Goal: Task Accomplishment & Management: Manage account settings

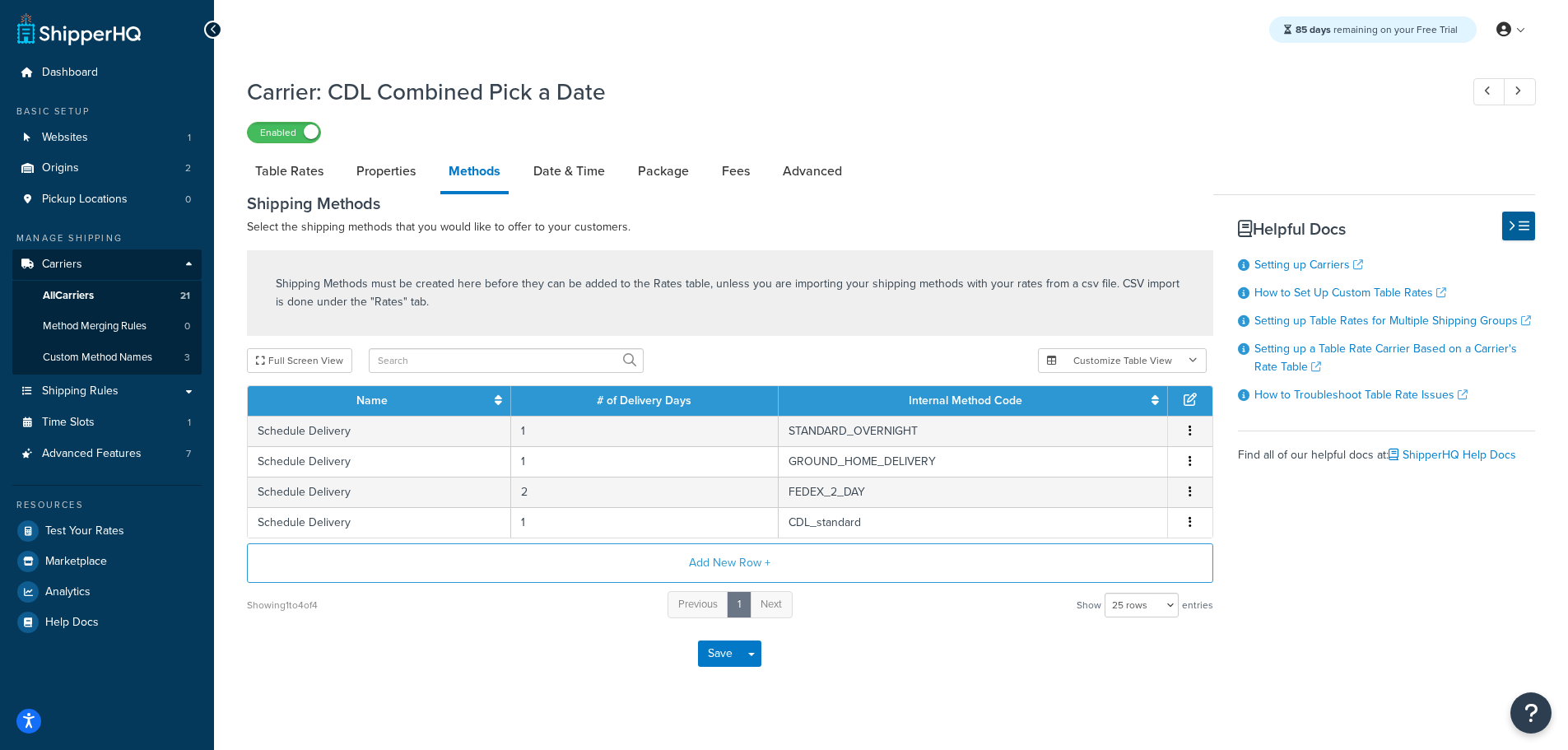
select select "25"
click at [289, 182] on link "Table Rates" at bounding box center [289, 171] width 85 height 39
select select "25"
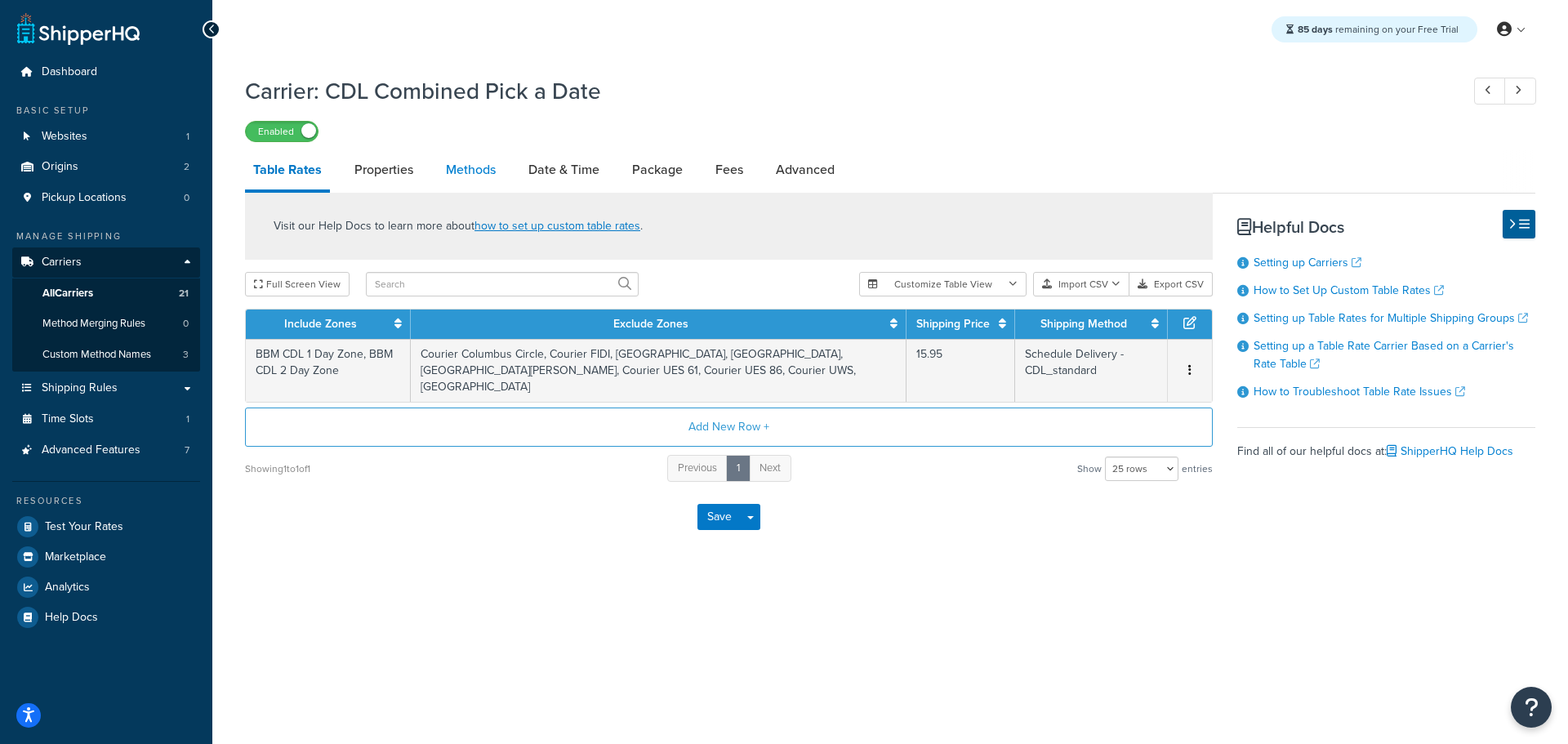
click at [496, 171] on link "Methods" at bounding box center [470, 170] width 66 height 39
select select "25"
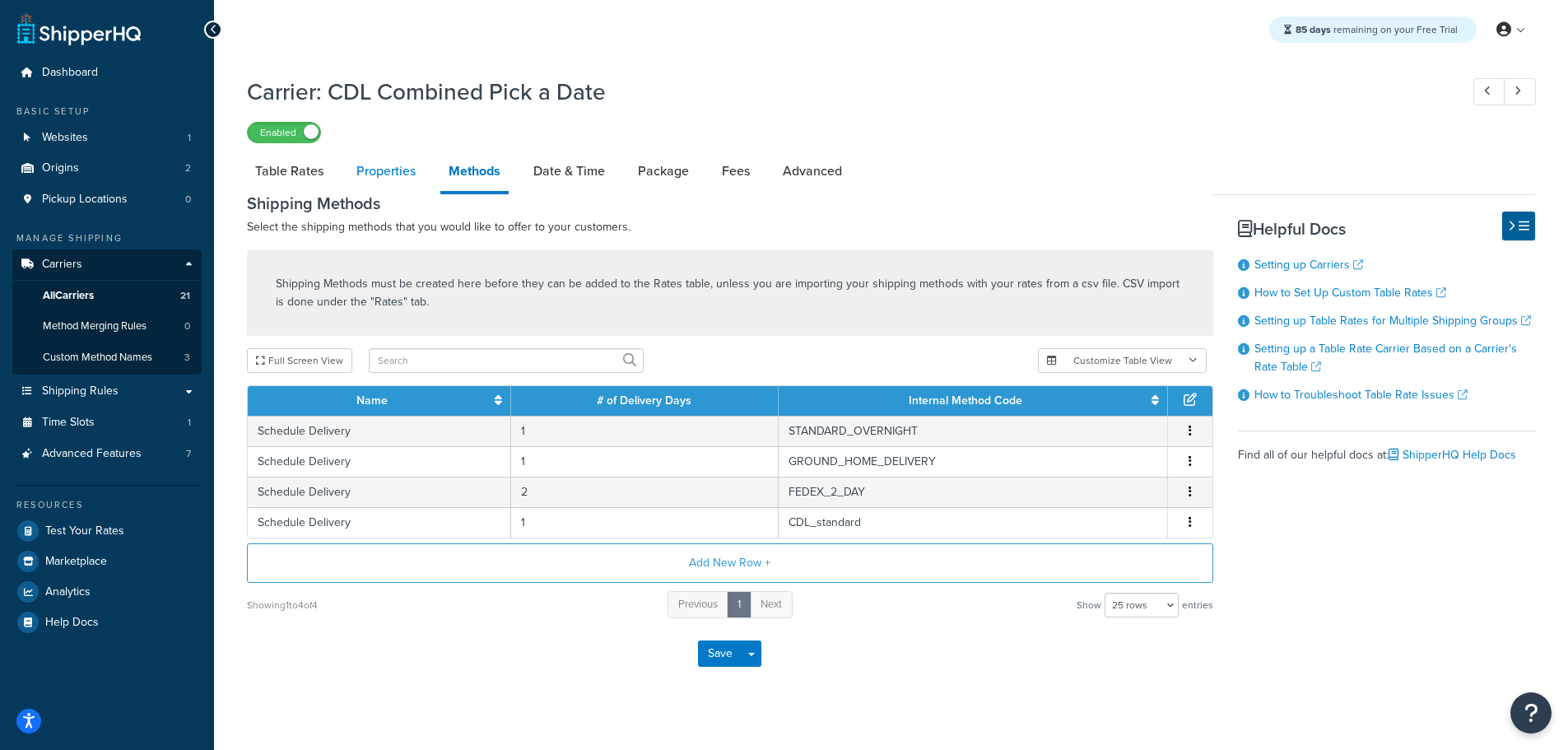
click at [392, 169] on link "Properties" at bounding box center [386, 171] width 76 height 39
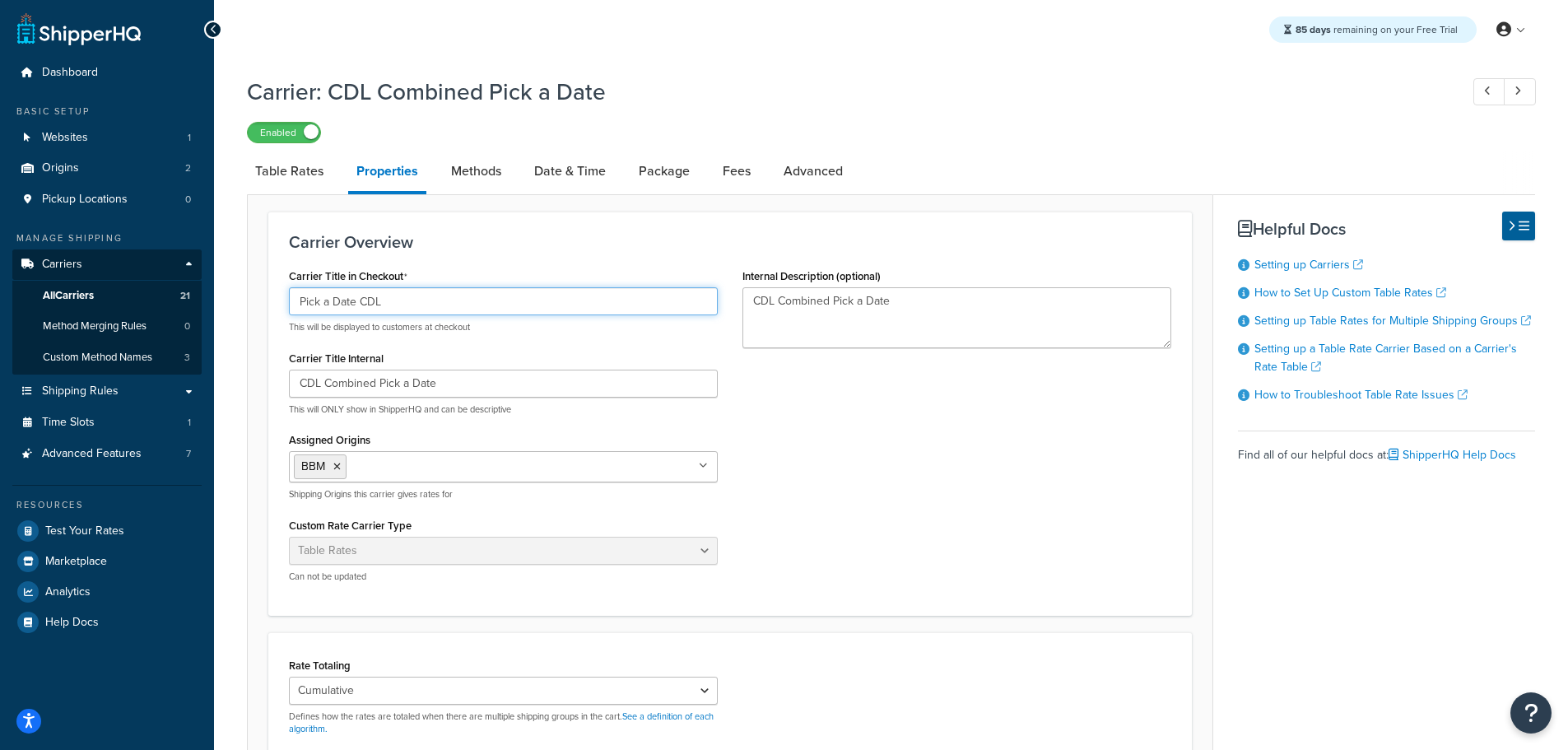
click at [403, 298] on input "Pick a Date CDL" at bounding box center [502, 300] width 429 height 28
type input "Pick a Date CDL"
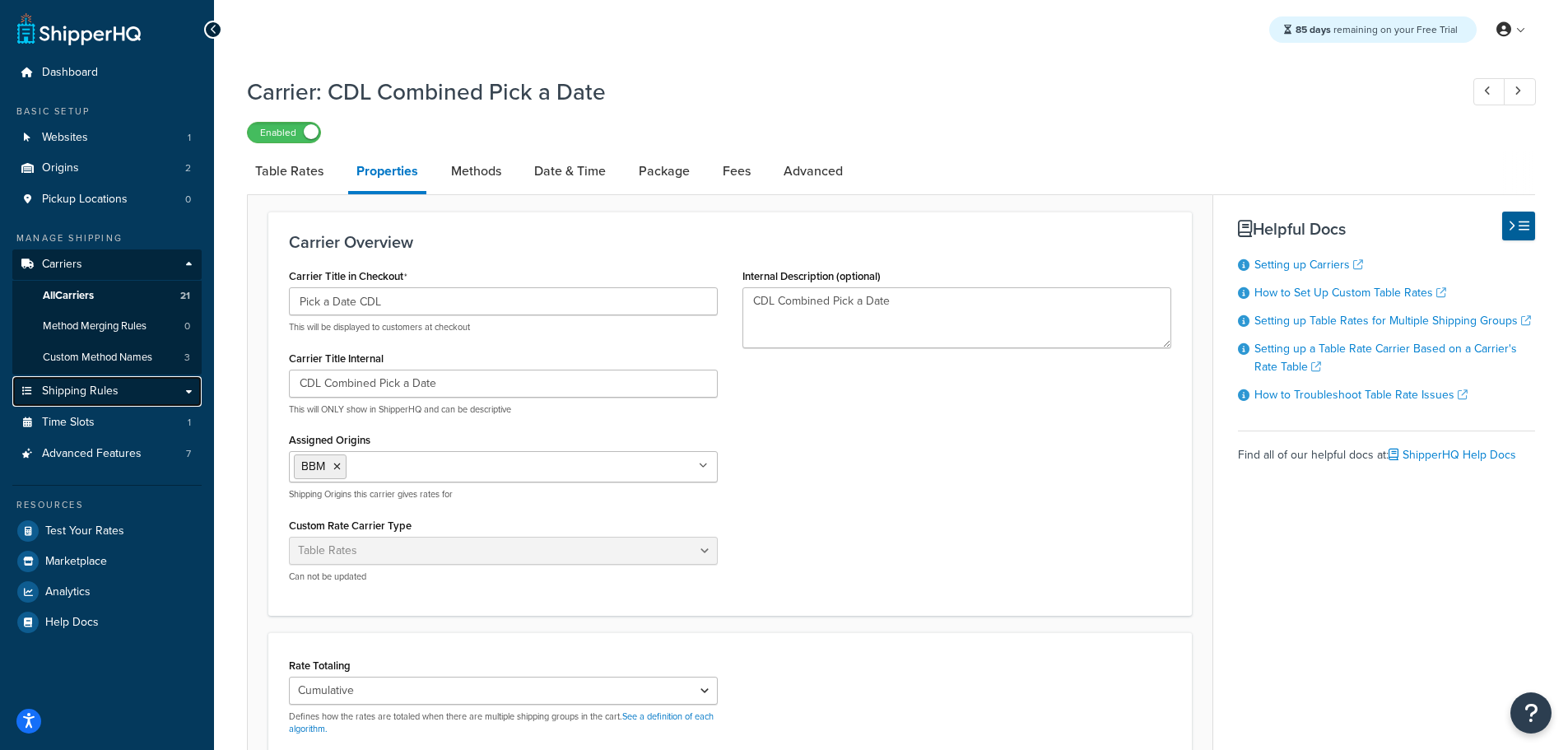
click at [109, 400] on link "Shipping Rules" at bounding box center [107, 391] width 190 height 30
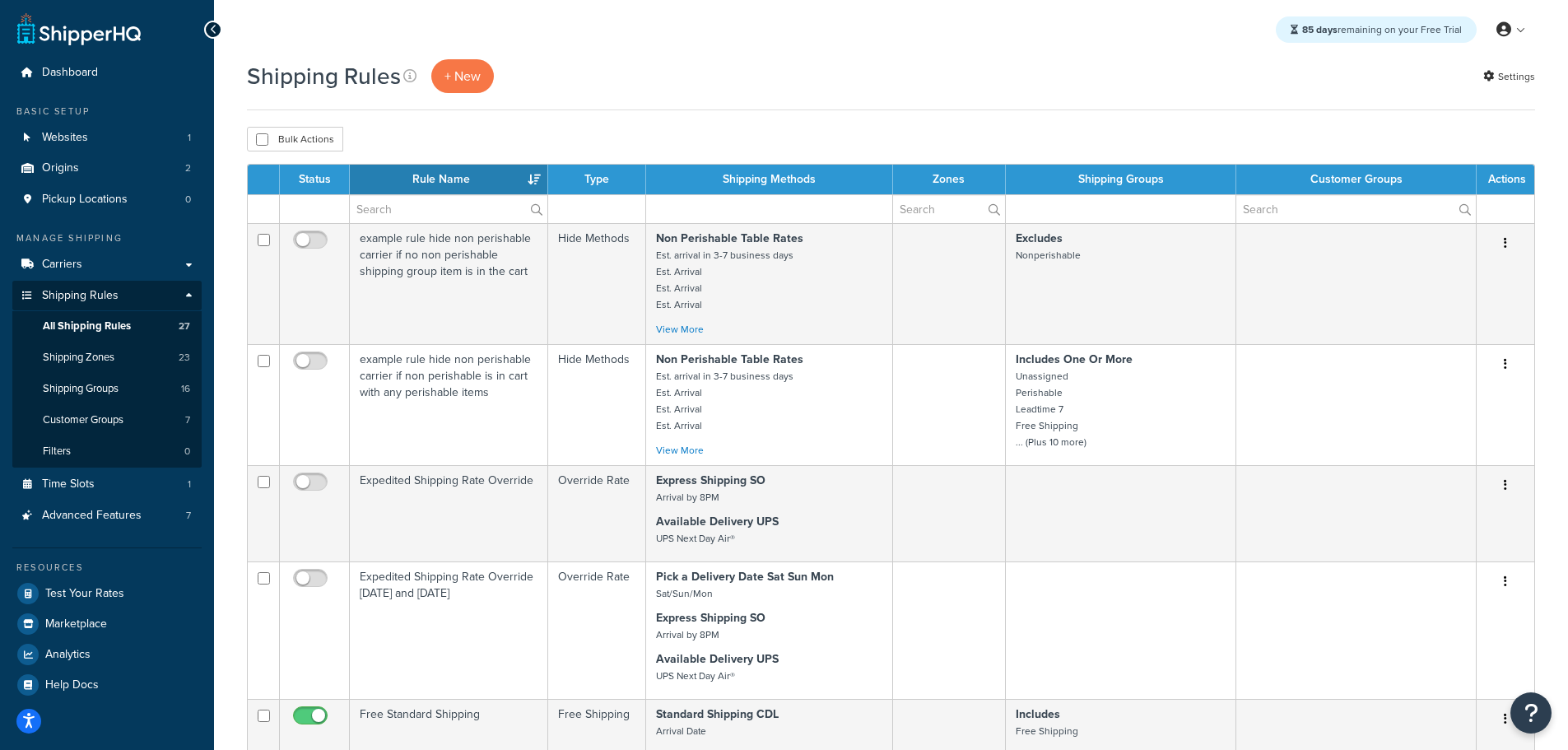
select select "50"
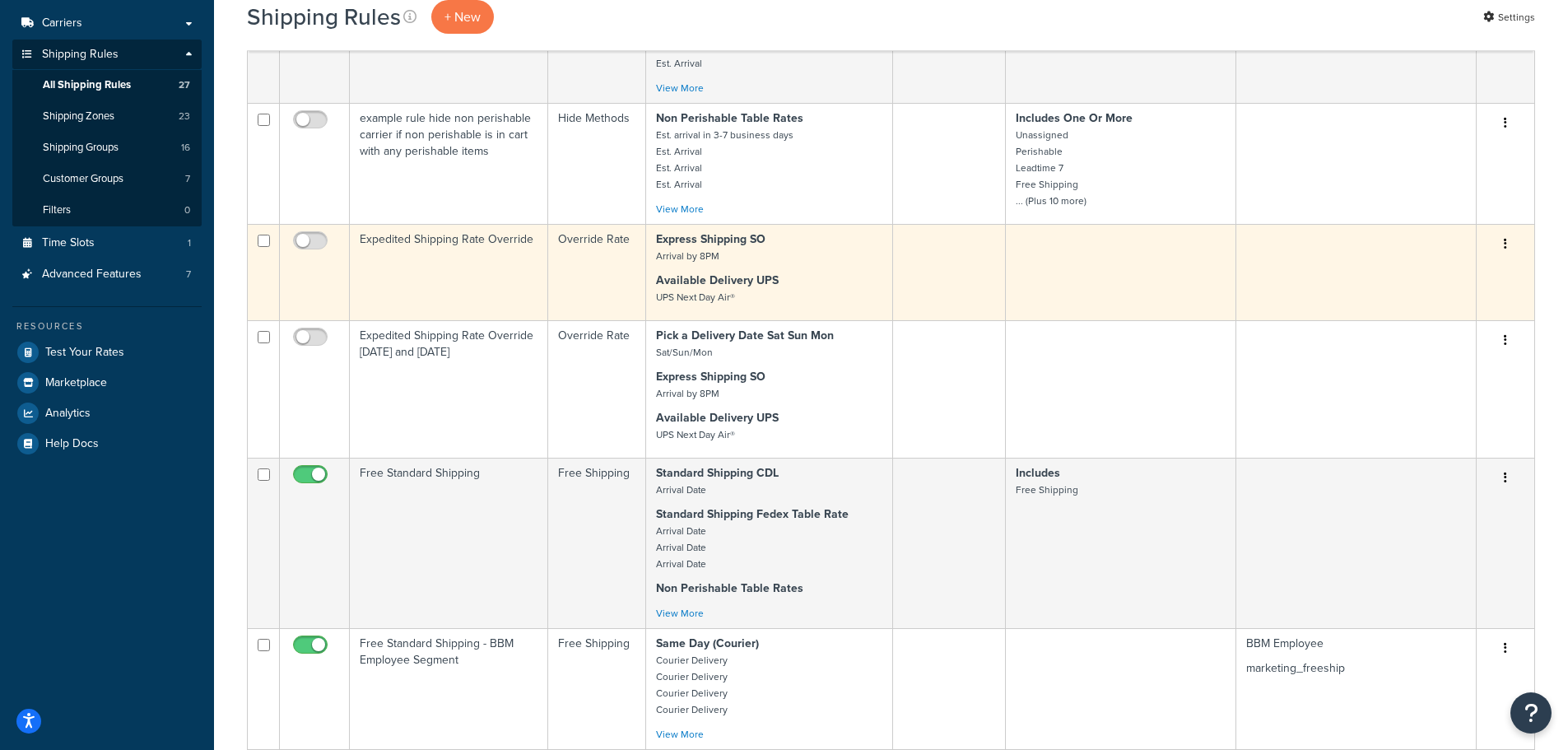
scroll to position [247, 0]
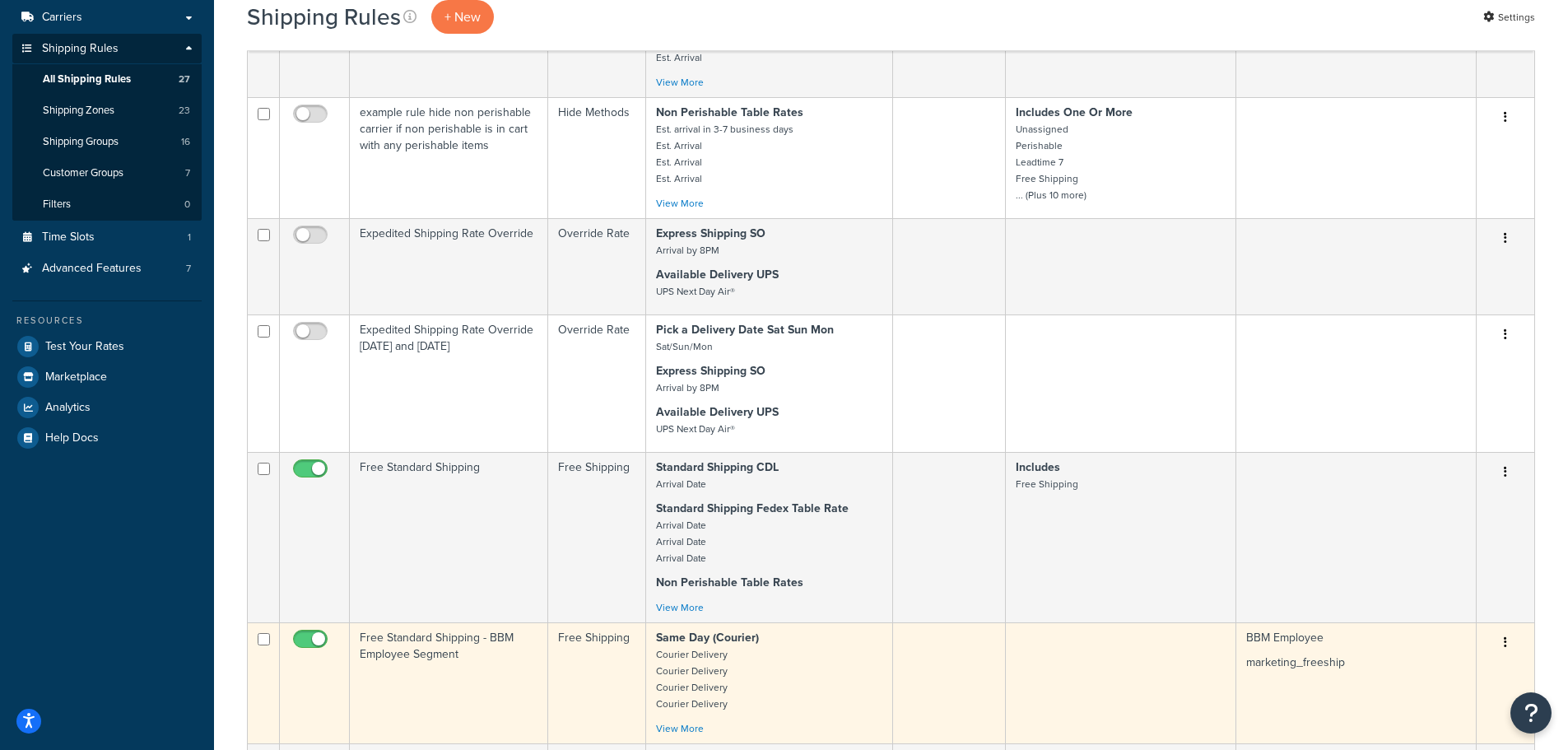
click at [447, 661] on td "Free Standard Shipping - BBM Employee Segment" at bounding box center [449, 682] width 199 height 121
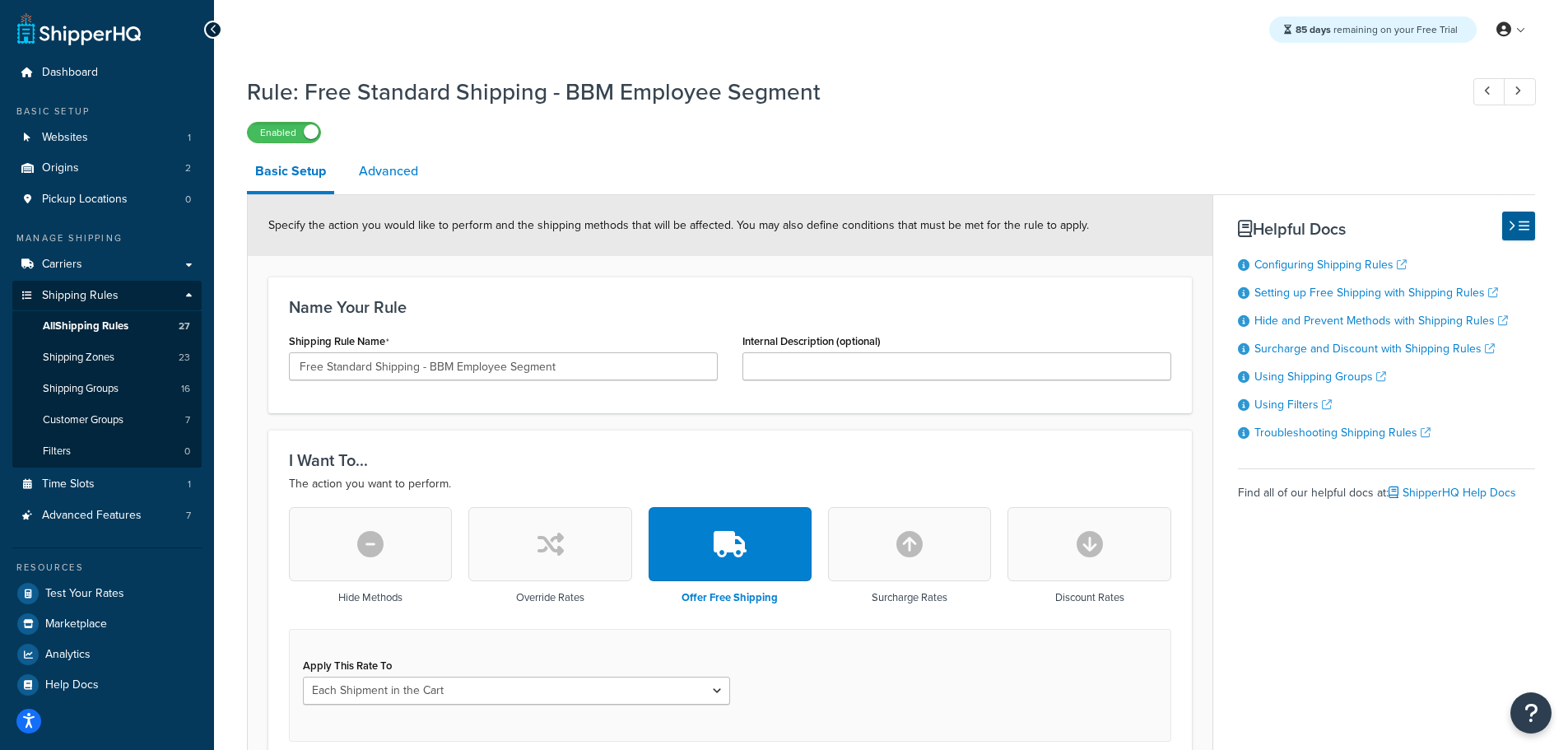
click at [383, 173] on link "Advanced" at bounding box center [388, 171] width 76 height 39
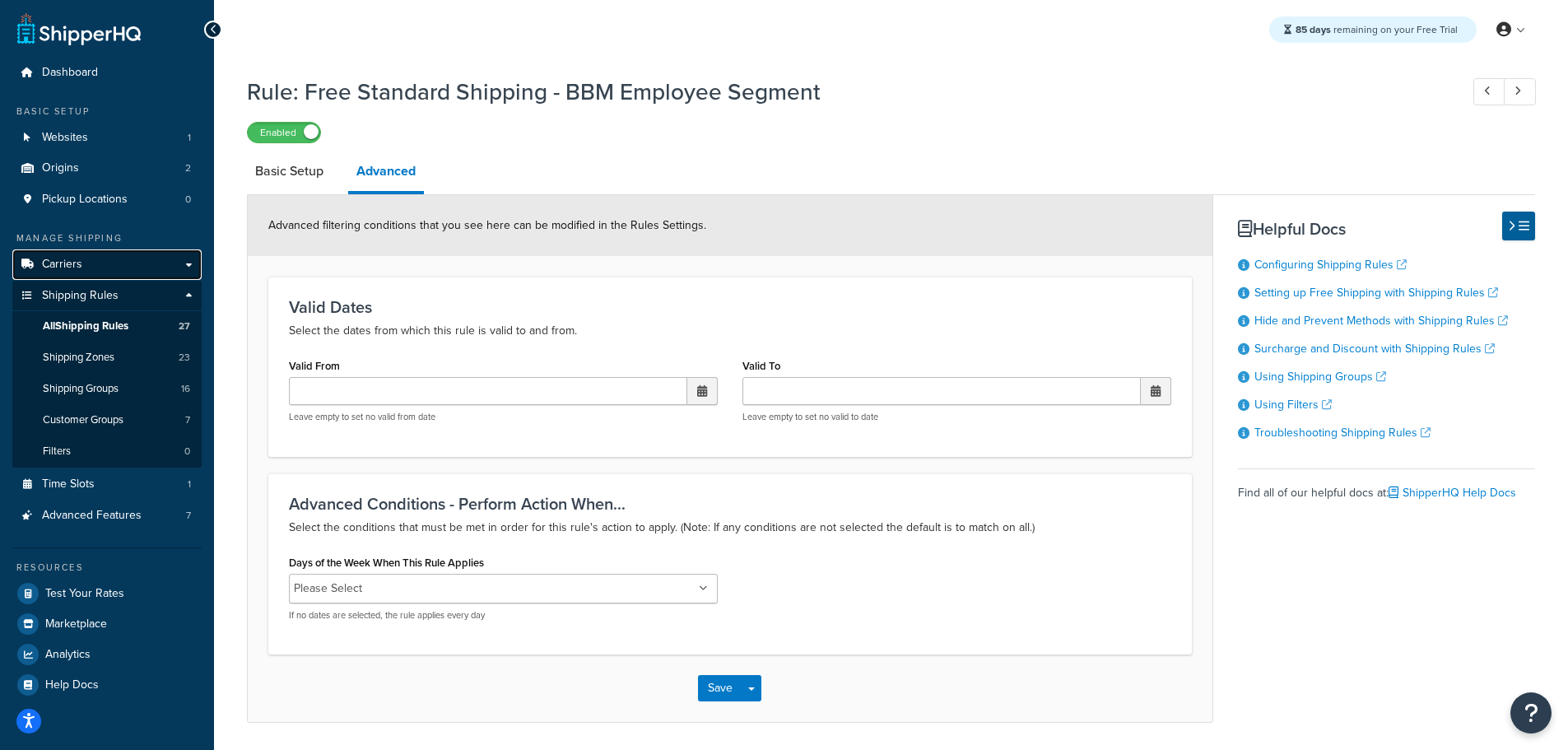
click at [86, 260] on link "Carriers" at bounding box center [107, 265] width 190 height 30
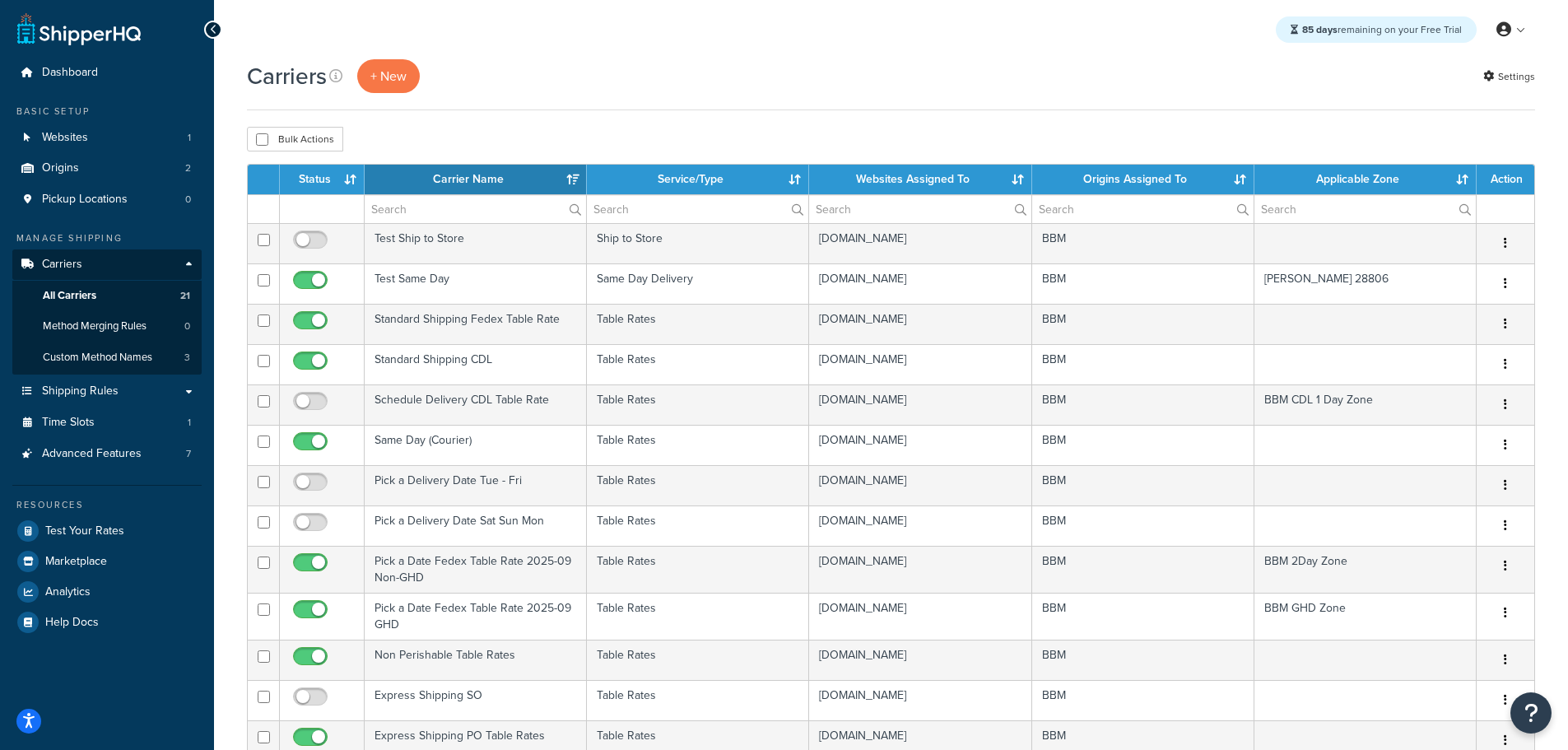
select select "15"
click at [309, 168] on th "Status" at bounding box center [322, 179] width 85 height 29
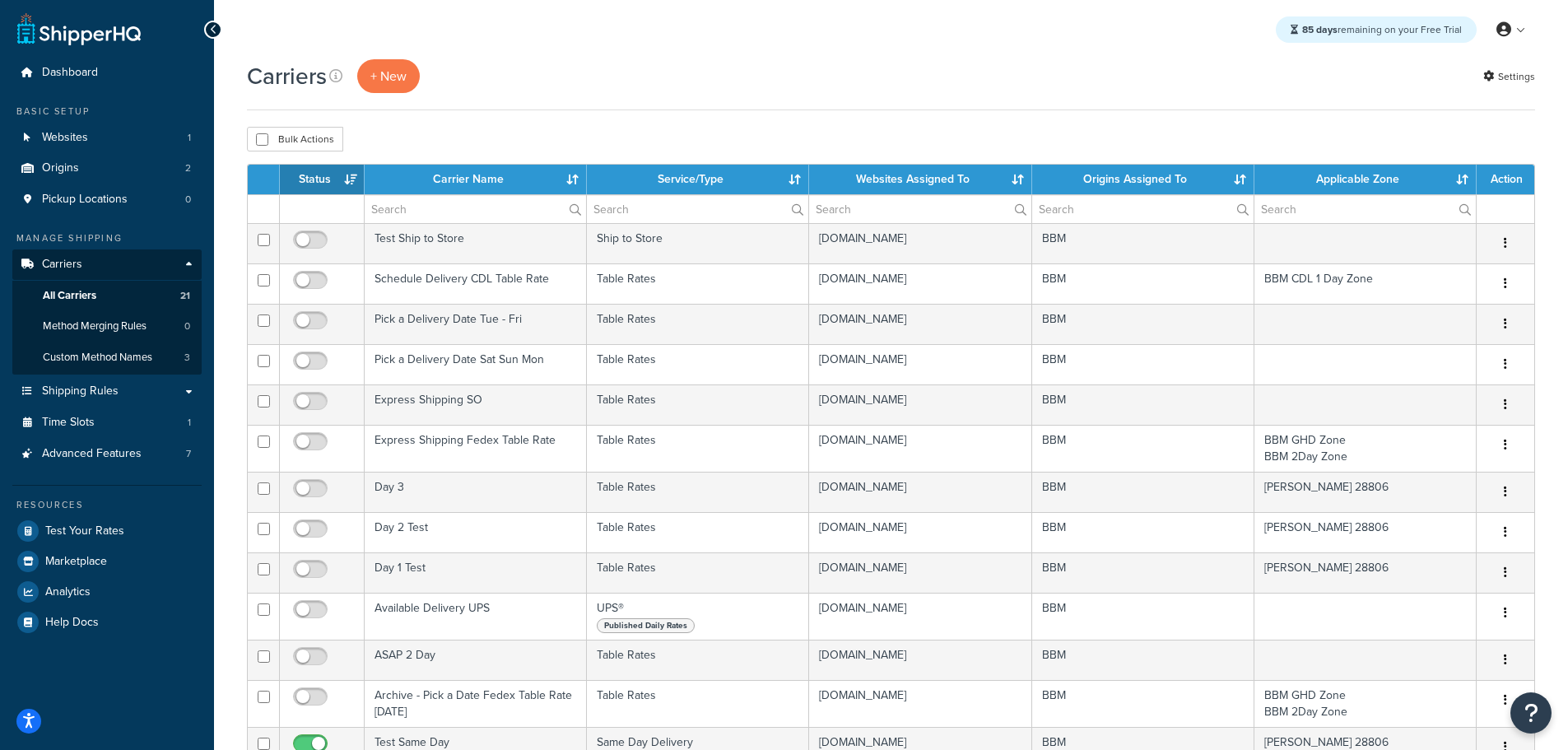
click at [305, 176] on th "Status" at bounding box center [322, 179] width 85 height 29
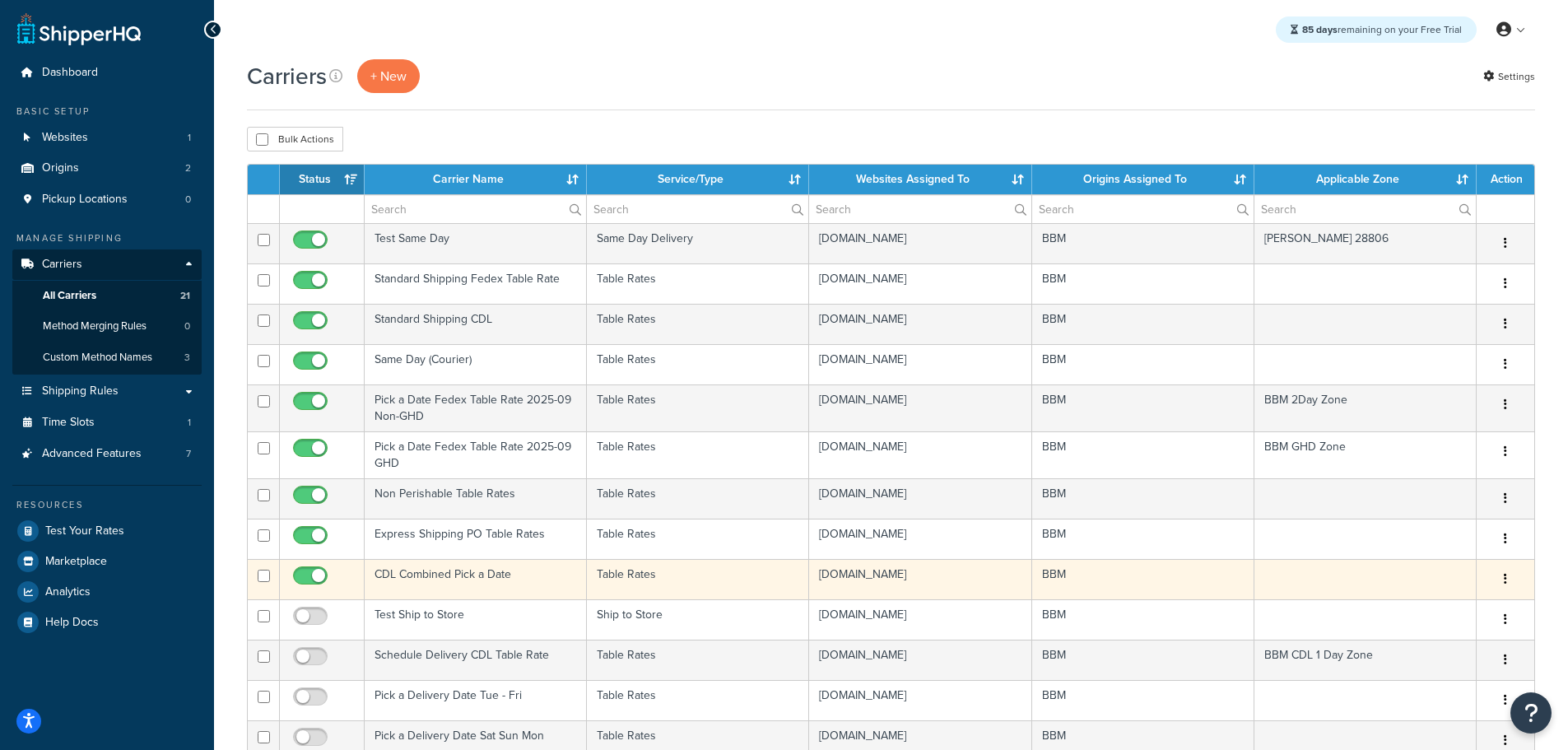
click at [463, 571] on td "CDL Combined Pick a Date" at bounding box center [475, 578] width 222 height 40
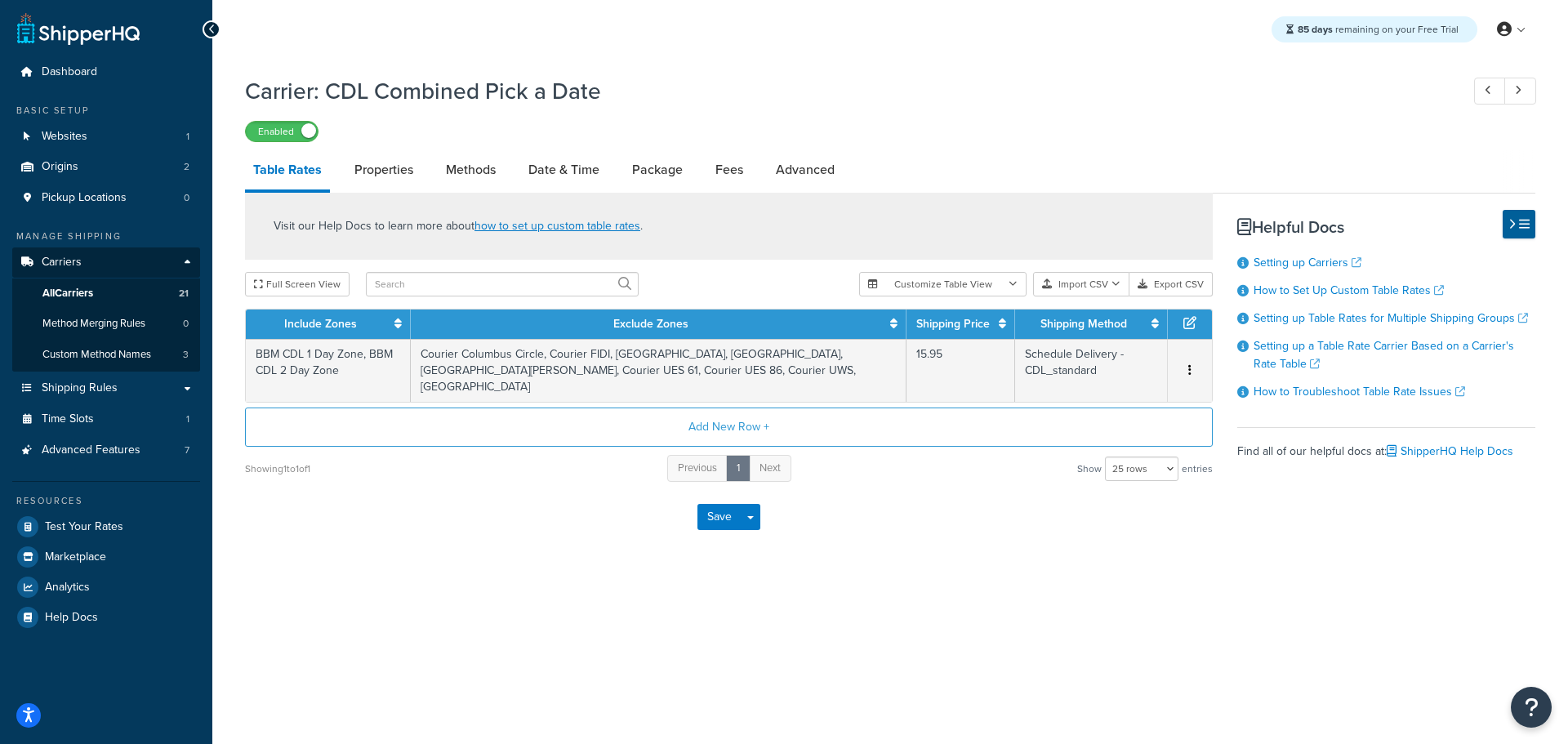
select select "25"
click at [103, 396] on link "Shipping Rules" at bounding box center [106, 388] width 188 height 30
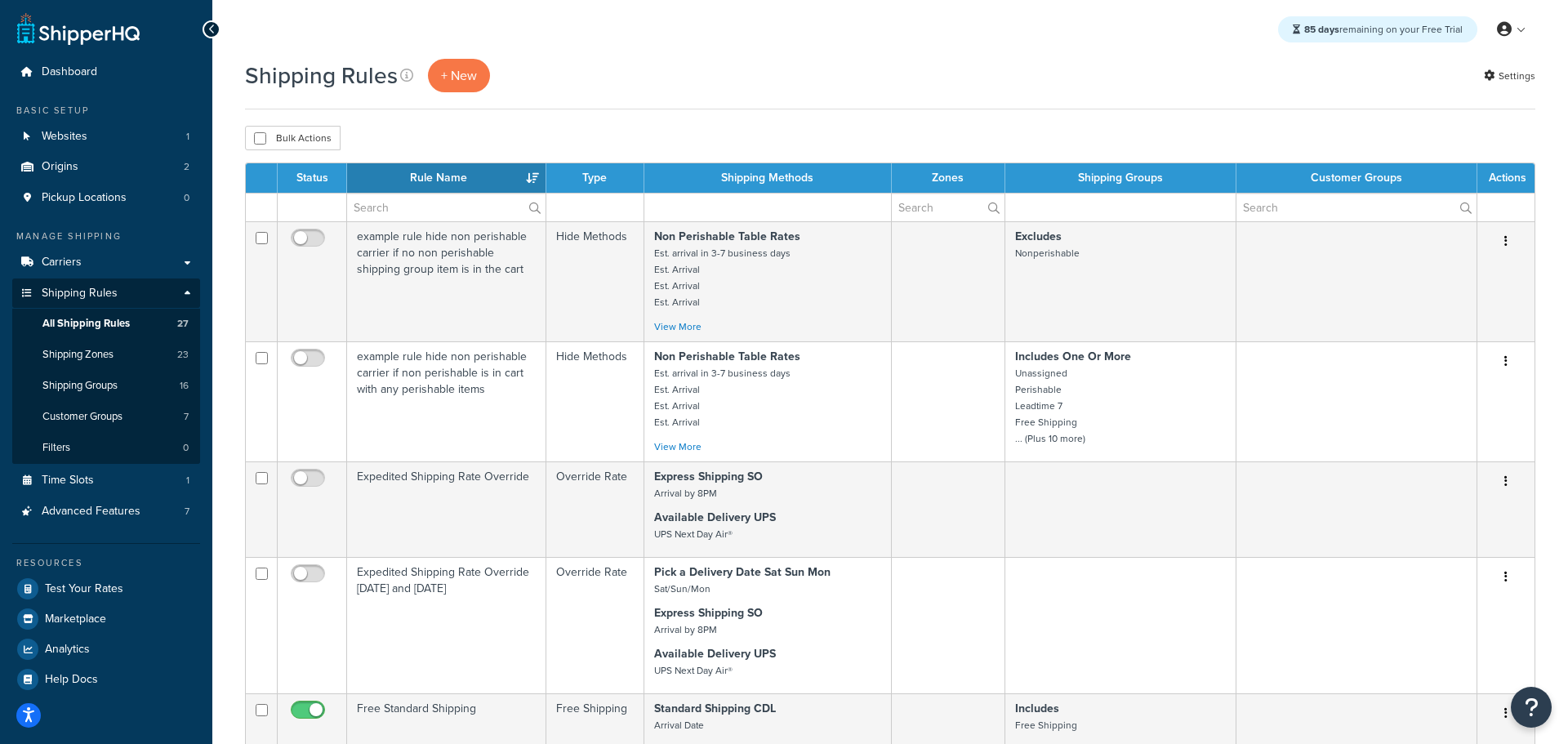
select select "50"
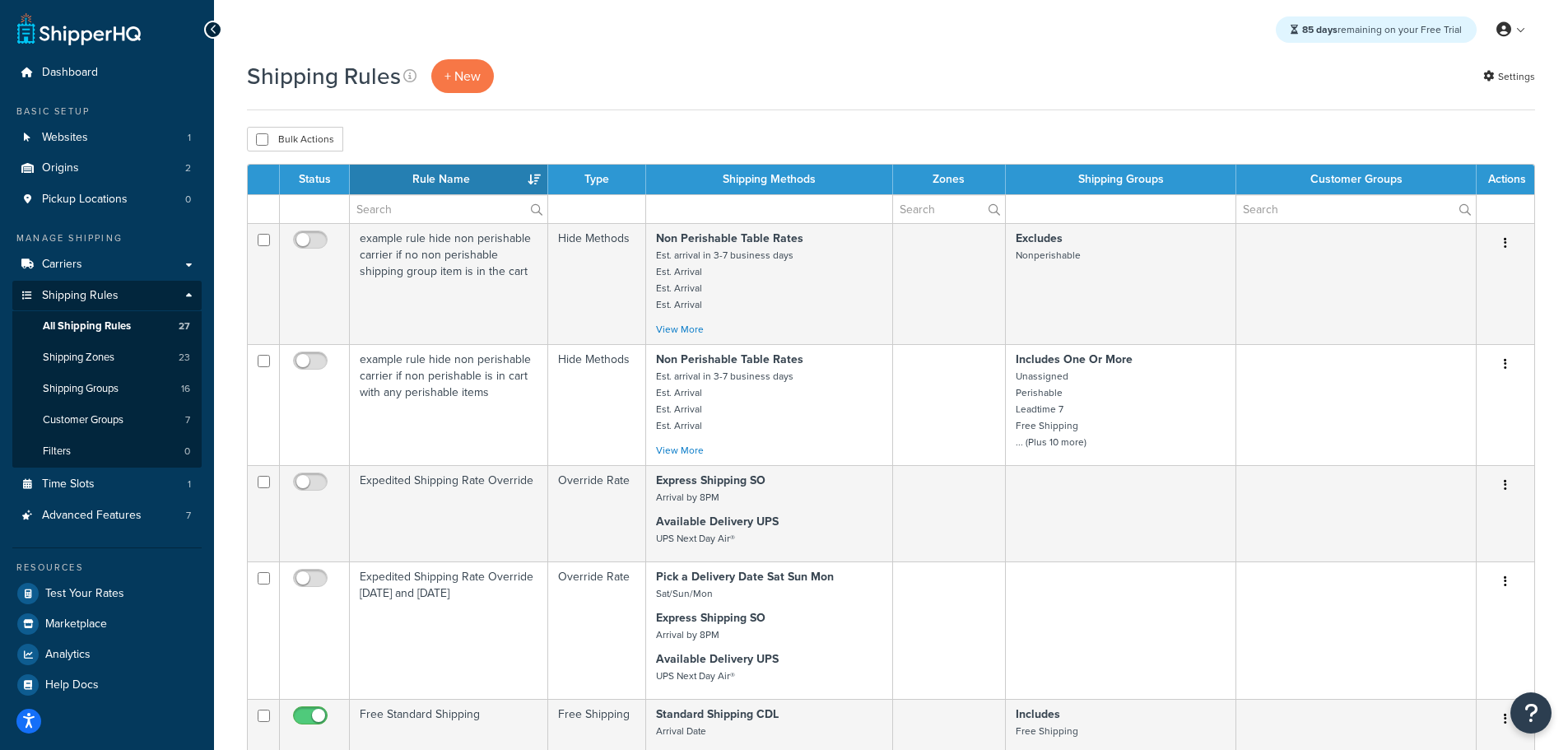
click at [444, 182] on th "Rule Name" at bounding box center [449, 179] width 199 height 29
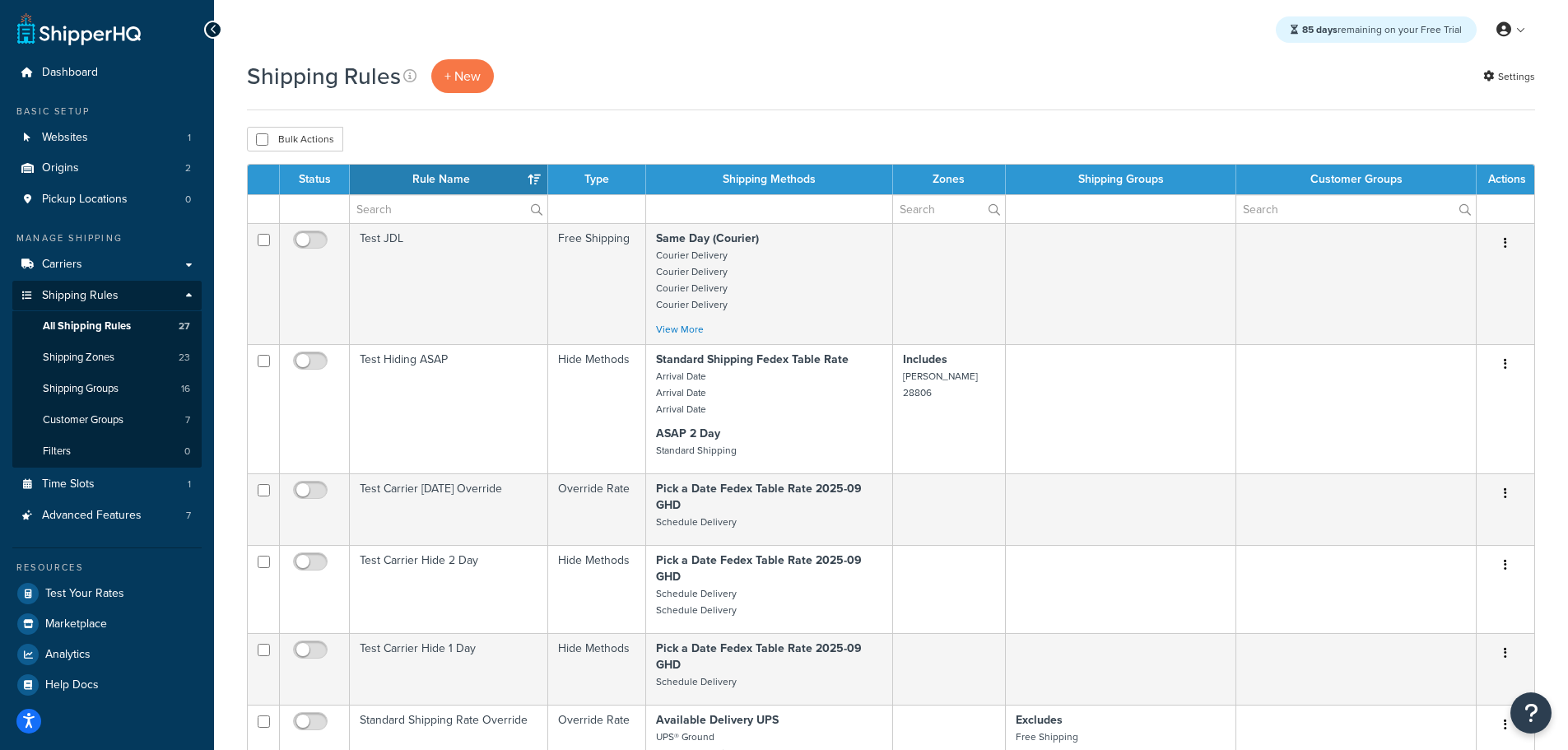
click at [438, 185] on th "Rule Name" at bounding box center [449, 179] width 199 height 29
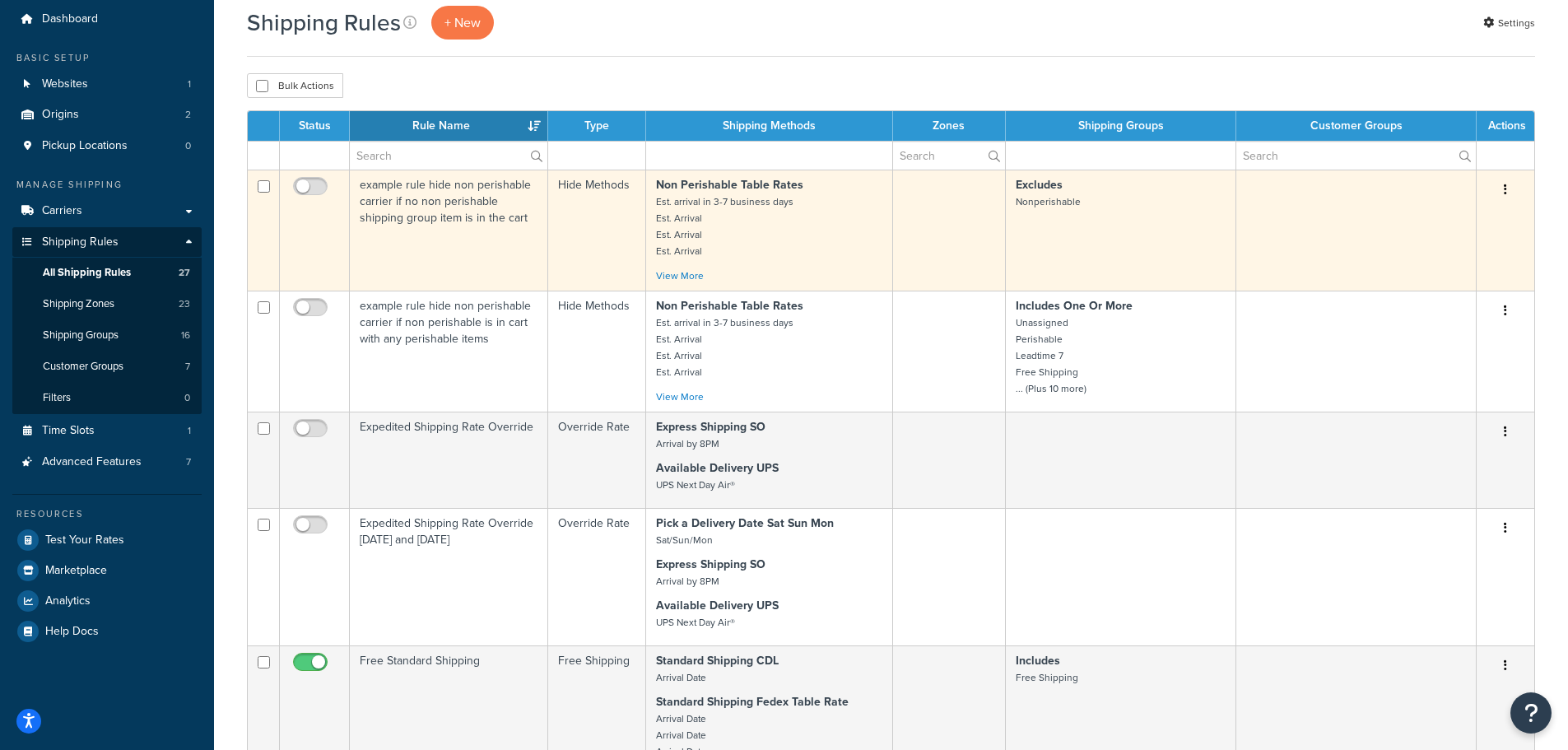
scroll to position [82, 0]
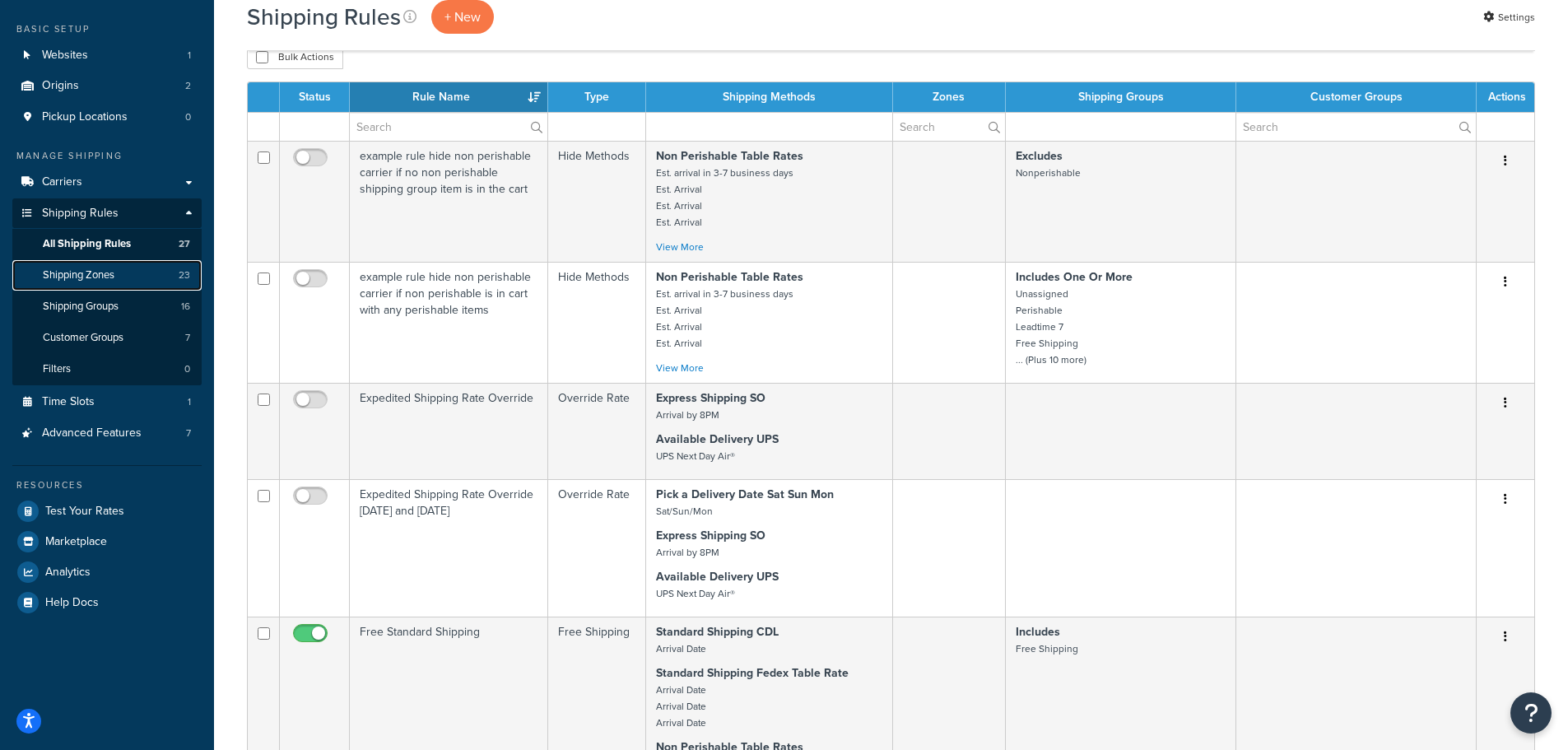
click at [102, 276] on span "Shipping Zones" at bounding box center [78, 275] width 71 height 14
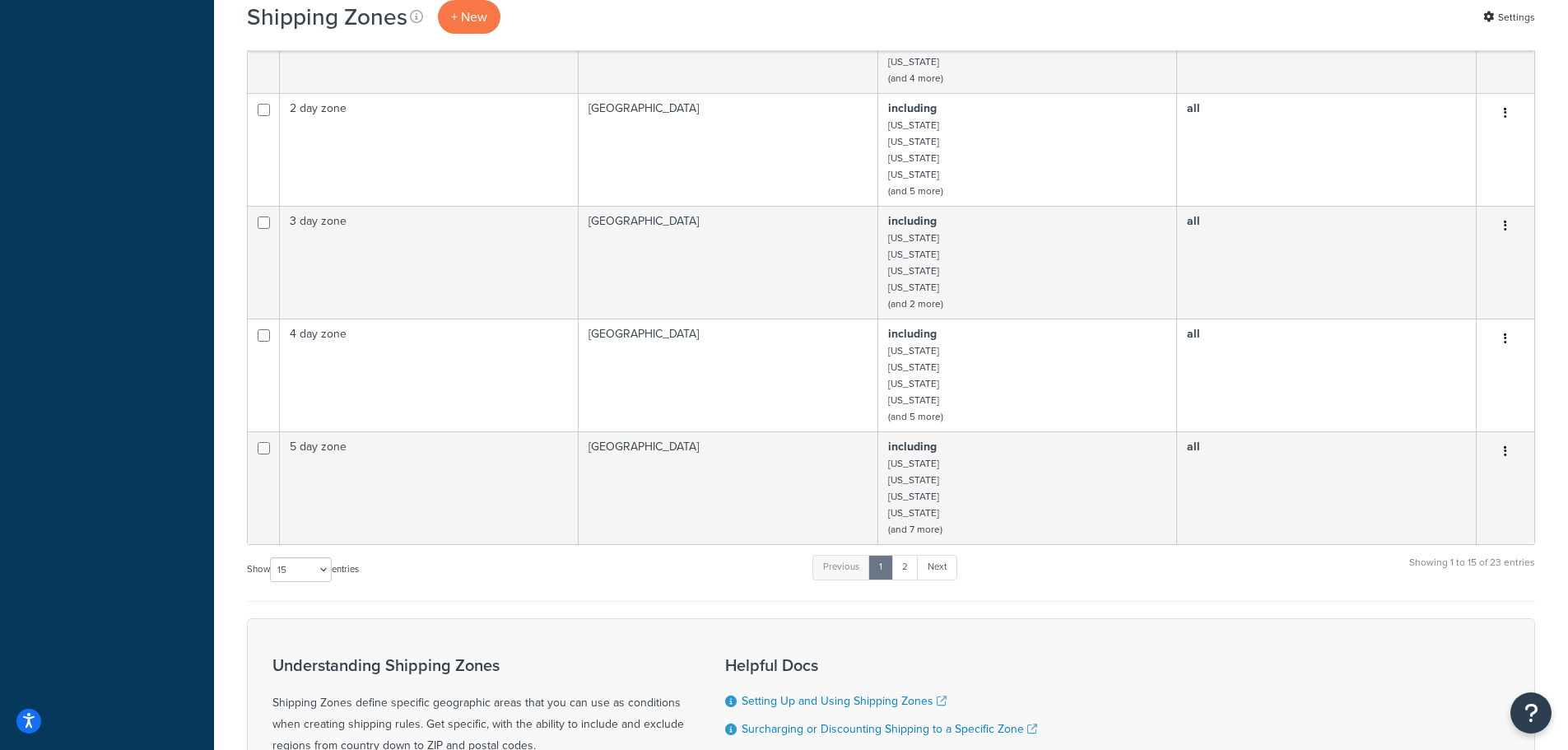
scroll to position [741, 0]
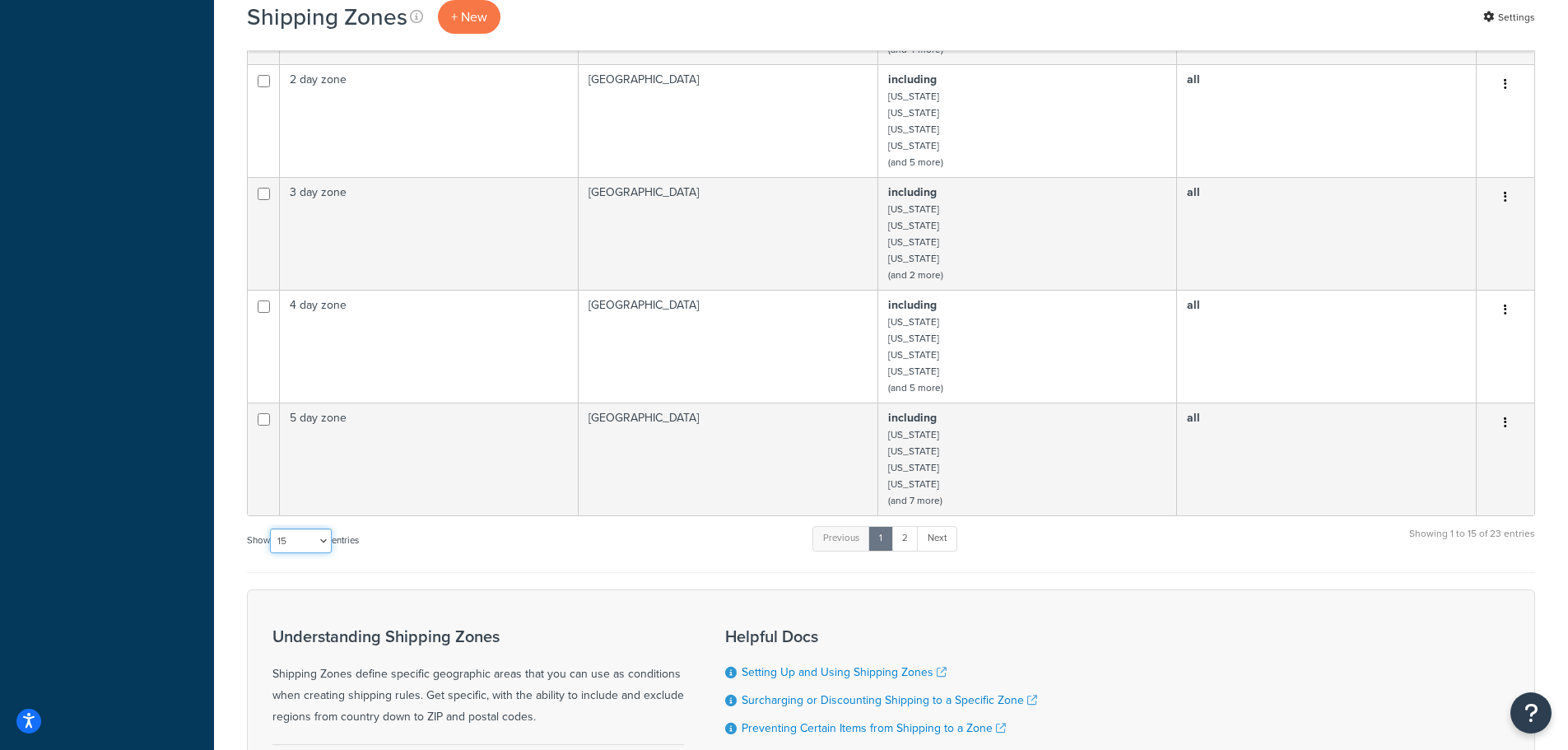
click at [312, 539] on select "10 15 25 50 100" at bounding box center [300, 541] width 61 height 25
select select "25"
click at [272, 553] on select "10 15 25 50 100" at bounding box center [300, 541] width 61 height 25
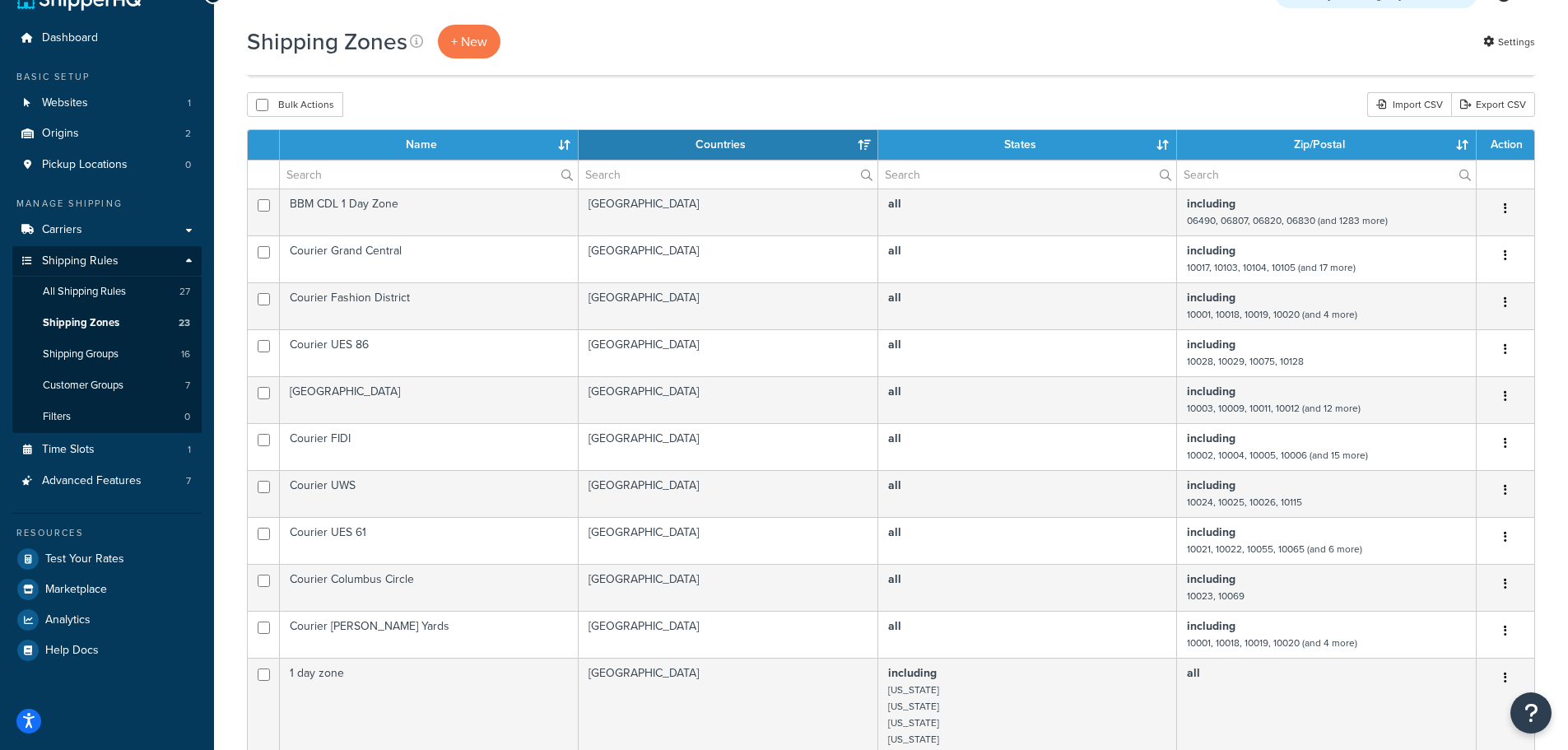
scroll to position [0, 0]
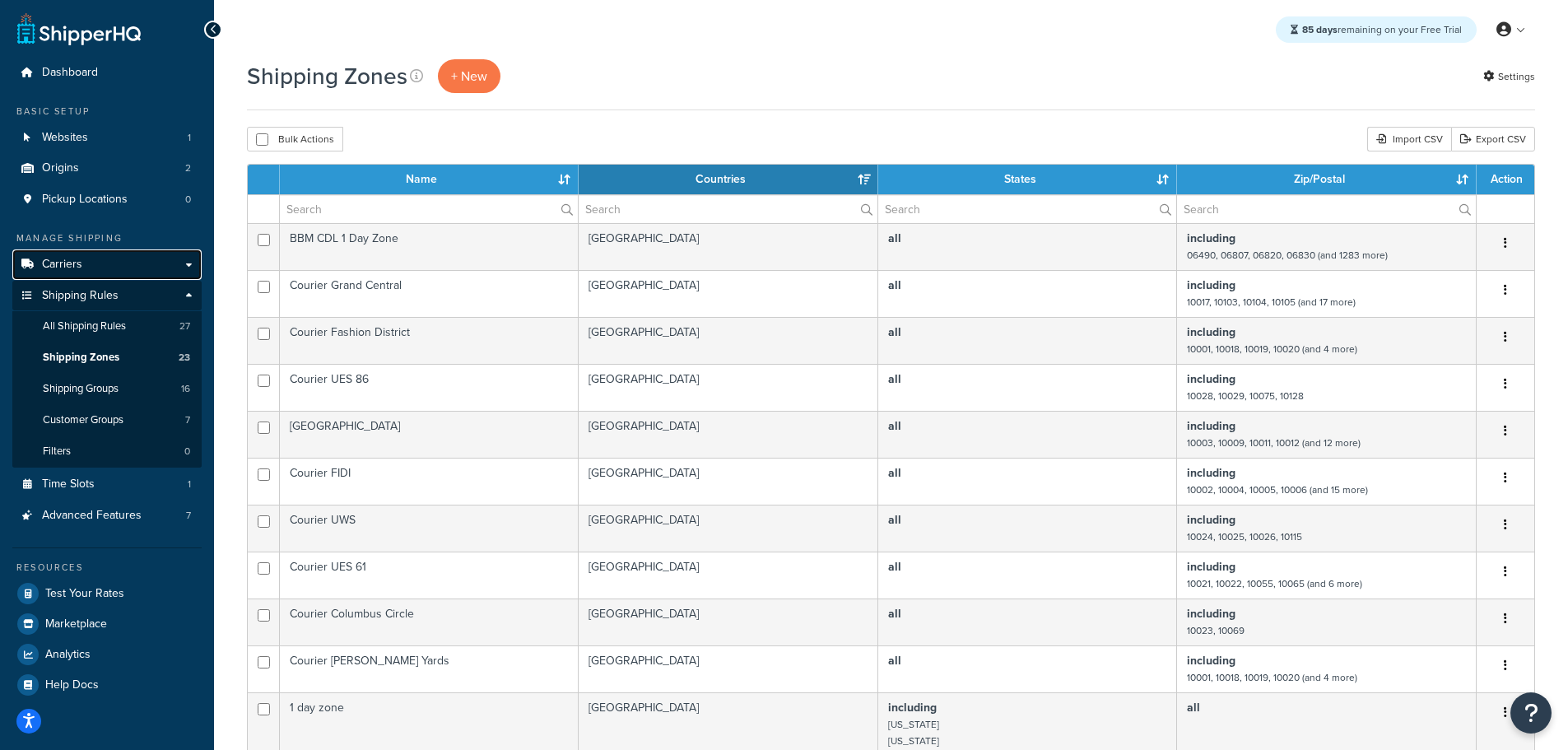
click at [56, 257] on span "Carriers" at bounding box center [61, 265] width 40 height 14
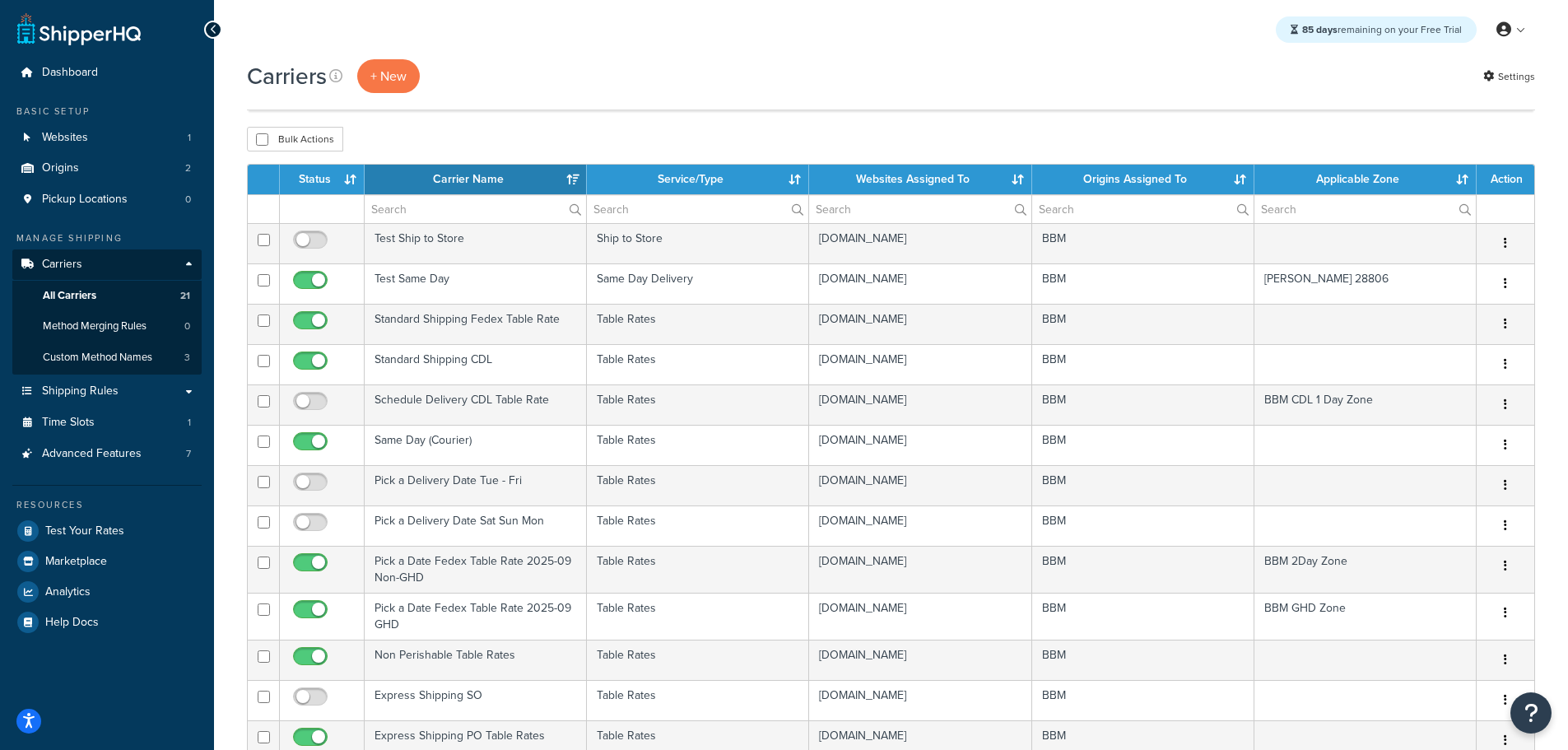
select select "15"
click at [328, 185] on th "Status" at bounding box center [322, 179] width 85 height 29
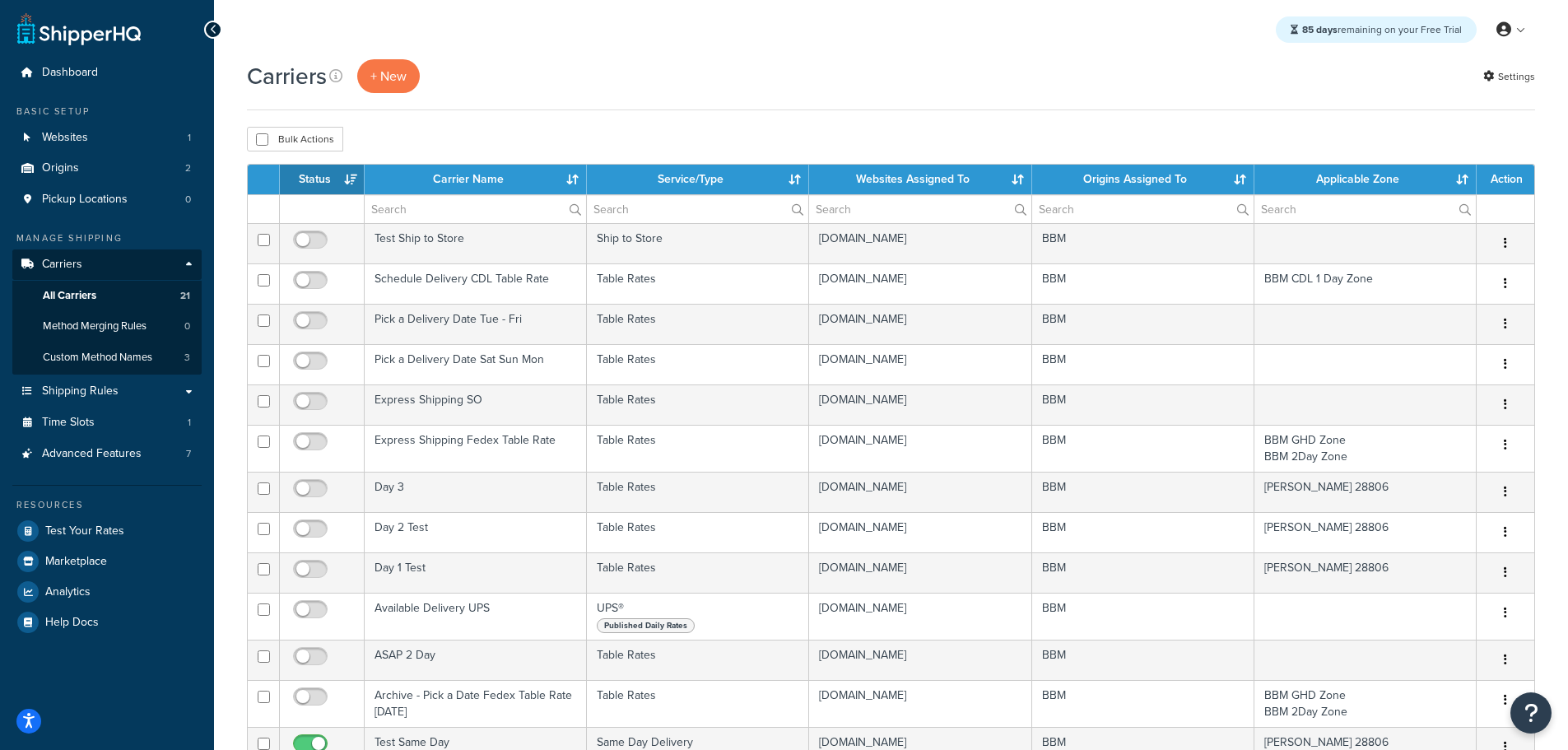
click at [316, 179] on th "Status" at bounding box center [322, 179] width 85 height 29
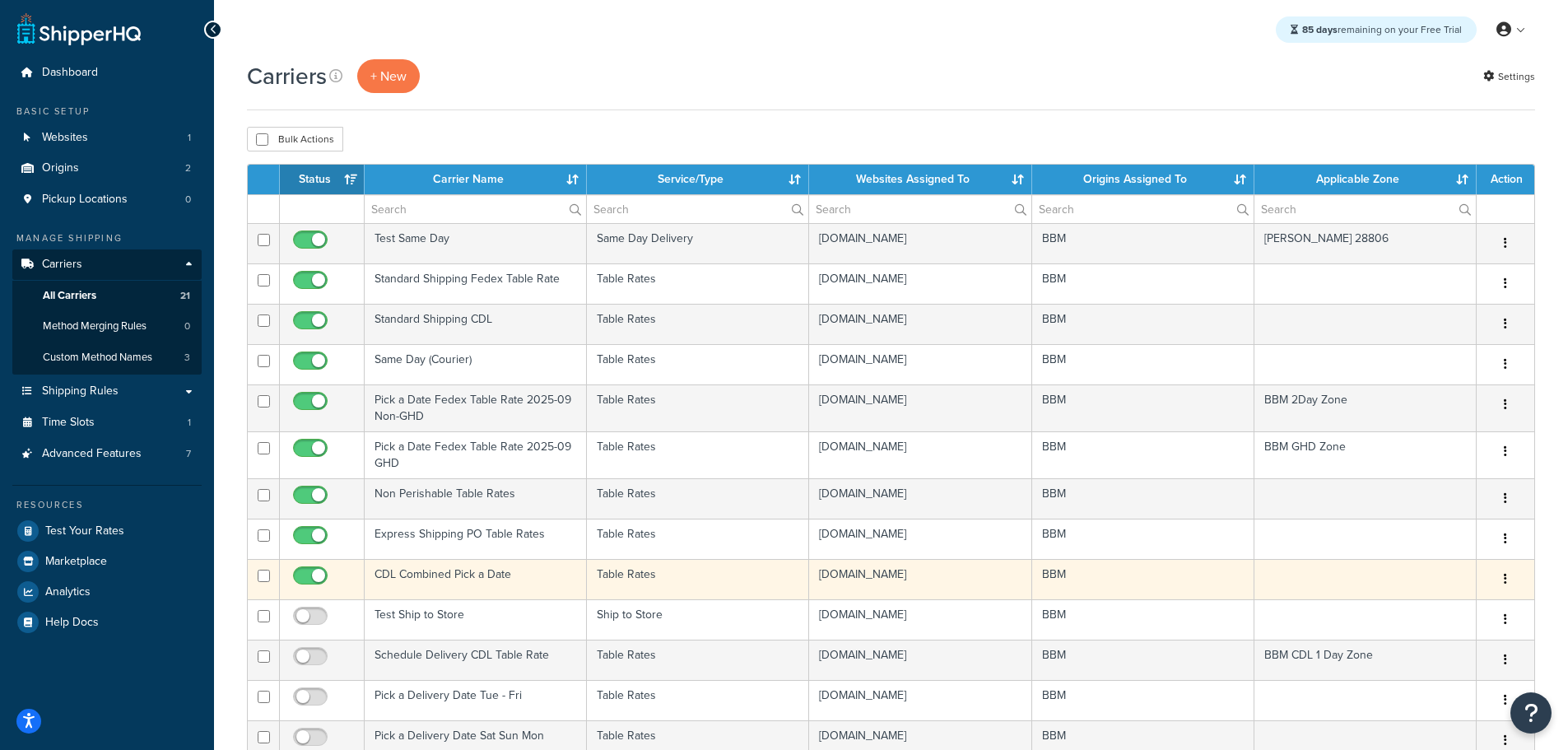
click at [439, 574] on td "CDL Combined Pick a Date" at bounding box center [475, 578] width 222 height 40
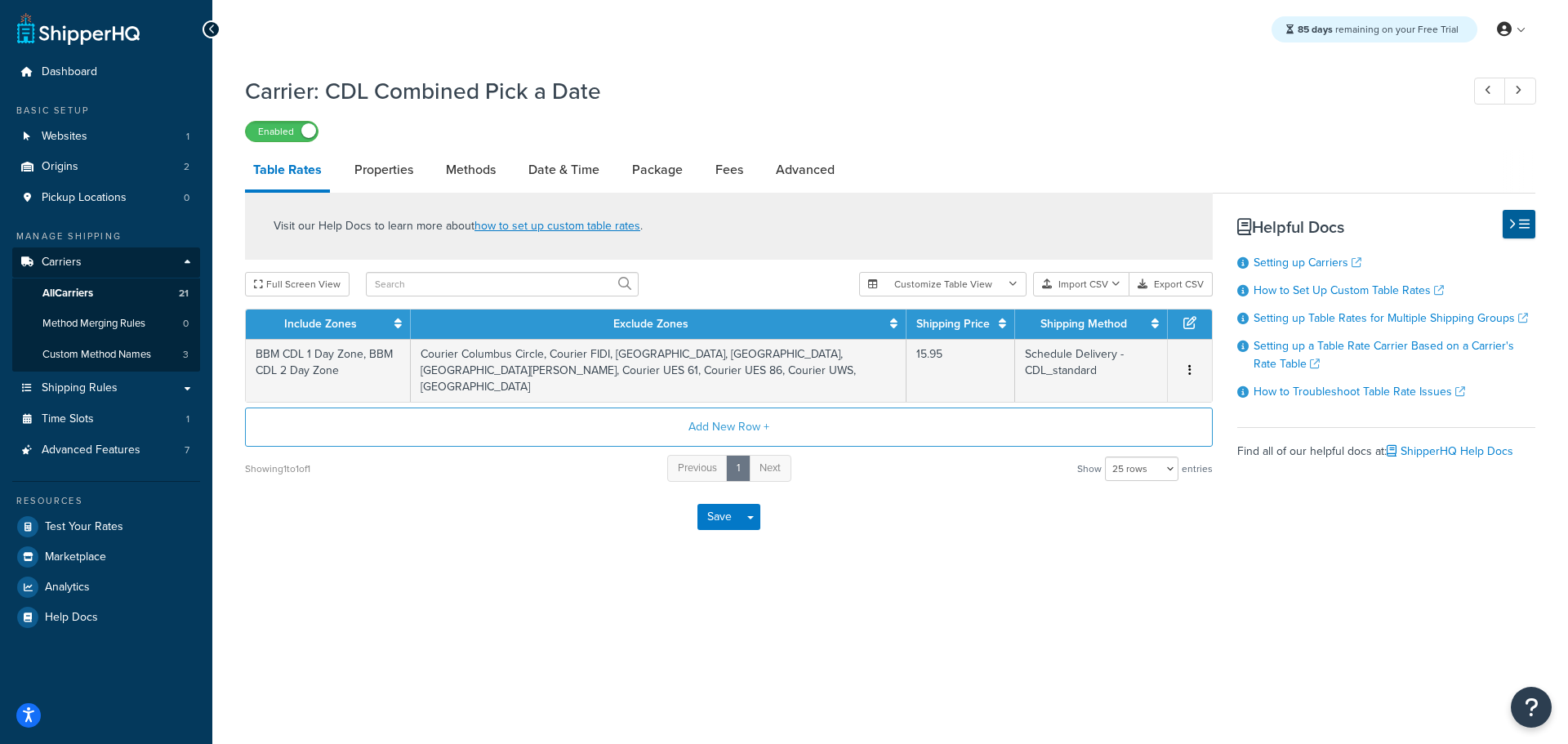
select select "25"
click at [371, 165] on link "Properties" at bounding box center [384, 170] width 75 height 39
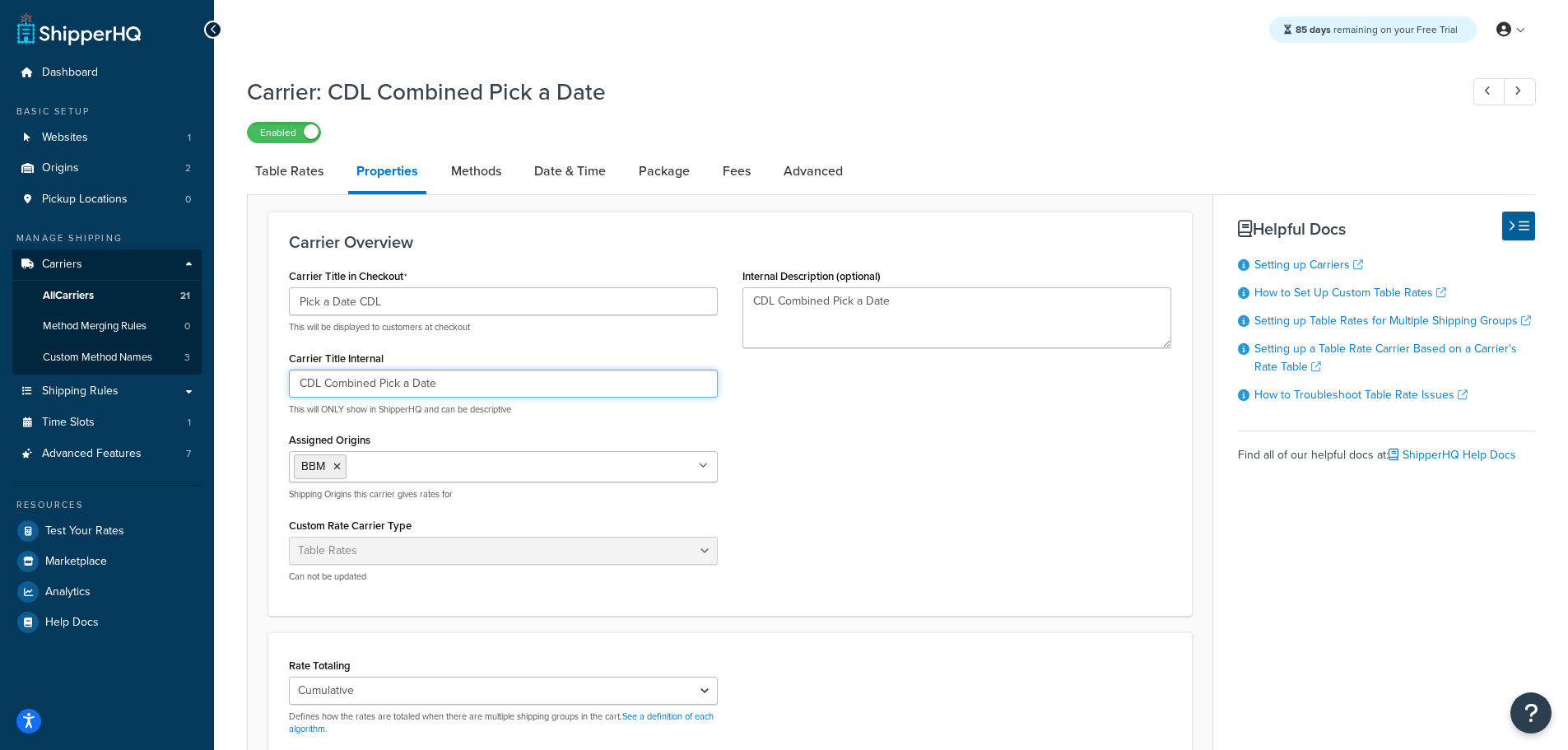
drag, startPoint x: 326, startPoint y: 384, endPoint x: 331, endPoint y: 393, distance: 10.3
click at [327, 385] on input "CDL Combined Pick a Date" at bounding box center [502, 383] width 429 height 28
drag, startPoint x: 472, startPoint y: 382, endPoint x: 81, endPoint y: 378, distance: 391.0
click at [81, 378] on div "Dashboard Basic Setup Websites 1 Origins 2 Pickup Locations 0 Manage Shipping C…" at bounding box center [784, 551] width 1568 height 1103
type input "CDL 1 Day Combined Pick a Date"
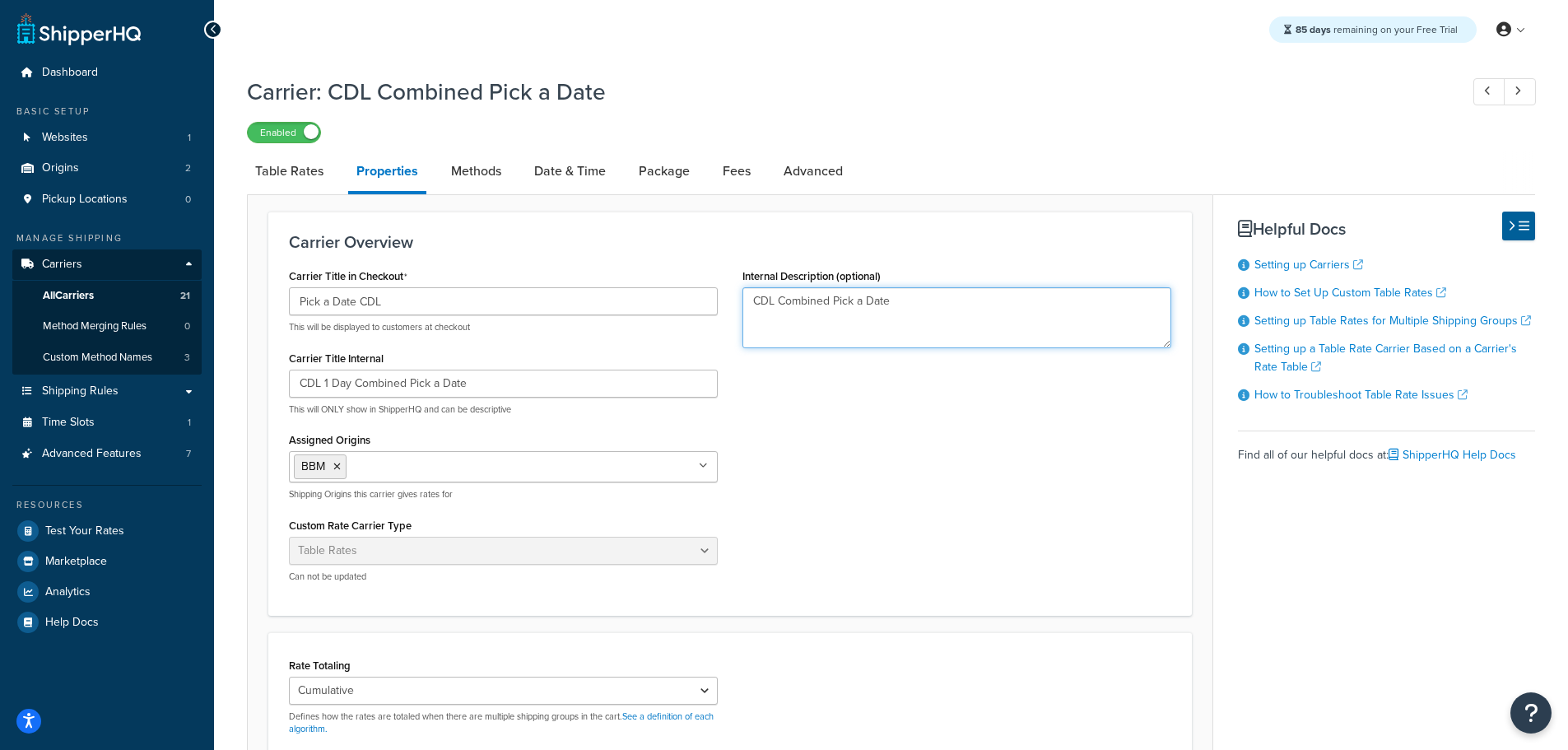
drag, startPoint x: 913, startPoint y: 298, endPoint x: 609, endPoint y: 284, distance: 304.3
click at [610, 285] on div "Carrier Title in Checkout Pick a Date CDL This will be displayed to customers a…" at bounding box center [730, 429] width 907 height 330
paste textarea "1 Day"
type textarea "CDL 1 Day Combined Pick a Date"
click at [811, 172] on link "Advanced" at bounding box center [813, 171] width 76 height 39
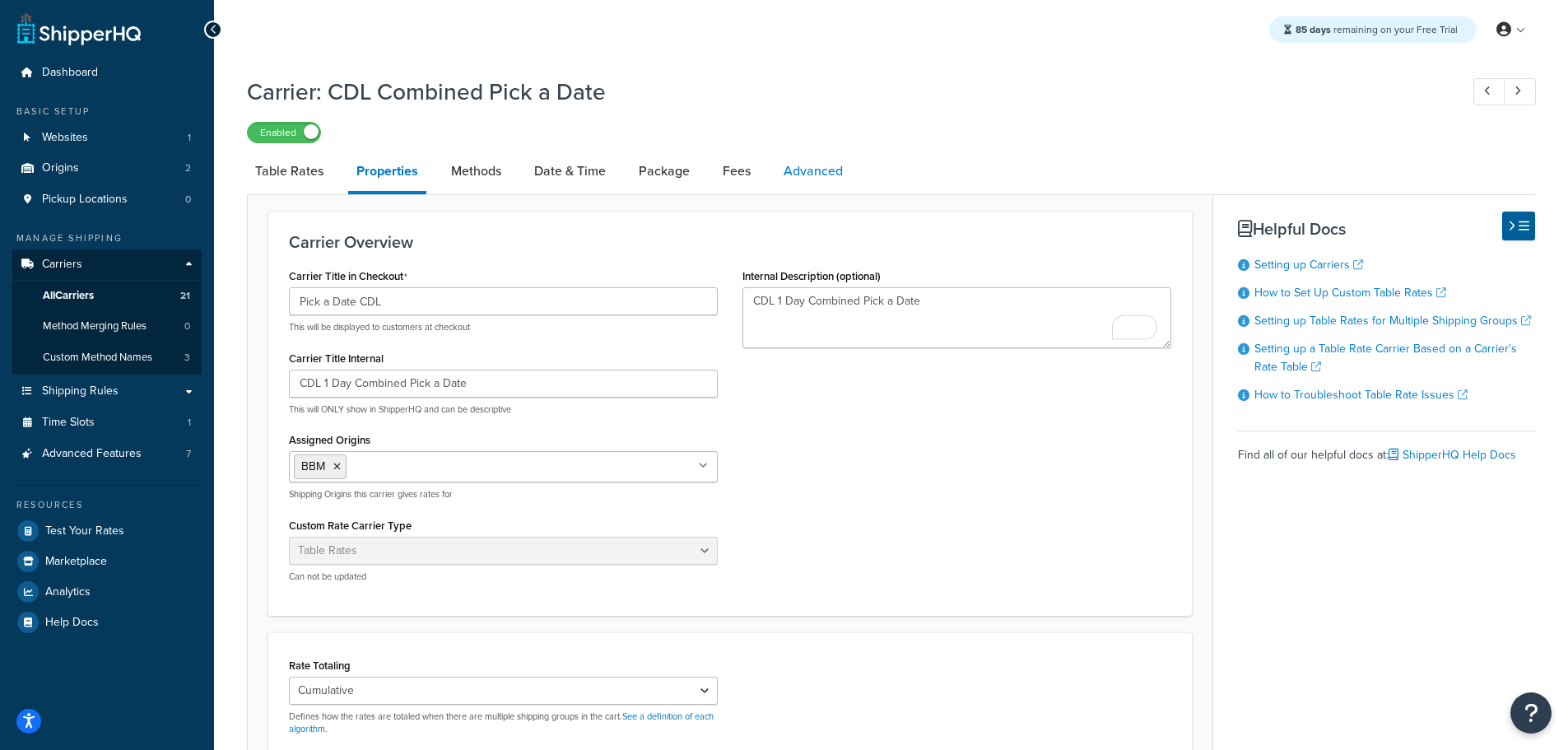
select select "false"
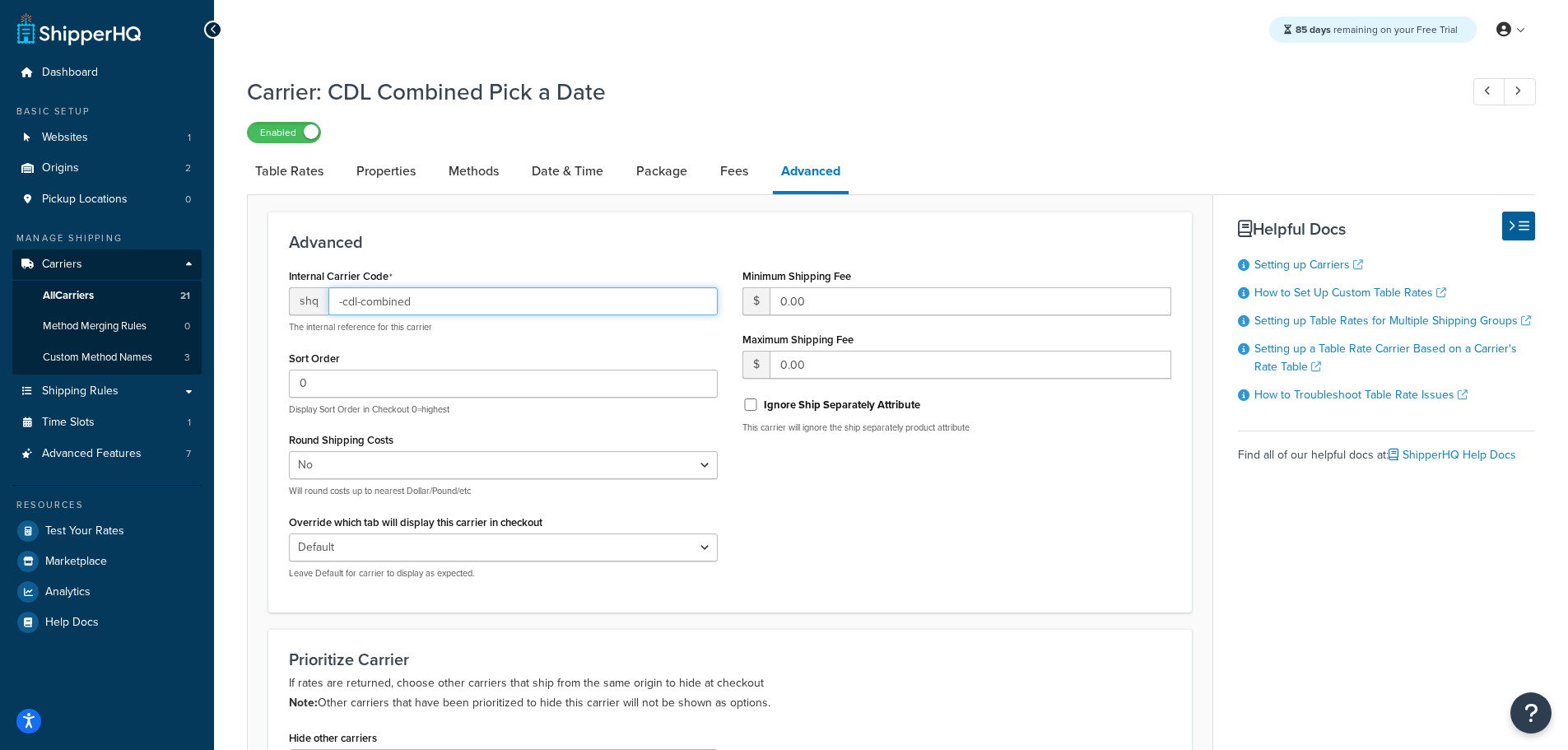
click at [486, 305] on input "-cdl-combined" at bounding box center [523, 300] width 389 height 28
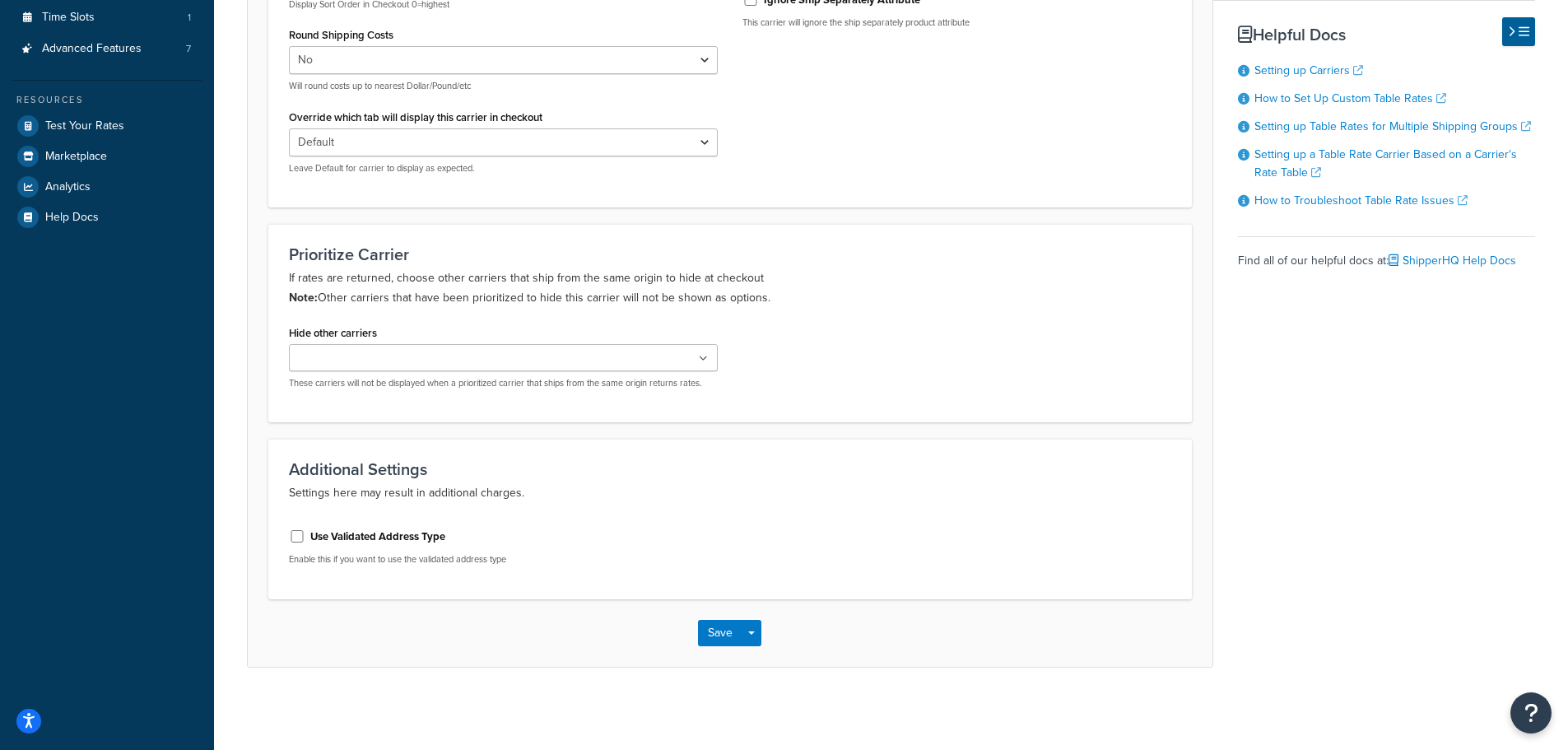
type input "-cdl-combined1day"
click at [698, 636] on div "Save Save Dropdown Save and Edit" at bounding box center [730, 633] width 965 height 68
click at [706, 635] on button "Save" at bounding box center [720, 633] width 45 height 27
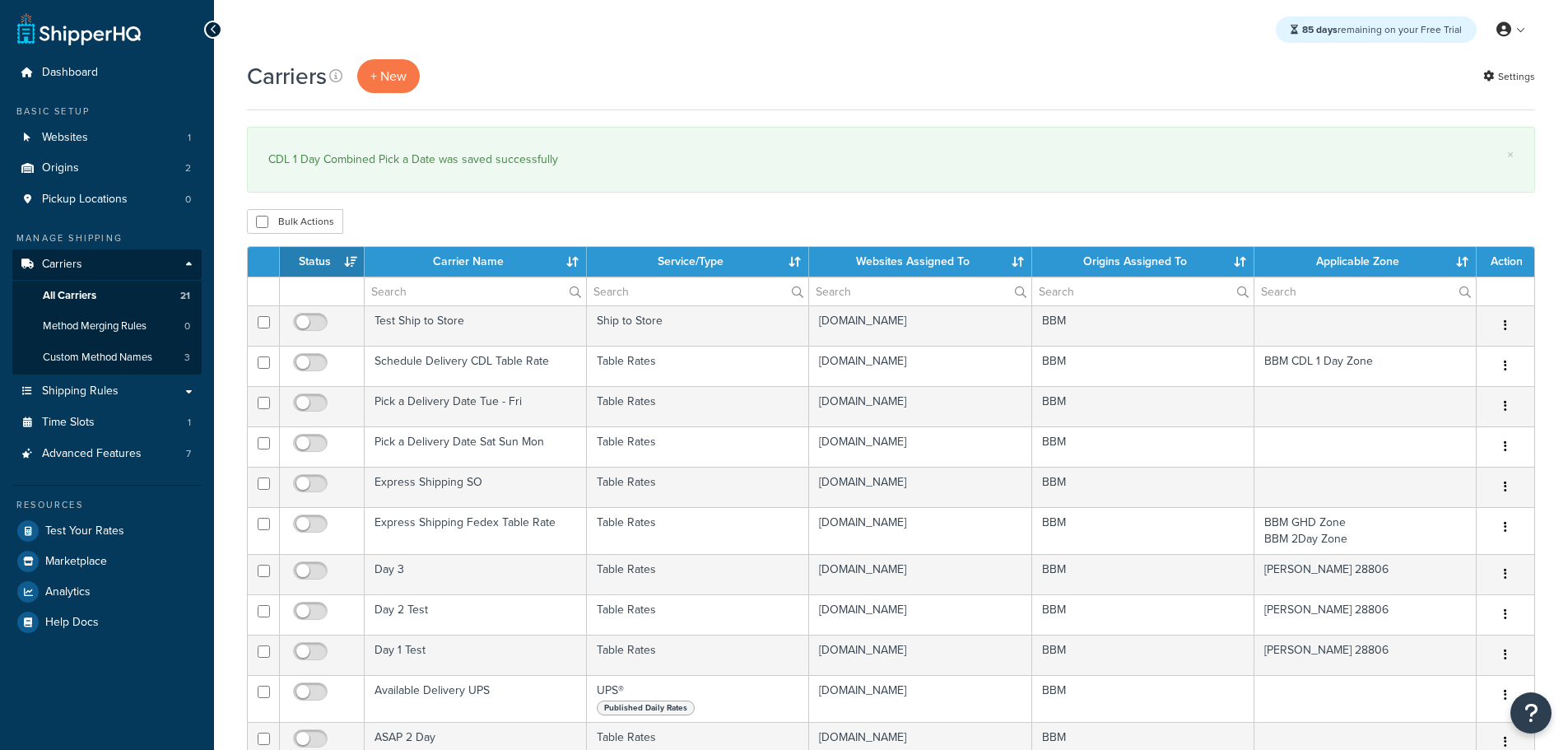
select select "15"
click at [319, 266] on th "Status" at bounding box center [322, 261] width 85 height 29
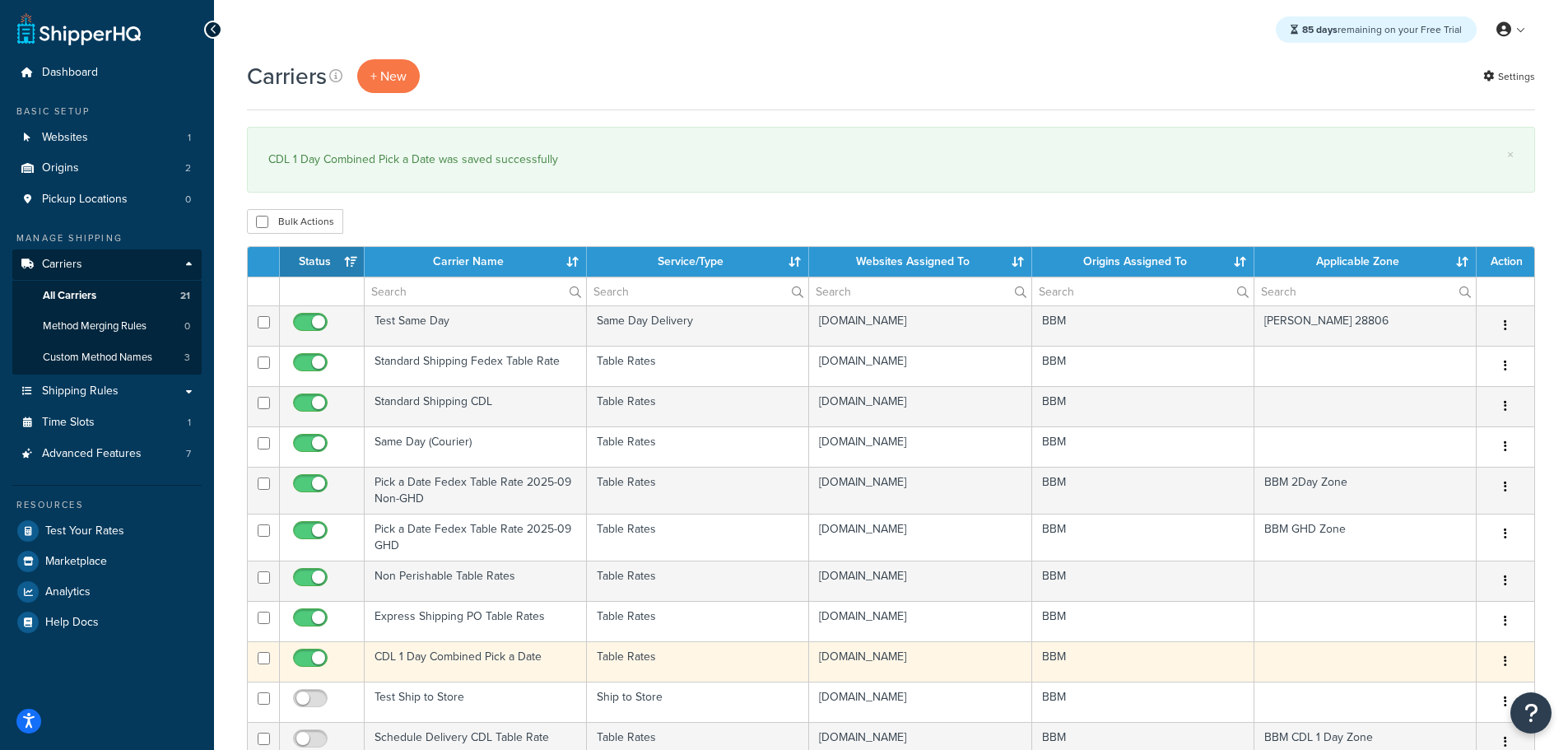
click at [432, 658] on td "CDL 1 Day Combined Pick a Date" at bounding box center [475, 661] width 222 height 40
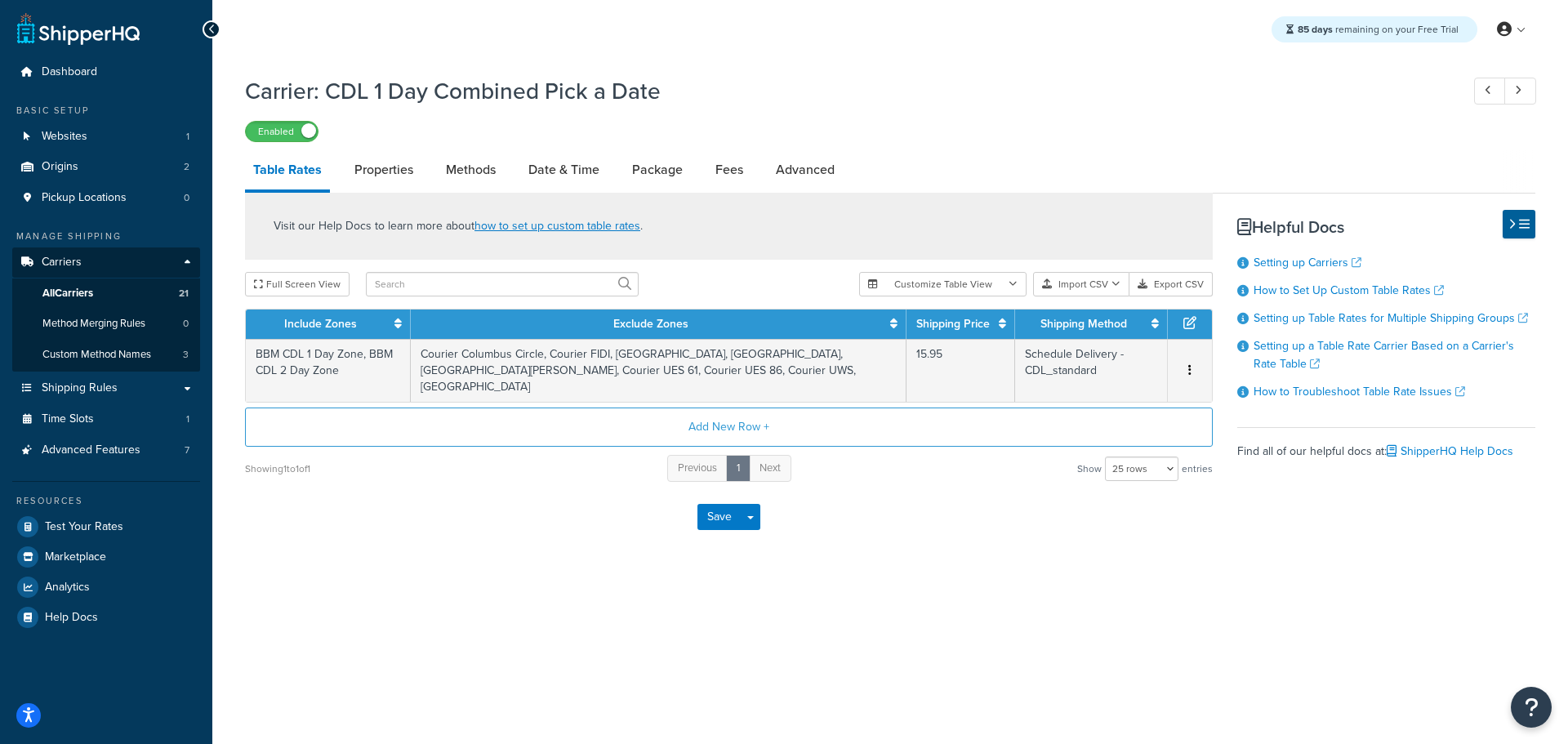
select select "25"
click at [483, 171] on link "Methods" at bounding box center [470, 170] width 66 height 39
select select "25"
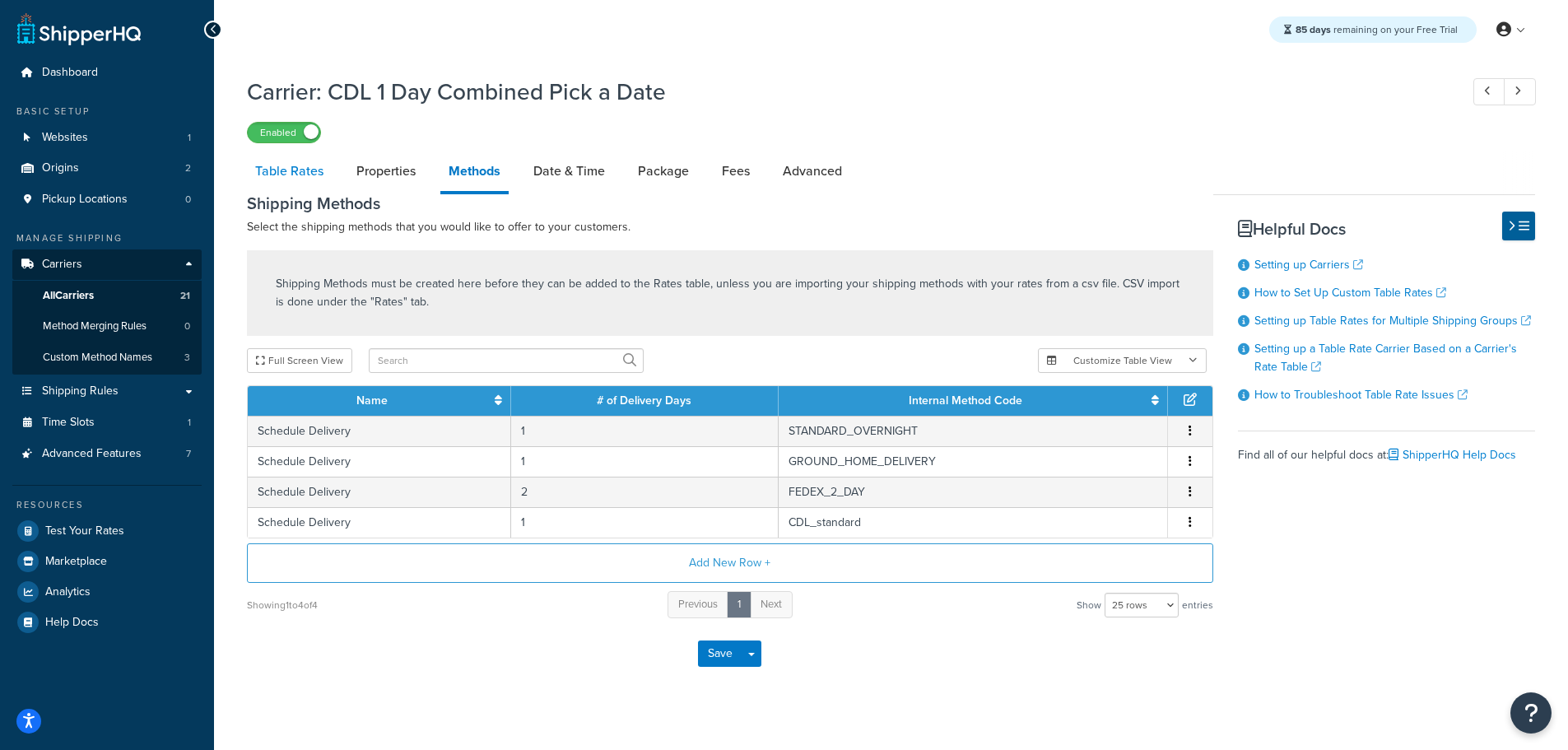
click at [298, 172] on link "Table Rates" at bounding box center [289, 171] width 85 height 39
select select "25"
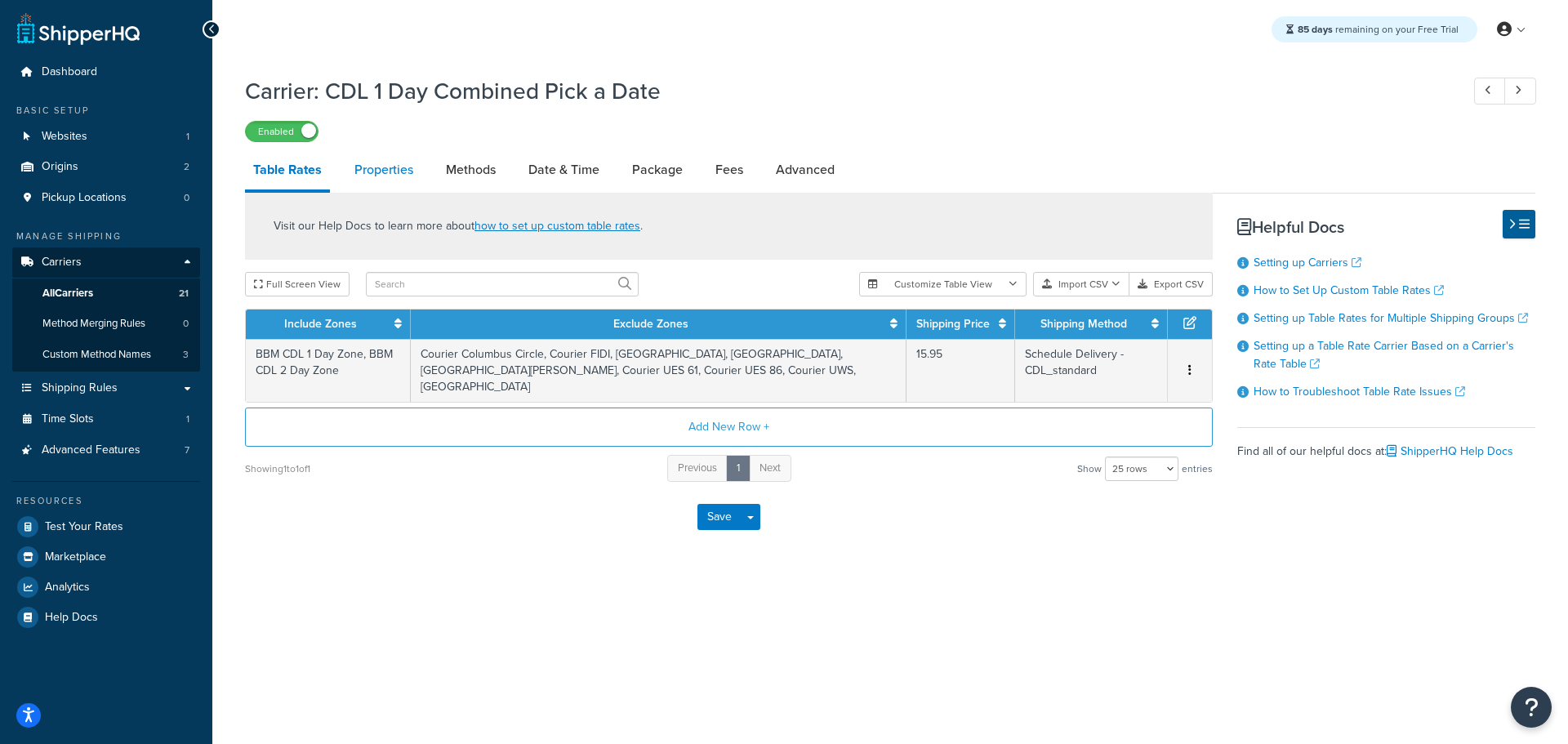
click at [352, 169] on link "Properties" at bounding box center [384, 170] width 75 height 39
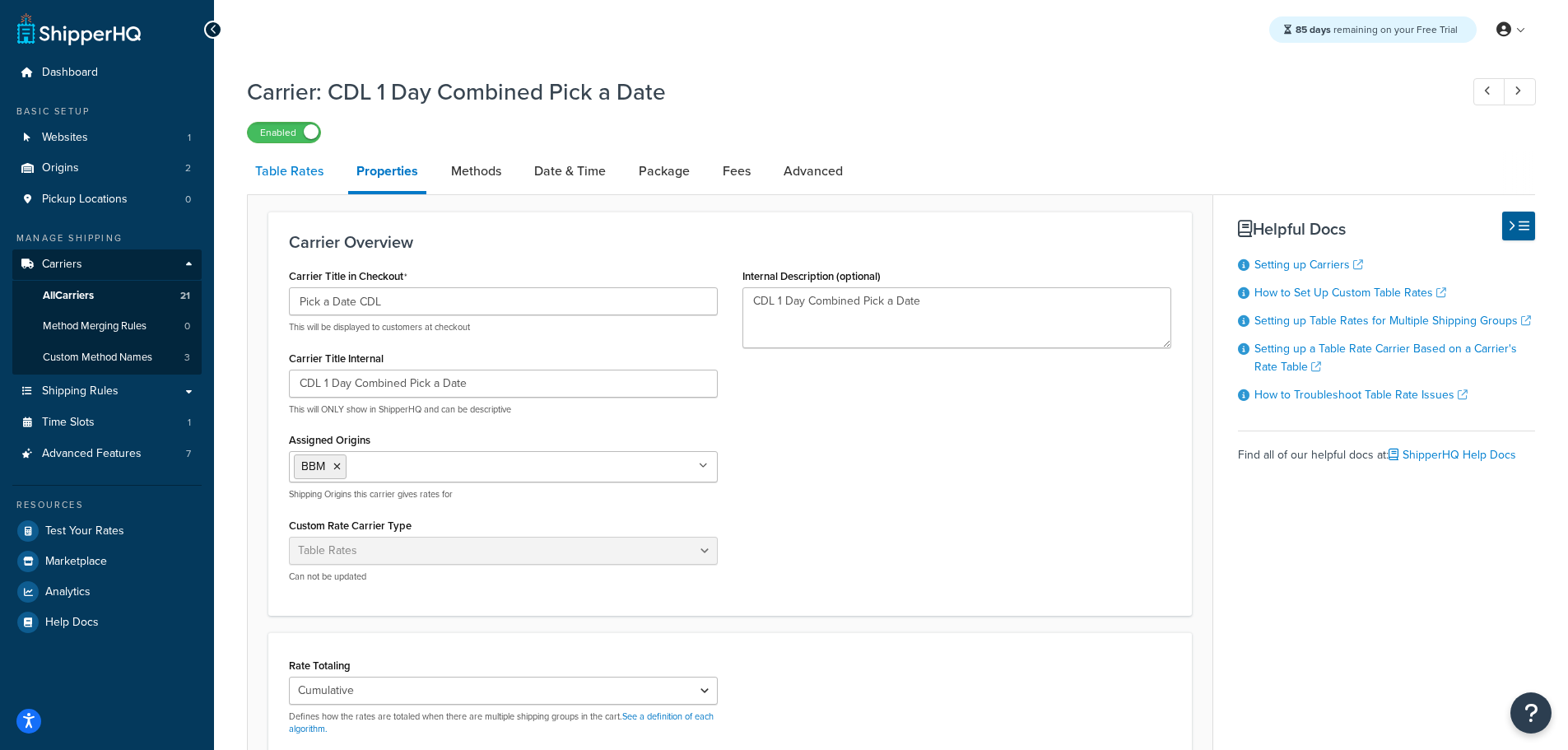
click at [302, 163] on link "Table Rates" at bounding box center [289, 171] width 85 height 39
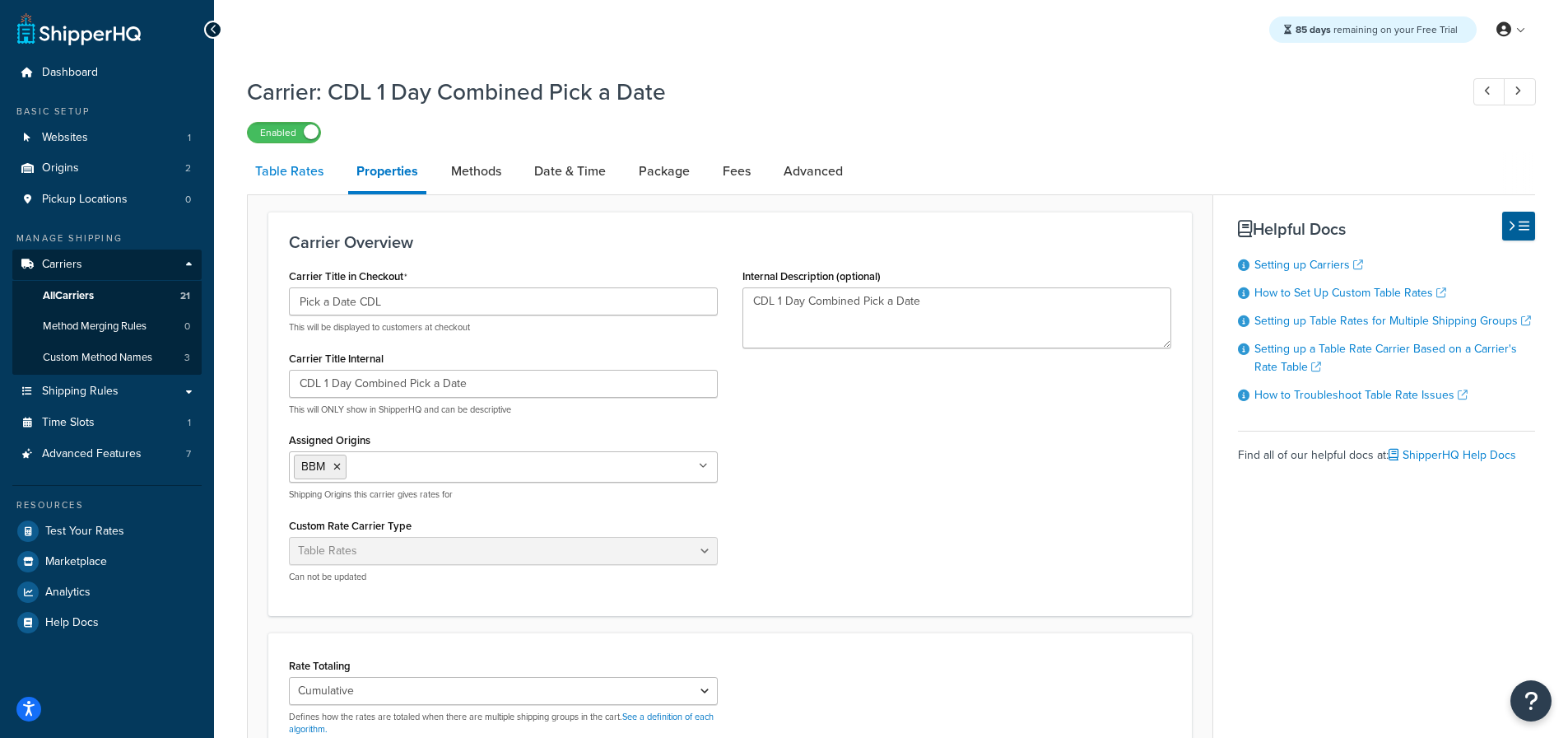
select select "25"
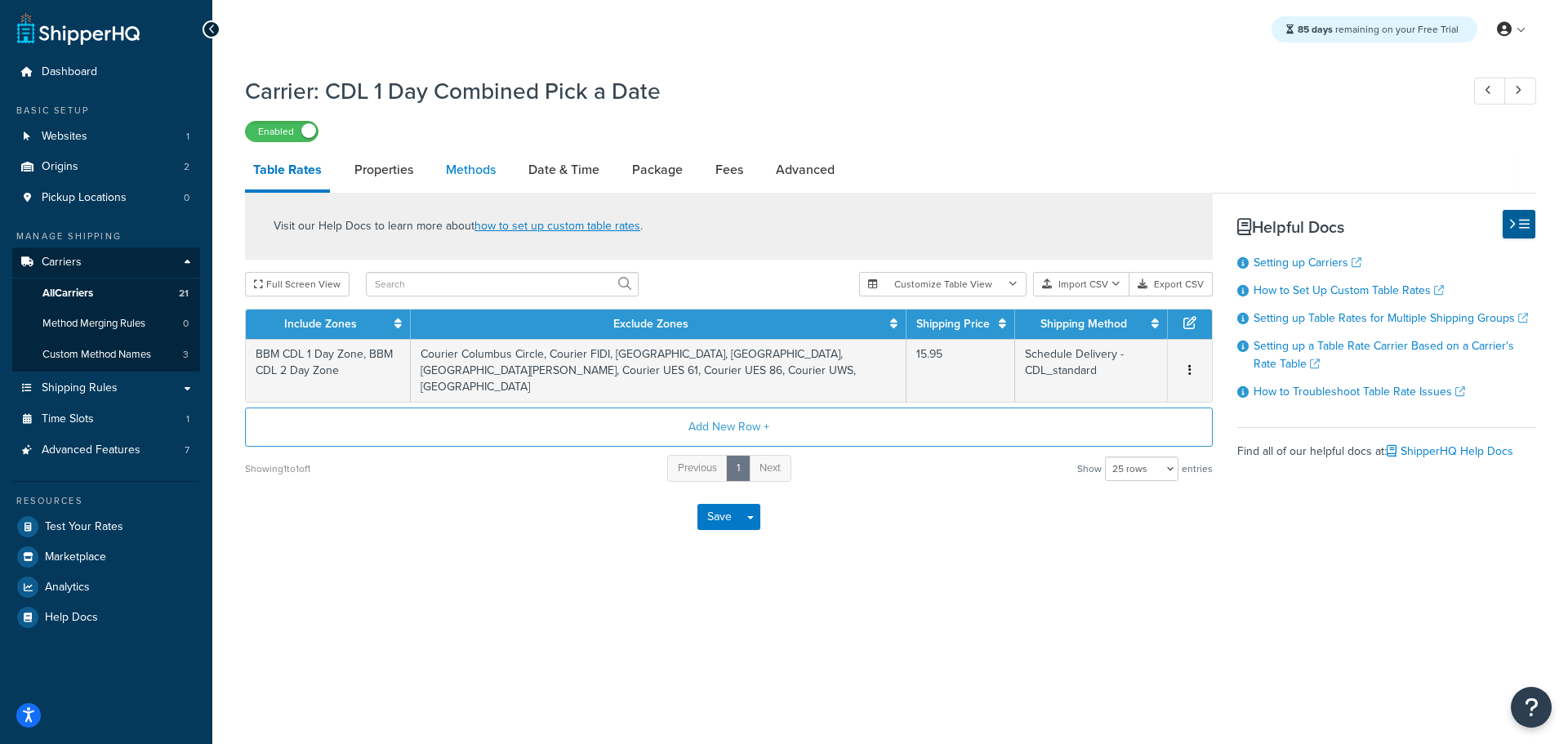
click at [460, 179] on link "Methods" at bounding box center [470, 170] width 66 height 39
select select "25"
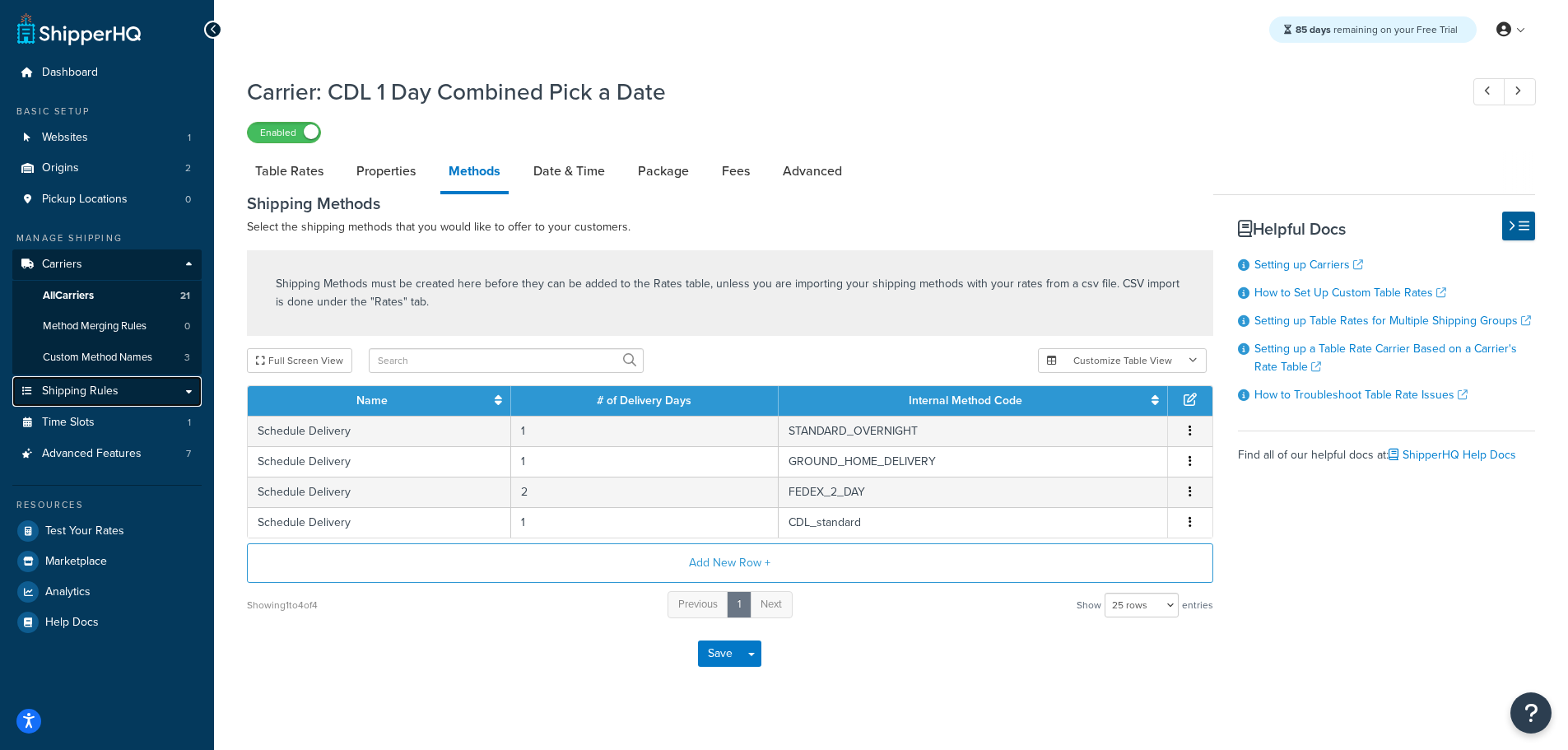
click at [108, 395] on span "Shipping Rules" at bounding box center [80, 391] width 77 height 14
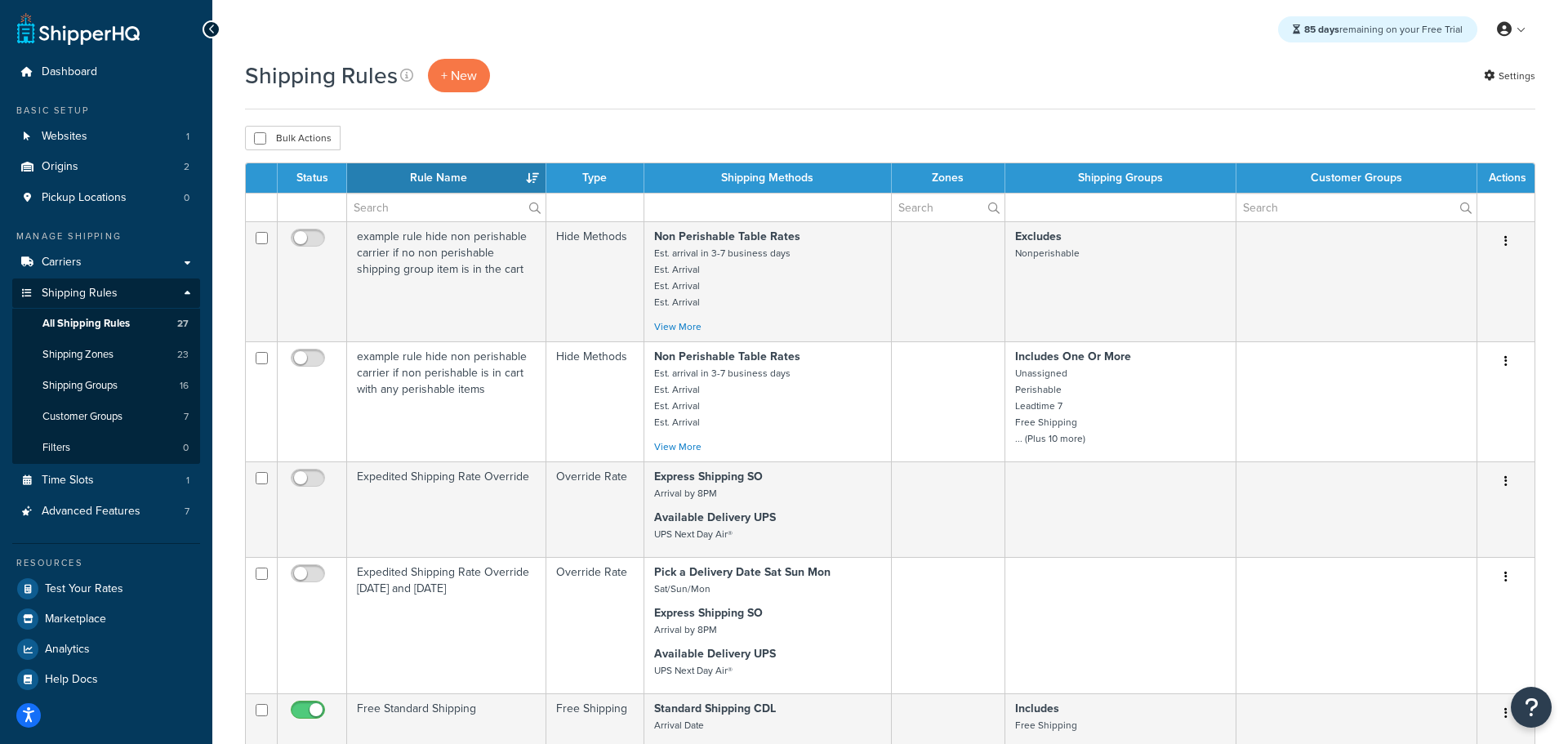
select select "50"
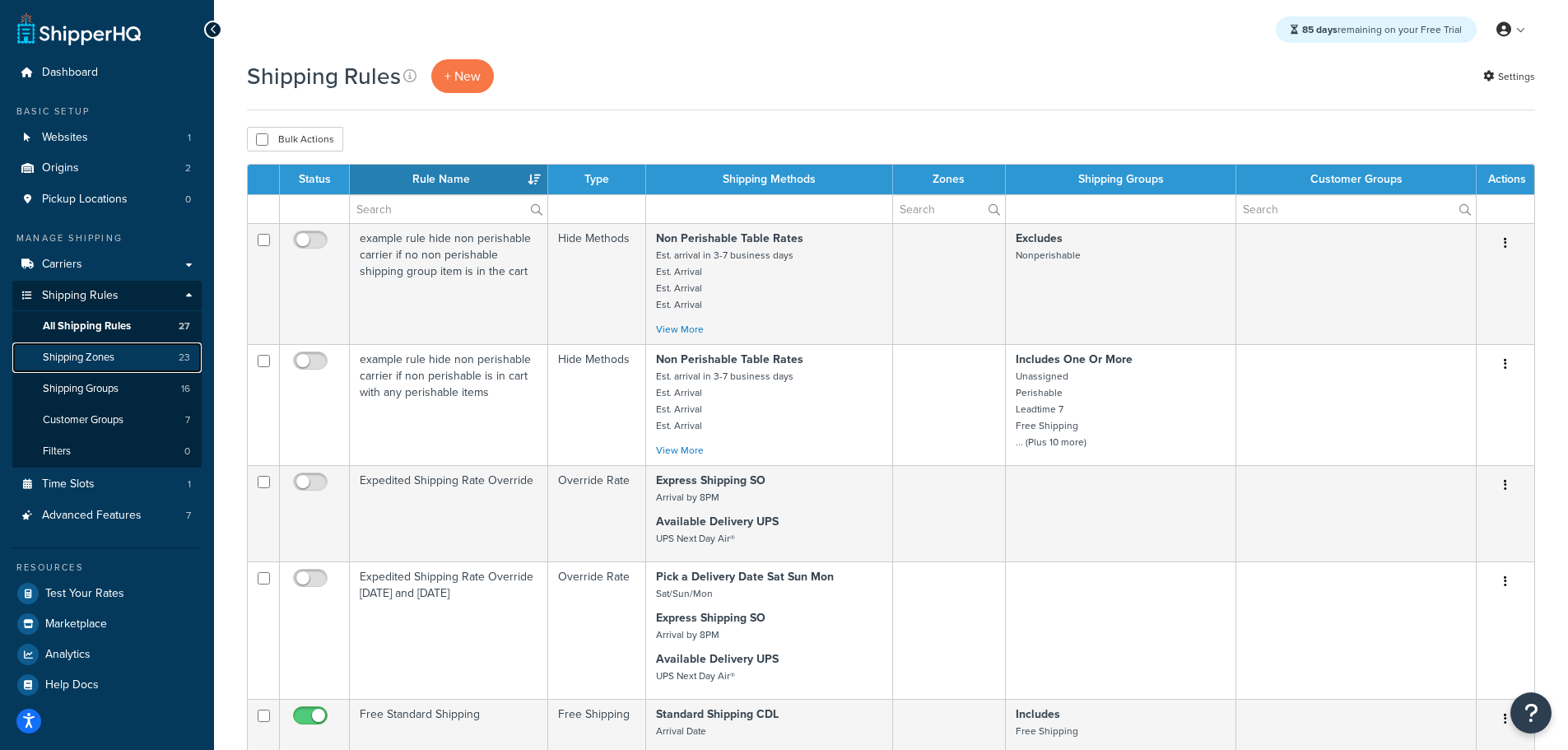
click at [102, 352] on span "Shipping Zones" at bounding box center [78, 358] width 71 height 14
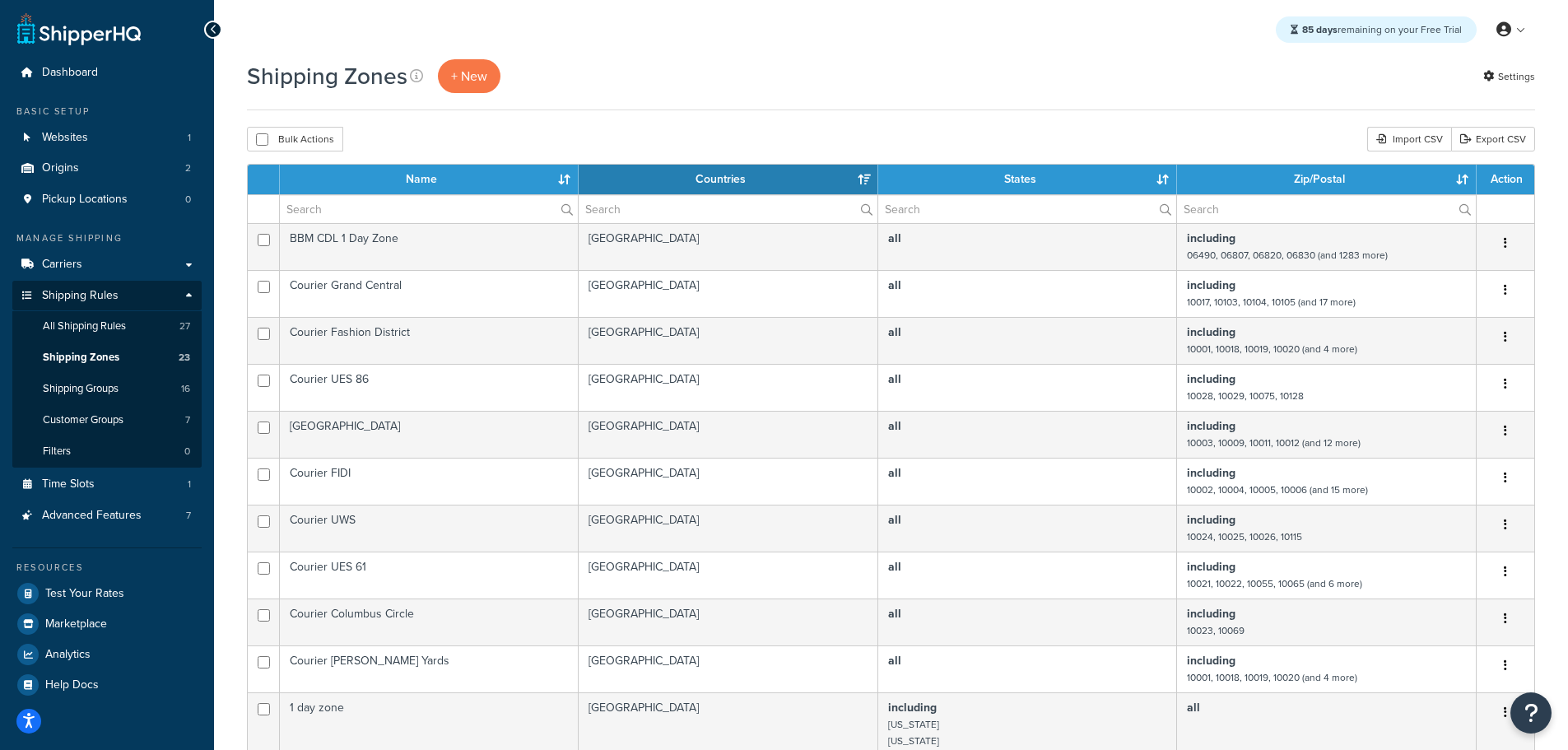
select select "15"
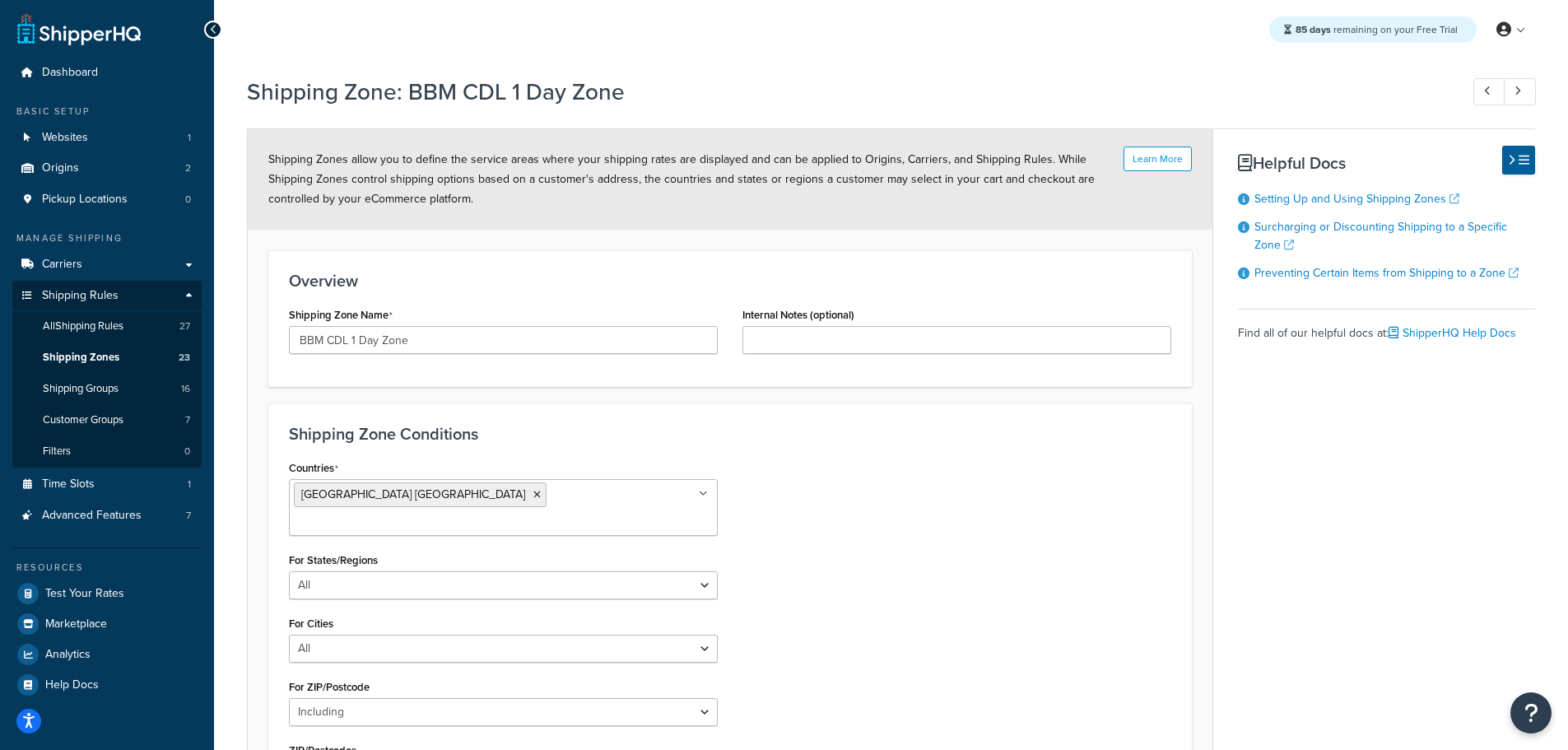
select select "including"
click at [62, 352] on span "Shipping Zones" at bounding box center [81, 358] width 77 height 14
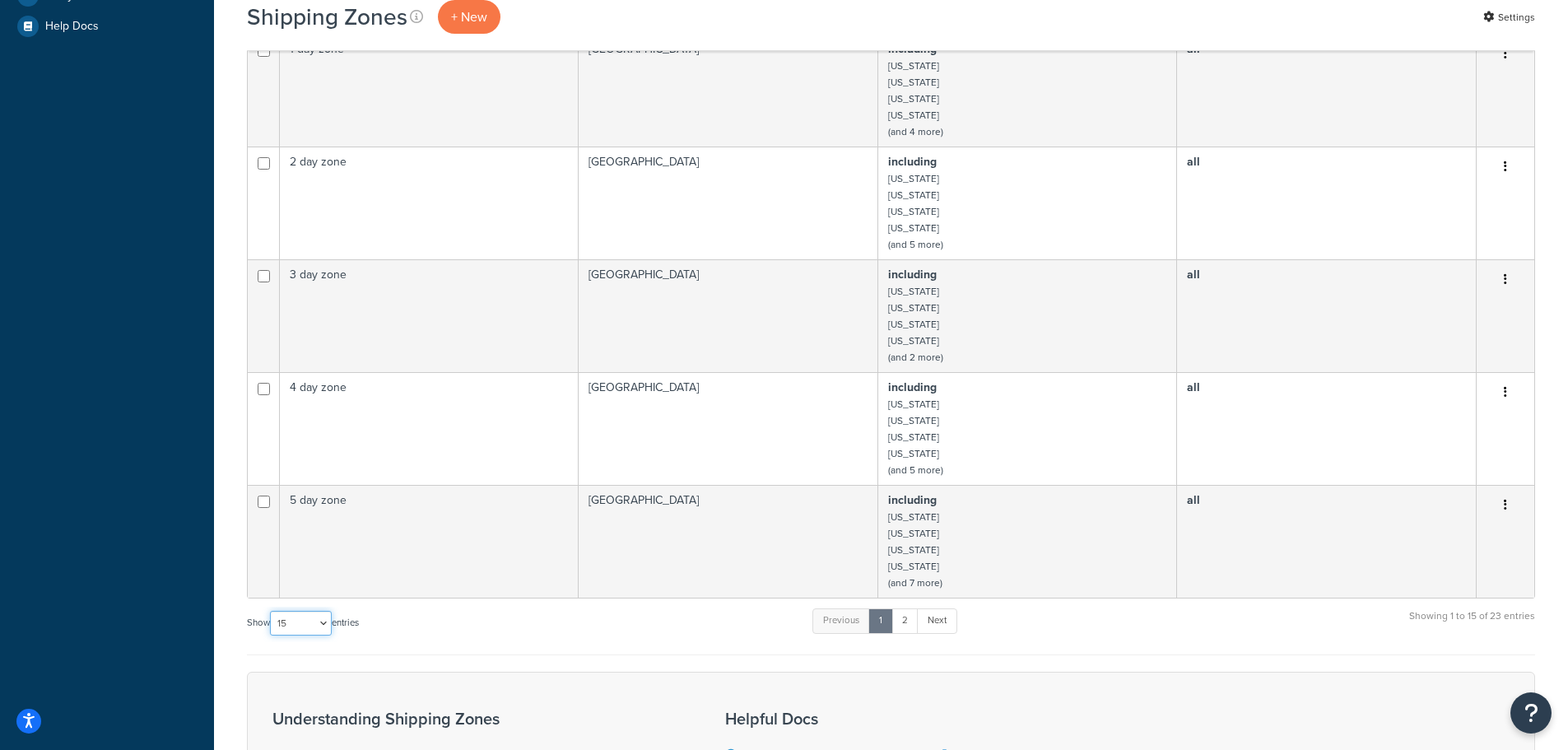
click at [319, 627] on select "10 15 25 50 100" at bounding box center [300, 624] width 61 height 25
select select "25"
click at [272, 635] on select "10 15 25 50 100" at bounding box center [300, 624] width 61 height 25
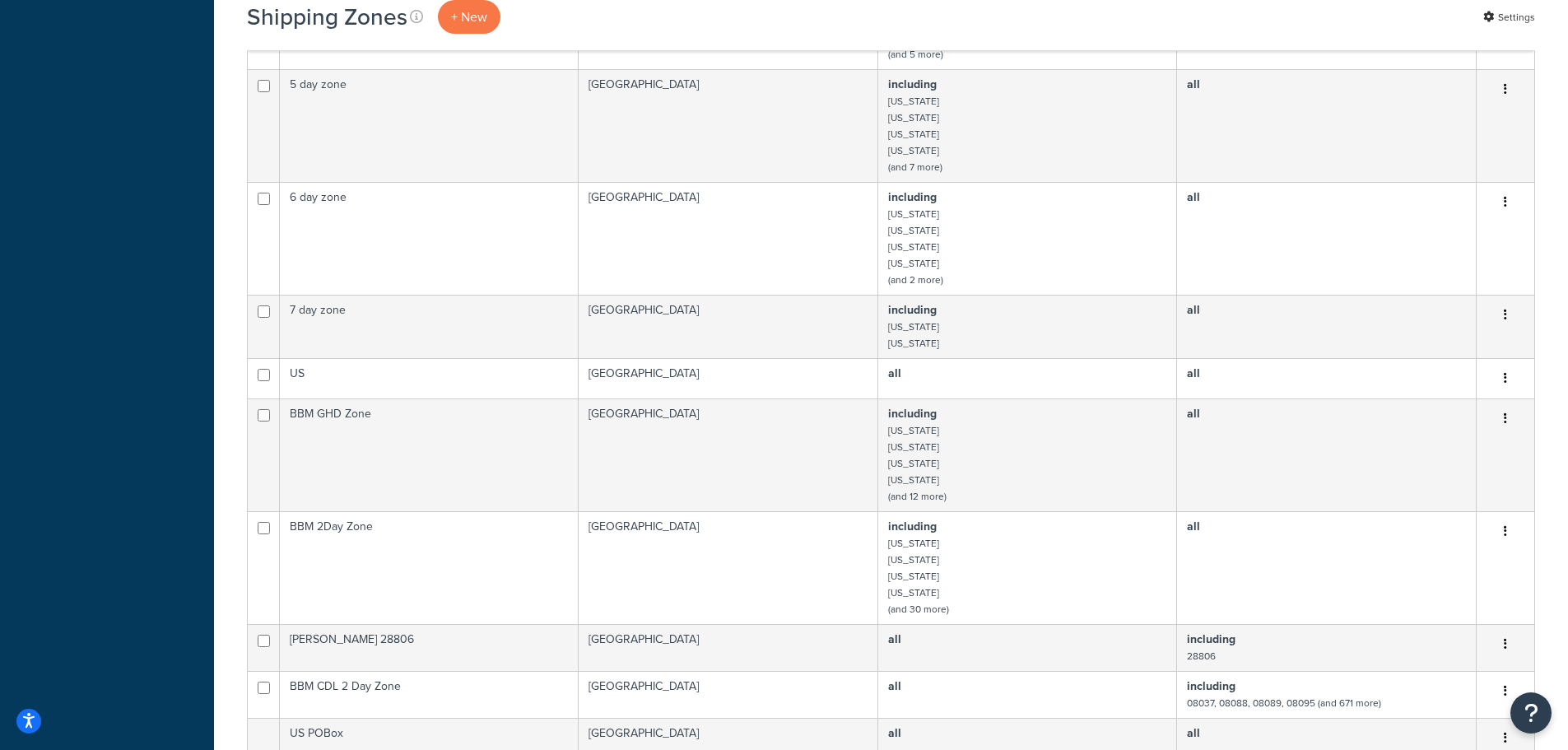
scroll to position [1235, 0]
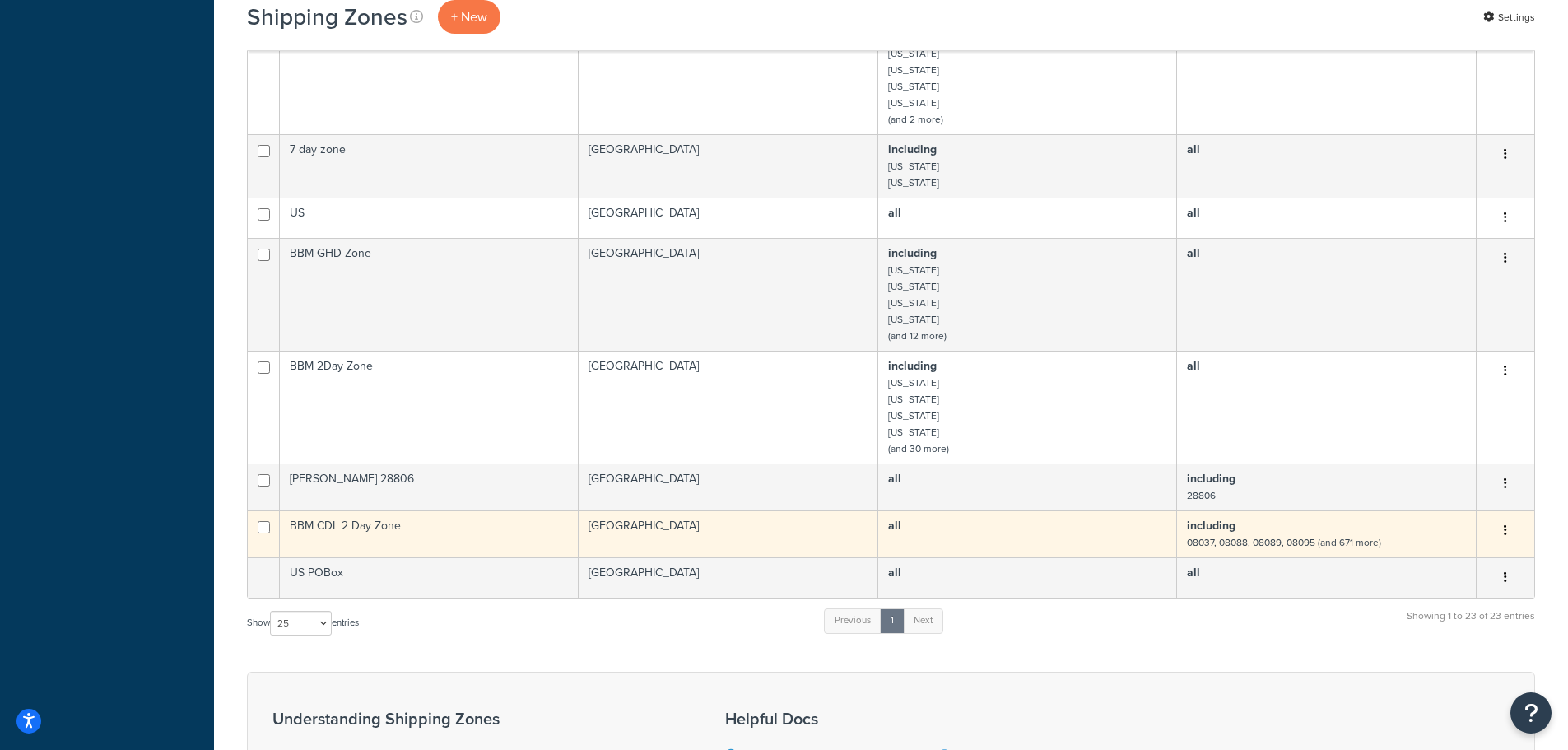
click at [396, 519] on td "BBM CDL 2 Day Zone" at bounding box center [429, 534] width 298 height 47
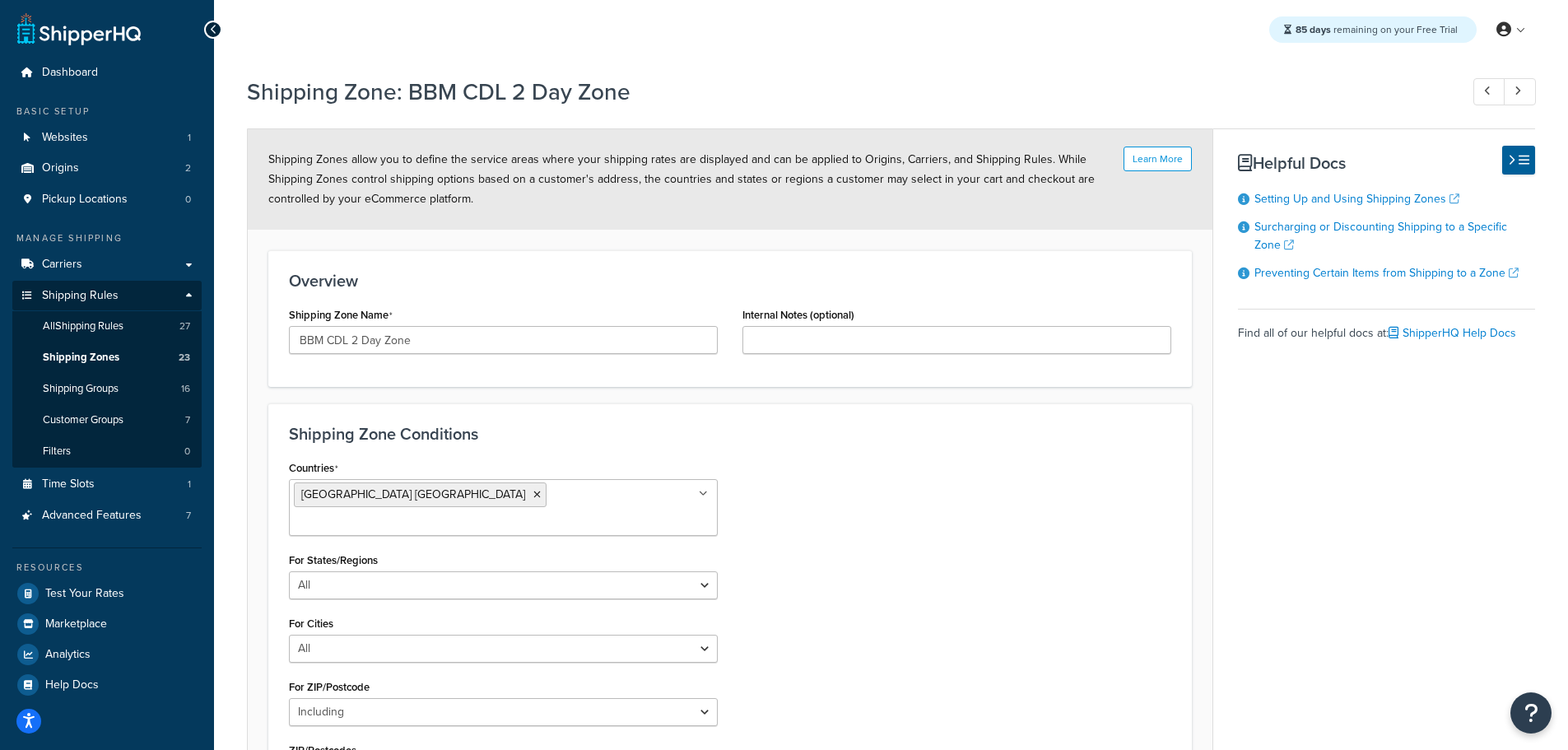
select select "including"
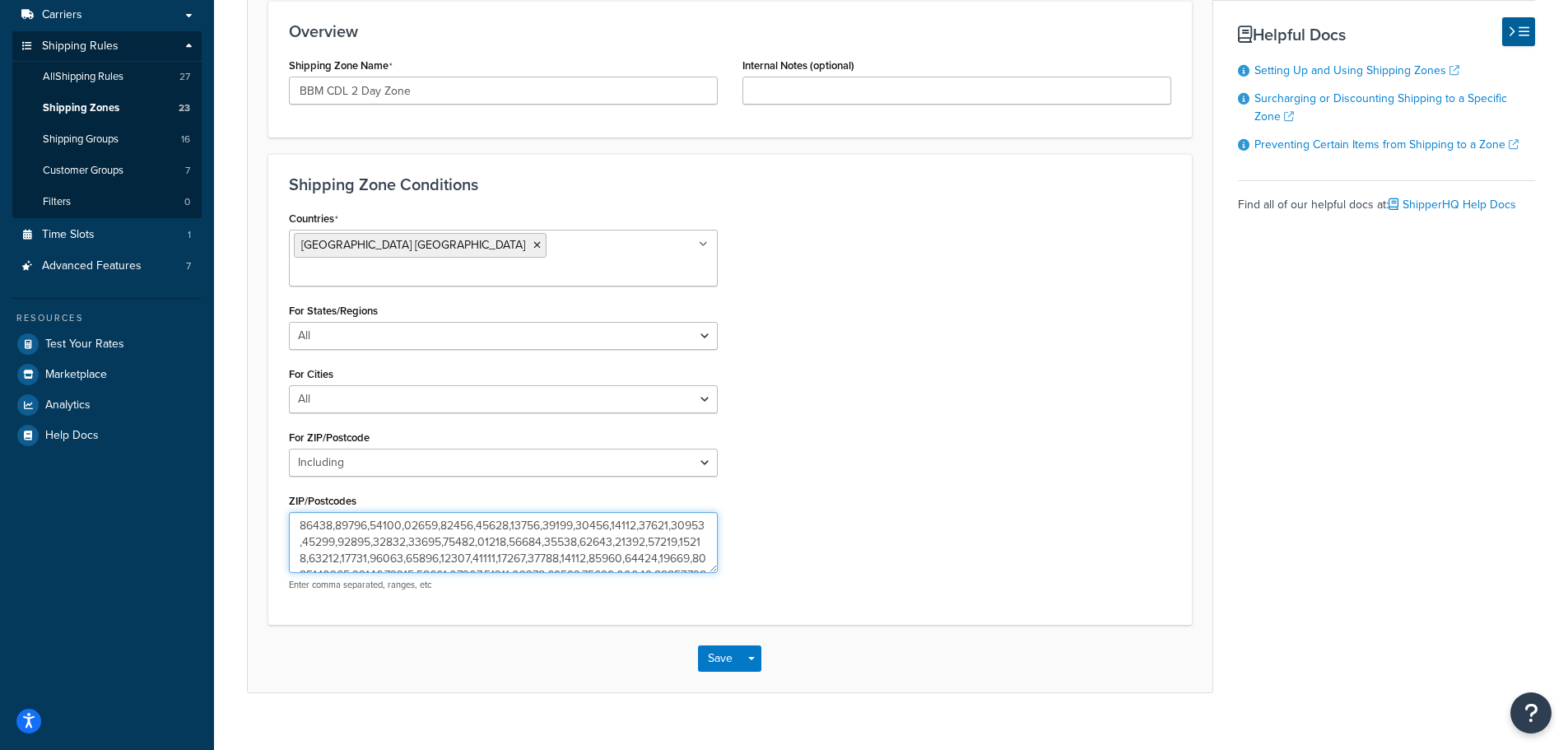
click at [398, 512] on textarea "ZIP/Postcodes" at bounding box center [502, 542] width 429 height 61
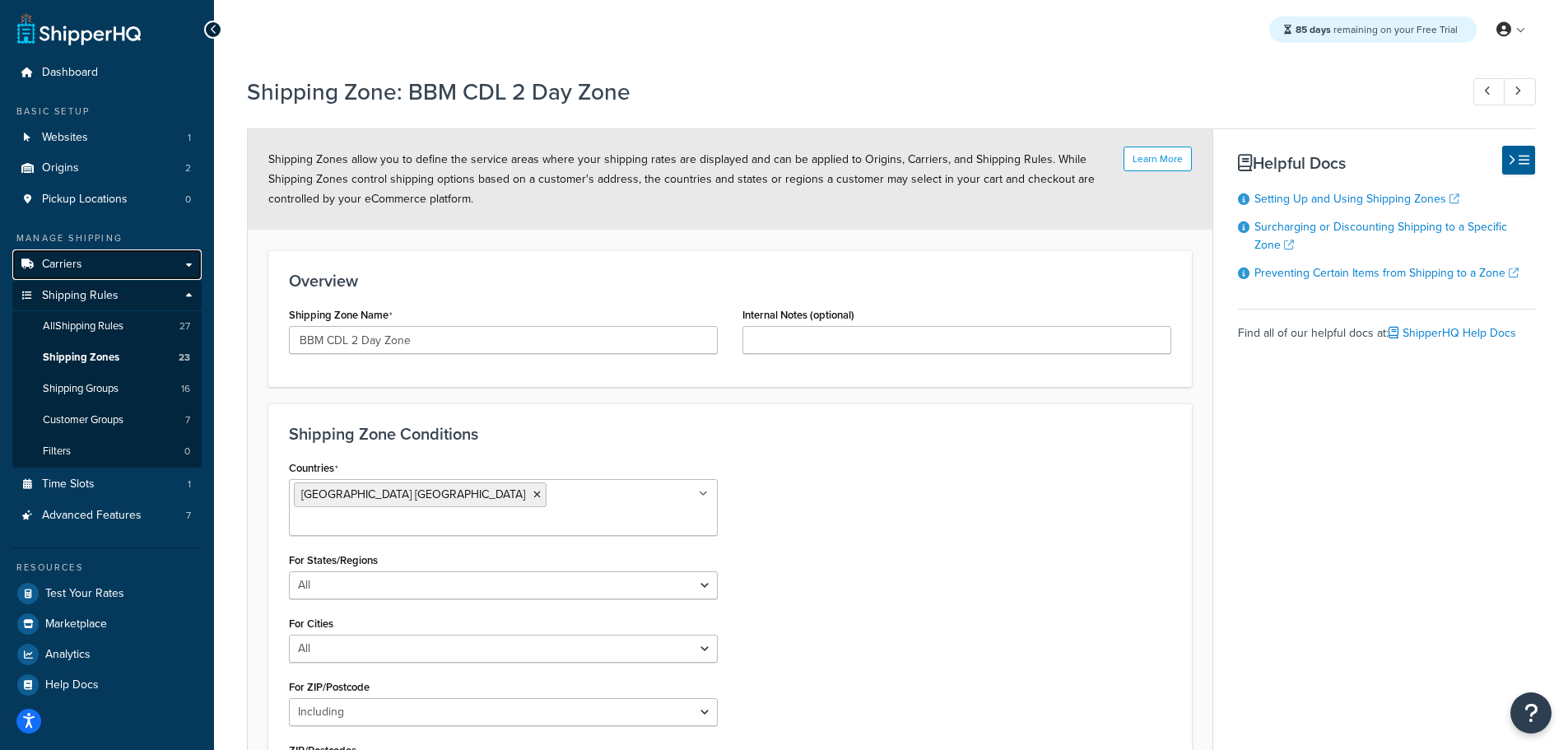
click at [86, 267] on link "Carriers" at bounding box center [107, 265] width 190 height 30
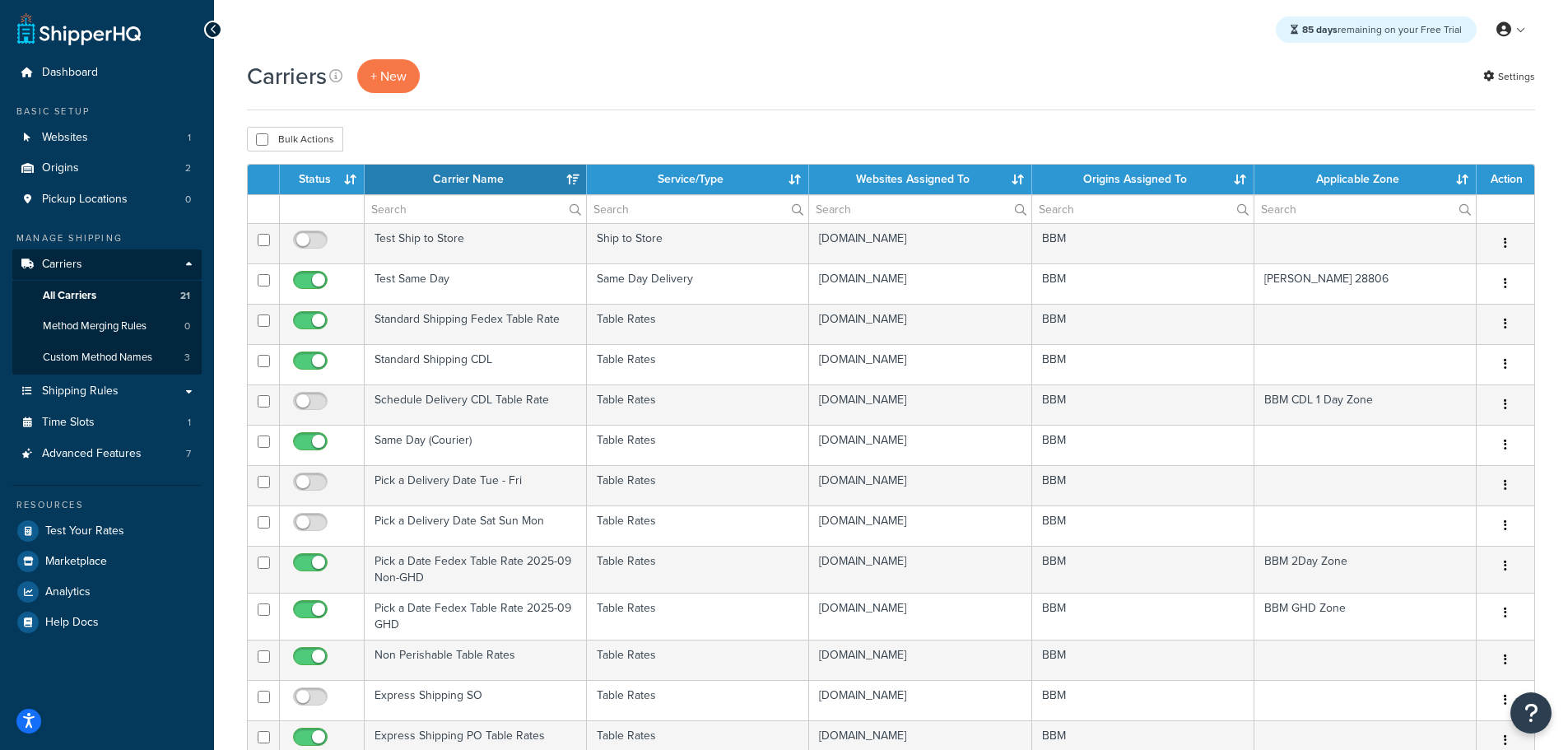
select select "15"
click at [335, 173] on th "Status" at bounding box center [322, 179] width 85 height 29
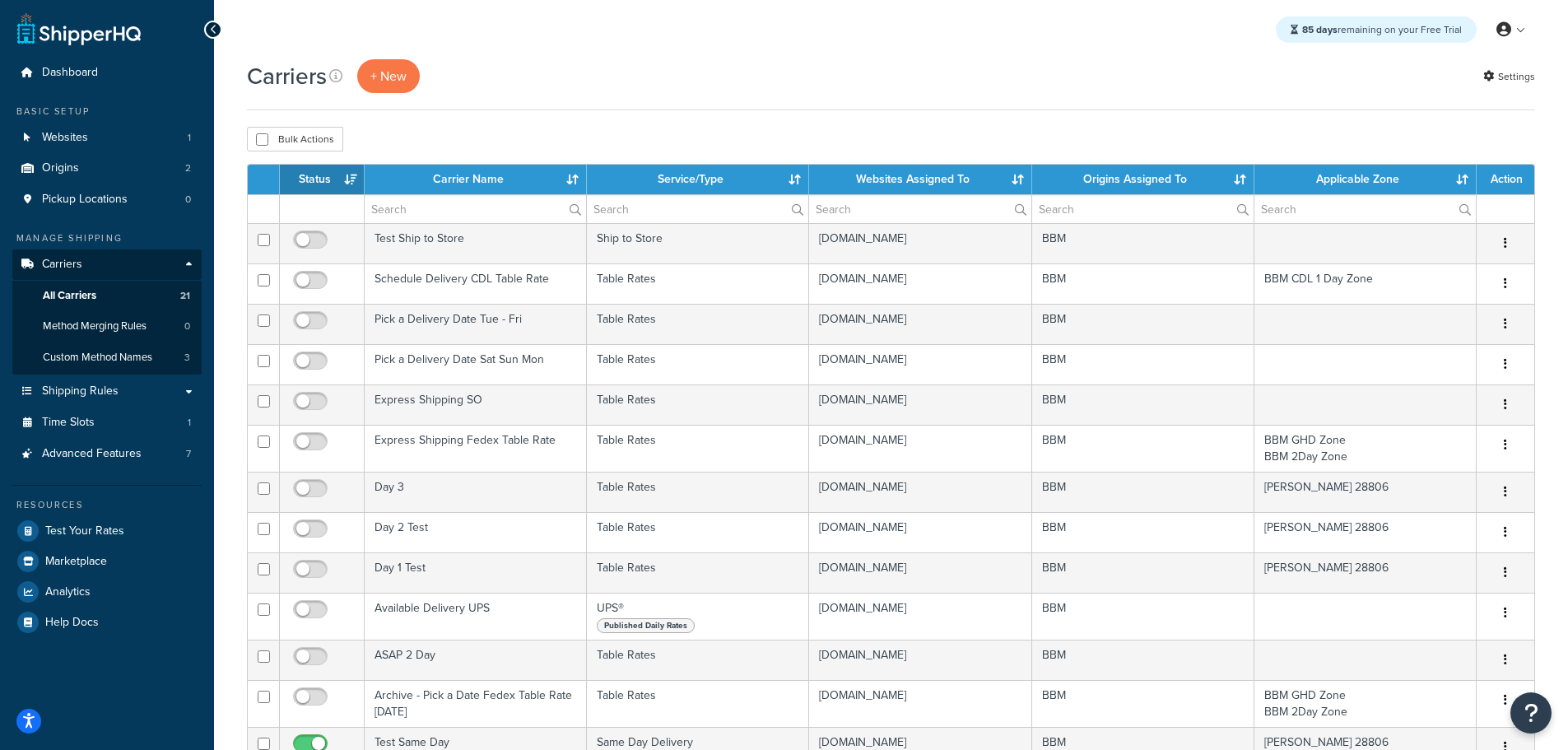
click at [323, 175] on th "Status" at bounding box center [322, 179] width 85 height 29
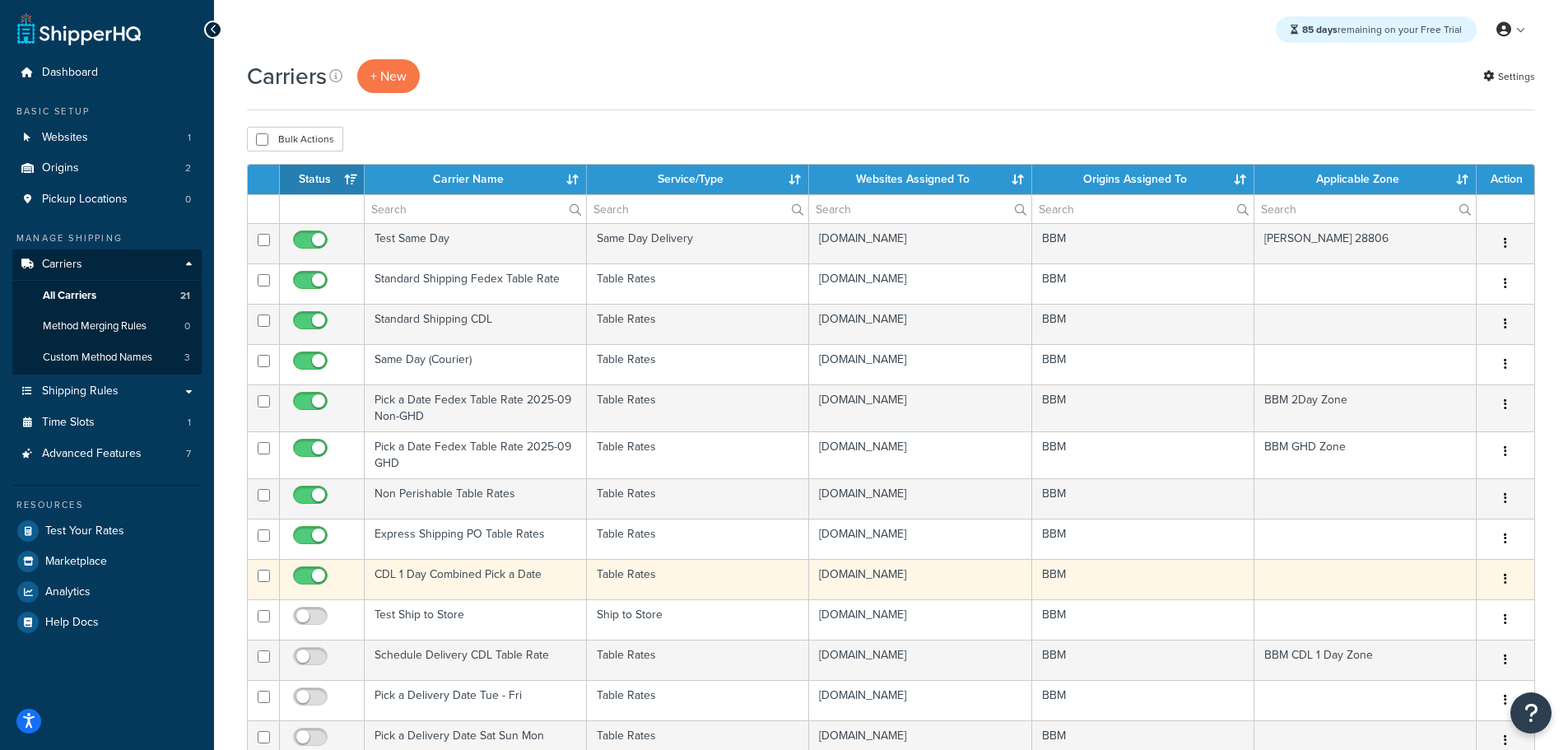
click at [428, 579] on td "CDL 1 Day Combined Pick a Date" at bounding box center [475, 578] width 222 height 40
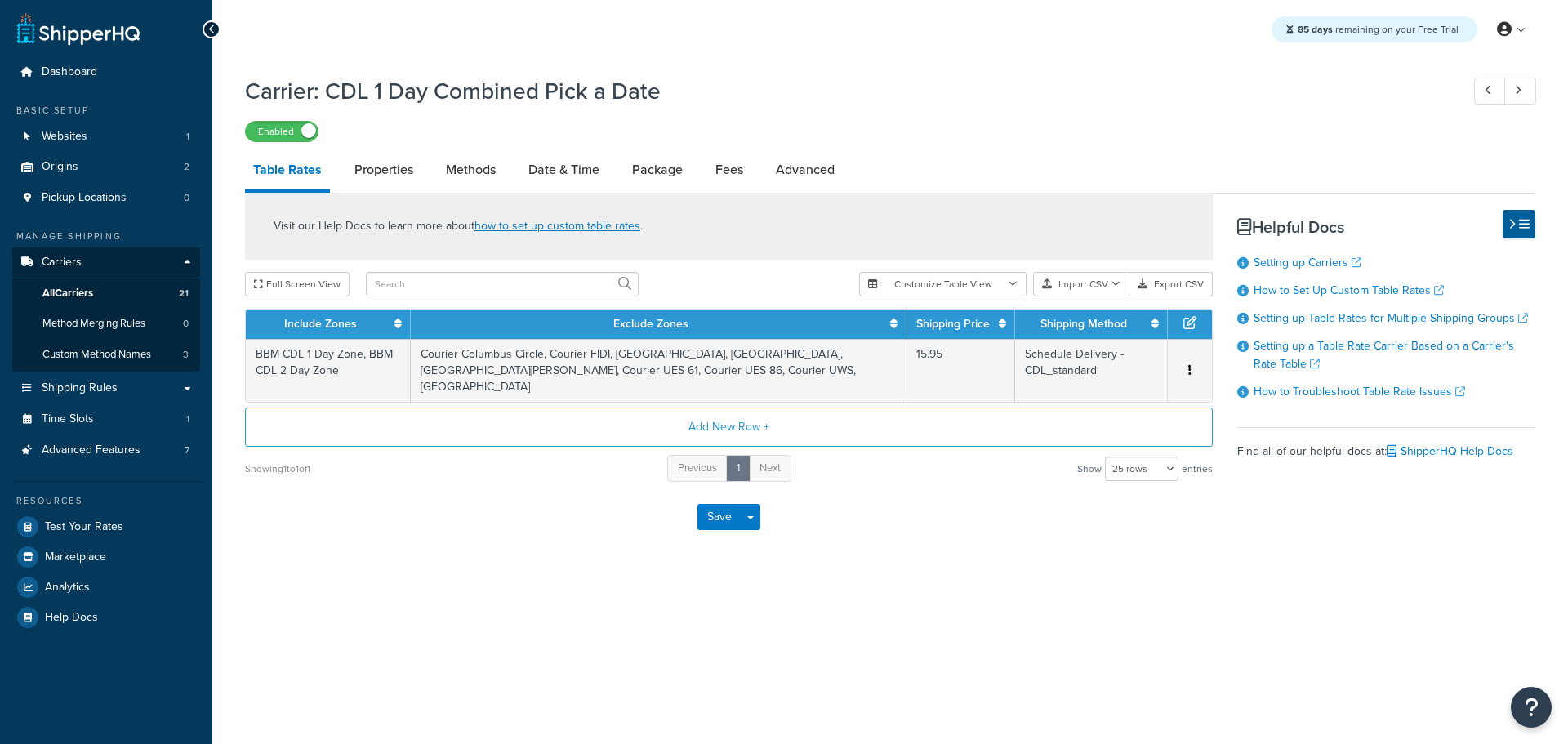
select select "25"
click at [465, 169] on link "Methods" at bounding box center [470, 170] width 66 height 39
select select "25"
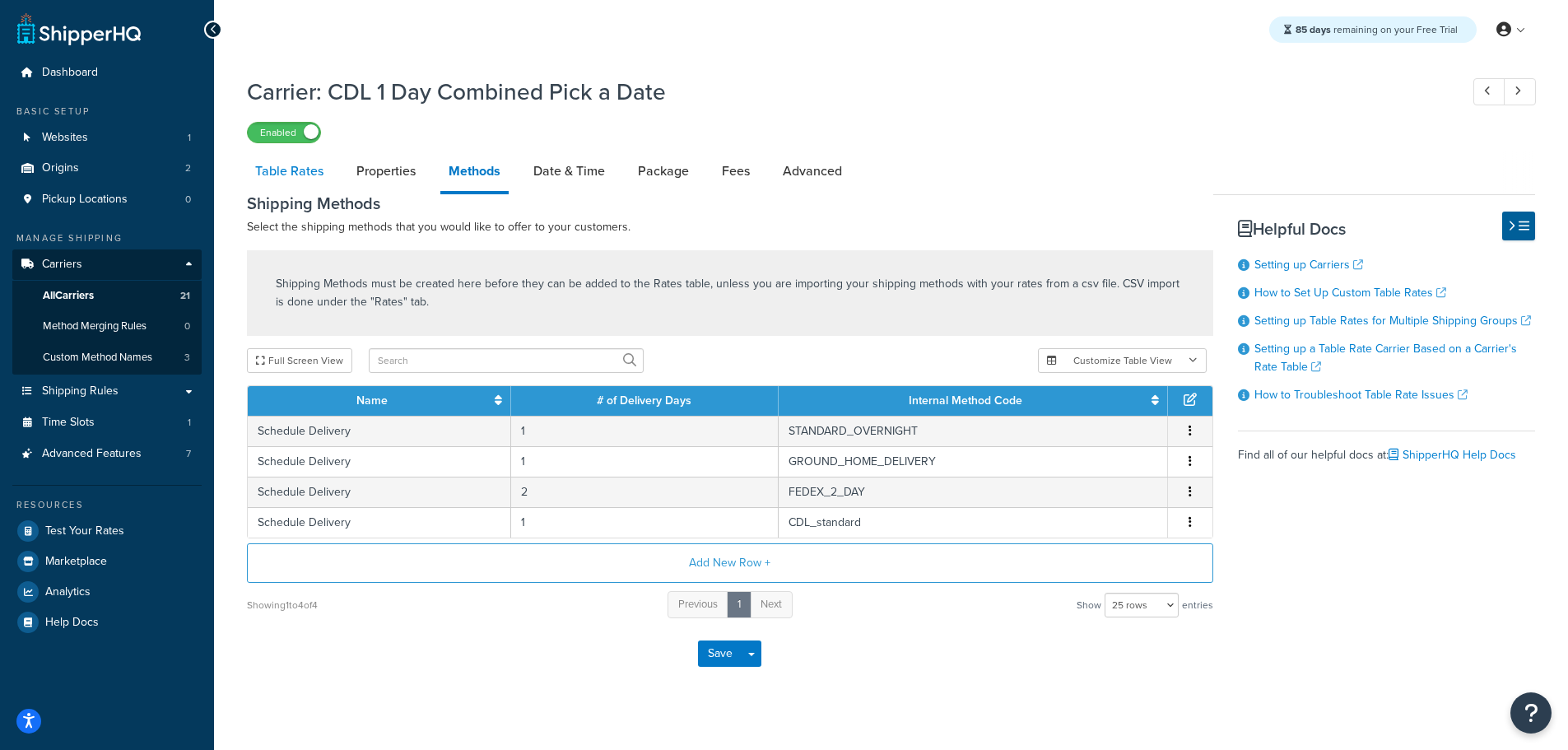
click at [300, 173] on link "Table Rates" at bounding box center [289, 171] width 85 height 39
select select "25"
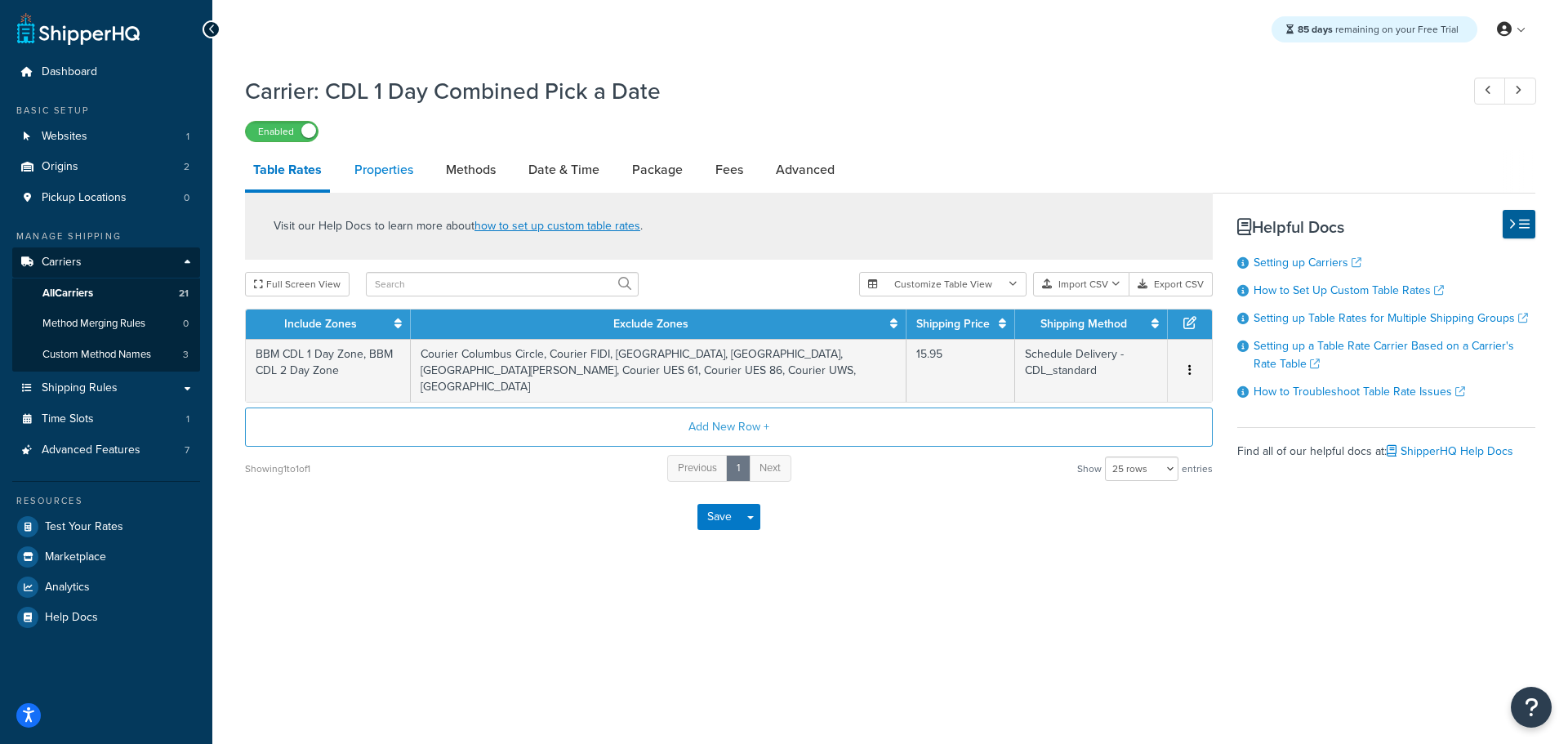
click at [402, 177] on link "Properties" at bounding box center [384, 170] width 75 height 39
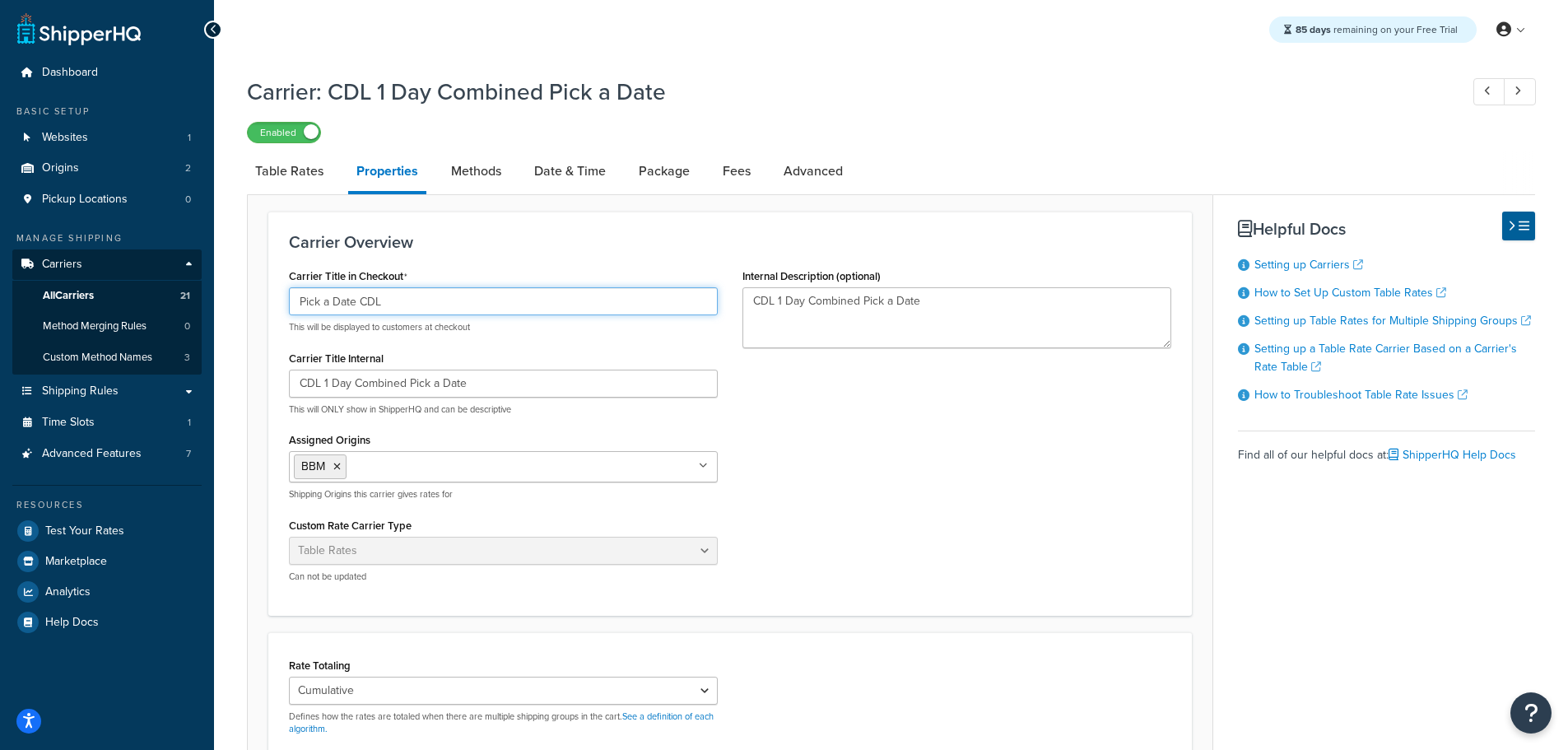
click at [415, 306] on input "Pick a Date CDL" at bounding box center [502, 300] width 429 height 28
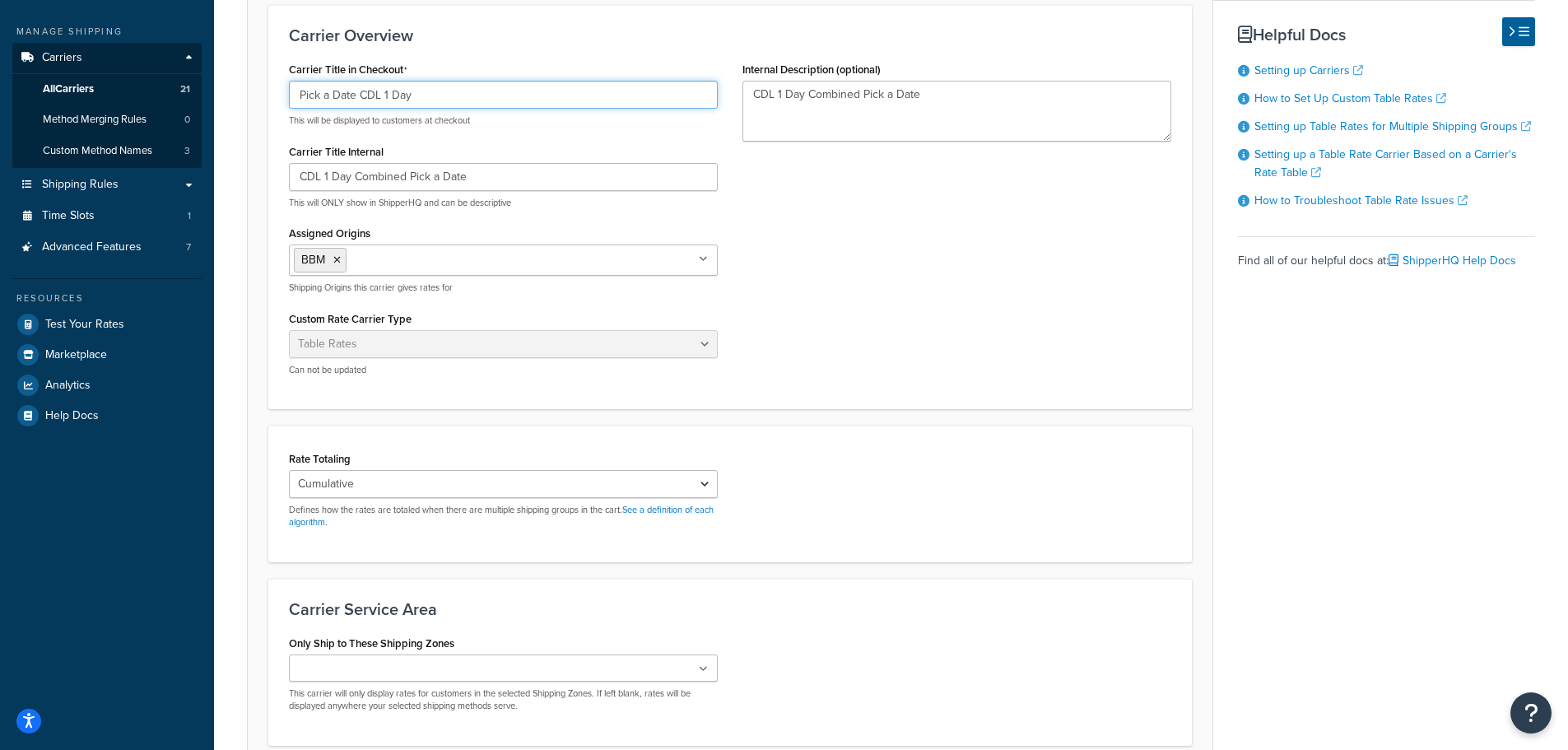
scroll to position [353, 0]
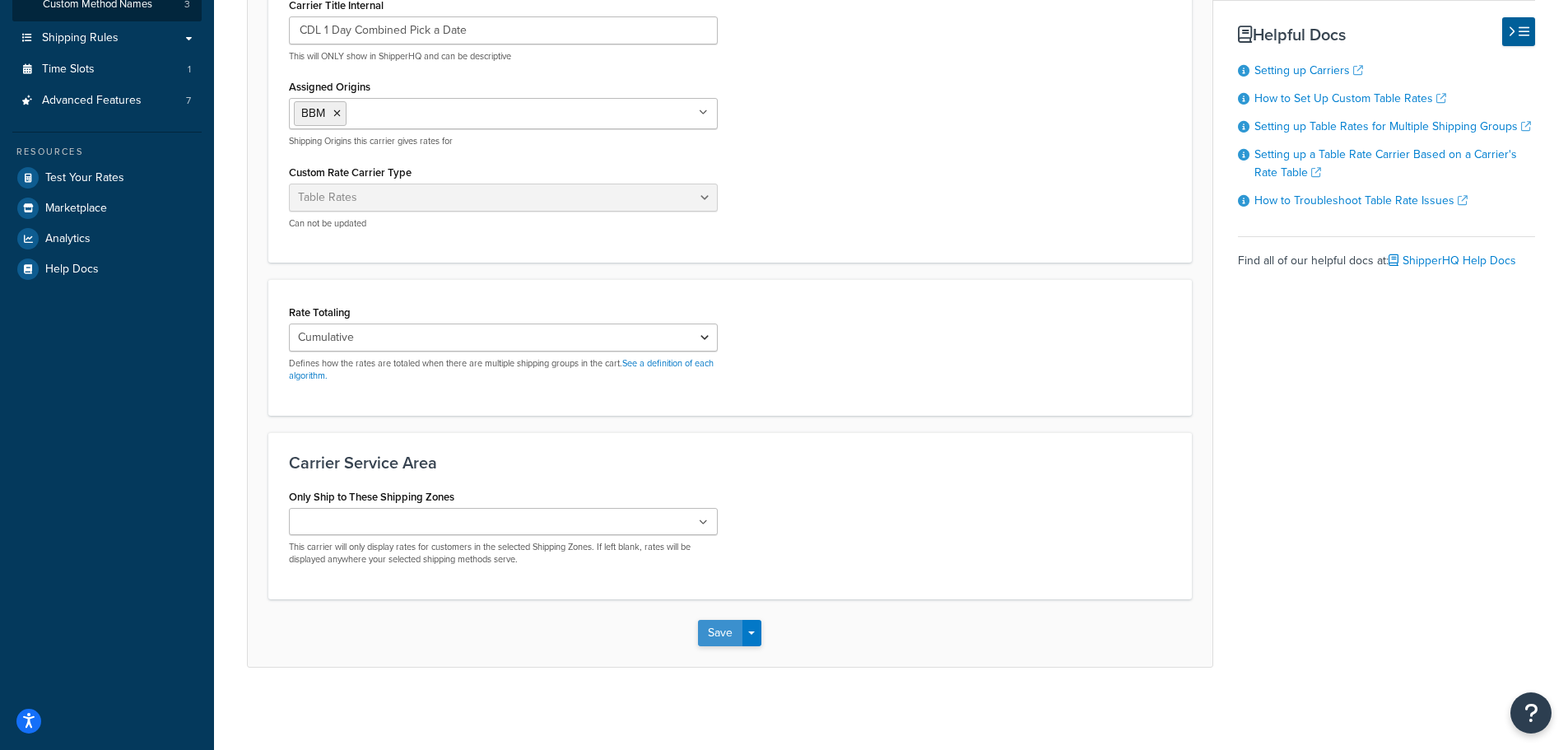
type input "Pick a Date CDL 1 Day"
click at [714, 627] on button "Save" at bounding box center [720, 633] width 45 height 27
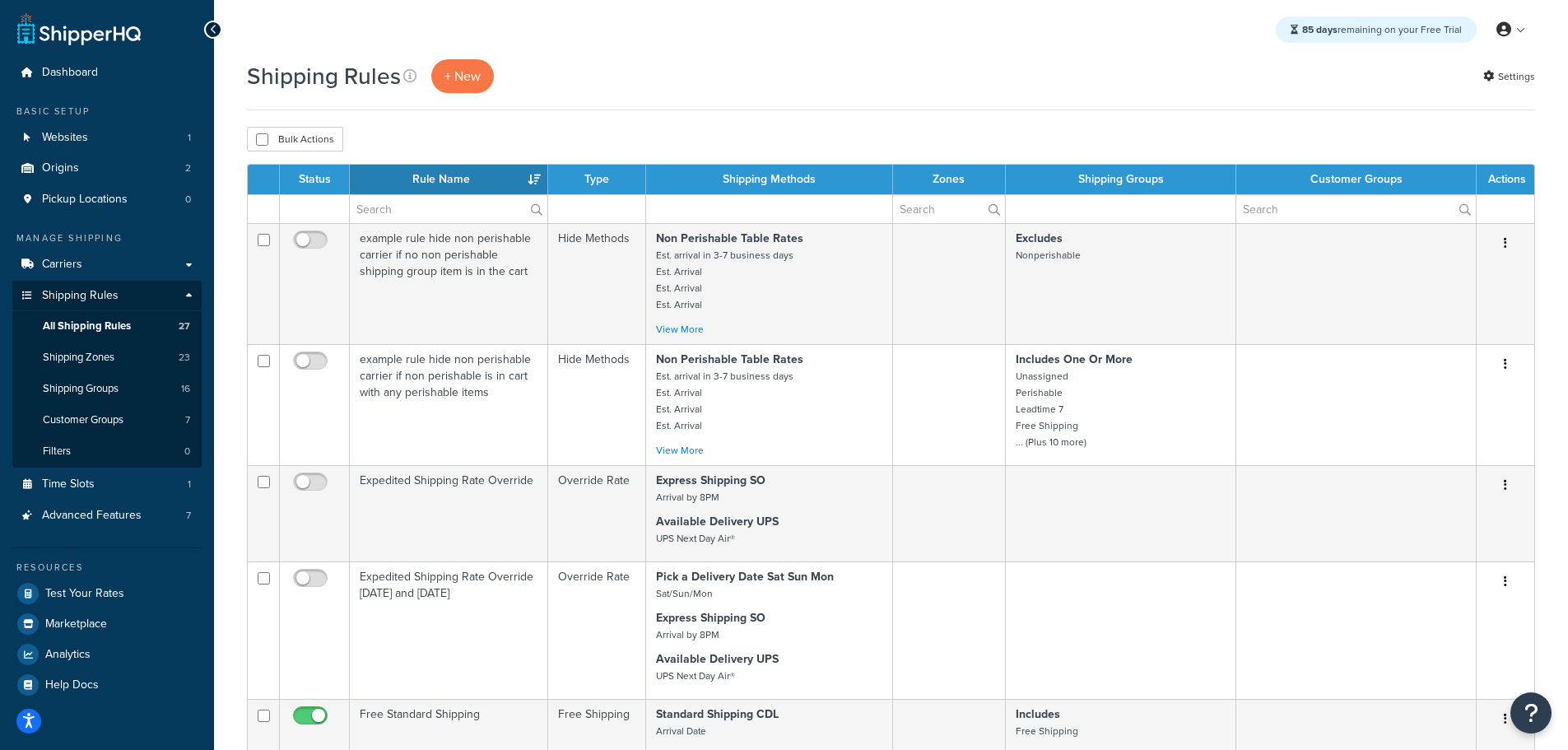
select select "50"
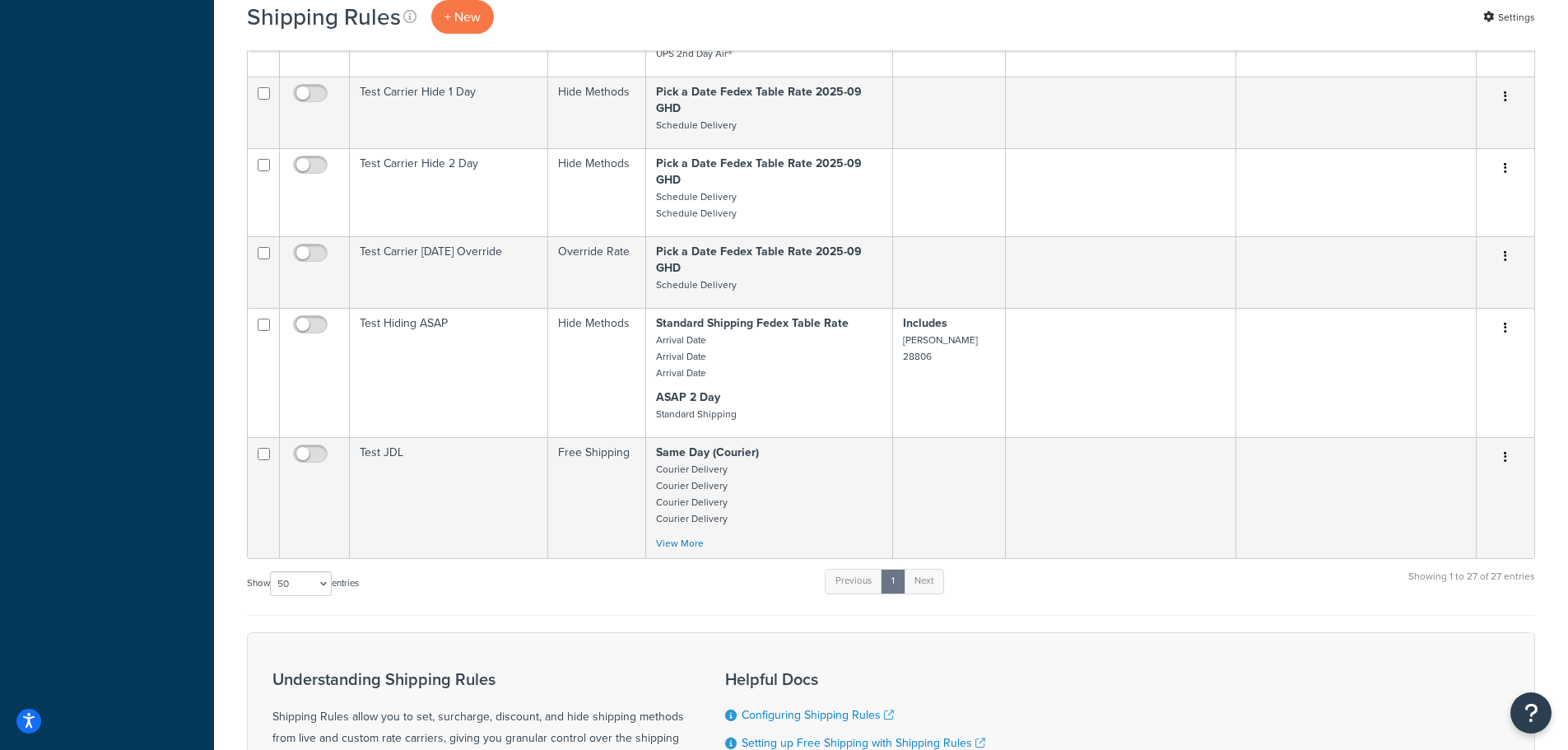
scroll to position [2551, 0]
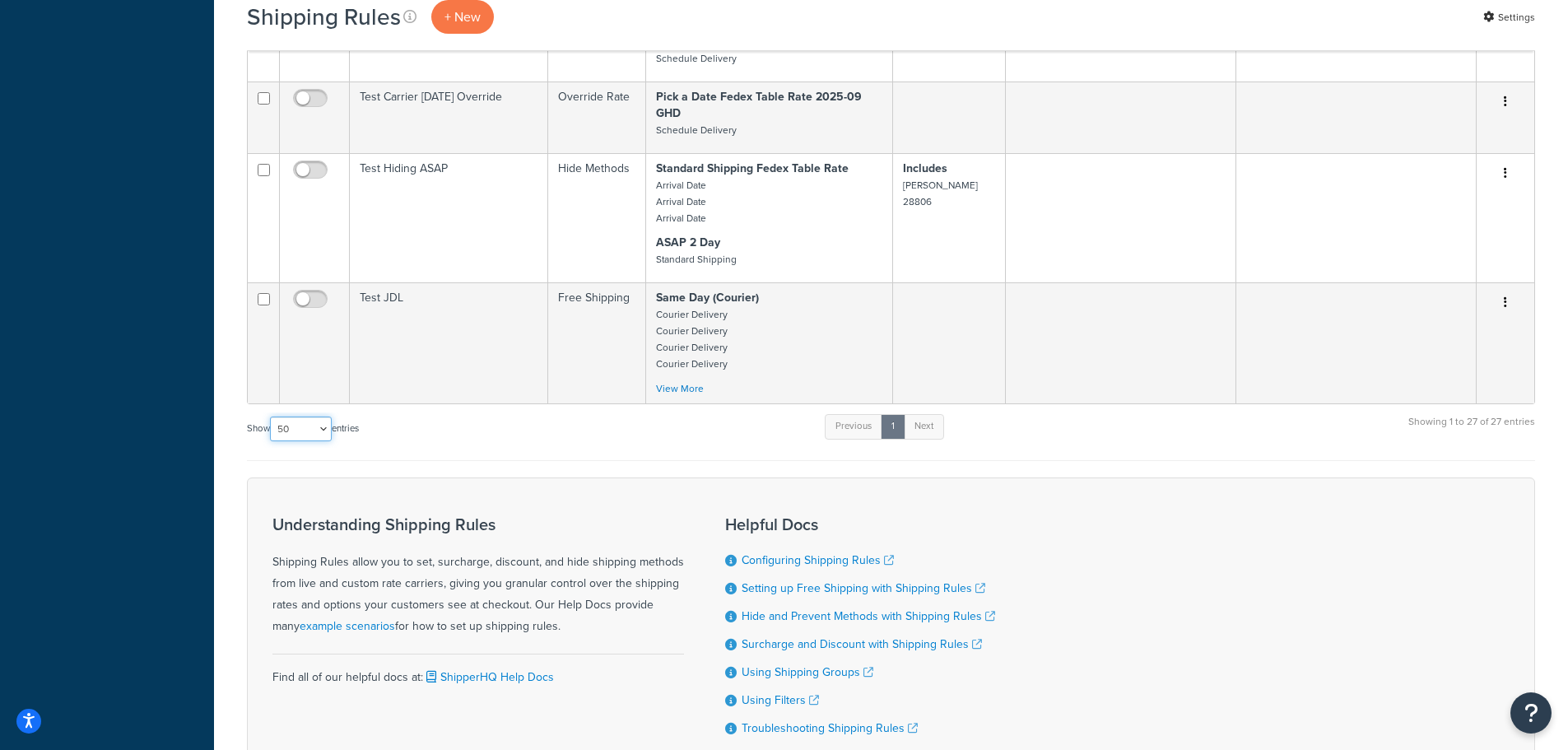
click at [320, 429] on select "10 15 25 50 100 1000" at bounding box center [300, 429] width 61 height 25
click at [476, 455] on div "Show 10 15 25 50 100 1000 entries Previous 1 Next Showing 1 to 27 of 27 entries" at bounding box center [891, 436] width 1288 height 49
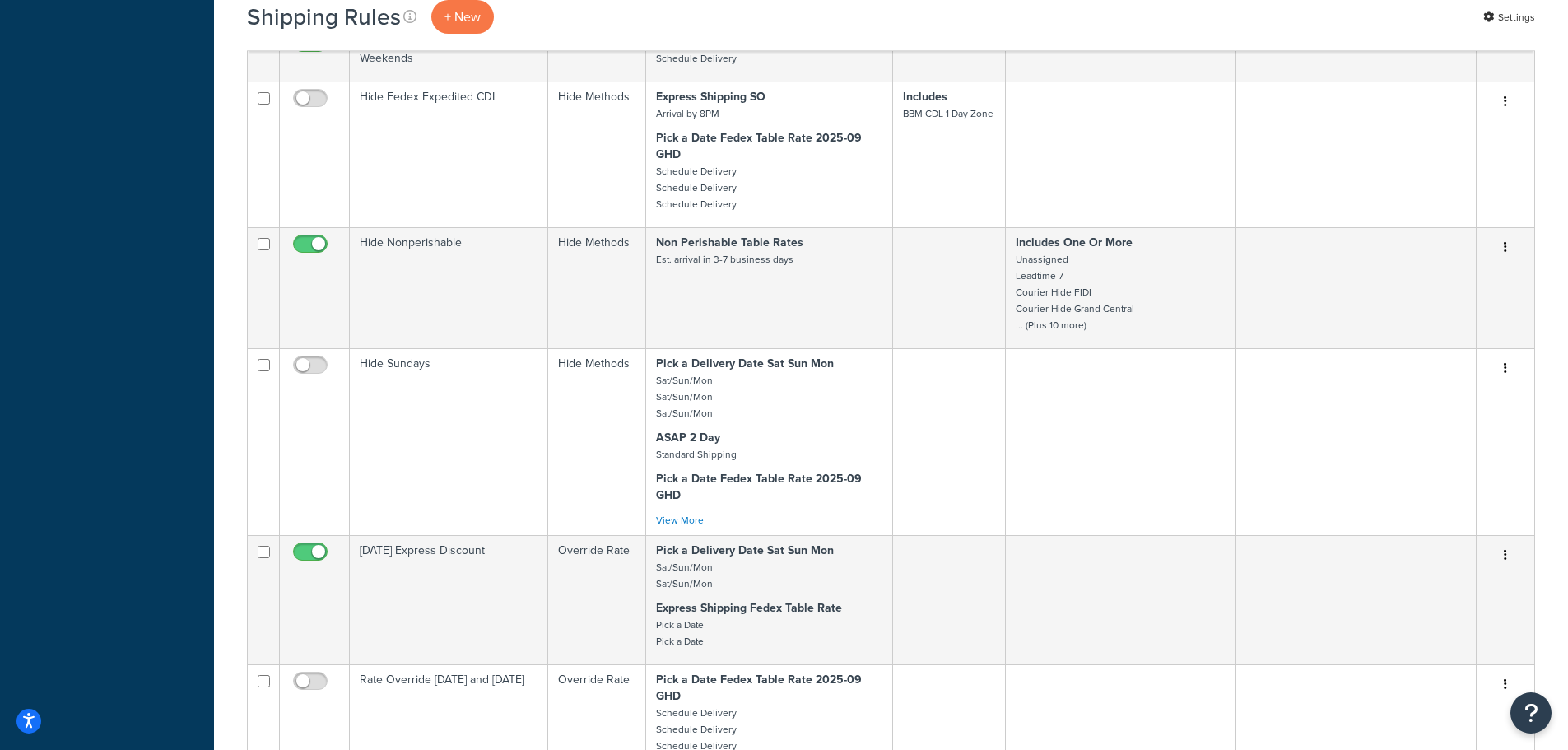
scroll to position [658, 0]
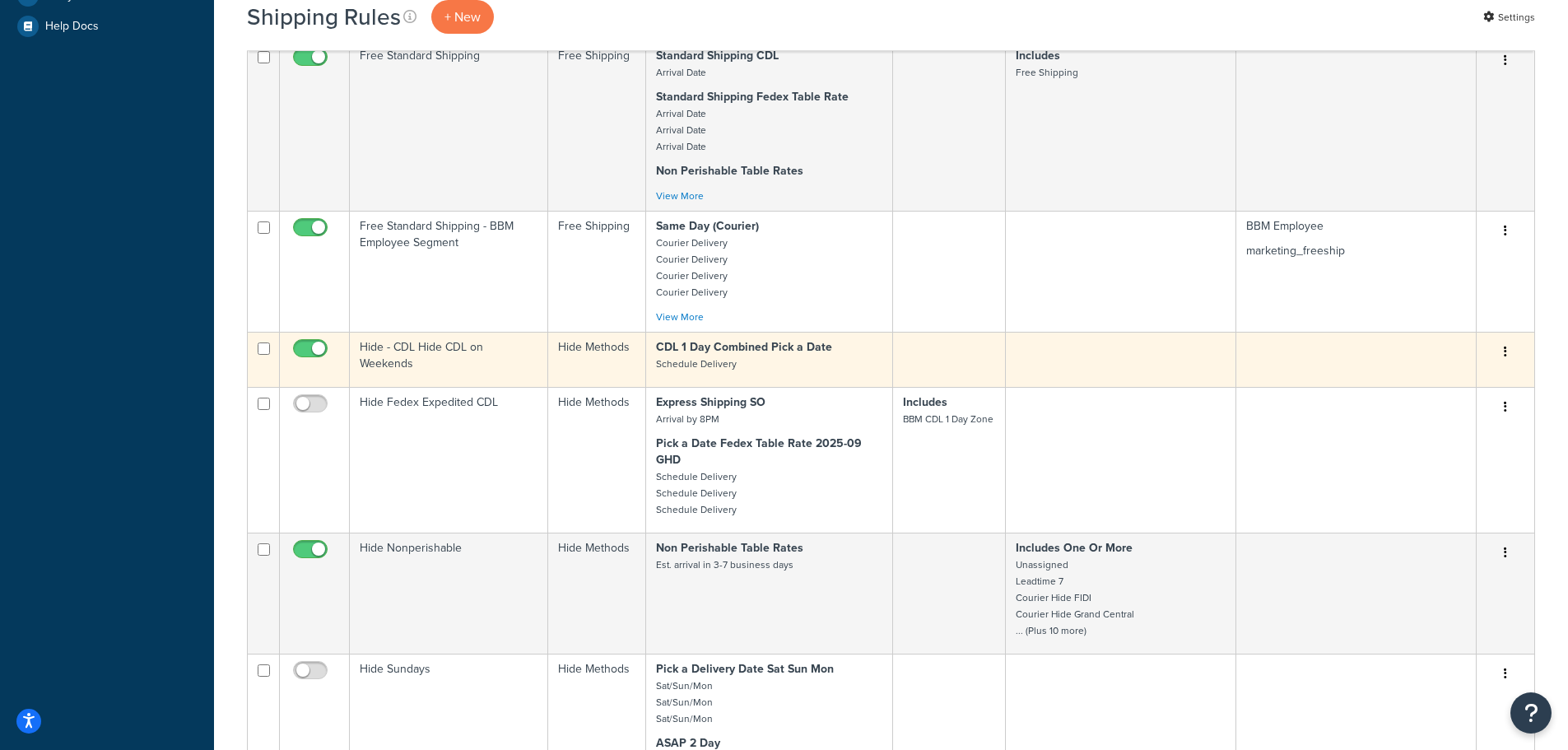
click at [265, 346] on input "checkbox" at bounding box center [264, 348] width 12 height 12
checkbox input "true"
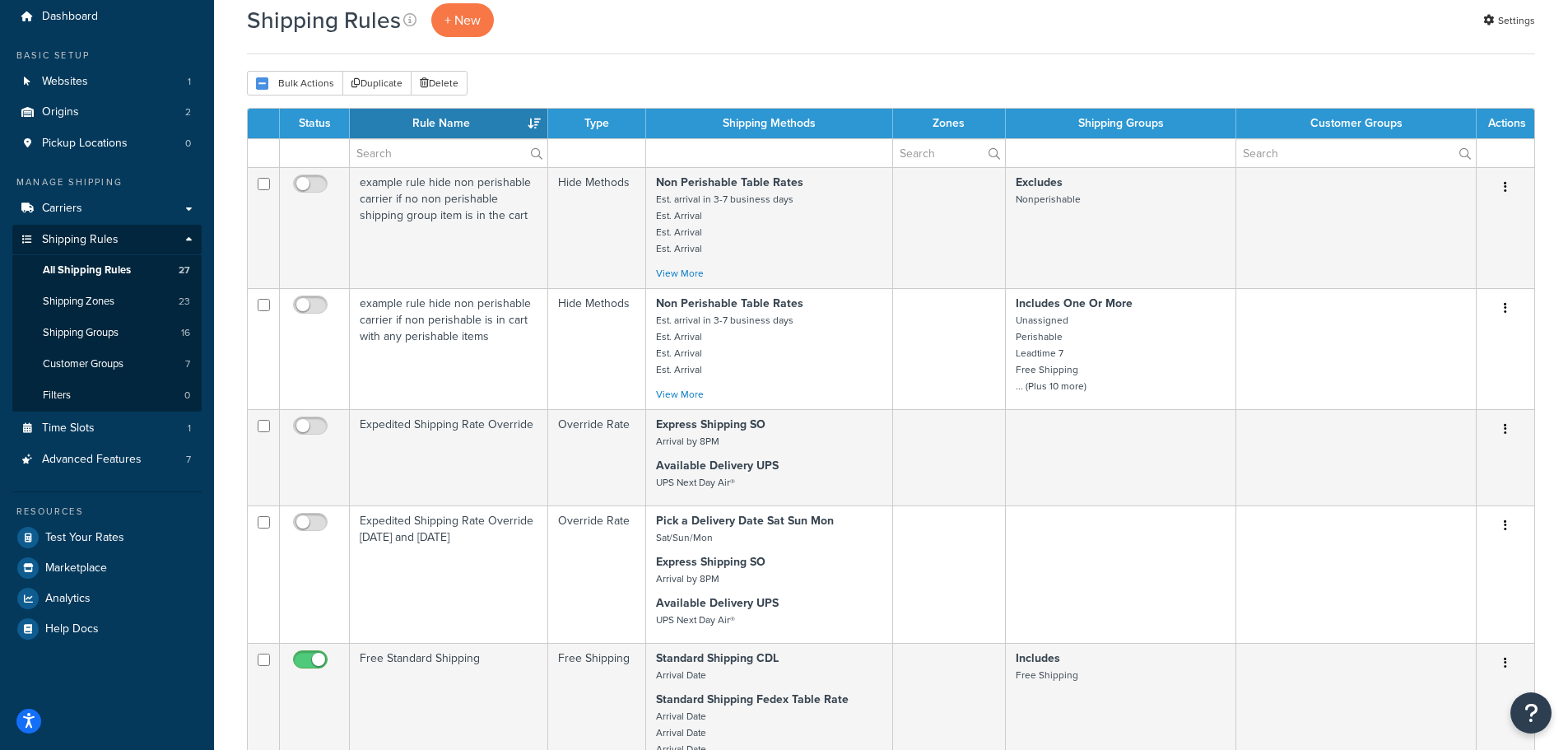
scroll to position [0, 0]
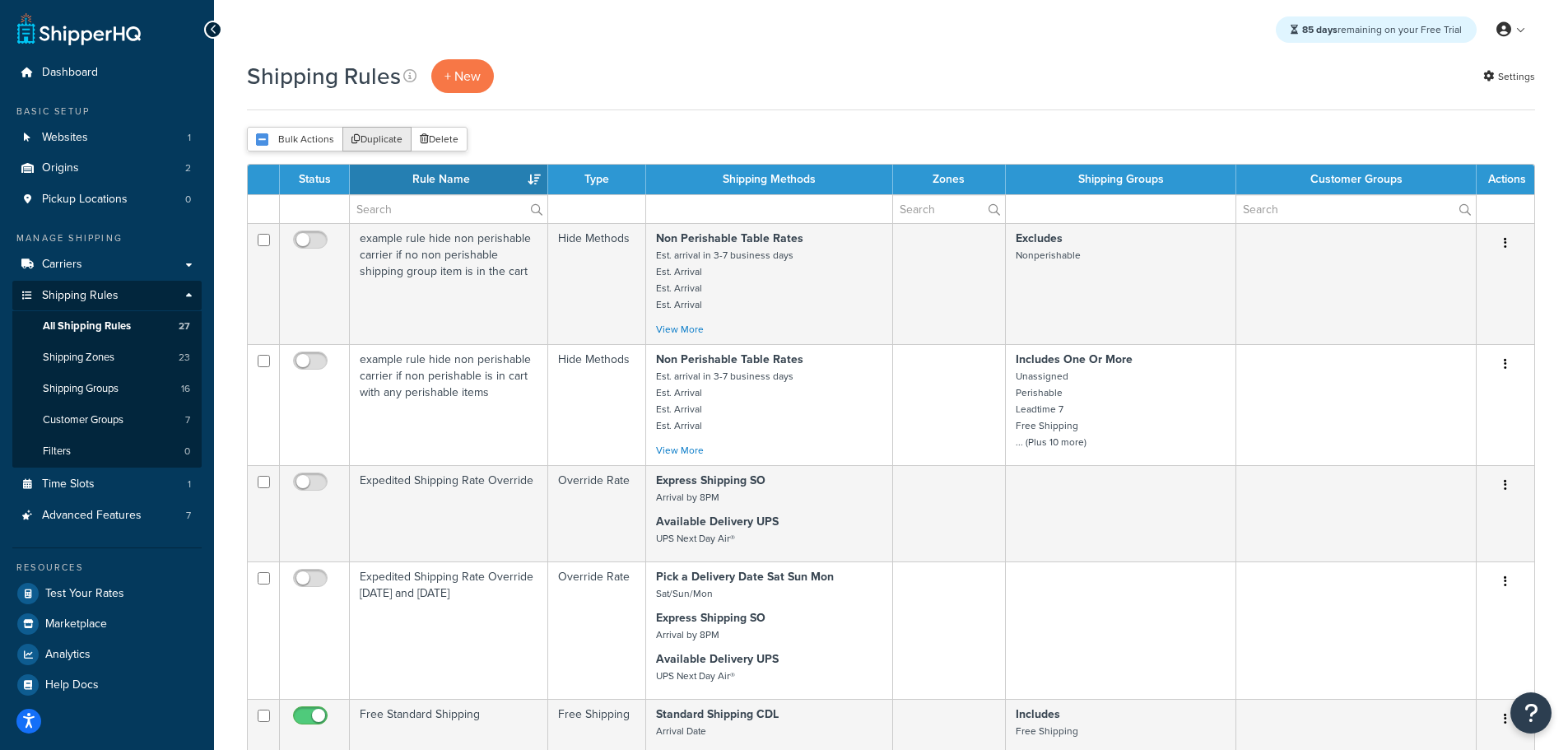
click at [371, 139] on button "Duplicate" at bounding box center [377, 139] width 69 height 25
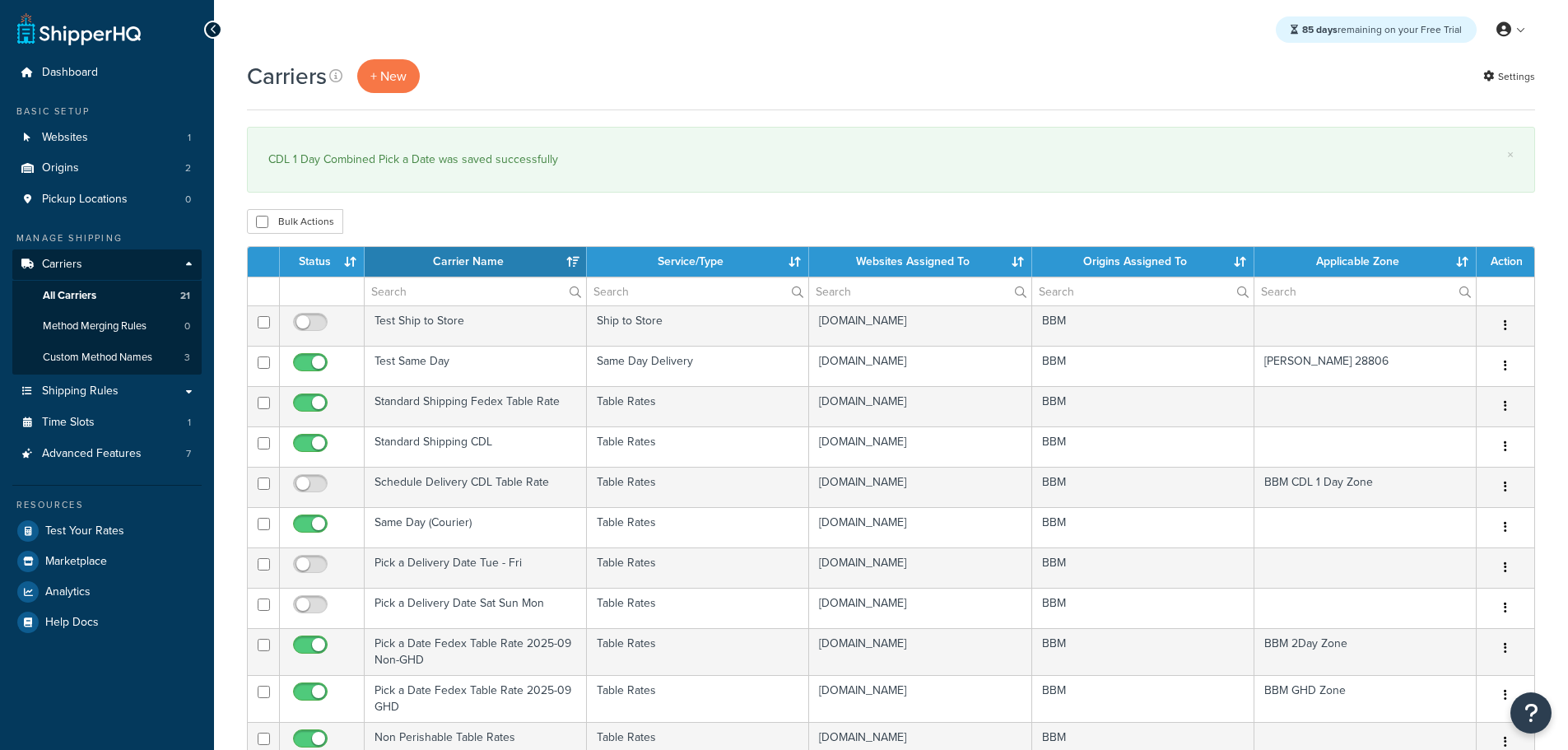
select select "15"
click at [317, 256] on th "Status" at bounding box center [322, 261] width 85 height 29
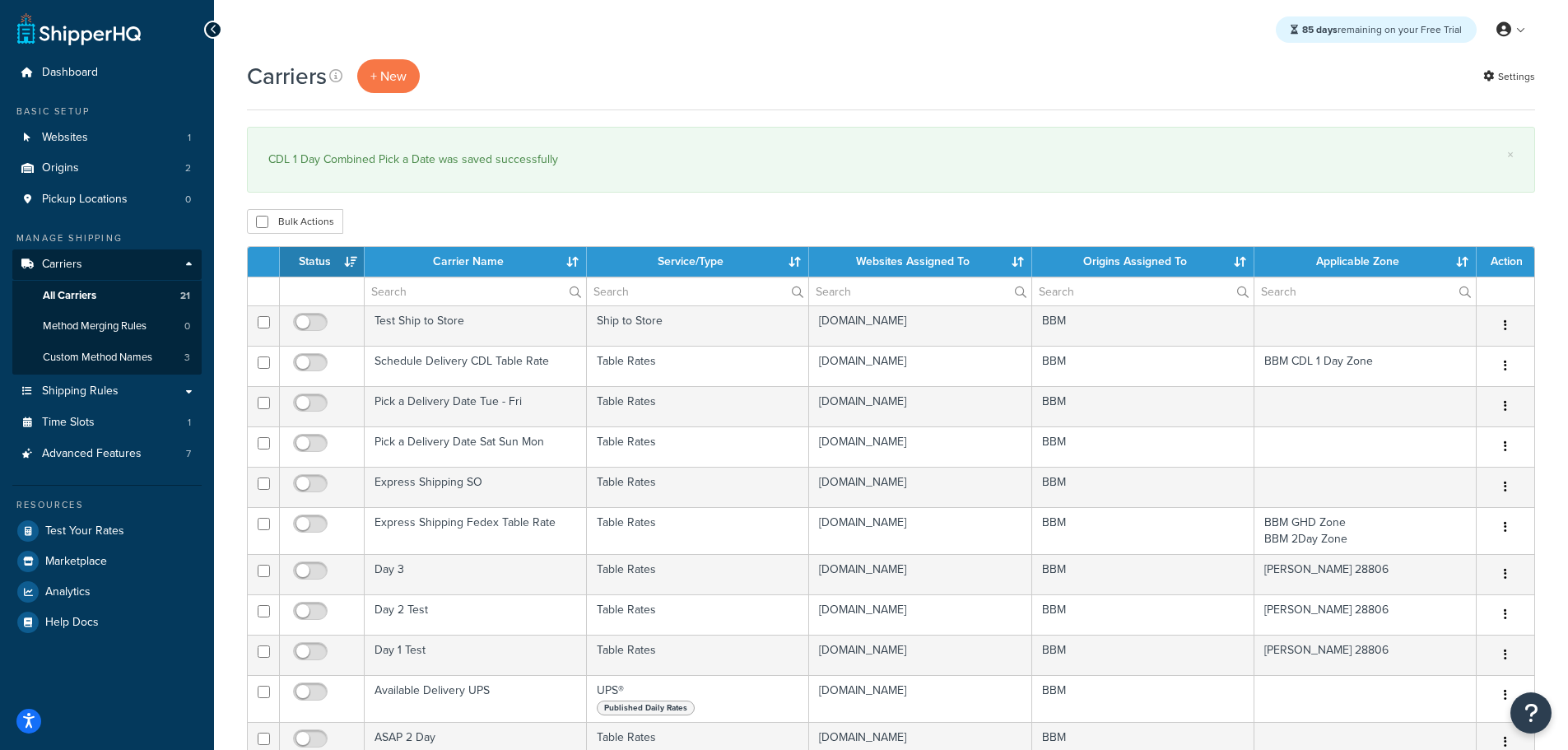
click at [331, 262] on th "Status" at bounding box center [322, 261] width 85 height 29
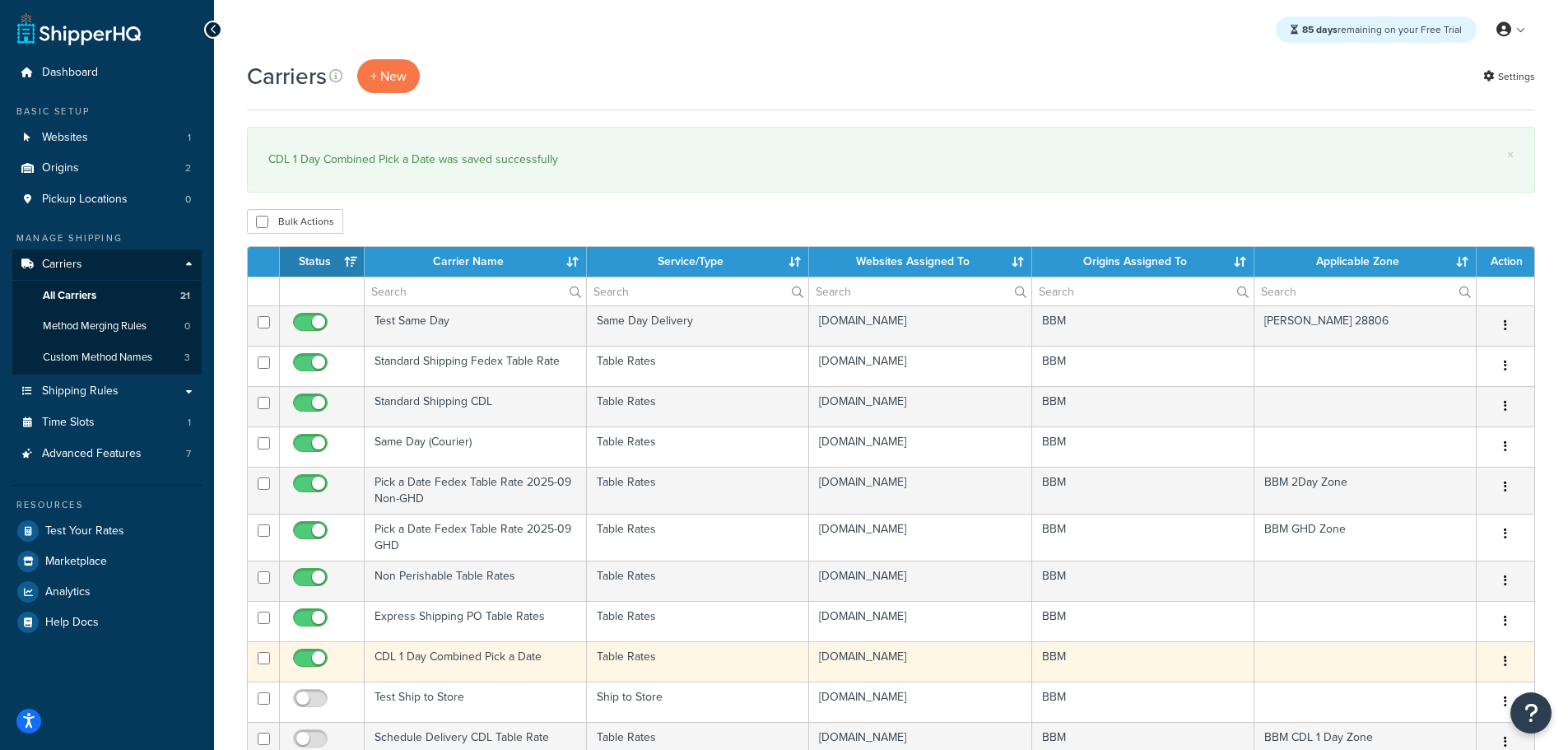
click at [442, 661] on td "CDL 1 Day Combined Pick a Date" at bounding box center [475, 661] width 222 height 40
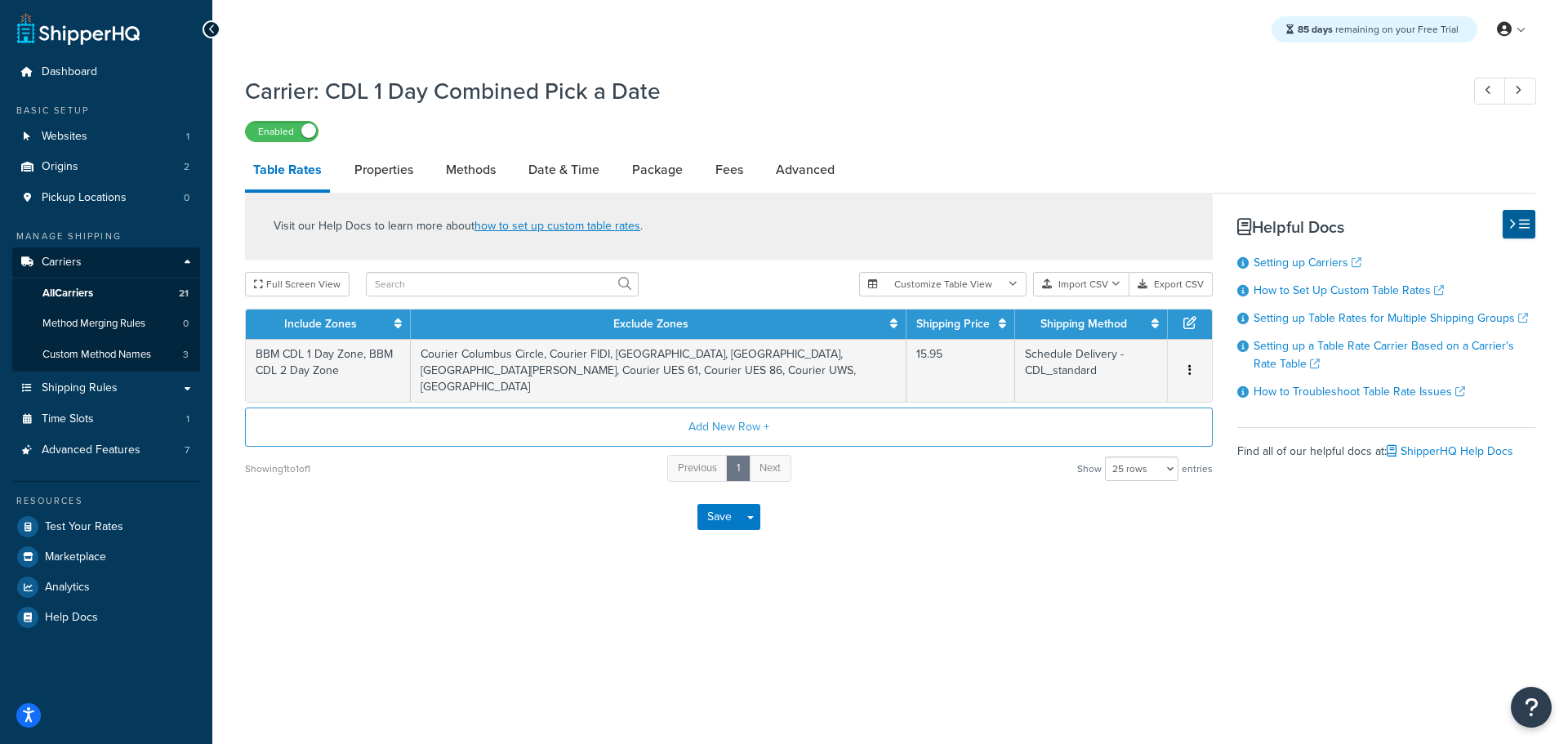
select select "25"
click at [744, 412] on button "Add New Row +" at bounding box center [728, 427] width 968 height 39
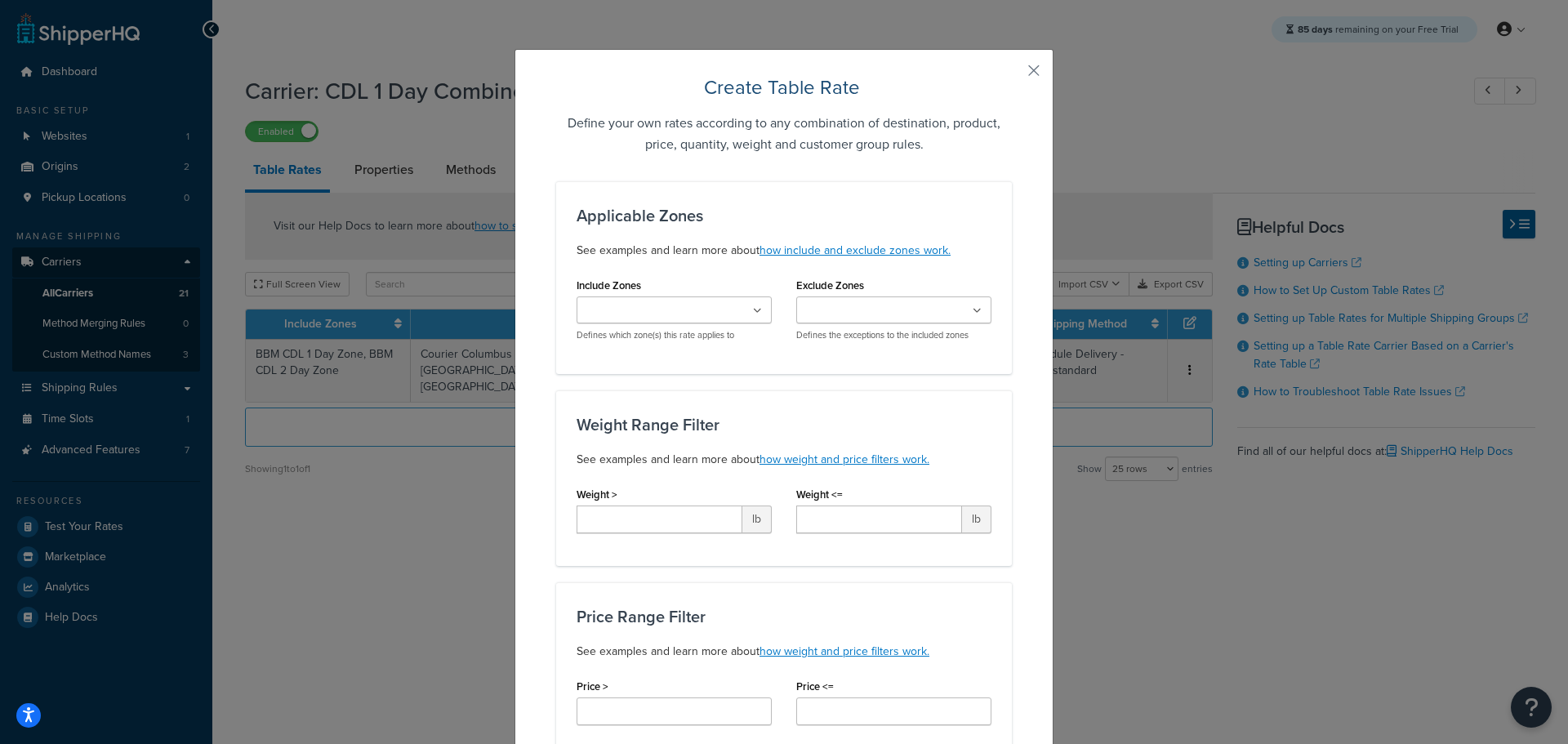
click at [755, 308] on icon at bounding box center [757, 310] width 9 height 10
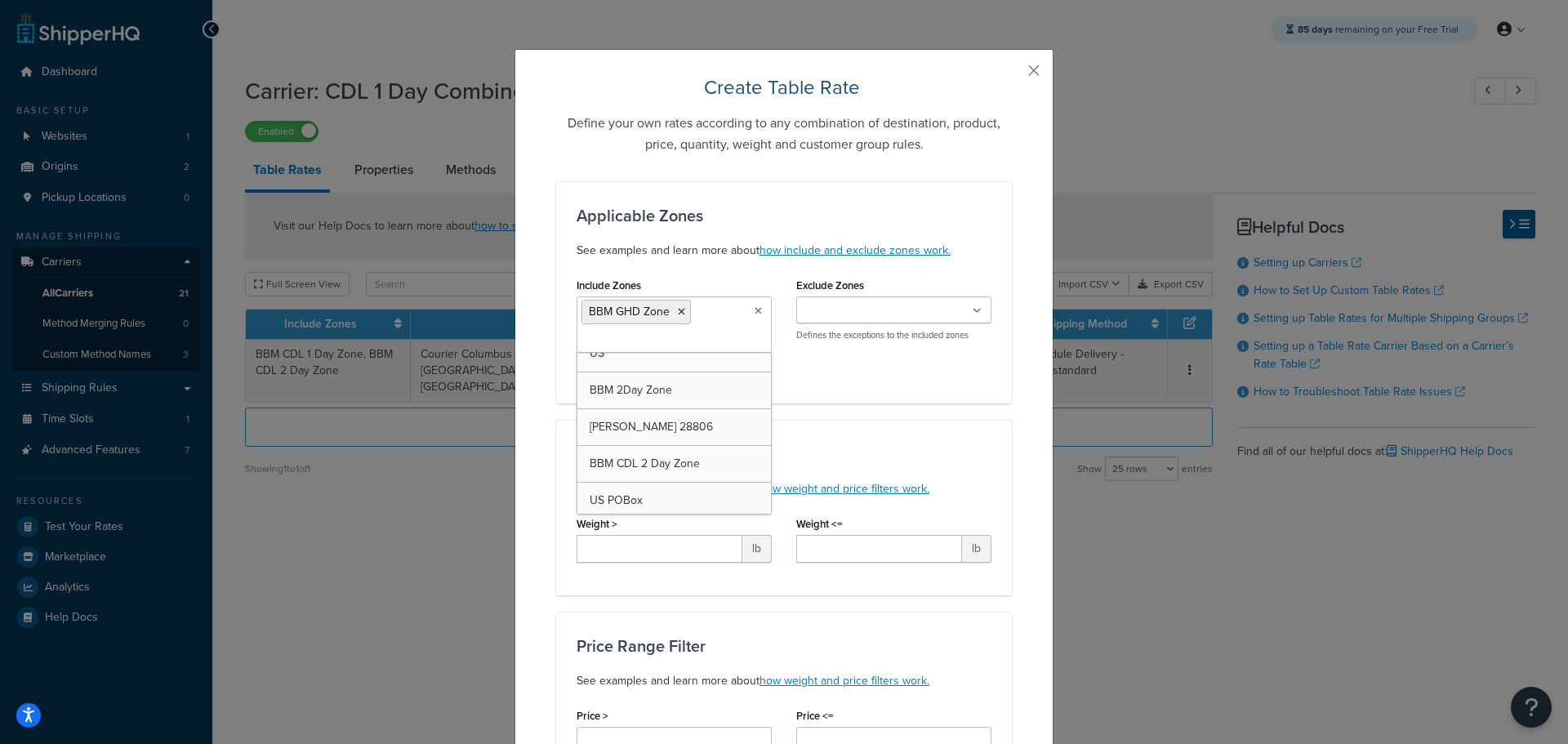
click at [959, 316] on ul at bounding box center [894, 309] width 195 height 27
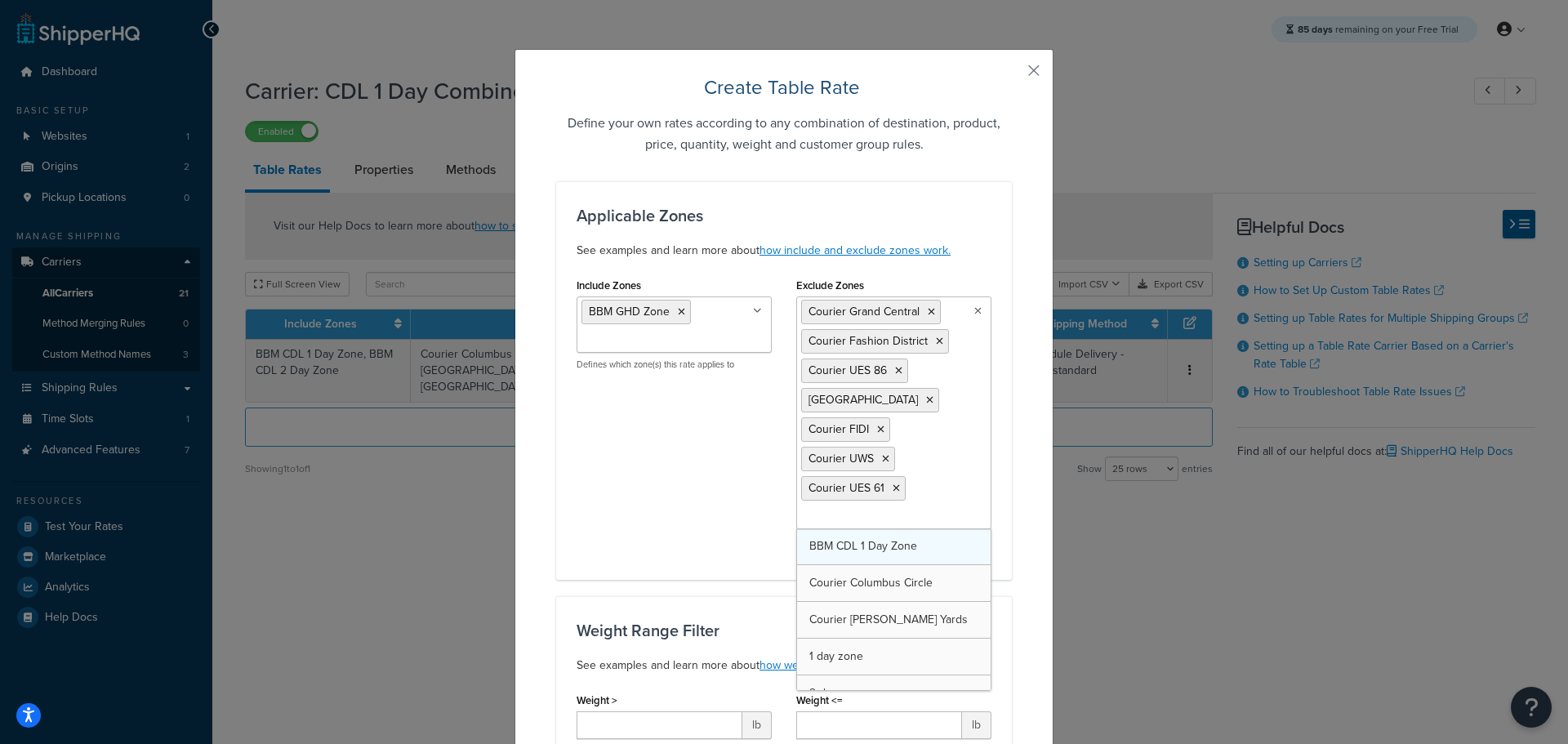
drag, startPoint x: 848, startPoint y: 550, endPoint x: 848, endPoint y: 558, distance: 8.0
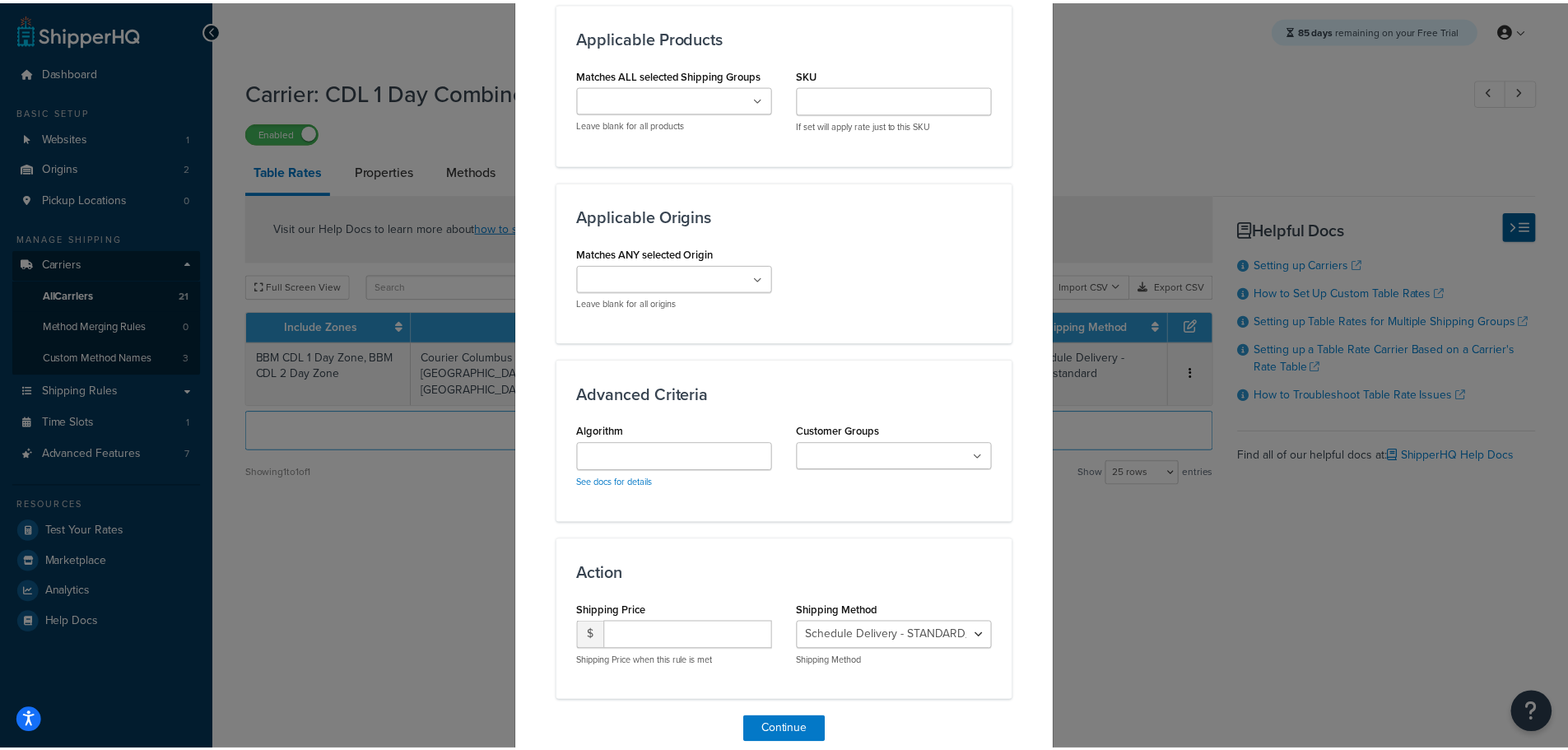
scroll to position [1277, 0]
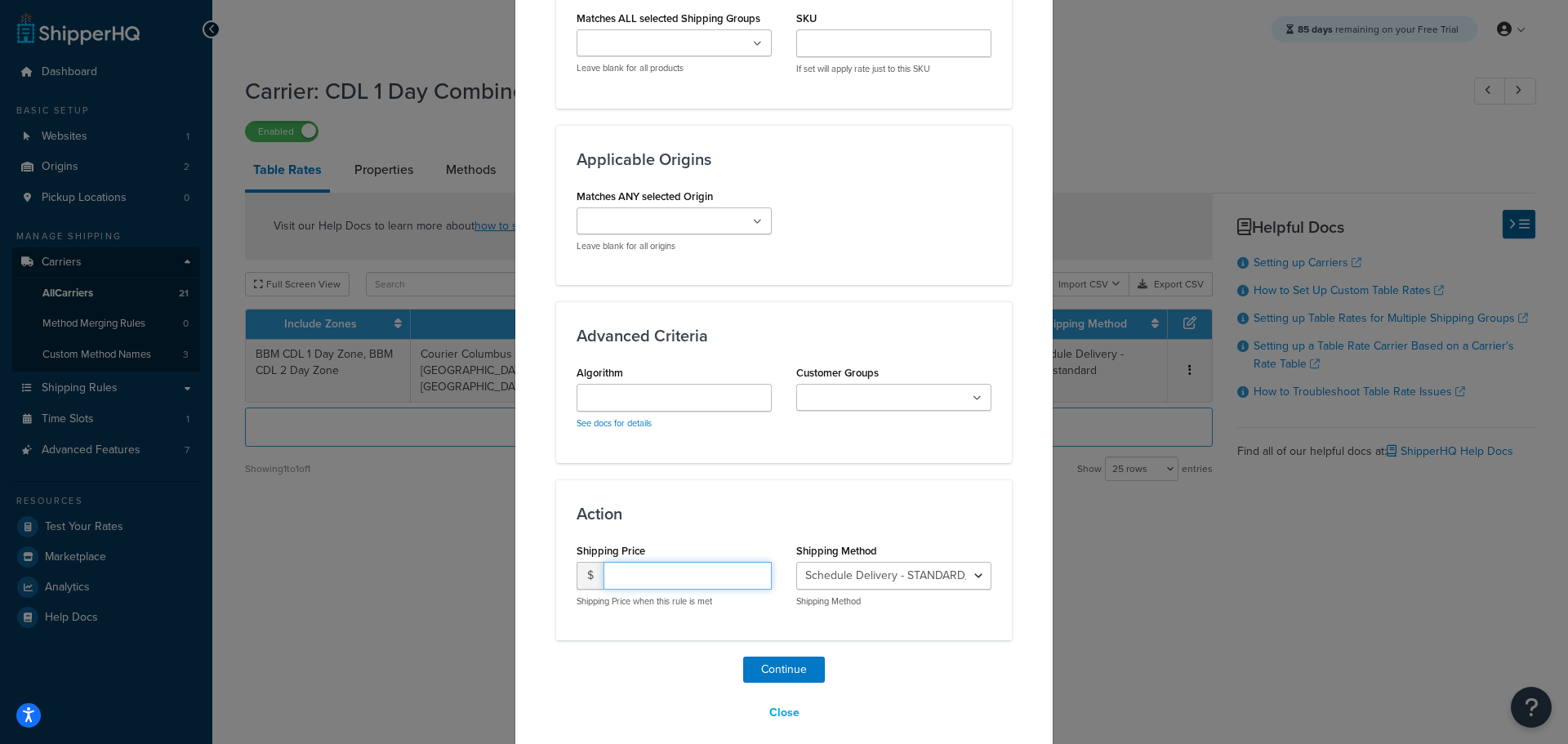
click at [637, 565] on input "number" at bounding box center [688, 575] width 168 height 27
type input "15.95"
click at [910, 562] on select "Schedule Delivery - STANDARD_OVERNIGHT Schedule Delivery - GROUND_HOME_DELIVERY…" at bounding box center [894, 575] width 195 height 27
select select "183278"
click at [796, 562] on select "Schedule Delivery - STANDARD_OVERNIGHT Schedule Delivery - GROUND_HOME_DELIVERY…" at bounding box center [894, 575] width 195 height 27
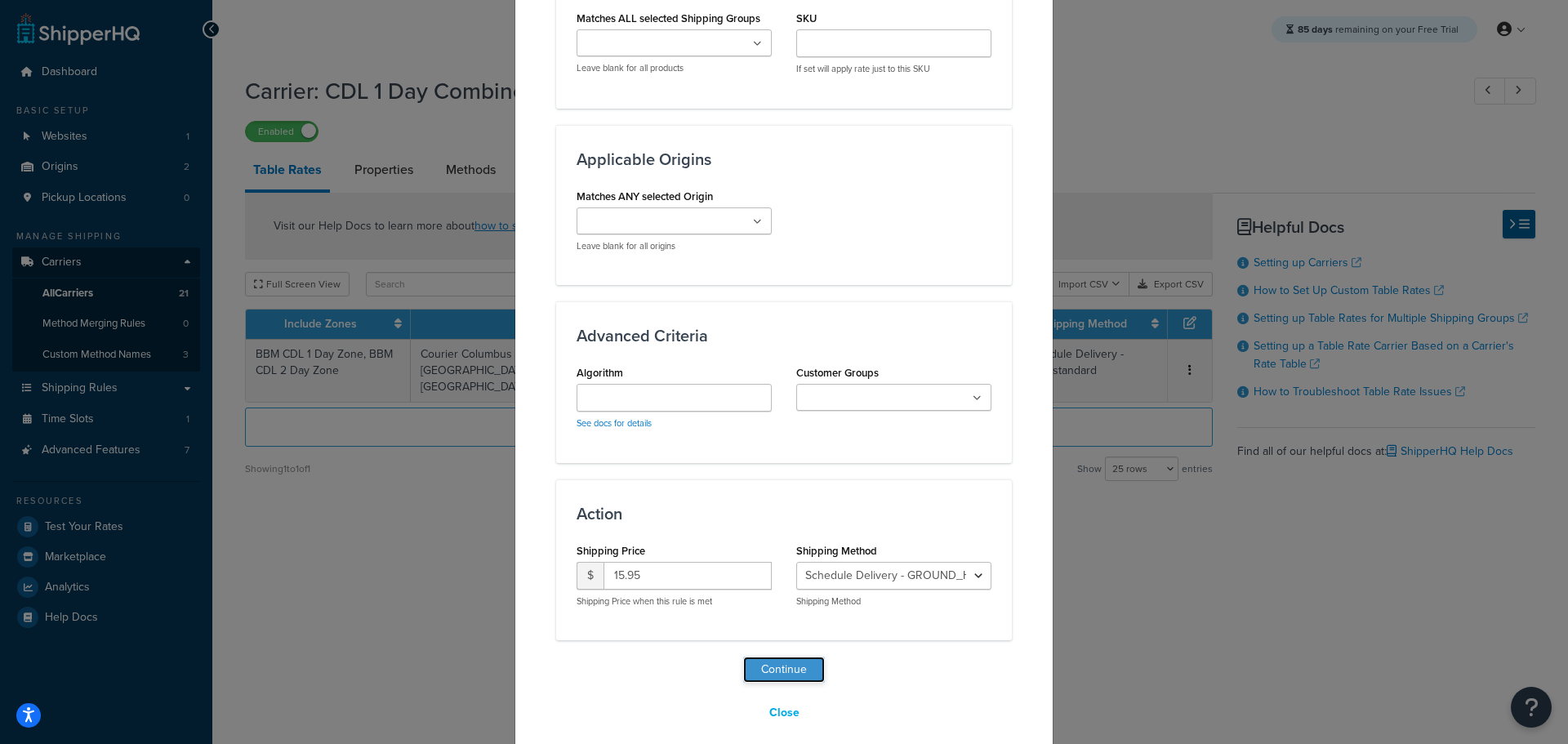
click at [791, 658] on button "Continue" at bounding box center [784, 670] width 81 height 27
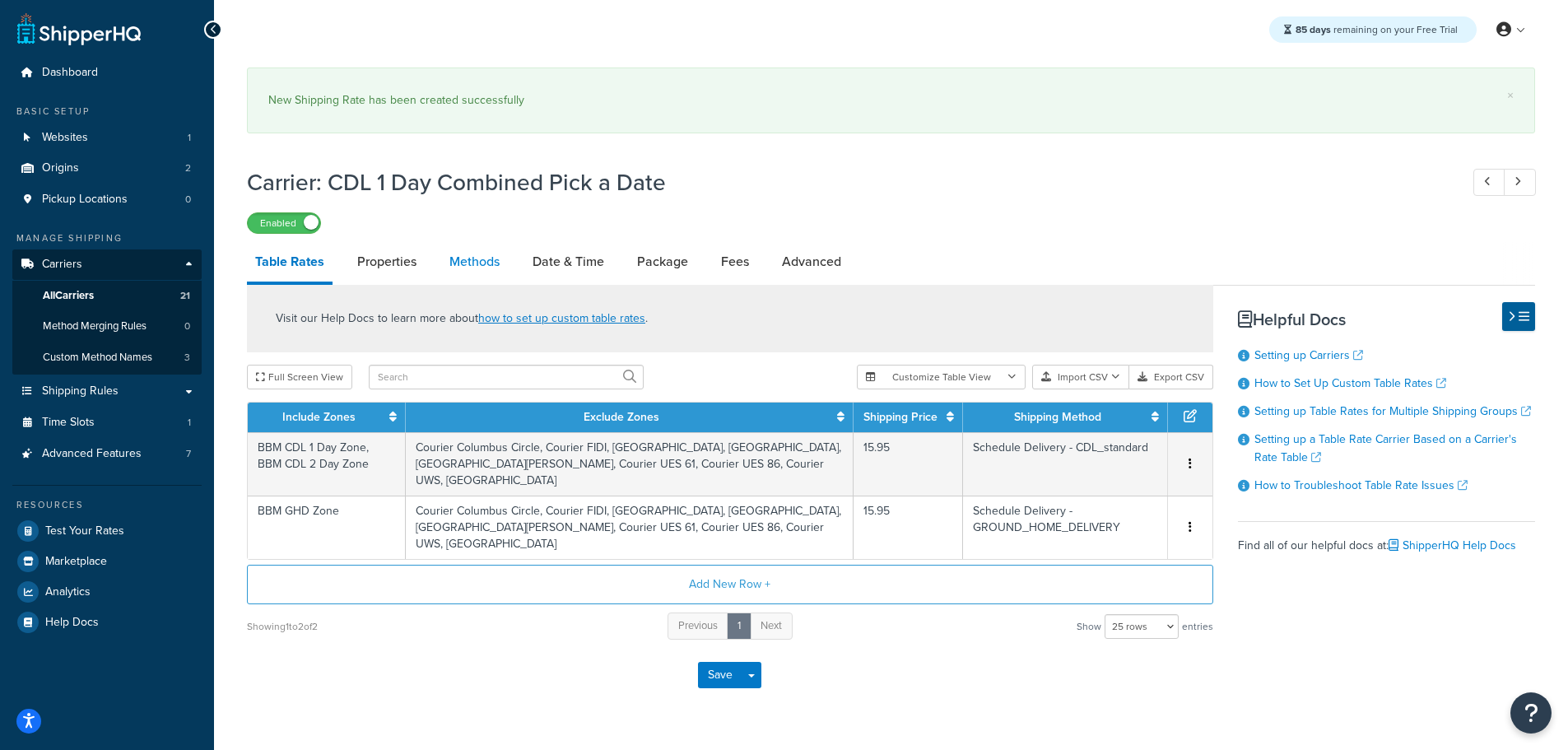
click at [476, 265] on link "Methods" at bounding box center [474, 262] width 67 height 39
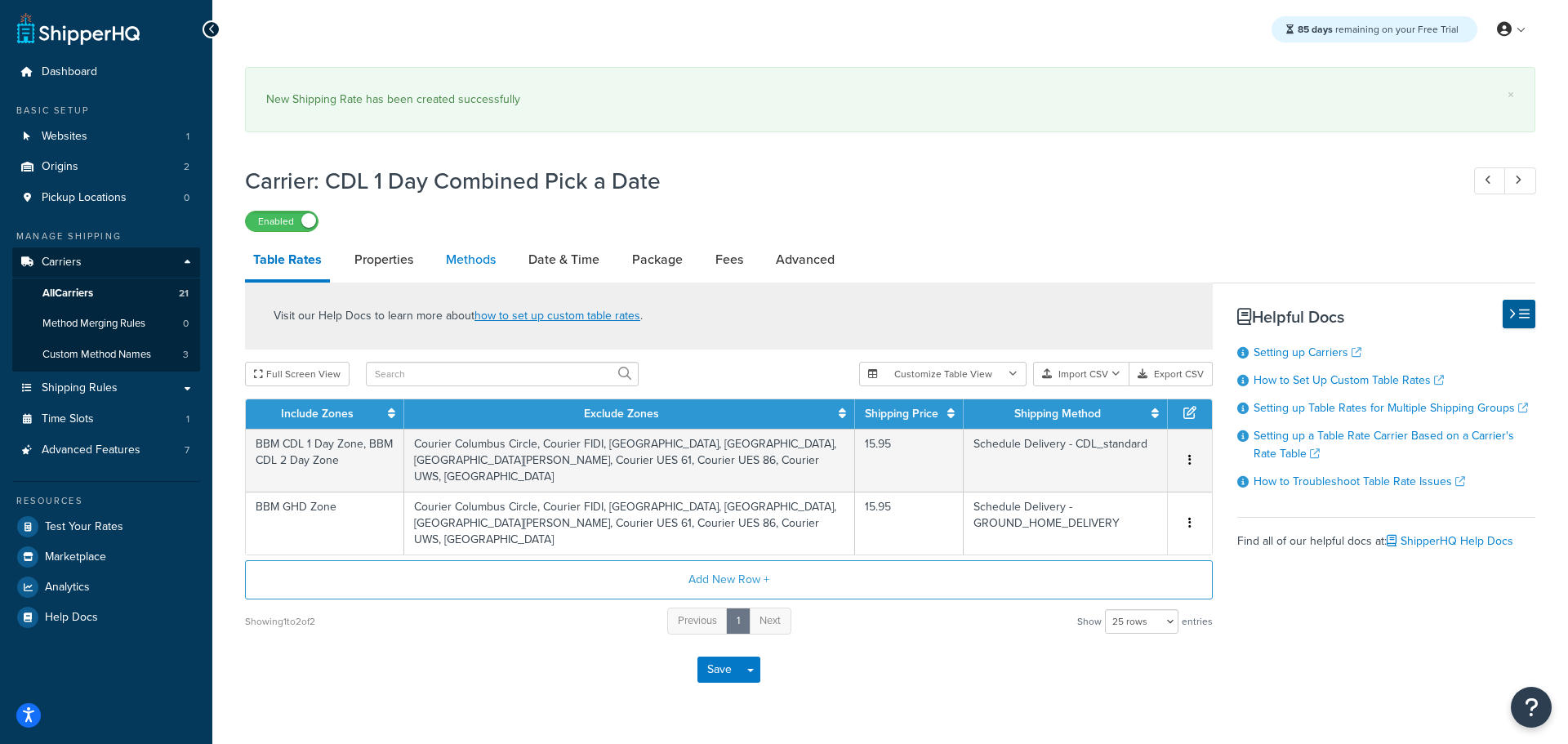
select select "25"
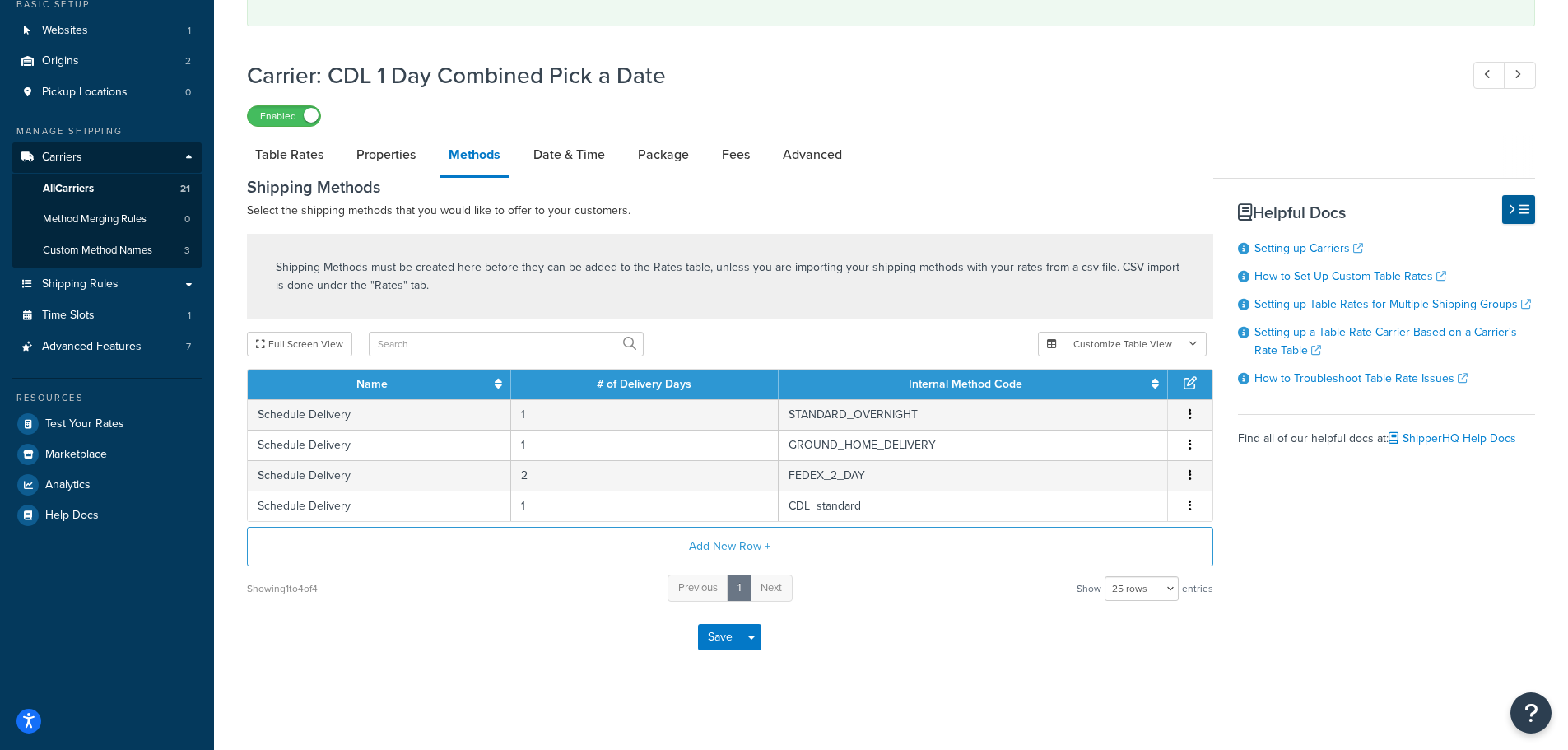
scroll to position [110, 0]
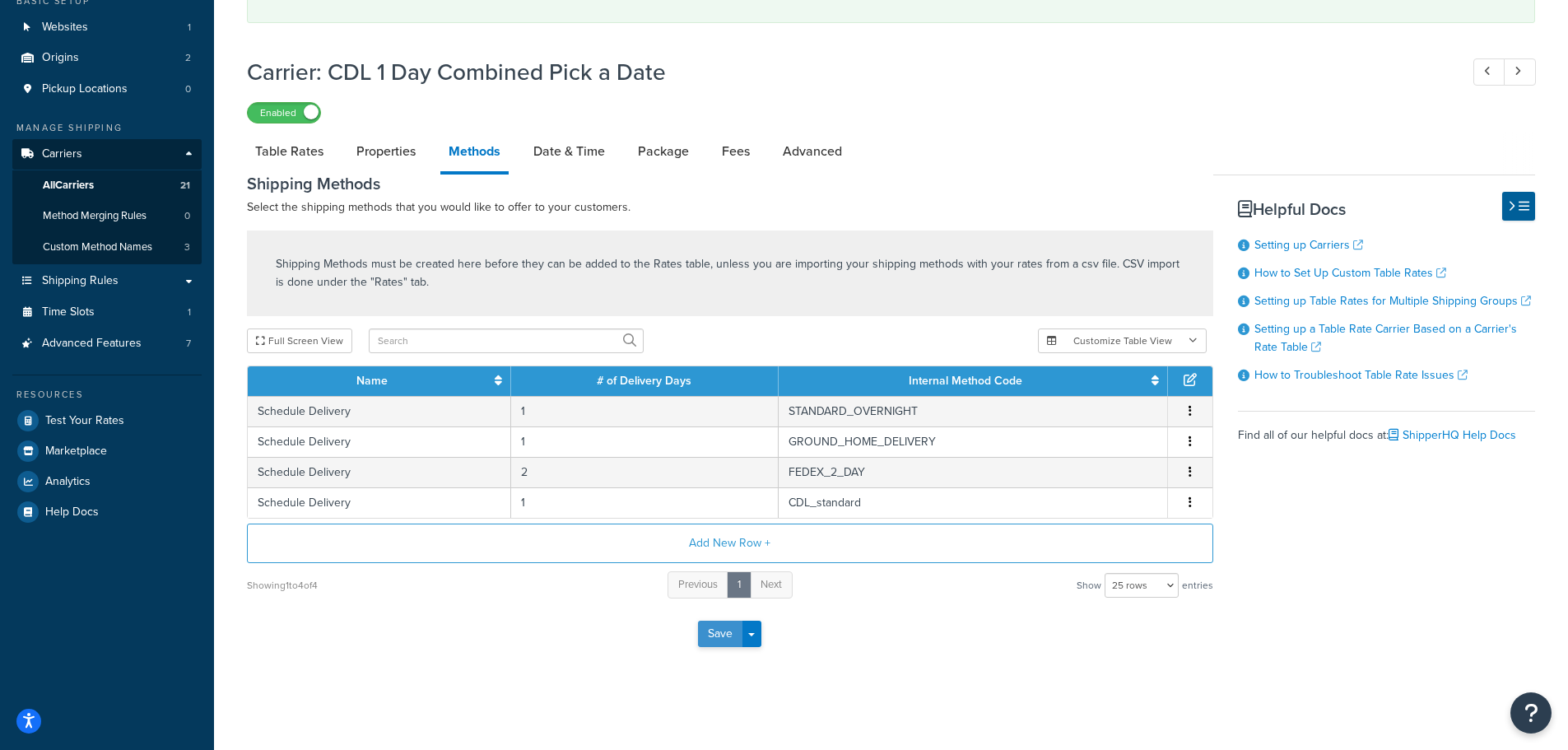
click at [716, 632] on button "Save" at bounding box center [720, 634] width 45 height 27
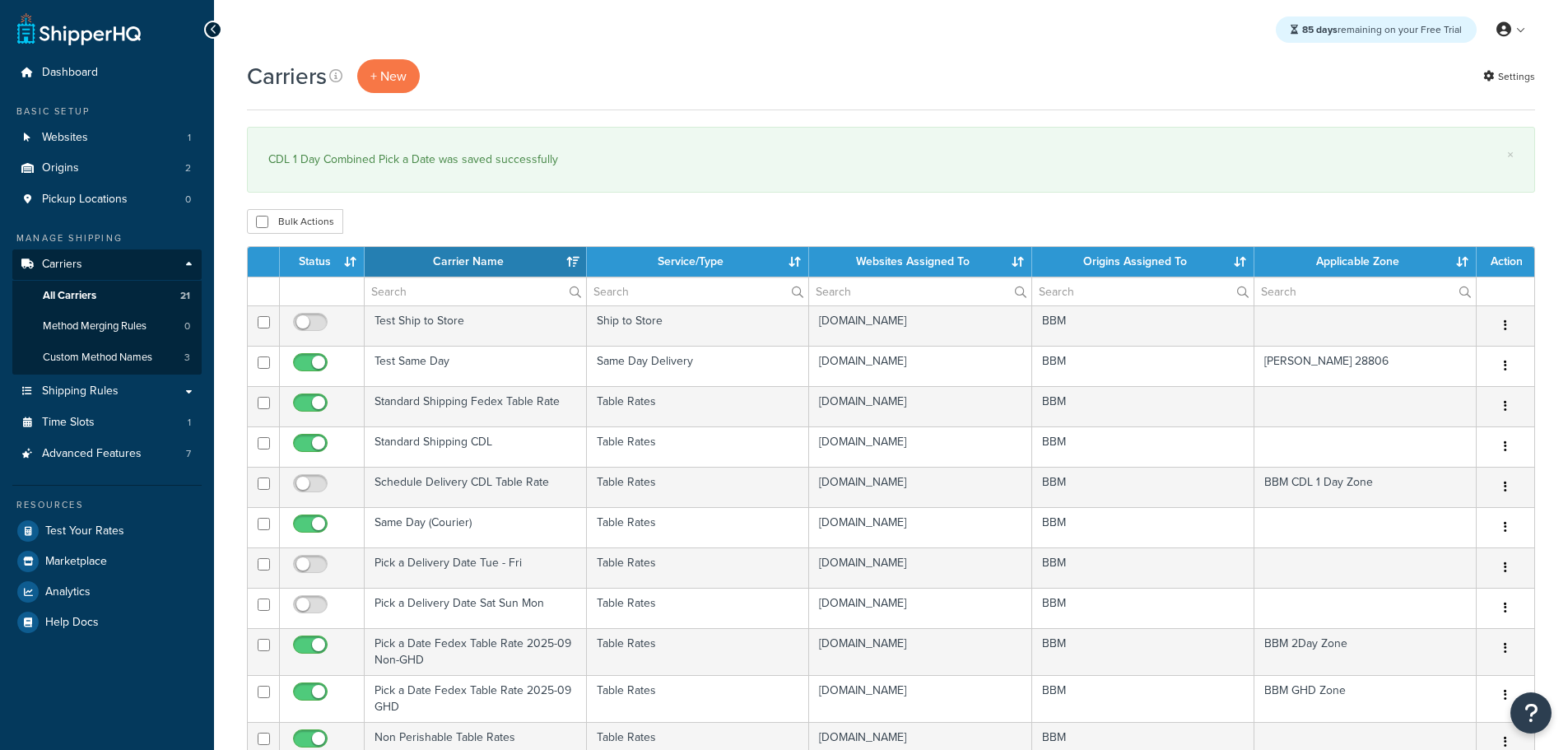
select select "15"
click at [324, 246] on div "Carriers + New Settings × CDL 1 Day Combined Pick a Date was saved successfully…" at bounding box center [891, 713] width 1354 height 1306
click at [323, 253] on th "Status" at bounding box center [322, 261] width 85 height 29
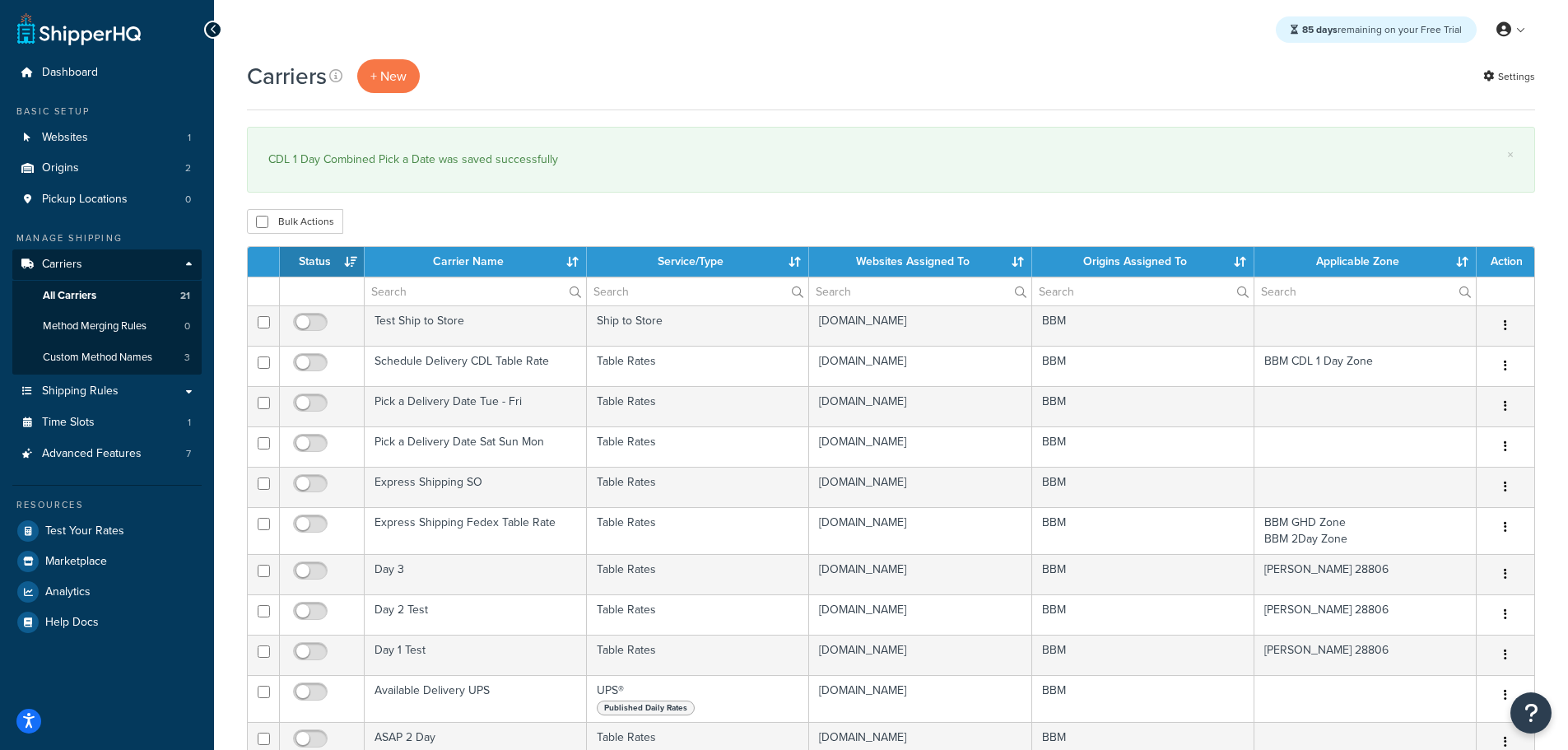
click at [323, 256] on th "Status" at bounding box center [322, 261] width 85 height 29
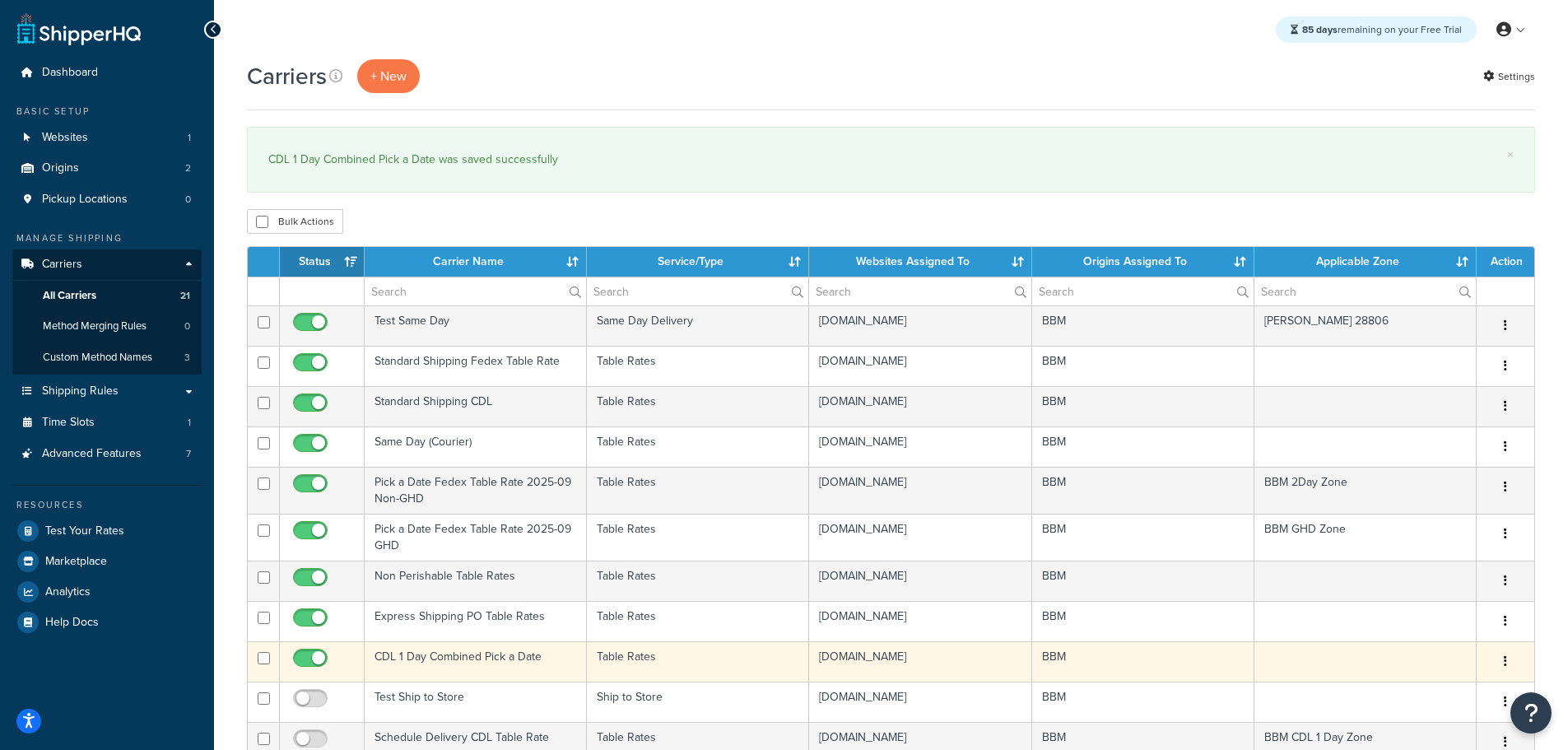
click at [432, 652] on td "CDL 1 Day Combined Pick a Date" at bounding box center [475, 661] width 222 height 40
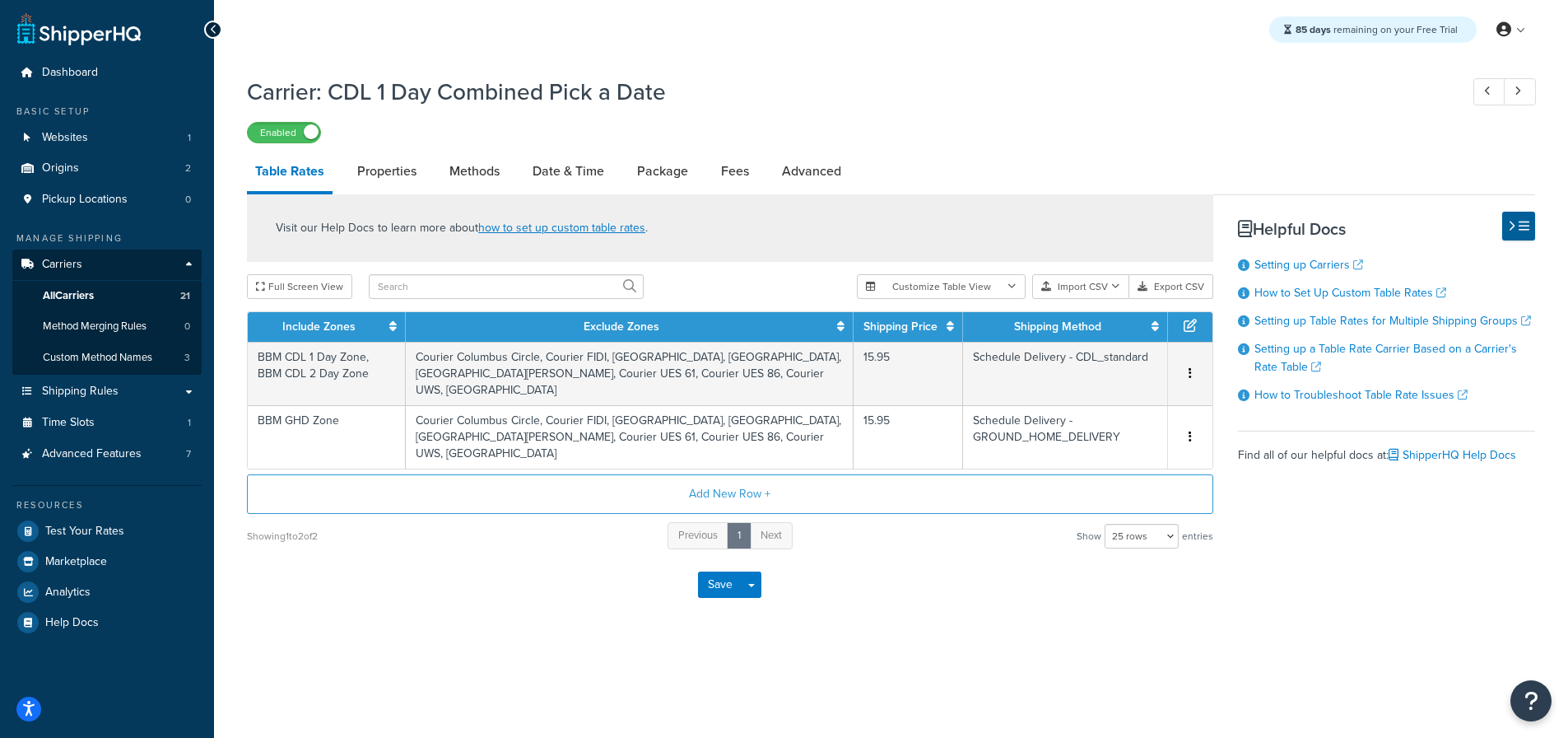
select select "25"
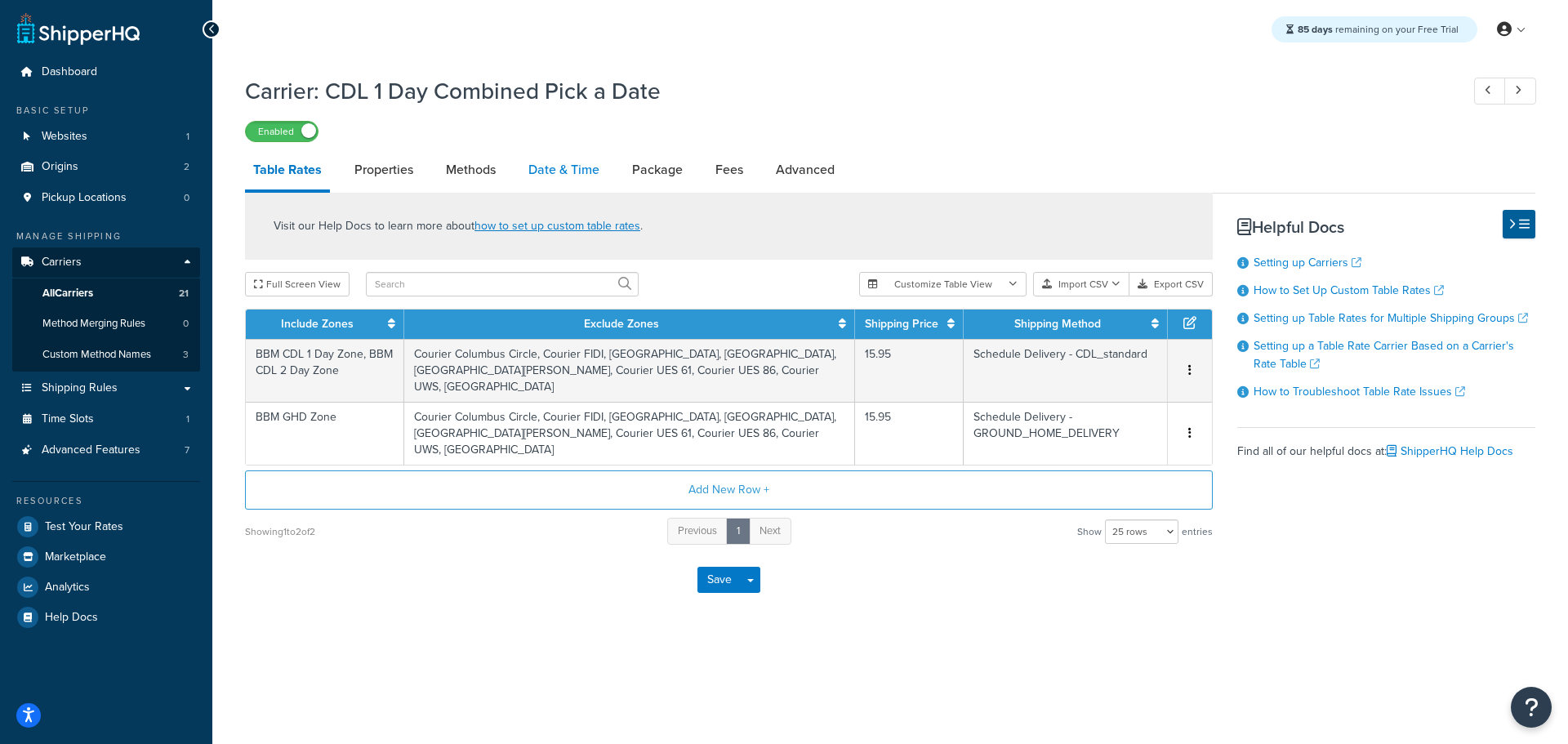
click at [544, 170] on link "Date & Time" at bounding box center [564, 170] width 88 height 39
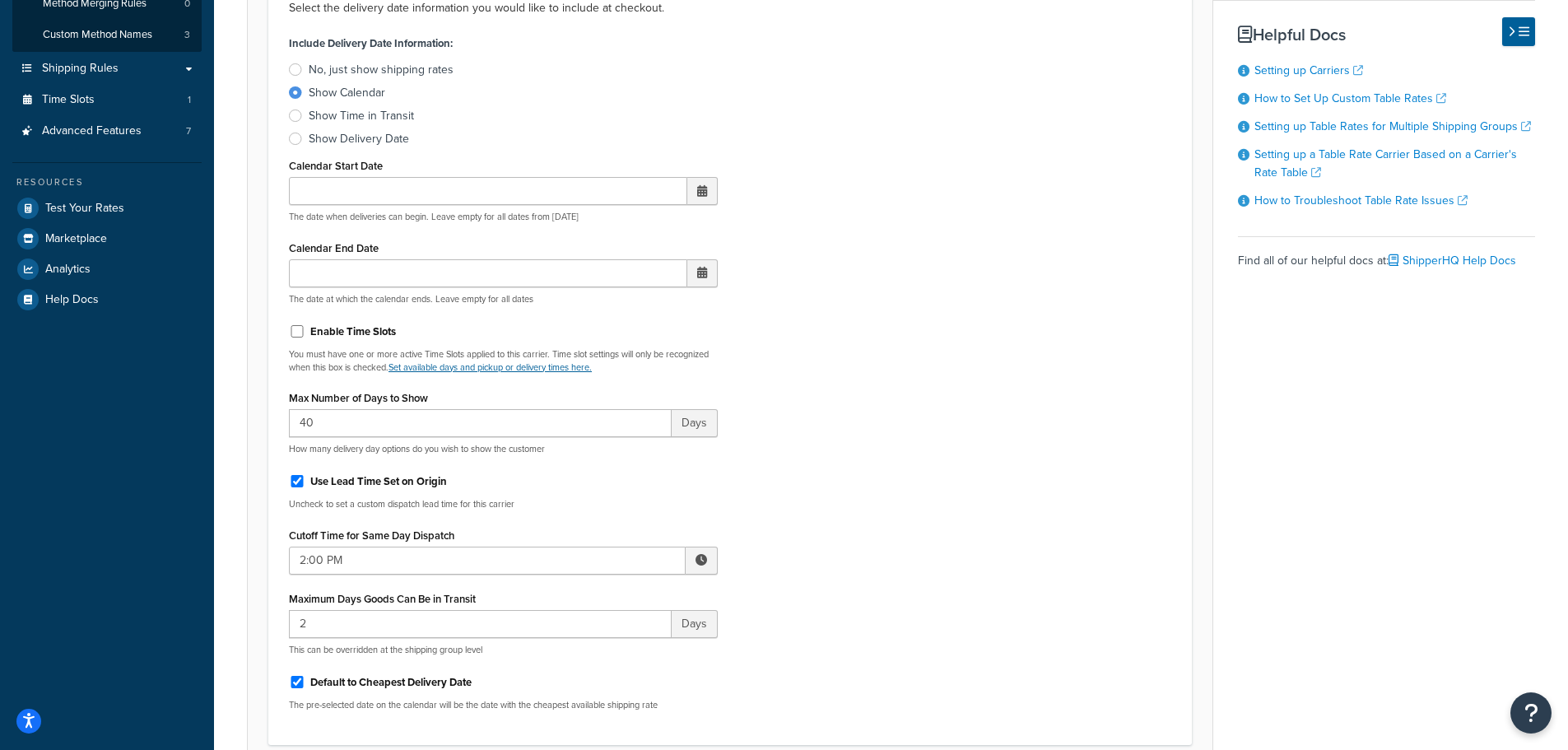
scroll to position [330, 0]
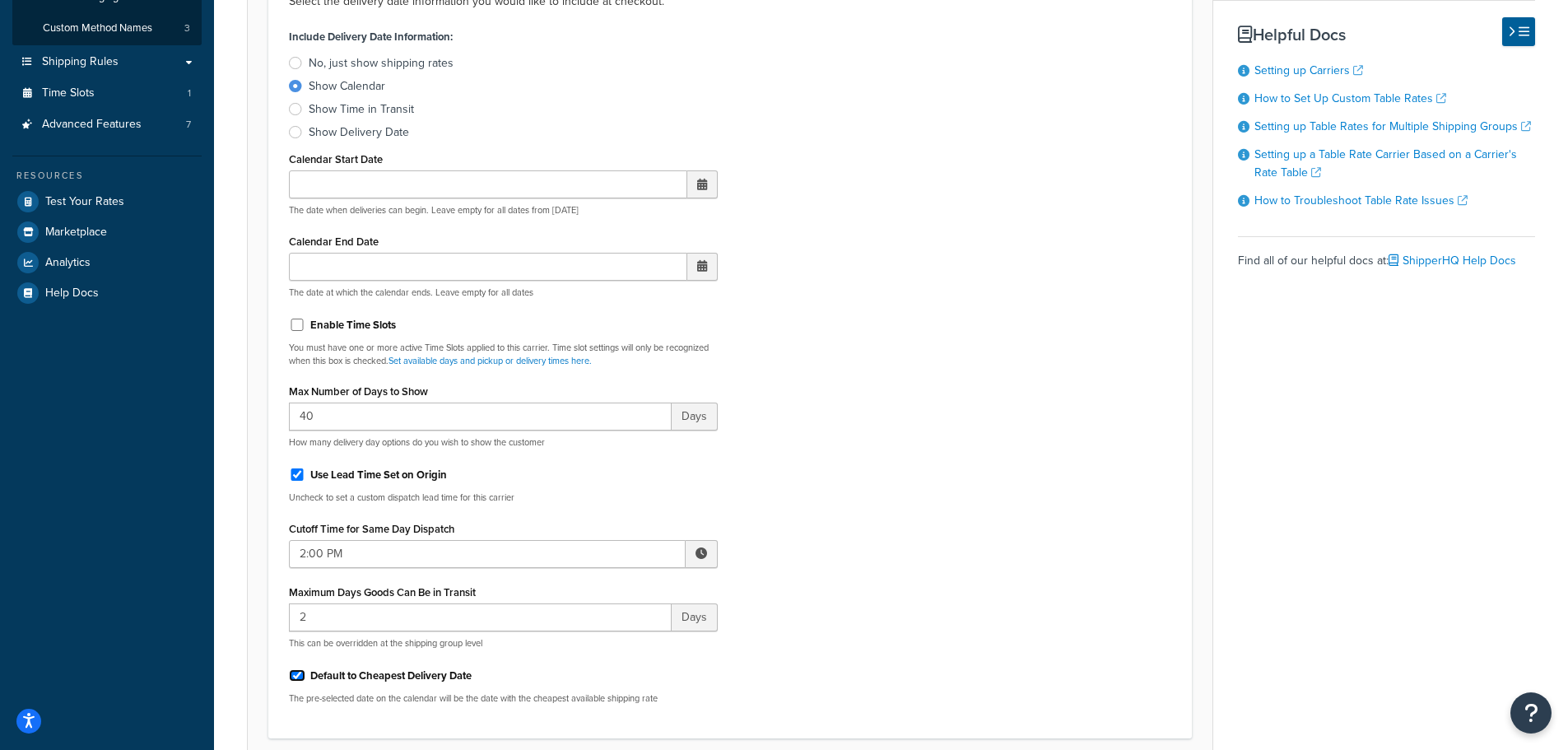
click at [295, 676] on input "Default to Cheapest Delivery Date" at bounding box center [297, 675] width 16 height 12
checkbox input "false"
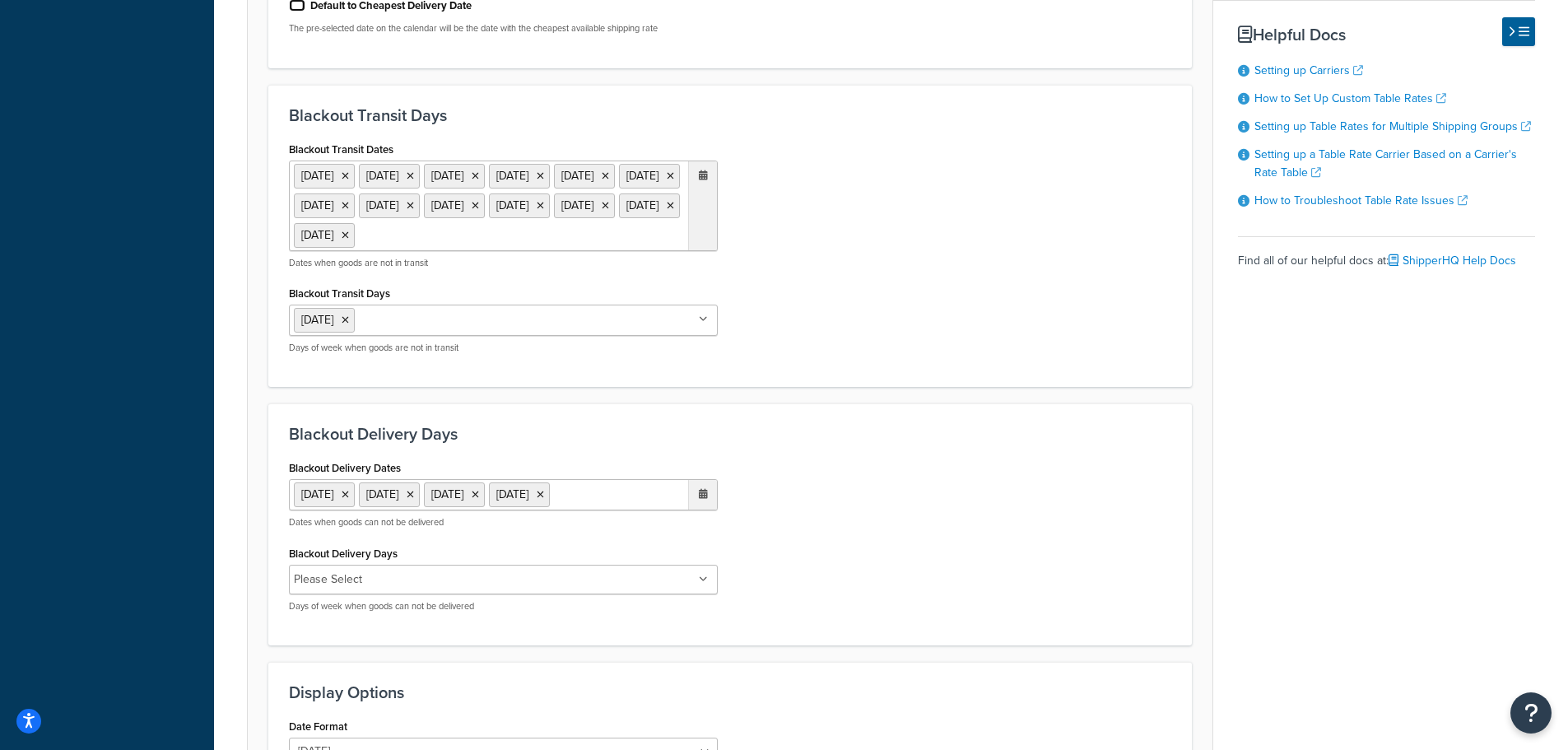
scroll to position [1235, 0]
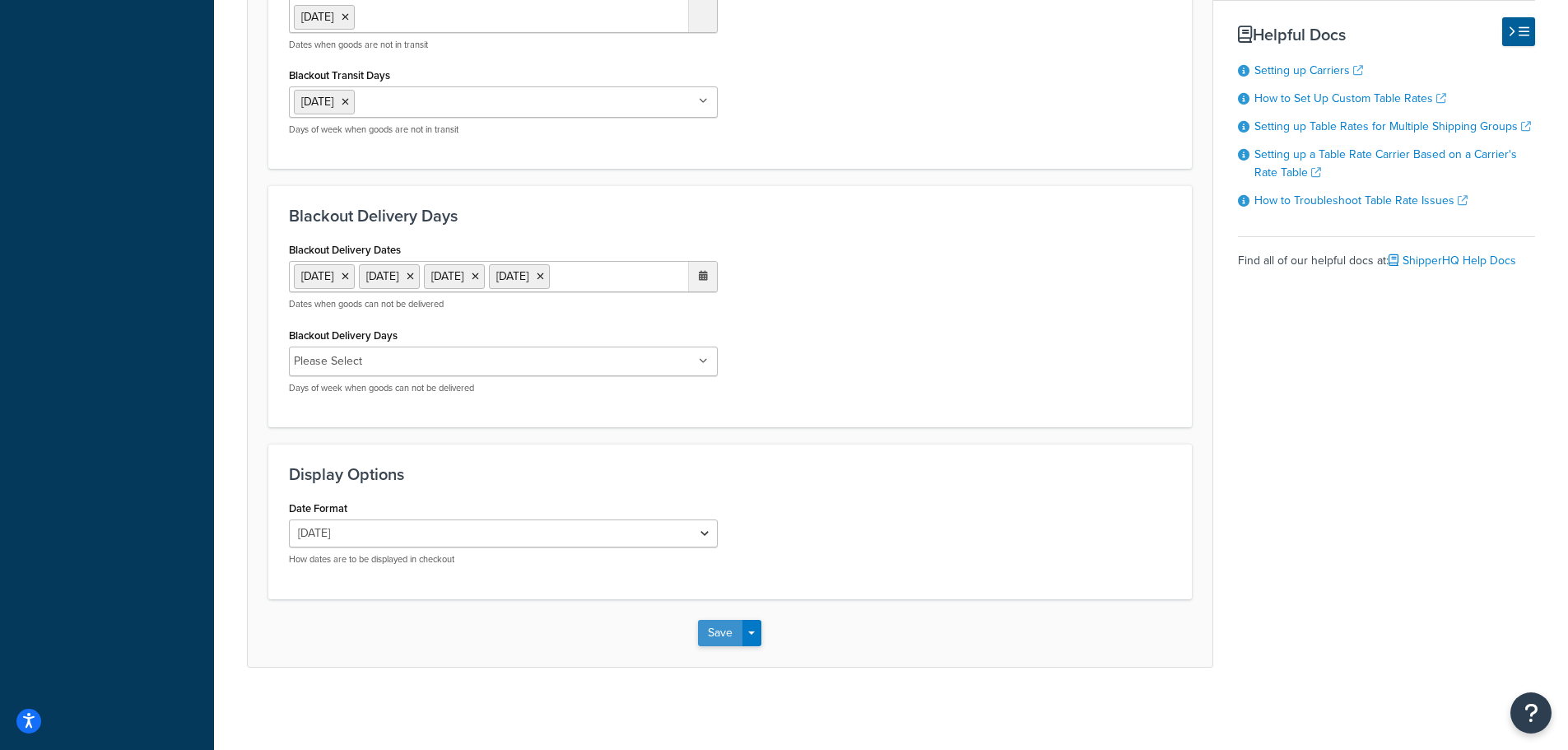
click at [705, 646] on button "Save" at bounding box center [720, 633] width 45 height 27
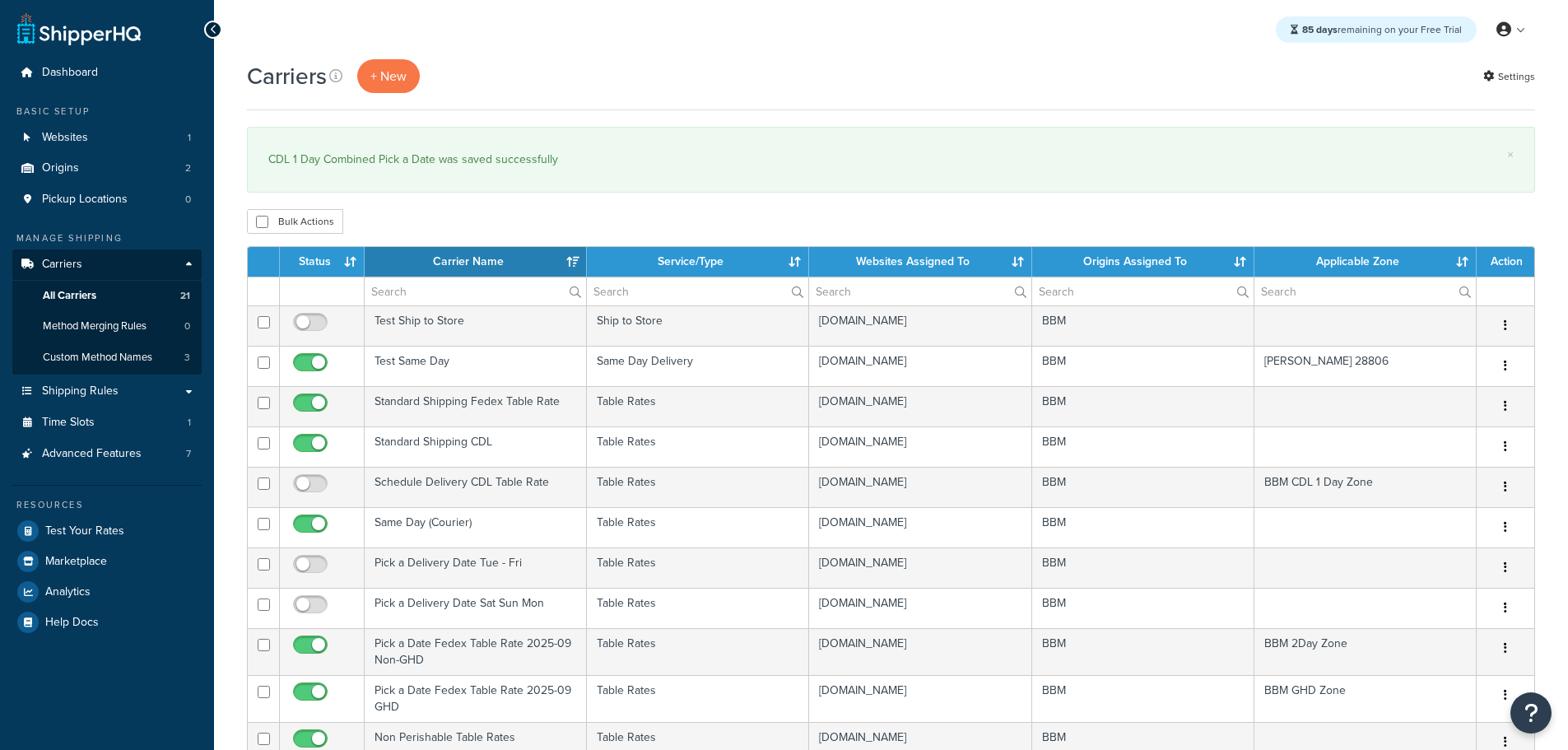
select select "15"
click at [105, 387] on span "Shipping Rules" at bounding box center [80, 391] width 77 height 14
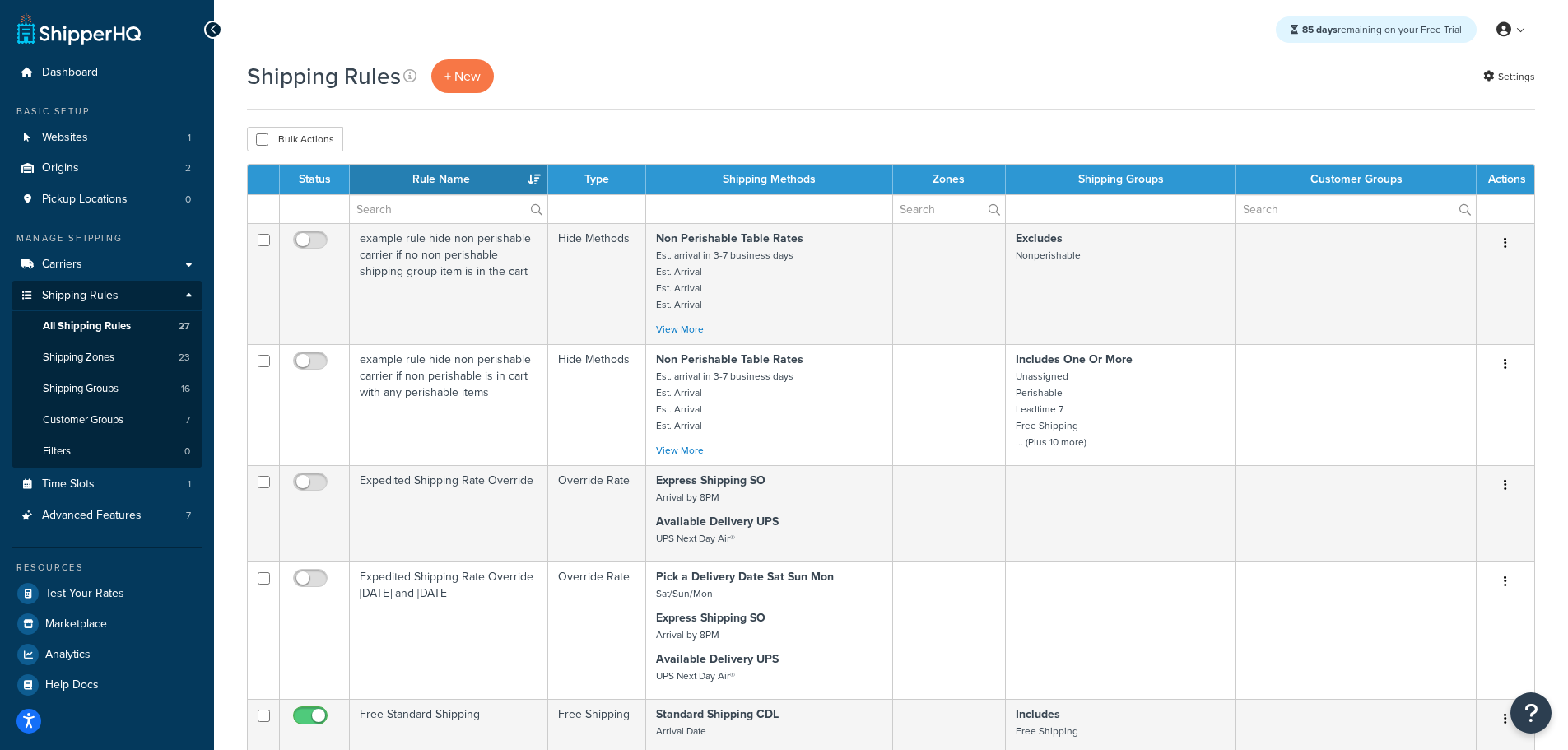
select select "50"
click at [86, 354] on span "Shipping Zones" at bounding box center [78, 358] width 71 height 14
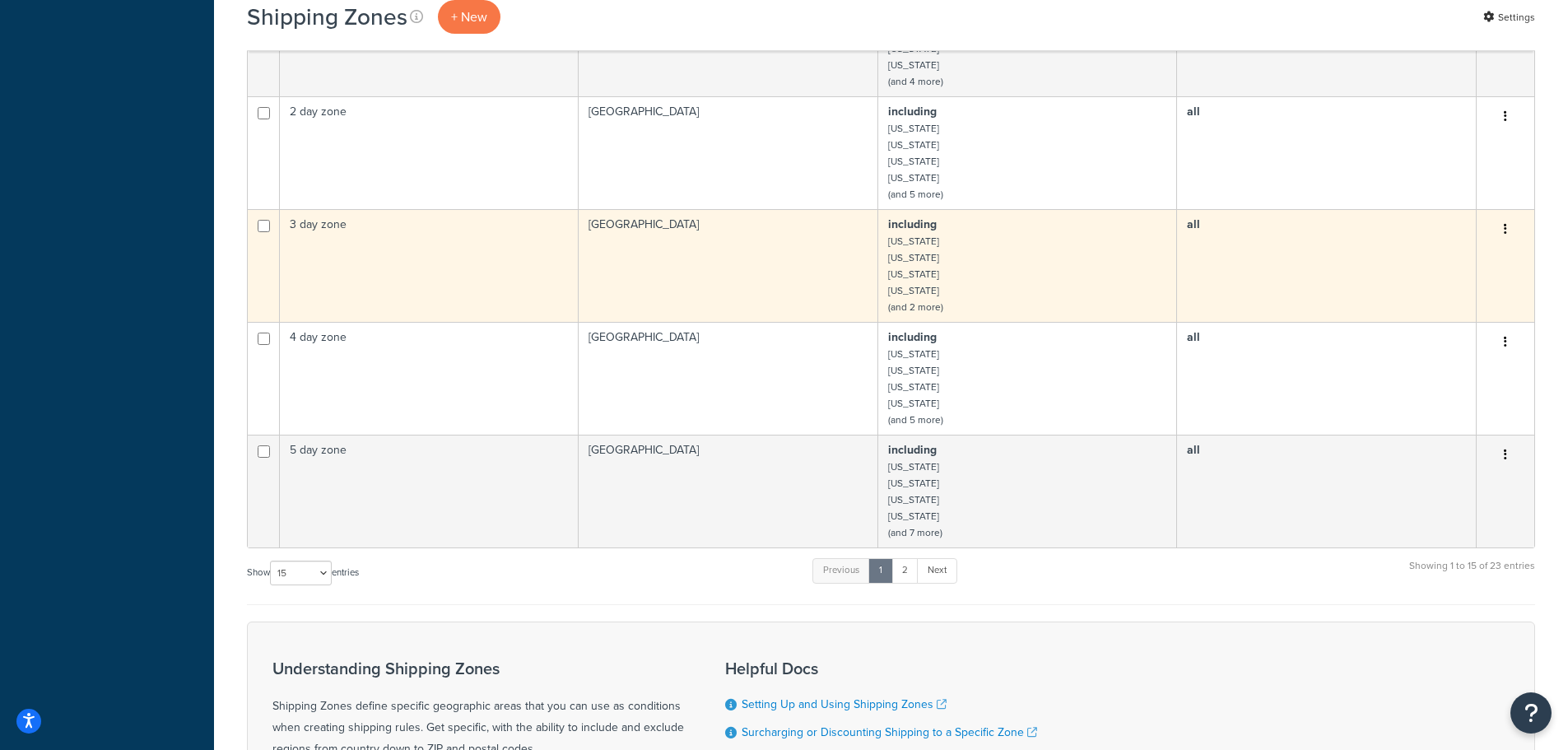
scroll to position [918, 0]
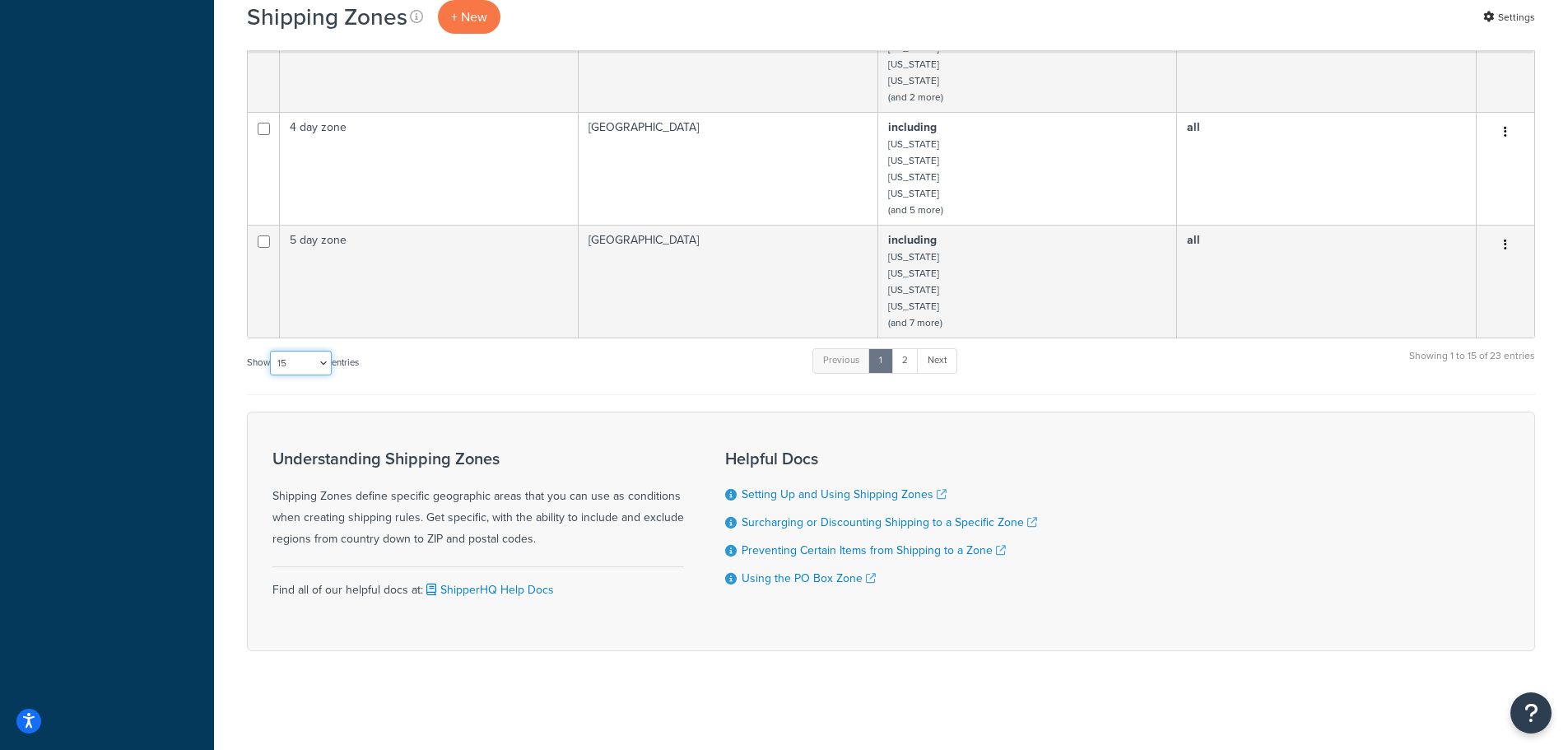
click at [316, 364] on select "10 15 25 50 100" at bounding box center [300, 363] width 61 height 25
select select "25"
click at [272, 375] on select "10 15 25 50 100" at bounding box center [300, 363] width 61 height 25
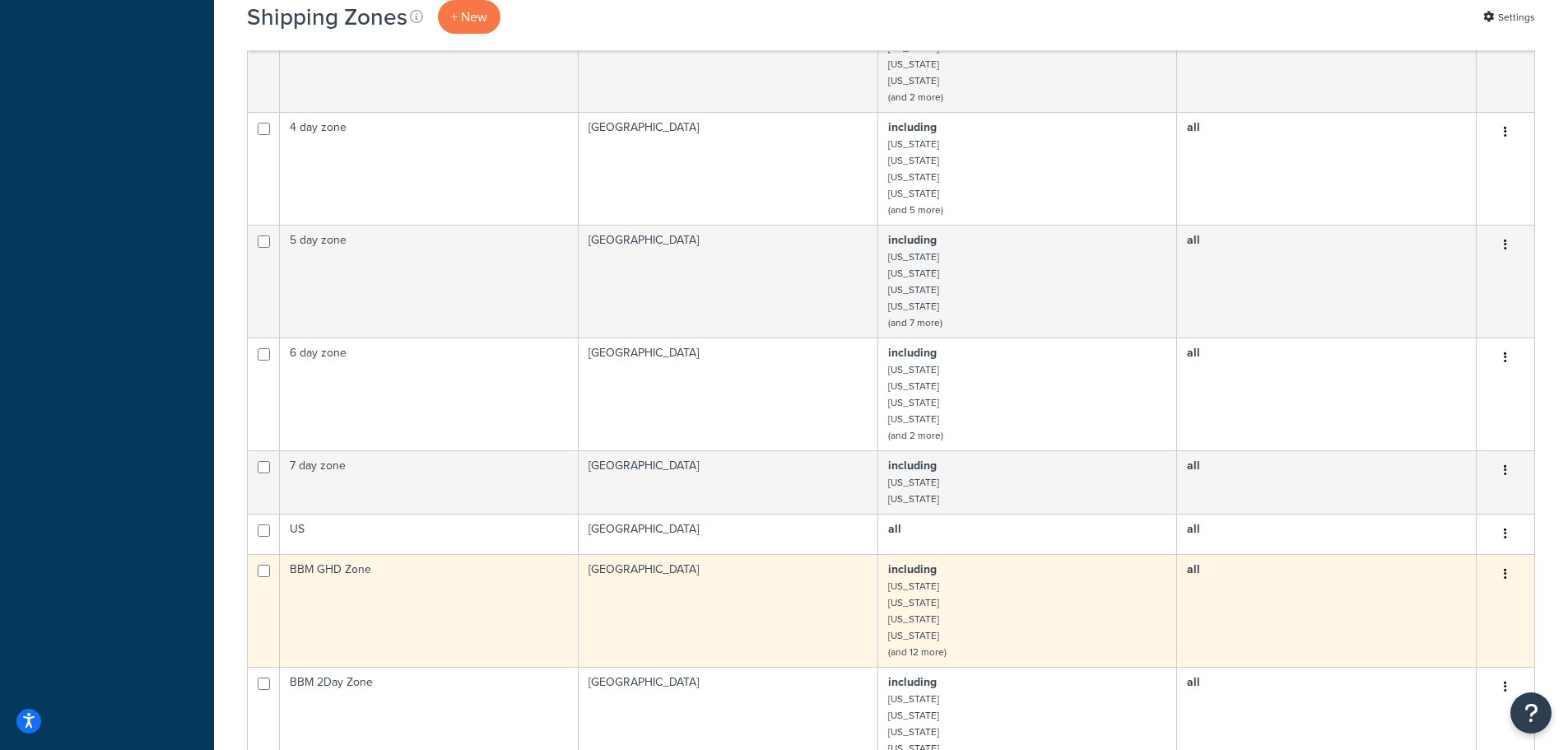
click at [367, 576] on td "BBM GHD Zone" at bounding box center [429, 610] width 298 height 113
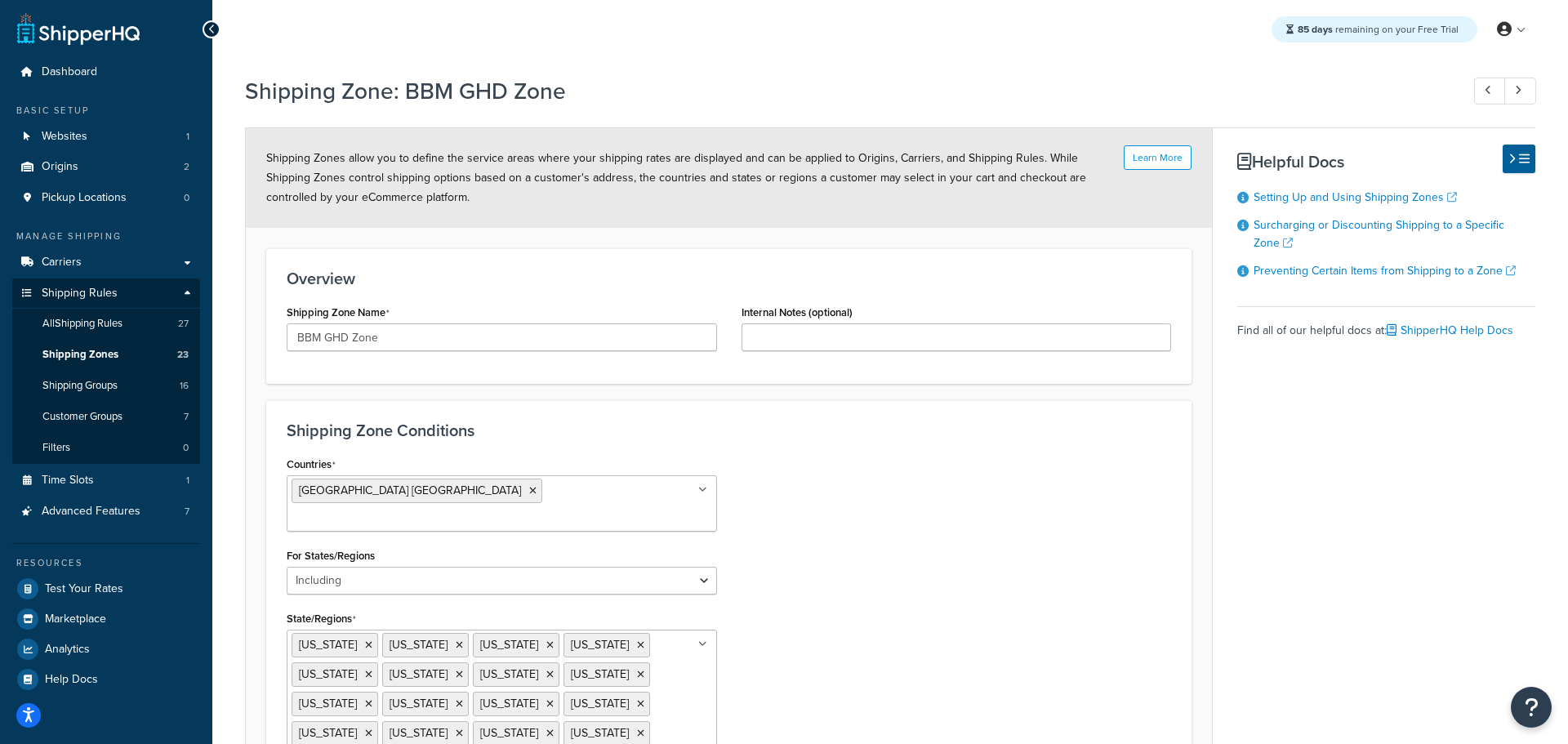
select select "including"
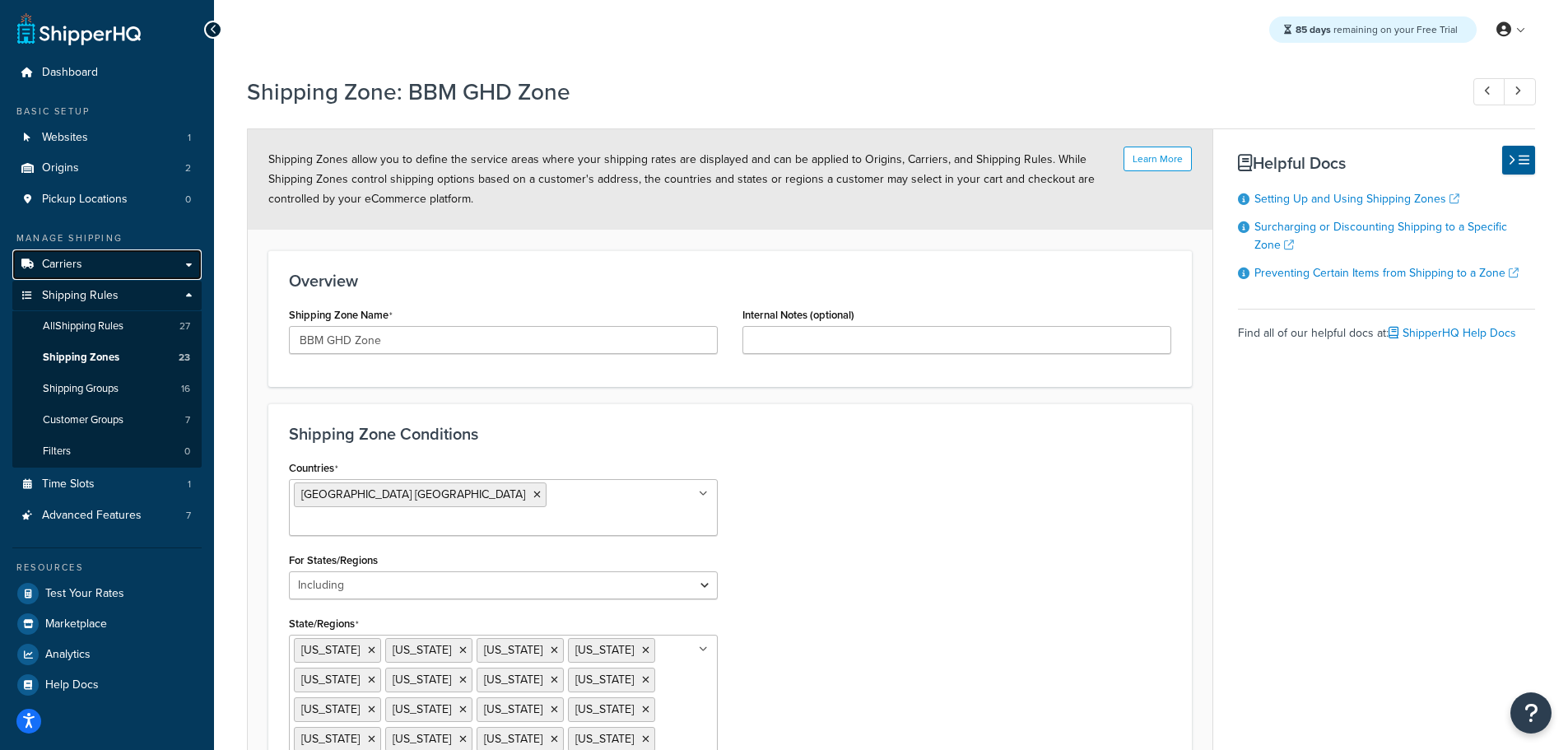
click at [76, 262] on span "Carriers" at bounding box center [61, 265] width 40 height 14
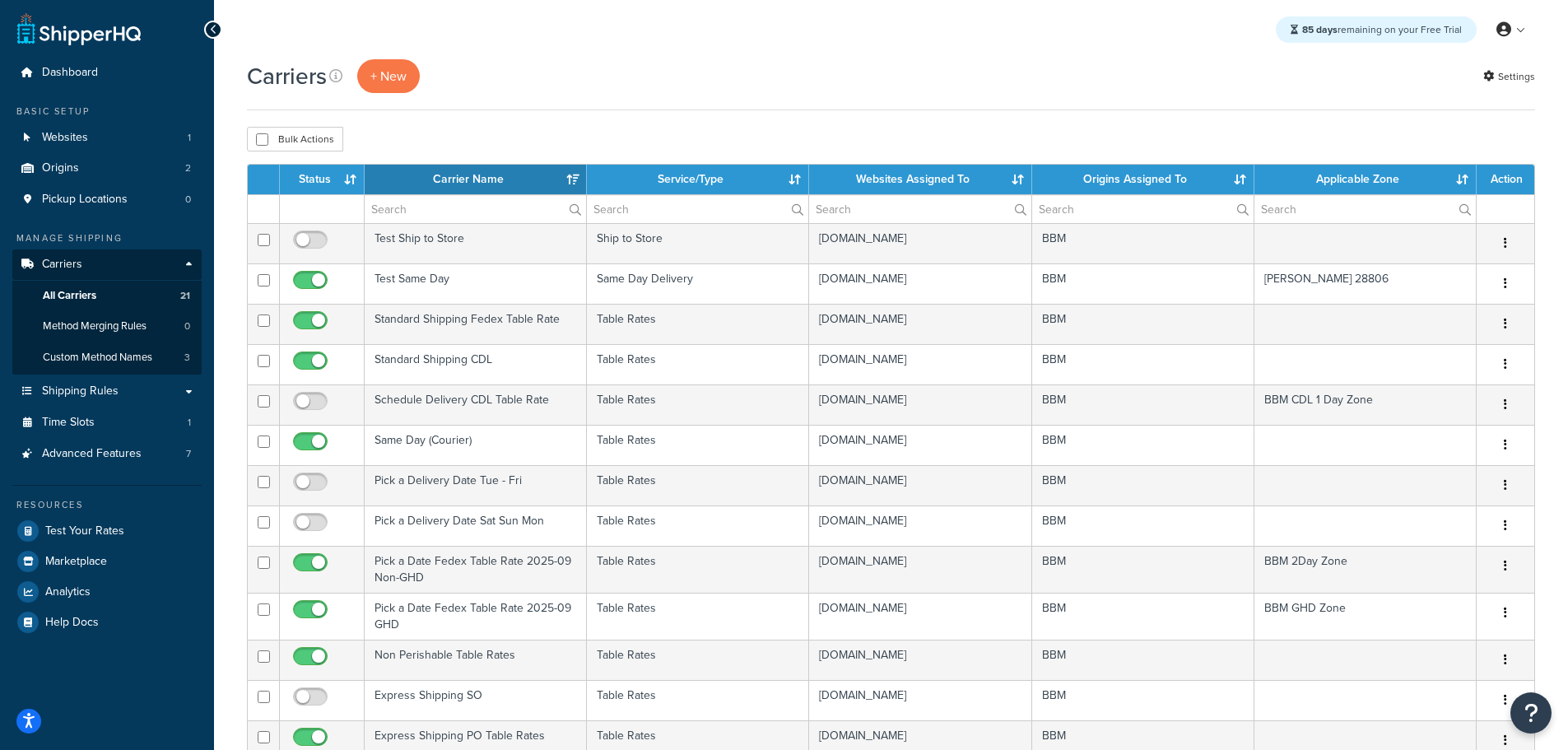
select select "15"
click at [312, 179] on th "Status" at bounding box center [322, 179] width 85 height 29
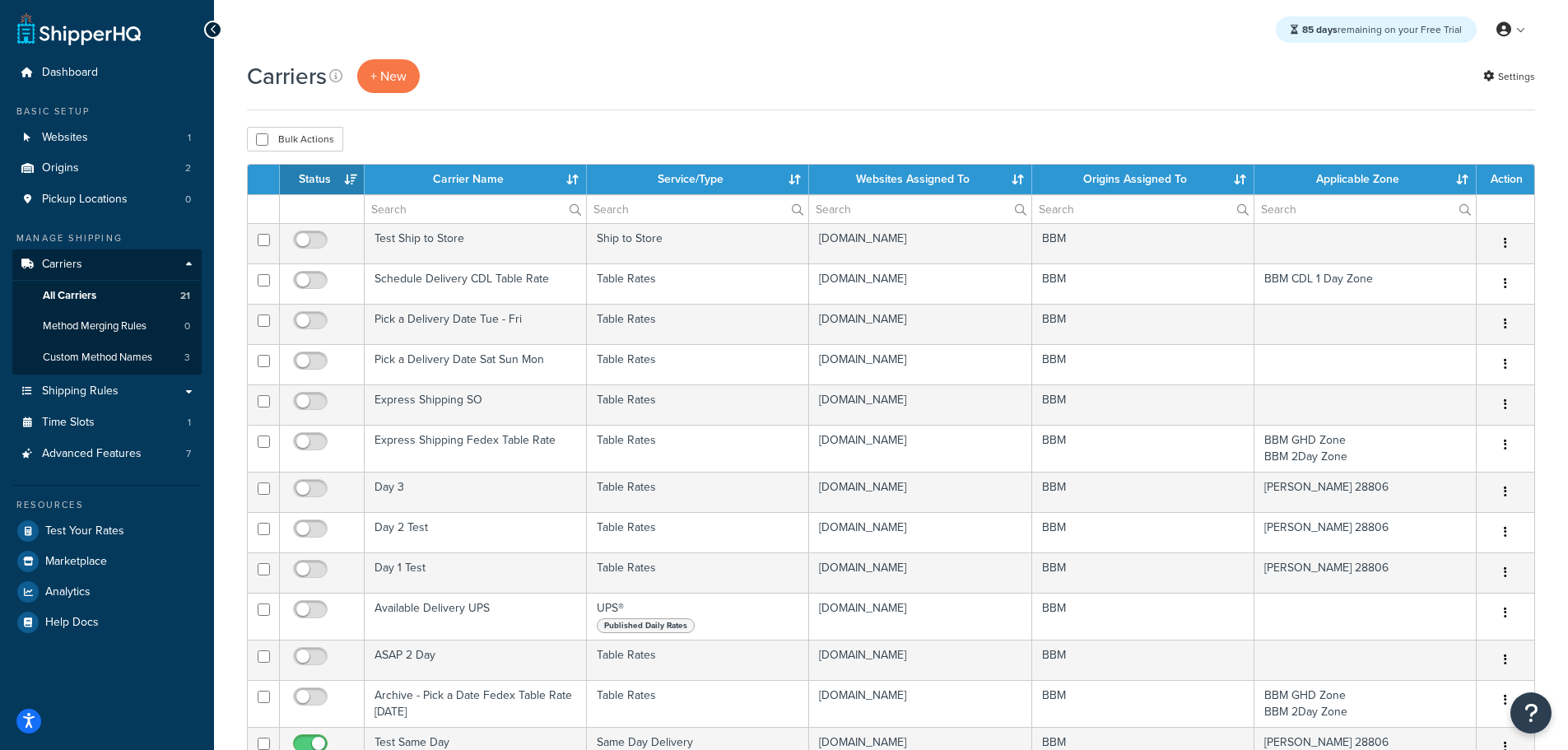
click at [318, 175] on th "Status" at bounding box center [322, 179] width 85 height 29
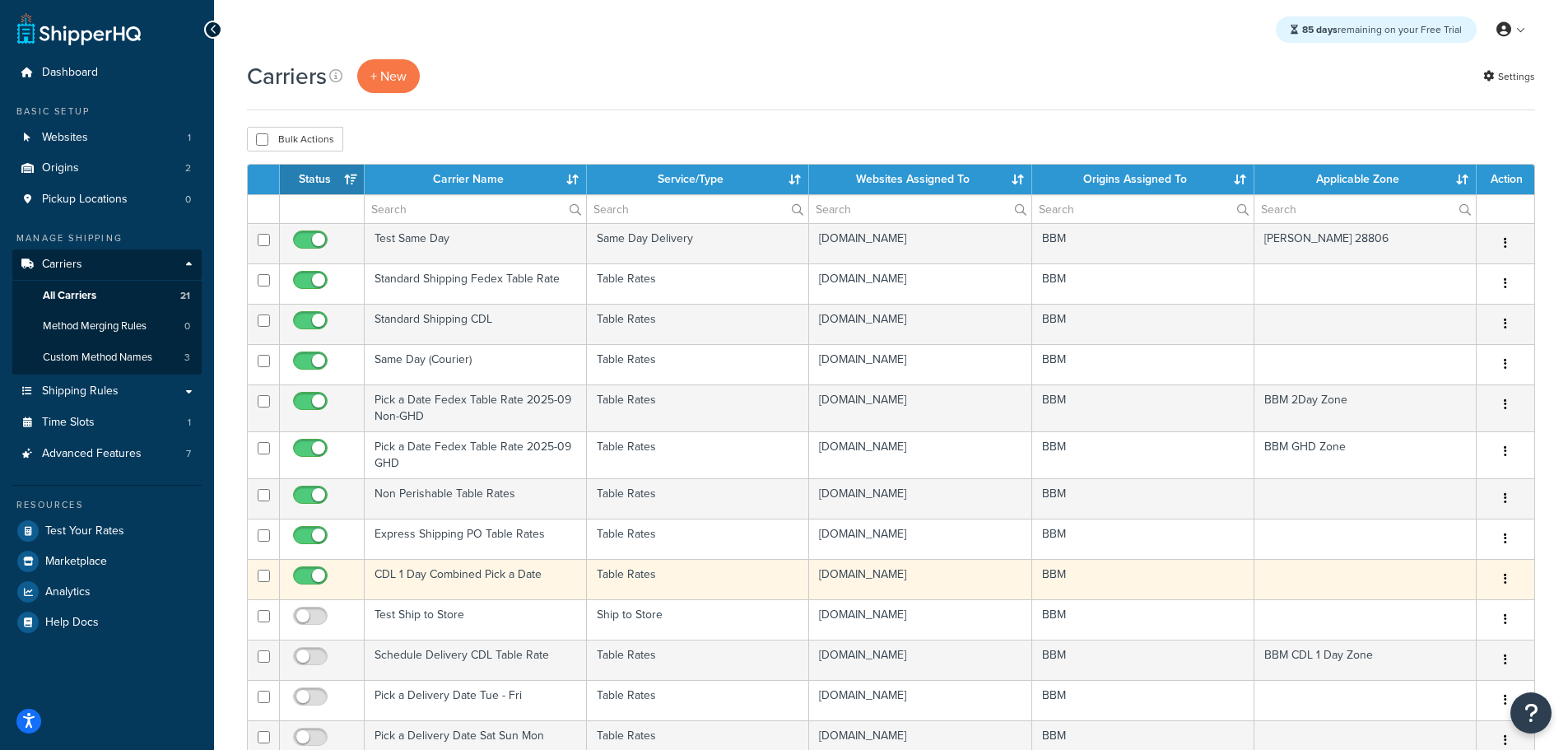
click at [453, 576] on td "CDL 1 Day Combined Pick a Date" at bounding box center [475, 578] width 222 height 40
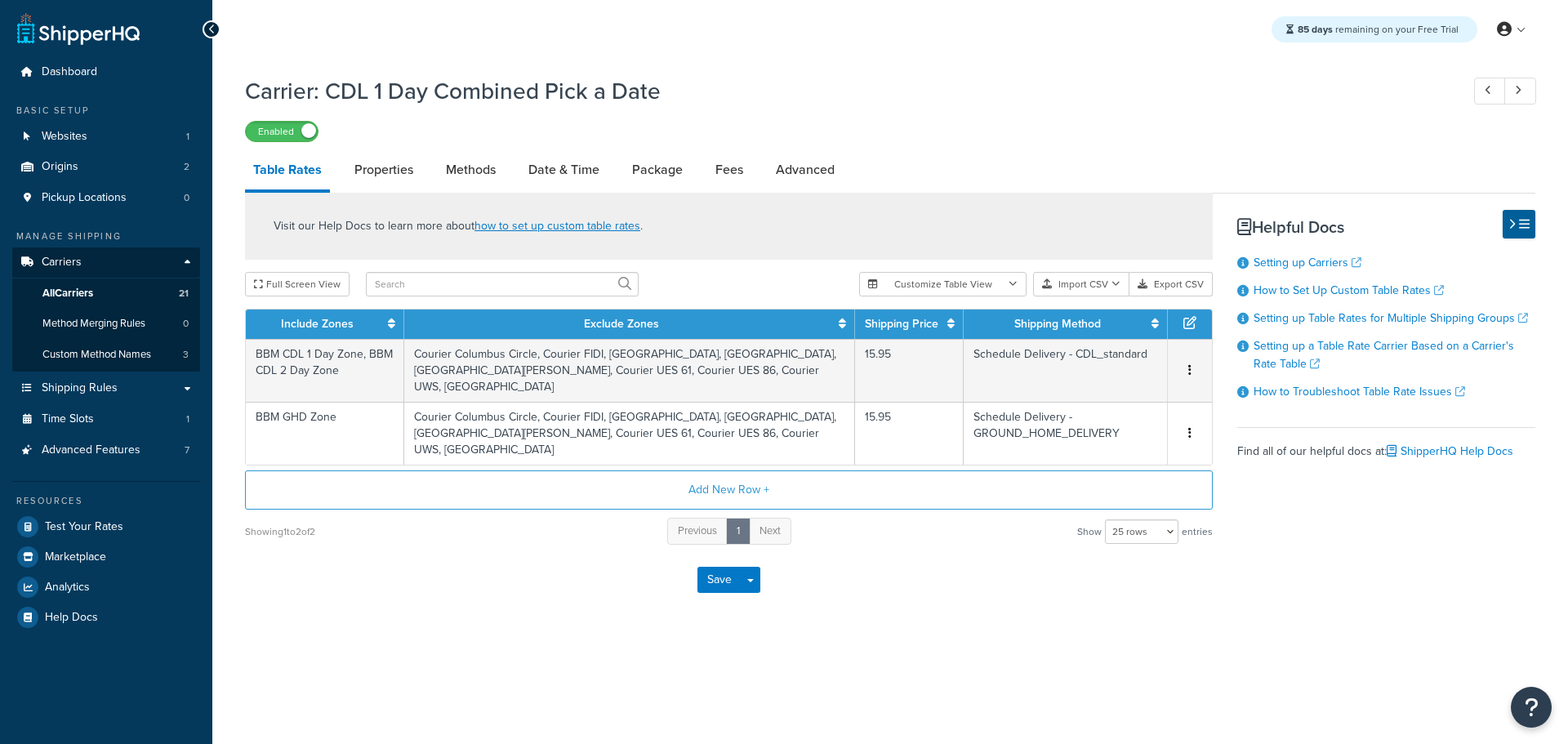
select select "25"
click at [384, 173] on link "Properties" at bounding box center [384, 170] width 75 height 39
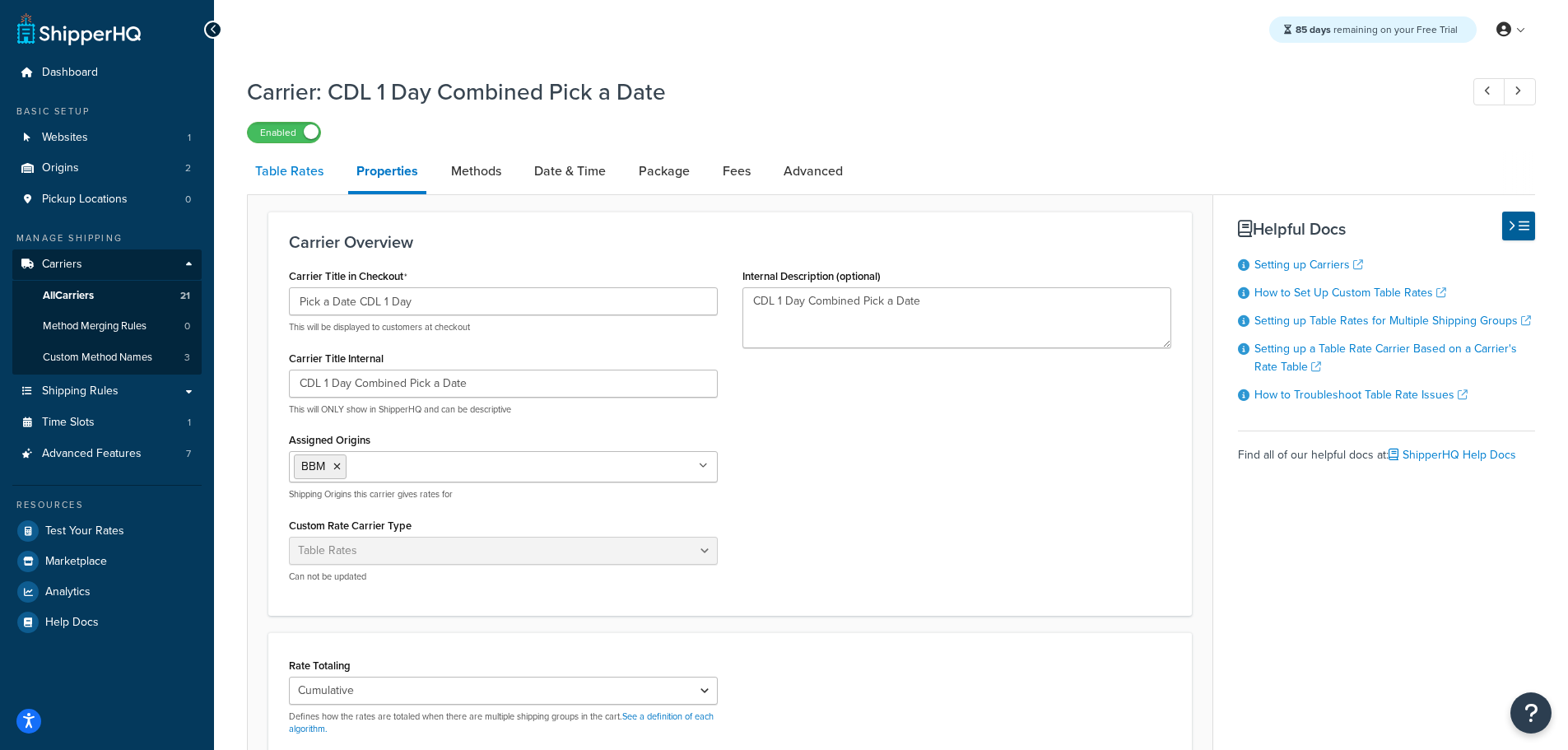
click at [288, 172] on link "Table Rates" at bounding box center [289, 171] width 85 height 39
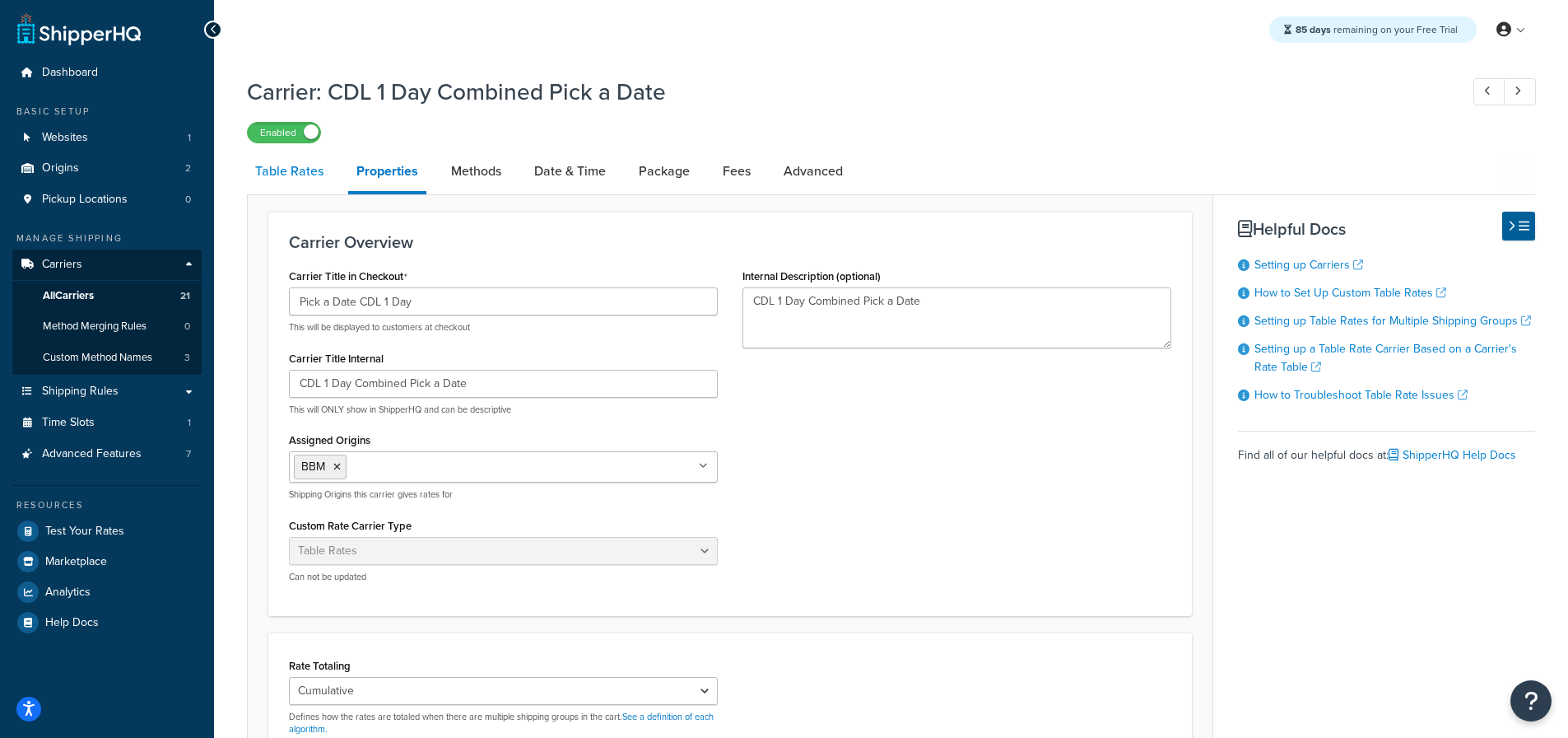
select select "25"
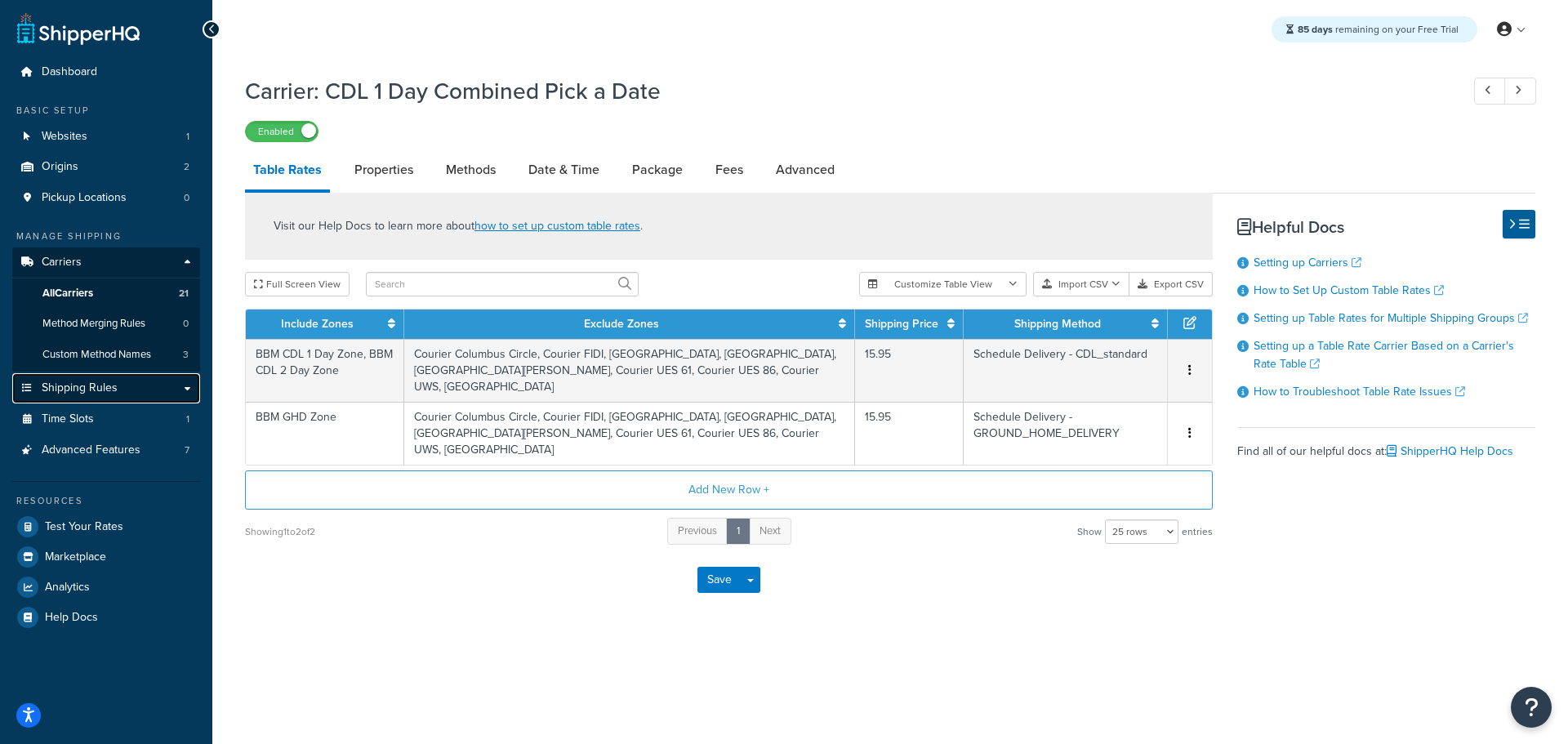
click at [93, 383] on span "Shipping Rules" at bounding box center [80, 388] width 76 height 14
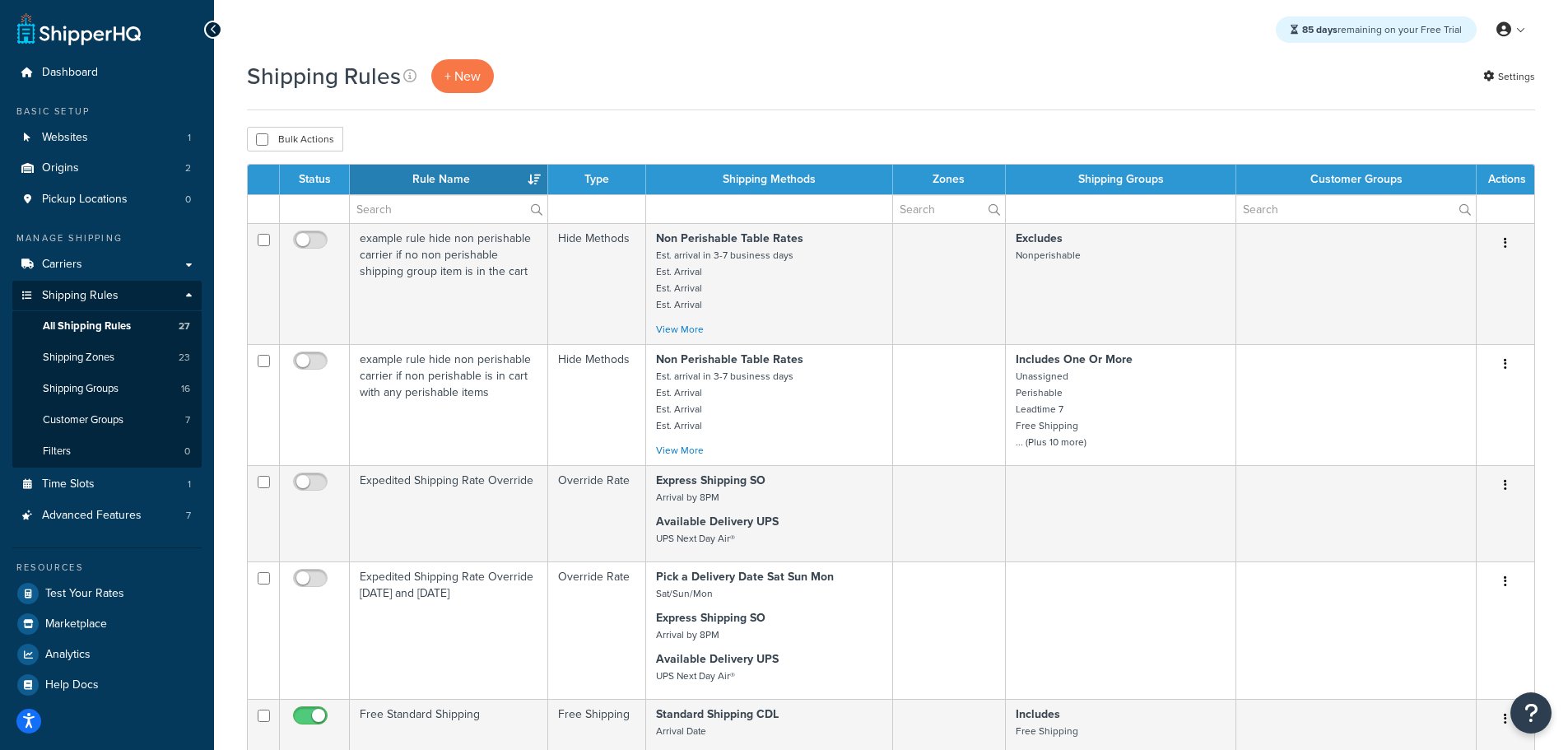
select select "50"
click at [323, 176] on th "Status" at bounding box center [314, 179] width 70 height 29
click at [450, 177] on th "Rule Name" at bounding box center [449, 179] width 199 height 29
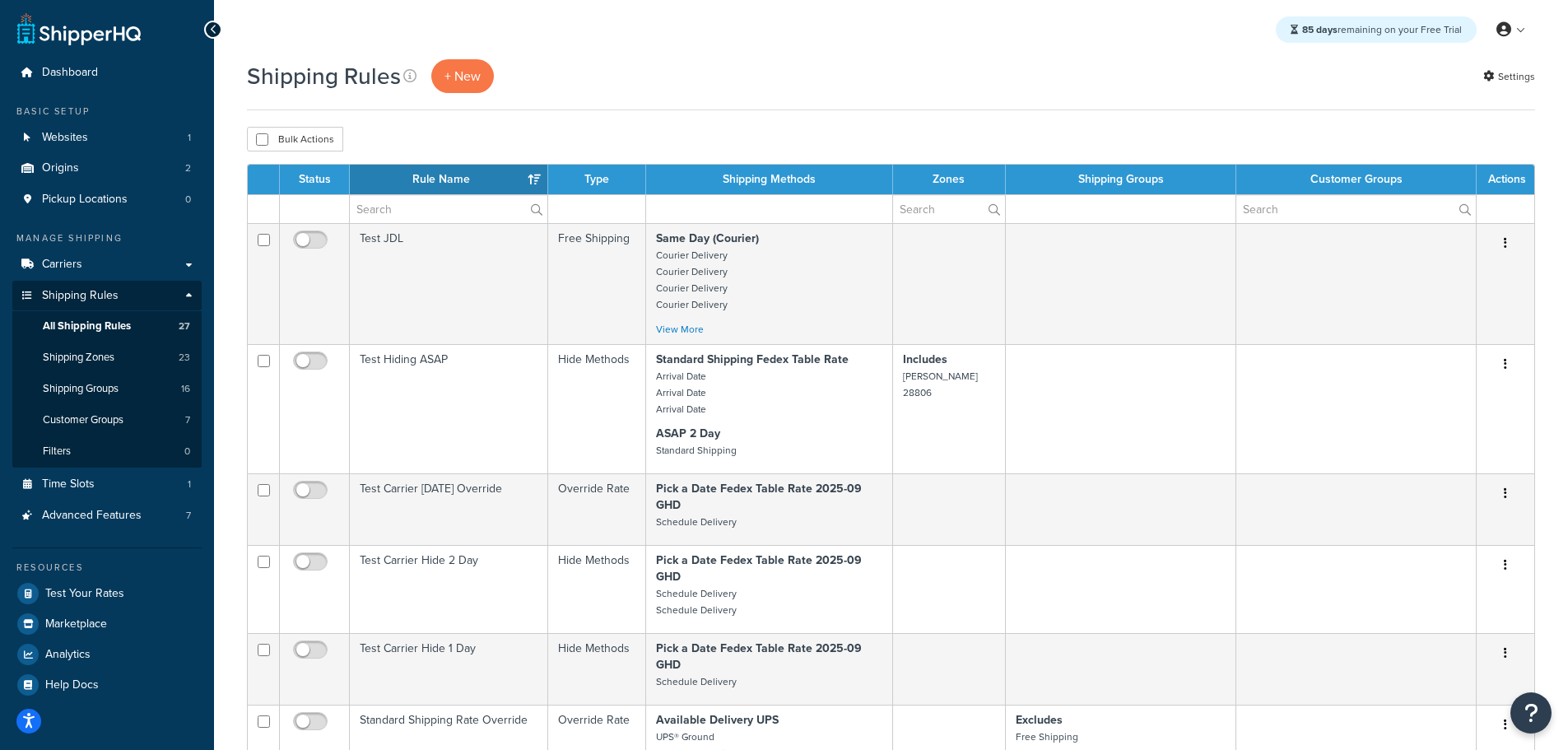
click at [472, 172] on th "Rule Name" at bounding box center [449, 179] width 199 height 29
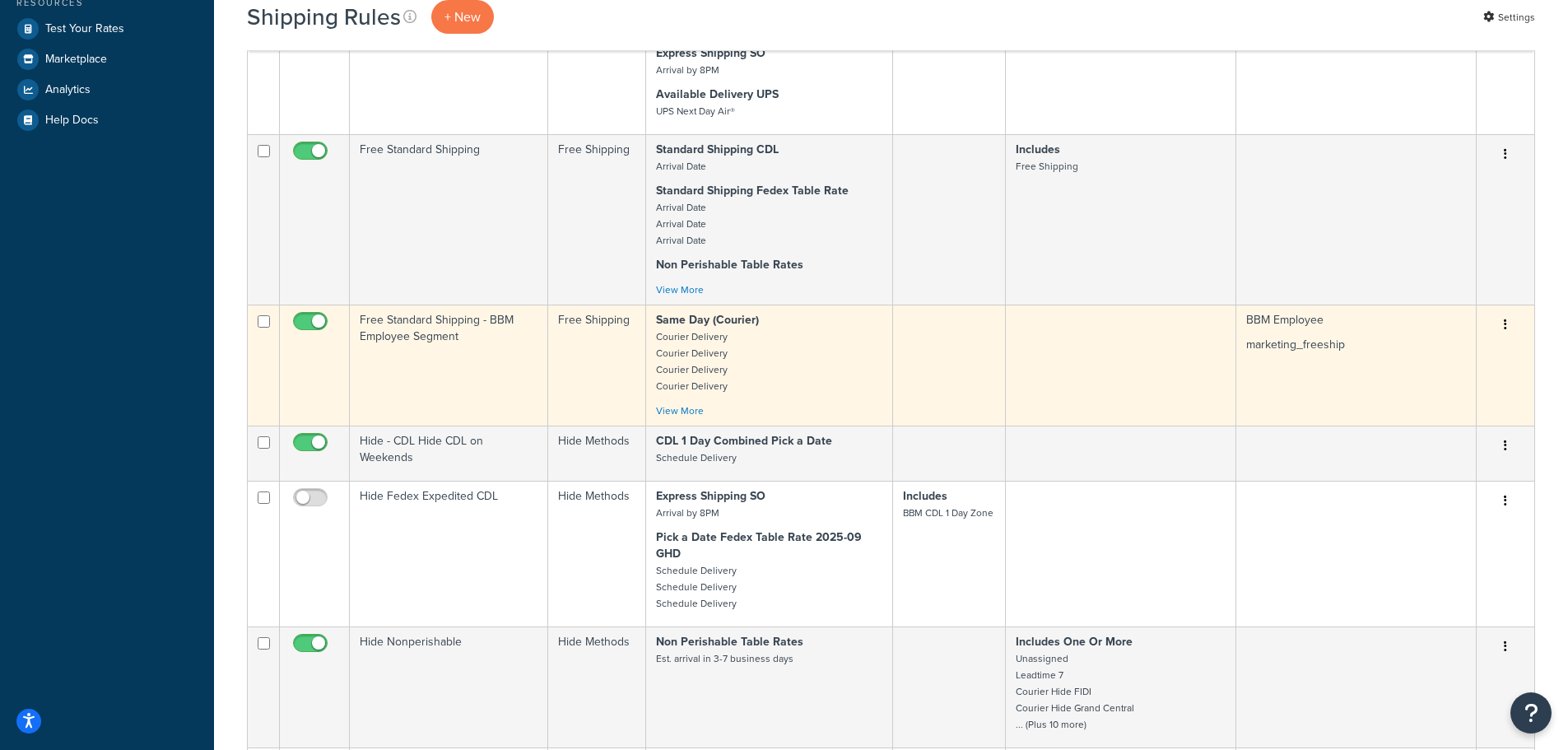
scroll to position [576, 0]
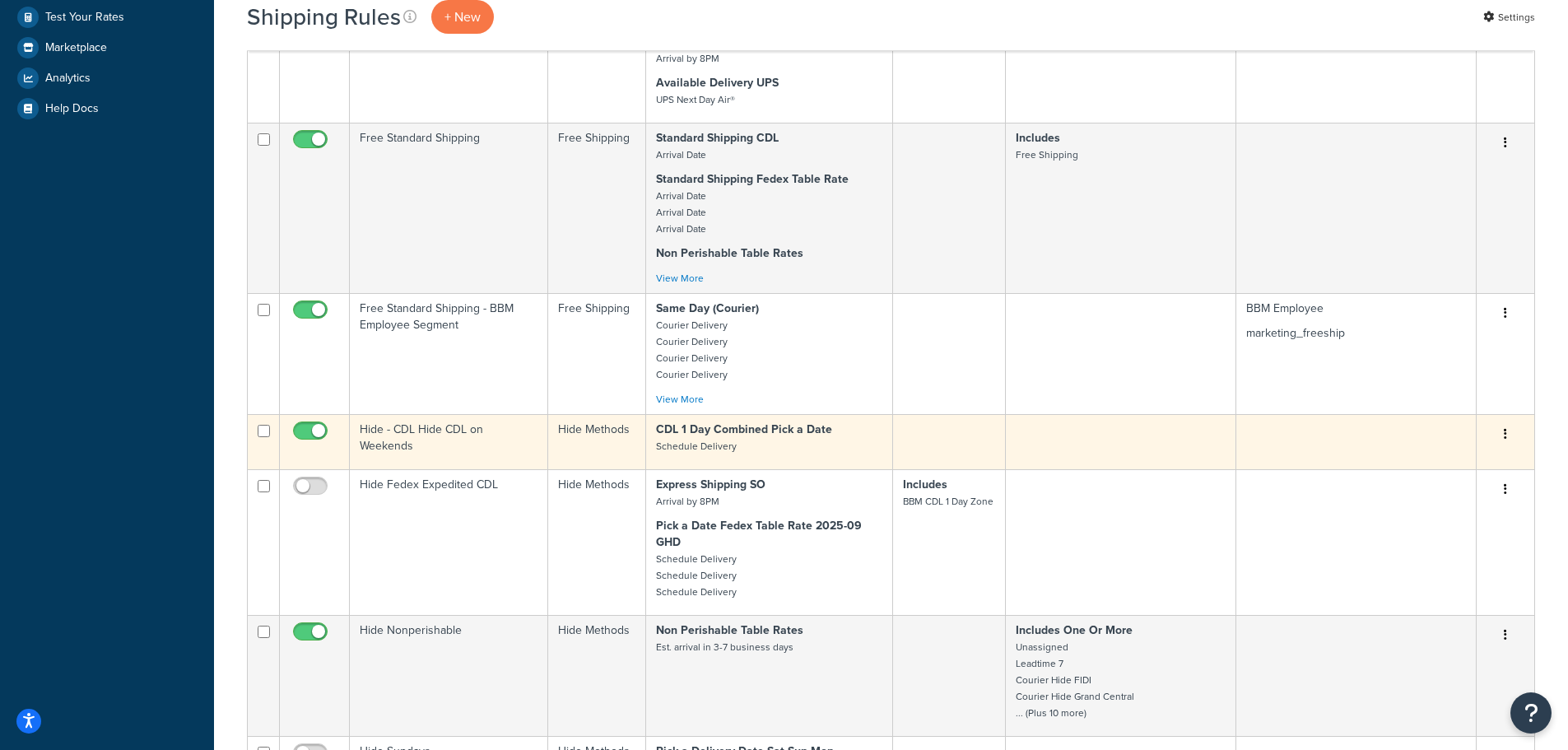
click at [410, 431] on td "Hide - CDL Hide CDL on Weekends" at bounding box center [449, 442] width 199 height 55
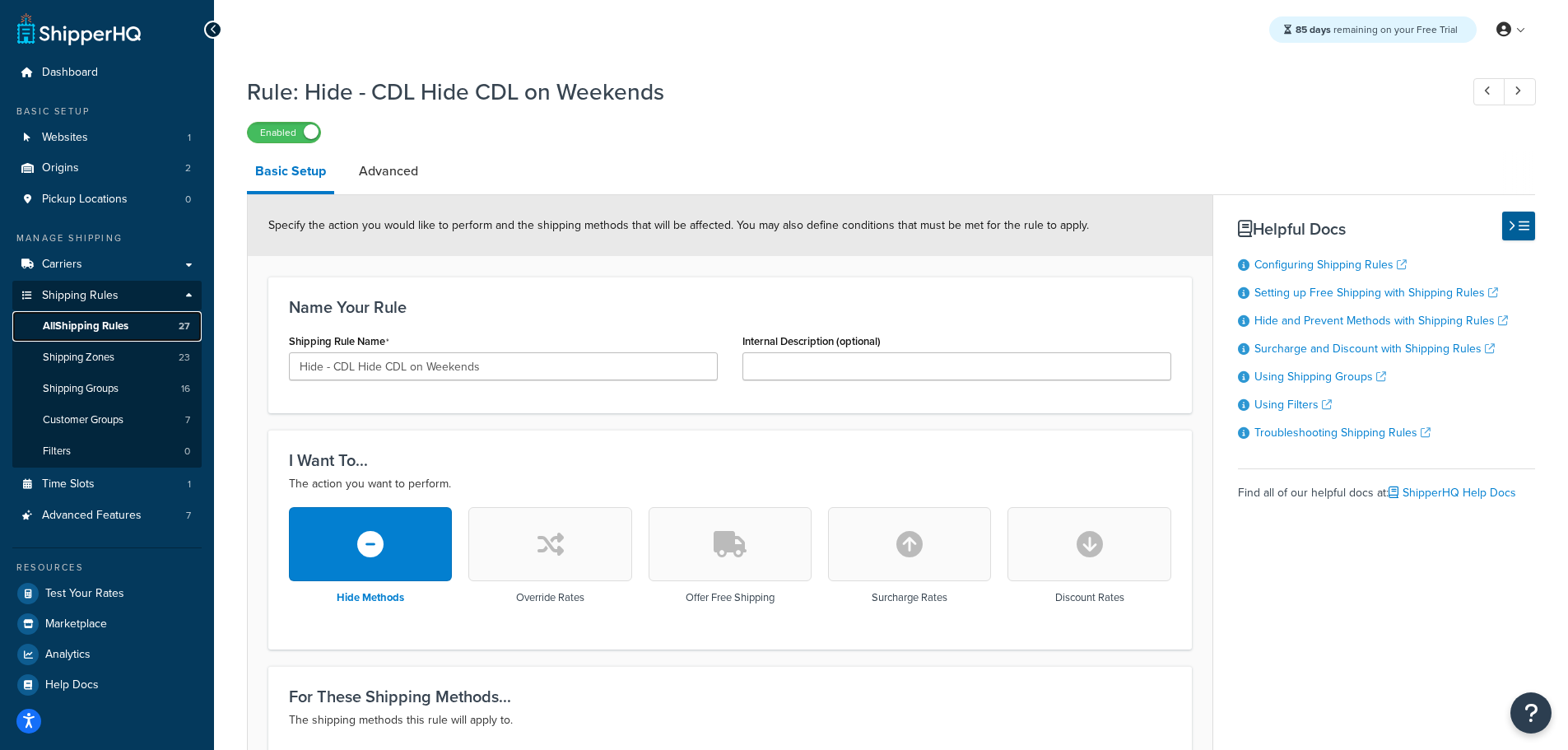
click at [123, 320] on span "All Shipping Rules" at bounding box center [86, 326] width 86 height 14
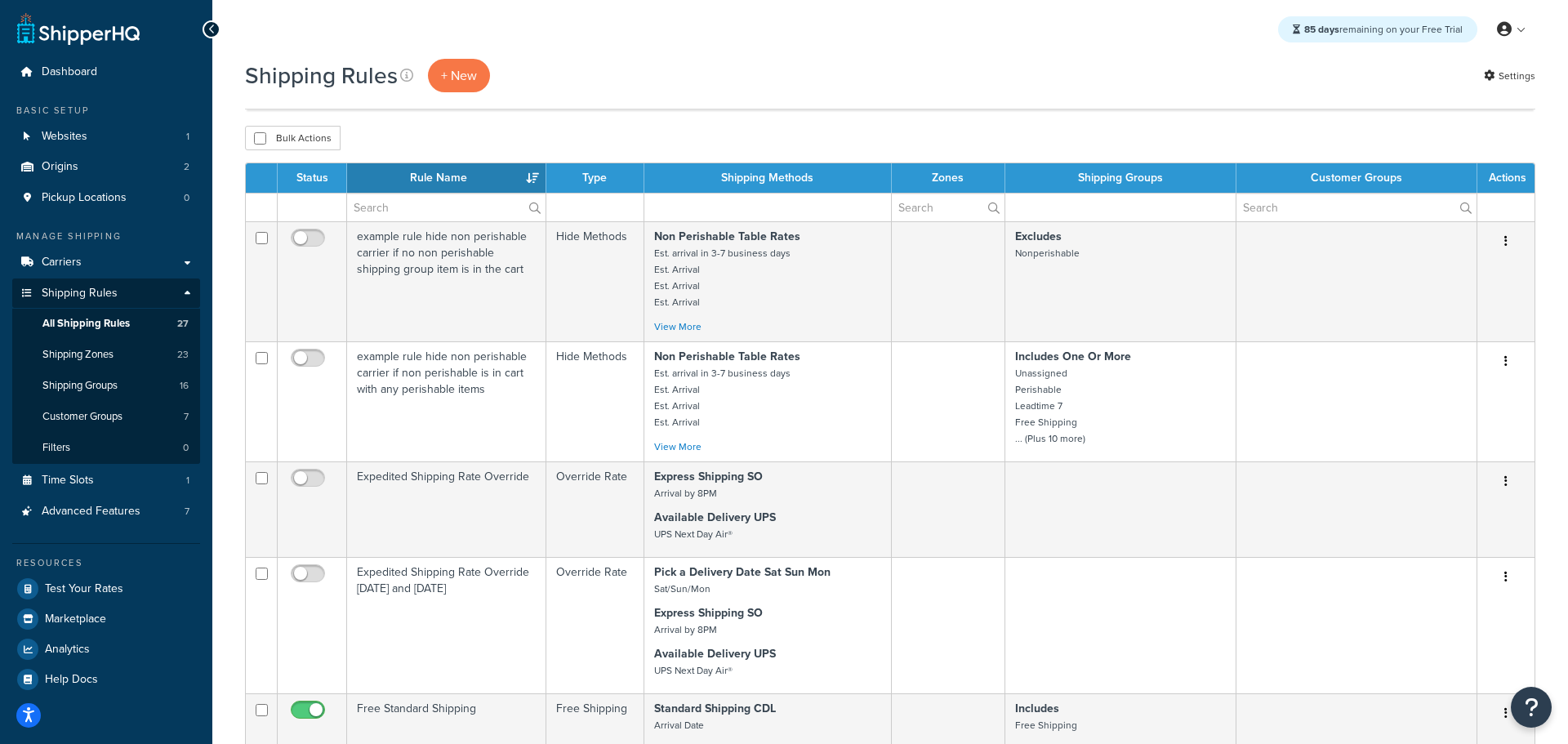
select select "50"
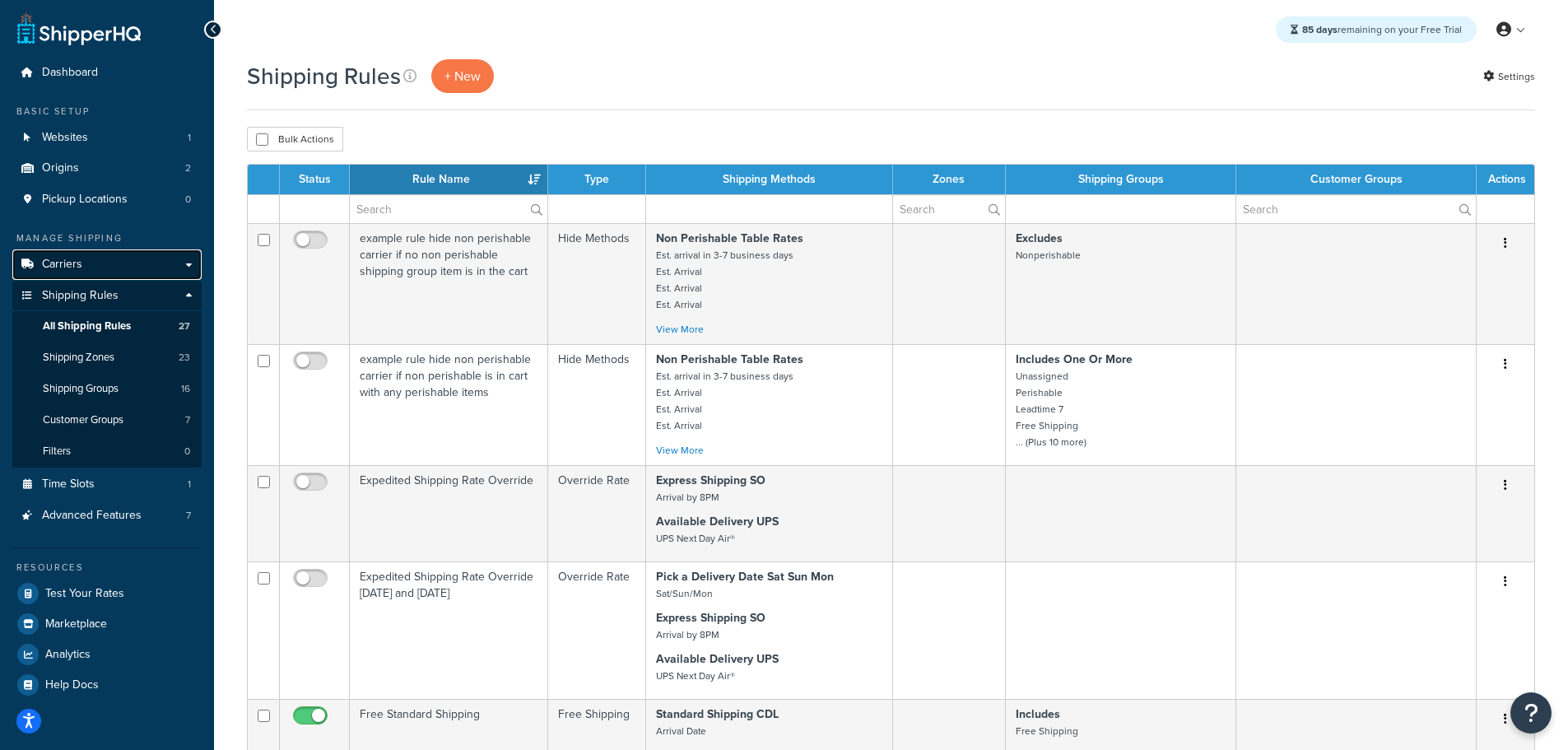
click at [90, 263] on link "Carriers" at bounding box center [107, 265] width 190 height 30
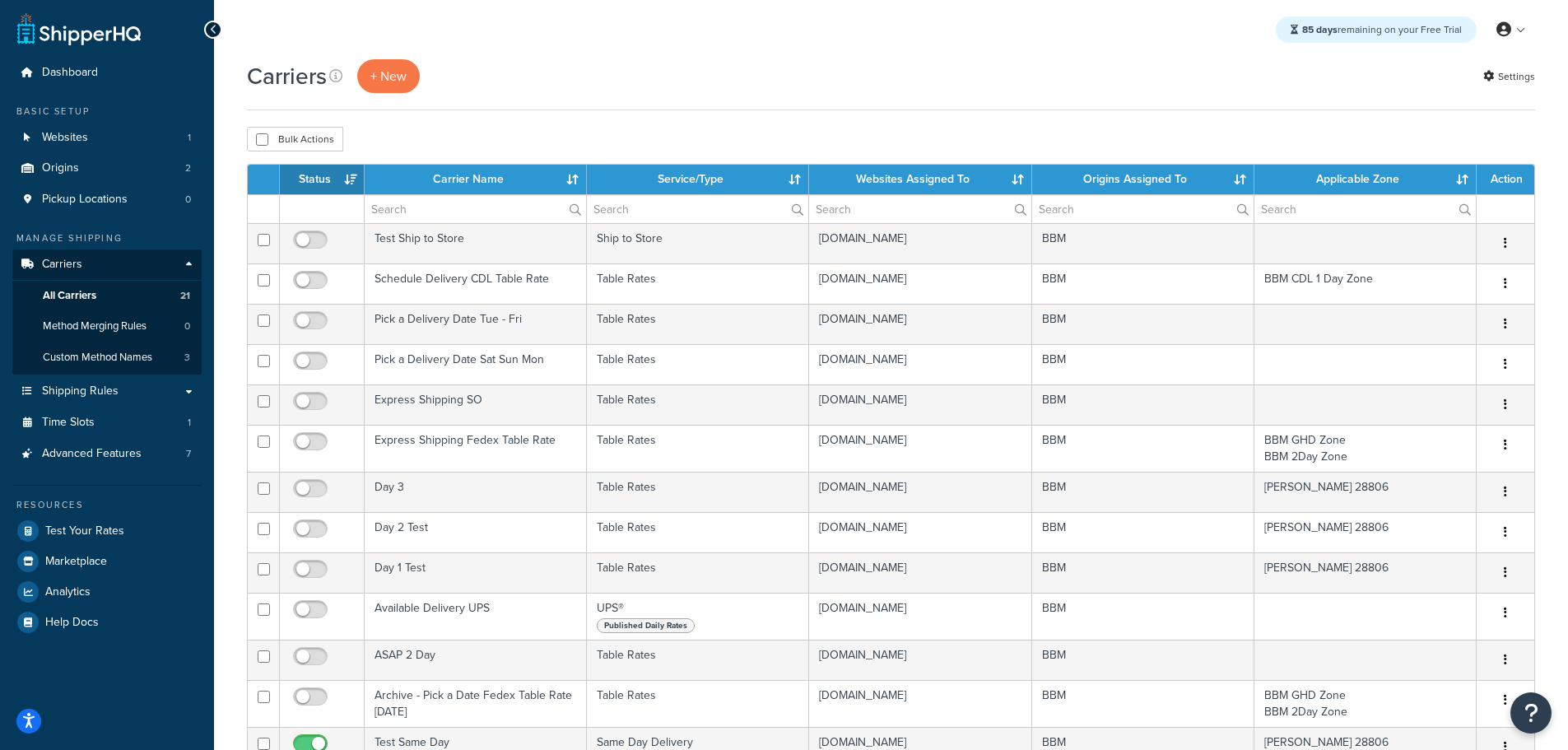
select select "15"
click at [339, 176] on th "Status" at bounding box center [322, 179] width 85 height 29
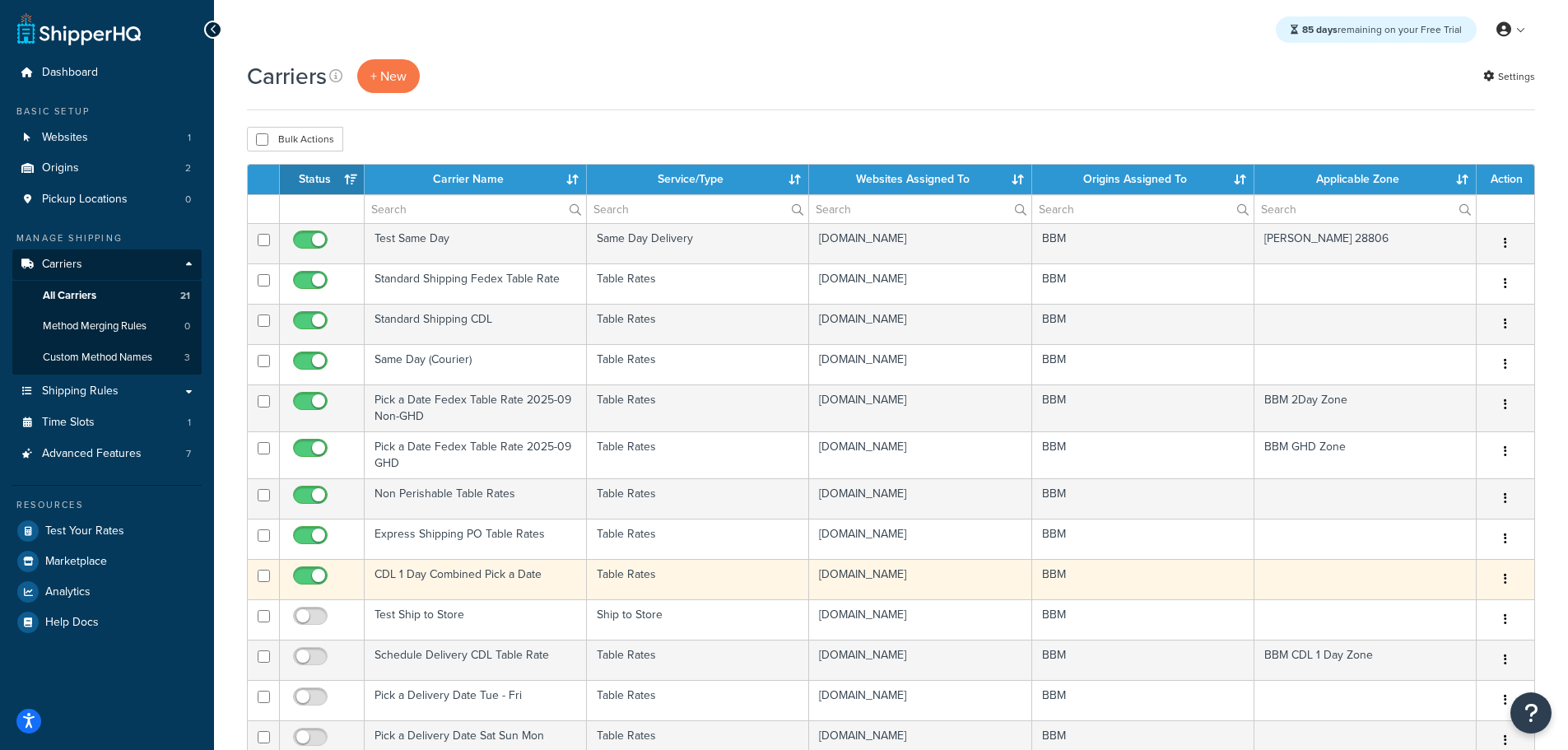
click at [456, 579] on td "CDL 1 Day Combined Pick a Date" at bounding box center [475, 578] width 222 height 40
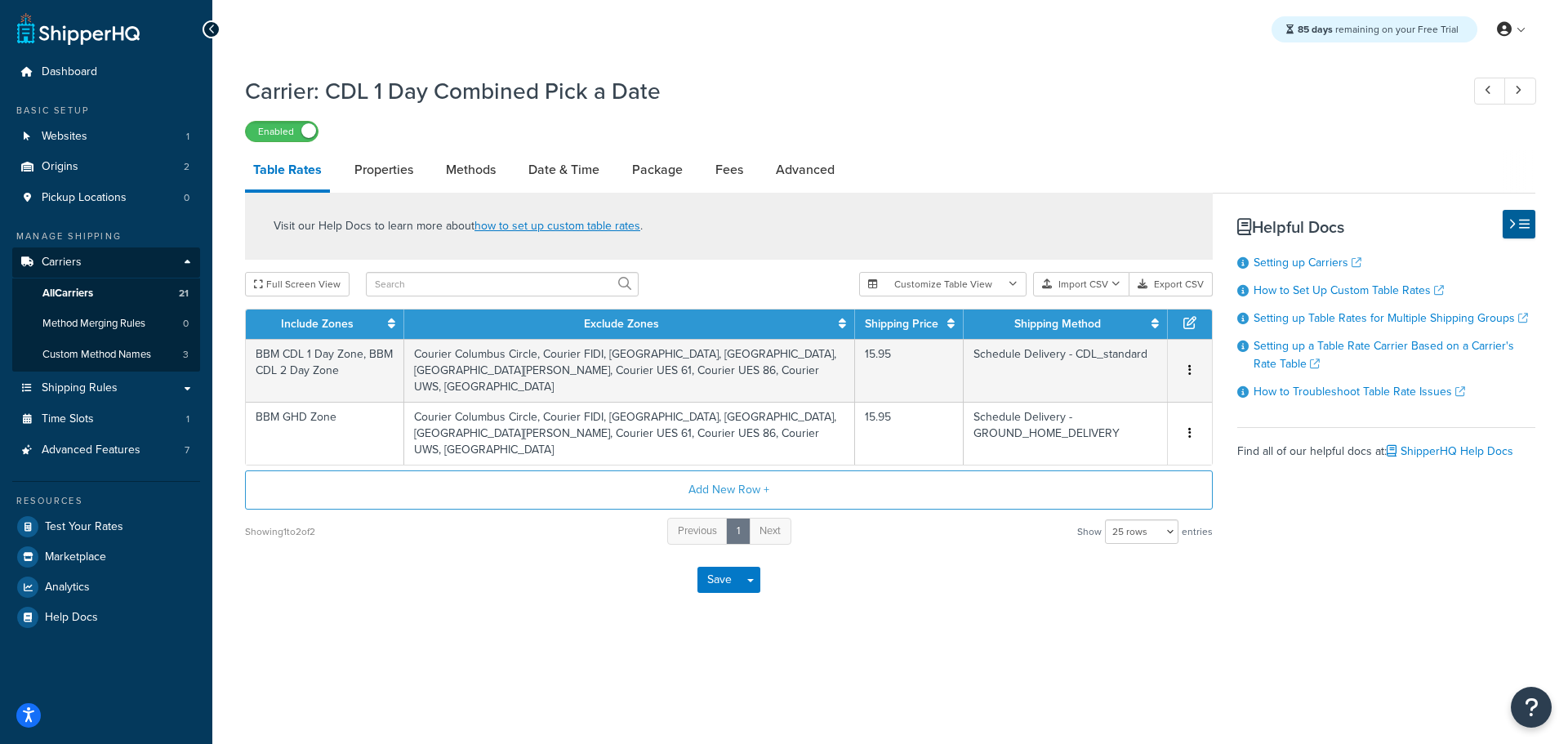
select select "25"
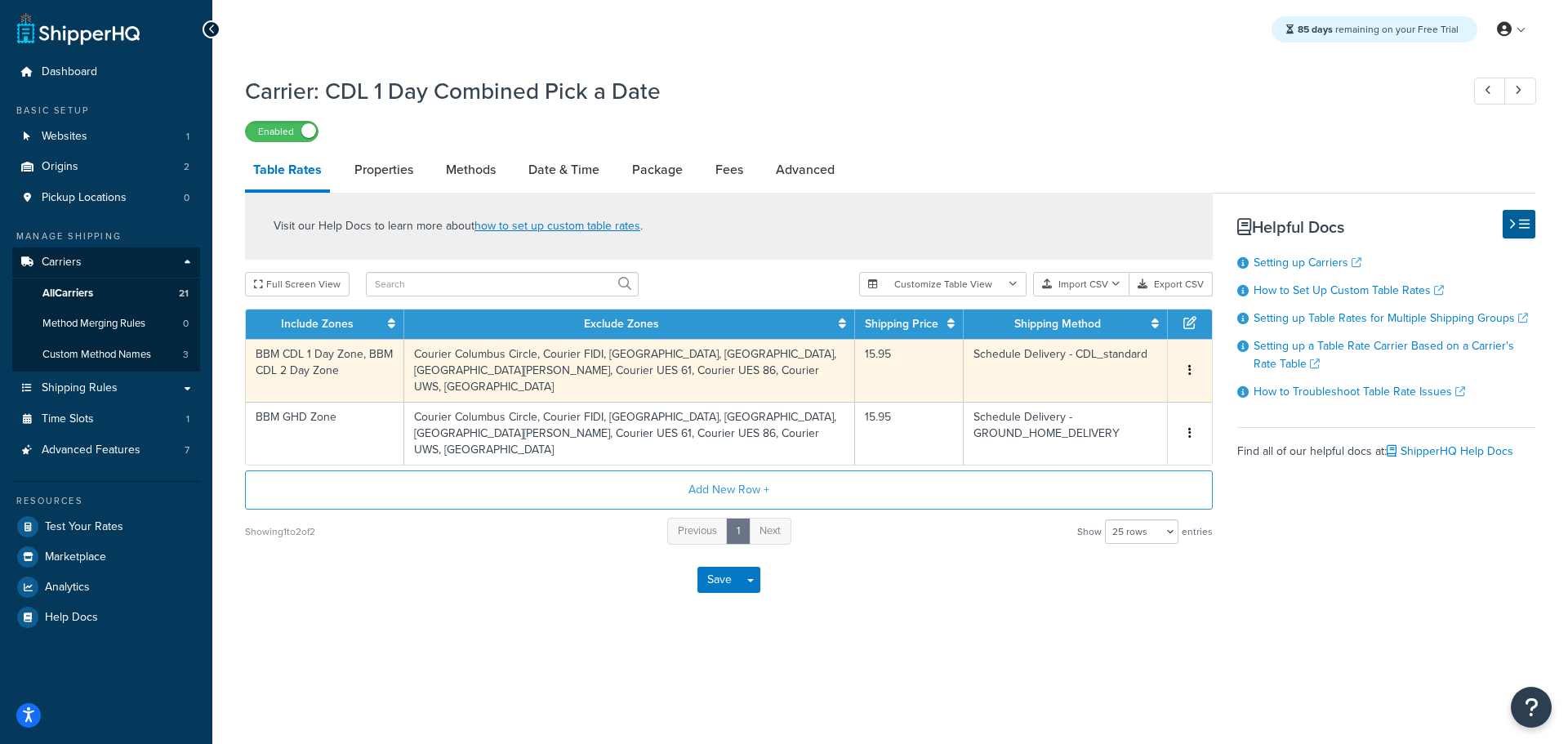
click at [1189, 368] on icon "button" at bounding box center [1190, 369] width 4 height 11
click at [1106, 398] on div "Delete" at bounding box center [1106, 405] width 116 height 34
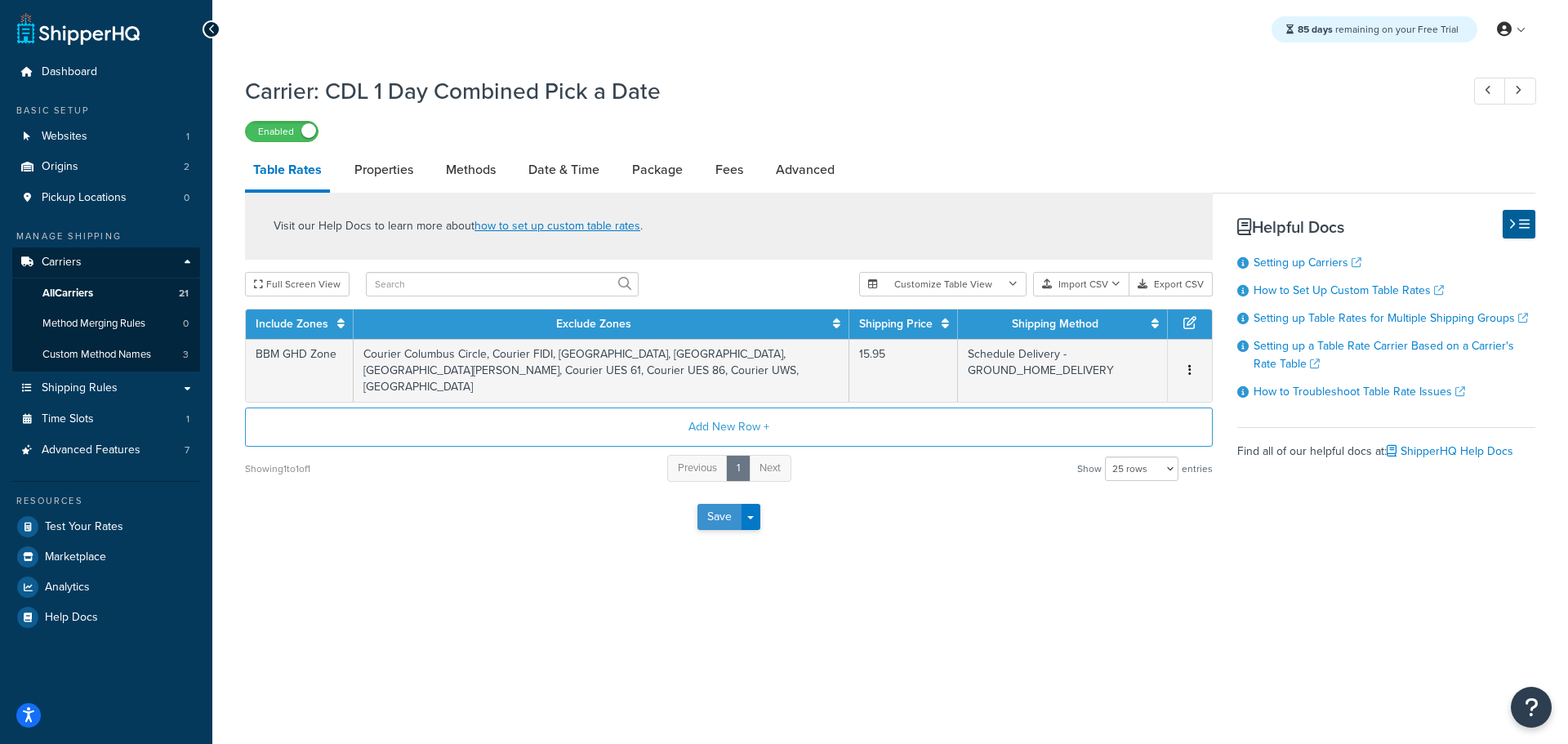
click at [715, 504] on button "Save" at bounding box center [719, 517] width 44 height 27
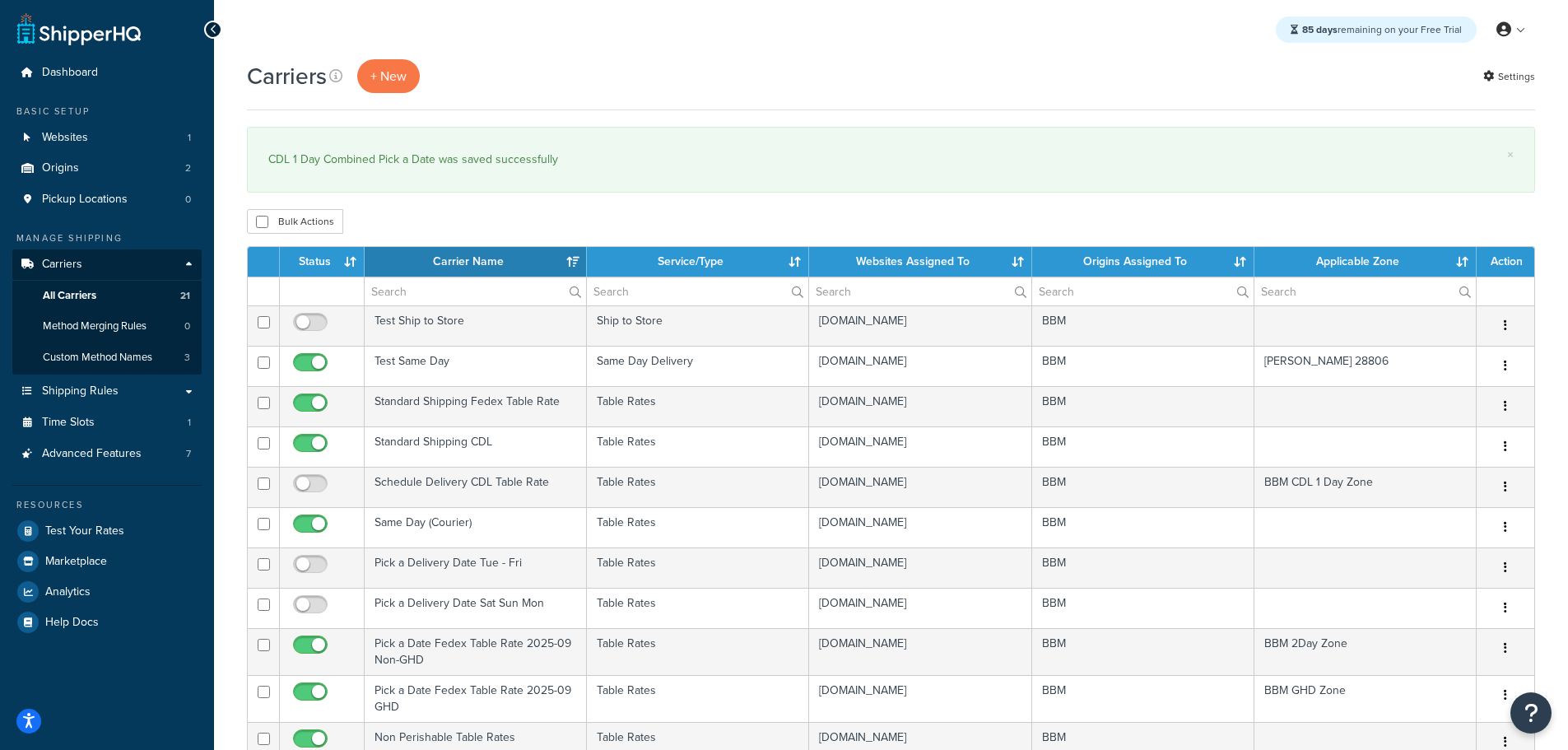
select select "15"
click at [324, 253] on th "Status" at bounding box center [322, 261] width 85 height 29
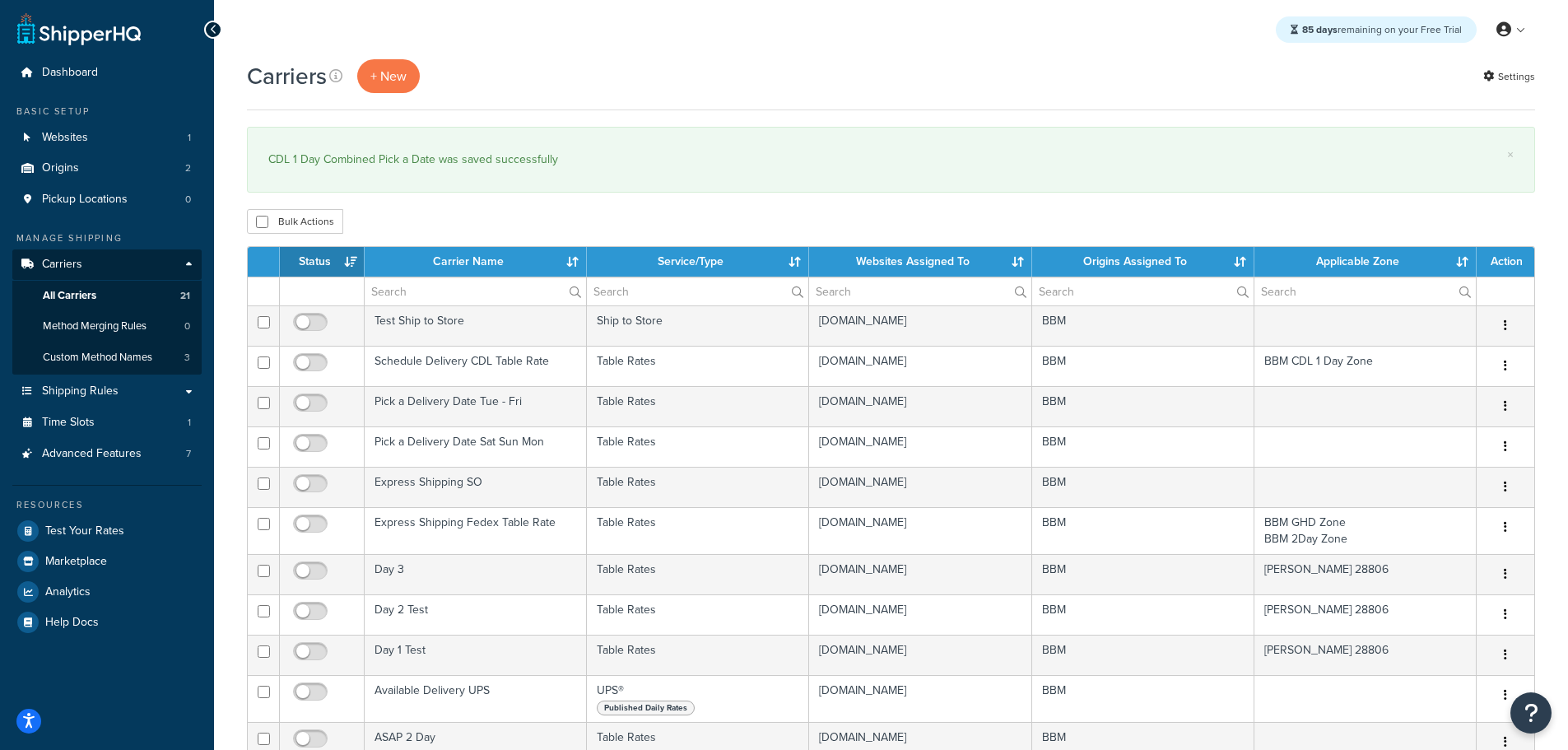
click at [324, 253] on th "Status" at bounding box center [322, 261] width 85 height 29
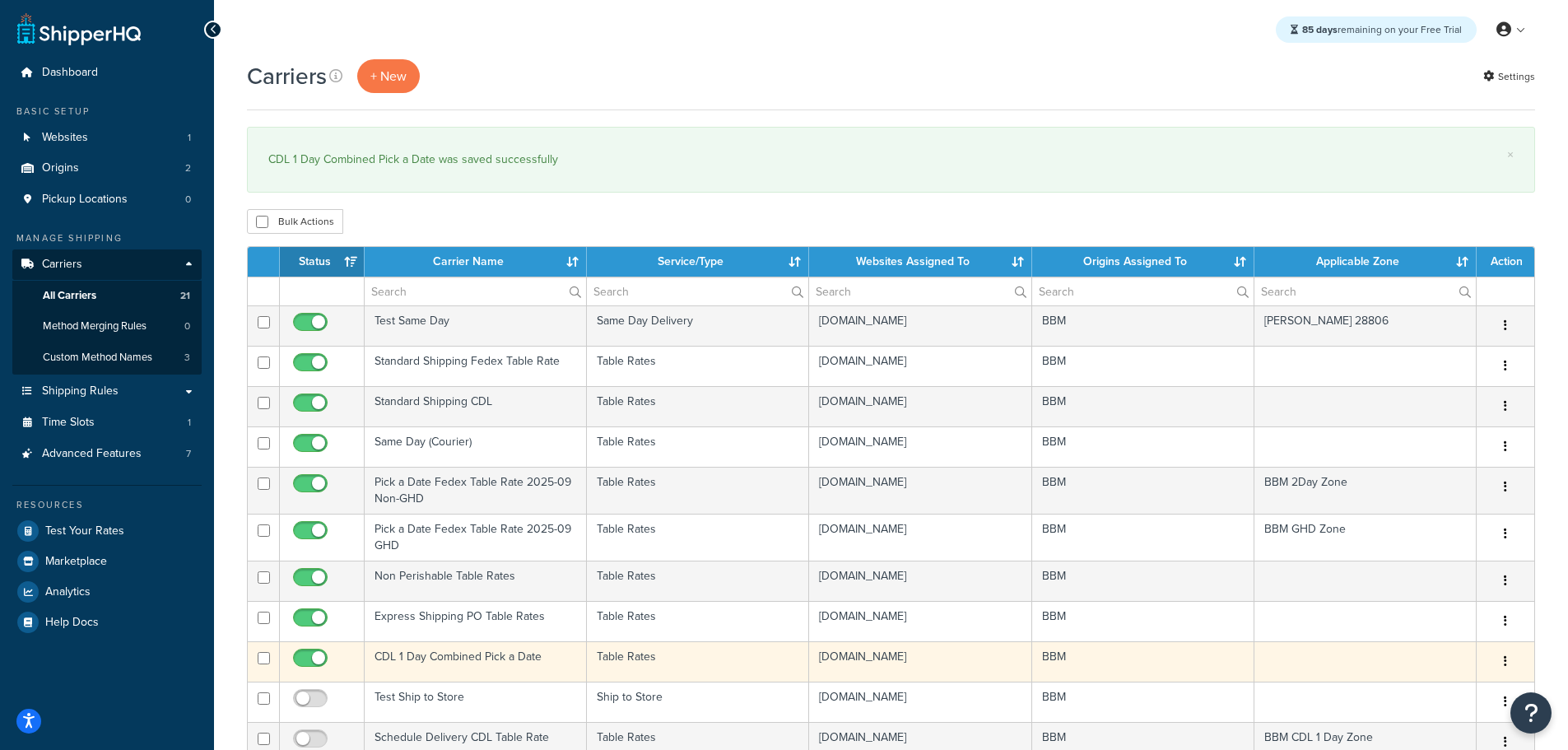
click at [428, 654] on td "CDL 1 Day Combined Pick a Date" at bounding box center [475, 661] width 222 height 40
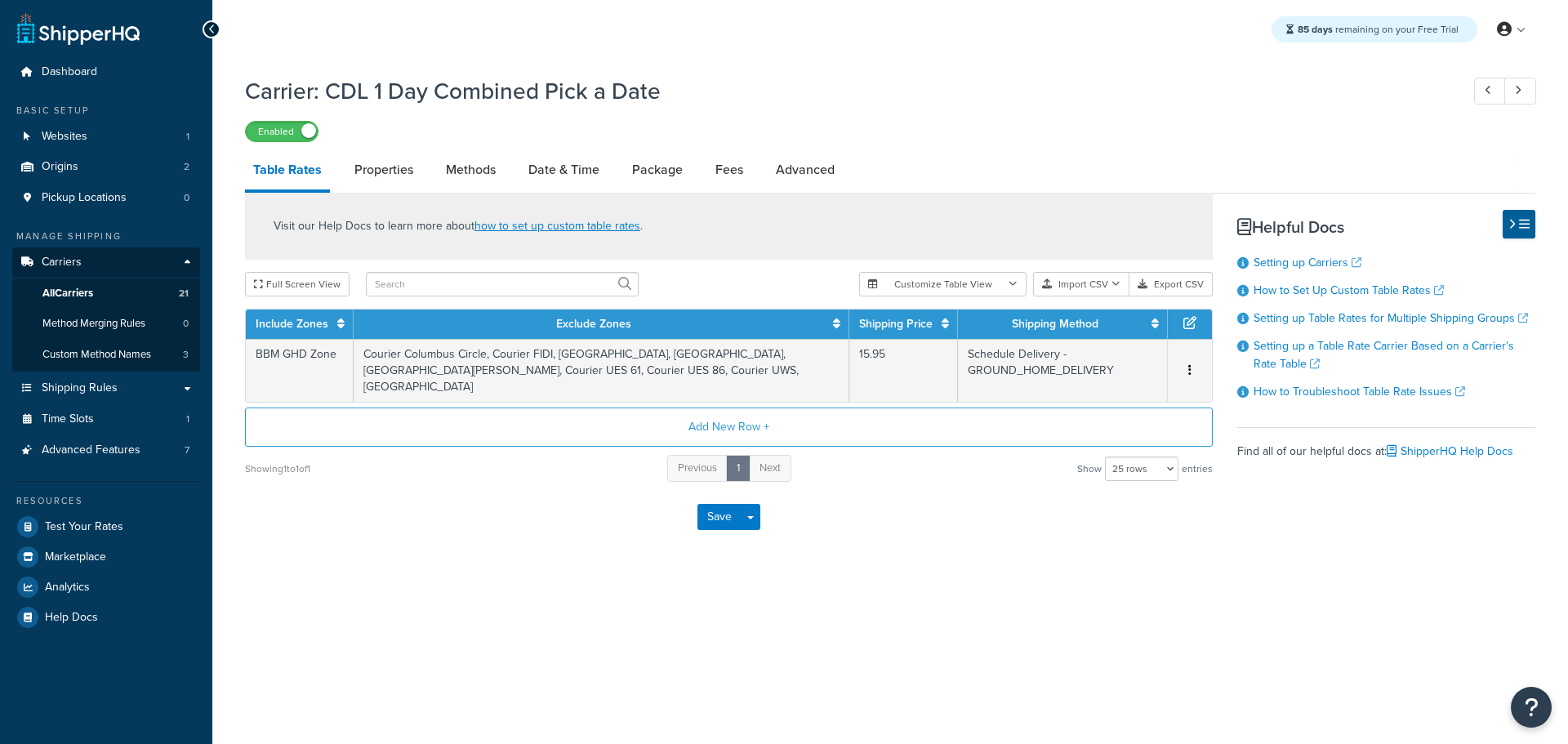
select select "25"
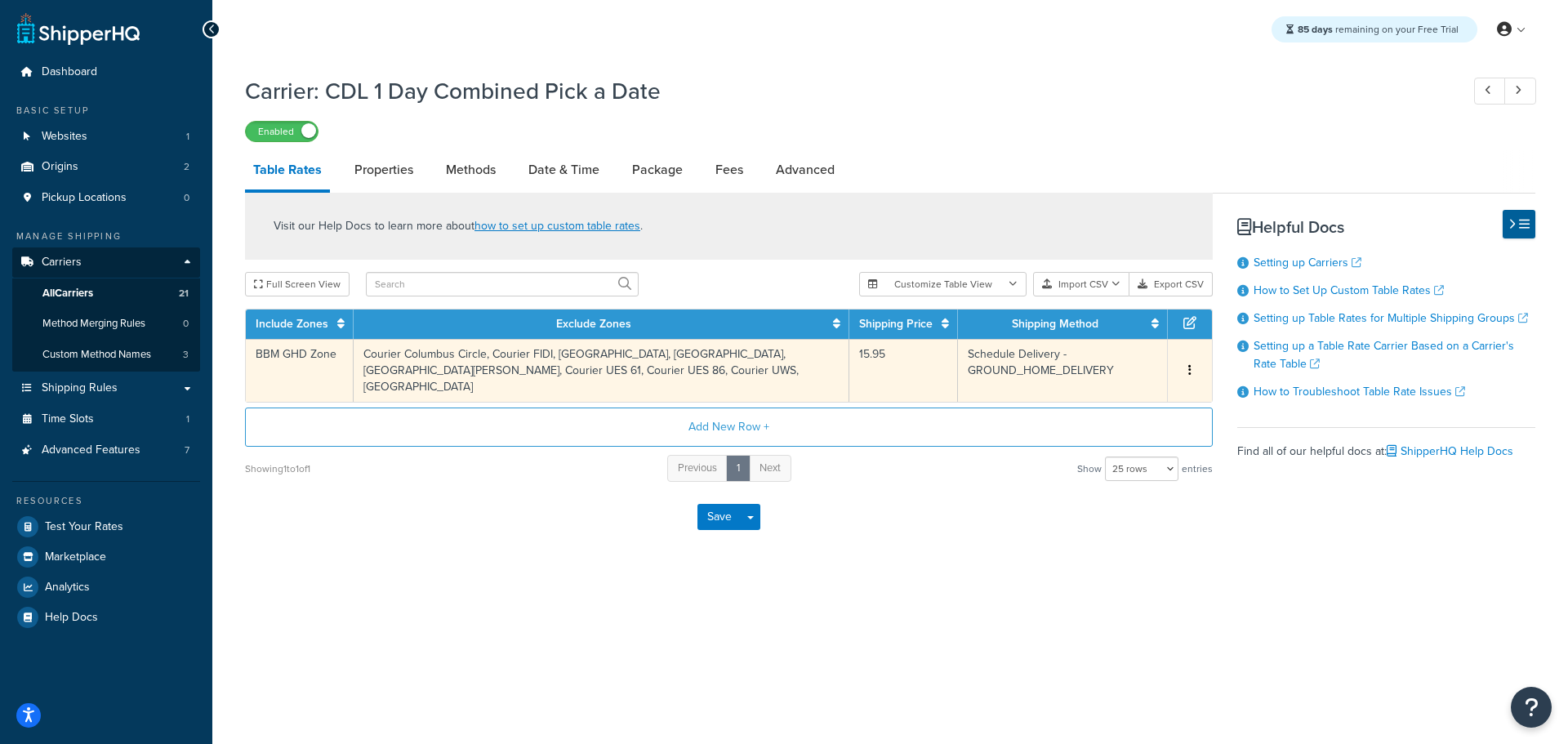
click at [578, 354] on td "Courier Columbus Circle, Courier FIDI, [GEOGRAPHIC_DATA], [GEOGRAPHIC_DATA], [G…" at bounding box center [601, 369] width 496 height 63
select select "183278"
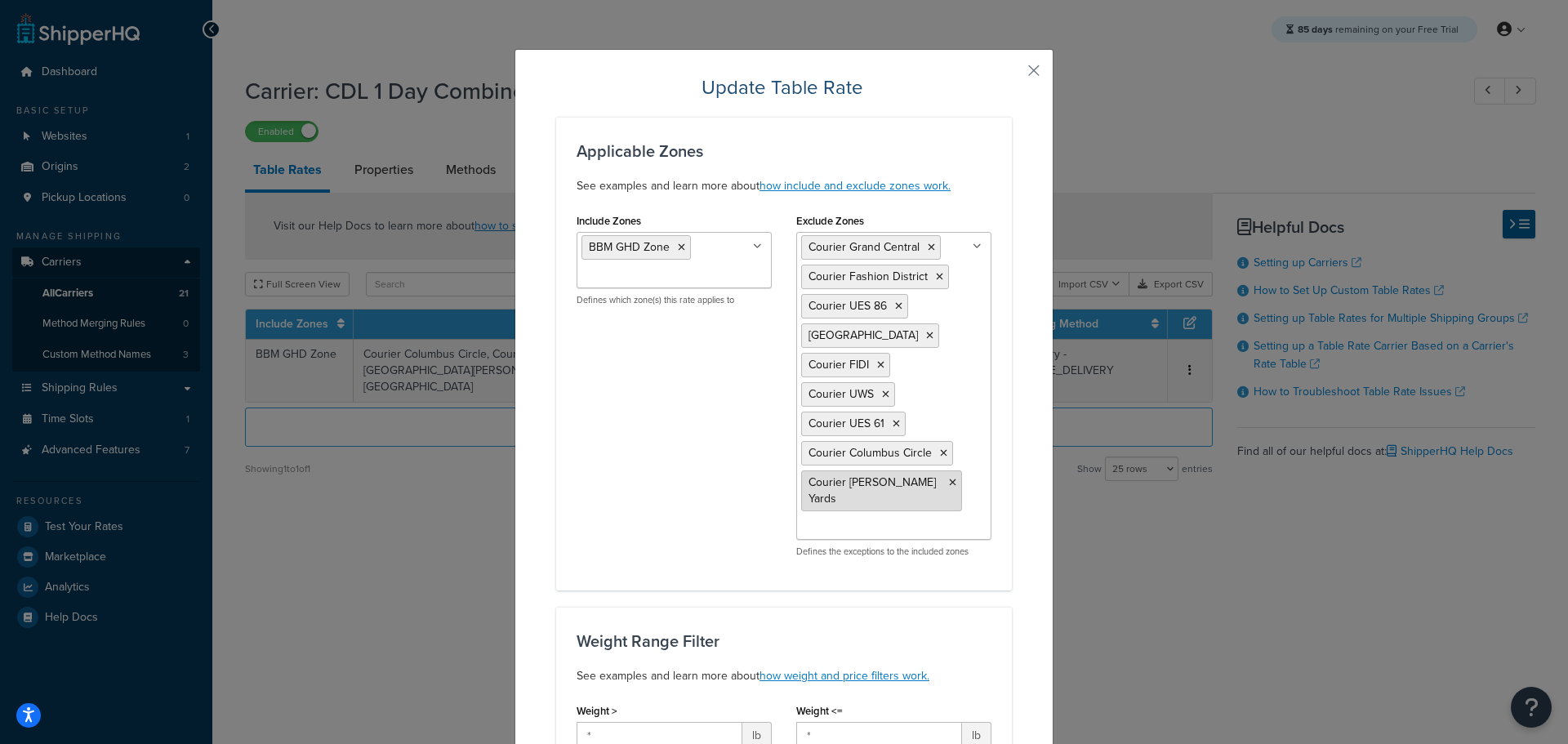
click at [949, 480] on icon at bounding box center [953, 482] width 7 height 10
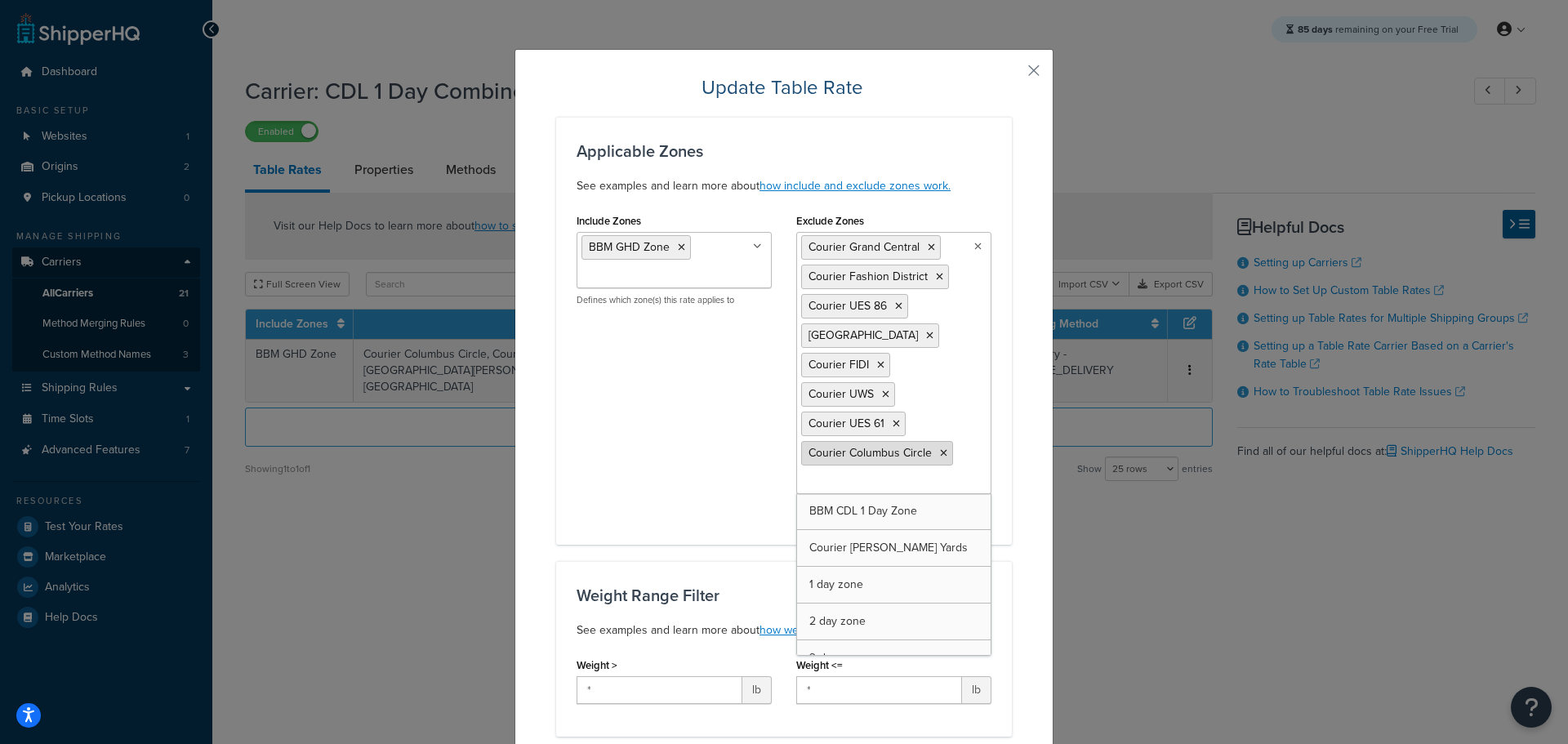
click at [940, 453] on icon at bounding box center [943, 452] width 7 height 10
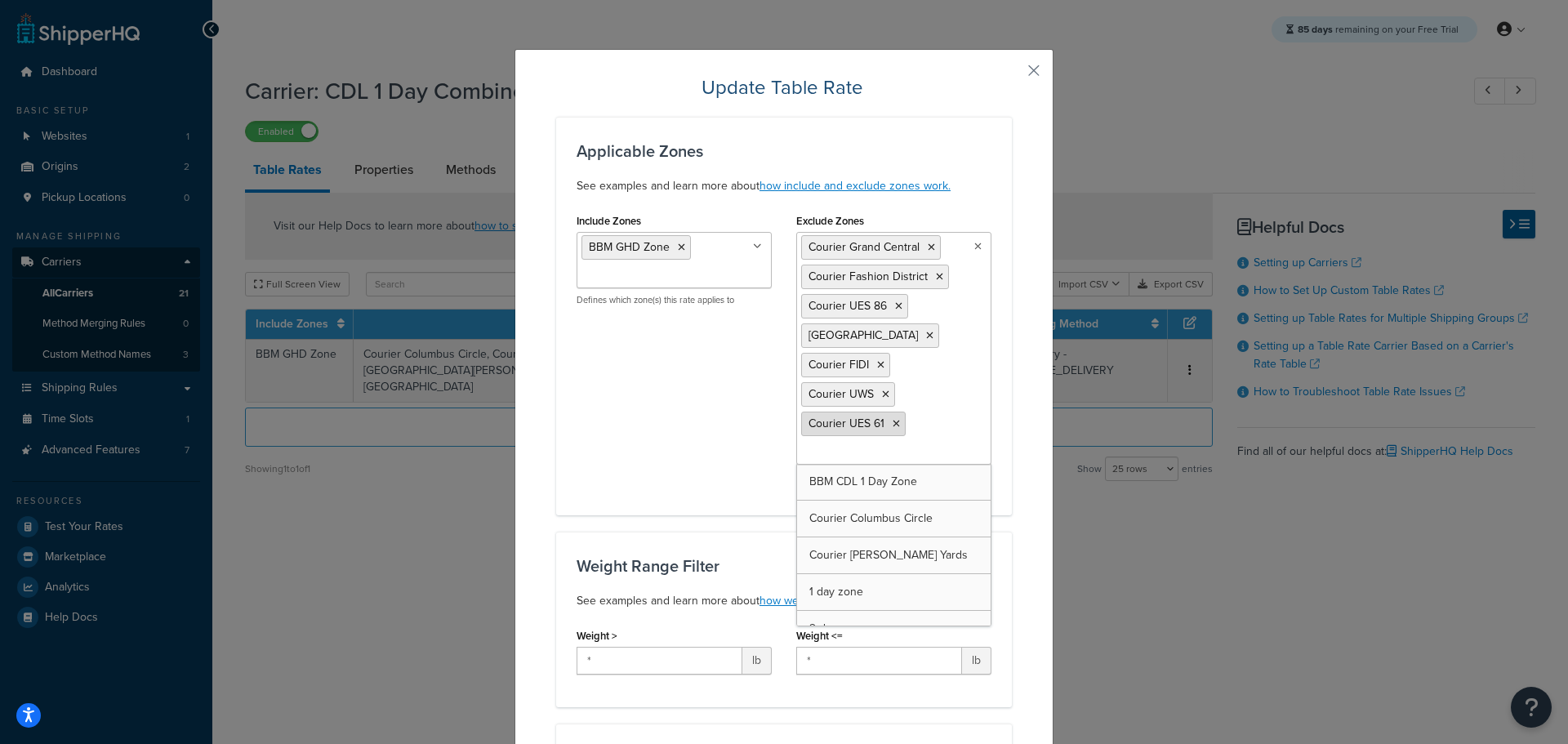
click at [893, 424] on icon at bounding box center [896, 423] width 7 height 10
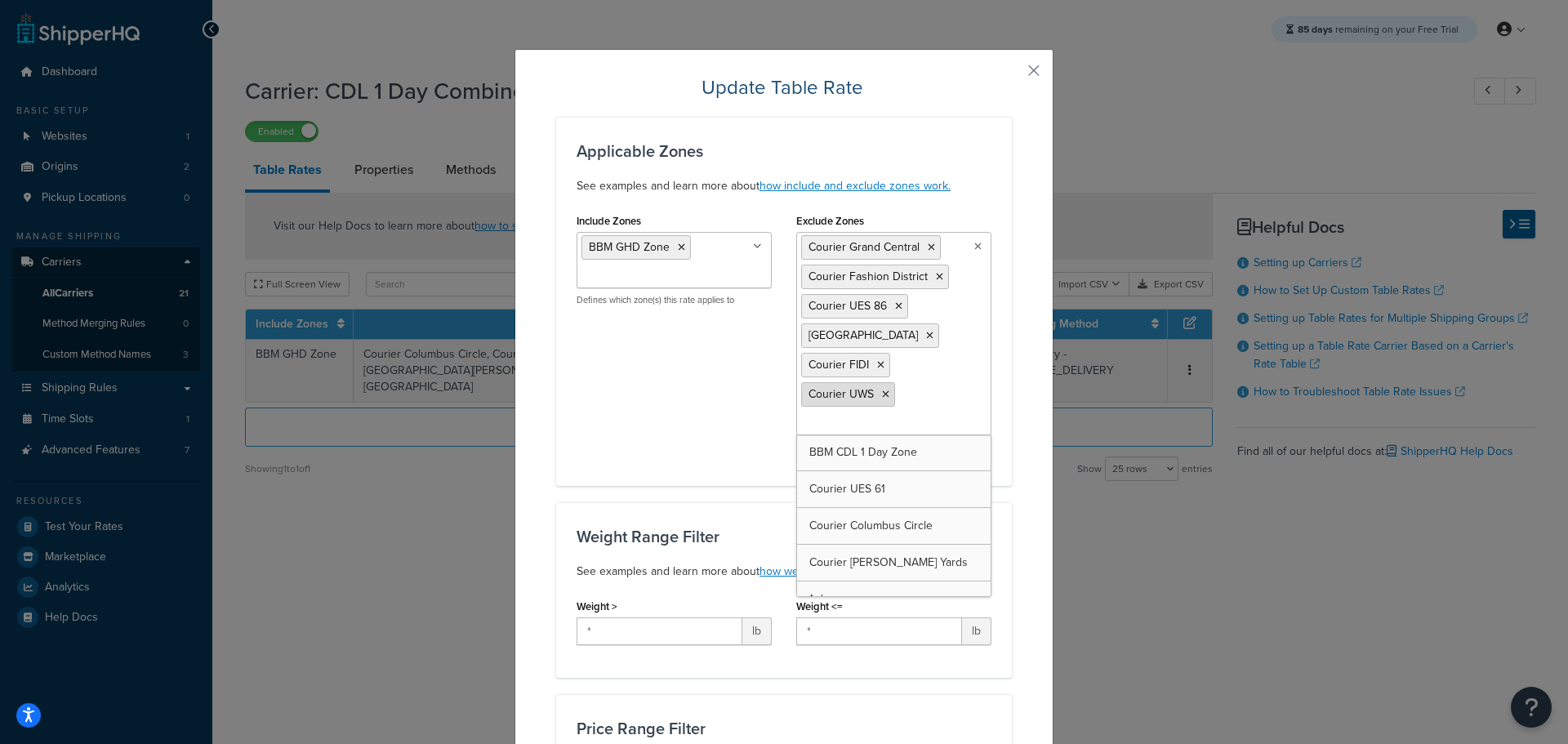
click at [881, 388] on li "Courier UWS" at bounding box center [848, 394] width 94 height 25
click at [882, 394] on icon at bounding box center [886, 394] width 7 height 10
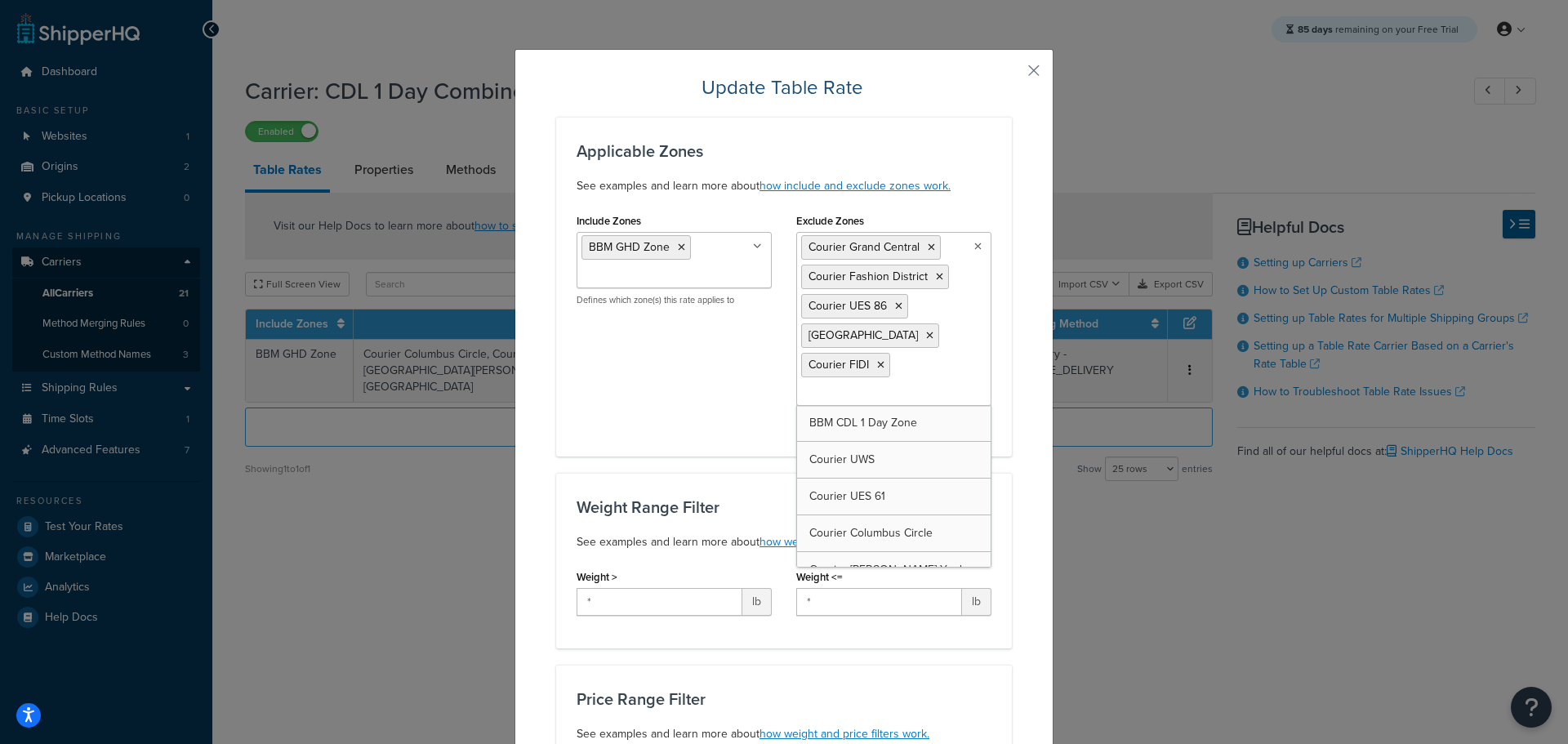
click at [877, 367] on icon at bounding box center [880, 364] width 7 height 10
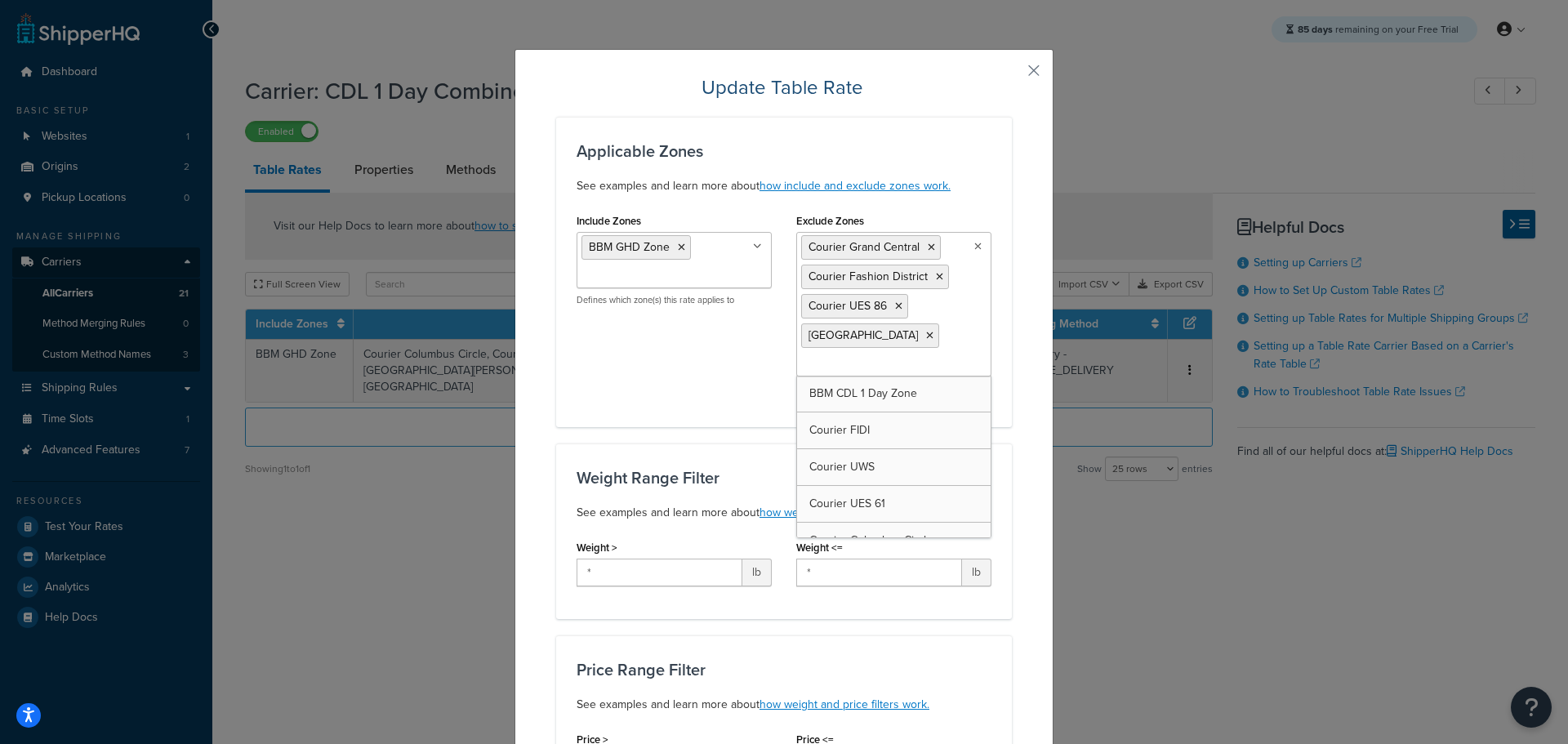
drag, startPoint x: 922, startPoint y: 333, endPoint x: 916, endPoint y: 316, distance: 18.0
click at [926, 333] on icon at bounding box center [930, 335] width 7 height 10
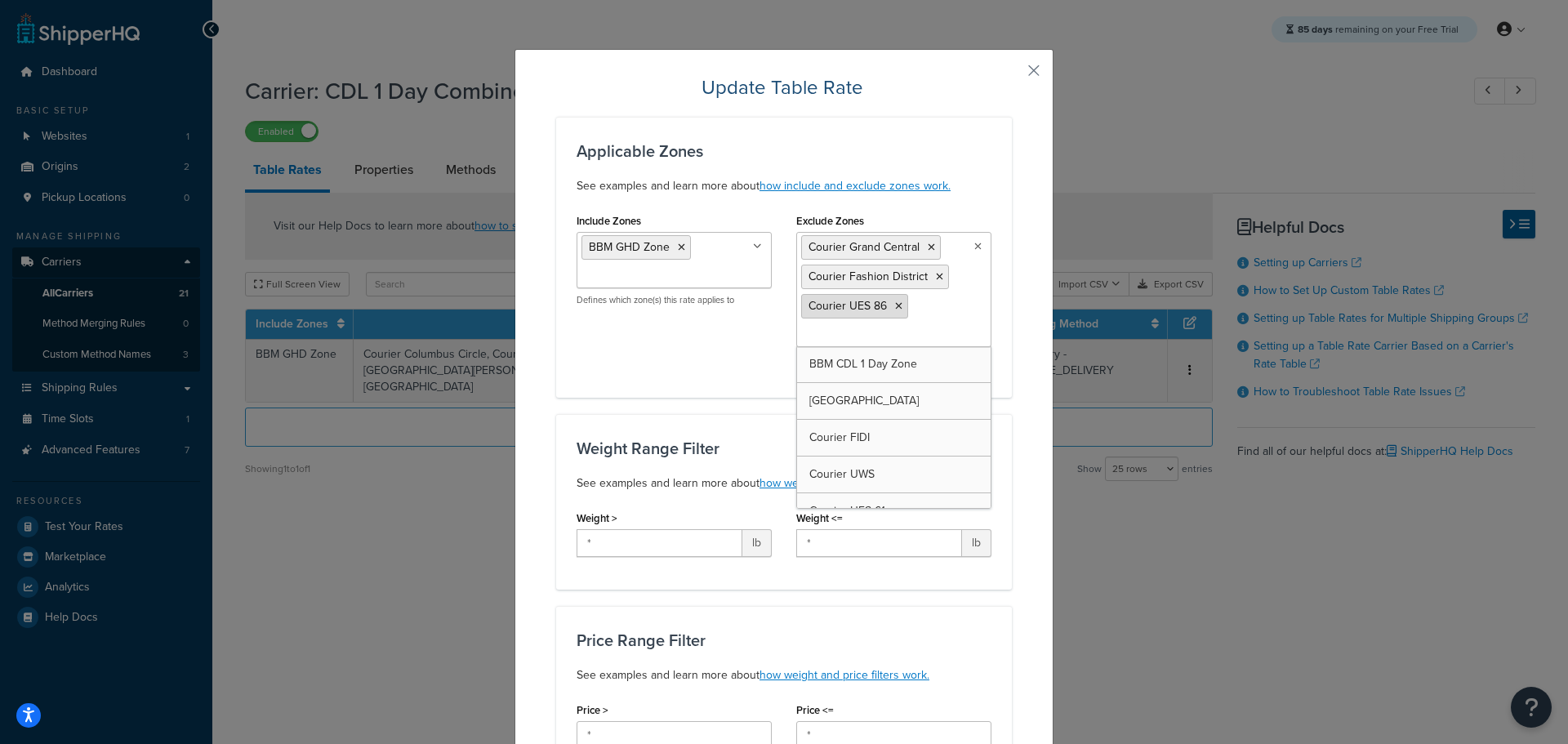
click at [895, 308] on icon at bounding box center [899, 306] width 7 height 10
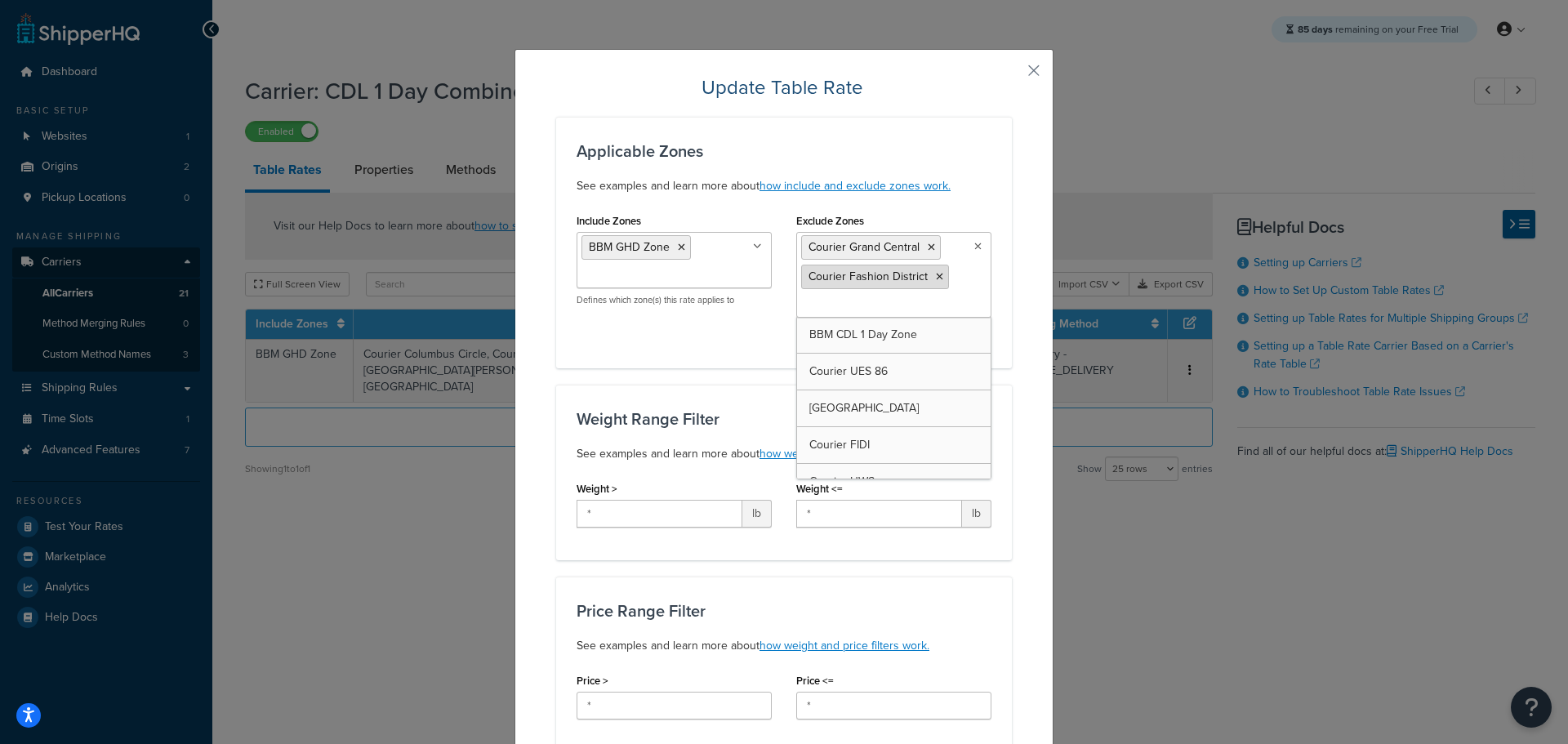
click at [935, 274] on li "Courier Fashion District" at bounding box center [874, 277] width 148 height 25
click at [1012, 74] on button "button" at bounding box center [1009, 76] width 4 height 4
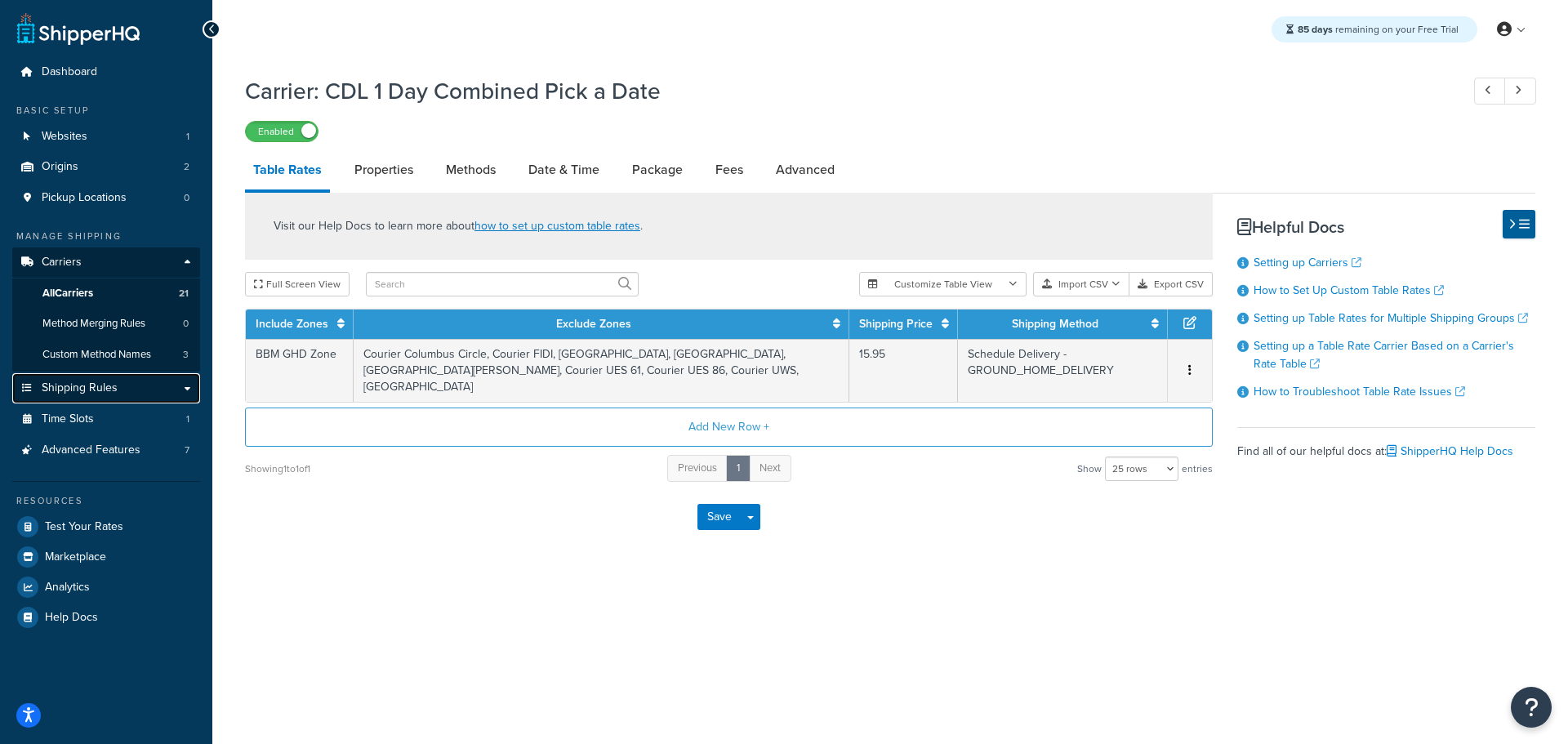
click at [105, 392] on span "Shipping Rules" at bounding box center [80, 388] width 76 height 14
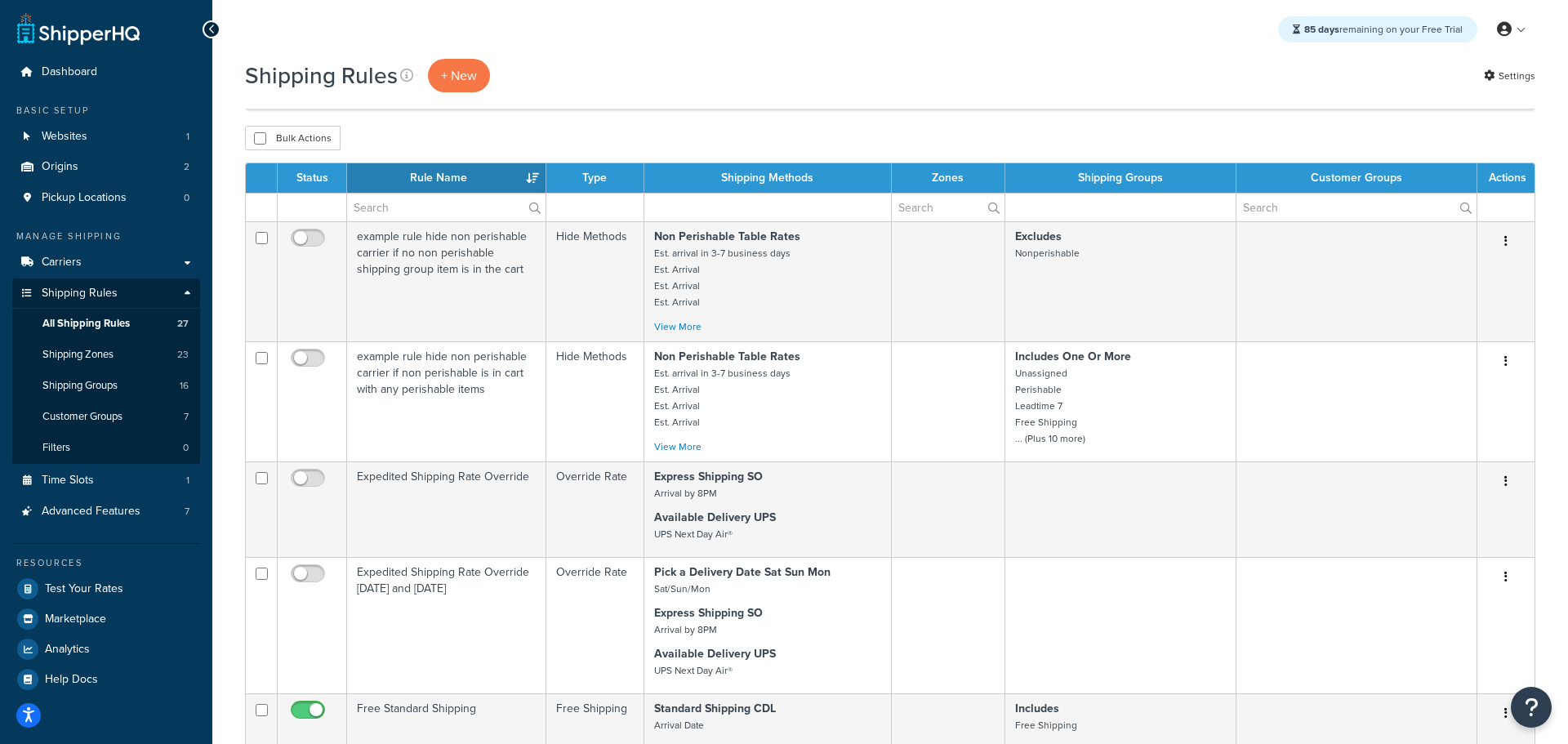
select select "50"
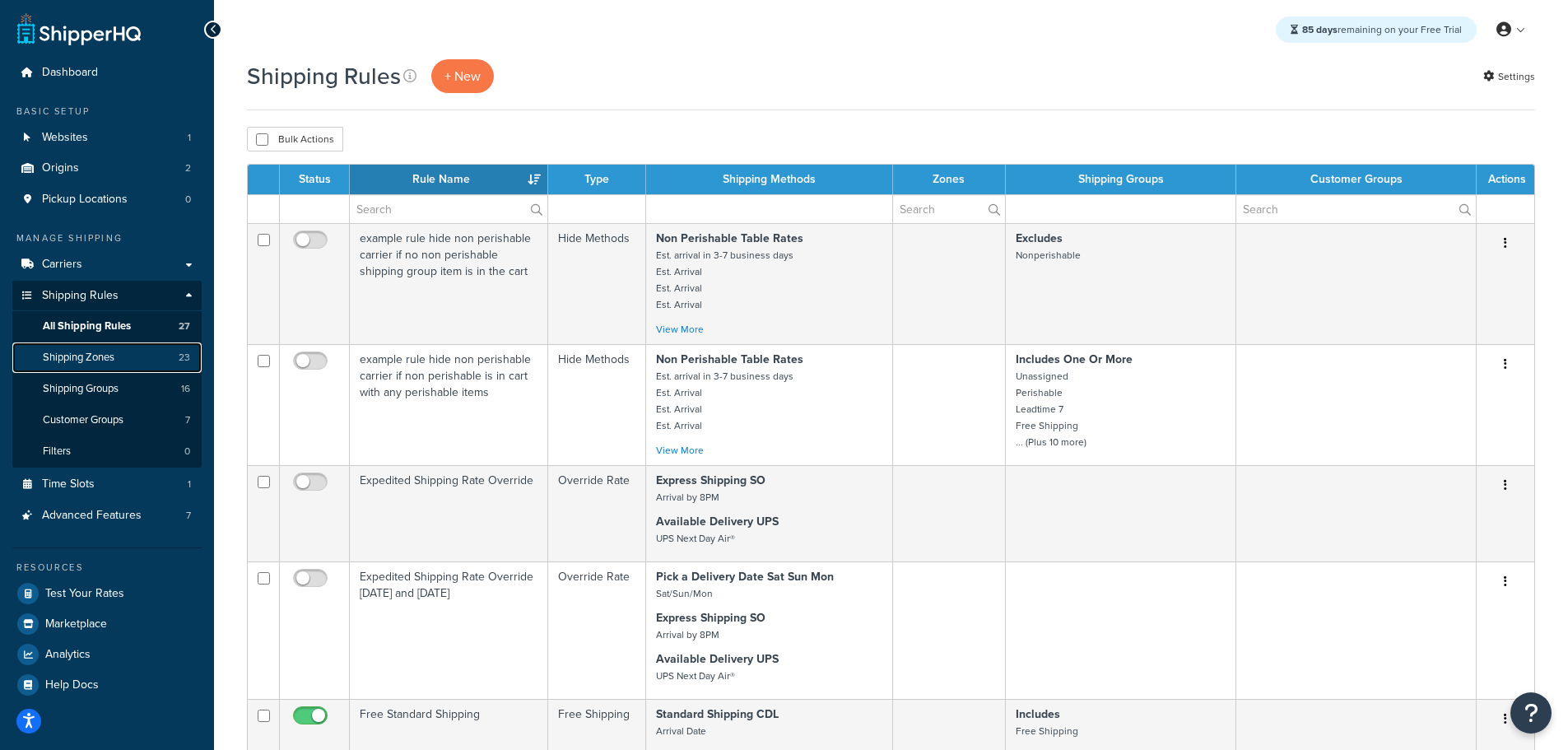
click at [95, 361] on span "Shipping Zones" at bounding box center [78, 358] width 71 height 14
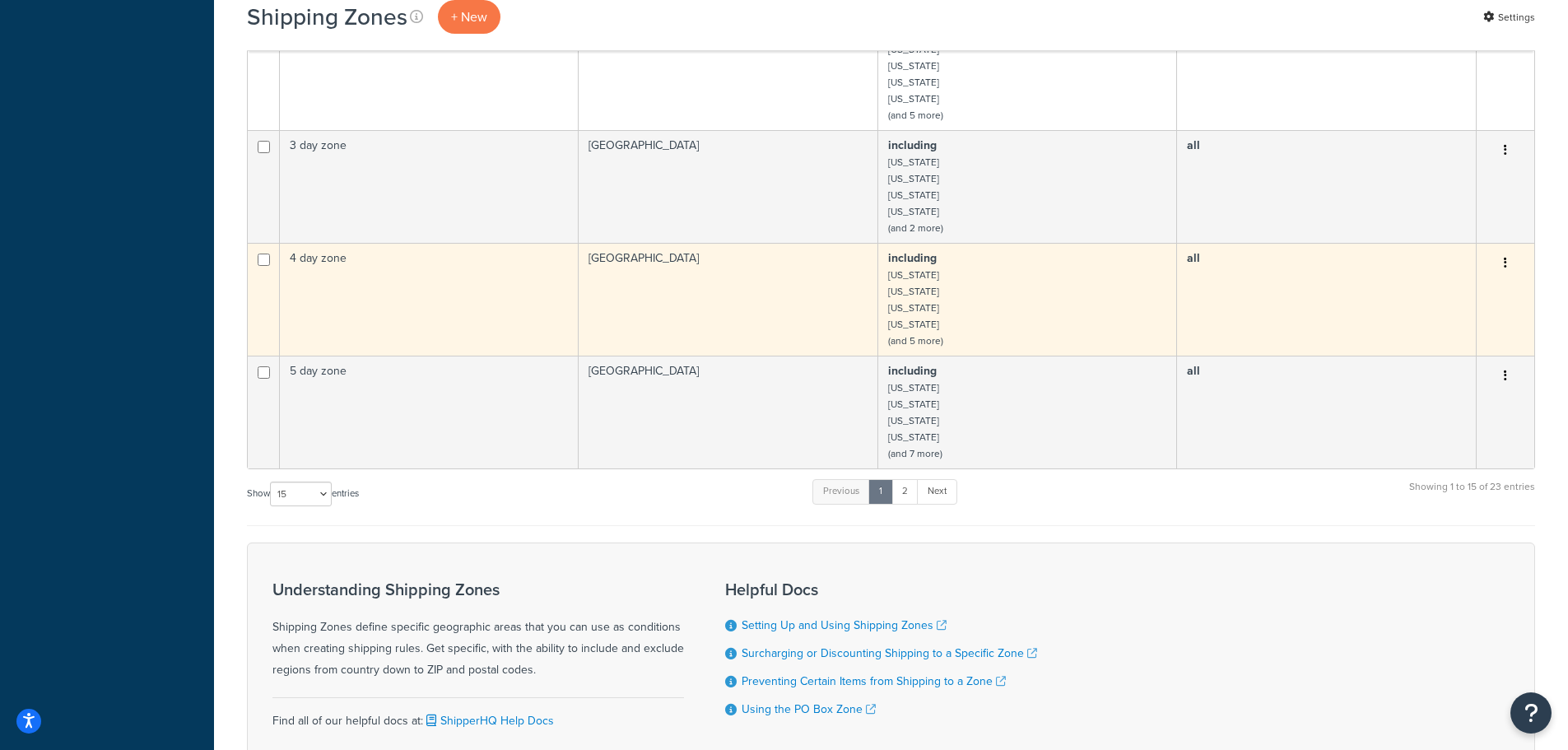
scroll to position [918, 0]
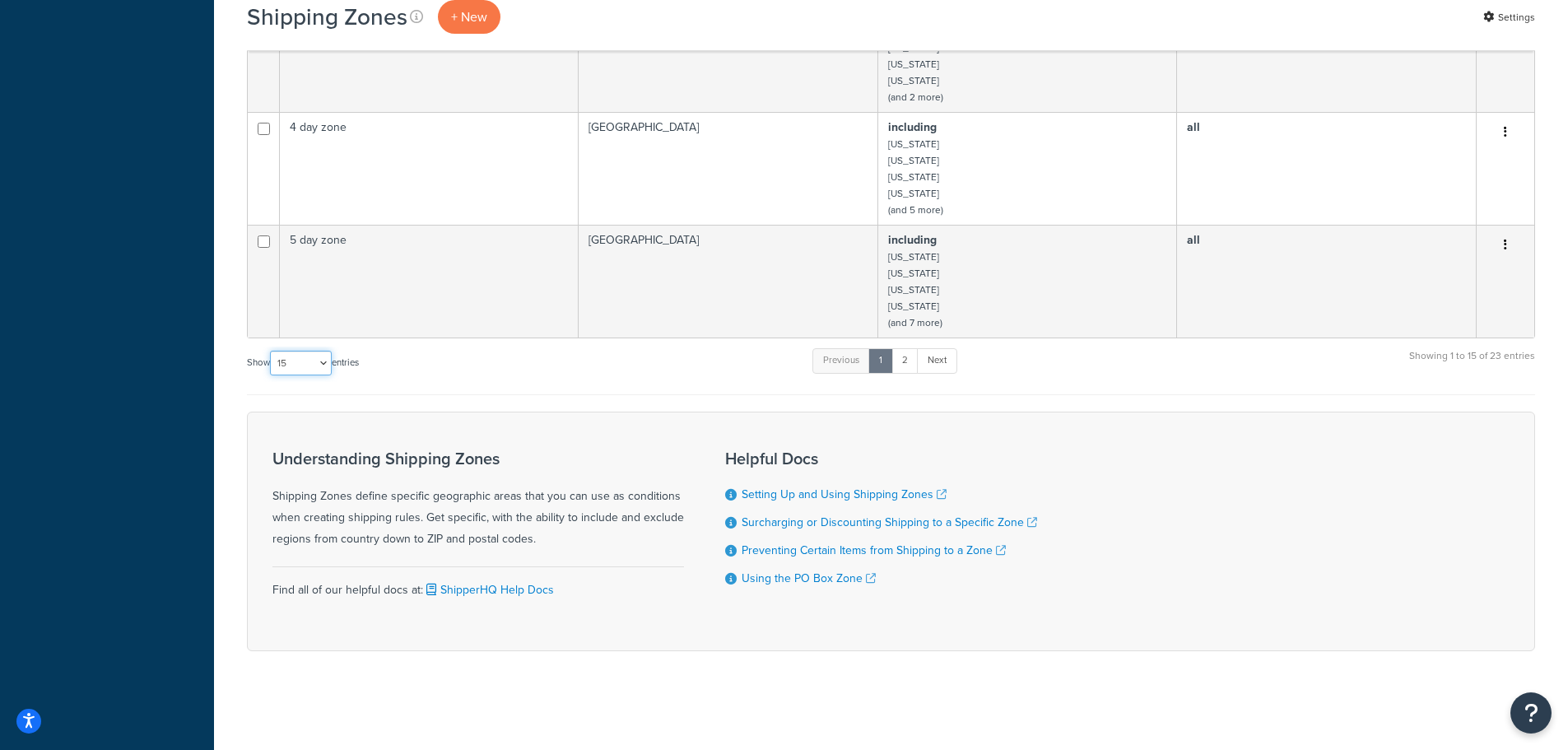
drag, startPoint x: 327, startPoint y: 363, endPoint x: 317, endPoint y: 370, distance: 12.2
click at [323, 363] on select "10 15 25 50 100" at bounding box center [300, 363] width 61 height 25
select select "25"
click at [272, 375] on select "10 15 25 50 100" at bounding box center [300, 363] width 61 height 25
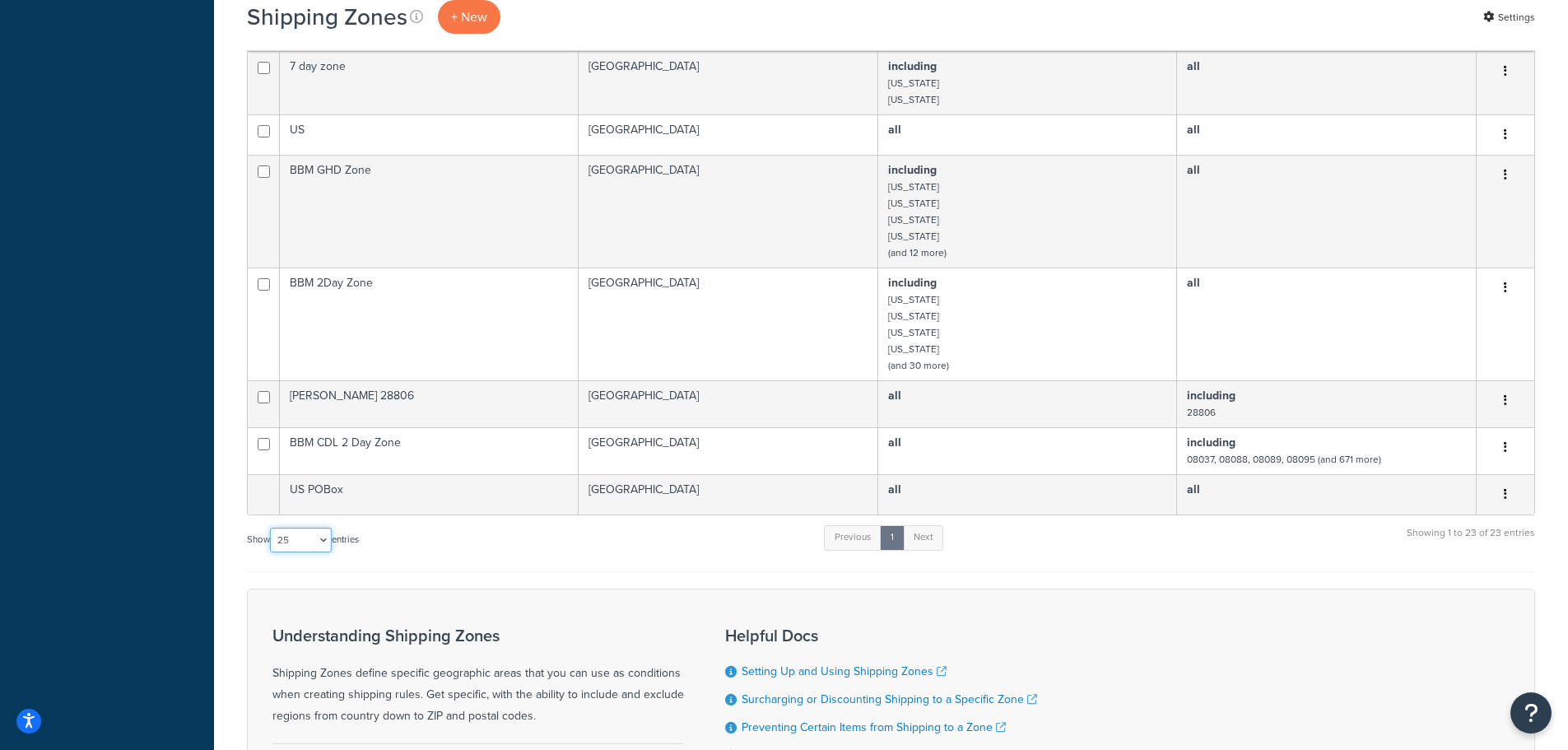
scroll to position [1330, 0]
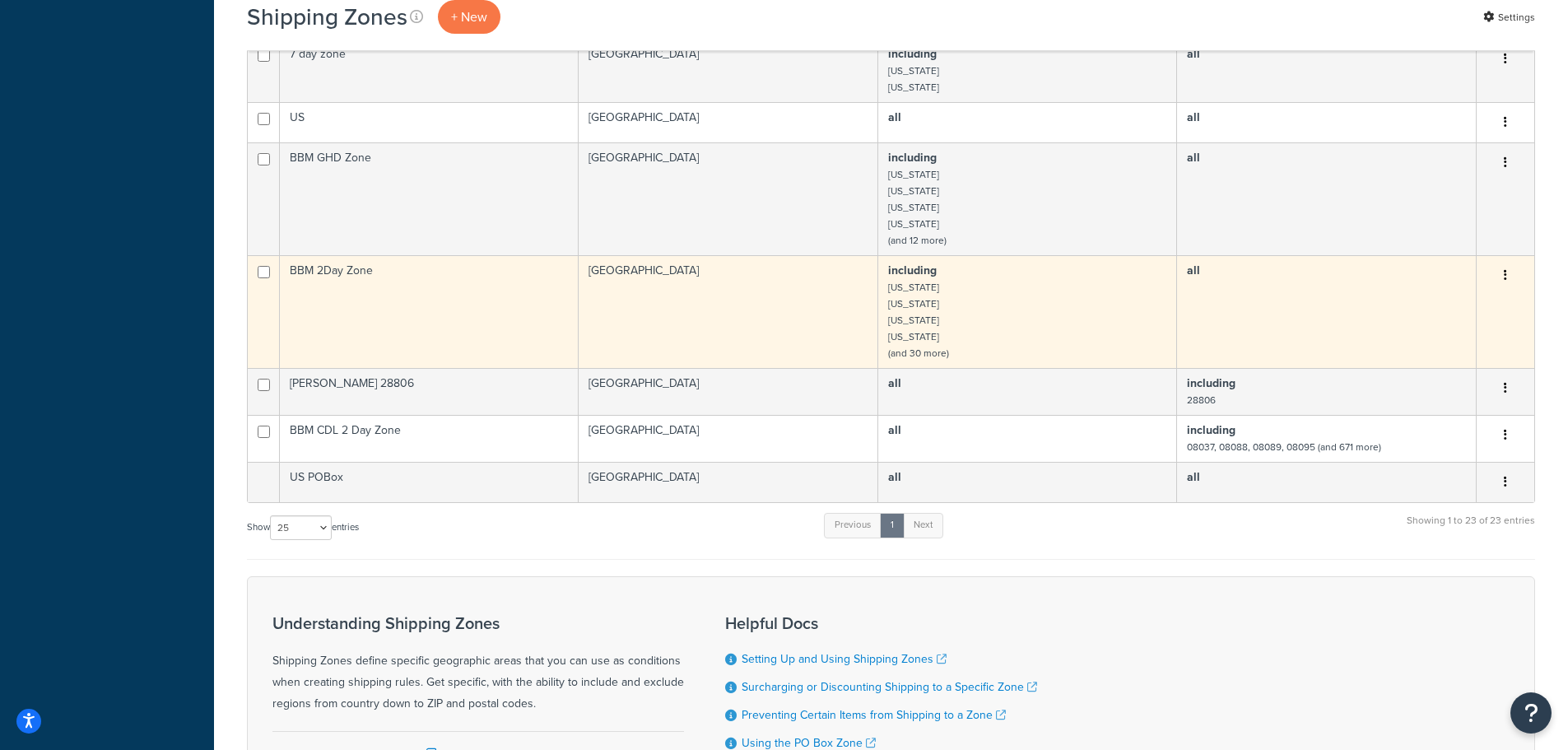
click at [341, 268] on td "BBM 2Day Zone" at bounding box center [429, 311] width 298 height 113
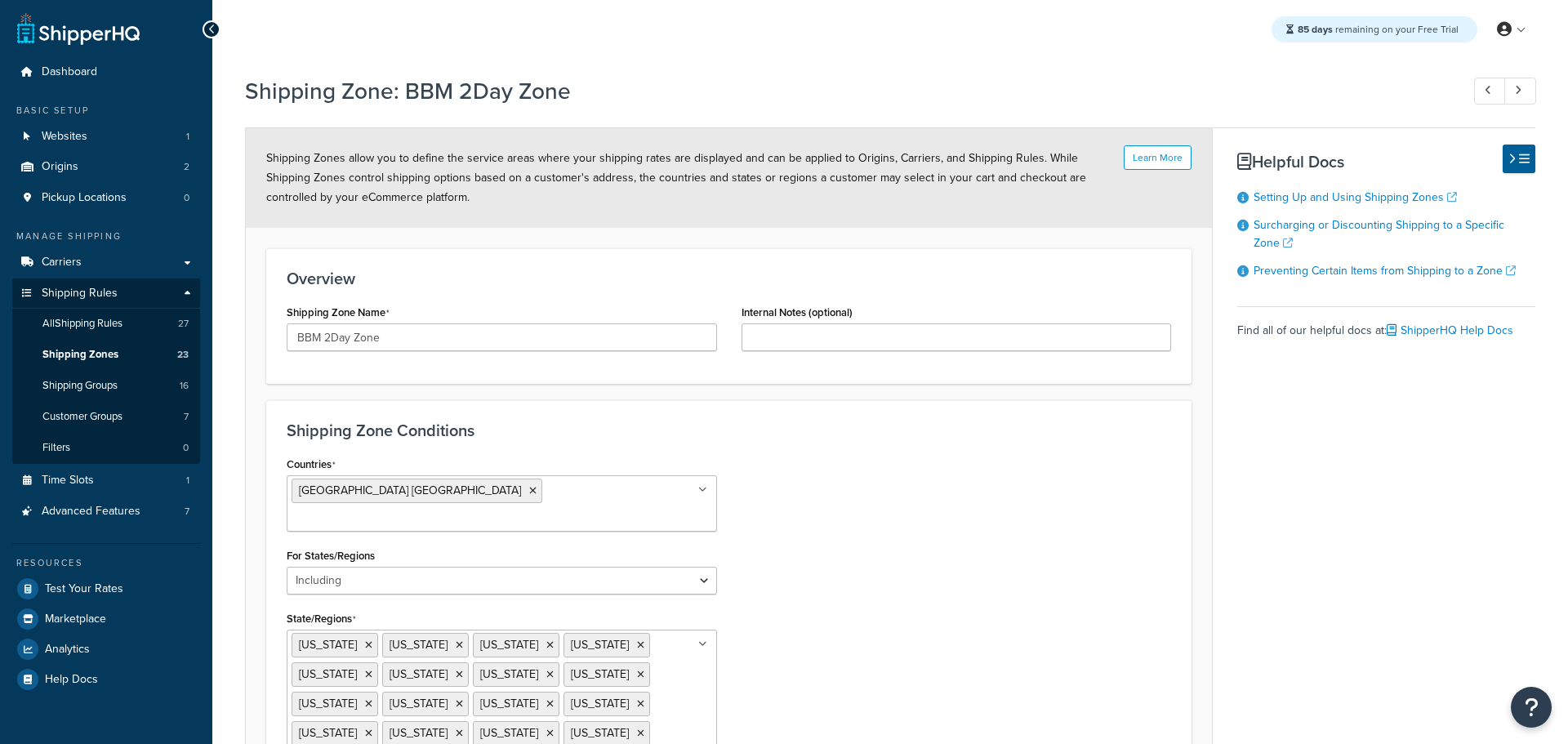
select select "including"
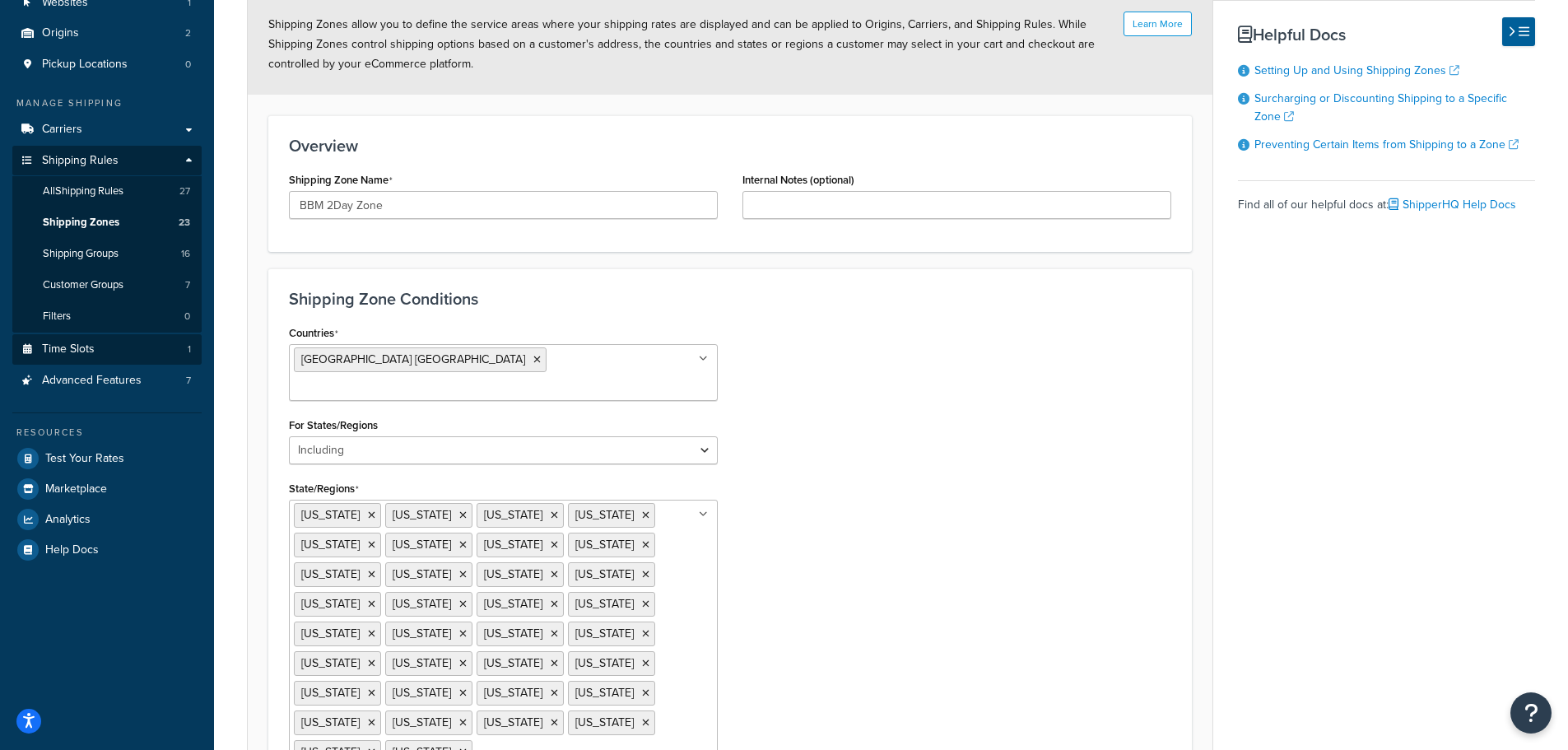
scroll to position [92, 0]
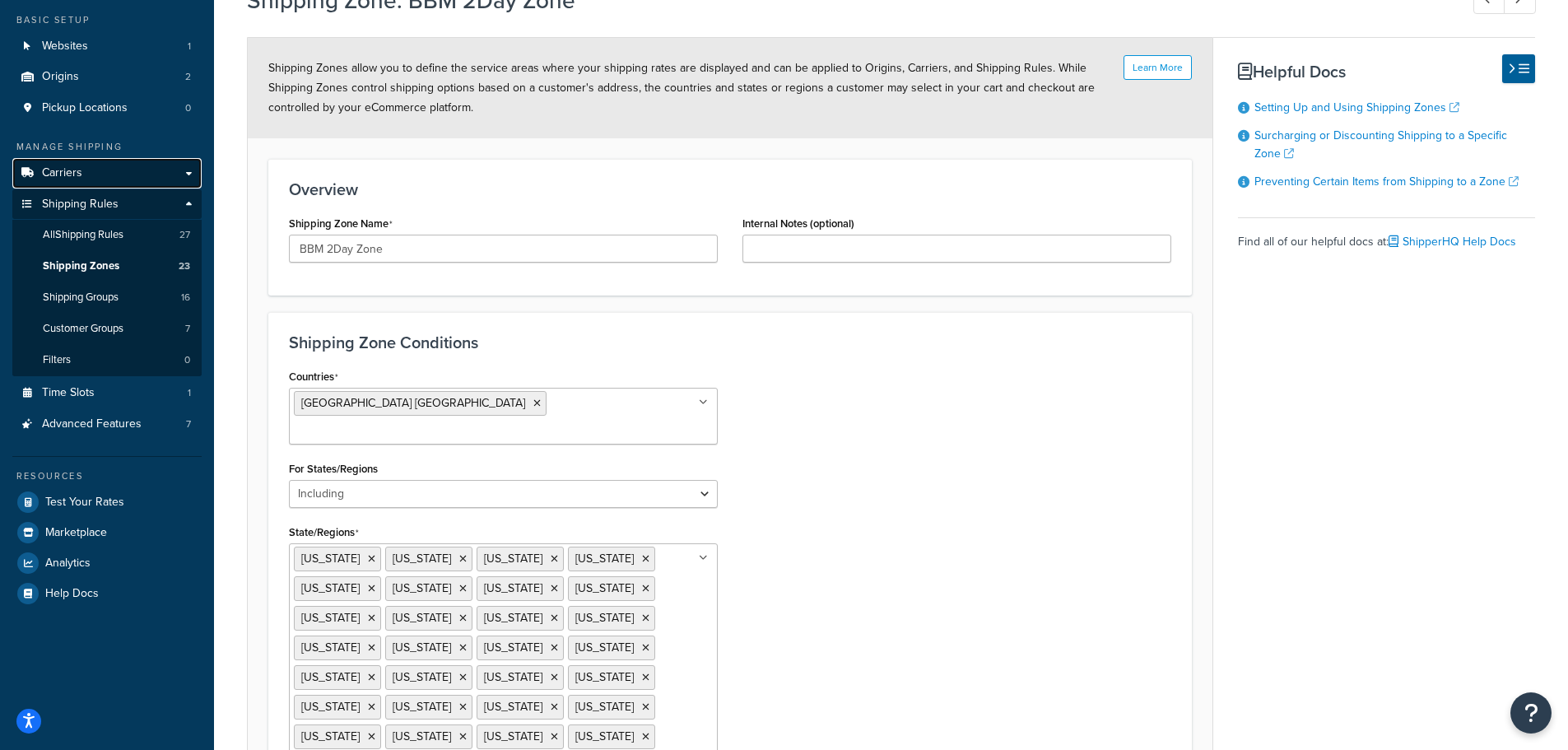
click at [84, 172] on link "Carriers" at bounding box center [107, 173] width 190 height 30
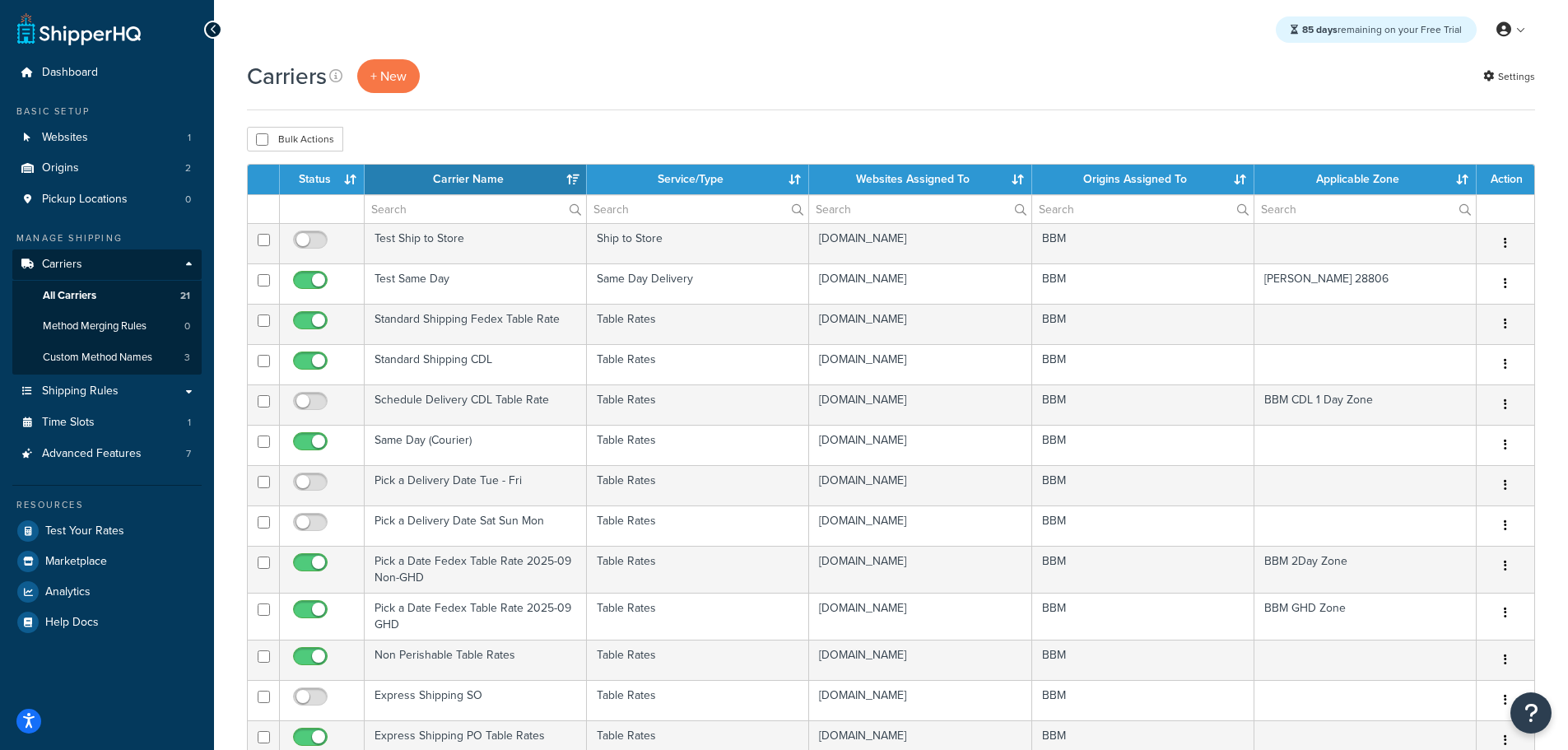
select select "15"
click at [326, 178] on th "Status" at bounding box center [322, 179] width 85 height 29
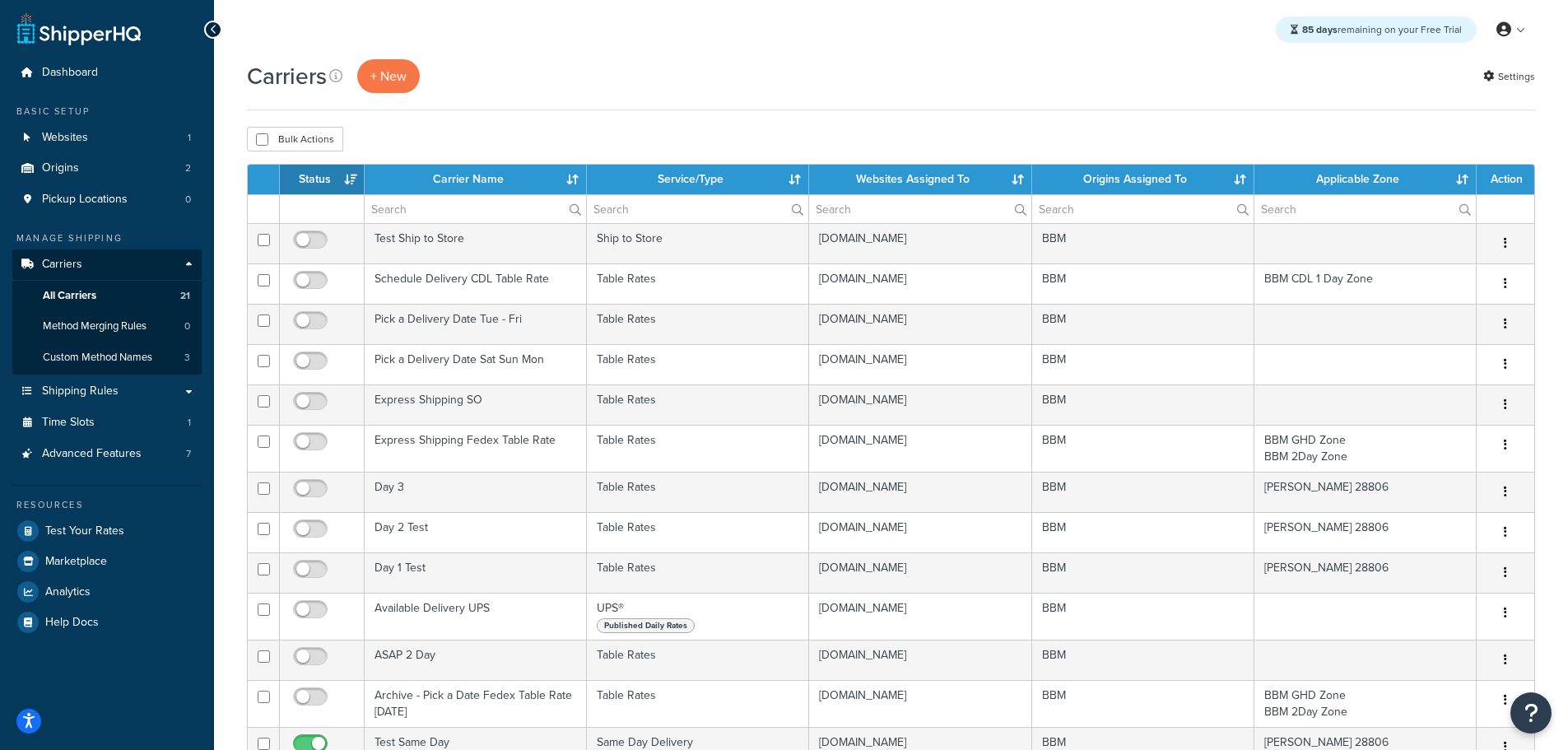
click at [325, 178] on th "Status" at bounding box center [322, 179] width 85 height 29
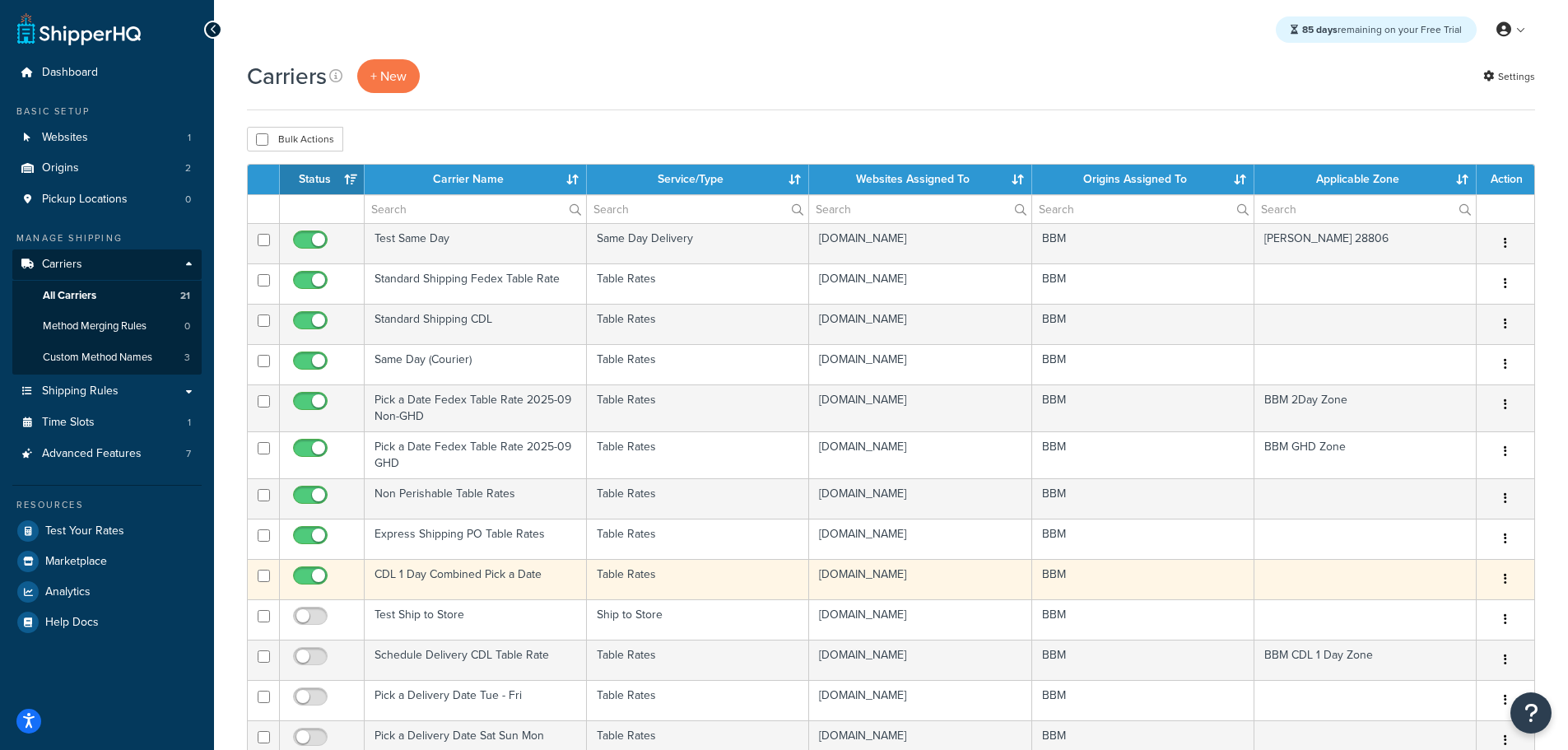
click at [430, 567] on td "CDL 1 Day Combined Pick a Date" at bounding box center [475, 578] width 222 height 40
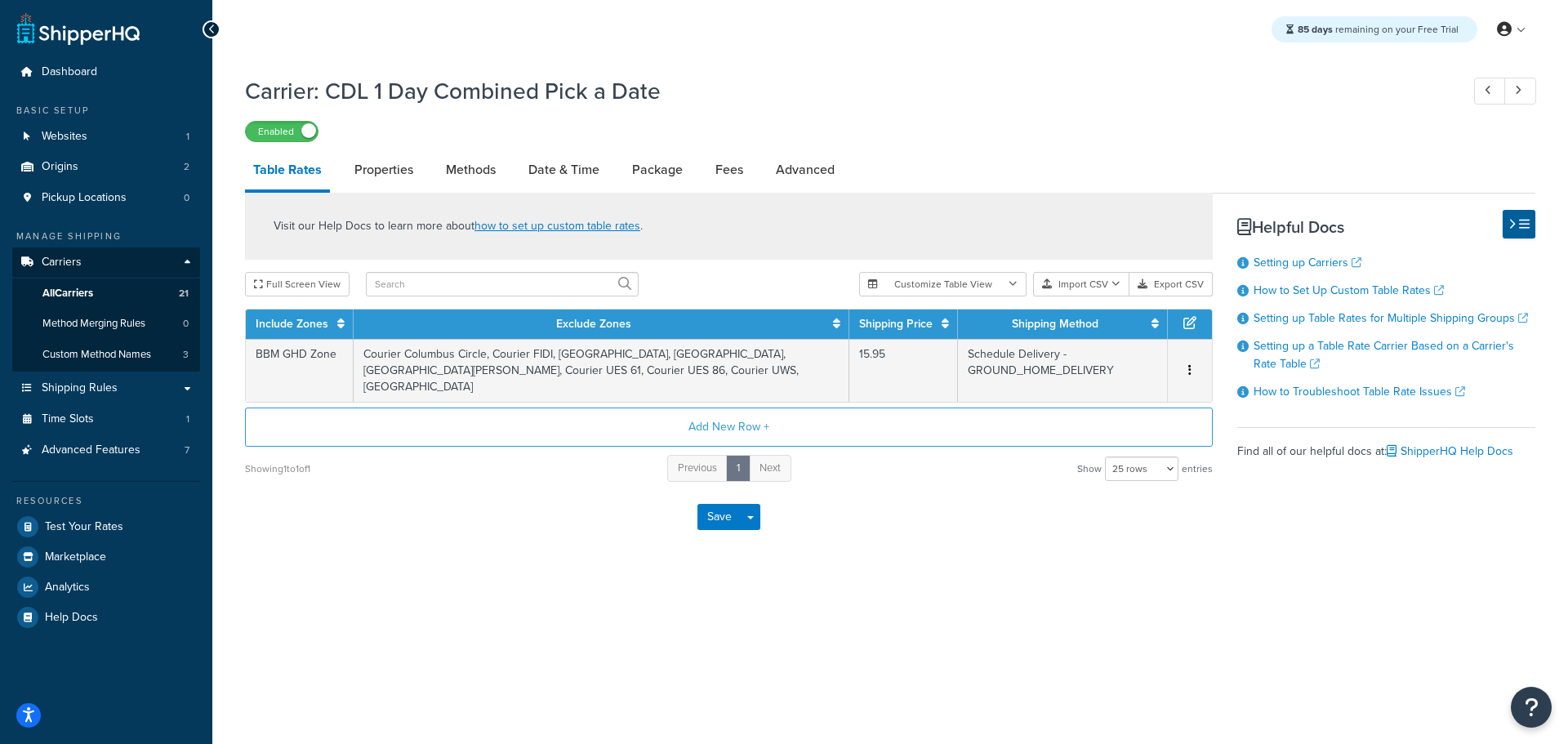
select select "25"
click at [712, 407] on button "Add New Row +" at bounding box center [728, 427] width 968 height 39
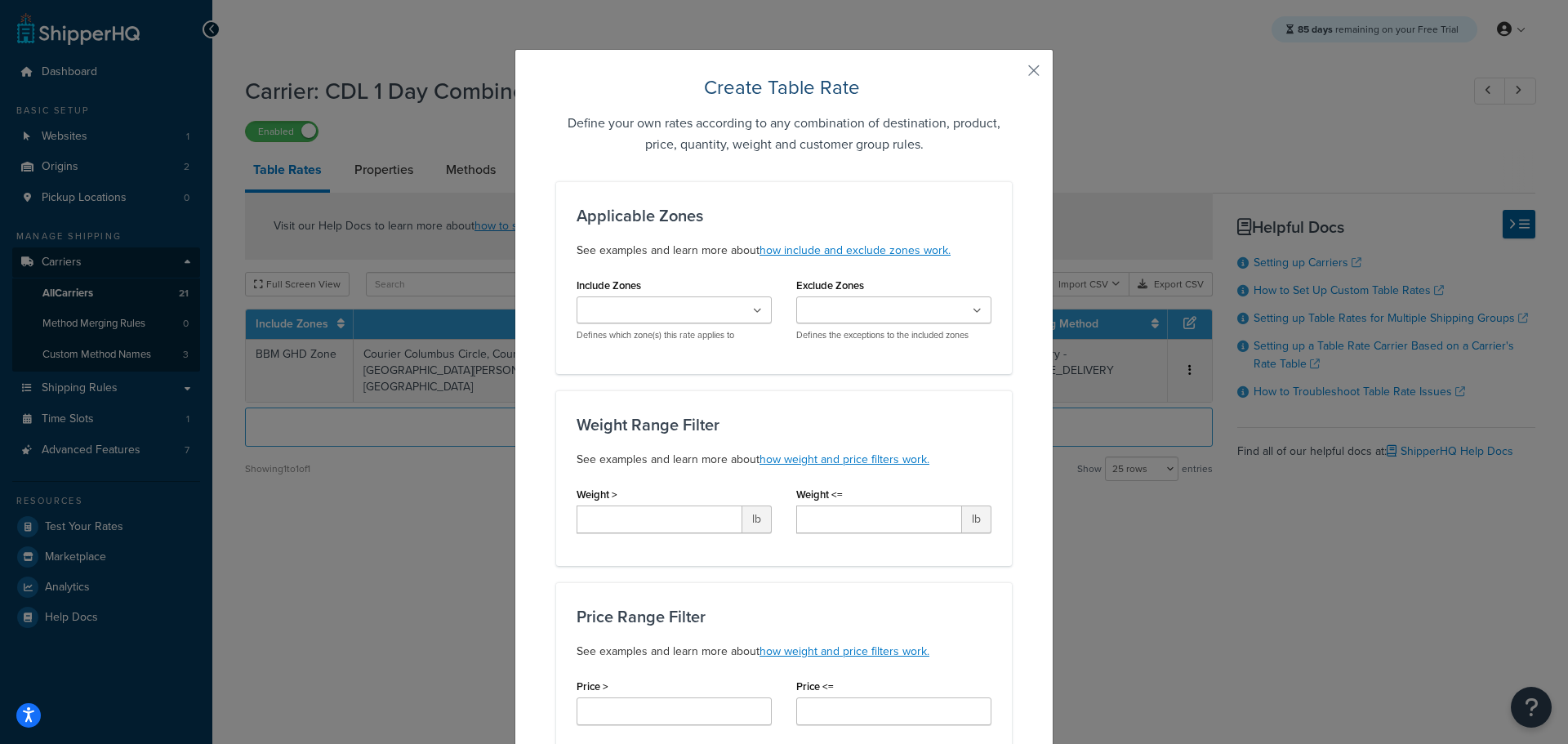
click at [746, 319] on div "BBM CDL 1 Day Zone Courier Grand Central Courier Fashion District Courier UES 8…" at bounding box center [674, 318] width 195 height 45
click at [753, 315] on icon at bounding box center [757, 310] width 9 height 10
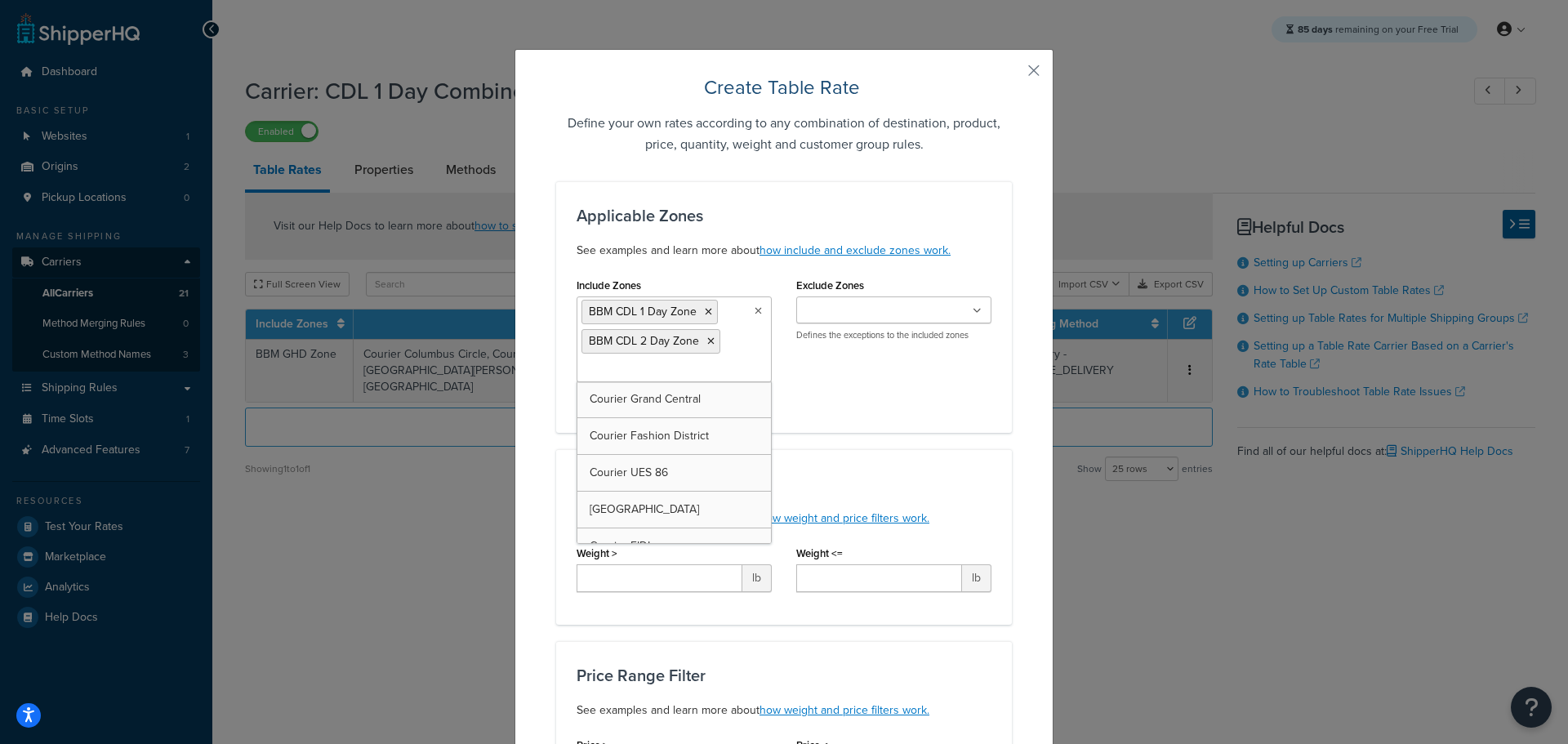
click at [918, 304] on input "Exclude Zones" at bounding box center [873, 311] width 145 height 18
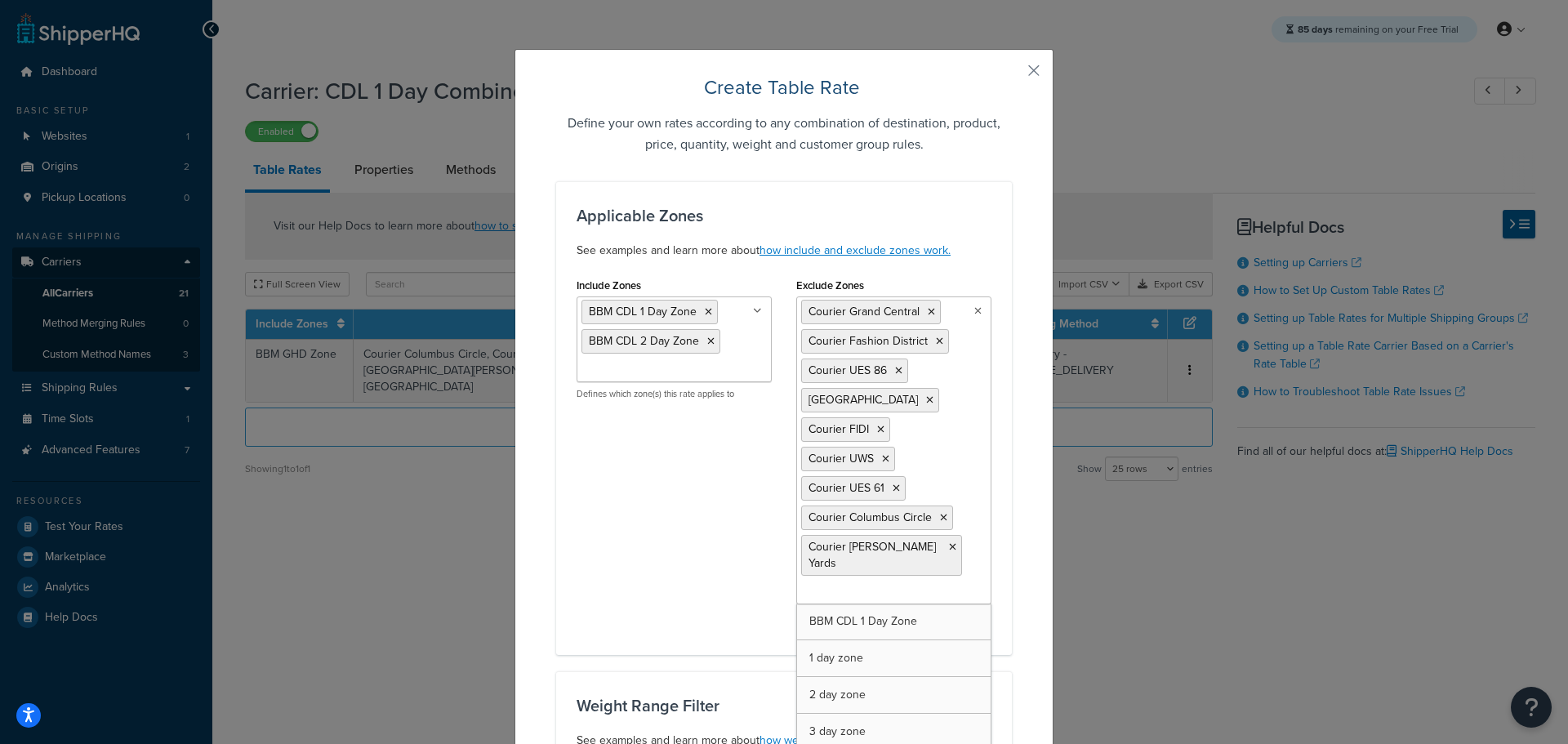
click at [999, 542] on div "Applicable Zones See examples and learn more about how include and exclude zone…" at bounding box center [784, 418] width 456 height 474
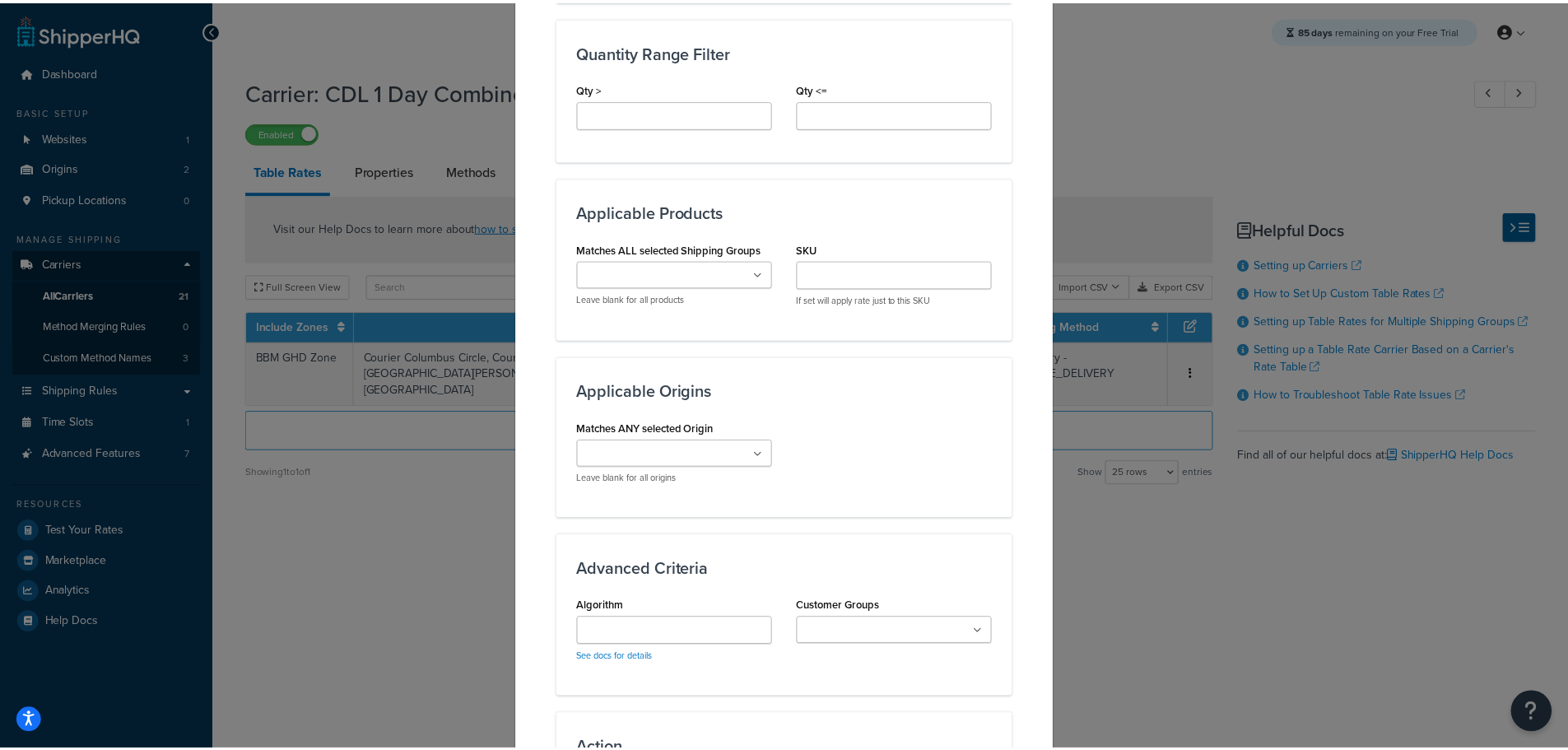
scroll to position [1235, 0]
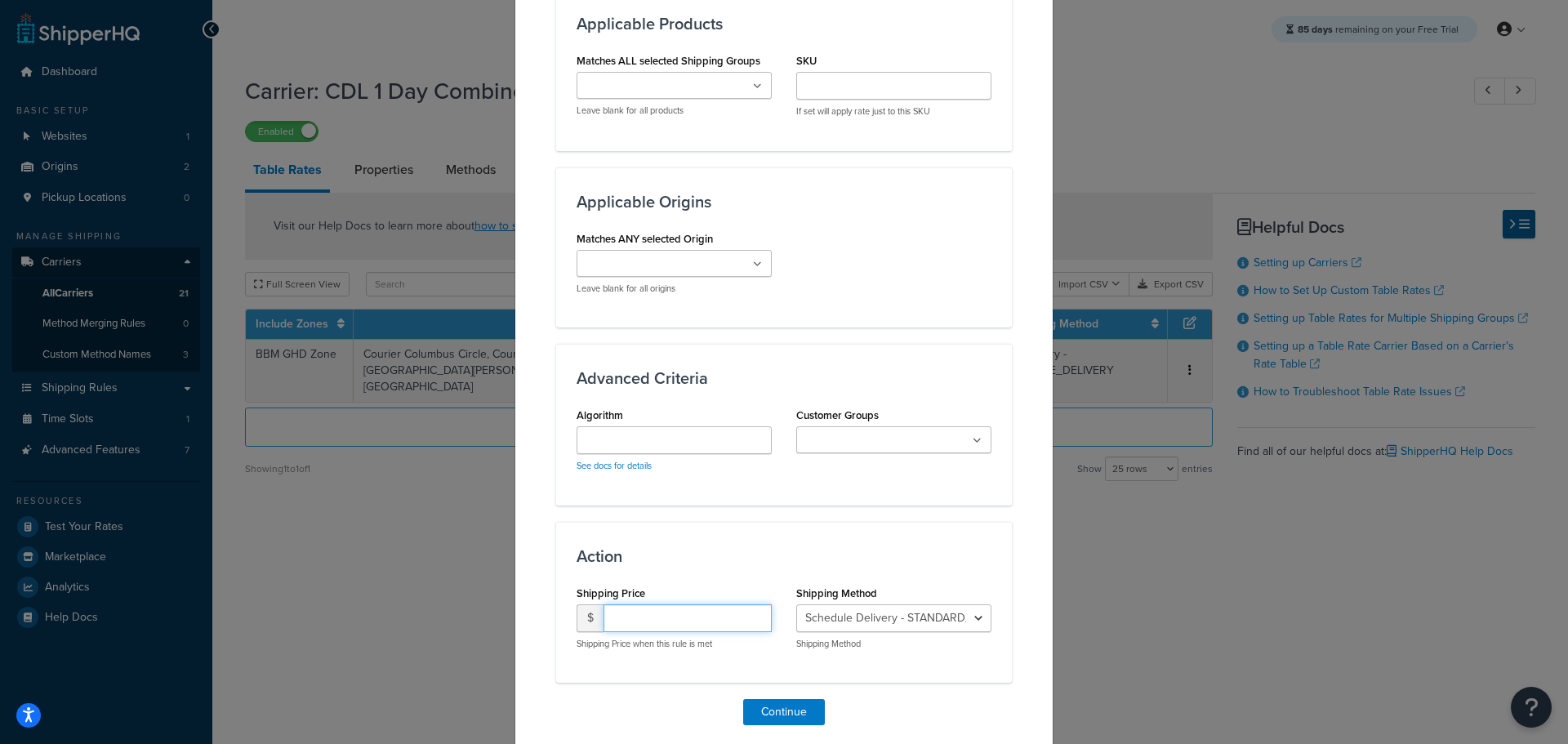
click at [636, 609] on input "number" at bounding box center [688, 618] width 168 height 27
type input "15.95"
click at [969, 604] on select "Schedule Delivery - STANDARD_OVERNIGHT Schedule Delivery - GROUND_HOME_DELIVERY…" at bounding box center [894, 618] width 195 height 27
click at [796, 604] on select "Schedule Delivery - STANDARD_OVERNIGHT Schedule Delivery - GROUND_HOME_DELIVERY…" at bounding box center [894, 618] width 195 height 27
click at [926, 604] on select "Schedule Delivery - STANDARD_OVERNIGHT Schedule Delivery - GROUND_HOME_DELIVERY…" at bounding box center [894, 618] width 195 height 27
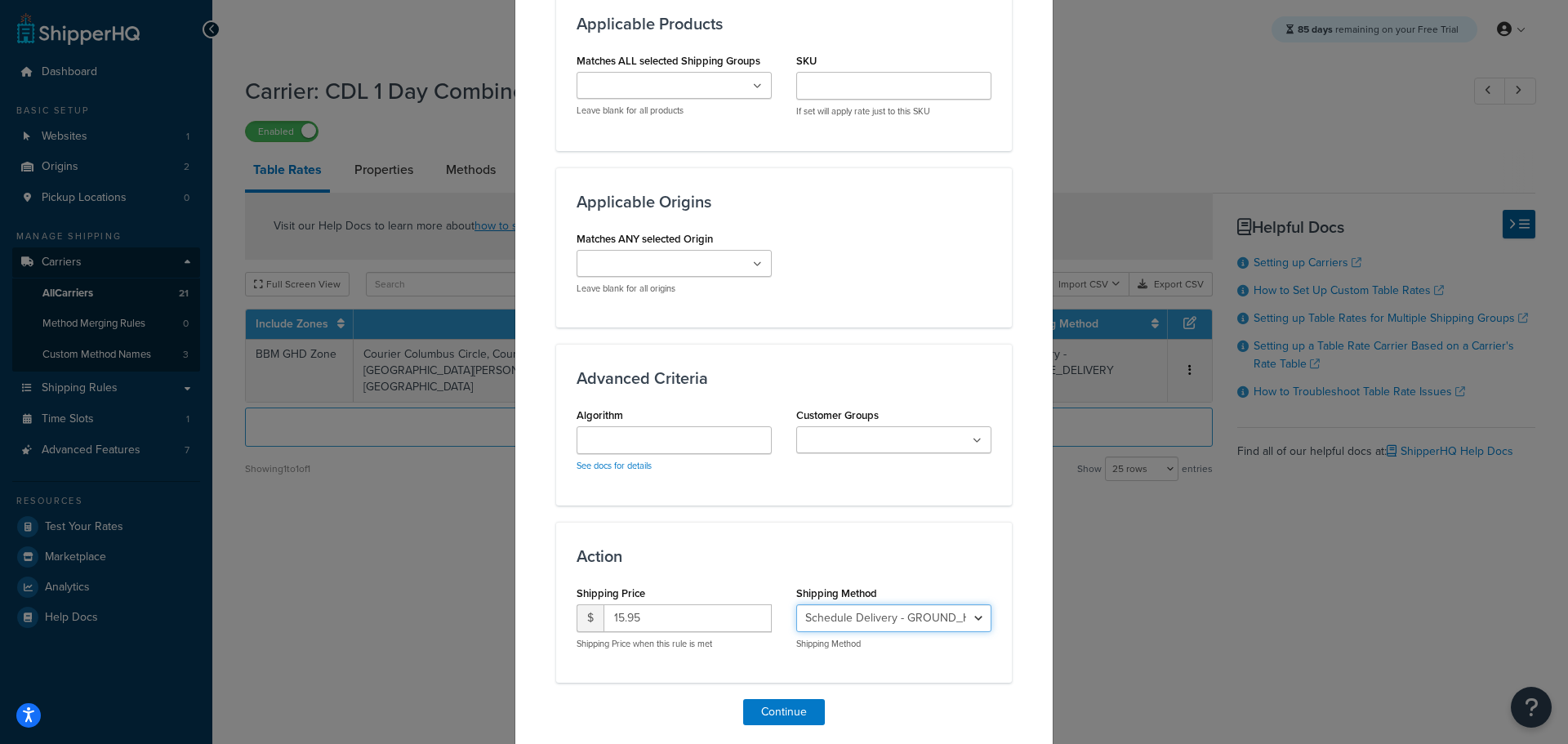
select select "183280"
click at [796, 604] on select "Schedule Delivery - STANDARD_OVERNIGHT Schedule Delivery - GROUND_HOME_DELIVERY…" at bounding box center [894, 618] width 195 height 27
click at [783, 699] on button "Continue" at bounding box center [784, 712] width 81 height 27
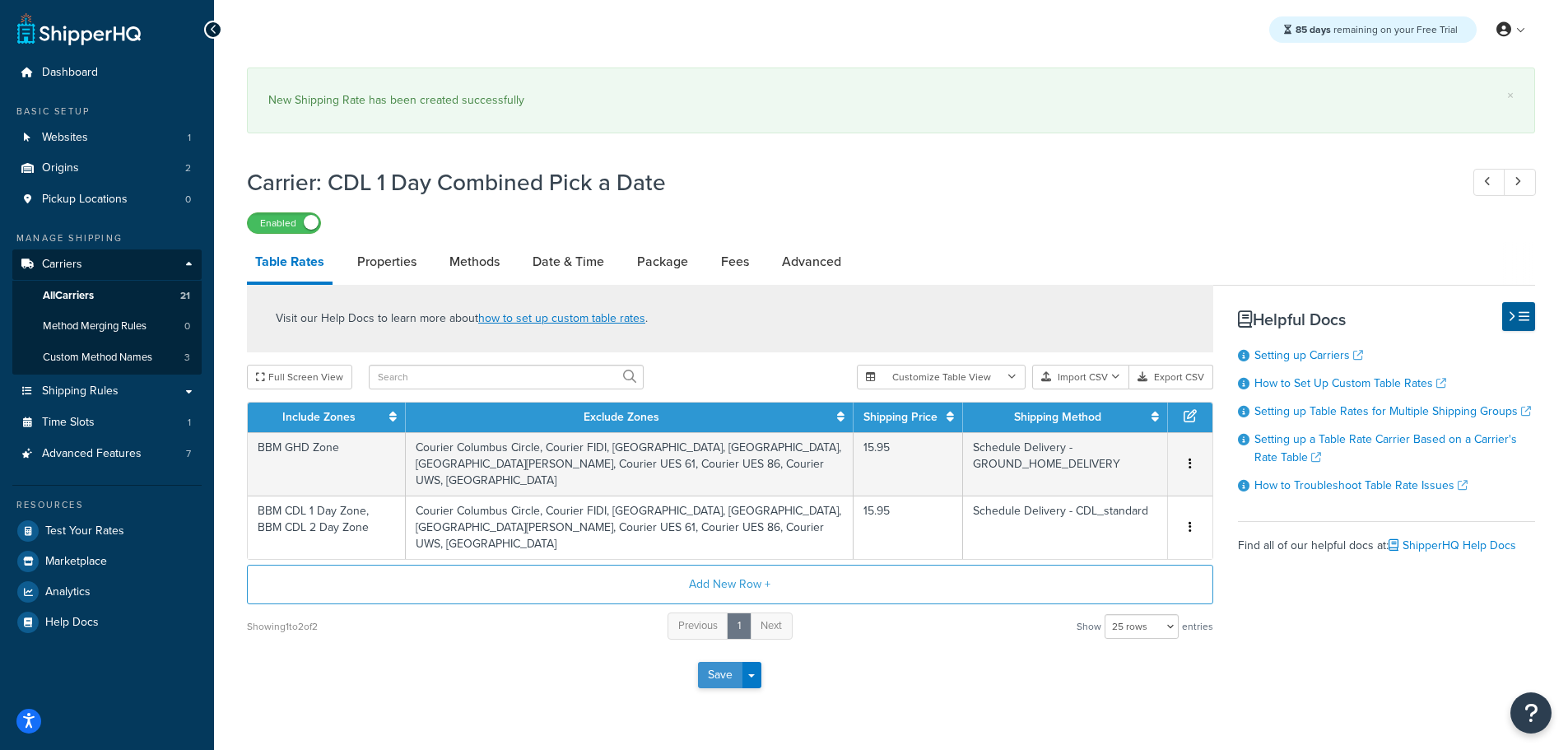
click at [715, 675] on button "Save" at bounding box center [720, 675] width 45 height 27
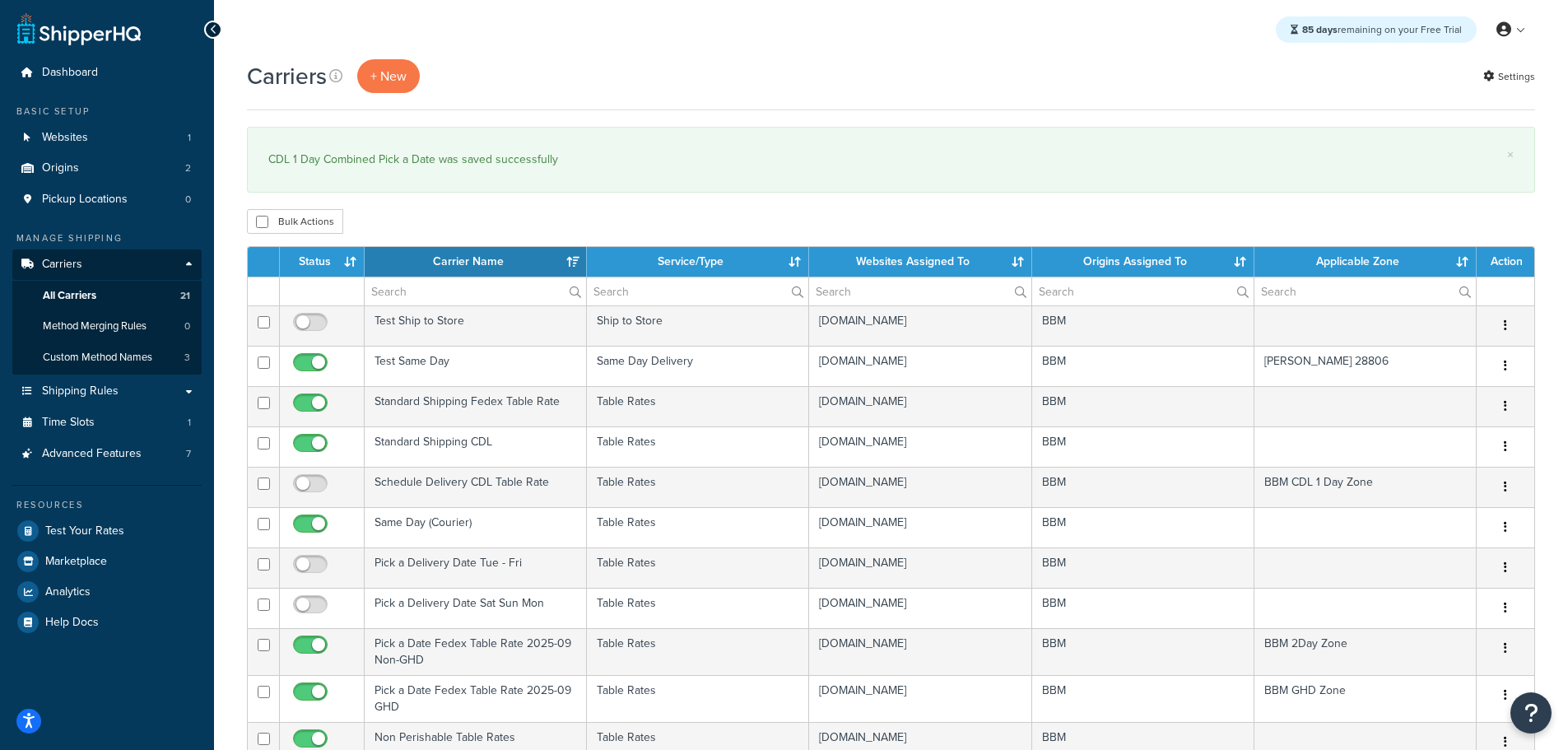
select select "15"
click at [323, 265] on th "Status" at bounding box center [322, 261] width 85 height 29
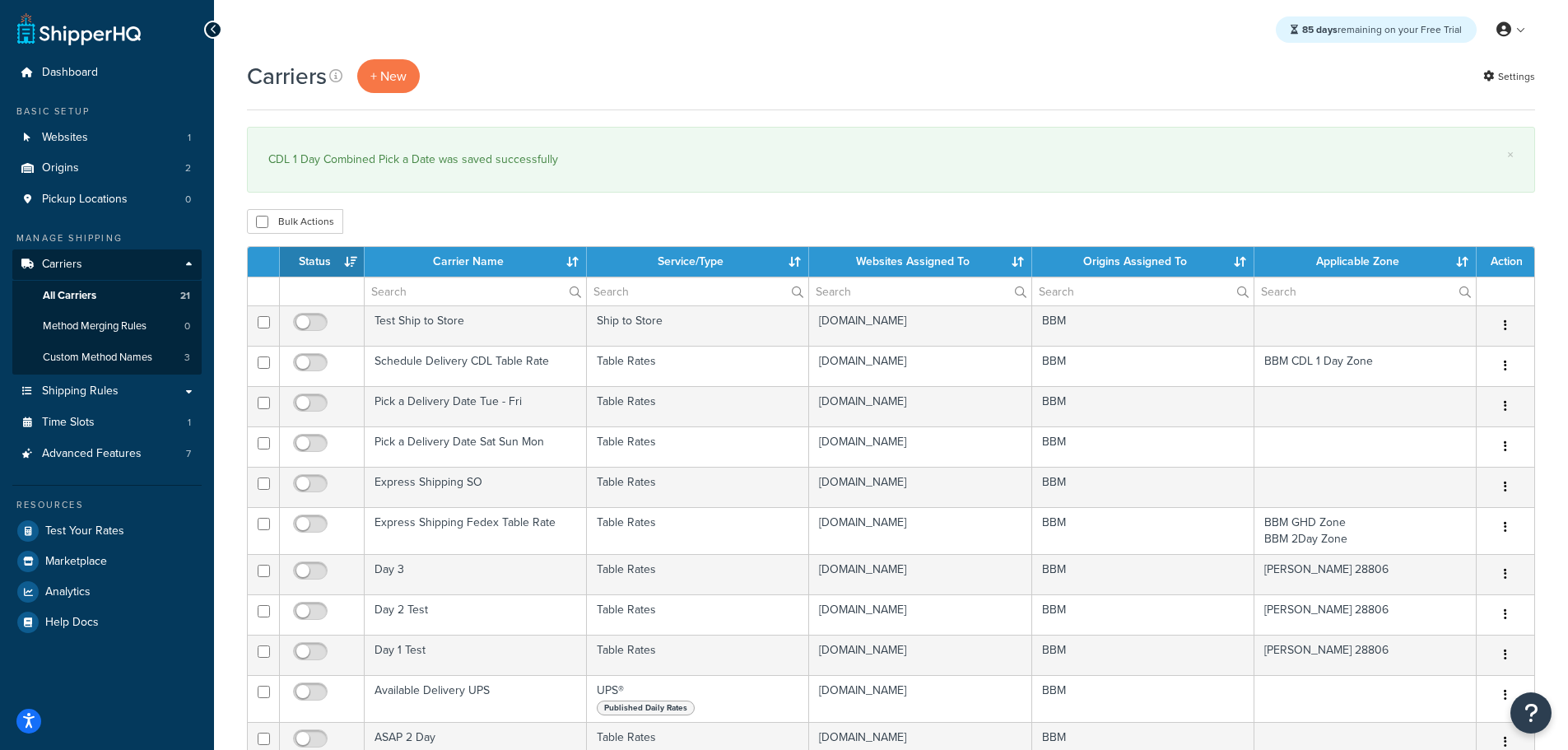
click at [323, 264] on th "Status" at bounding box center [322, 261] width 85 height 29
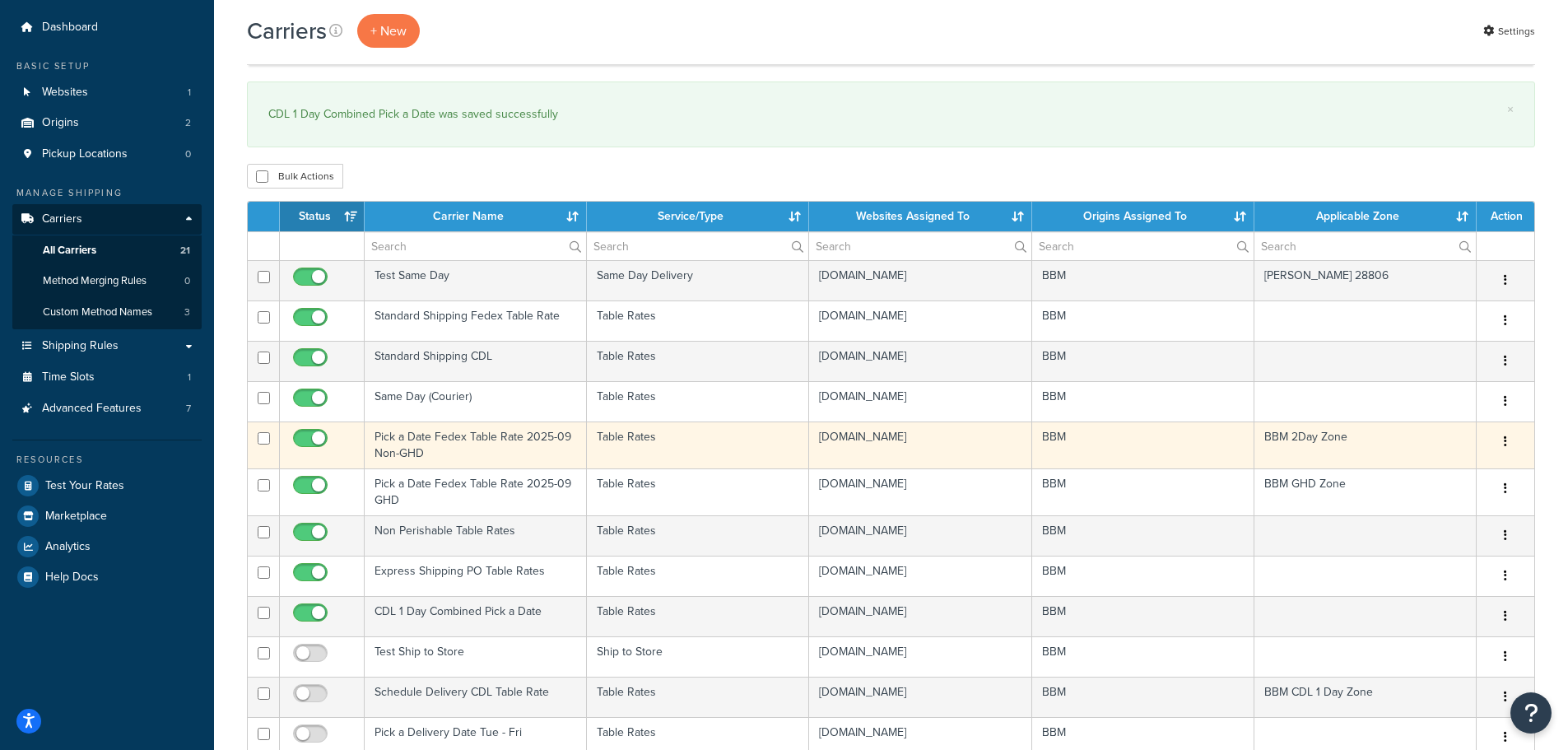
scroll to position [82, 0]
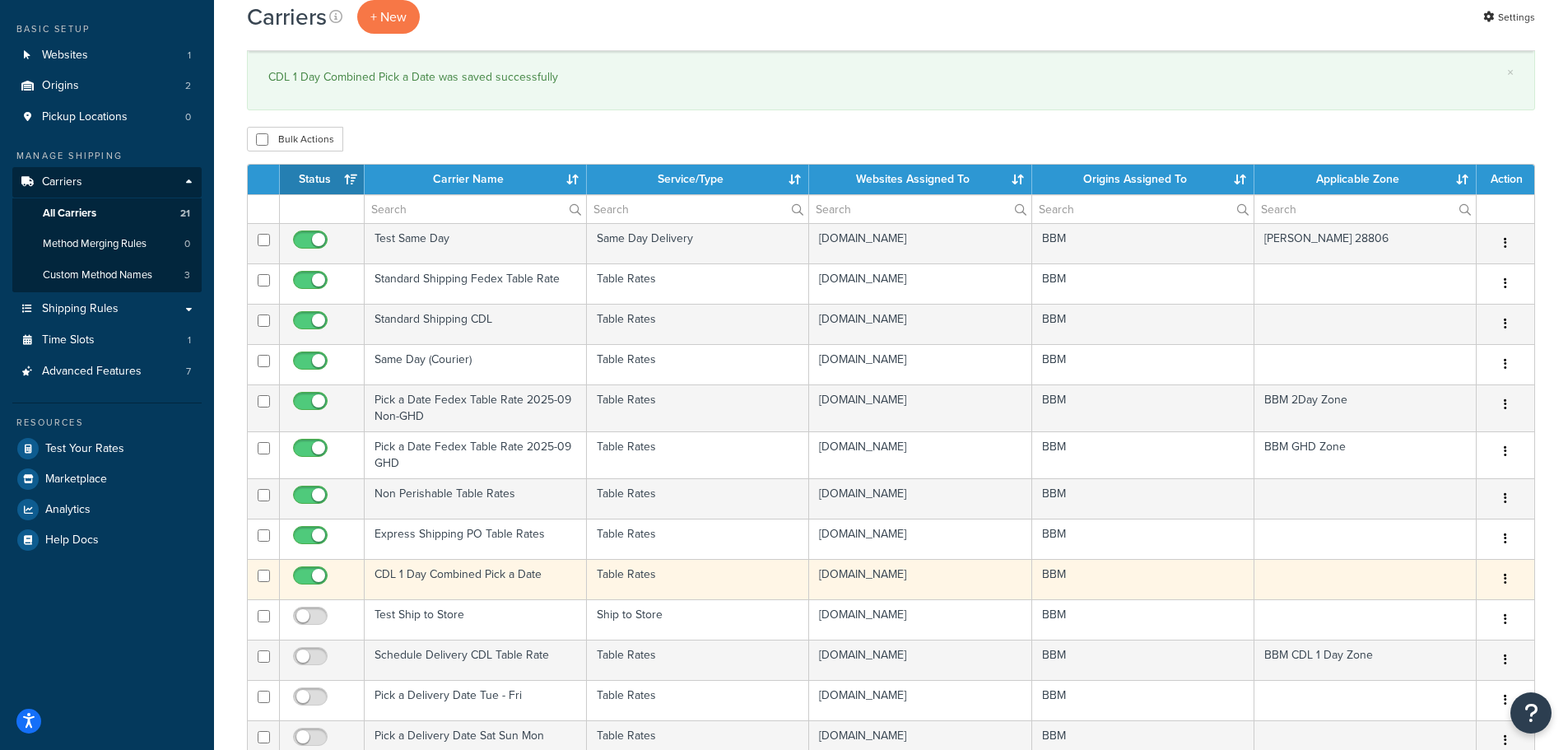
click at [429, 575] on td "CDL 1 Day Combined Pick a Date" at bounding box center [475, 578] width 222 height 40
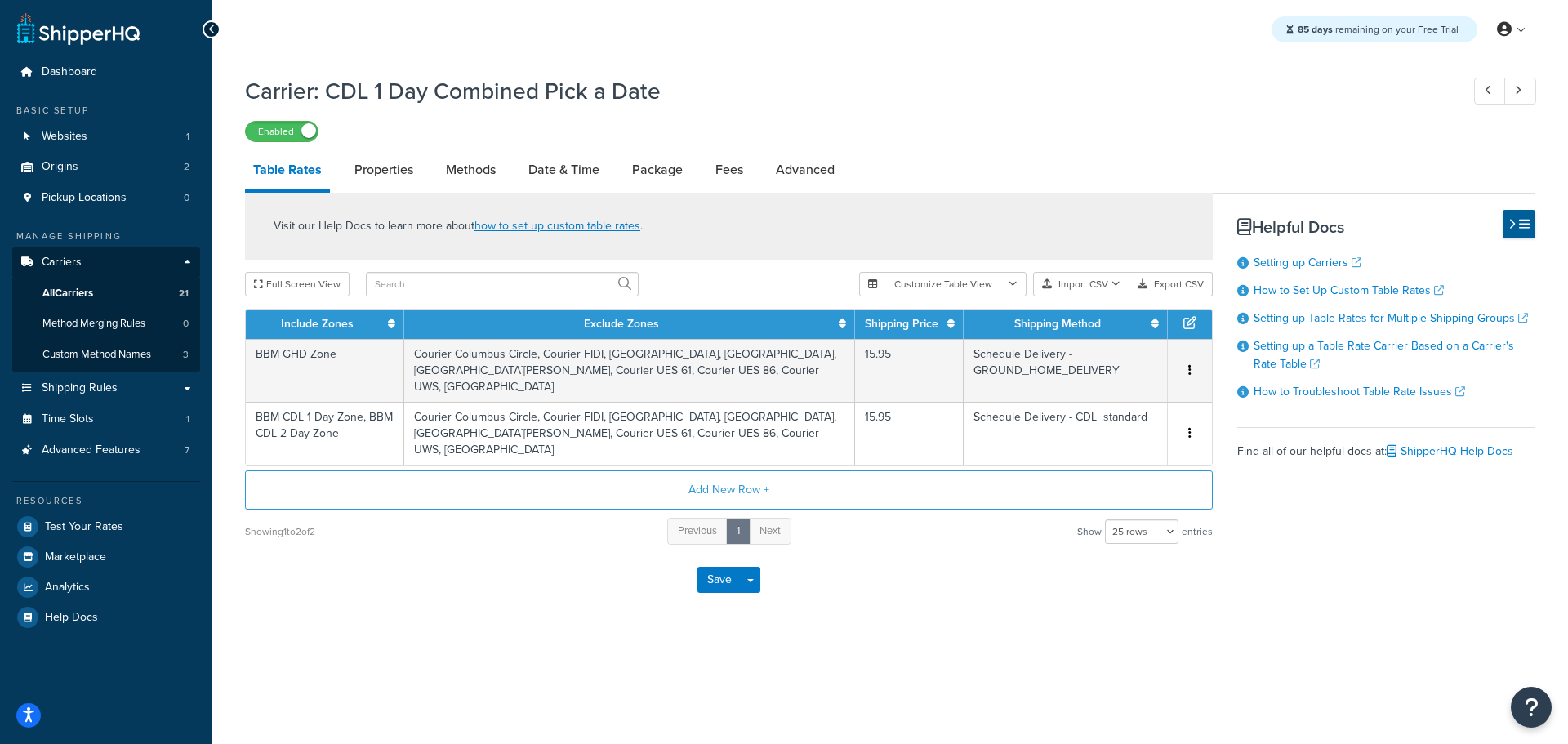
select select "25"
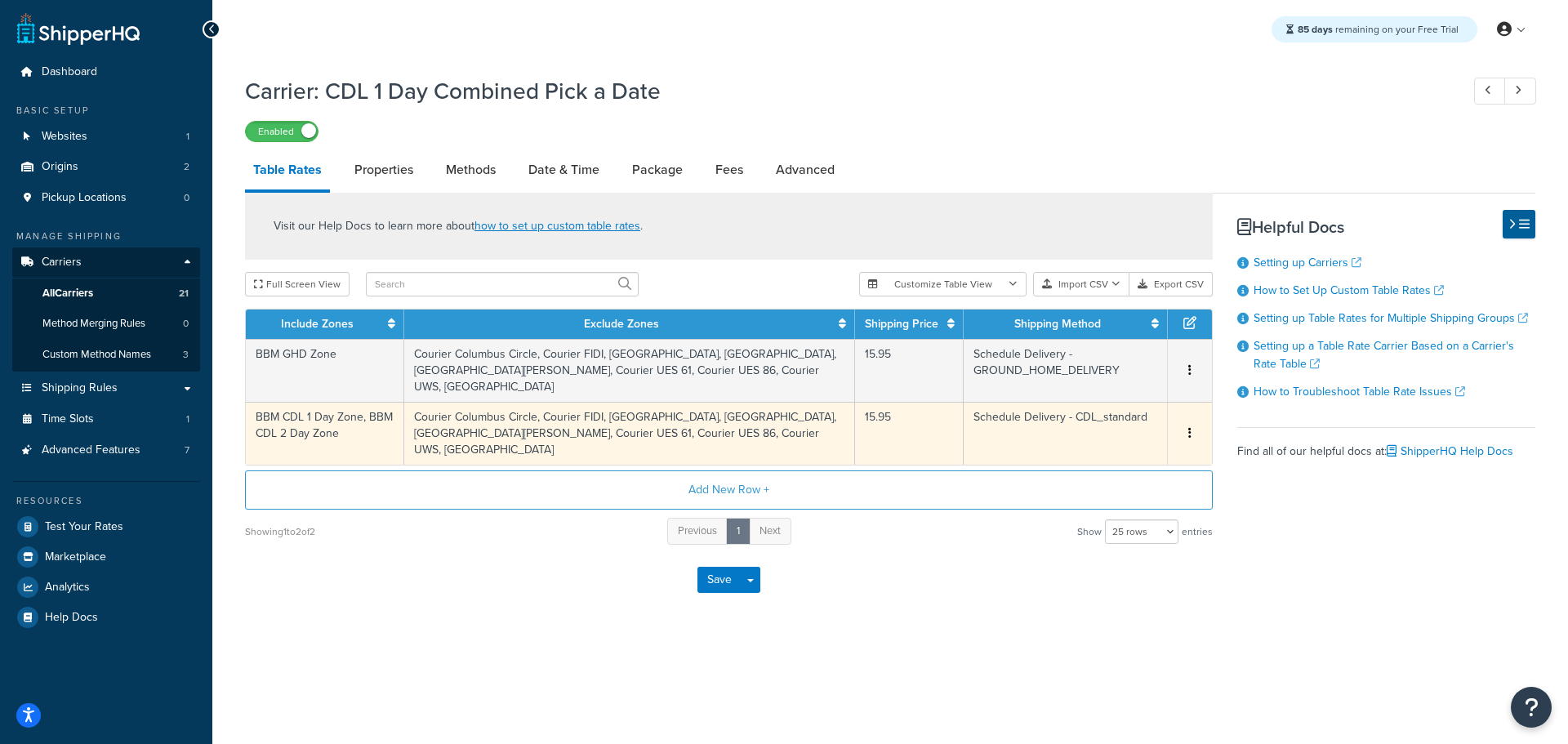
click at [1189, 434] on icon "button" at bounding box center [1190, 432] width 4 height 11
click at [623, 421] on td "Courier Columbus Circle, Courier FIDI, [GEOGRAPHIC_DATA], [GEOGRAPHIC_DATA], [G…" at bounding box center [629, 433] width 451 height 63
select select "183280"
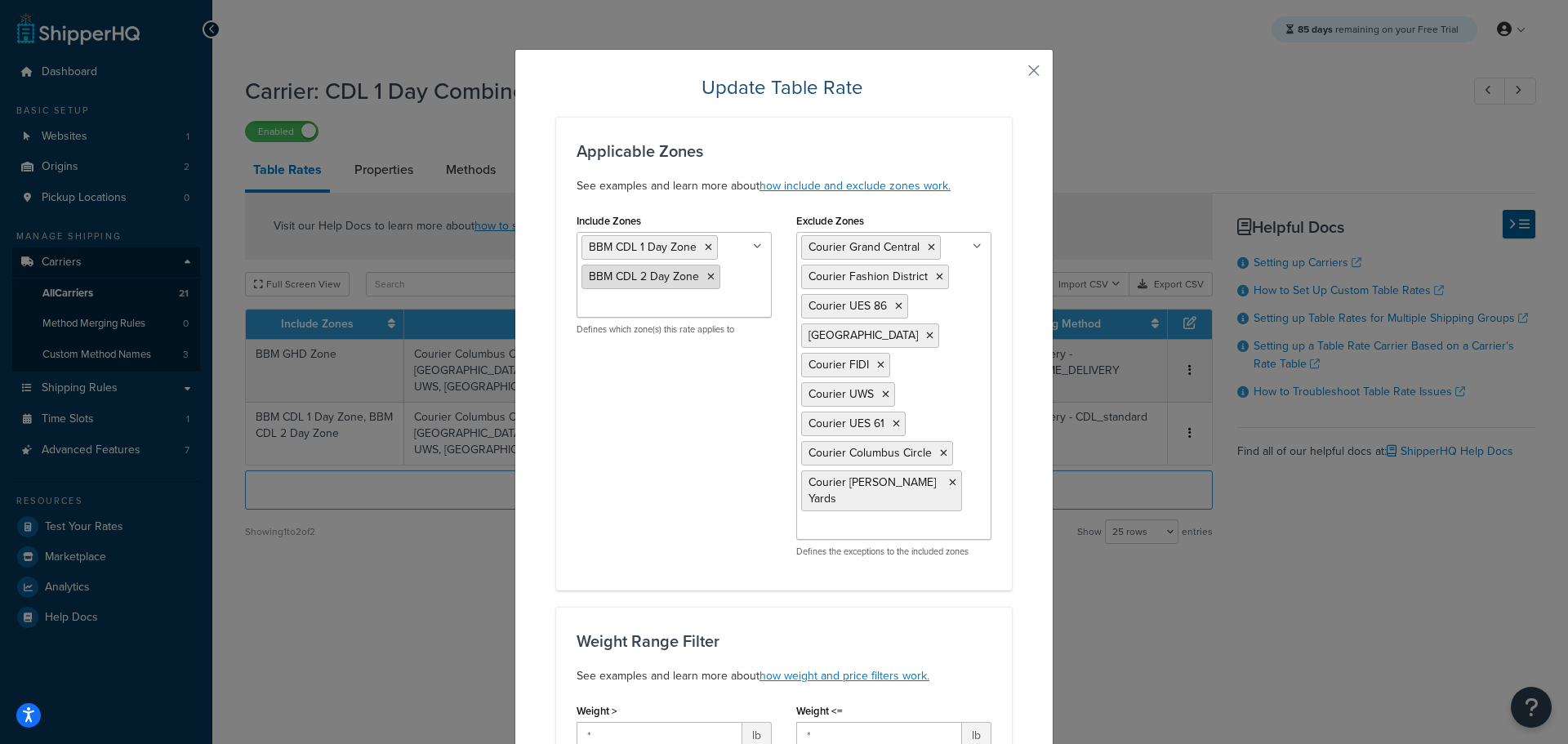
click at [707, 277] on icon at bounding box center [711, 277] width 7 height 10
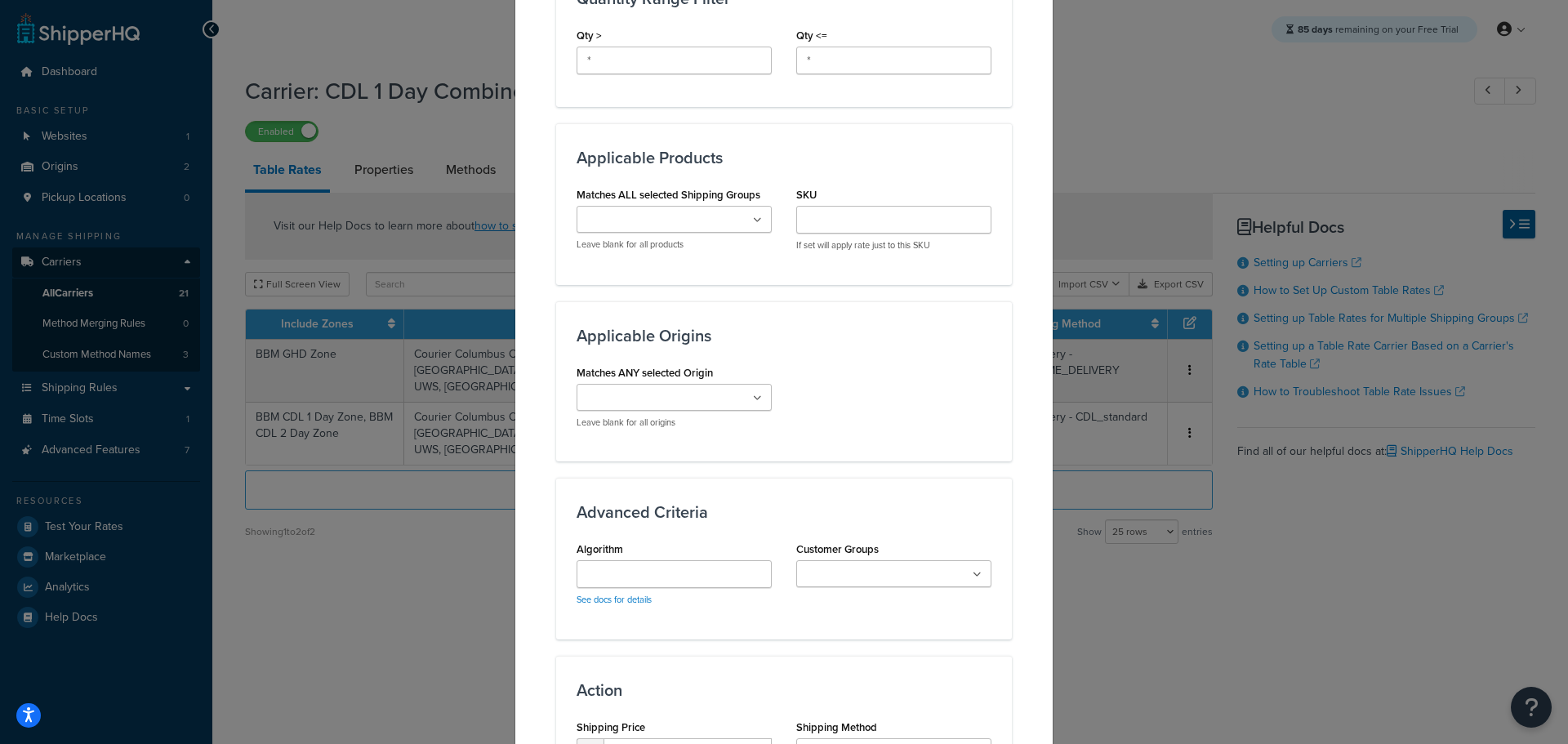
scroll to position [1203, 0]
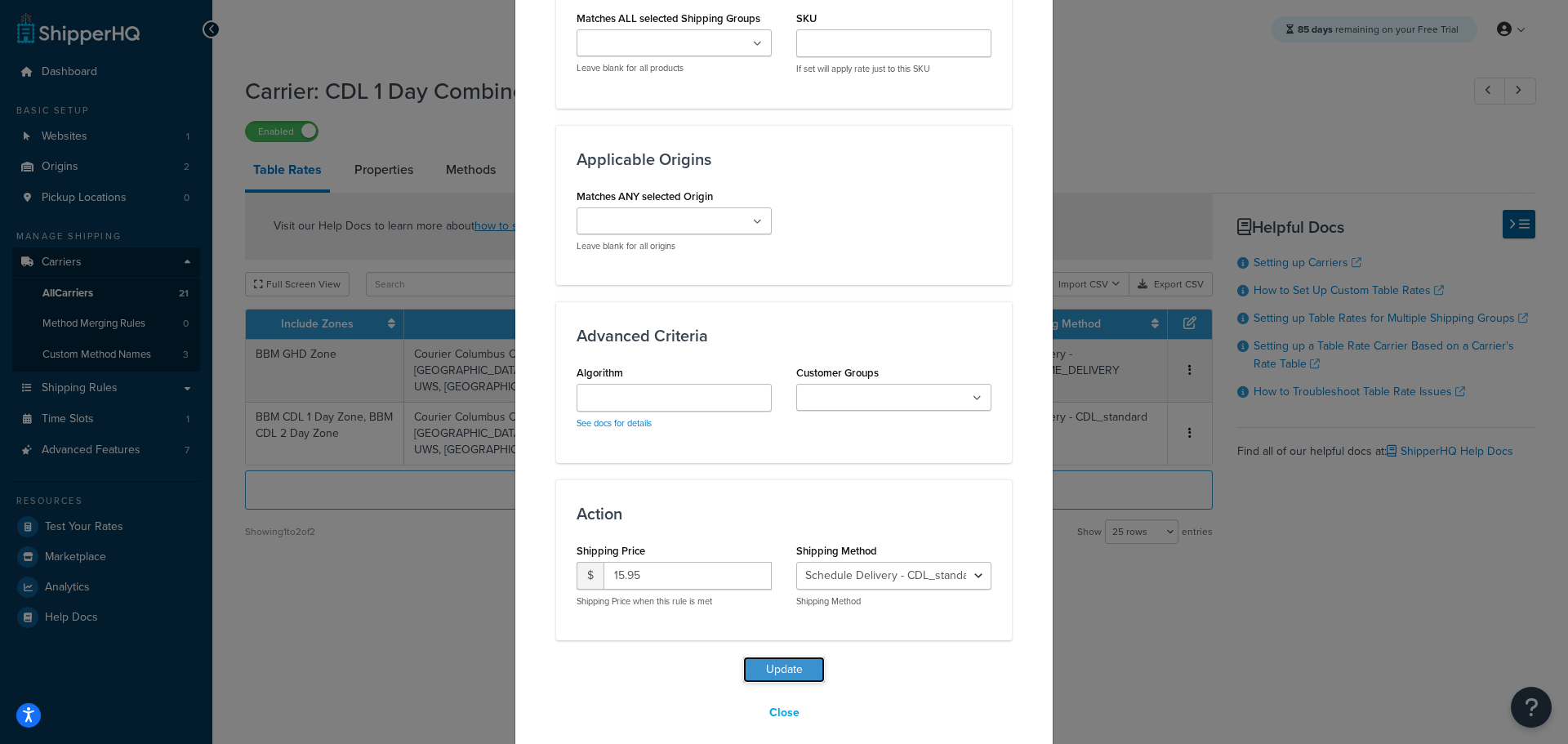
click at [783, 657] on button "Update" at bounding box center [784, 670] width 81 height 27
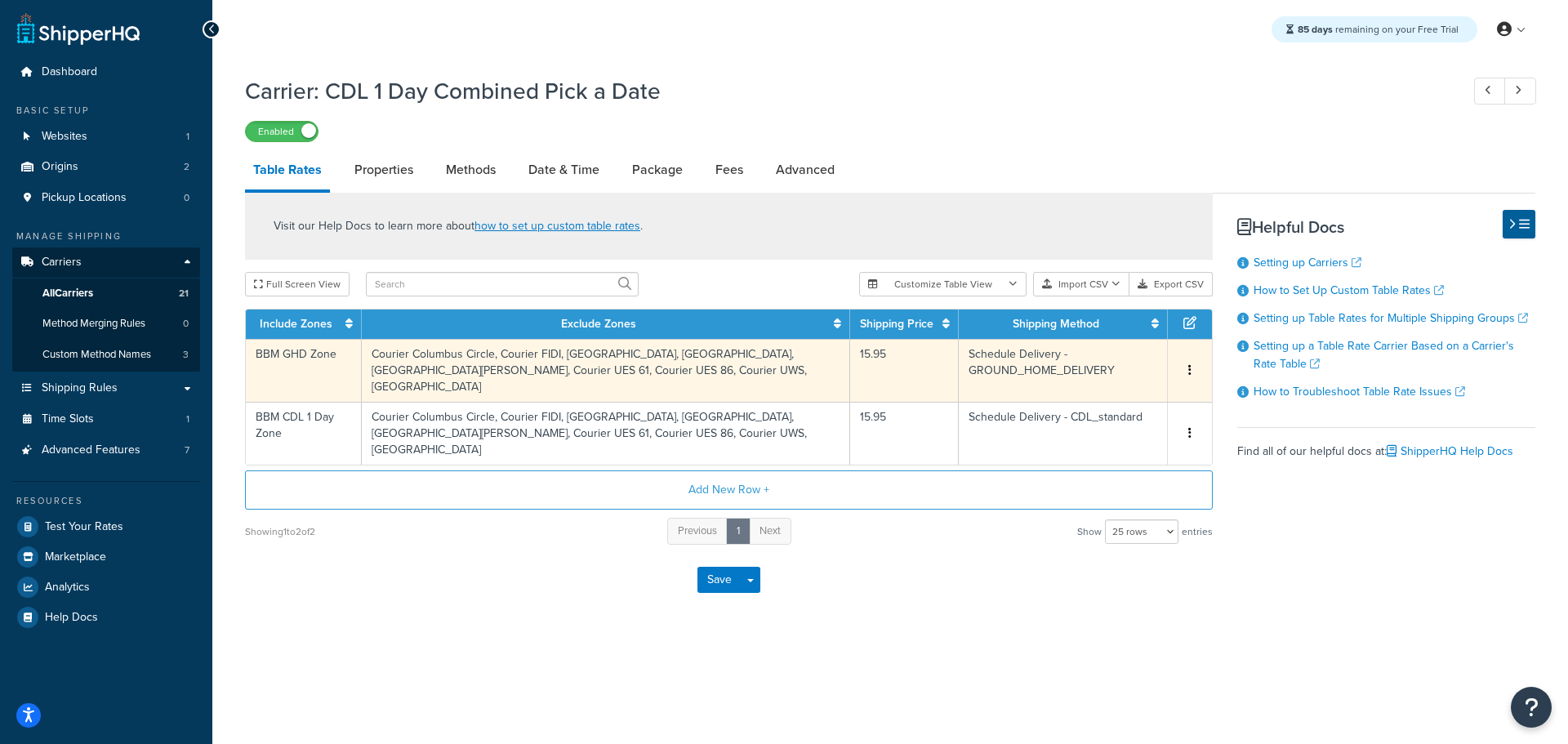
click at [307, 353] on td "BBM GHD Zone" at bounding box center [303, 369] width 116 height 63
select select "183278"
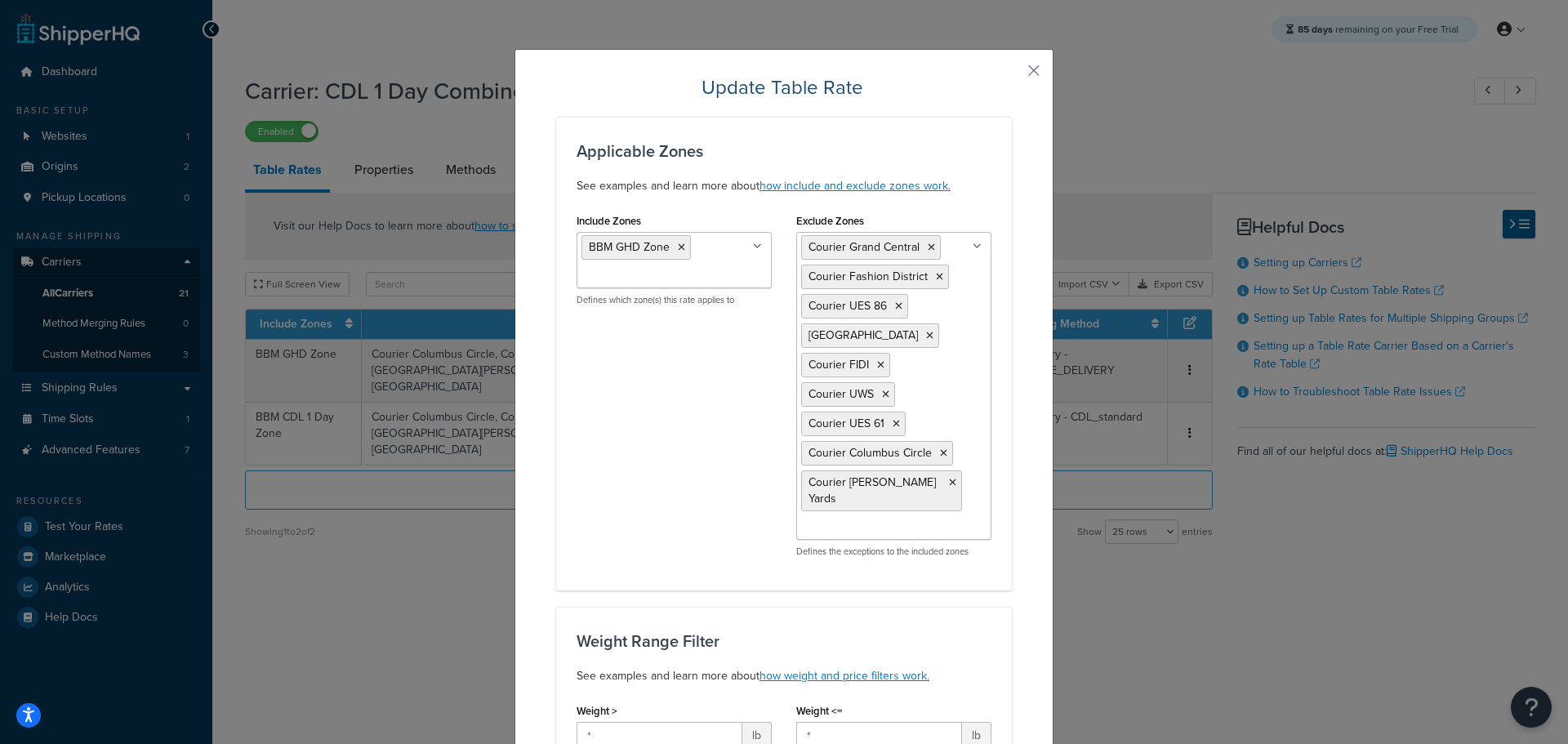
click at [702, 257] on ul "BBM GHD Zone" at bounding box center [674, 260] width 195 height 57
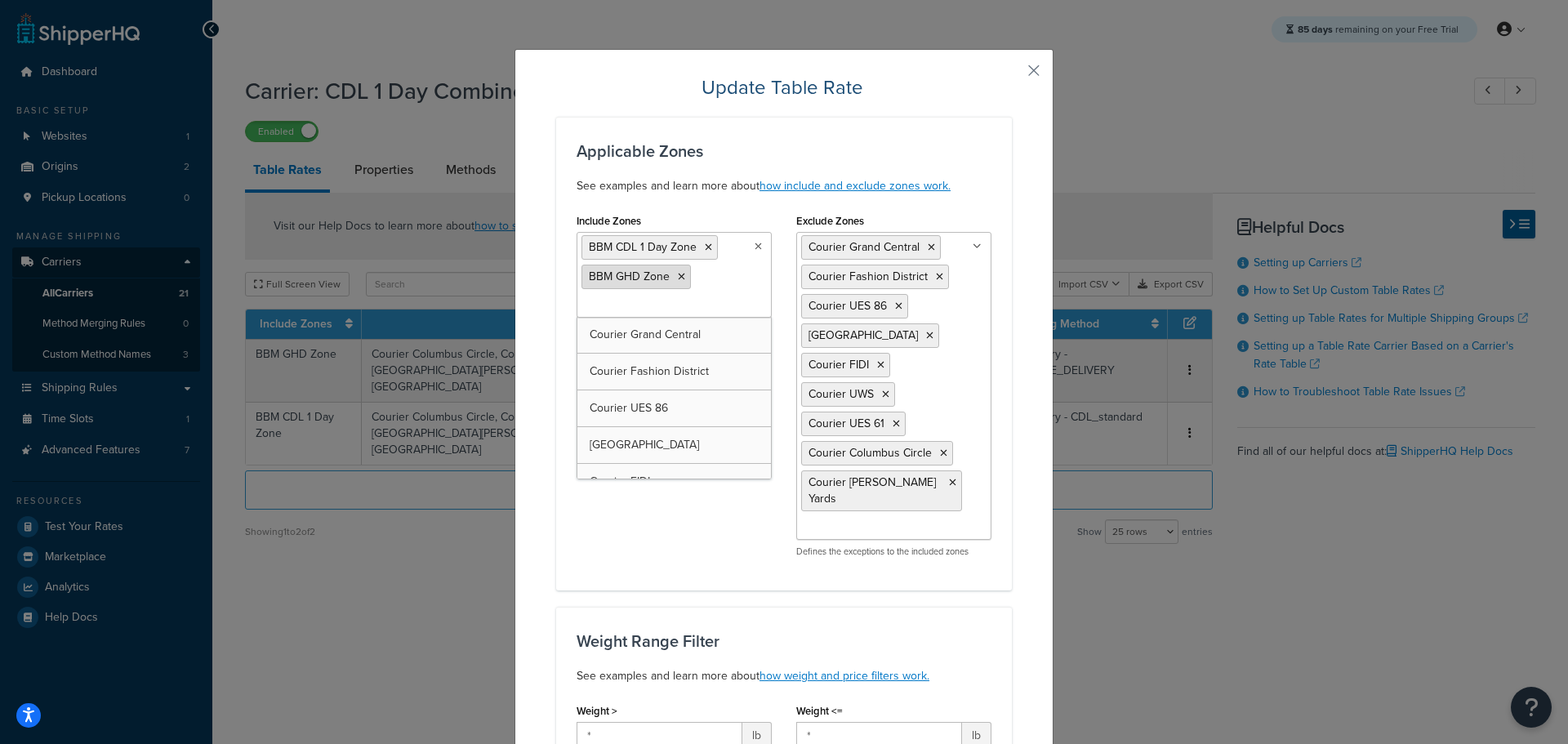
click at [678, 277] on icon at bounding box center [681, 277] width 7 height 10
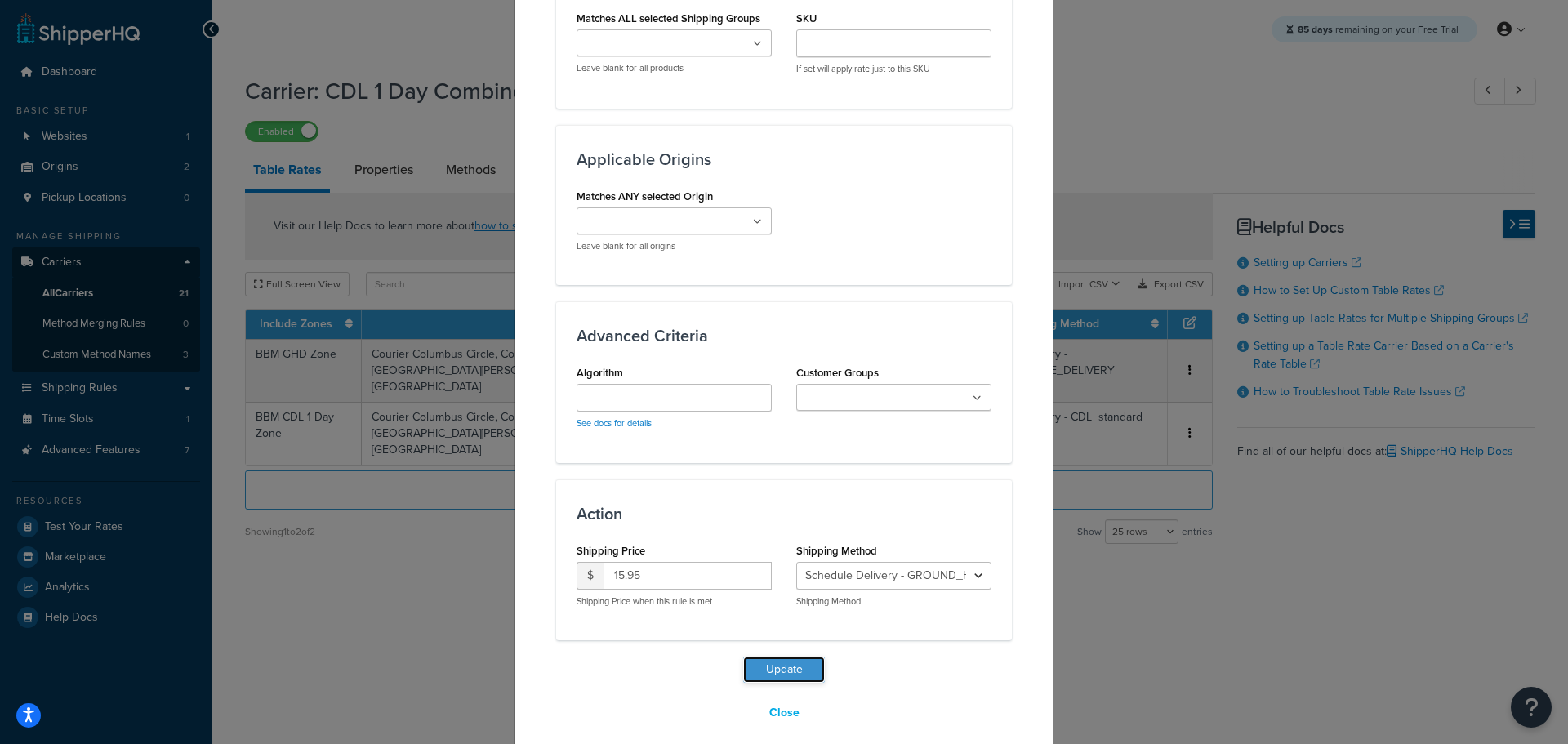
click at [767, 657] on button "Update" at bounding box center [784, 670] width 81 height 27
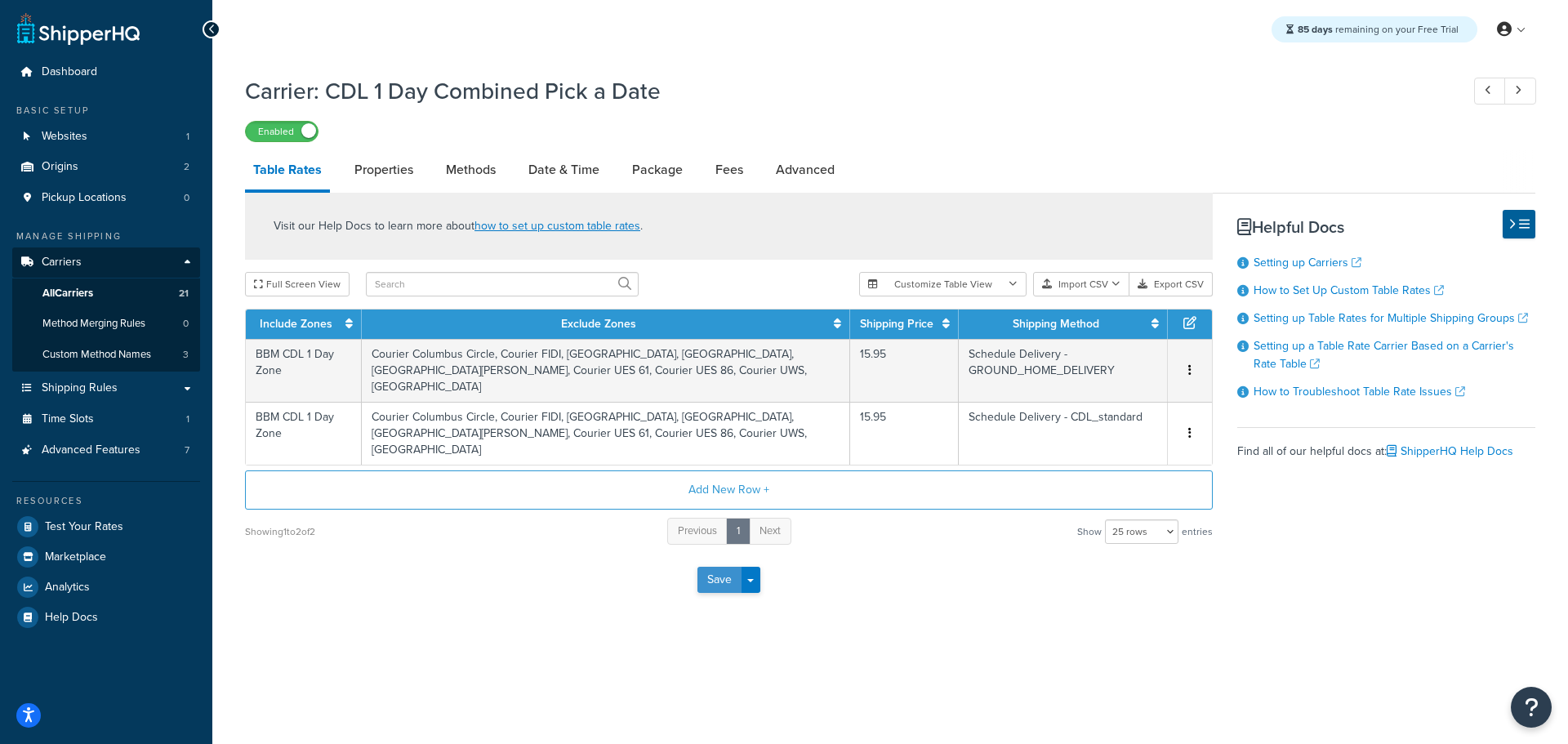
click at [725, 566] on button "Save" at bounding box center [719, 580] width 44 height 27
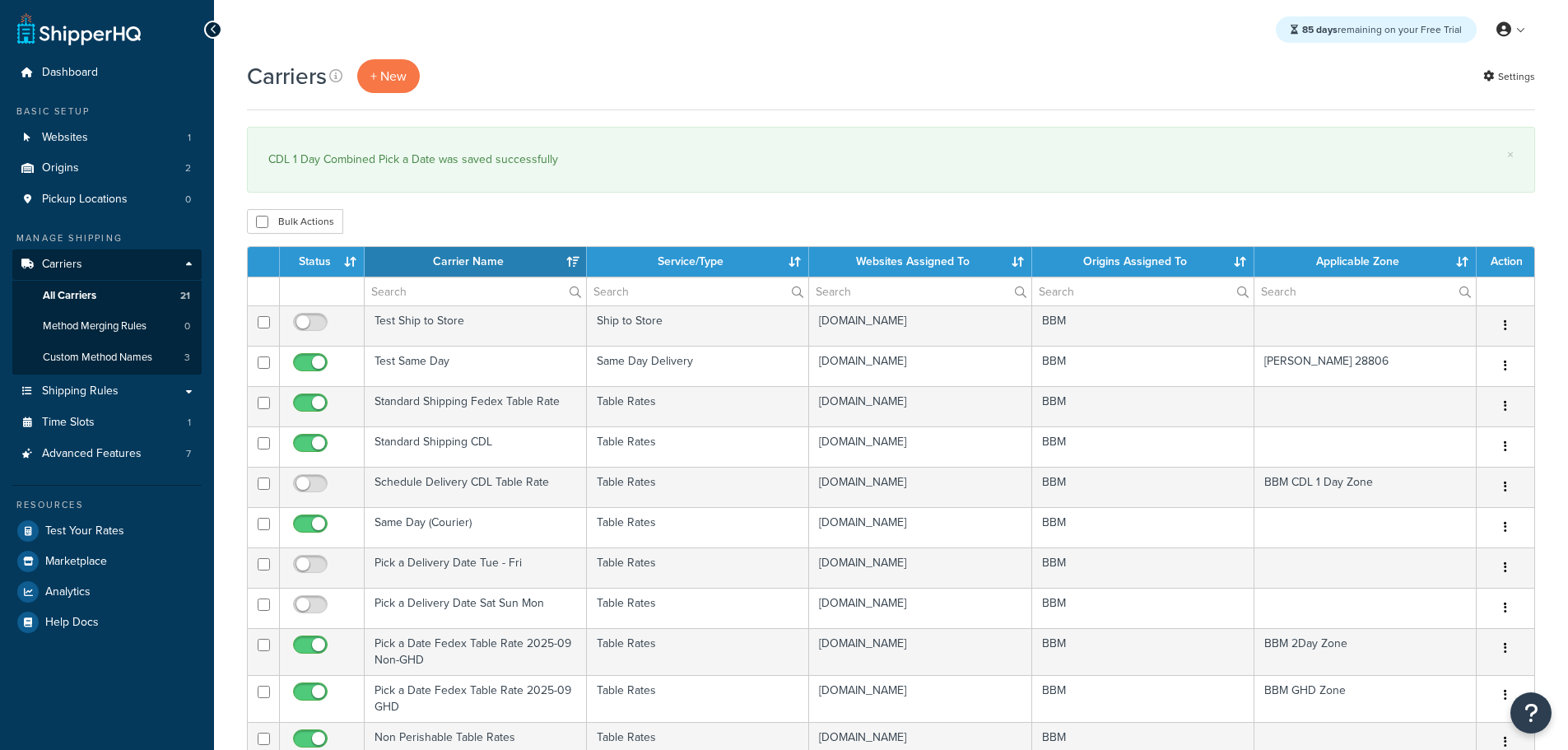
select select "15"
click at [314, 256] on th "Status" at bounding box center [322, 261] width 85 height 29
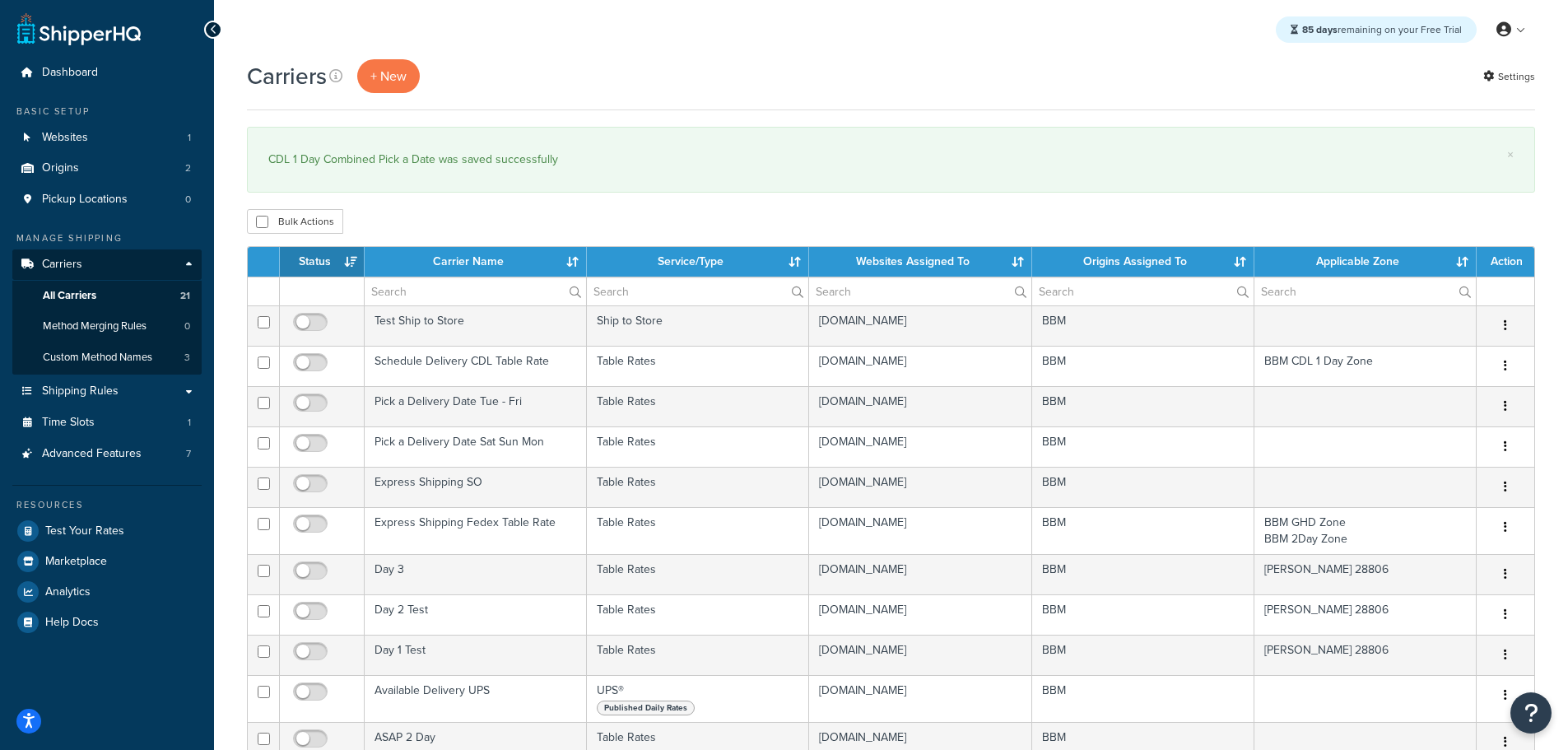
click at [314, 253] on th "Status" at bounding box center [322, 261] width 85 height 29
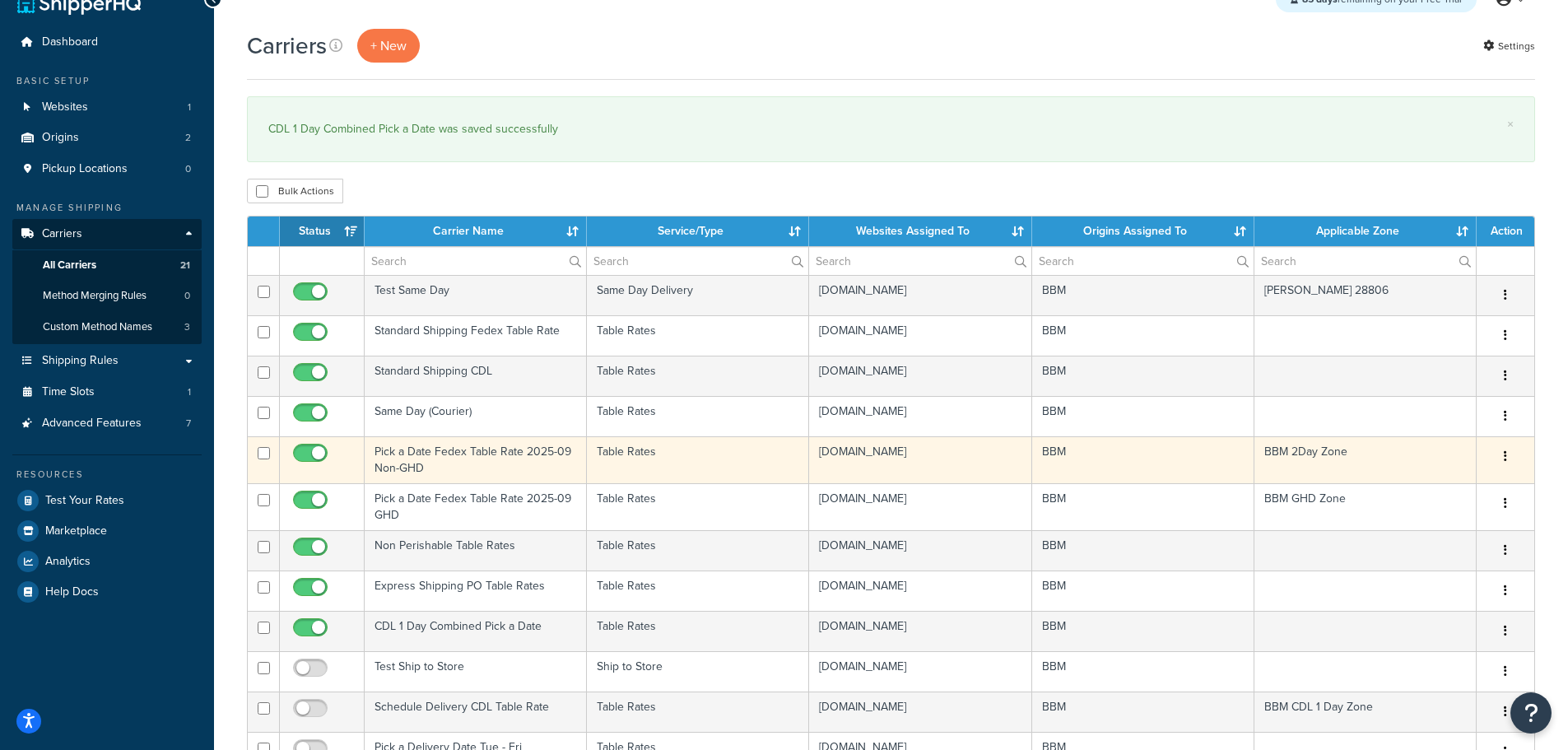
scroll to position [82, 0]
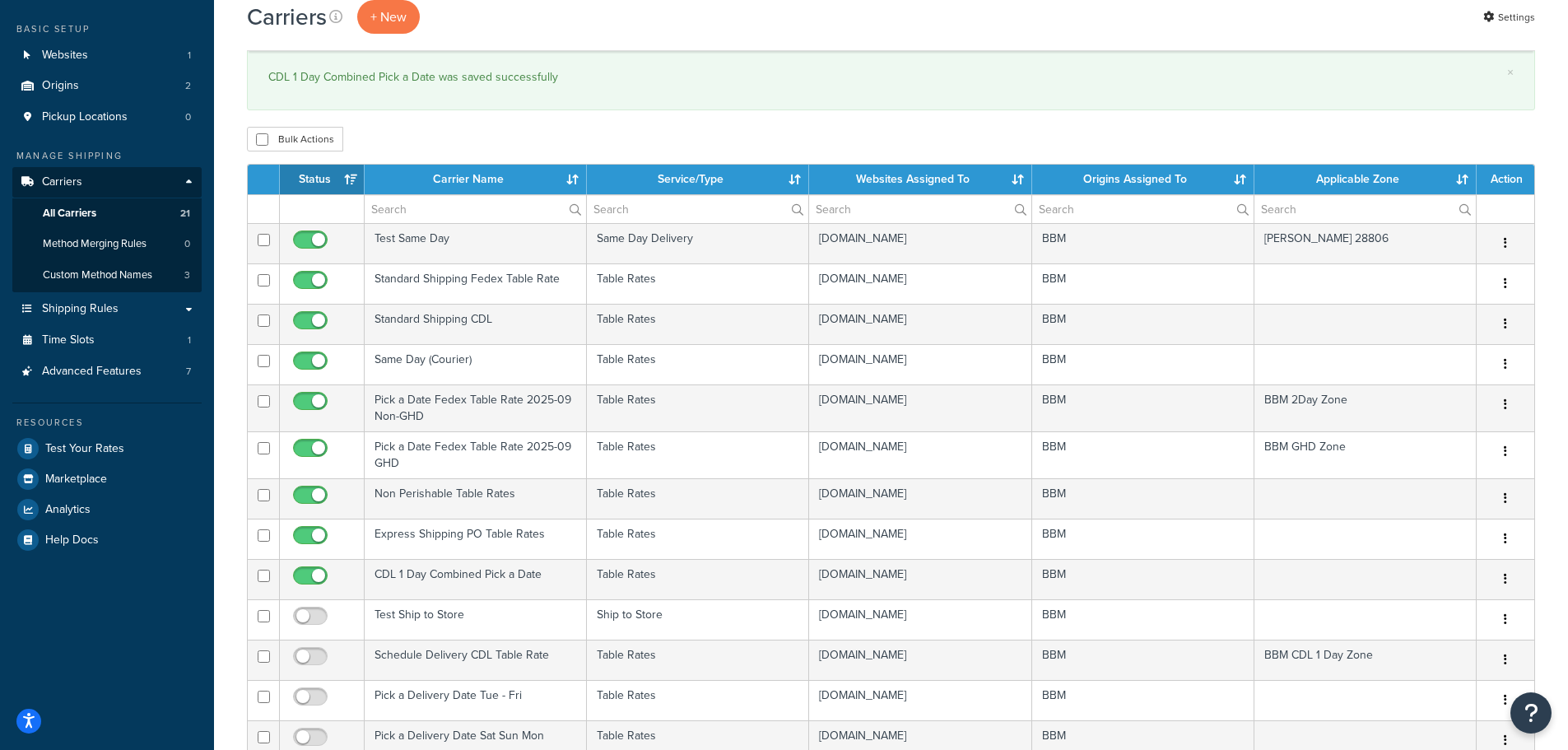
click at [314, 178] on th "Status" at bounding box center [322, 179] width 85 height 29
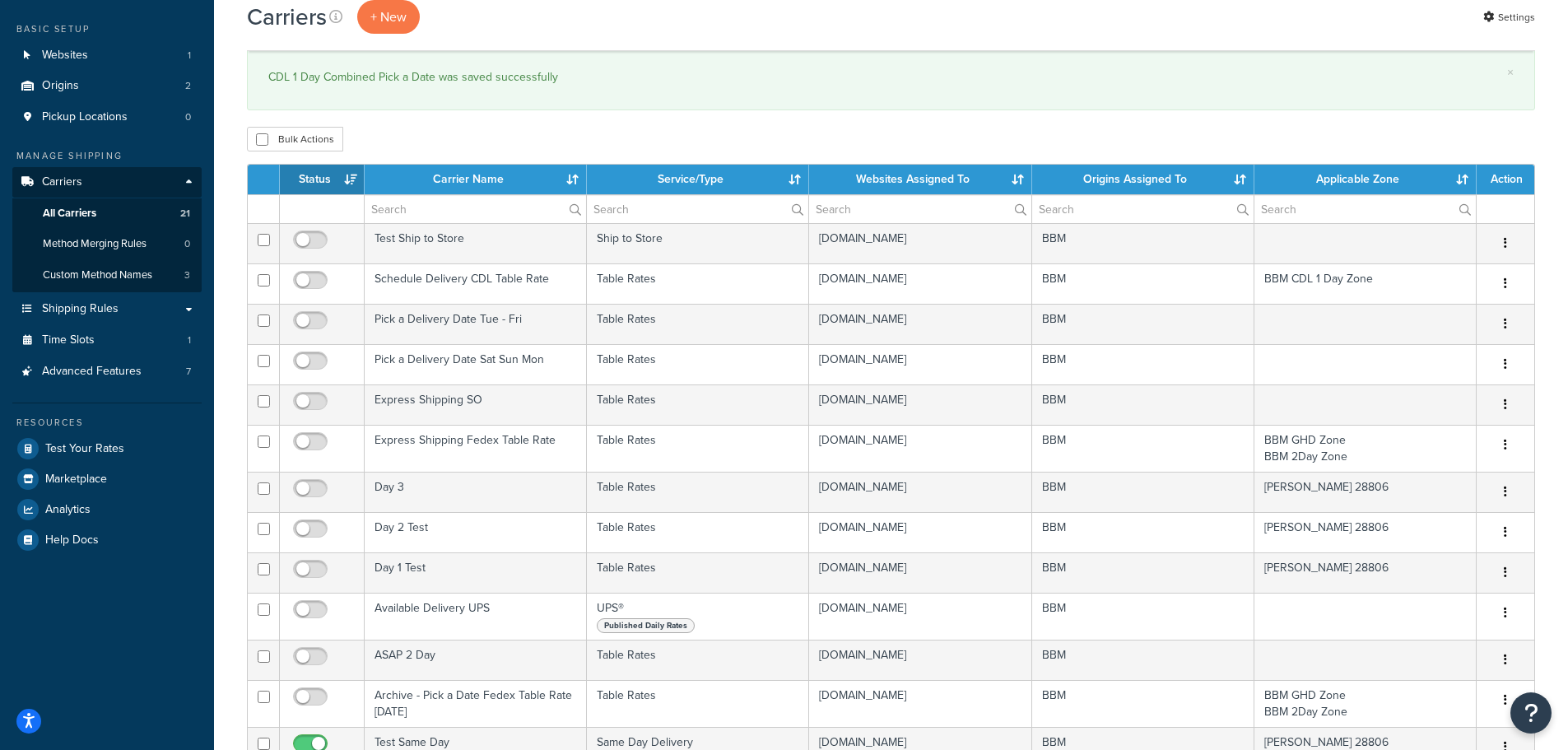
click at [315, 178] on th "Status" at bounding box center [322, 179] width 85 height 29
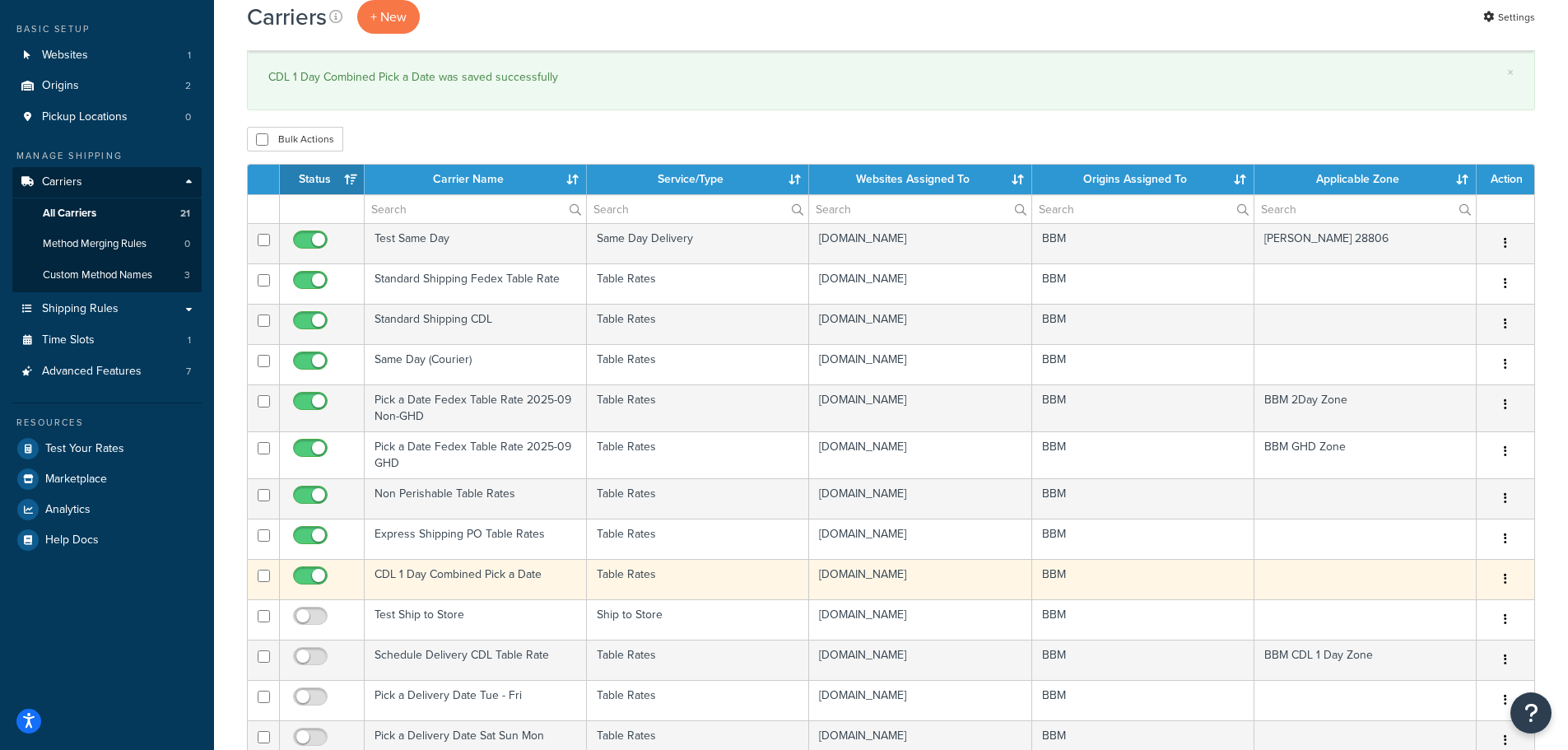
click at [447, 573] on td "CDL 1 Day Combined Pick a Date" at bounding box center [475, 578] width 222 height 40
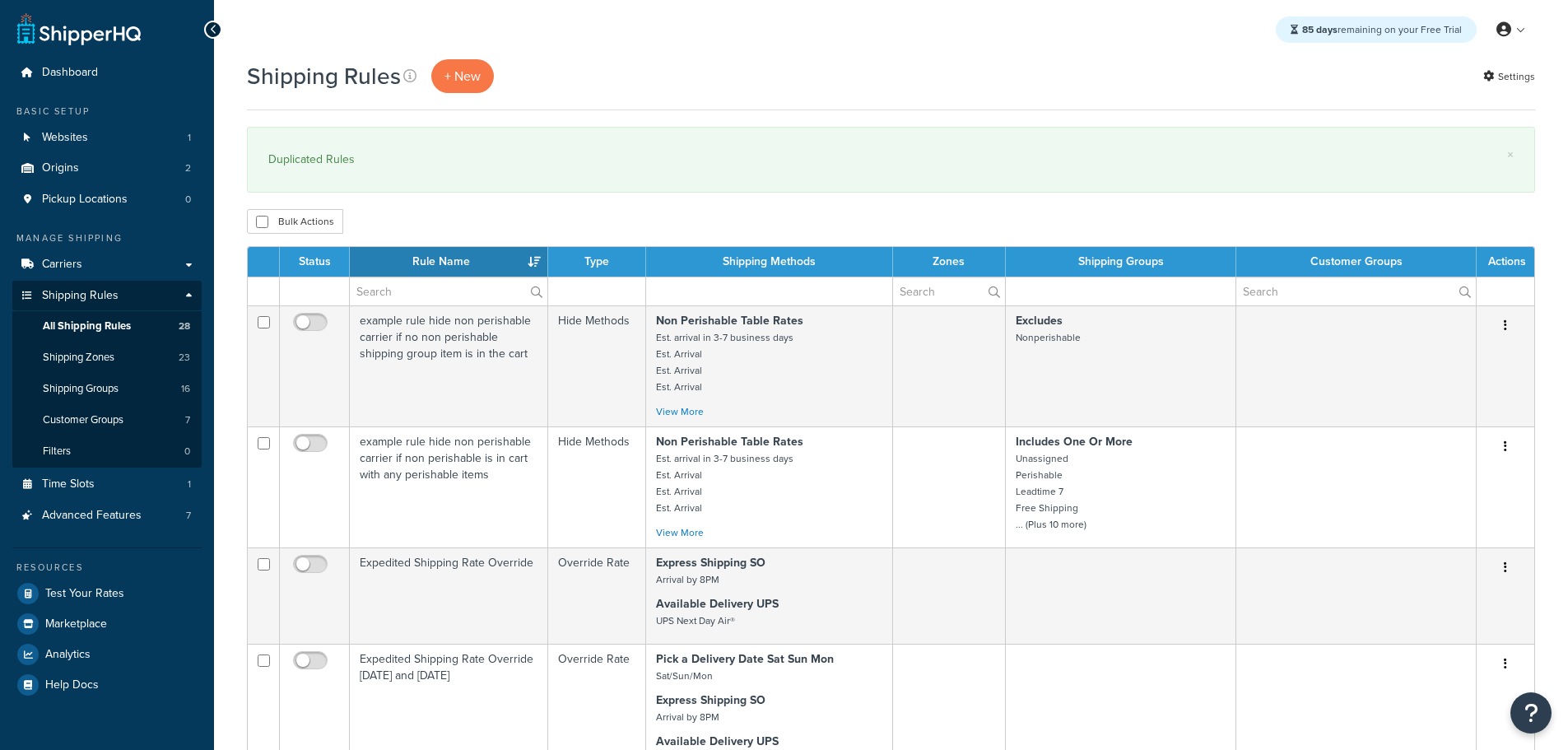
select select "50"
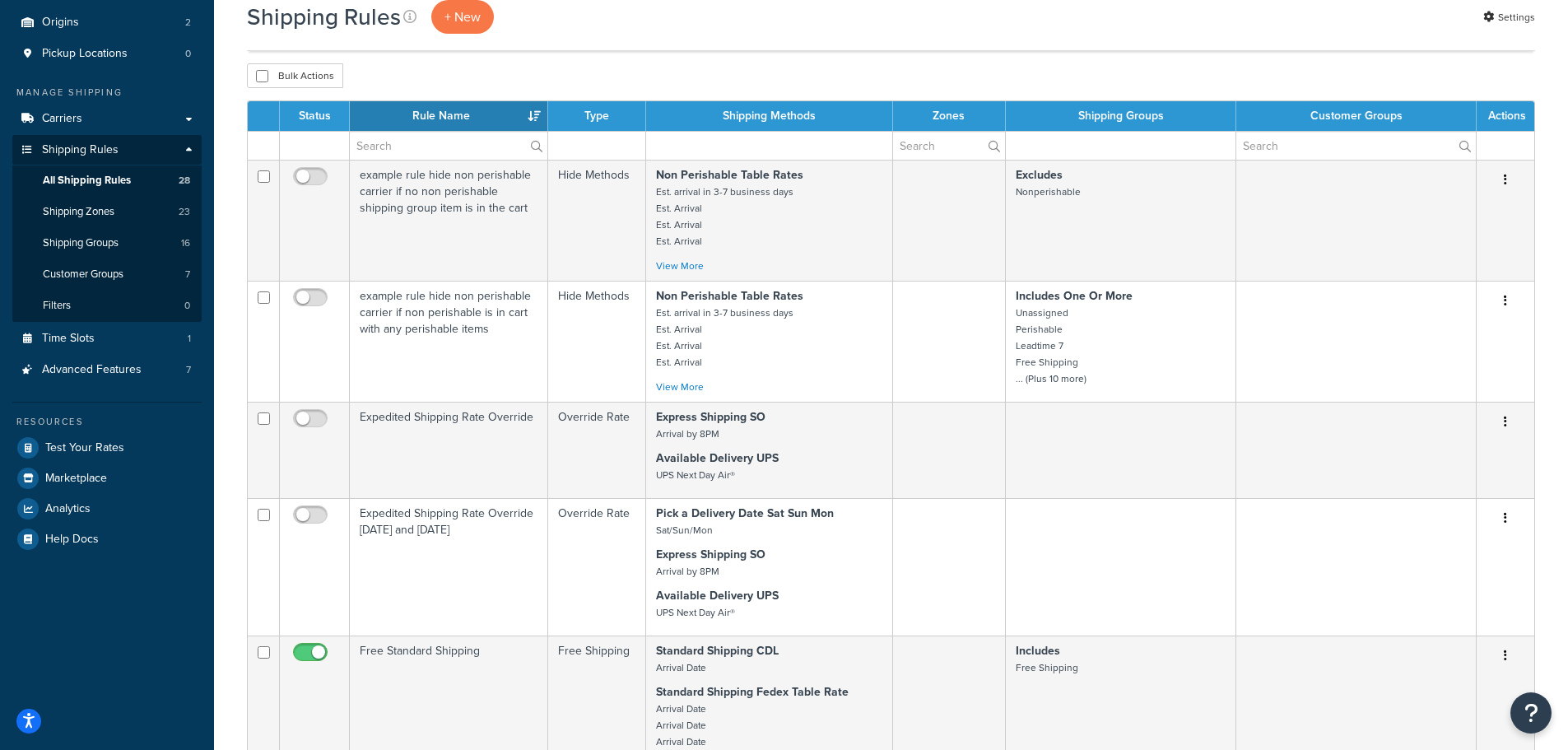
scroll to position [493, 0]
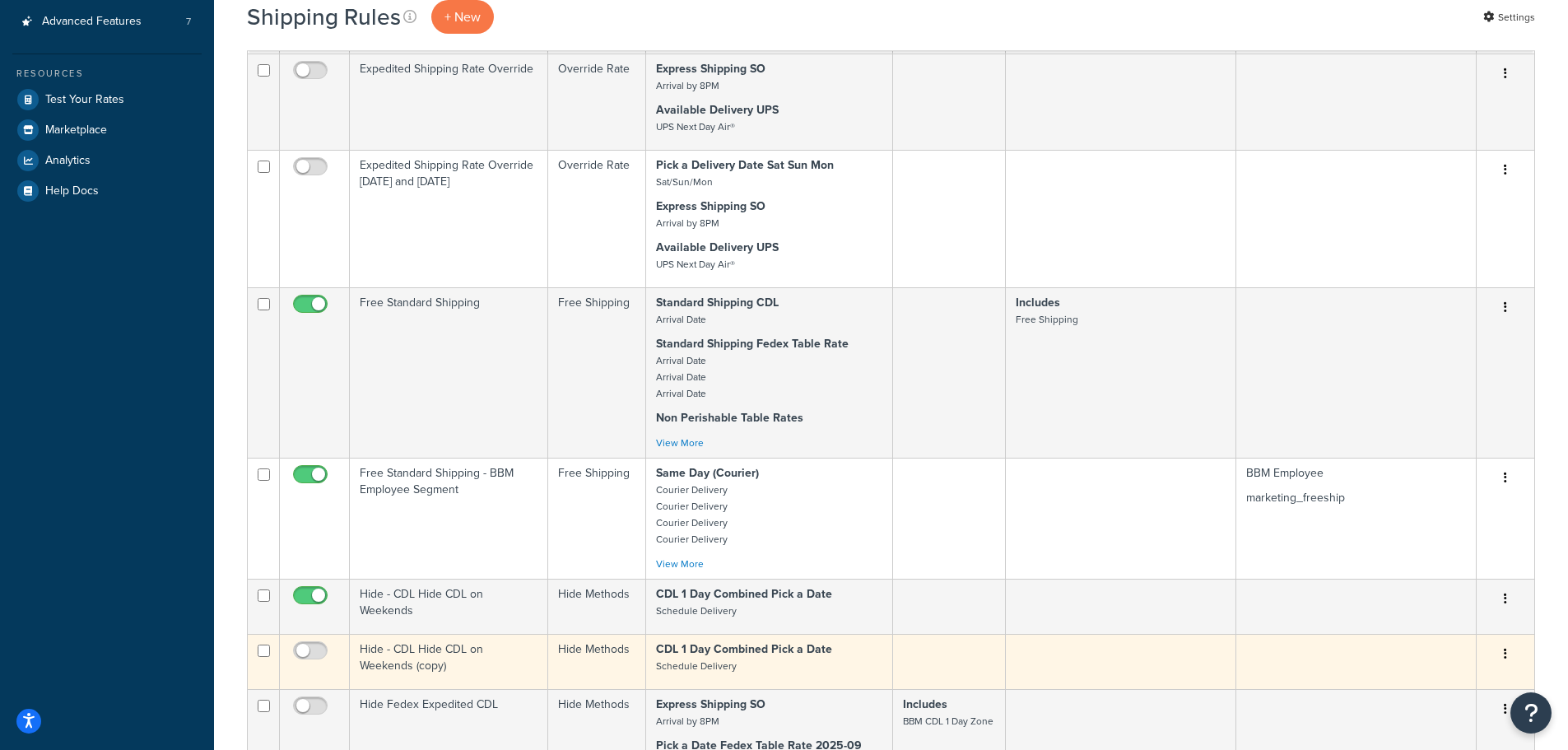
click at [407, 656] on td "Hide - CDL Hide CDL on Weekends (copy)" at bounding box center [449, 661] width 199 height 55
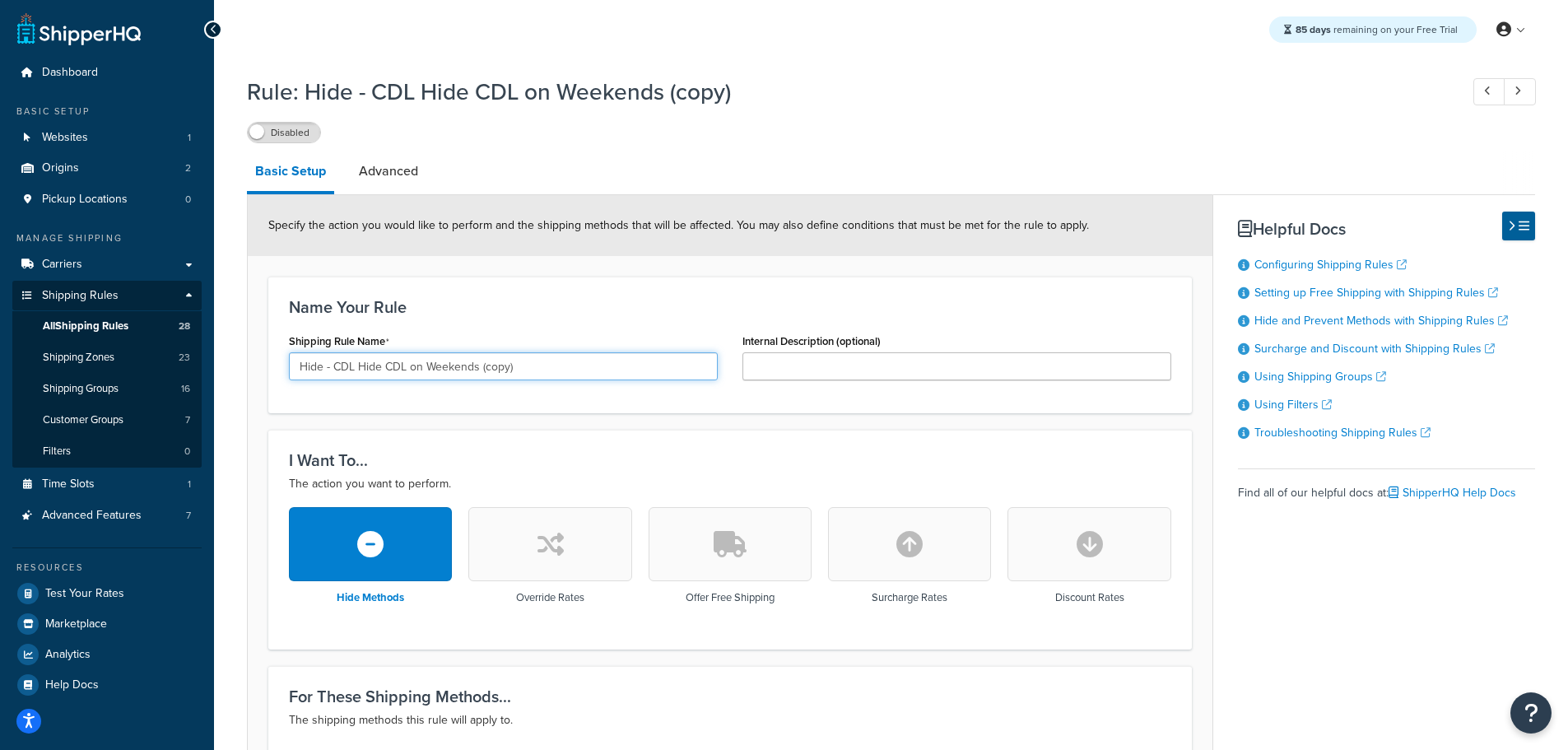
drag, startPoint x: 384, startPoint y: 366, endPoint x: 405, endPoint y: 364, distance: 21.1
click at [404, 363] on input "Hide - CDL Hide CDL on Weekends (copy)" at bounding box center [502, 365] width 429 height 28
drag, startPoint x: 438, startPoint y: 361, endPoint x: 592, endPoint y: 361, distance: 154.0
click at [592, 361] on input "Hide - CDL Hide Fedex on Weekends (copy)" at bounding box center [502, 365] width 429 height 28
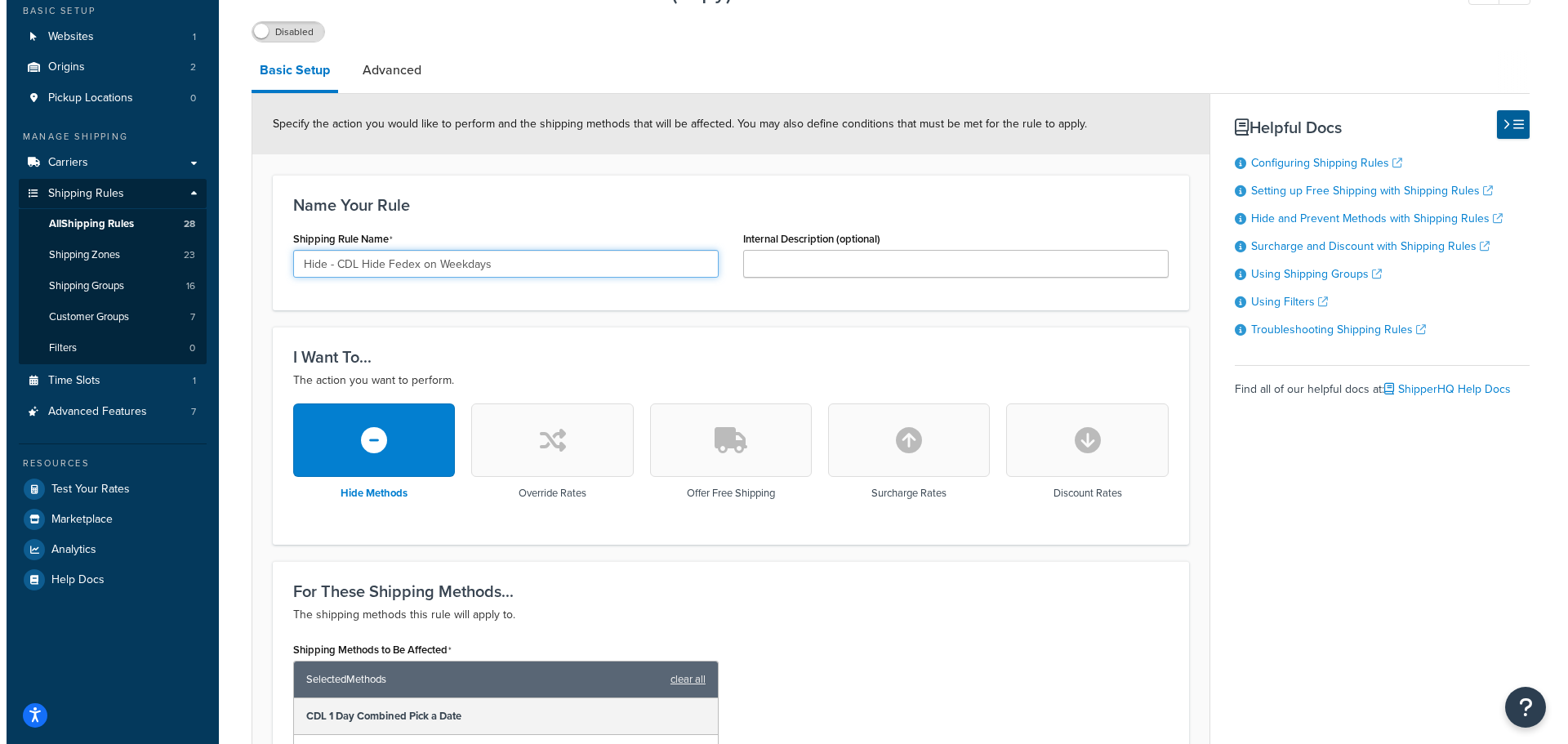
scroll to position [482, 0]
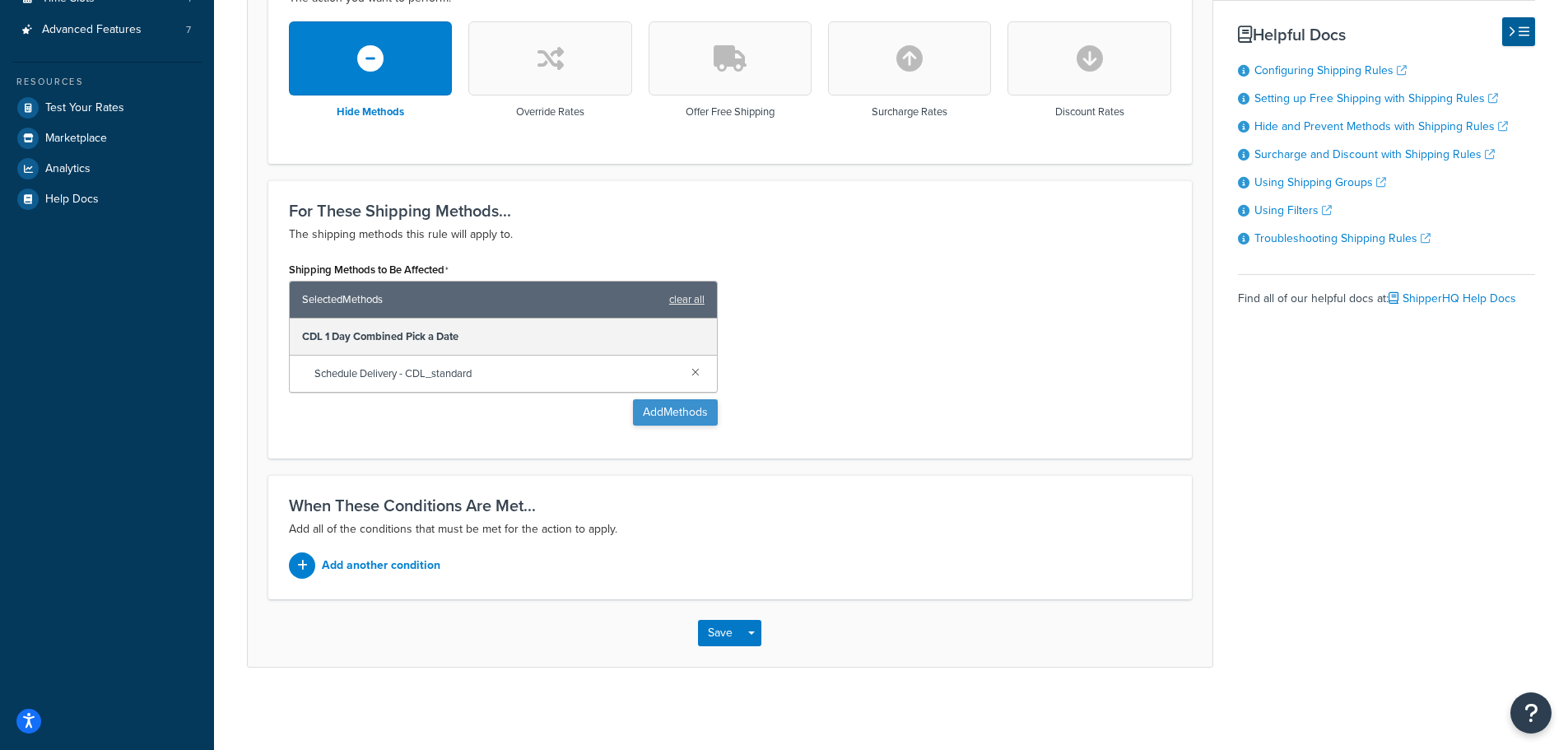
type input "Hide - CDL Hide Fedex on Weekdays"
click at [696, 408] on button "Add Methods" at bounding box center [675, 412] width 85 height 27
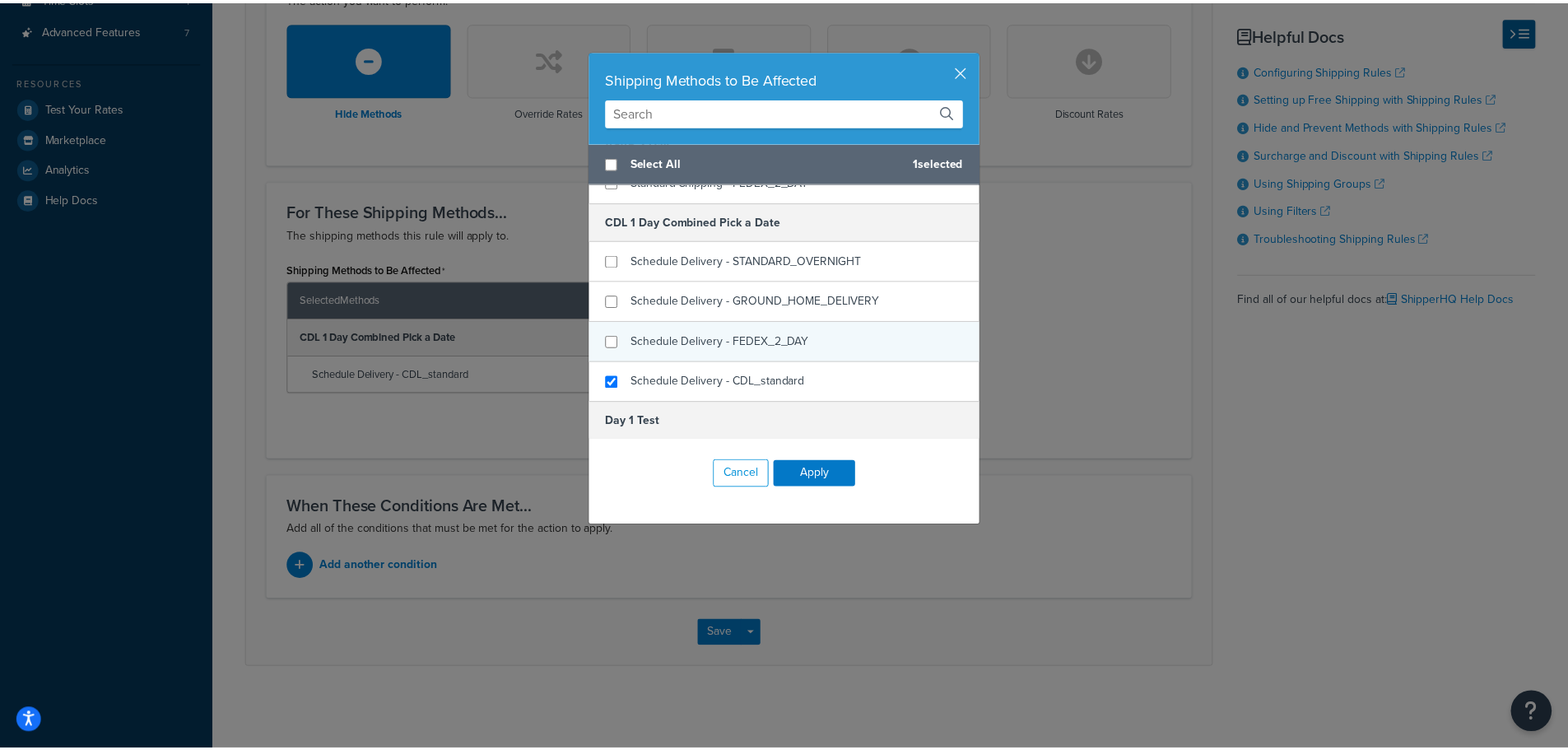
scroll to position [247, 0]
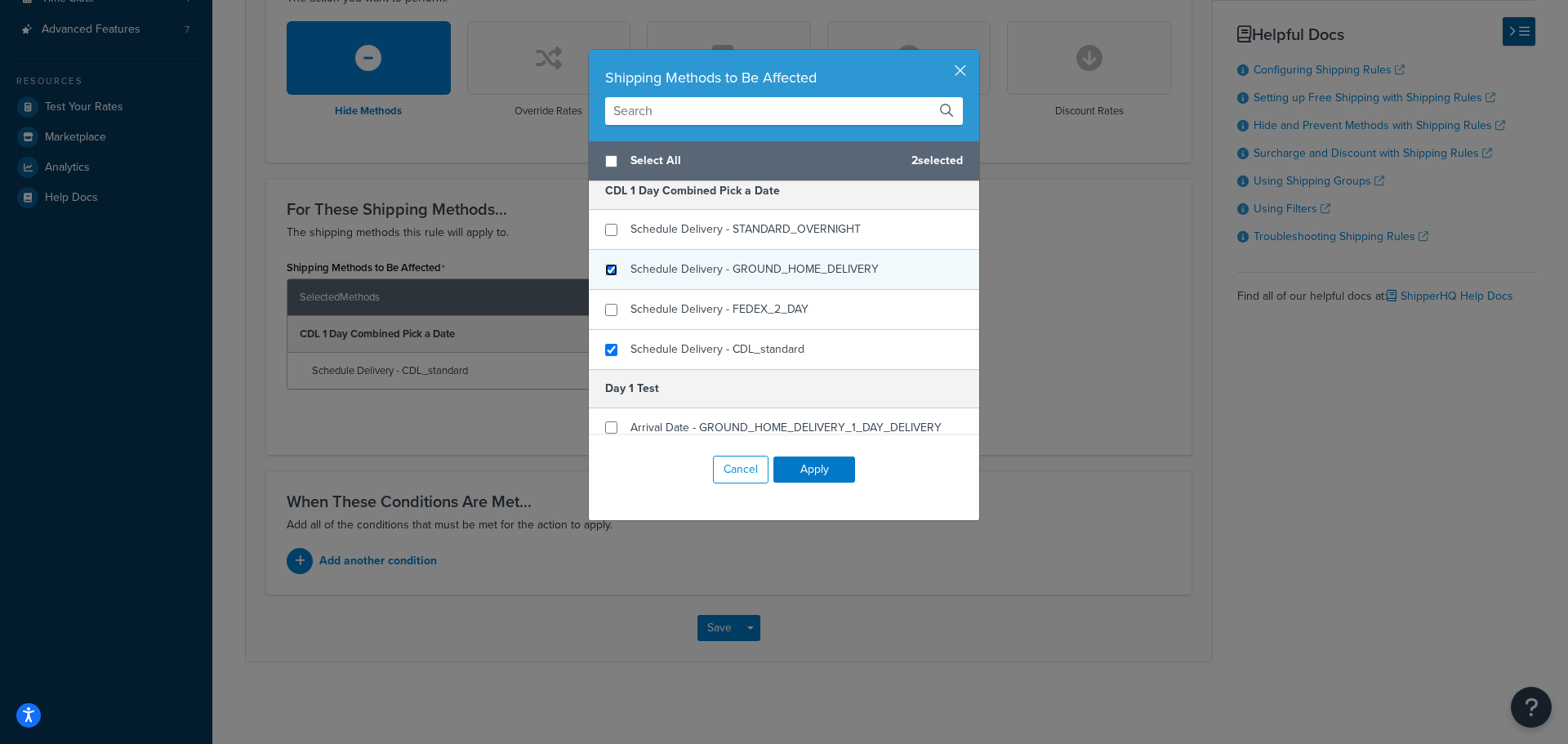
click at [605, 274] on input "checkbox" at bounding box center [612, 270] width 12 height 12
checkbox input "true"
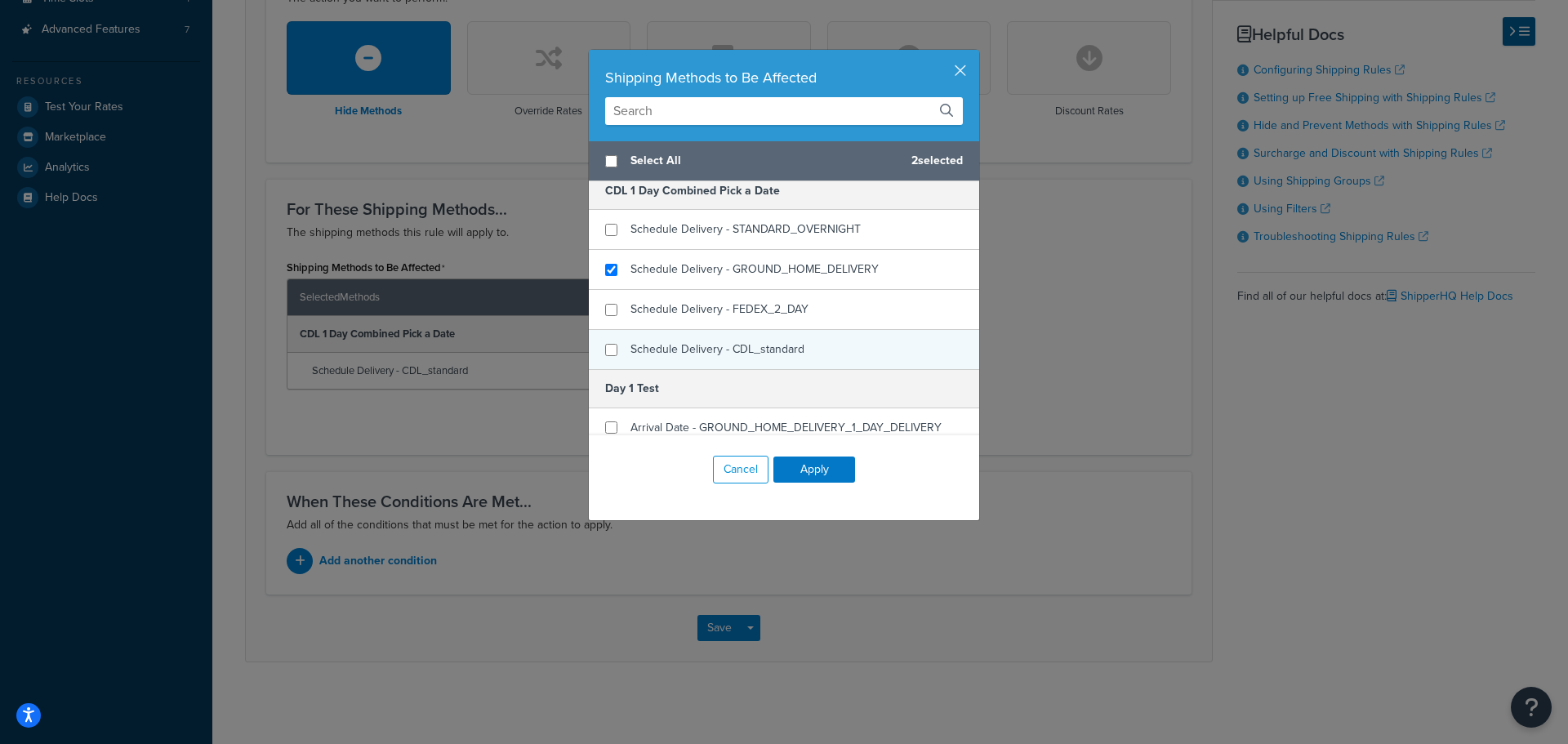
checkbox input "false"
click at [611, 349] on div "Schedule Delivery - CDL_standard" at bounding box center [784, 349] width 391 height 39
click at [804, 463] on button "Apply" at bounding box center [814, 469] width 81 height 27
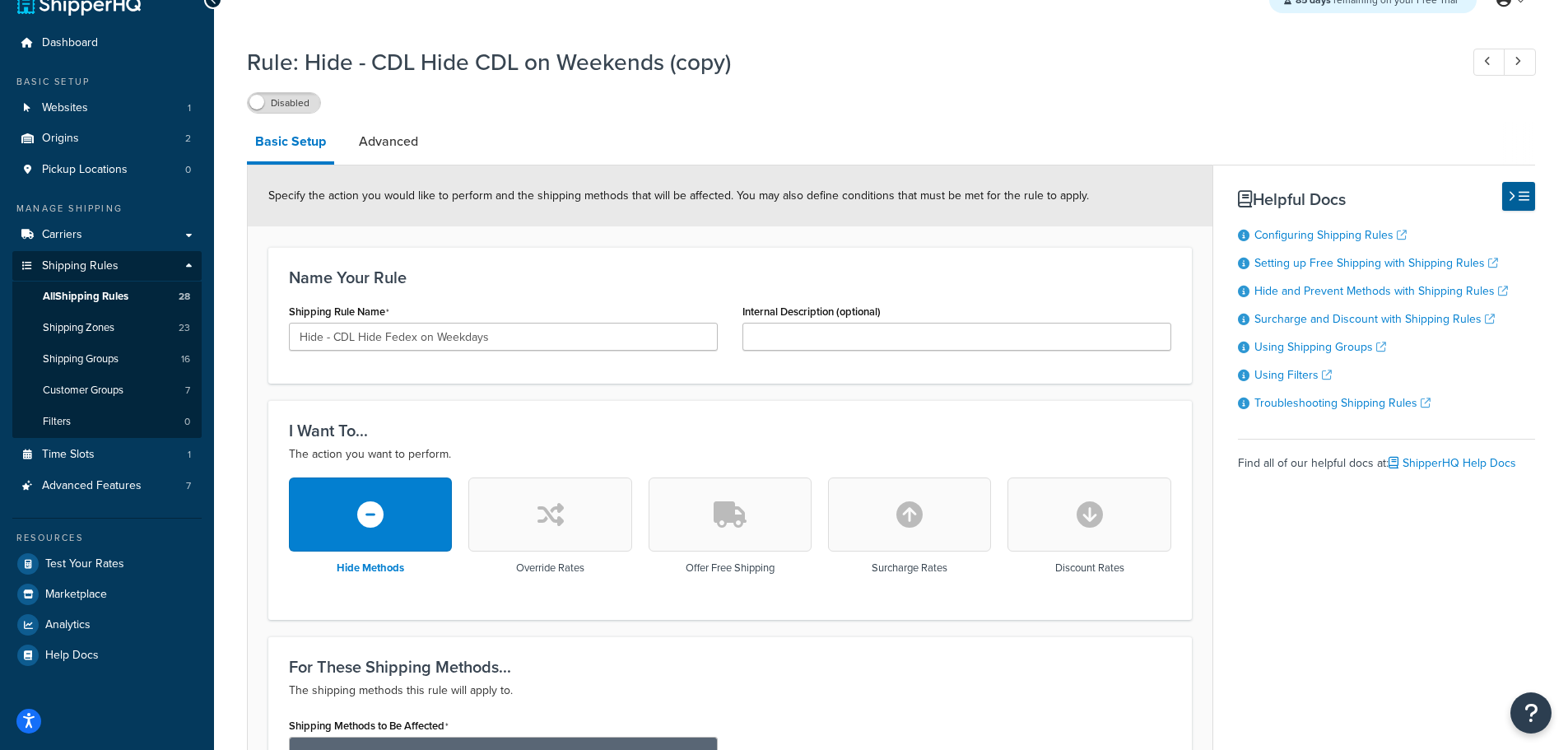
scroll to position [0, 0]
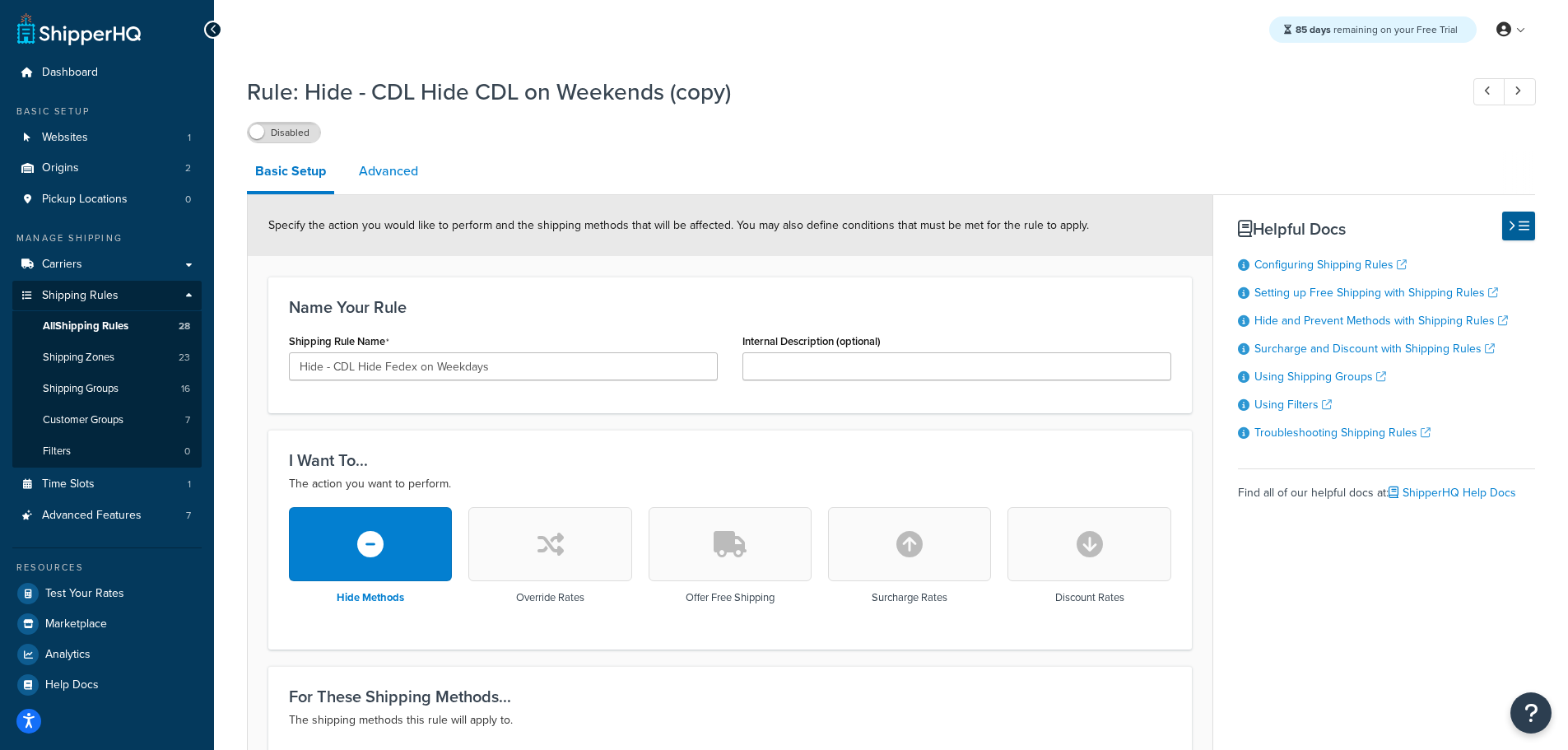
click at [402, 174] on link "Advanced" at bounding box center [388, 171] width 76 height 39
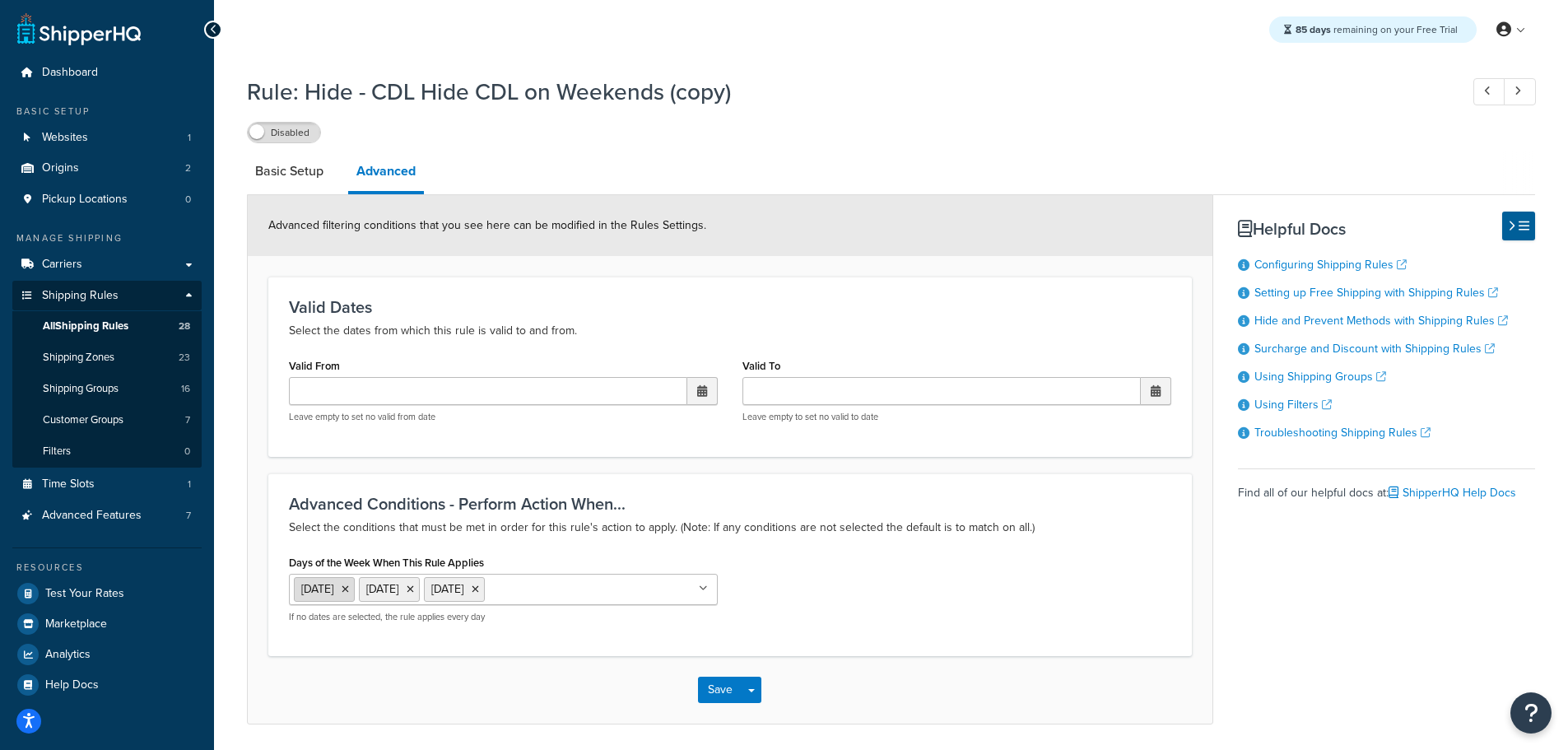
click at [349, 591] on icon at bounding box center [345, 589] width 7 height 10
click at [349, 587] on icon at bounding box center [345, 589] width 7 height 10
click at [348, 586] on li "Please Select" at bounding box center [328, 589] width 69 height 23
click at [778, 534] on p "Select the conditions that must be met in order for this rule's action to apply…" at bounding box center [730, 527] width 882 height 20
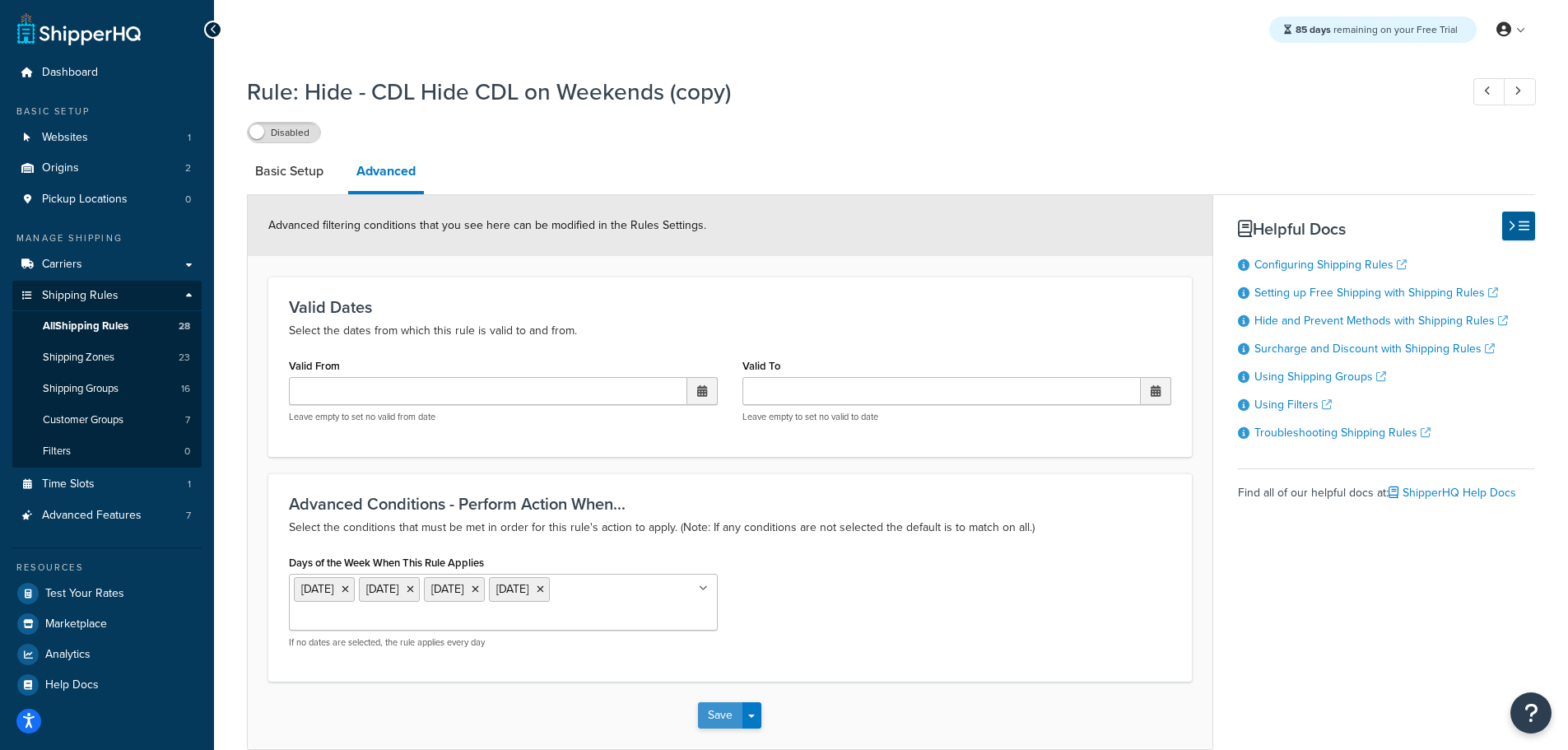
click at [715, 702] on button "Save" at bounding box center [720, 715] width 45 height 27
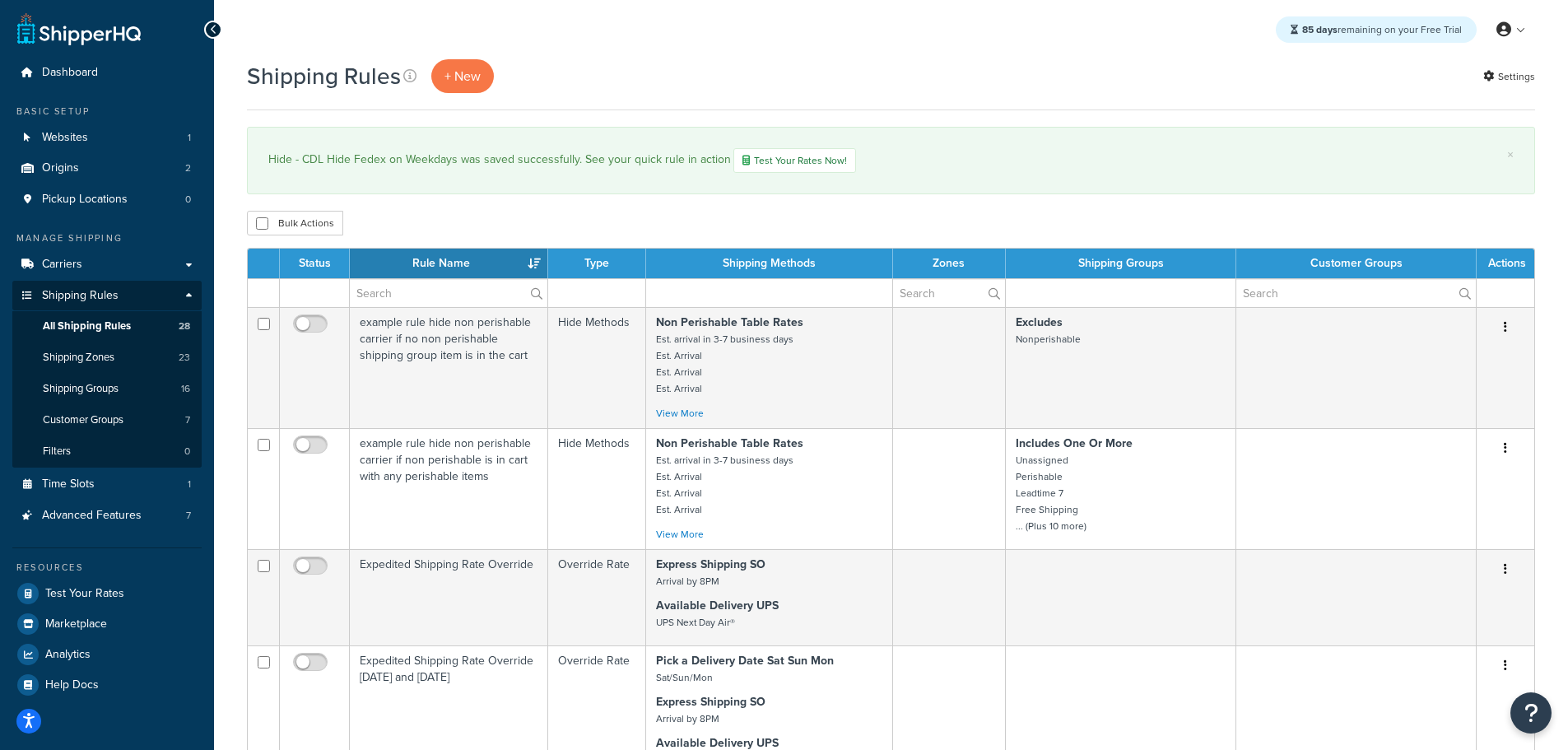
select select "50"
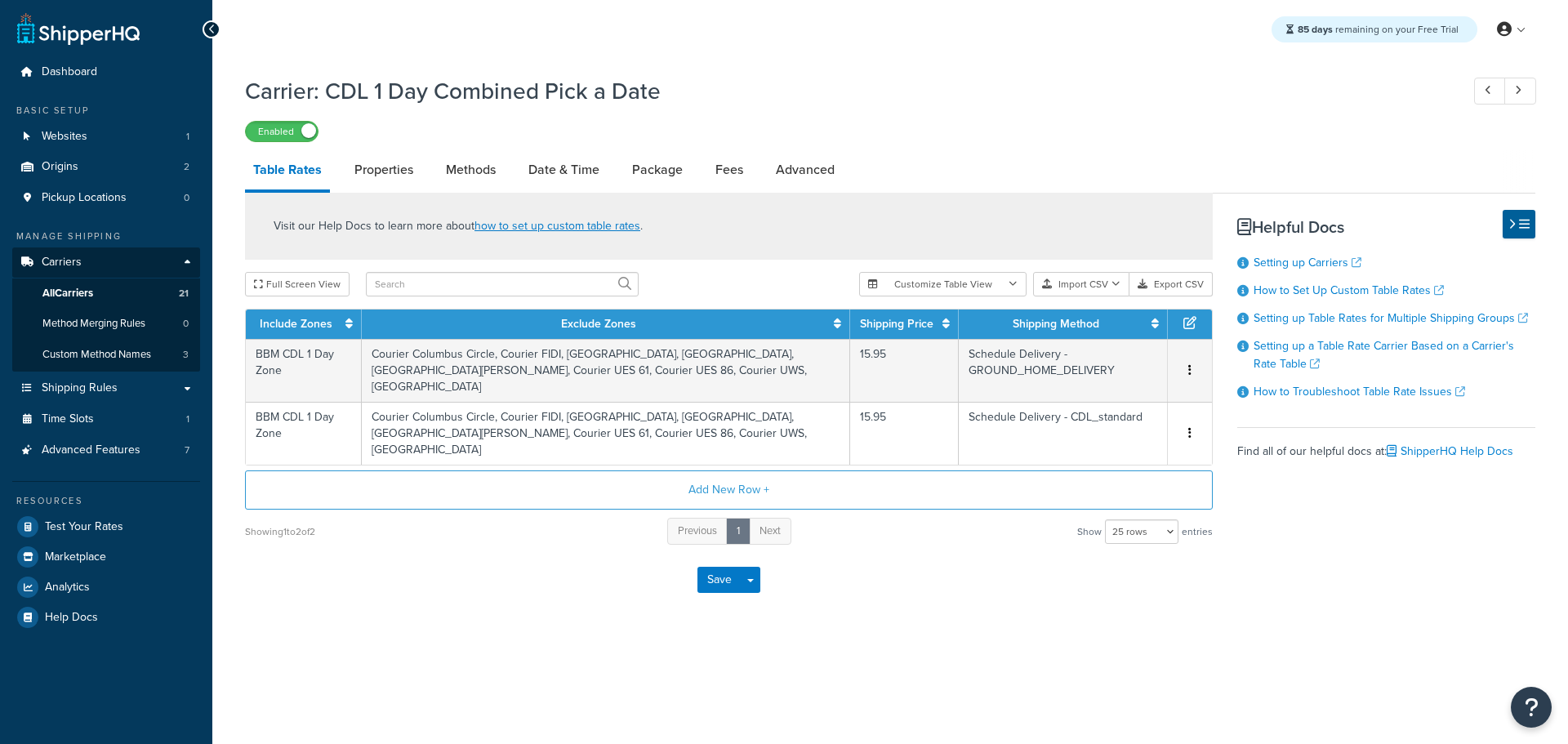
select select "25"
click at [821, 166] on link "Advanced" at bounding box center [804, 170] width 75 height 39
select select "false"
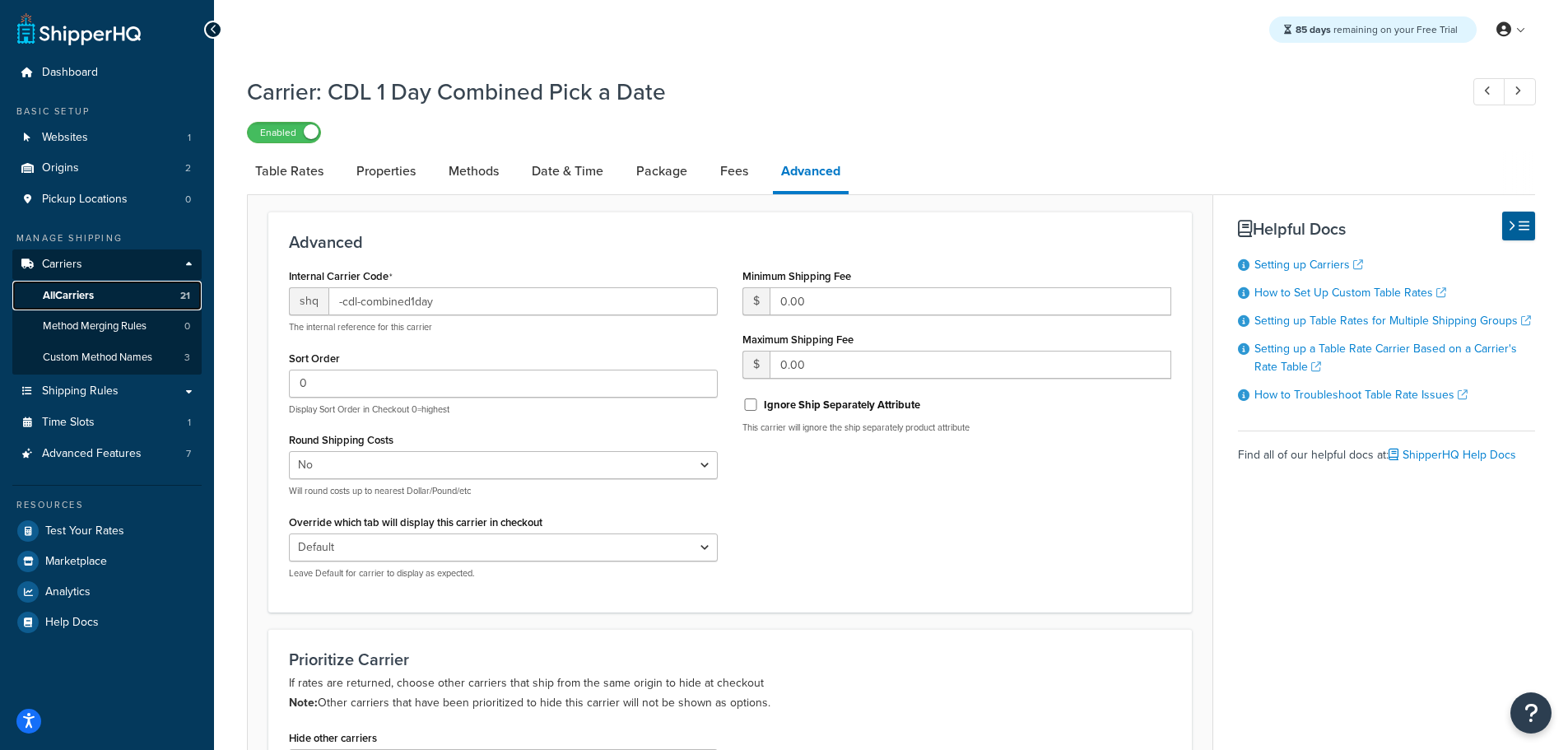
click at [91, 289] on span "All Carriers" at bounding box center [68, 296] width 51 height 14
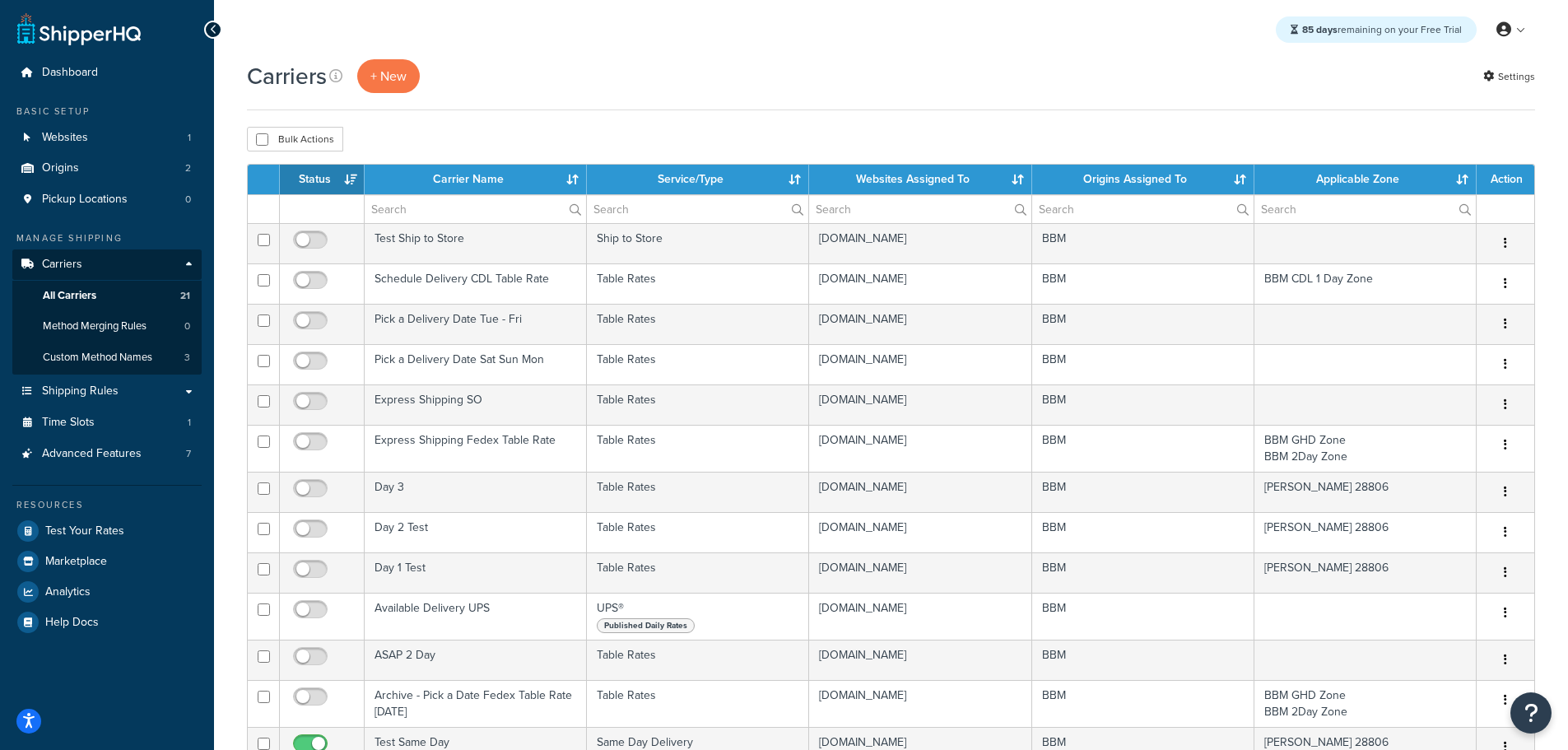
select select "15"
click at [317, 176] on th "Status" at bounding box center [322, 179] width 85 height 29
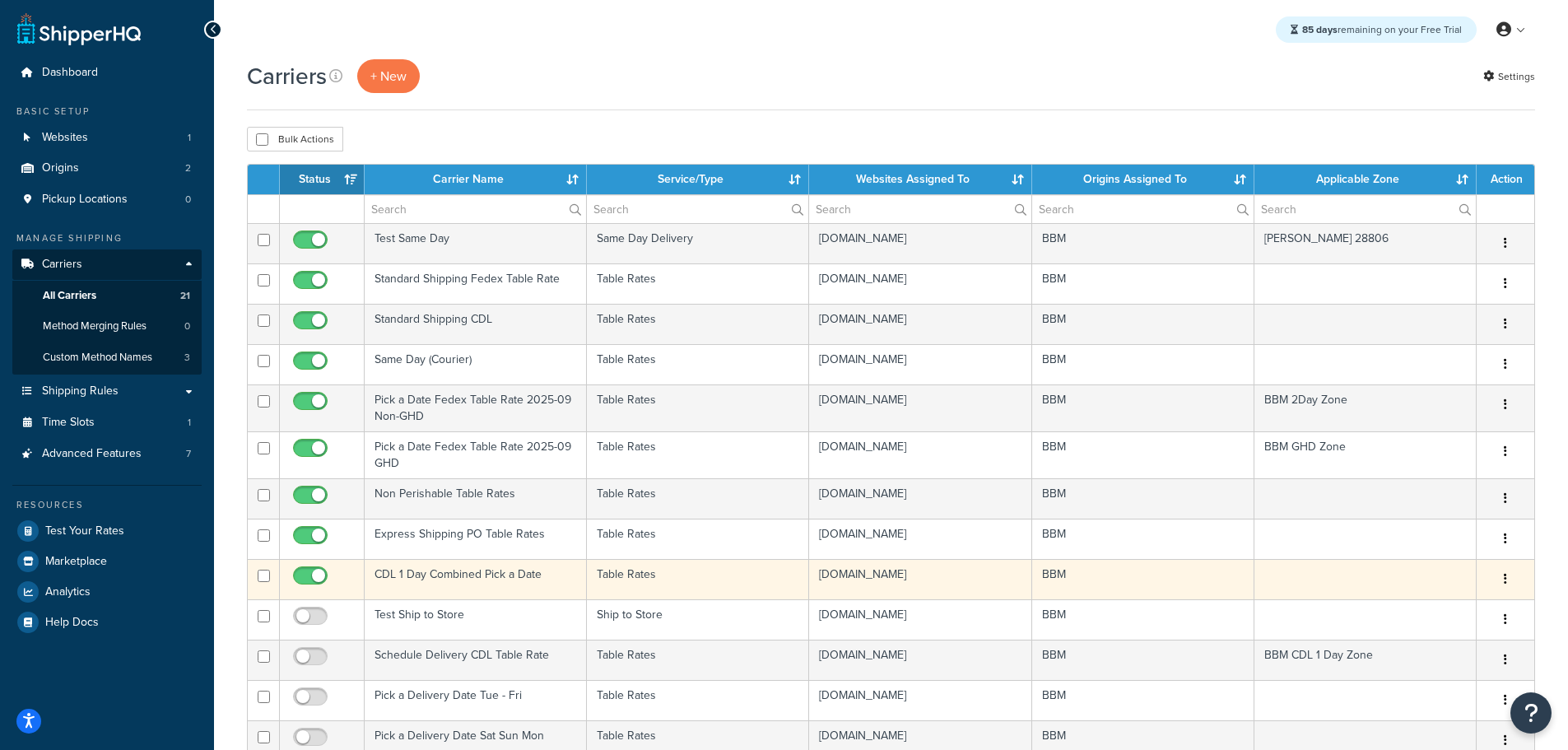
click at [271, 577] on td at bounding box center [264, 578] width 32 height 40
checkbox input "true"
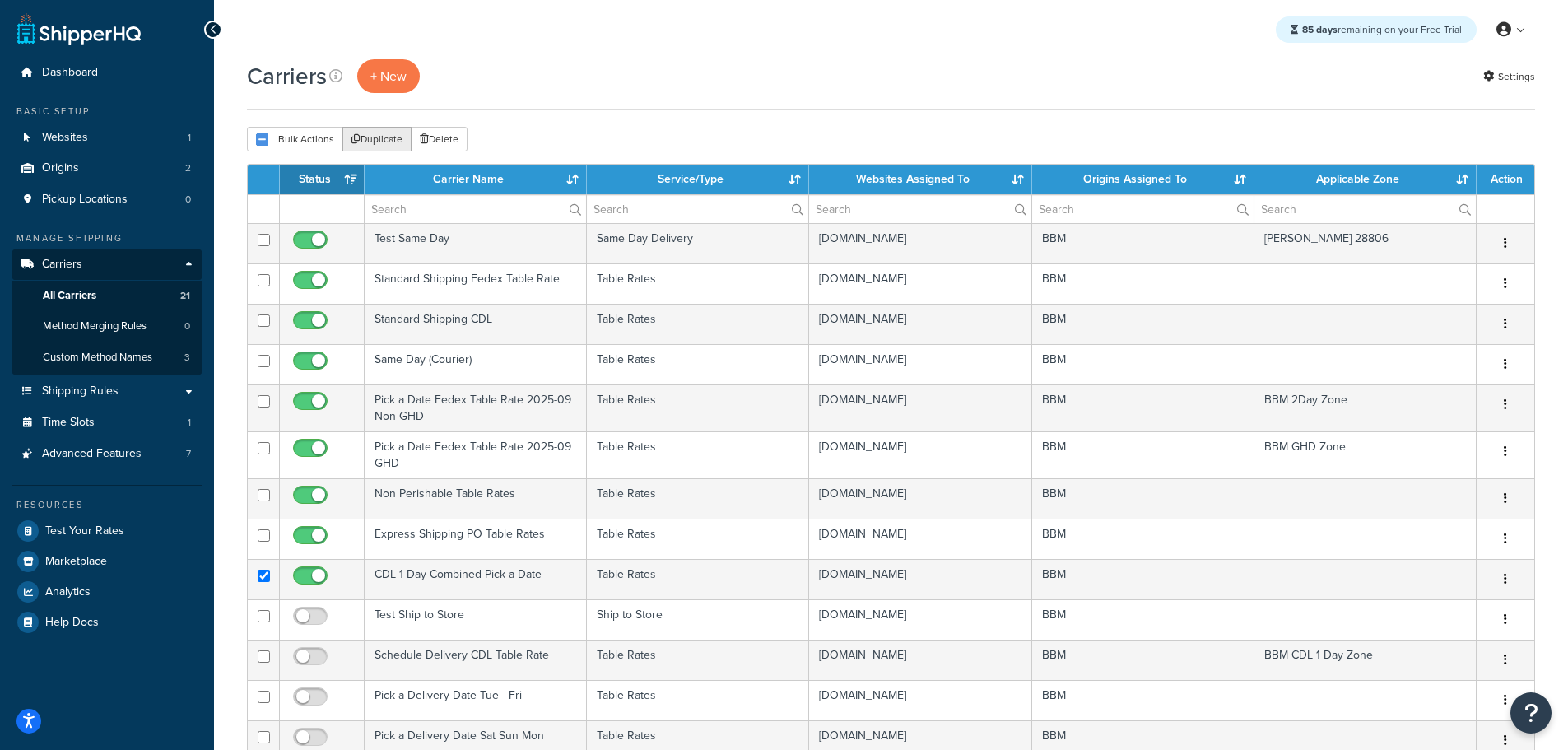
drag, startPoint x: 380, startPoint y: 139, endPoint x: 866, endPoint y: 58, distance: 492.7
click at [380, 138] on button "Duplicate" at bounding box center [377, 139] width 69 height 25
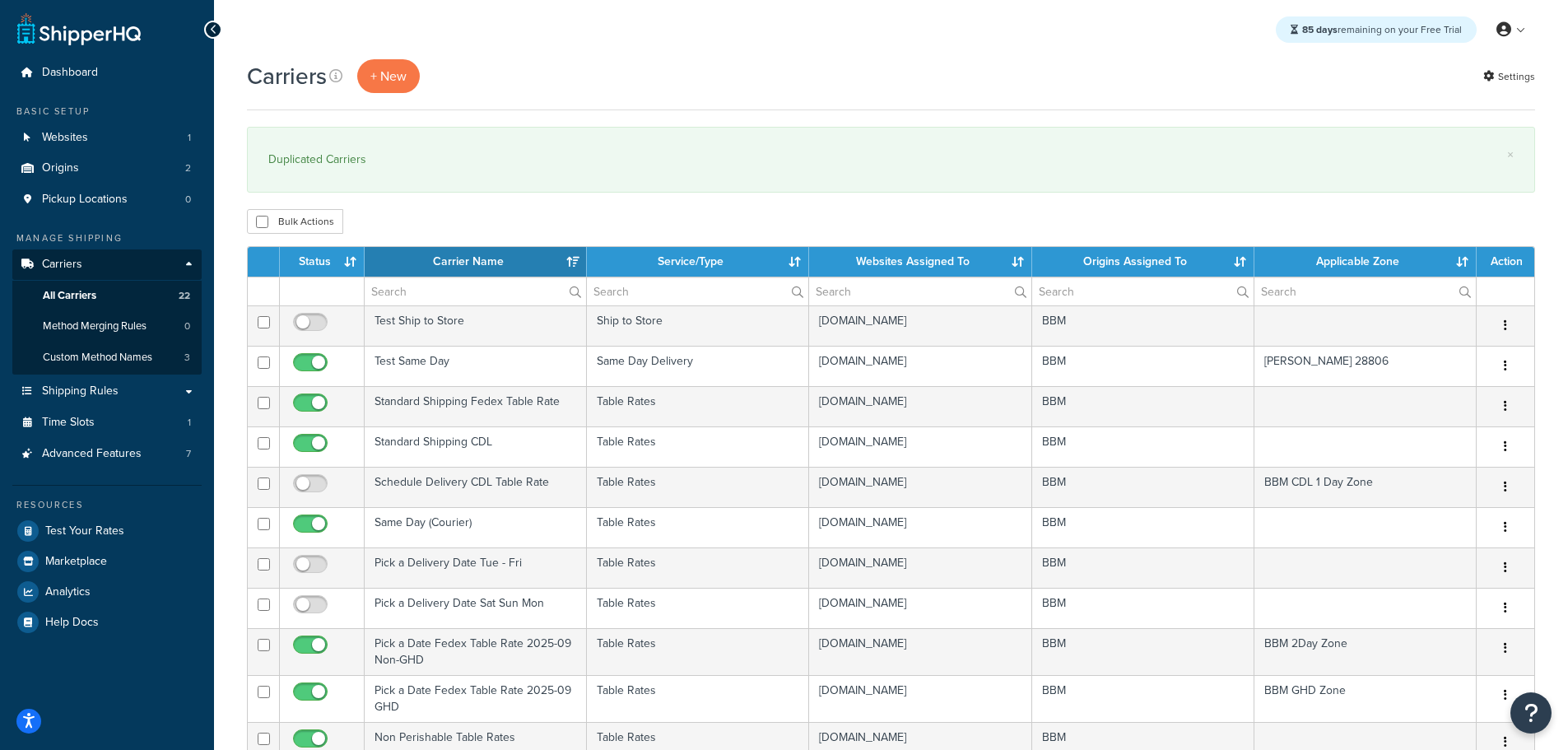
select select "15"
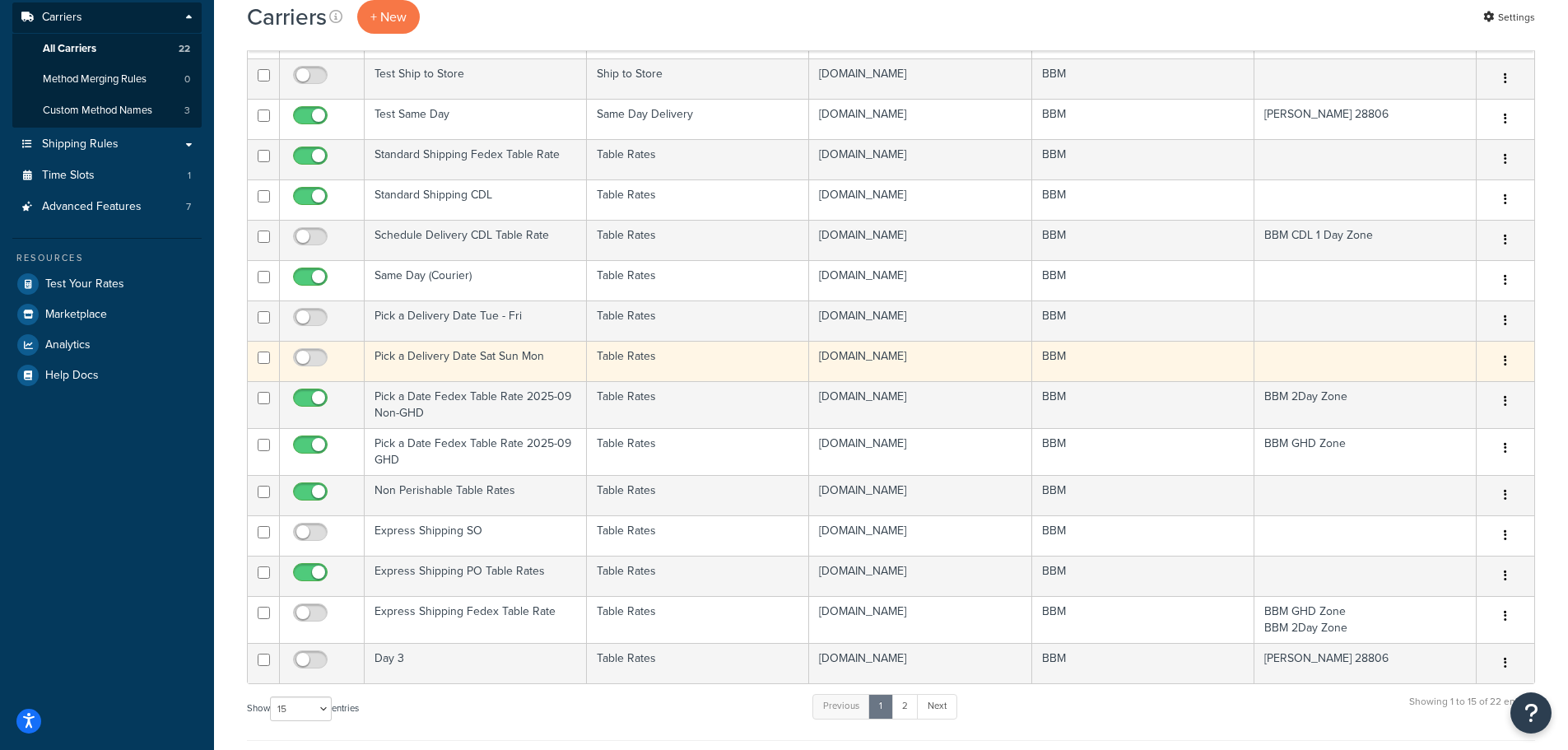
scroll to position [82, 0]
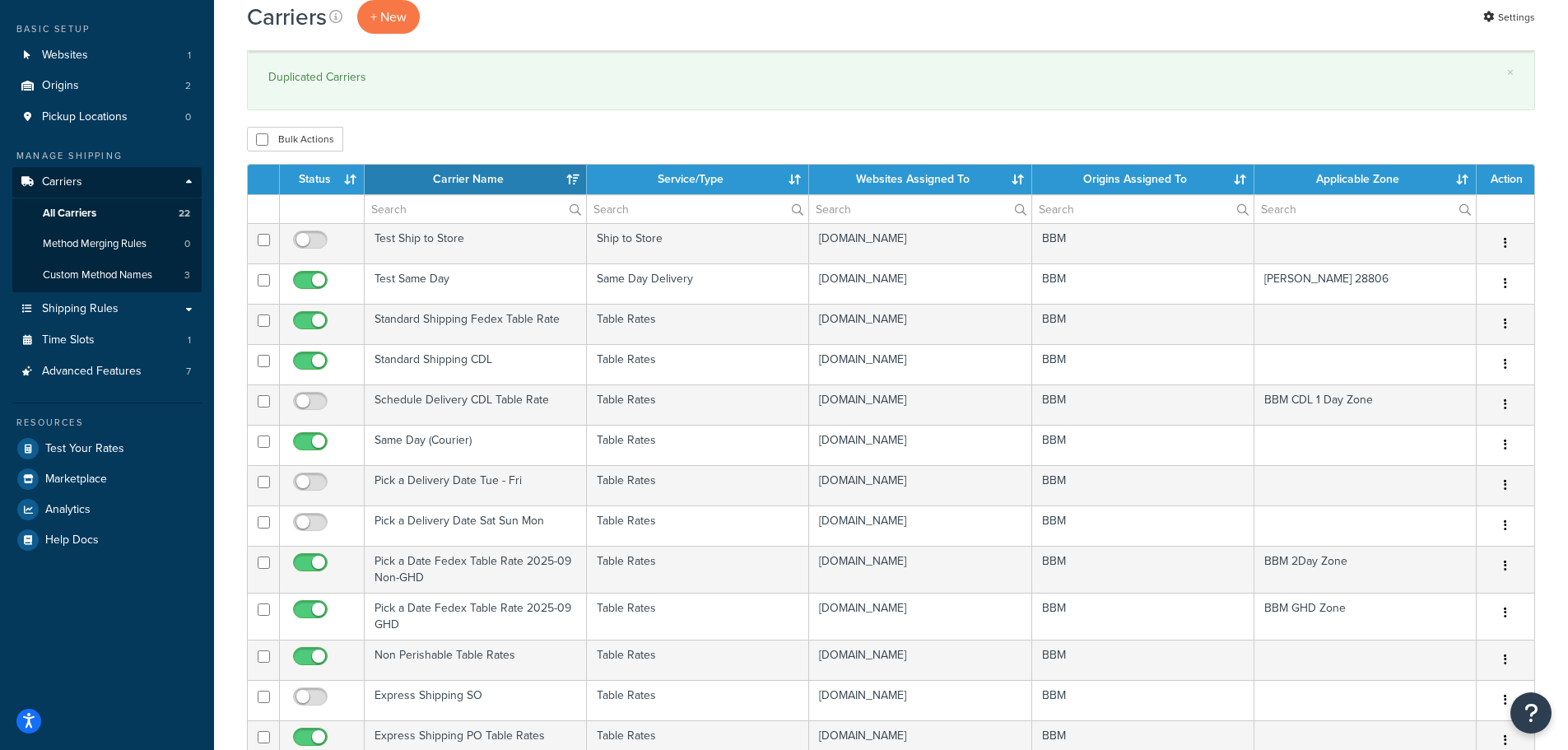
click at [332, 170] on th "Status" at bounding box center [322, 179] width 85 height 29
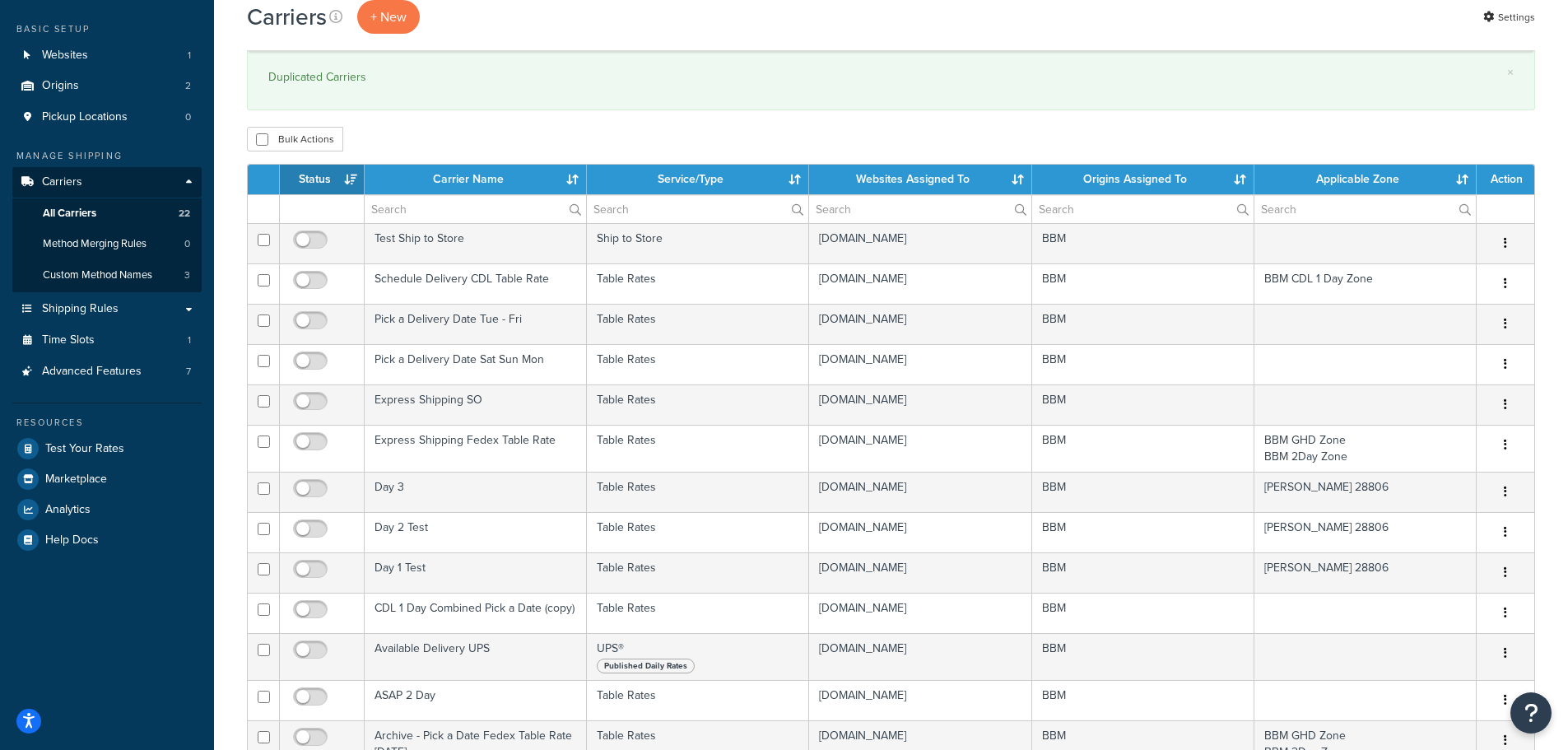
click at [336, 170] on th "Status" at bounding box center [322, 179] width 85 height 29
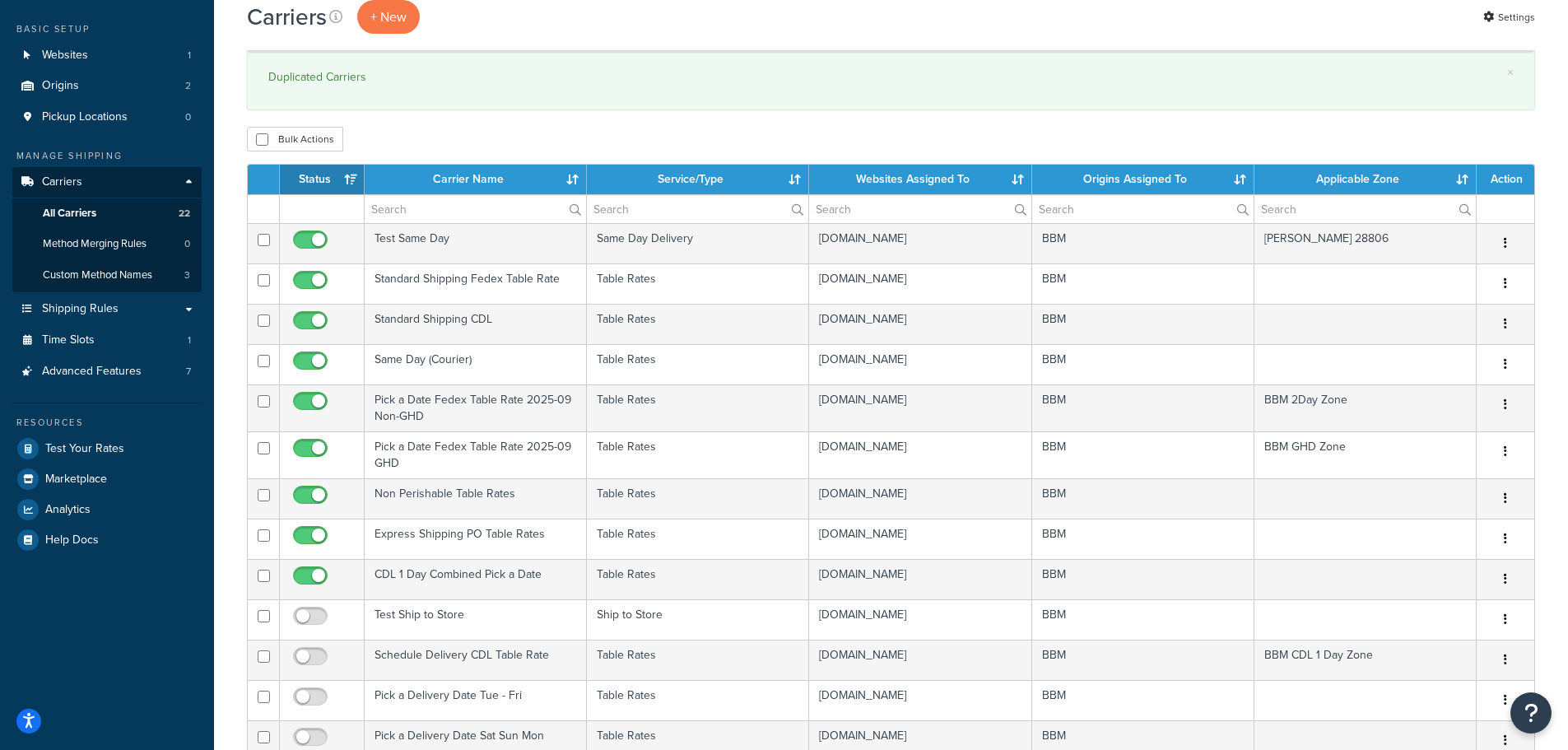
click at [436, 179] on th "Carrier Name" at bounding box center [475, 179] width 222 height 29
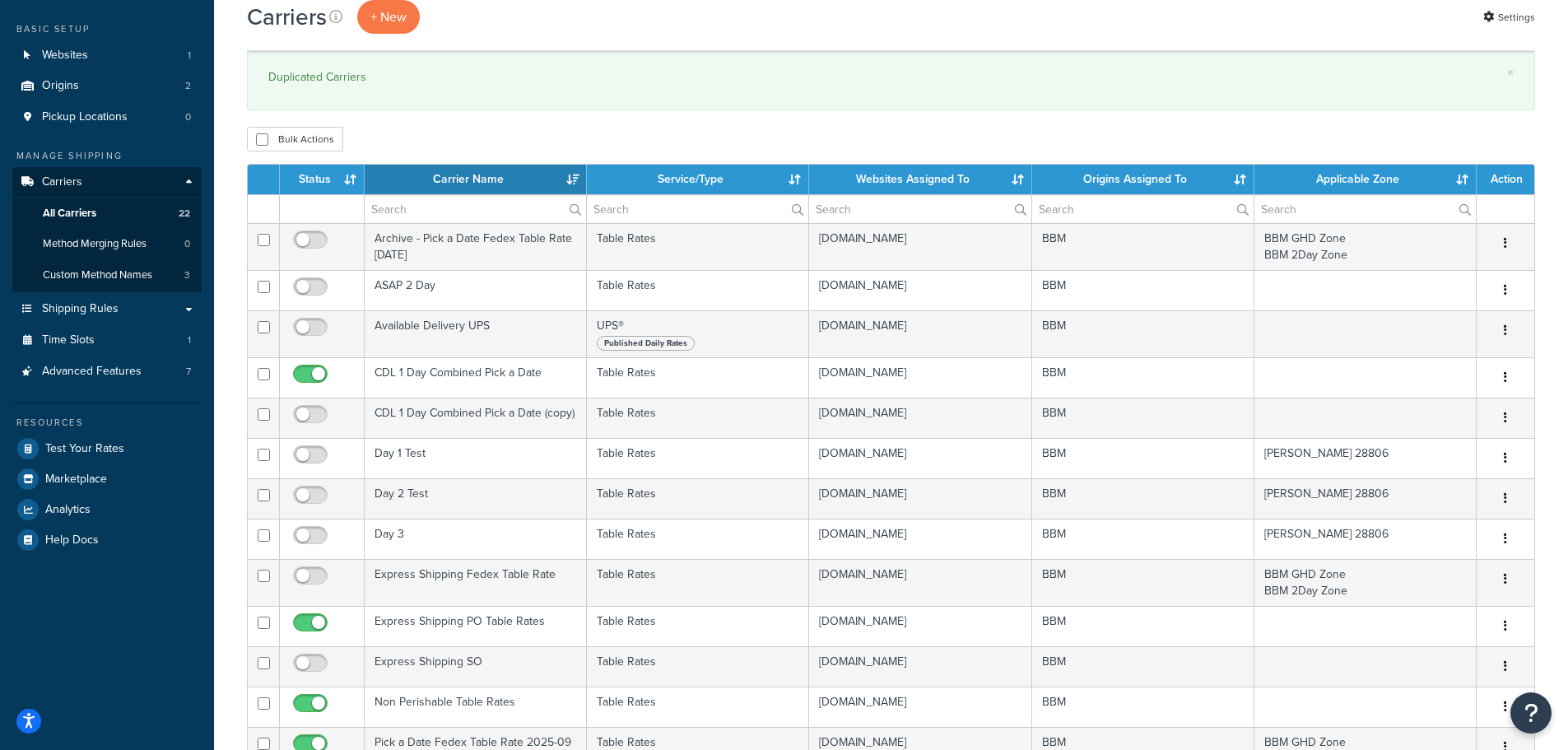
click at [460, 179] on th "Carrier Name" at bounding box center [475, 179] width 222 height 29
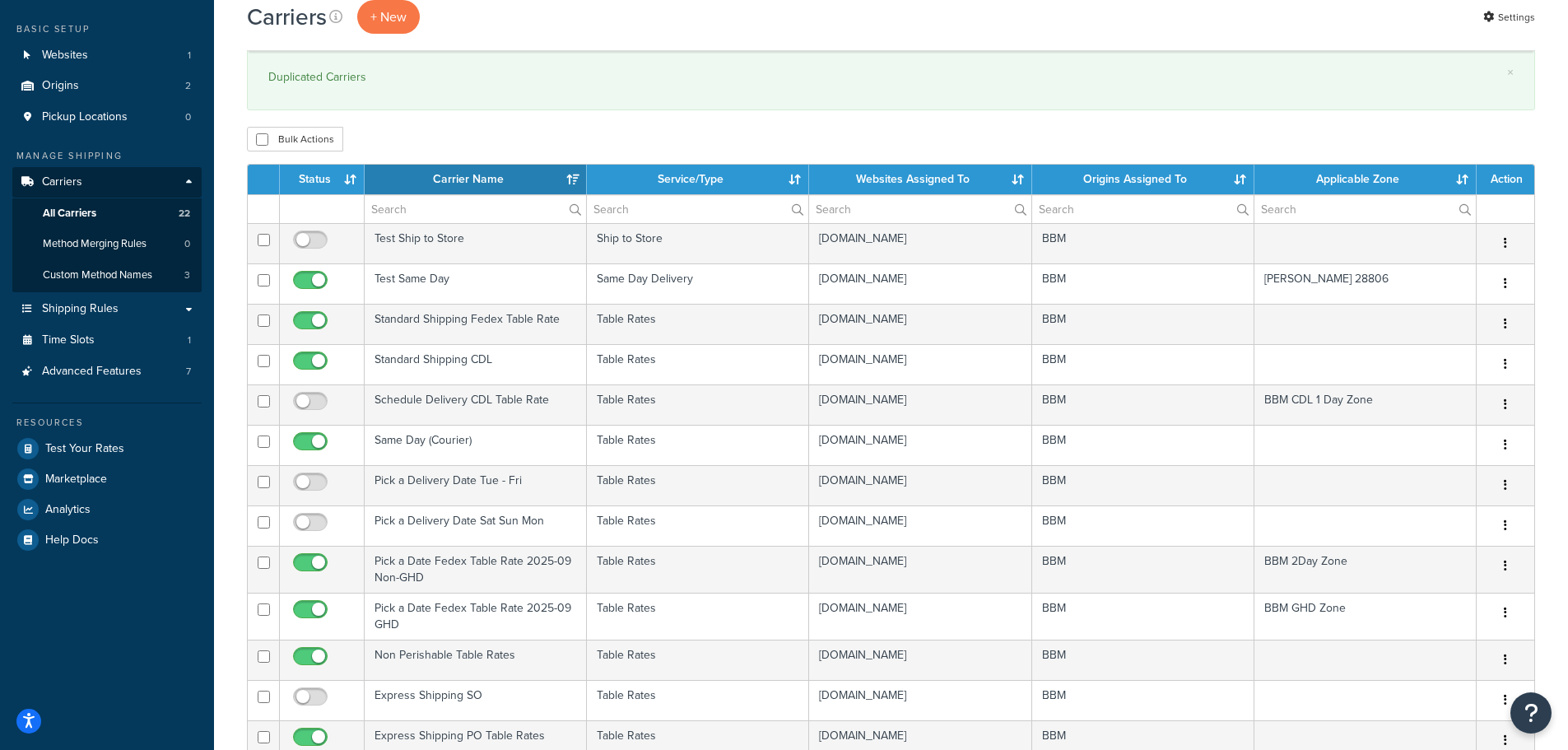
click at [482, 183] on th "Carrier Name" at bounding box center [475, 179] width 222 height 29
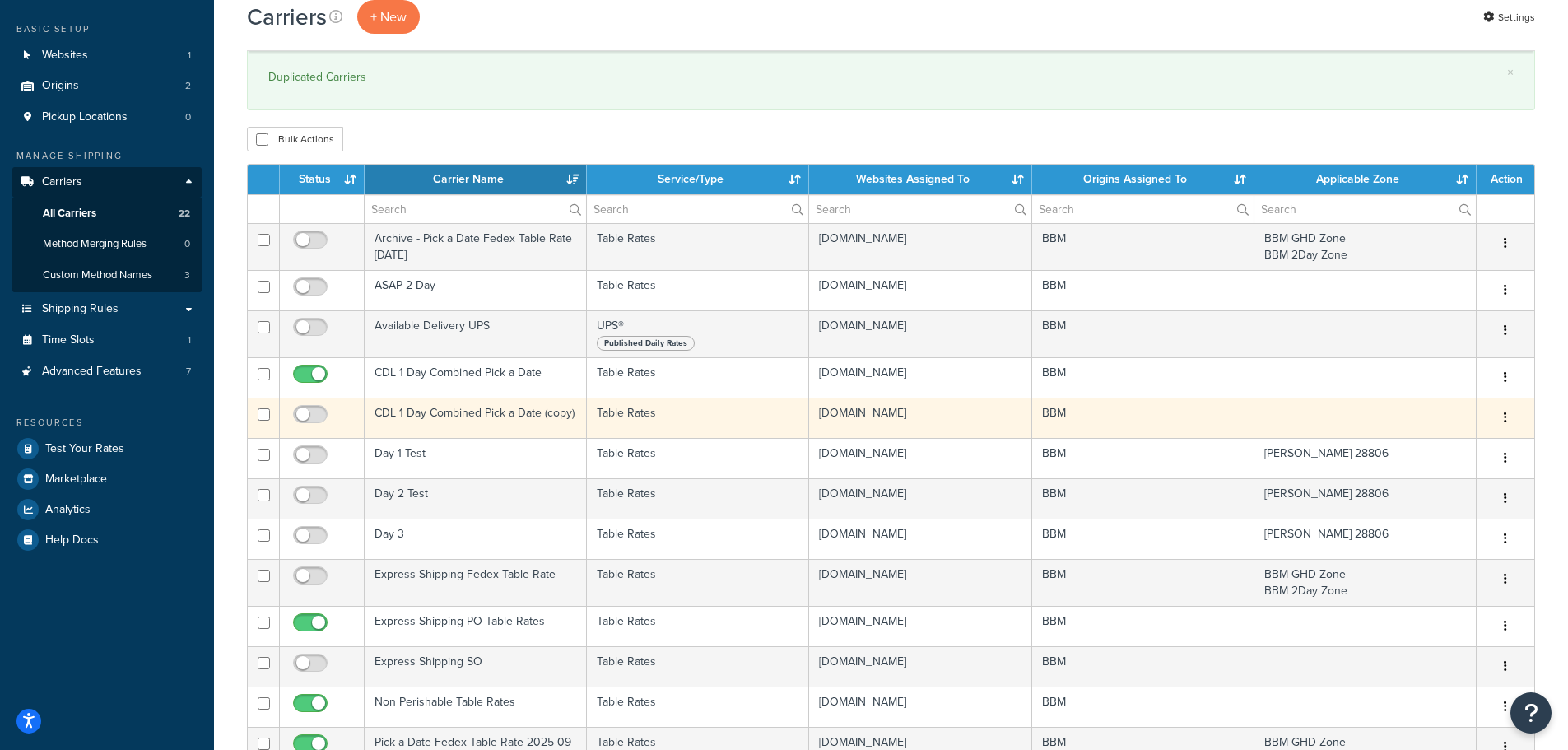
click at [450, 407] on td "CDL 1 Day Combined Pick a Date (copy)" at bounding box center [475, 417] width 222 height 40
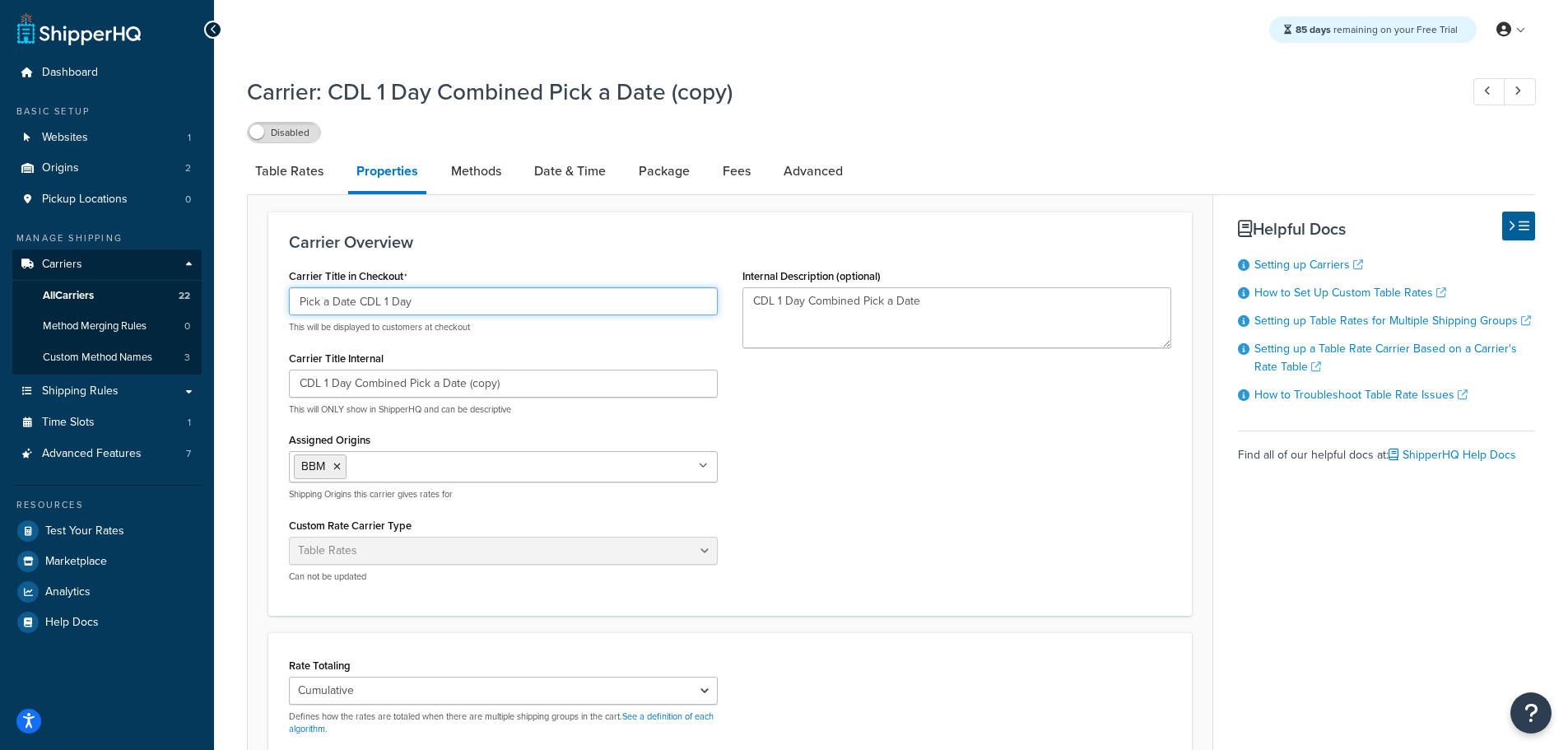
click at [388, 301] on input "Pick a Date CDL 1 Day" at bounding box center [502, 300] width 429 height 28
type input "Pick a Date CDL 2 Day"
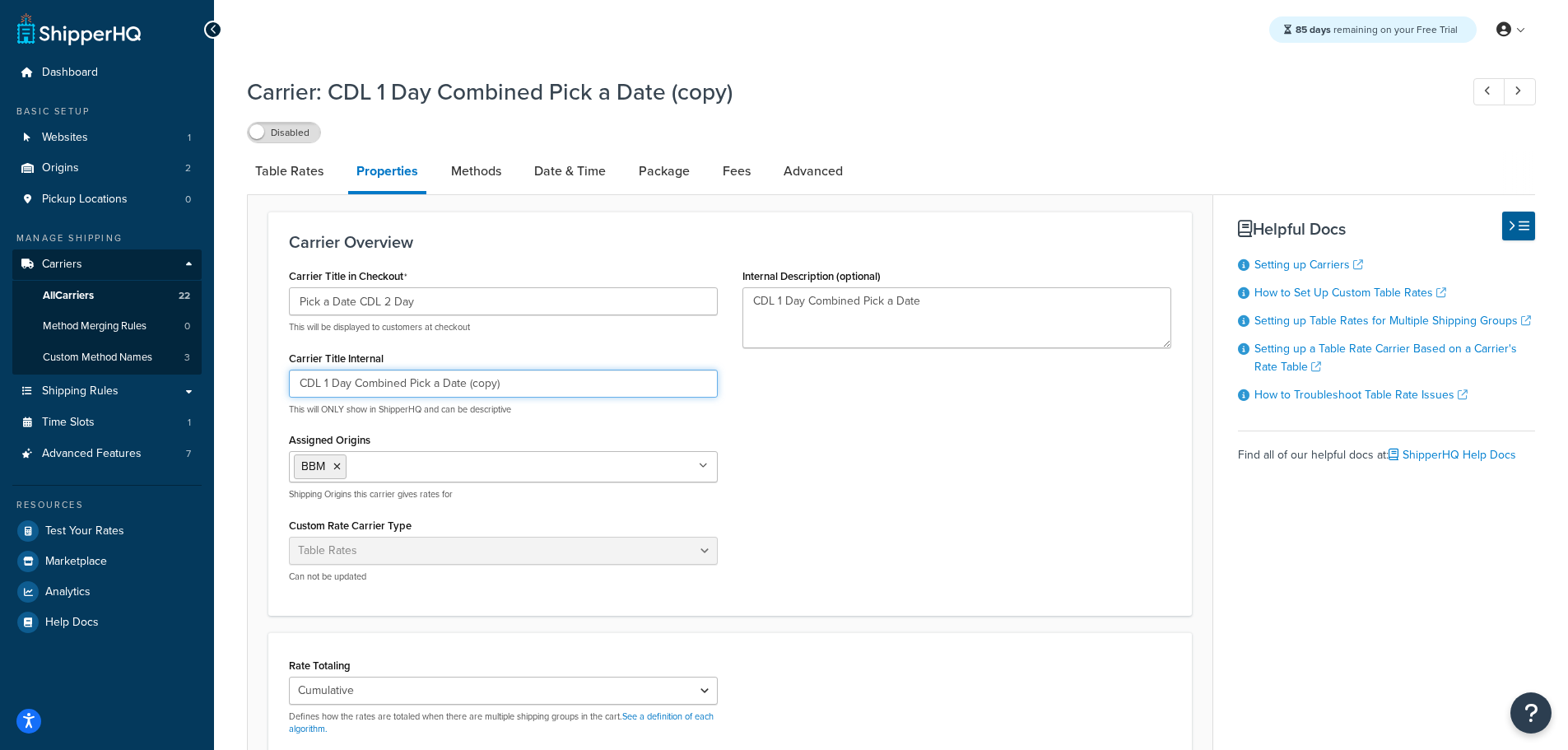
click at [324, 383] on input "CDL 1 Day Combined Pick a Date (copy)" at bounding box center [502, 383] width 429 height 28
drag, startPoint x: 475, startPoint y: 387, endPoint x: 720, endPoint y: 387, distance: 245.0
click at [720, 387] on div "Carrier Title in Checkout Pick a Date CDL 2 Day This will be displayed to custo…" at bounding box center [502, 429] width 453 height 330
type input "CDL 2 Day Combined Pick a Date"
drag, startPoint x: 930, startPoint y: 298, endPoint x: 546, endPoint y: 279, distance: 384.5
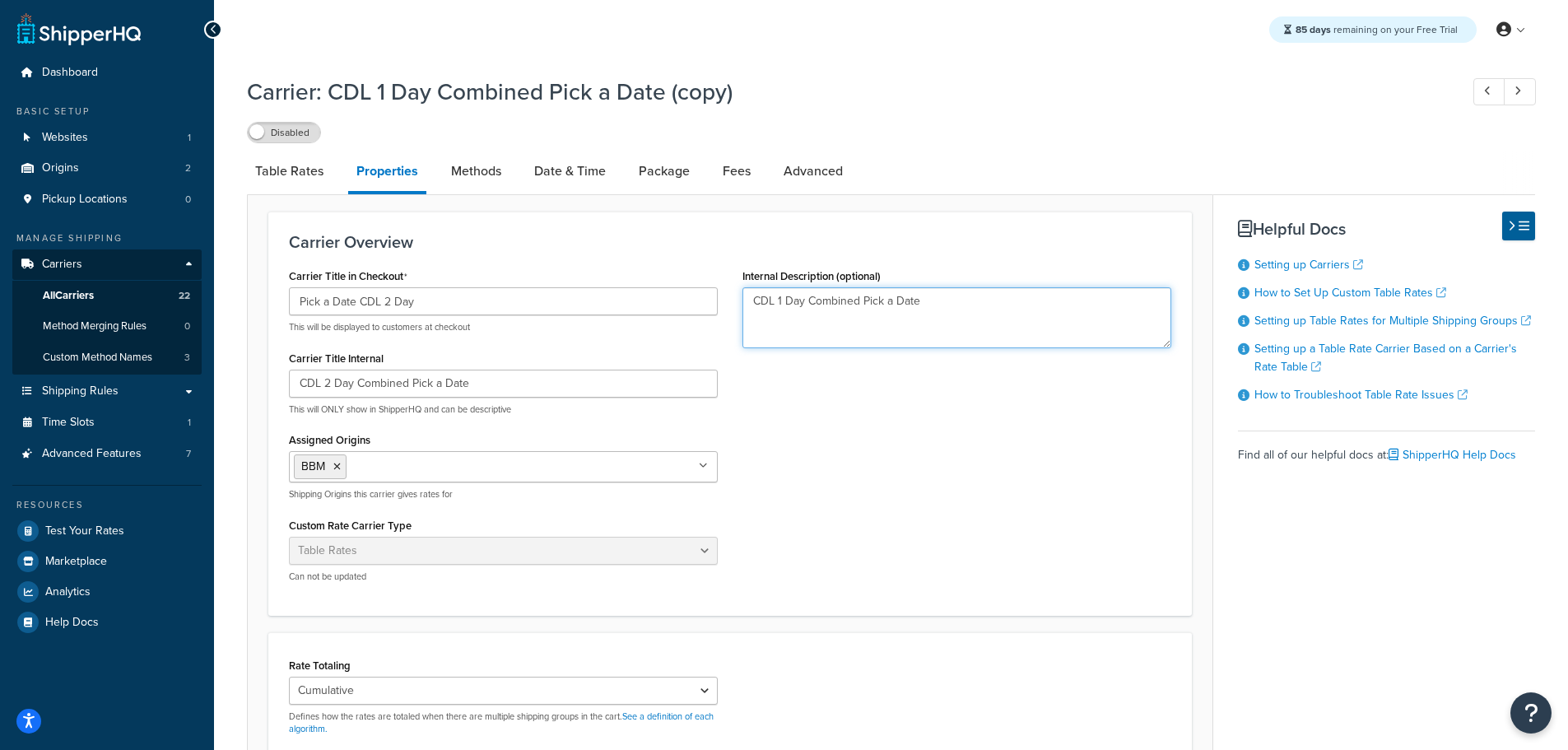
click at [547, 281] on div "Carrier Title in Checkout Pick a Date CDL 2 Day This will be displayed to custo…" at bounding box center [730, 429] width 907 height 330
paste textarea "2"
type textarea "CDL 2 Day Combined Pick a Date"
click at [817, 174] on link "Advanced" at bounding box center [813, 171] width 76 height 39
select select "false"
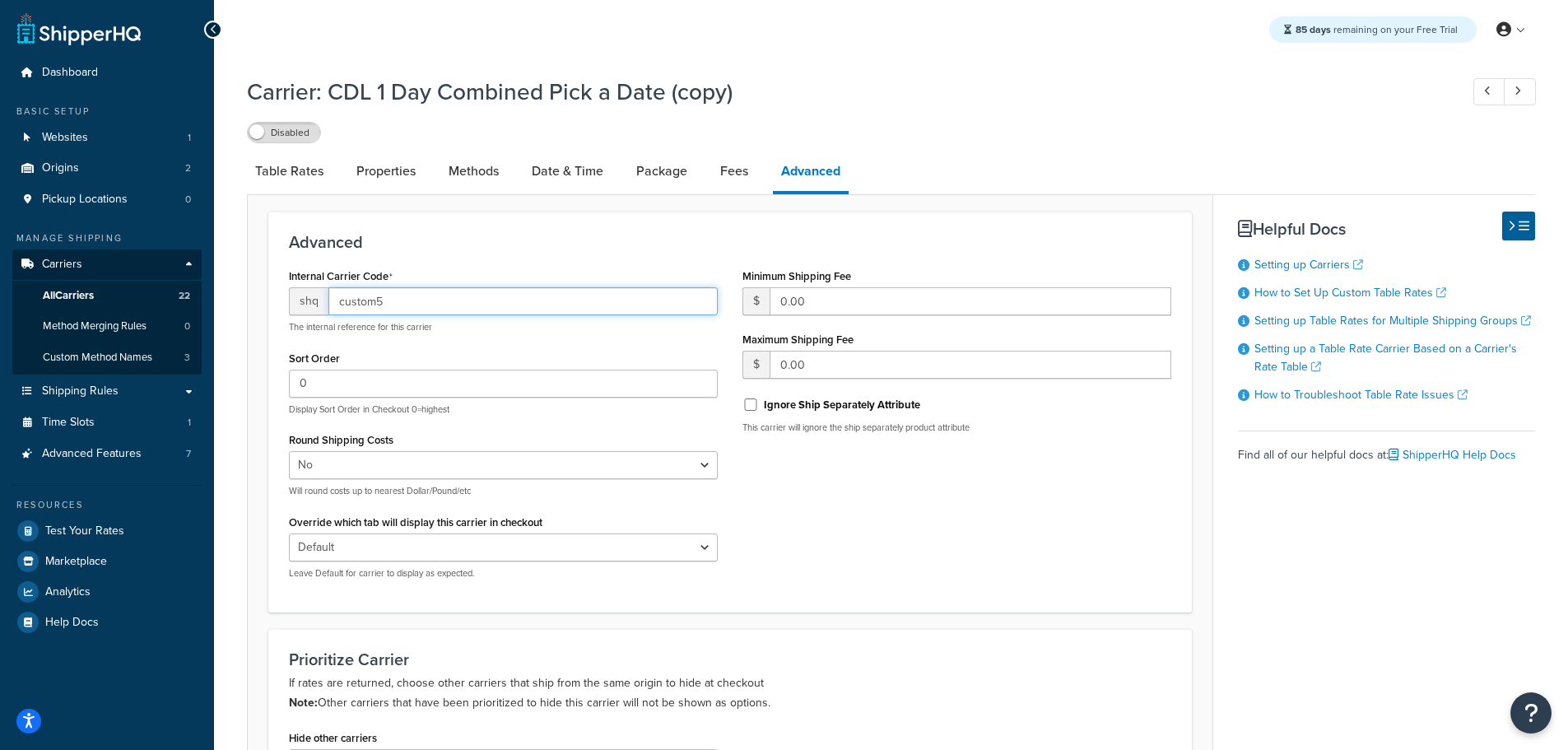
drag, startPoint x: 397, startPoint y: 297, endPoint x: 252, endPoint y: 281, distance: 145.9
click at [244, 286] on div "Carrier: CDL 1 Day Combined Pick a Date (copy) Disabled Table Rates Properties …" at bounding box center [891, 591] width 1354 height 1046
type input "-cdl-combined2day"
click at [243, 624] on div "Carrier: CDL 1 Day Combined Pick a Date (copy) Disabled Table Rates Properties …" at bounding box center [891, 591] width 1354 height 1046
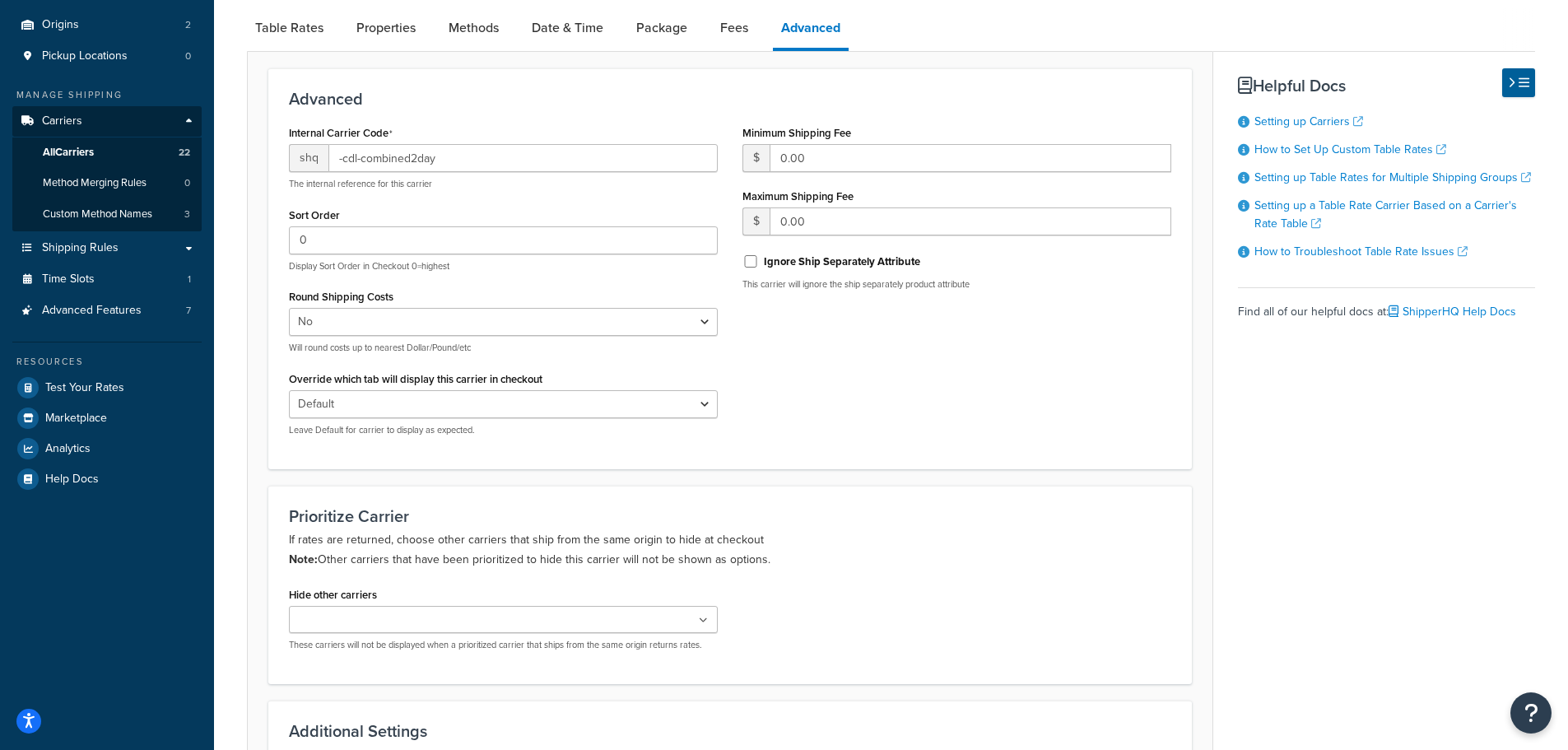
scroll to position [405, 0]
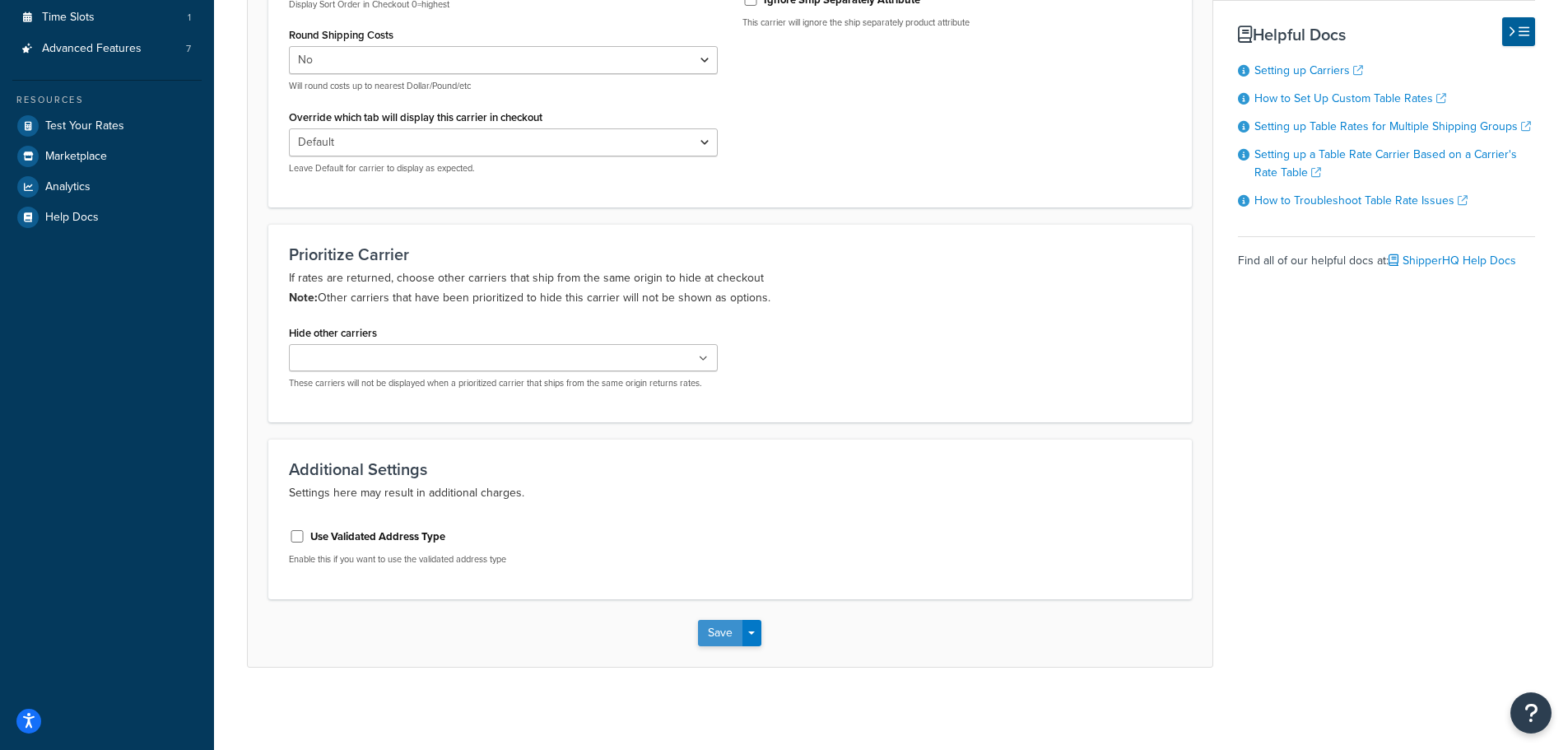
click at [712, 642] on button "Save" at bounding box center [720, 633] width 45 height 27
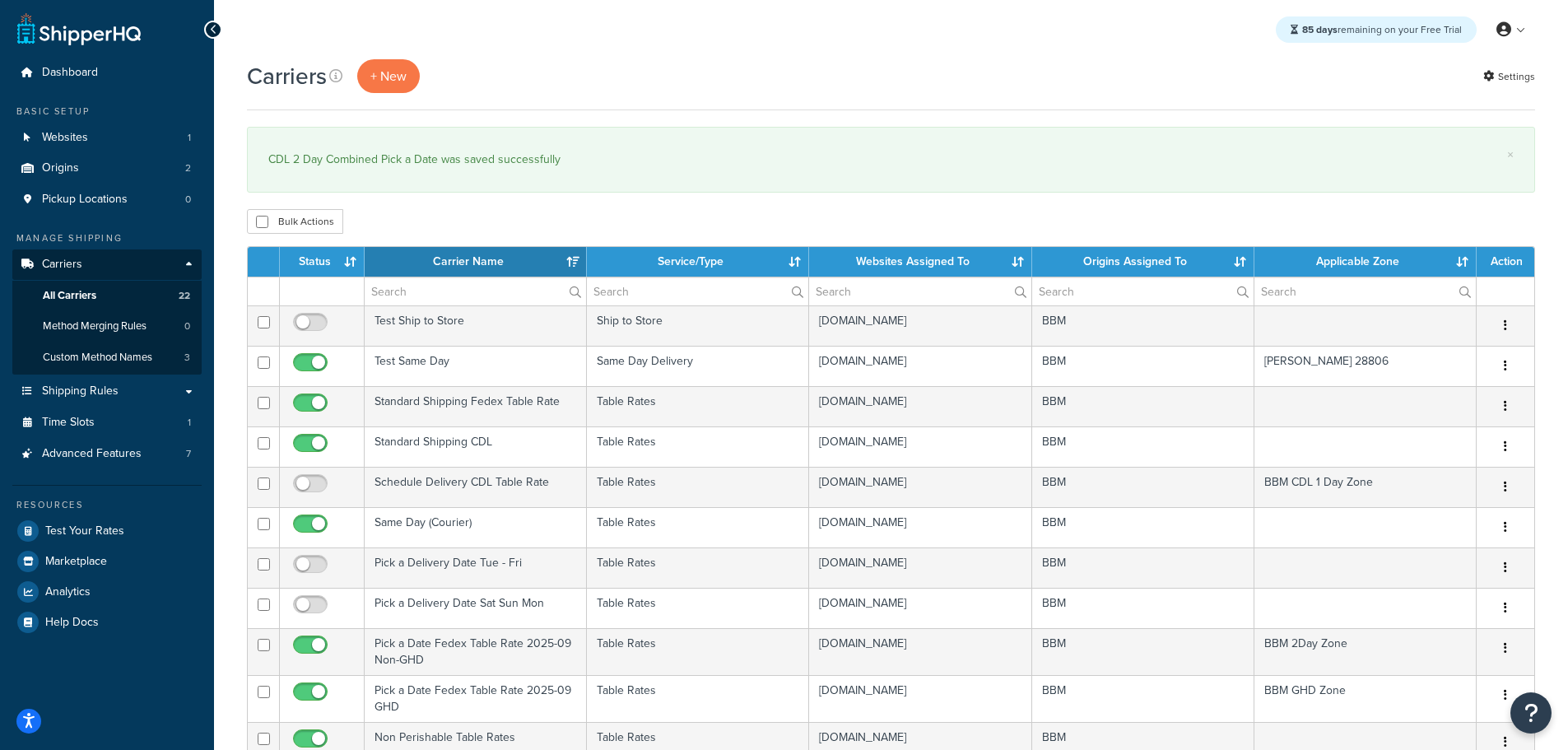
select select "15"
click at [470, 268] on th "Carrier Name" at bounding box center [475, 261] width 222 height 29
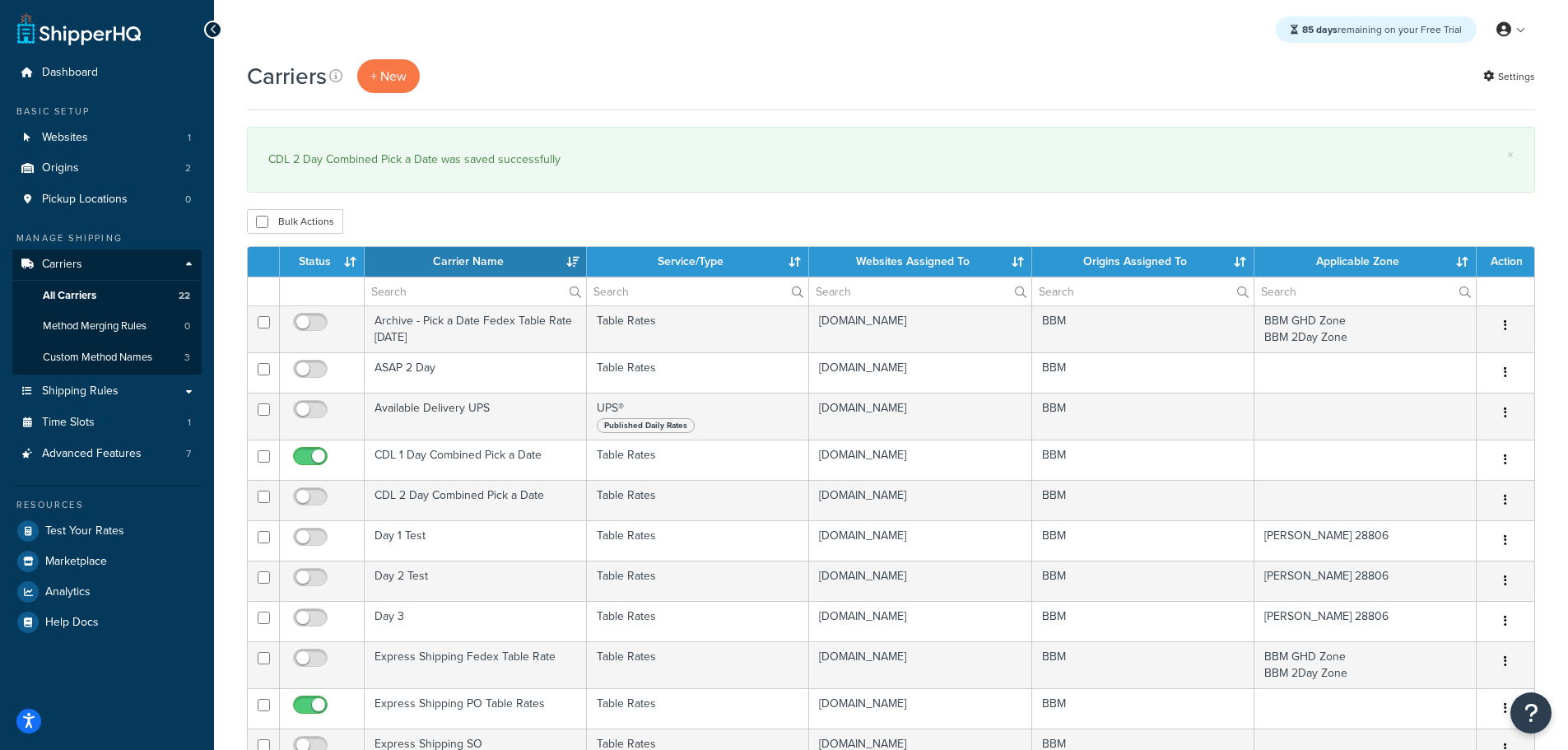
click at [460, 248] on table "Status Carrier Name Service/Type Websites Assigned To Origins Assigned To Appli…" at bounding box center [891, 594] width 1288 height 697
click at [461, 252] on th "Carrier Name" at bounding box center [475, 261] width 222 height 29
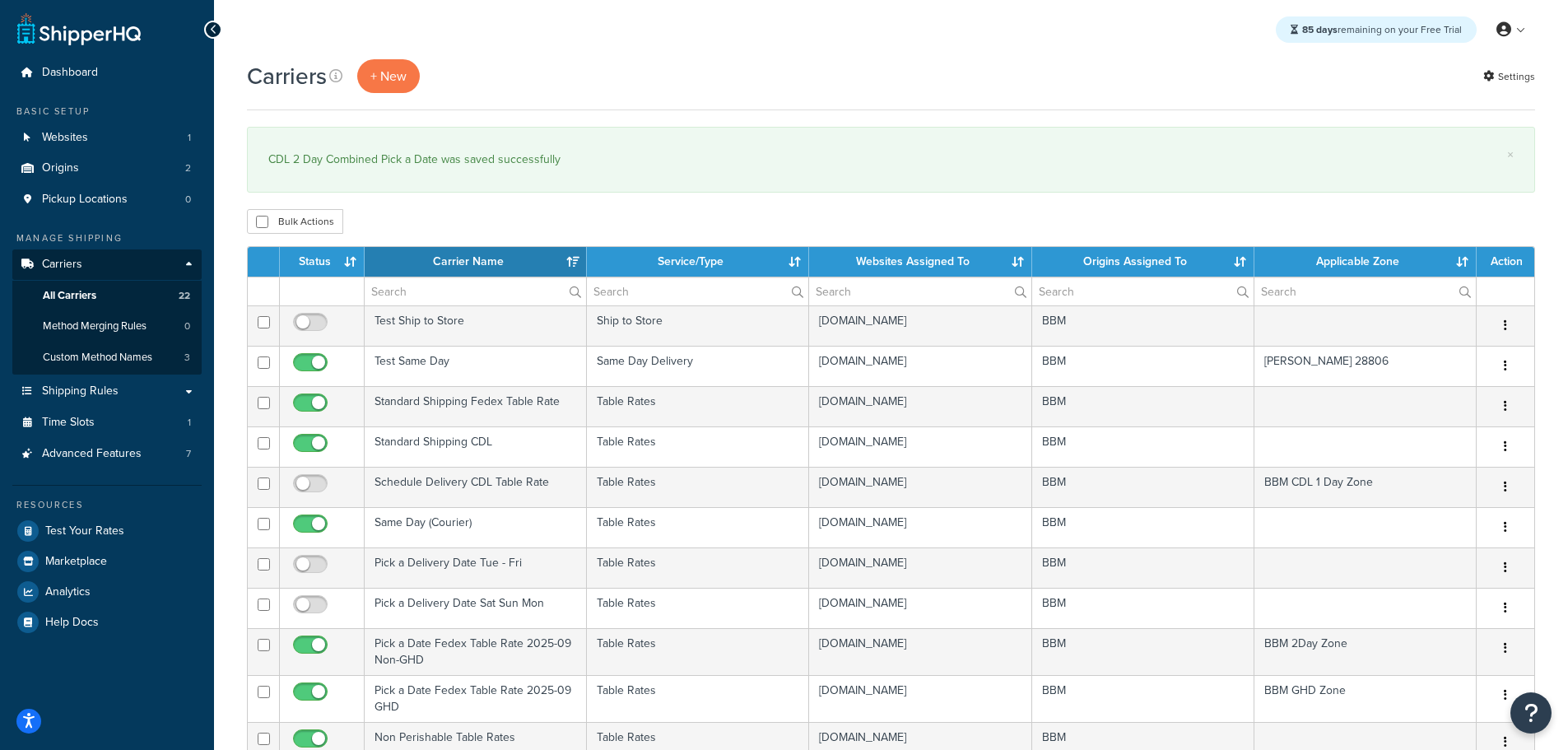
click at [460, 256] on th "Carrier Name" at bounding box center [475, 261] width 222 height 29
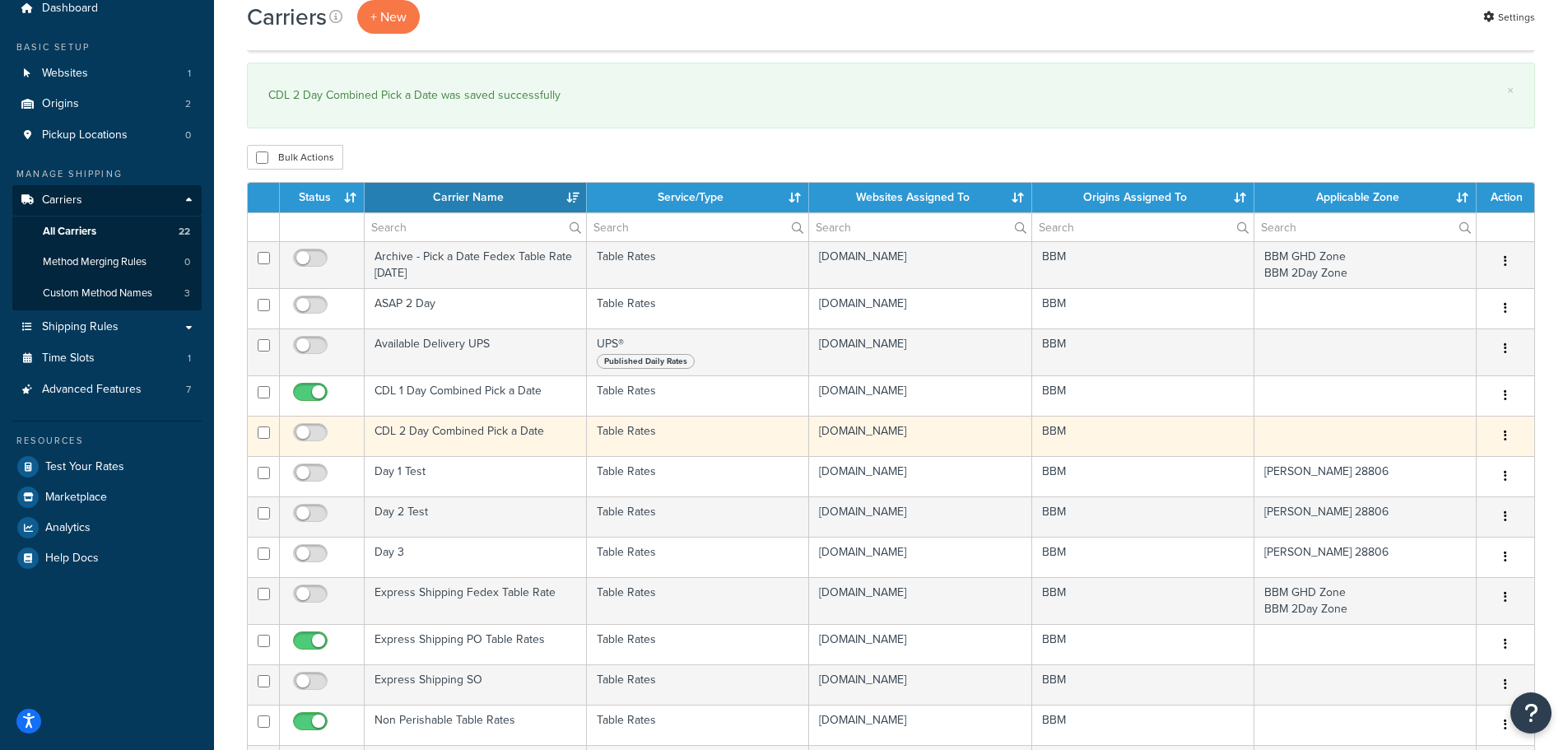
scroll to position [82, 0]
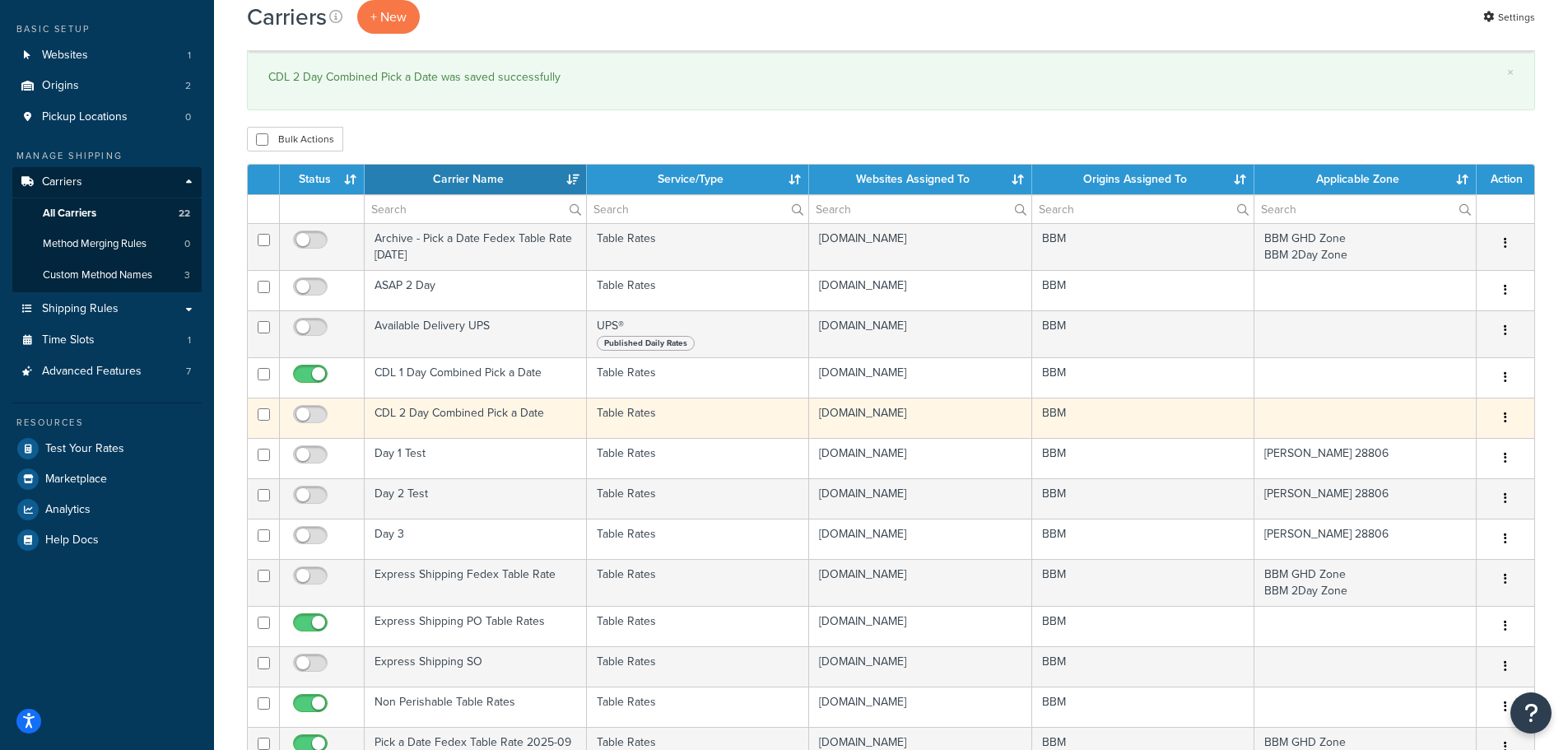
click at [416, 411] on td "CDL 2 Day Combined Pick a Date" at bounding box center [475, 417] width 222 height 40
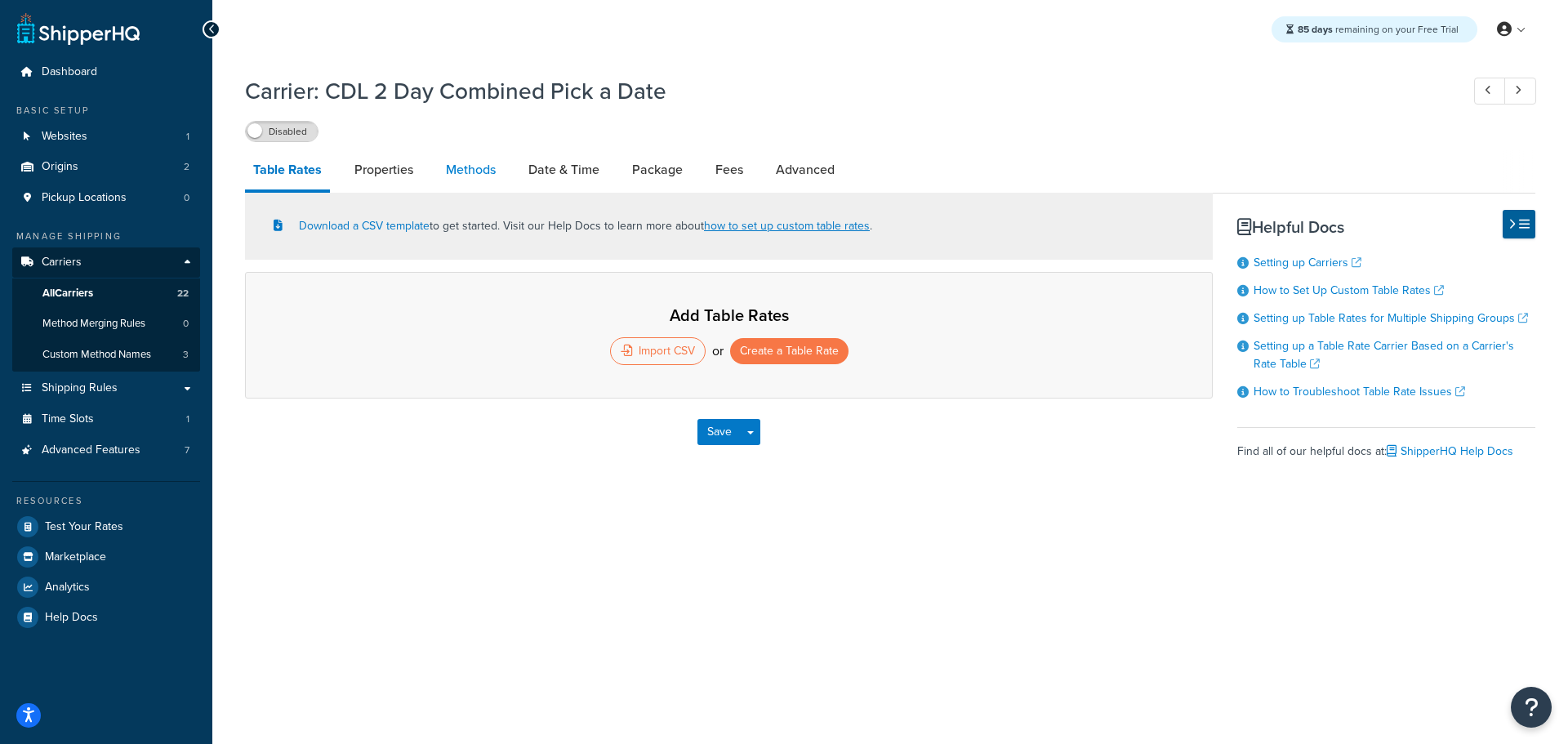
click at [472, 166] on link "Methods" at bounding box center [470, 170] width 66 height 39
select select "25"
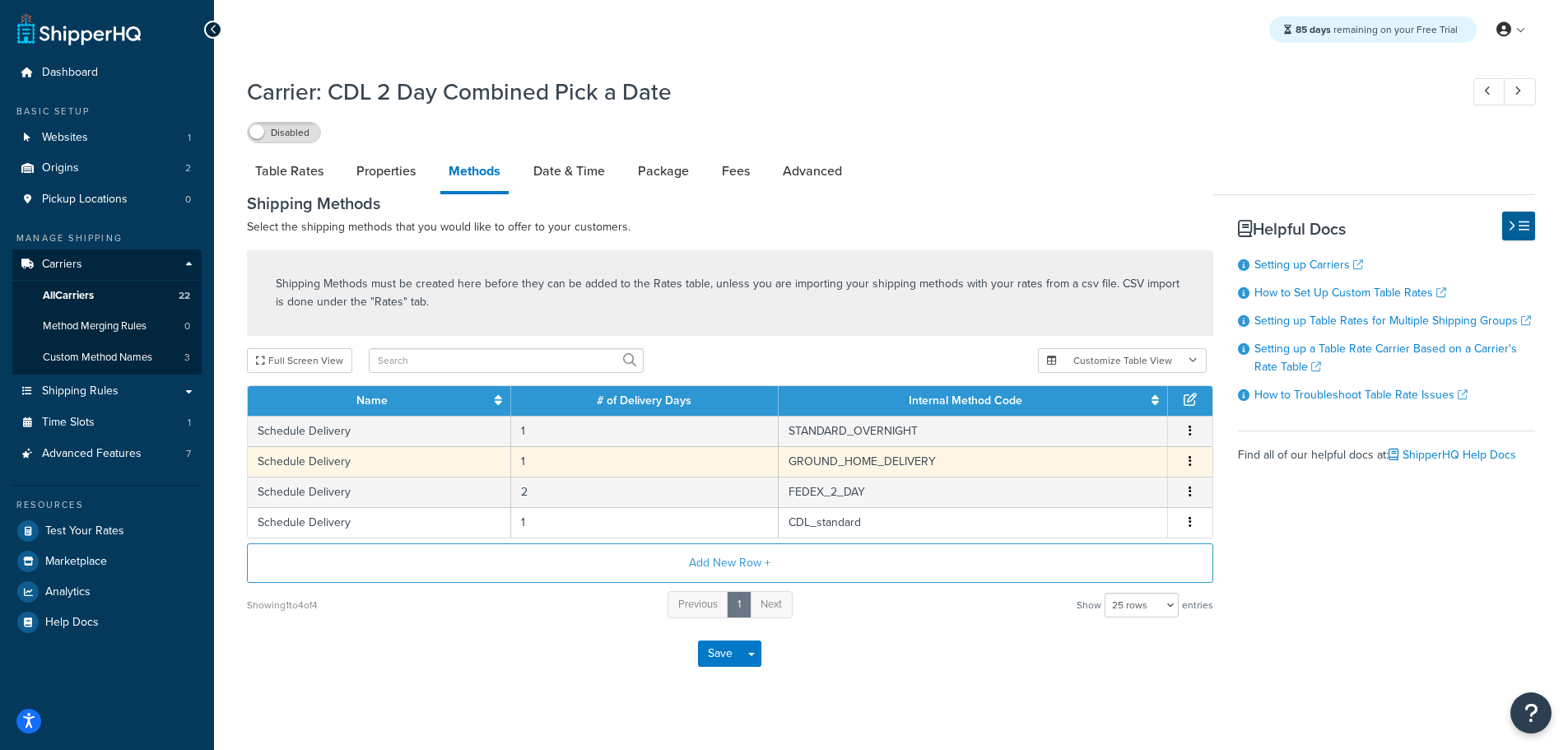
click at [750, 456] on td "1" at bounding box center [645, 461] width 267 height 30
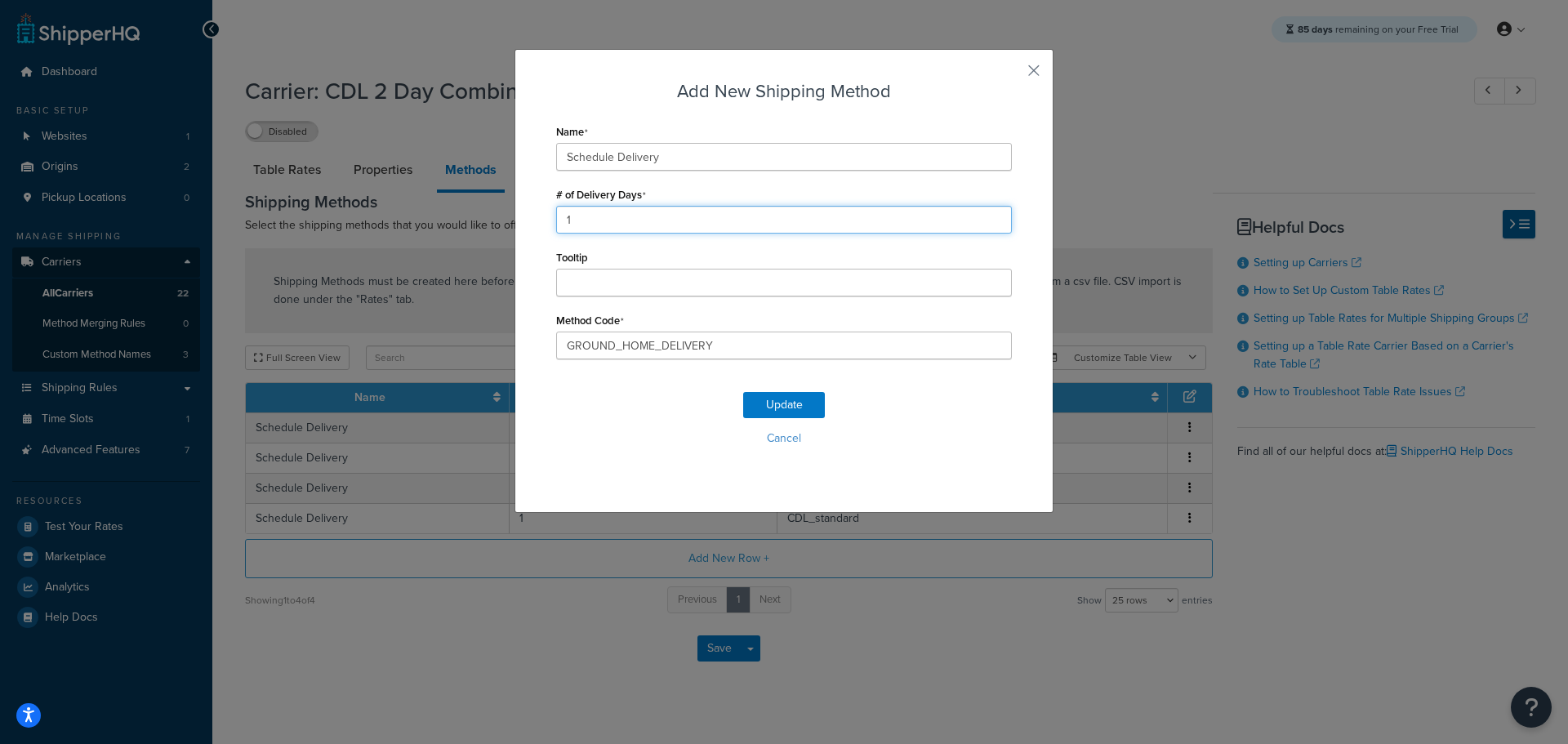
drag, startPoint x: 568, startPoint y: 220, endPoint x: 514, endPoint y: 216, distance: 54.1
click at [514, 216] on div "Add New Shipping Method Name Schedule Delivery # of Delivery Days 1 Tooltip Met…" at bounding box center [784, 280] width 539 height 464
type input "2"
click at [765, 399] on button "Update" at bounding box center [784, 405] width 81 height 27
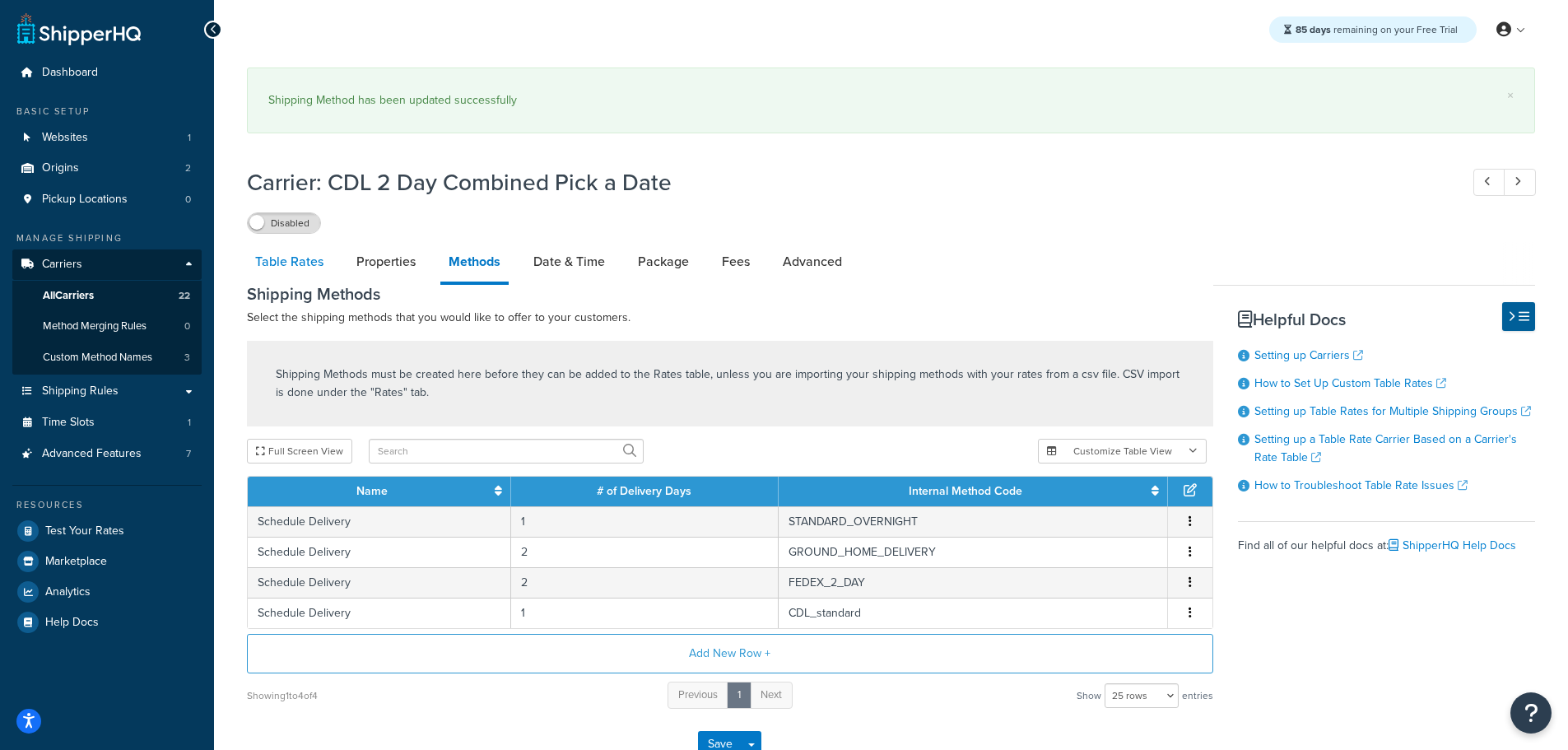
click at [305, 269] on link "Table Rates" at bounding box center [289, 262] width 85 height 39
select select "25"
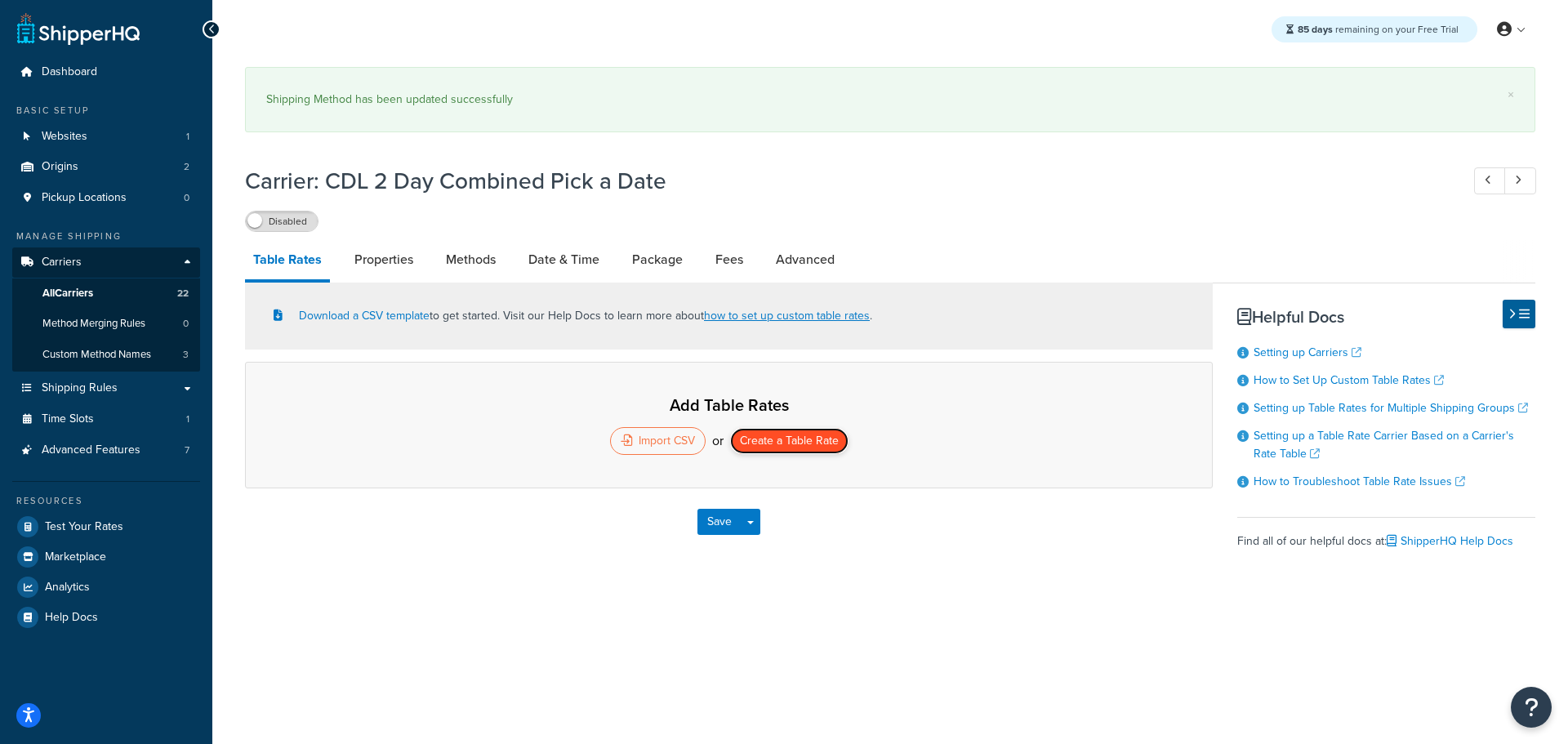
click at [795, 437] on button "Create a Table Rate" at bounding box center [789, 441] width 118 height 27
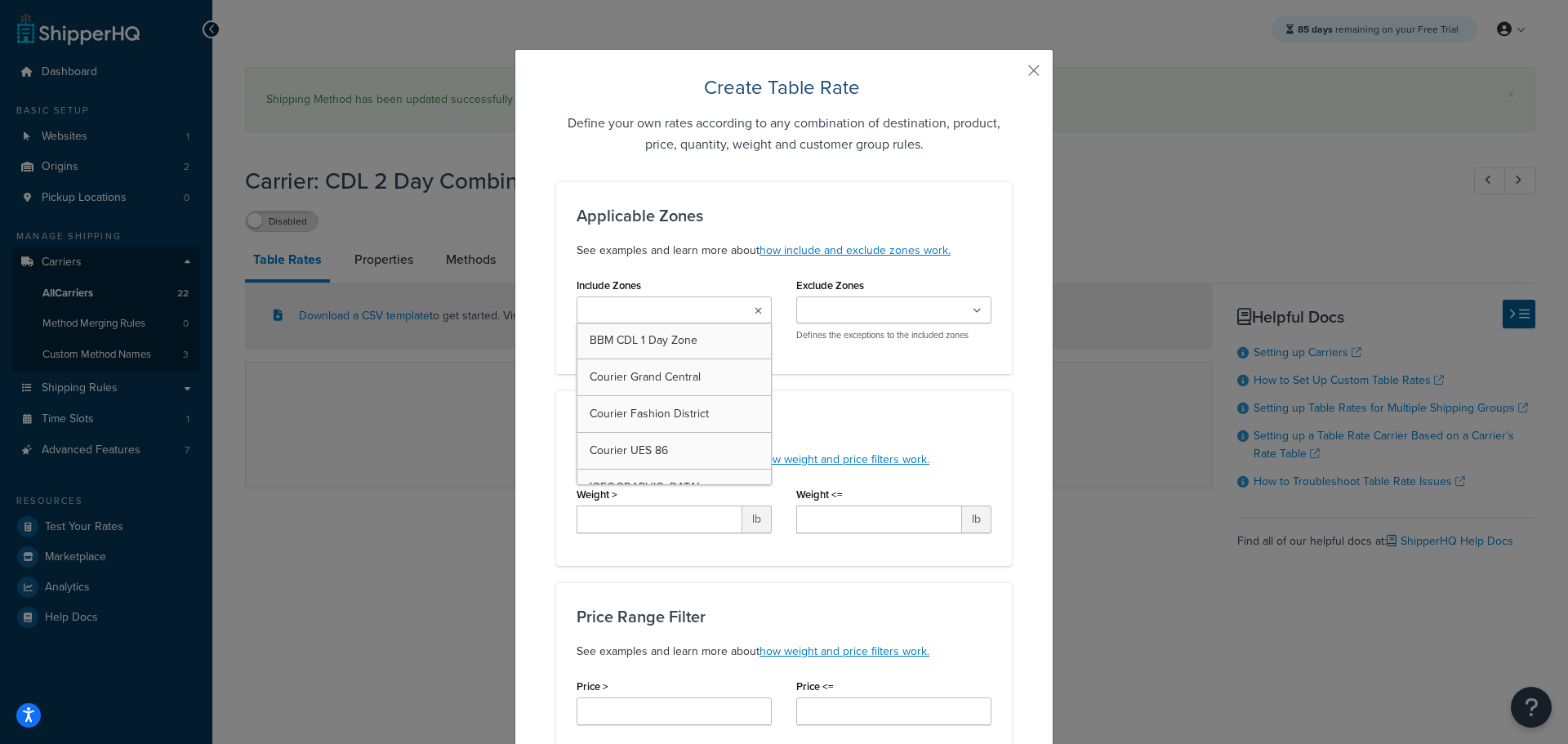
click at [710, 308] on ul at bounding box center [674, 309] width 195 height 27
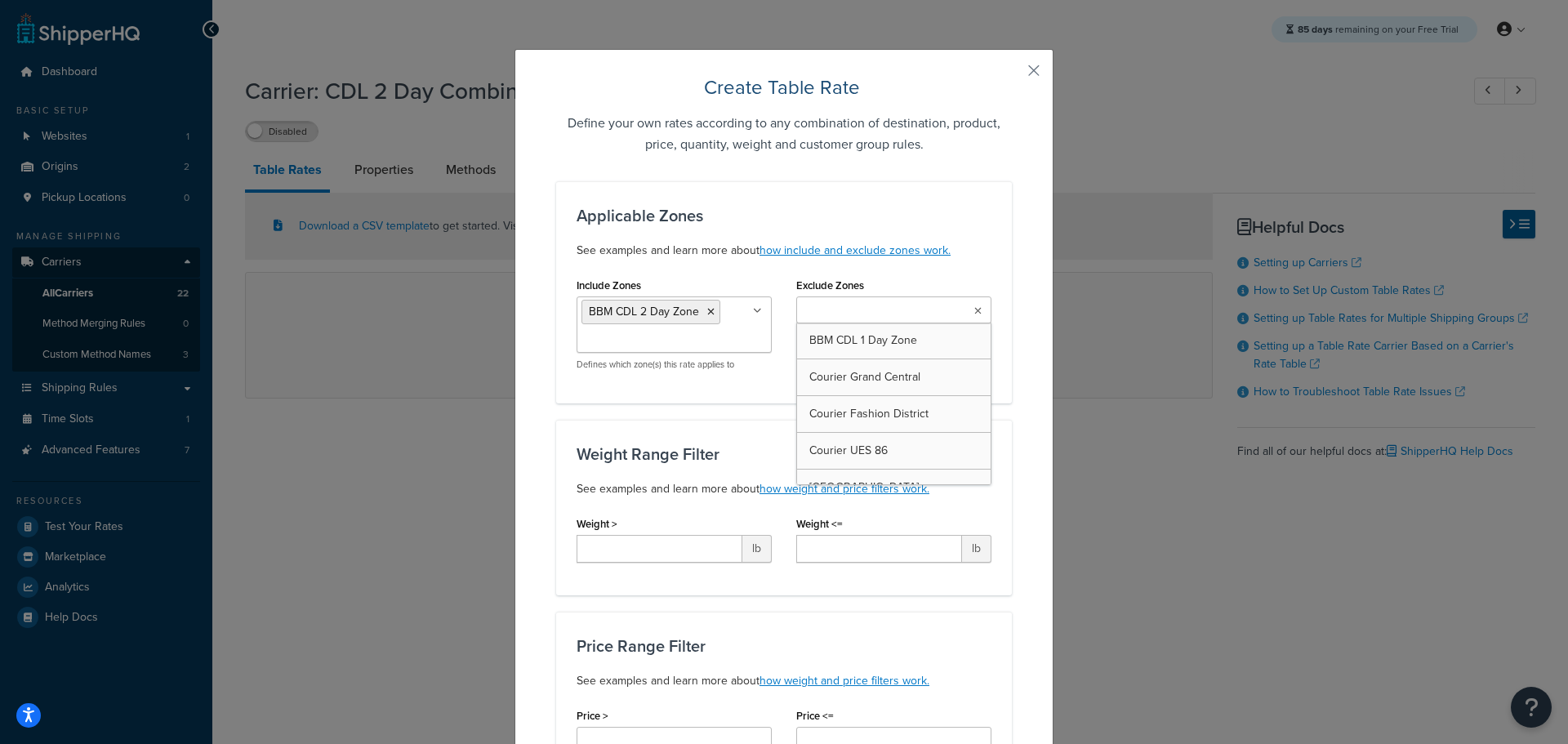
click at [947, 314] on ul at bounding box center [894, 309] width 195 height 27
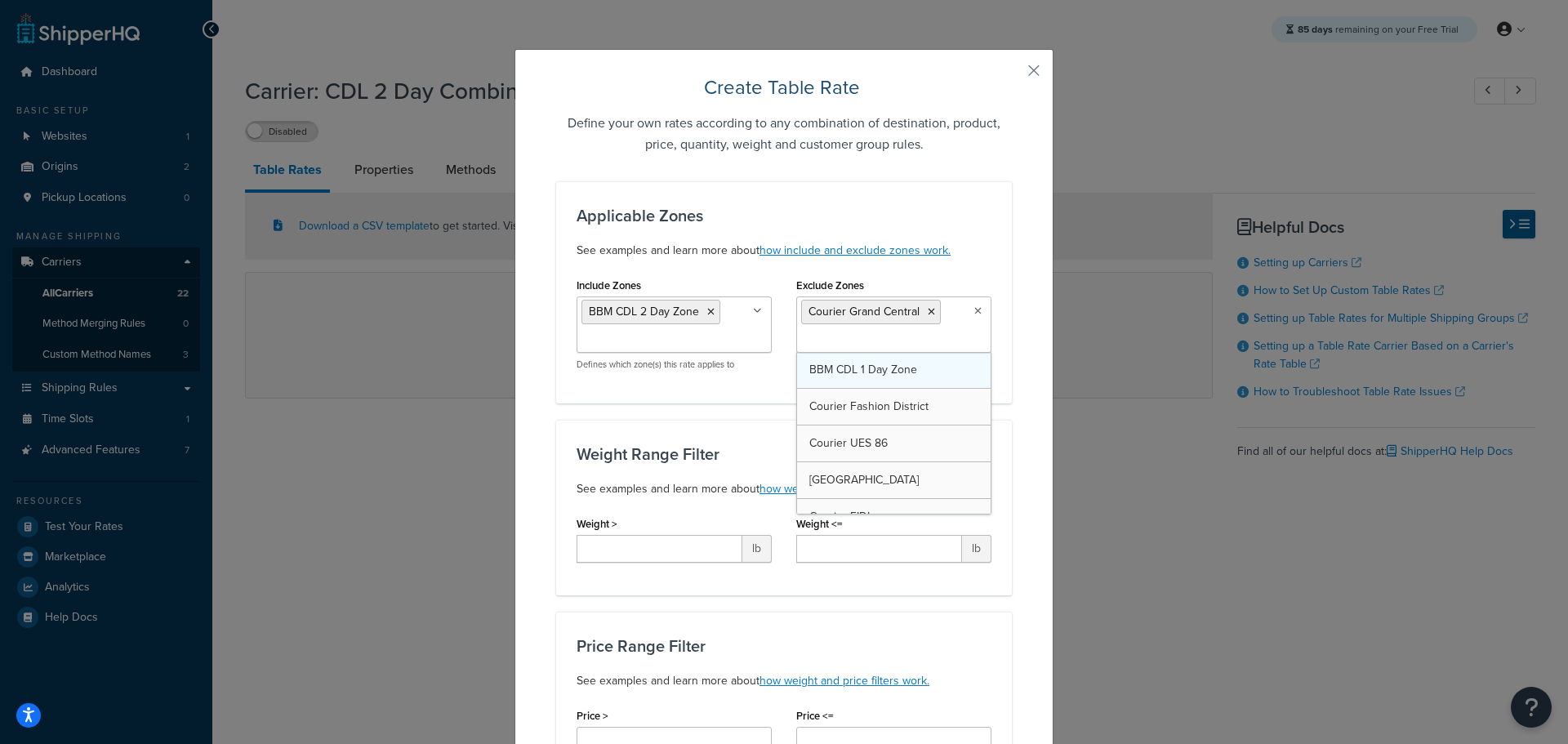
drag, startPoint x: 887, startPoint y: 398, endPoint x: 886, endPoint y: 410, distance: 12.0
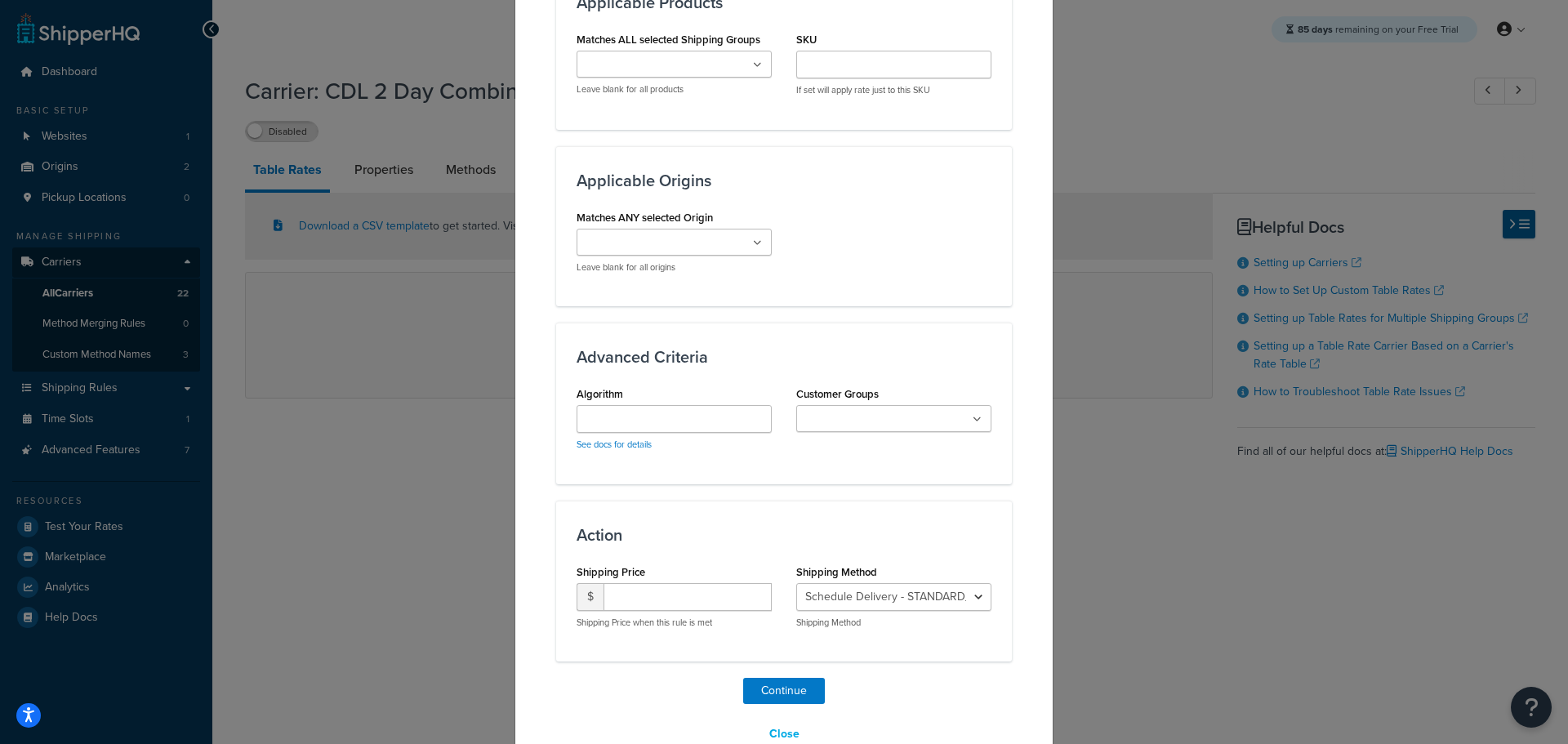
scroll to position [1267, 0]
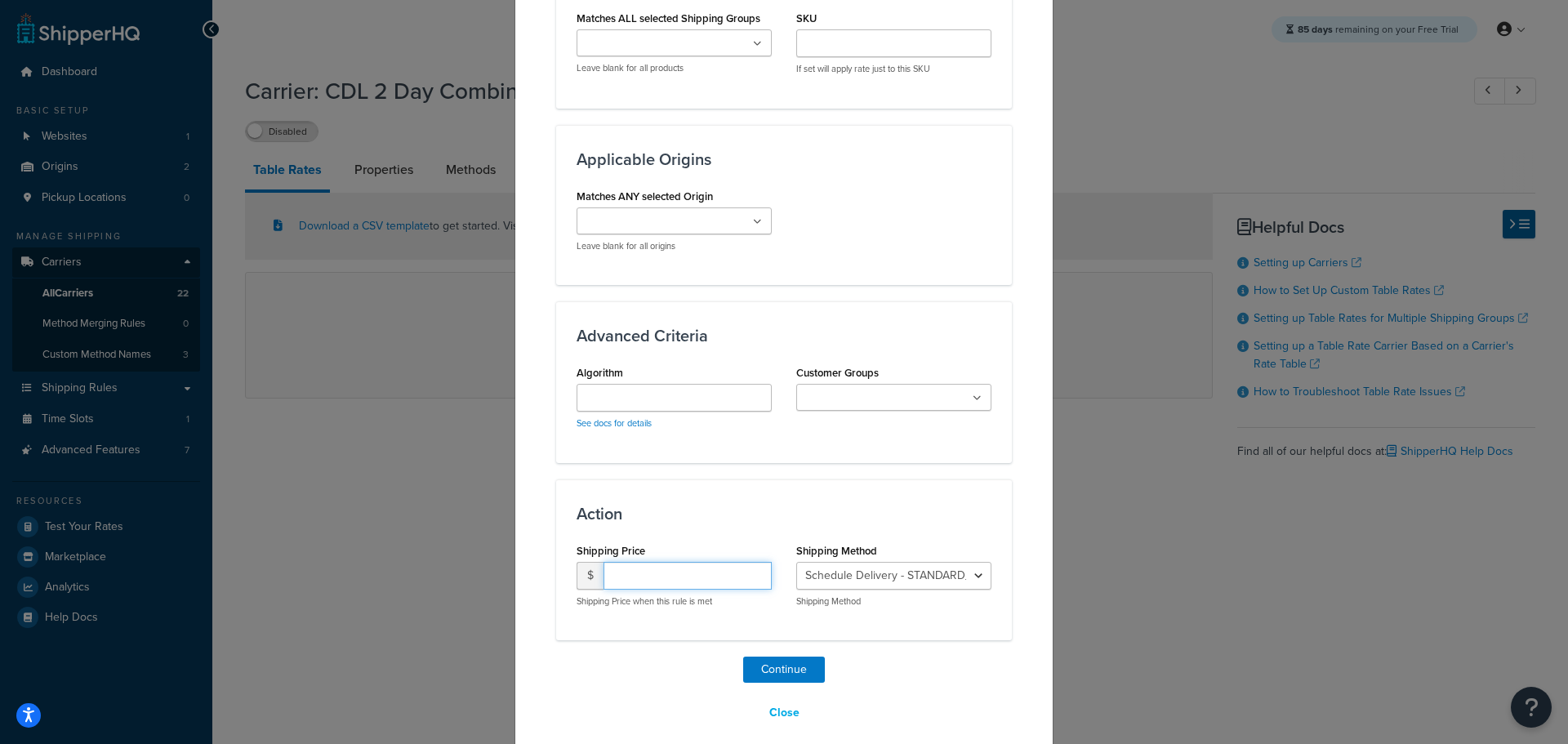
drag, startPoint x: 643, startPoint y: 564, endPoint x: 643, endPoint y: 553, distance: 11.0
click at [643, 564] on input "number" at bounding box center [688, 575] width 168 height 27
type input "15.95"
click at [910, 562] on select "Schedule Delivery - STANDARD_OVERNIGHT Schedule Delivery - GROUND_HOME_DELIVERY…" at bounding box center [894, 575] width 195 height 27
click at [796, 562] on select "Schedule Delivery - STANDARD_OVERNIGHT Schedule Delivery - GROUND_HOME_DELIVERY…" at bounding box center [894, 575] width 195 height 27
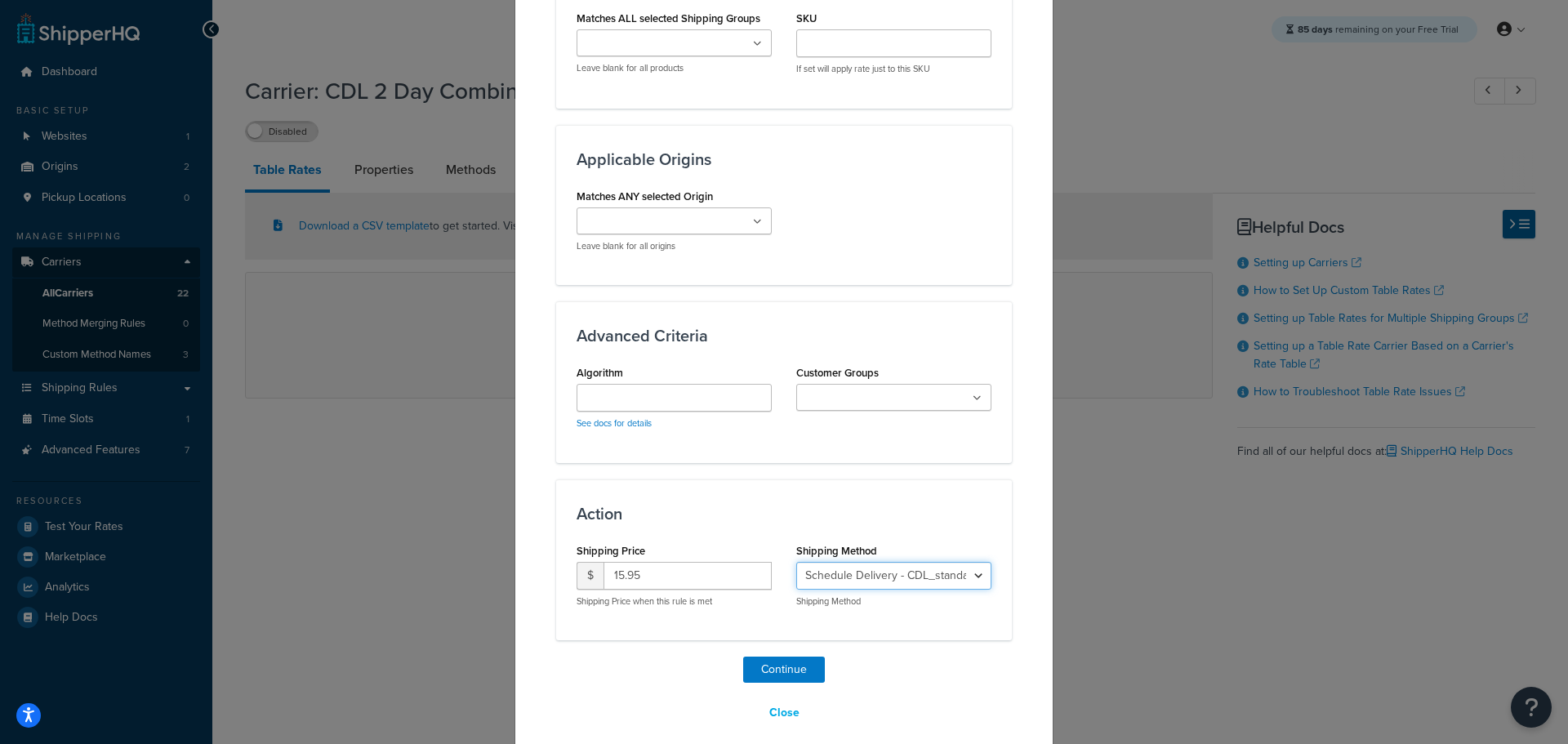
click at [909, 564] on select "Schedule Delivery - STANDARD_OVERNIGHT Schedule Delivery - GROUND_HOME_DELIVERY…" at bounding box center [894, 575] width 195 height 27
select select "183731"
click at [796, 562] on select "Schedule Delivery - STANDARD_OVERNIGHT Schedule Delivery - GROUND_HOME_DELIVERY…" at bounding box center [894, 575] width 195 height 27
click at [799, 657] on button "Continue" at bounding box center [784, 670] width 81 height 27
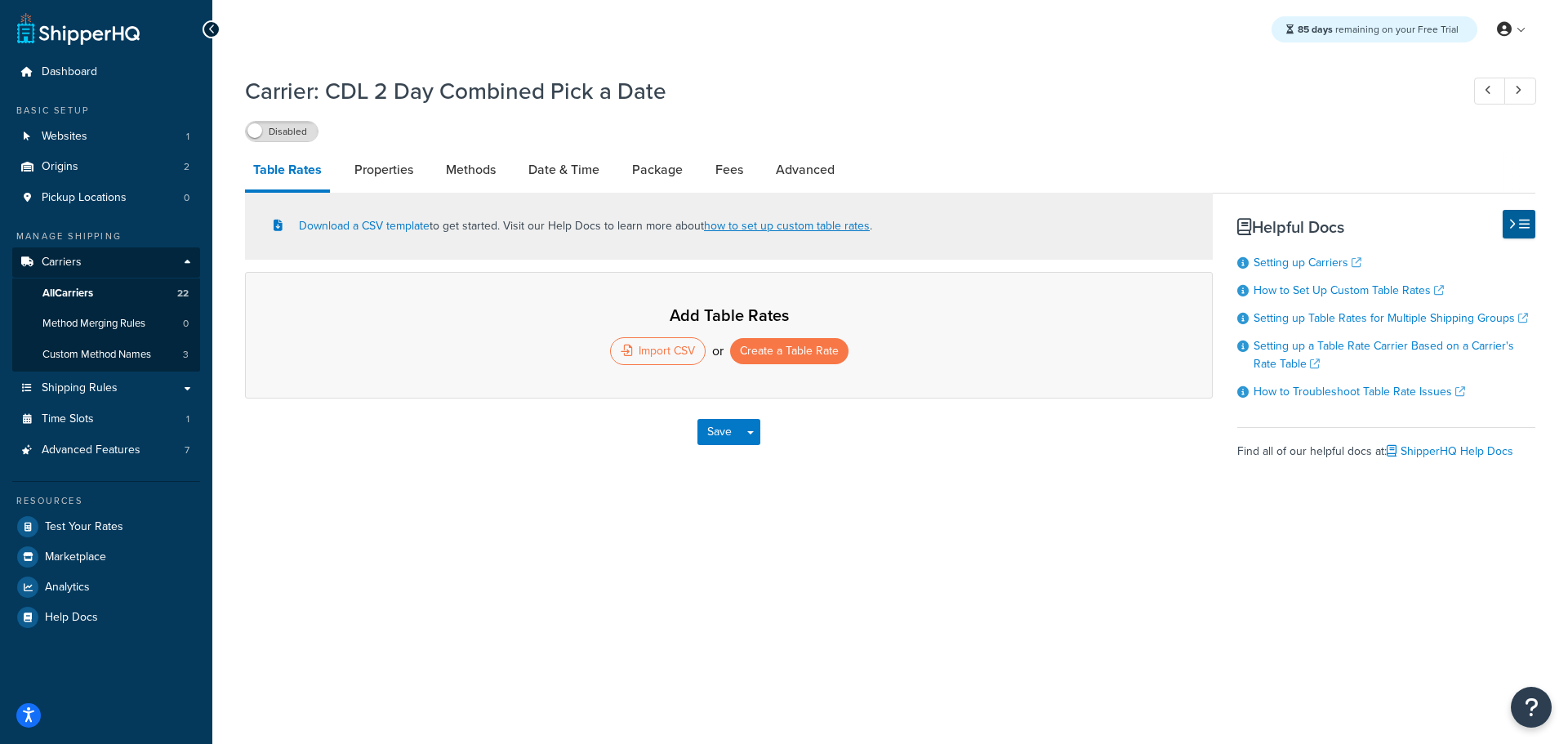
select select "25"
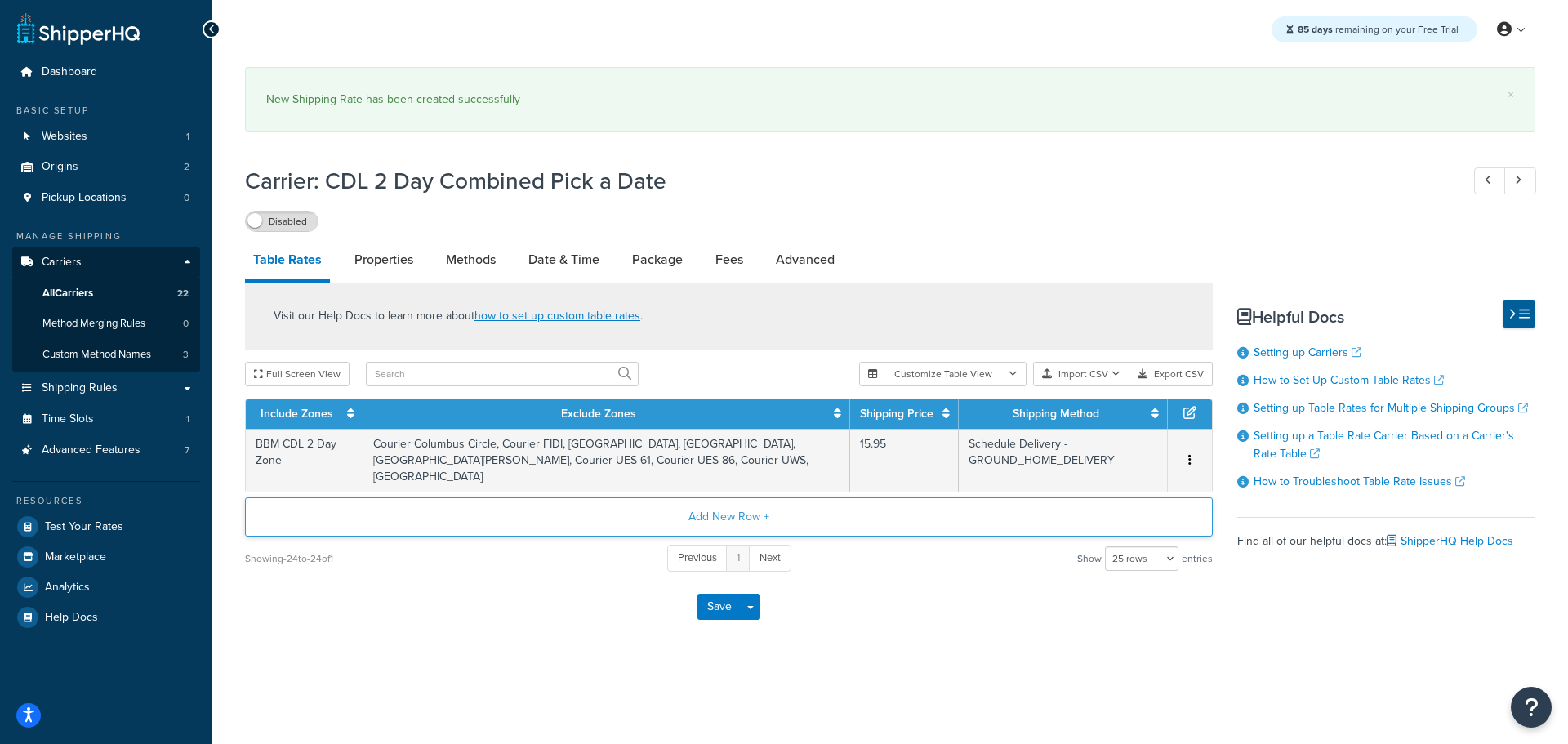
click at [716, 500] on button "Add New Row +" at bounding box center [728, 517] width 968 height 39
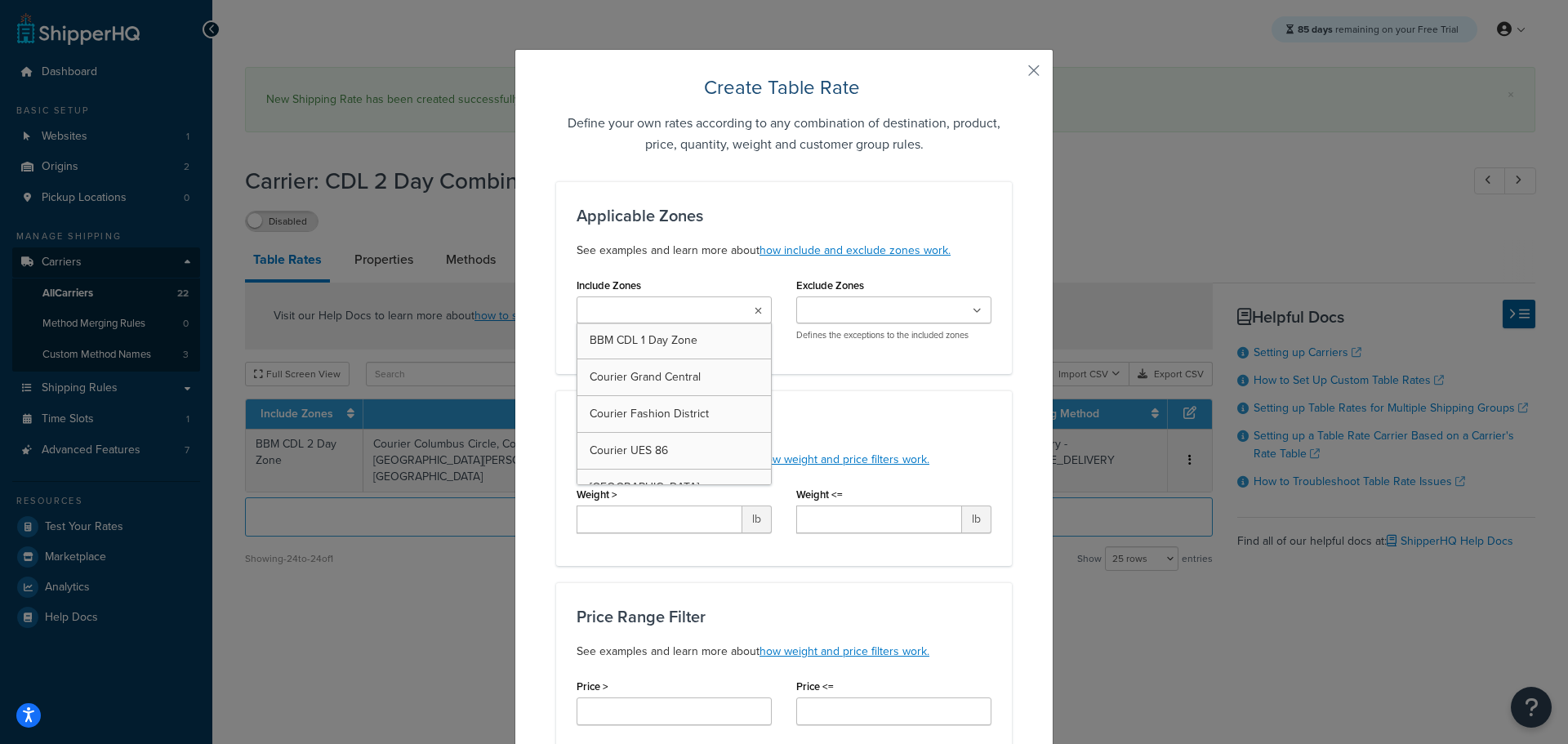
click at [688, 307] on input "Include Zones" at bounding box center [654, 311] width 145 height 18
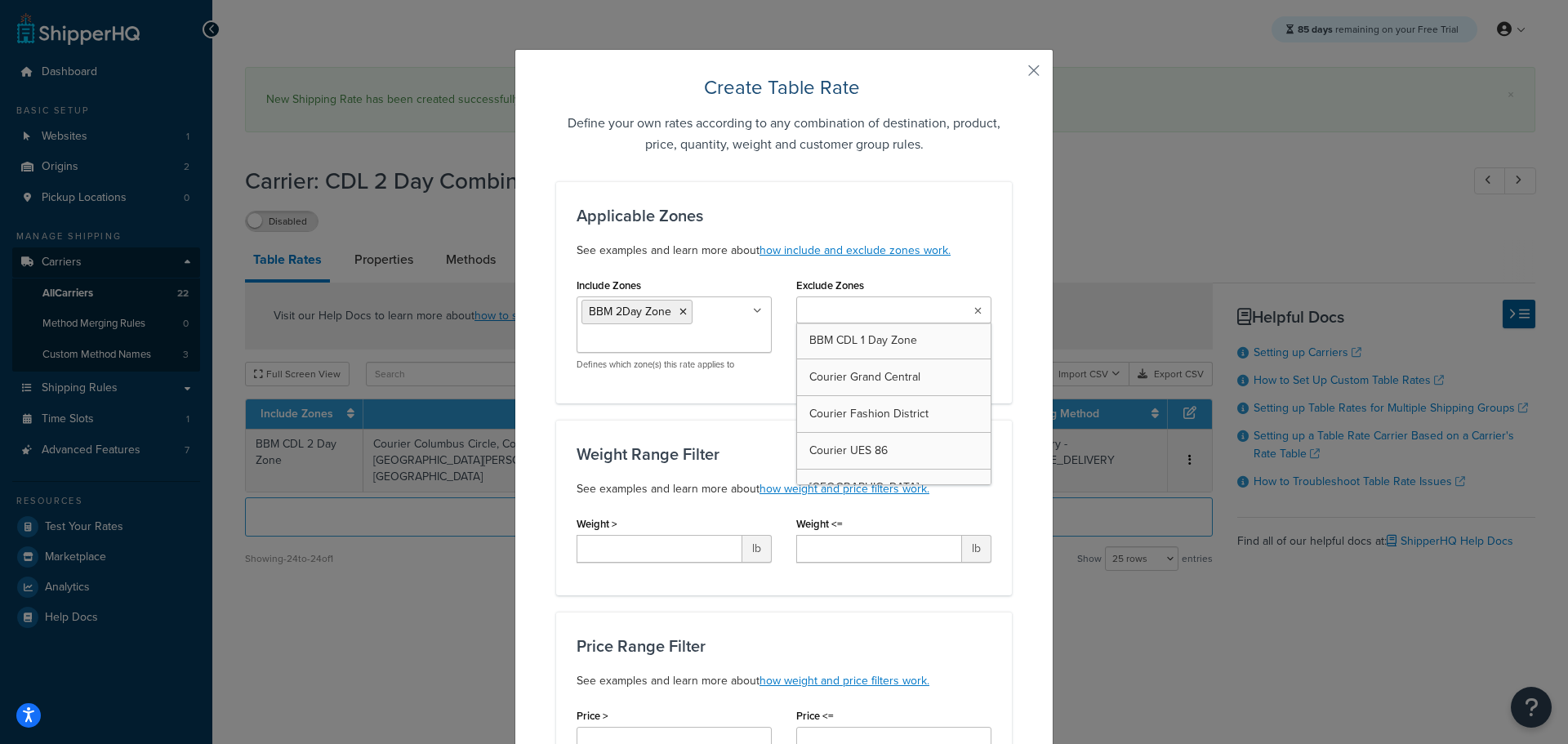
click at [884, 314] on input "Exclude Zones" at bounding box center [873, 311] width 145 height 18
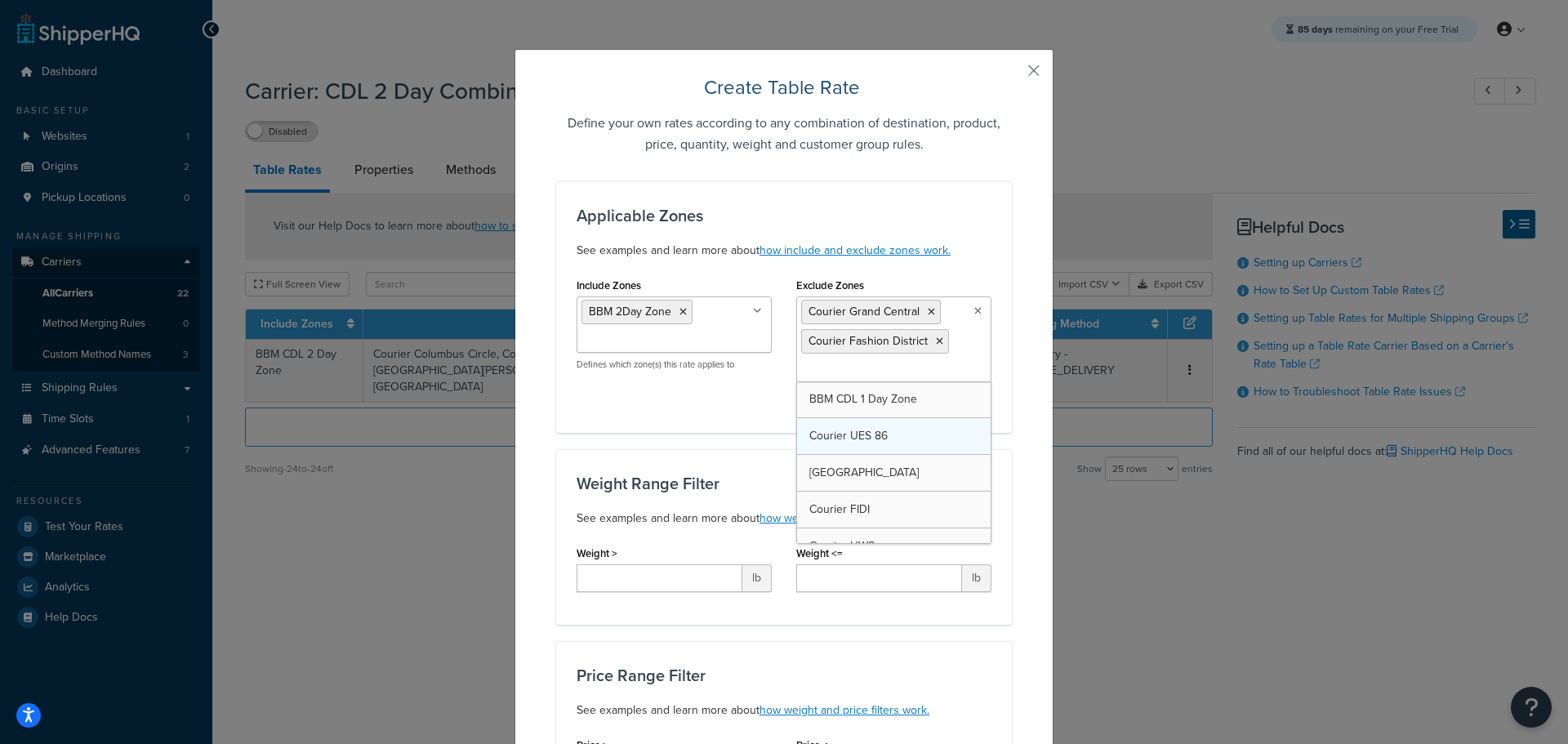
drag, startPoint x: 864, startPoint y: 404, endPoint x: 864, endPoint y: 420, distance: 16.0
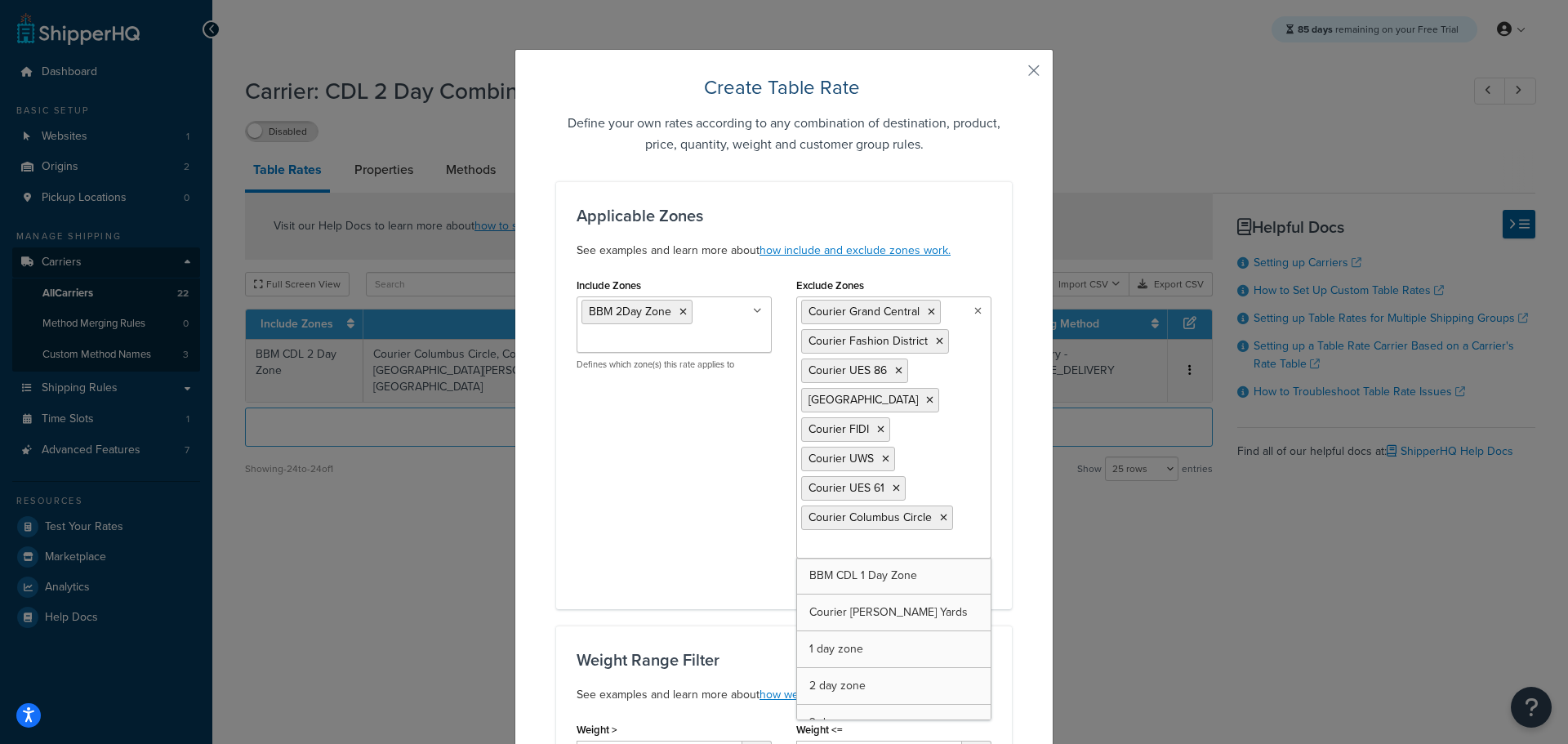
drag, startPoint x: 876, startPoint y: 584, endPoint x: 881, endPoint y: 596, distance: 13.0
drag, startPoint x: 886, startPoint y: 611, endPoint x: 946, endPoint y: 605, distance: 60.3
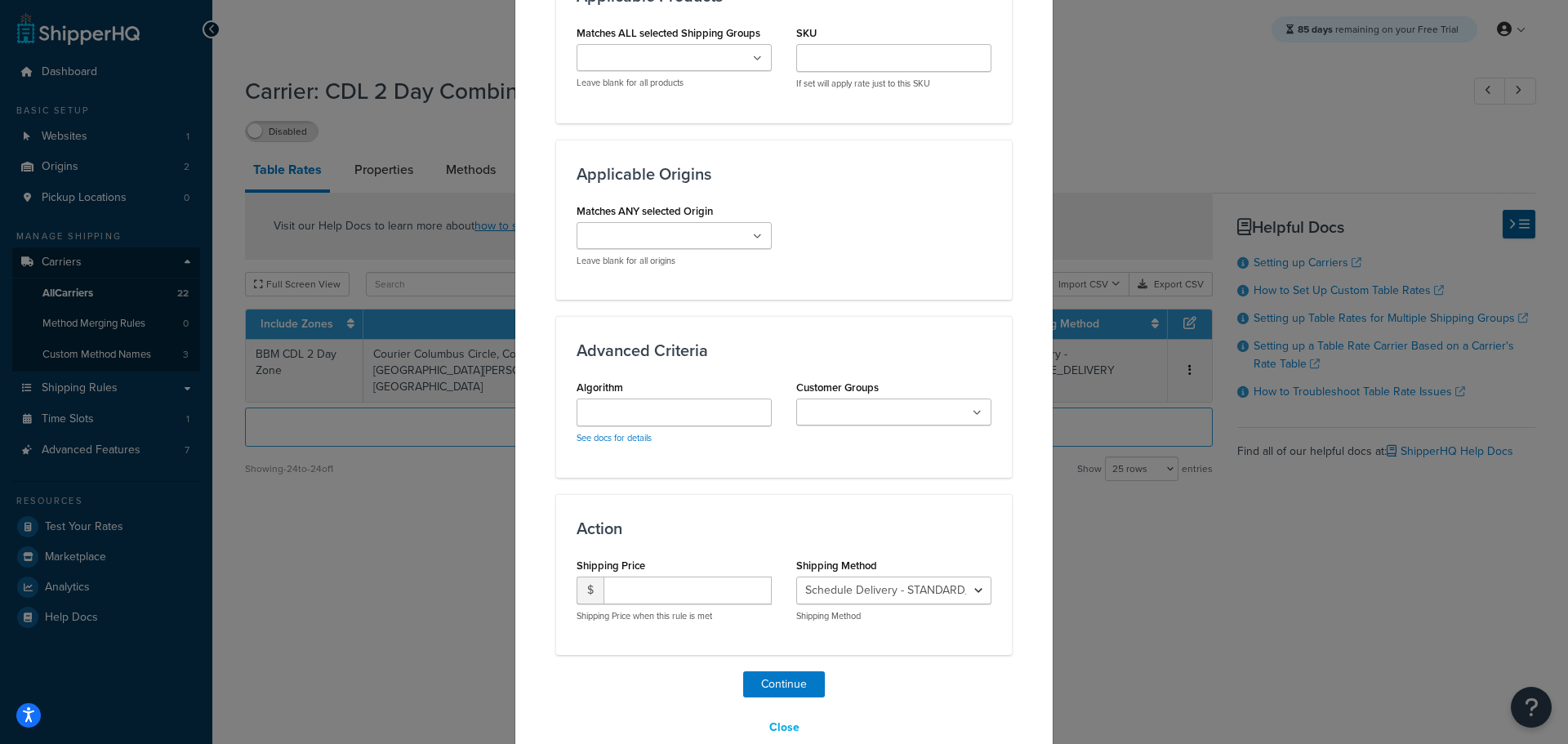
scroll to position [1267, 0]
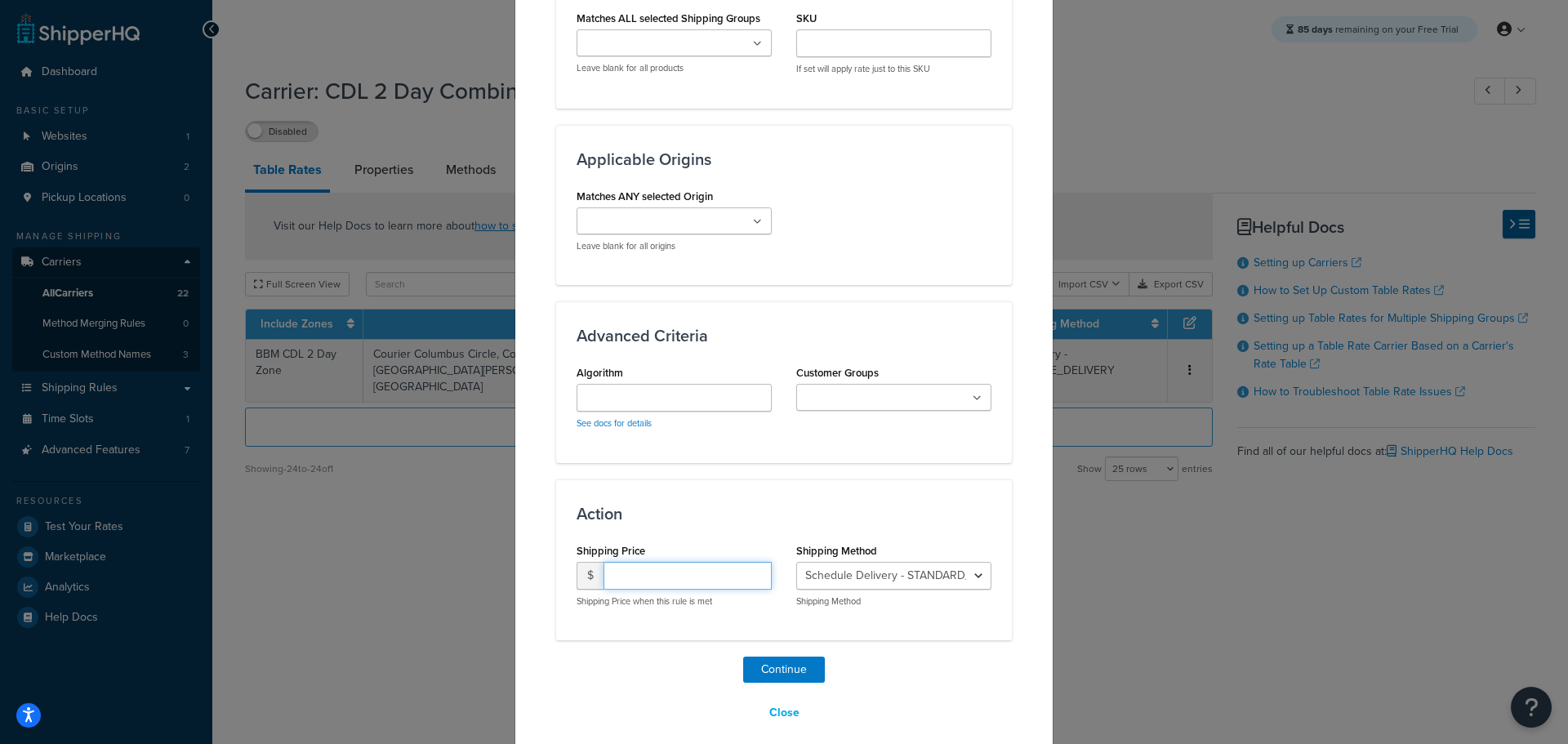
click at [651, 562] on input "number" at bounding box center [688, 575] width 168 height 27
type input "15.95"
click at [912, 562] on select "Schedule Delivery - STANDARD_OVERNIGHT Schedule Delivery - GROUND_HOME_DELIVERY…" at bounding box center [894, 575] width 195 height 27
select select "183733"
click at [796, 562] on select "Schedule Delivery - STANDARD_OVERNIGHT Schedule Delivery - GROUND_HOME_DELIVERY…" at bounding box center [894, 575] width 195 height 27
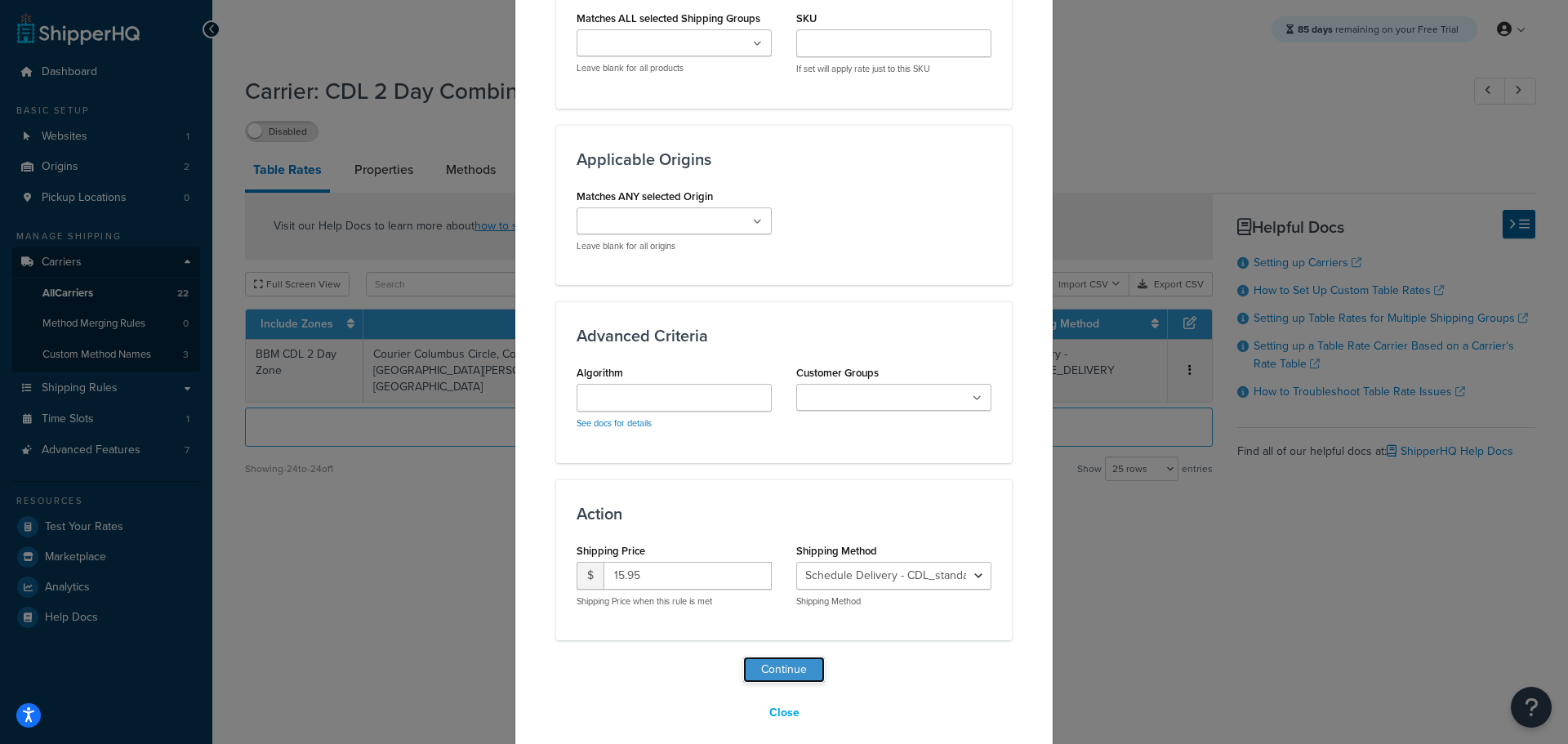
click at [793, 657] on button "Continue" at bounding box center [784, 670] width 81 height 27
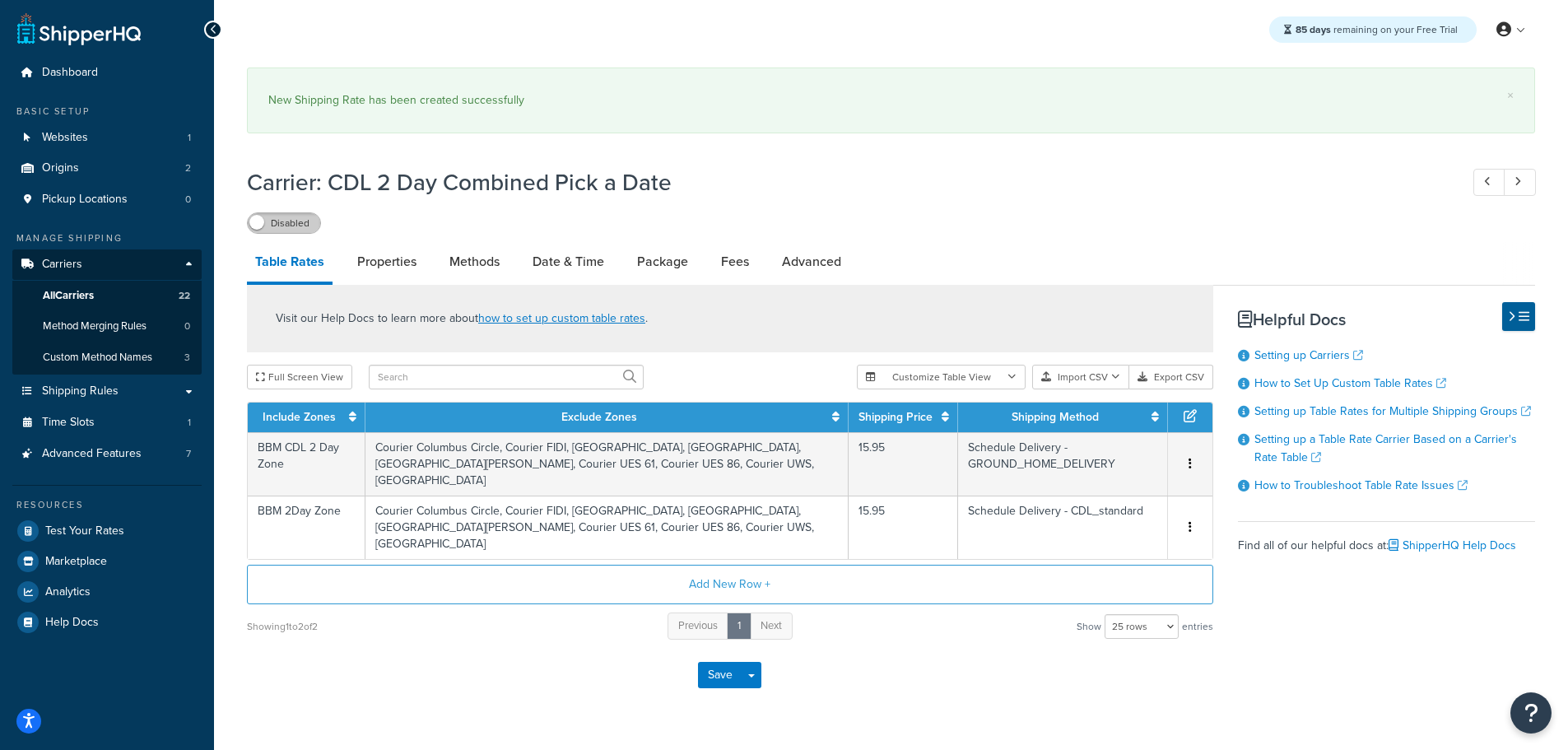
click at [291, 230] on label "Disabled" at bounding box center [283, 223] width 72 height 20
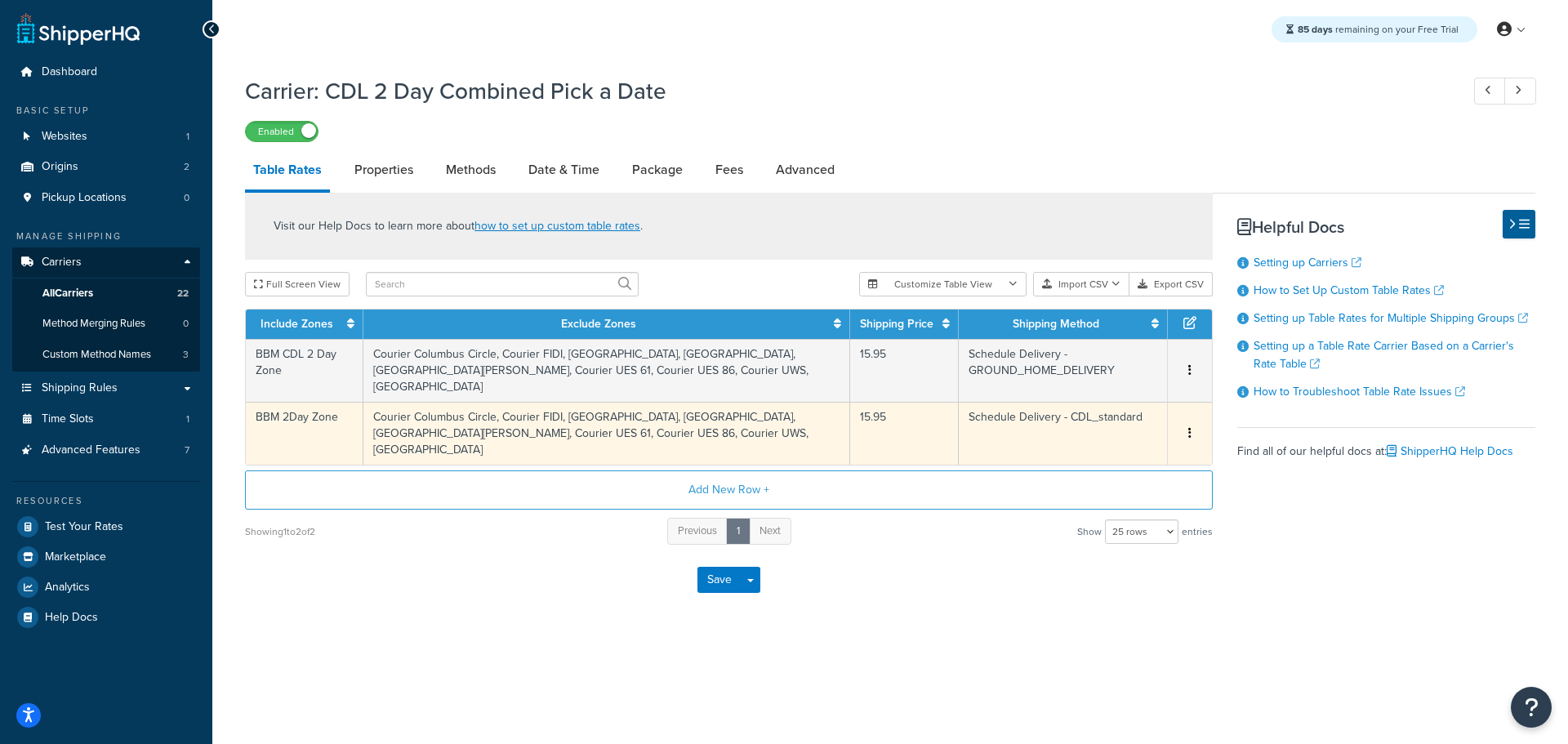
click at [579, 411] on td "Courier Columbus Circle, Courier FIDI, Courier Fashion District, Courier Grand …" at bounding box center [607, 433] width 488 height 63
select select "183733"
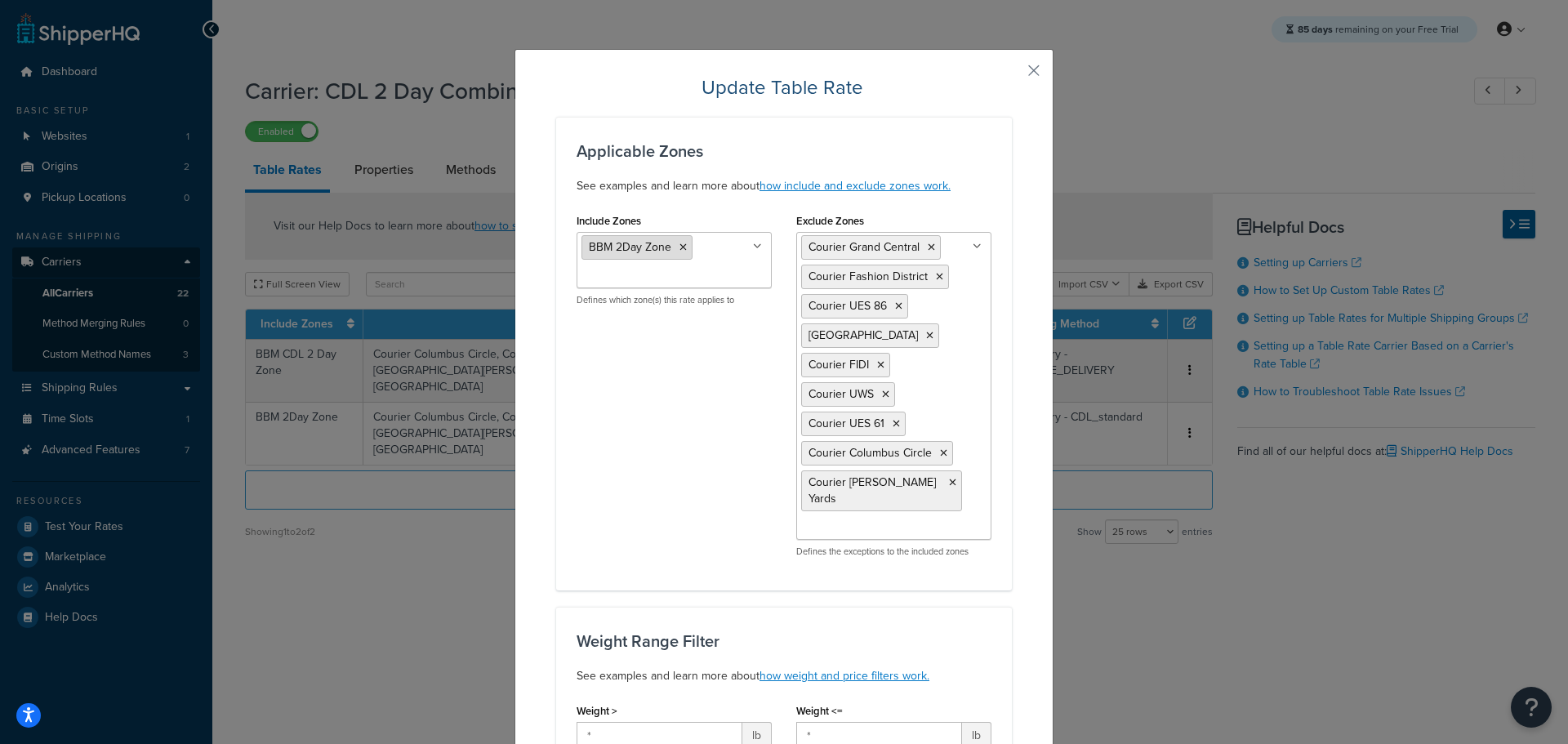
click at [680, 247] on icon at bounding box center [683, 247] width 7 height 10
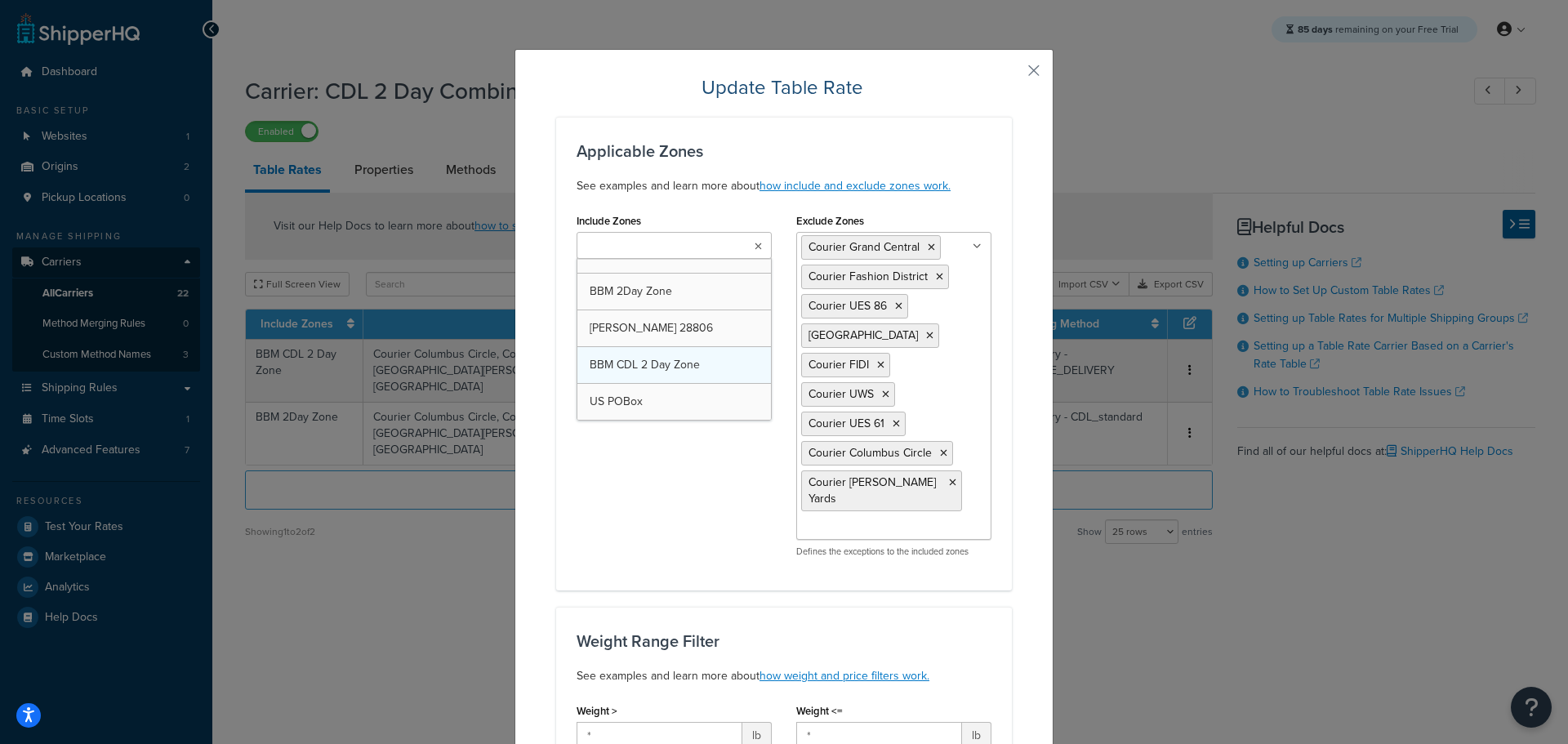
scroll to position [646, 0]
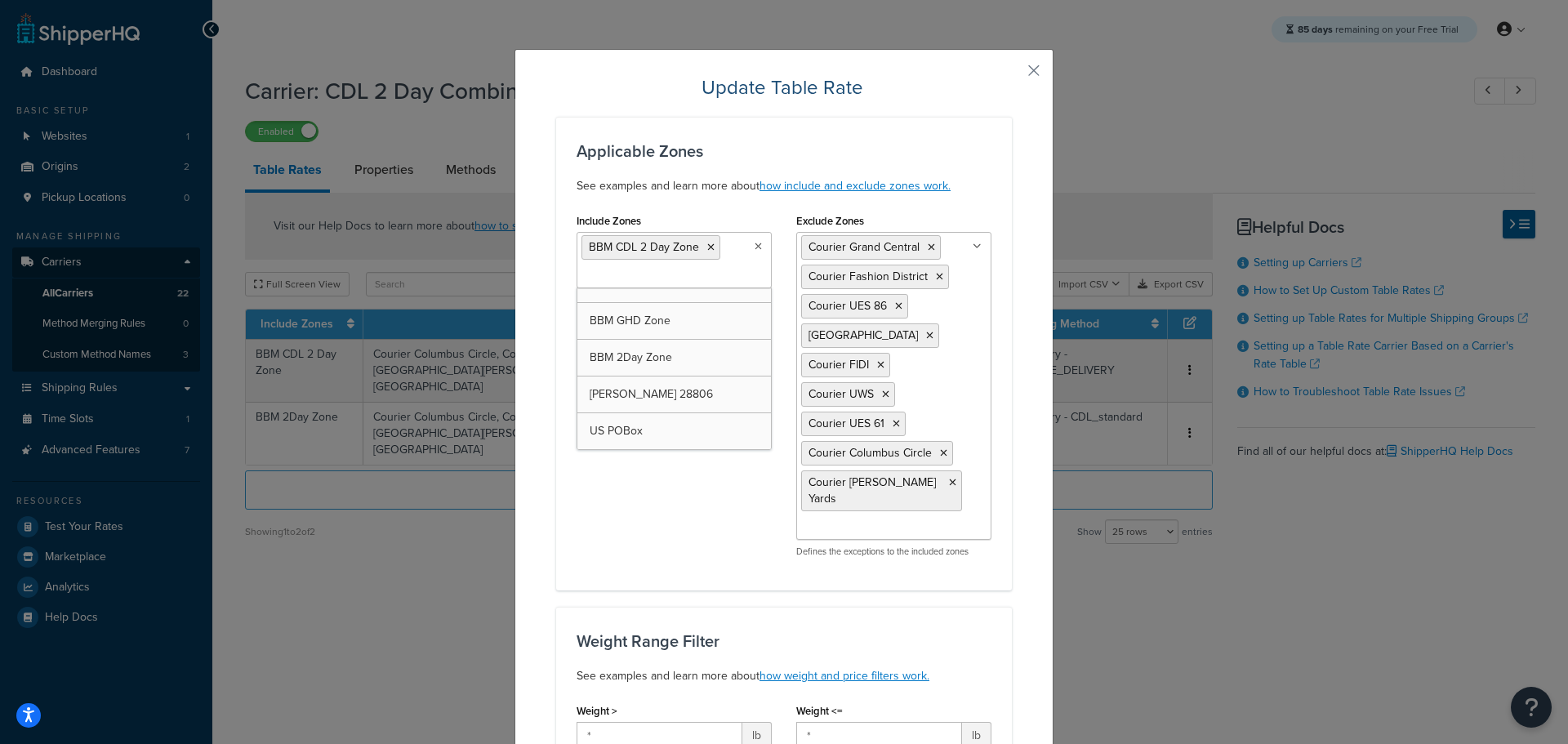
click at [994, 556] on div "Applicable Zones See examples and learn more about how include and exclude zone…" at bounding box center [784, 353] width 456 height 474
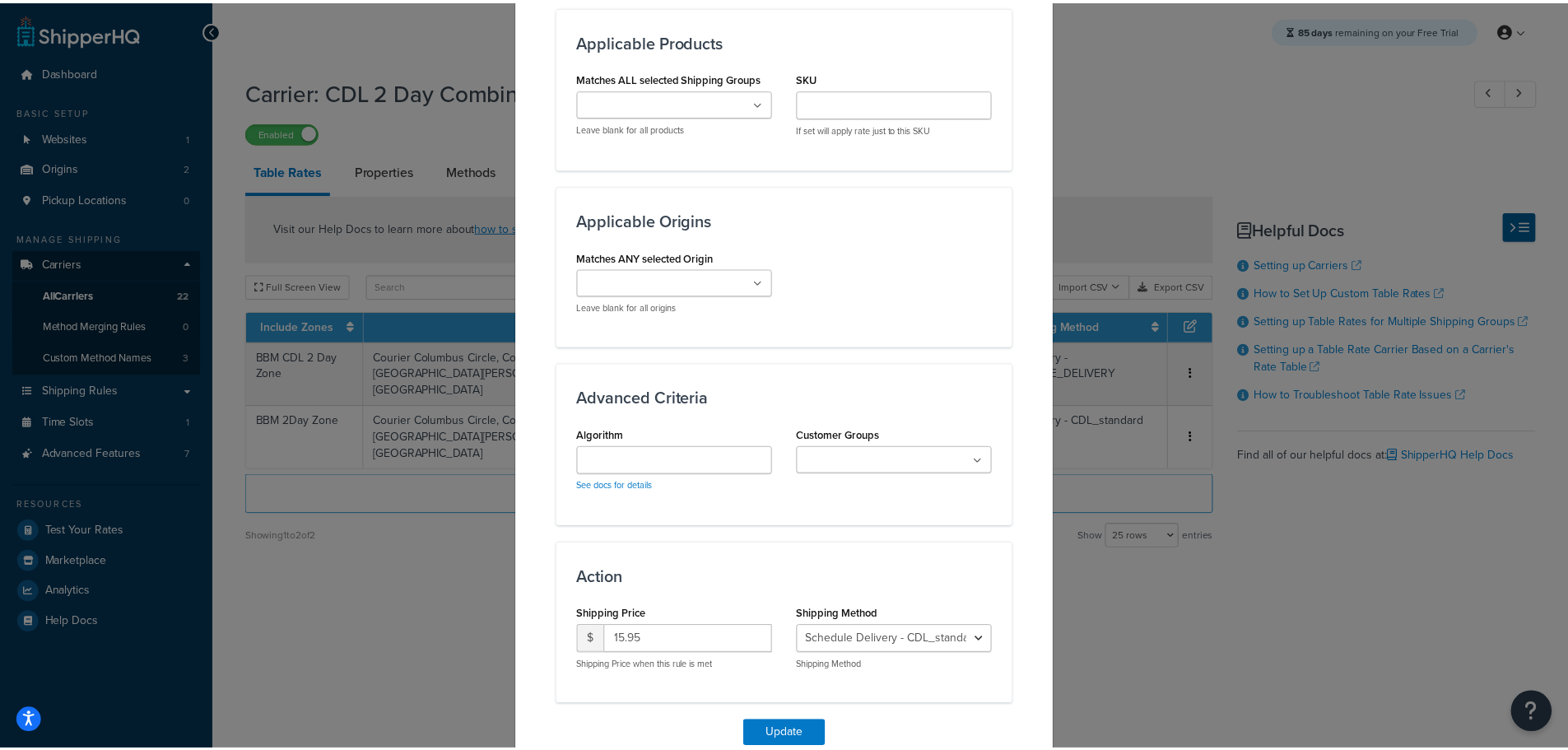
scroll to position [1212, 0]
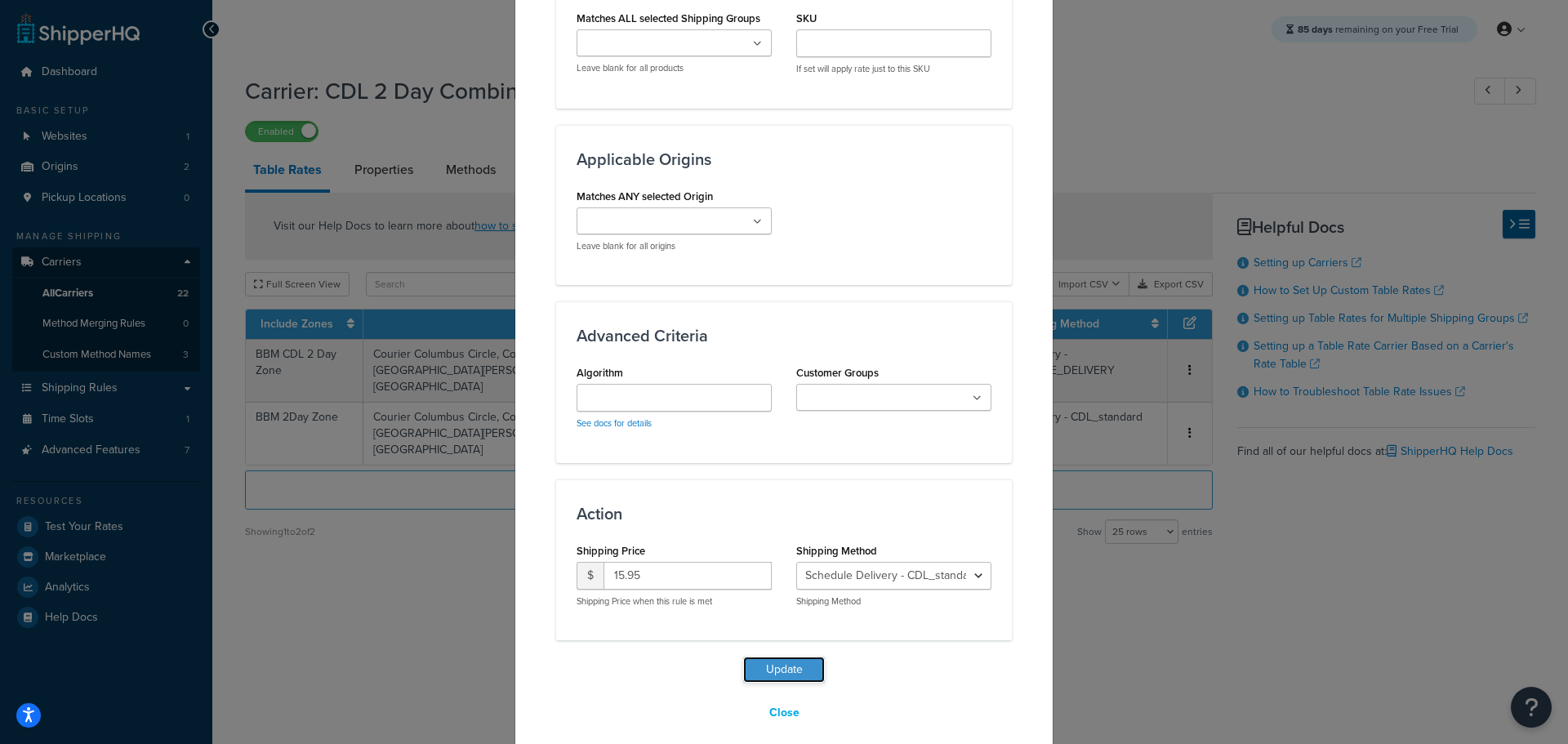
click at [771, 657] on button "Update" at bounding box center [784, 670] width 81 height 27
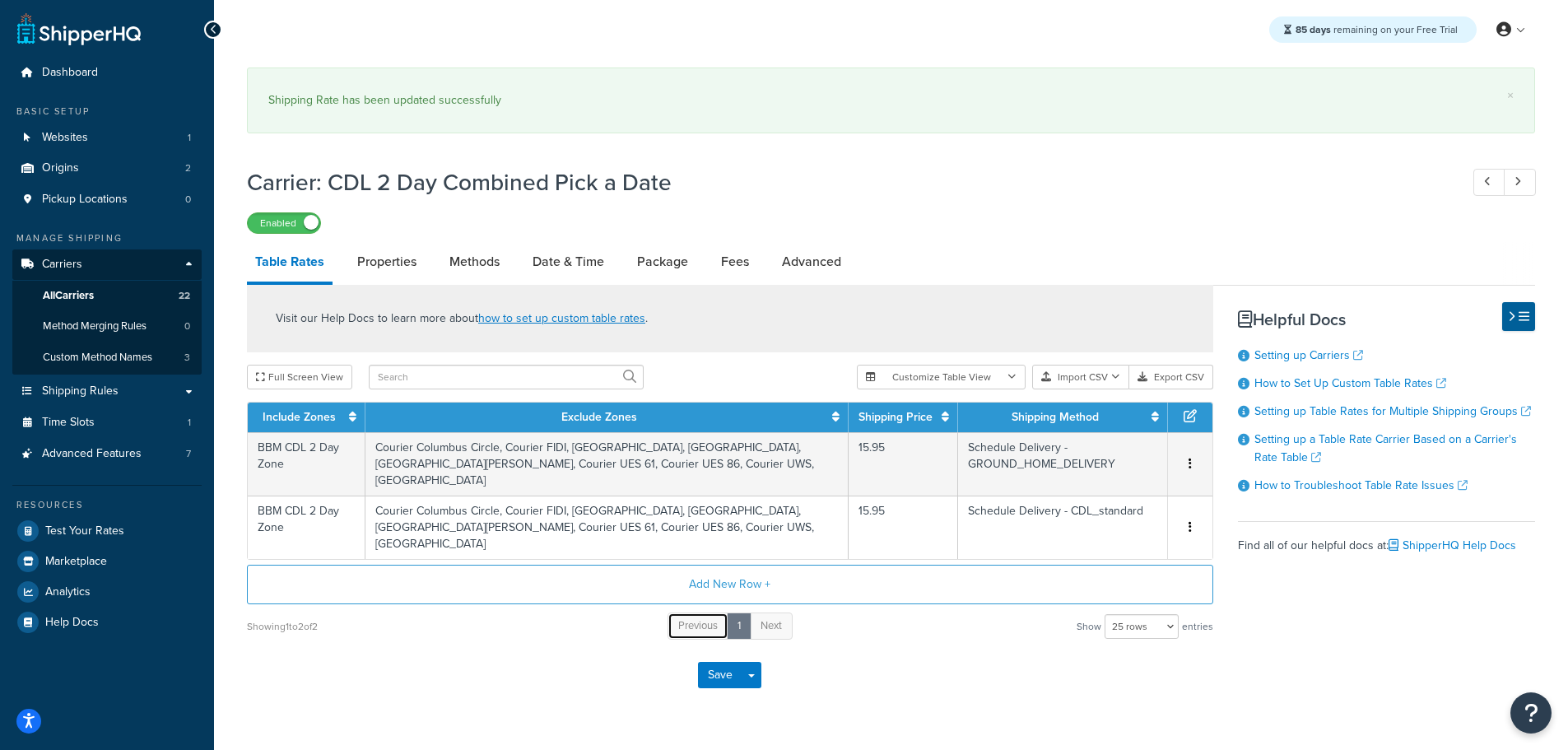
click at [720, 639] on link "Previous" at bounding box center [698, 625] width 61 height 27
click at [723, 664] on button "Save" at bounding box center [720, 675] width 45 height 27
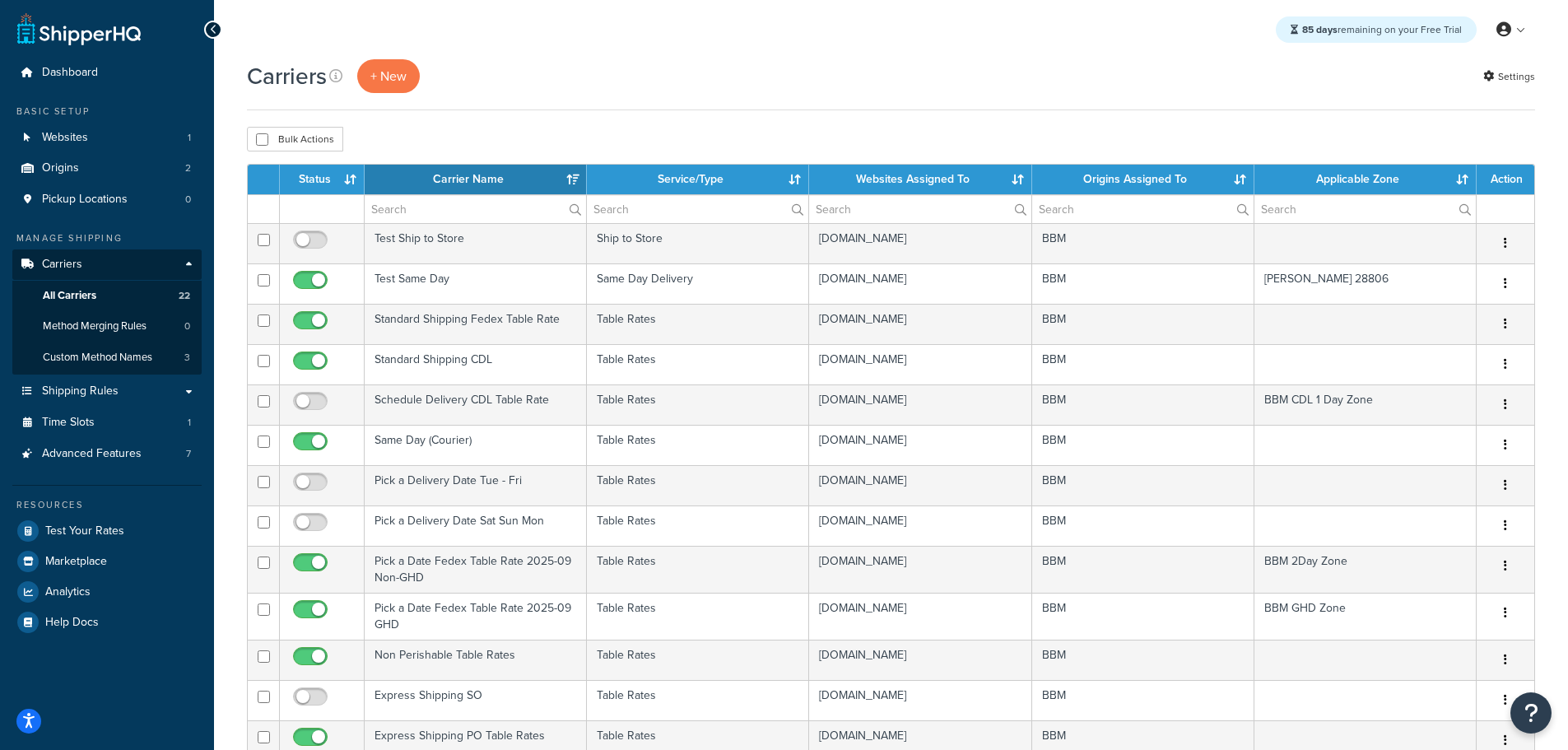
select select "15"
click at [452, 175] on th "Carrier Name" at bounding box center [475, 179] width 222 height 29
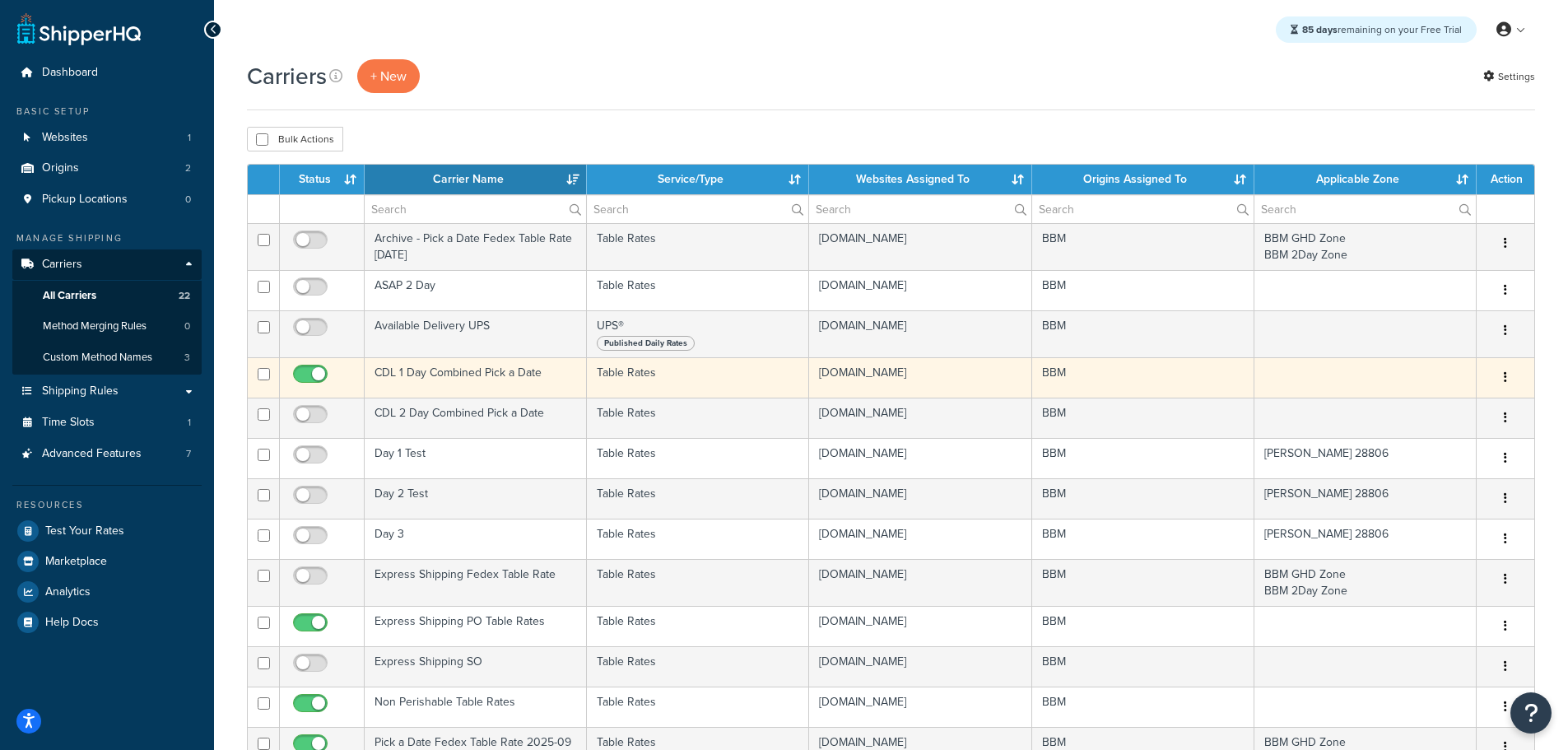
click at [429, 372] on td "CDL 1 Day Combined Pick a Date" at bounding box center [475, 377] width 222 height 40
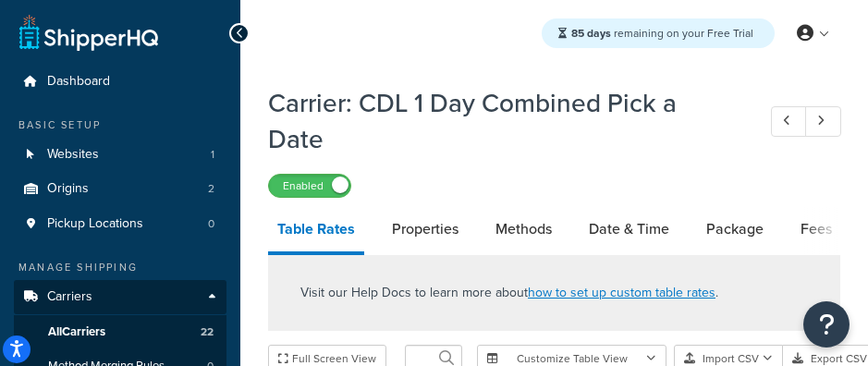
select select "25"
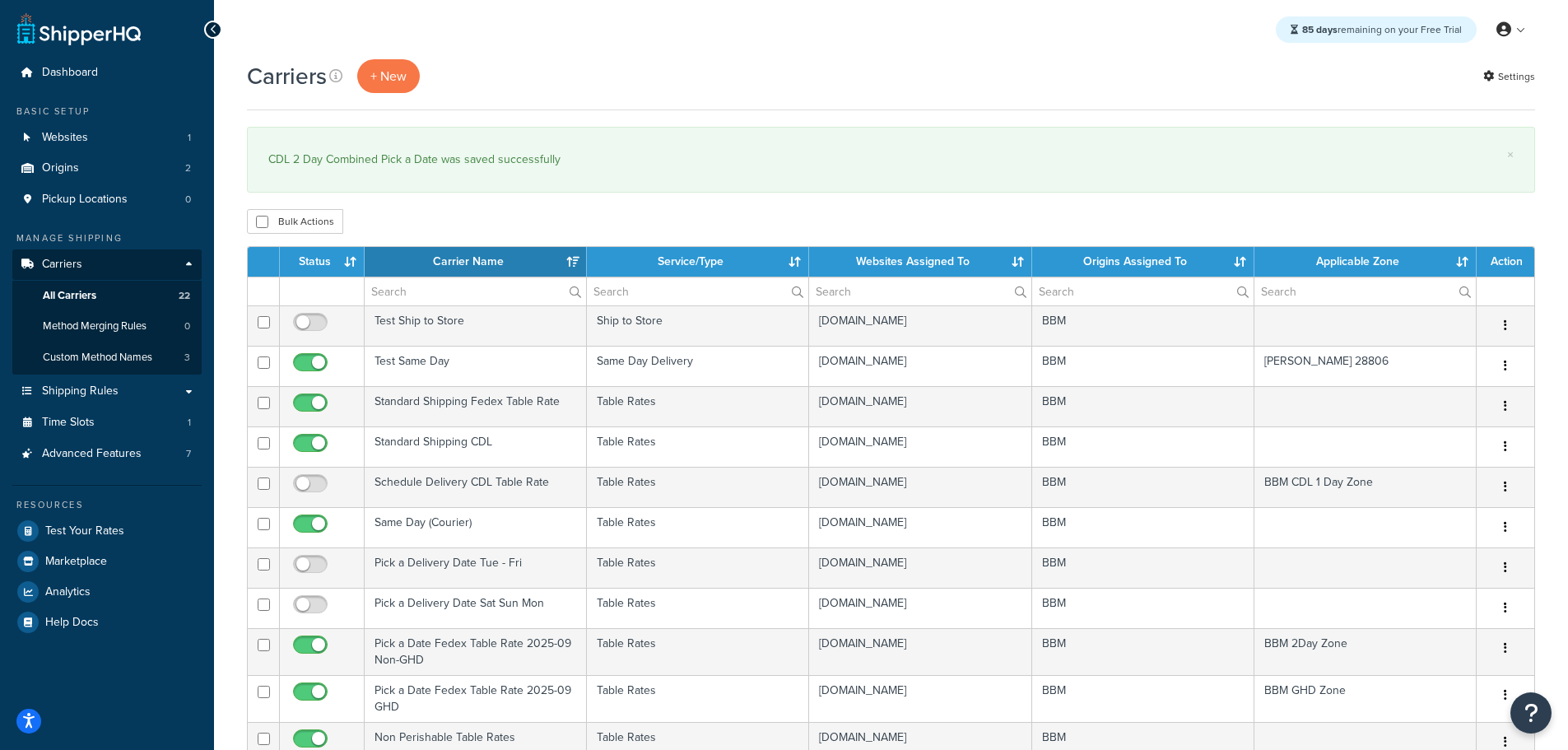
select select "15"
click at [324, 258] on th "Status" at bounding box center [322, 261] width 85 height 29
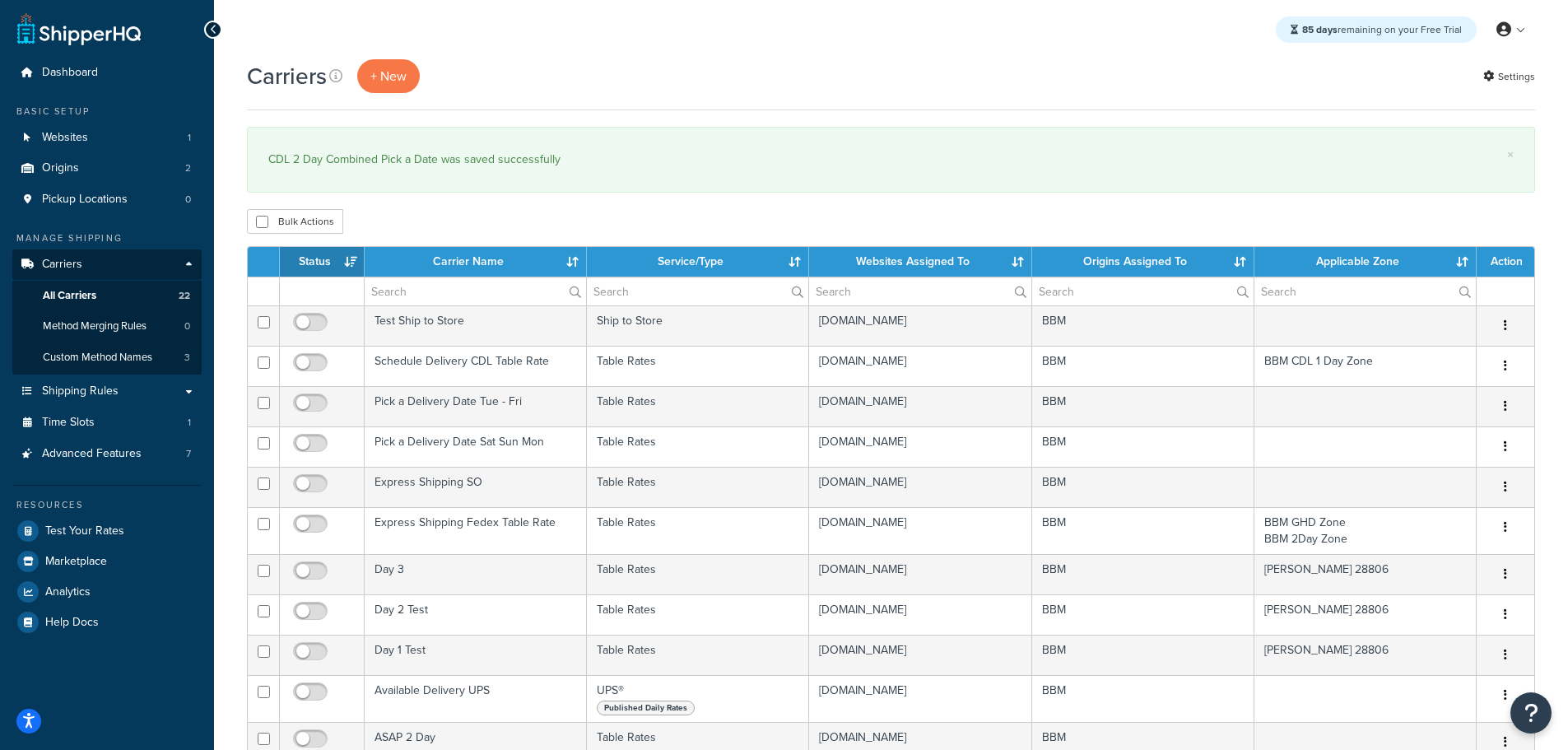
click at [325, 258] on th "Status" at bounding box center [322, 261] width 85 height 29
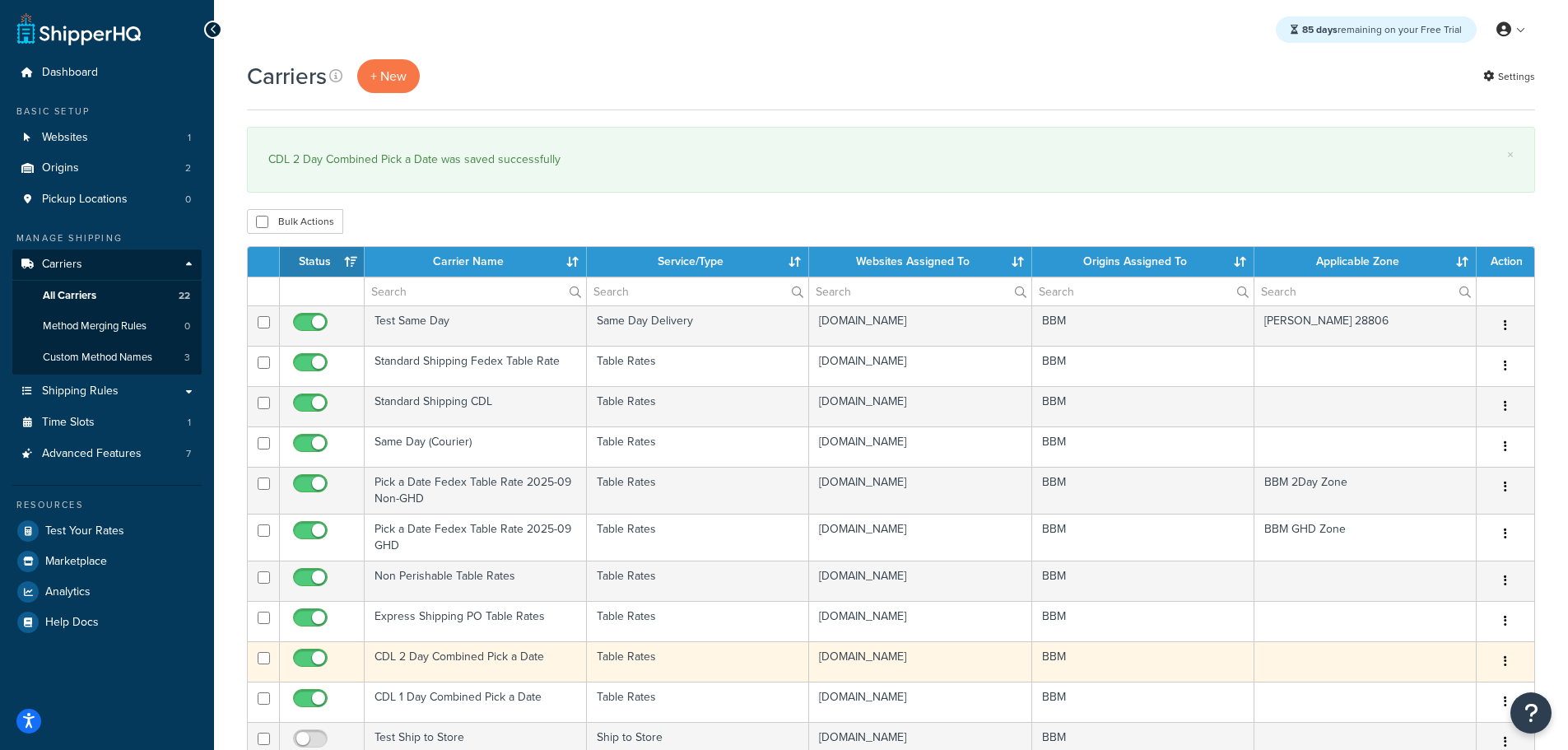
click at [478, 656] on td "CDL 2 Day Combined Pick a Date" at bounding box center [475, 661] width 222 height 40
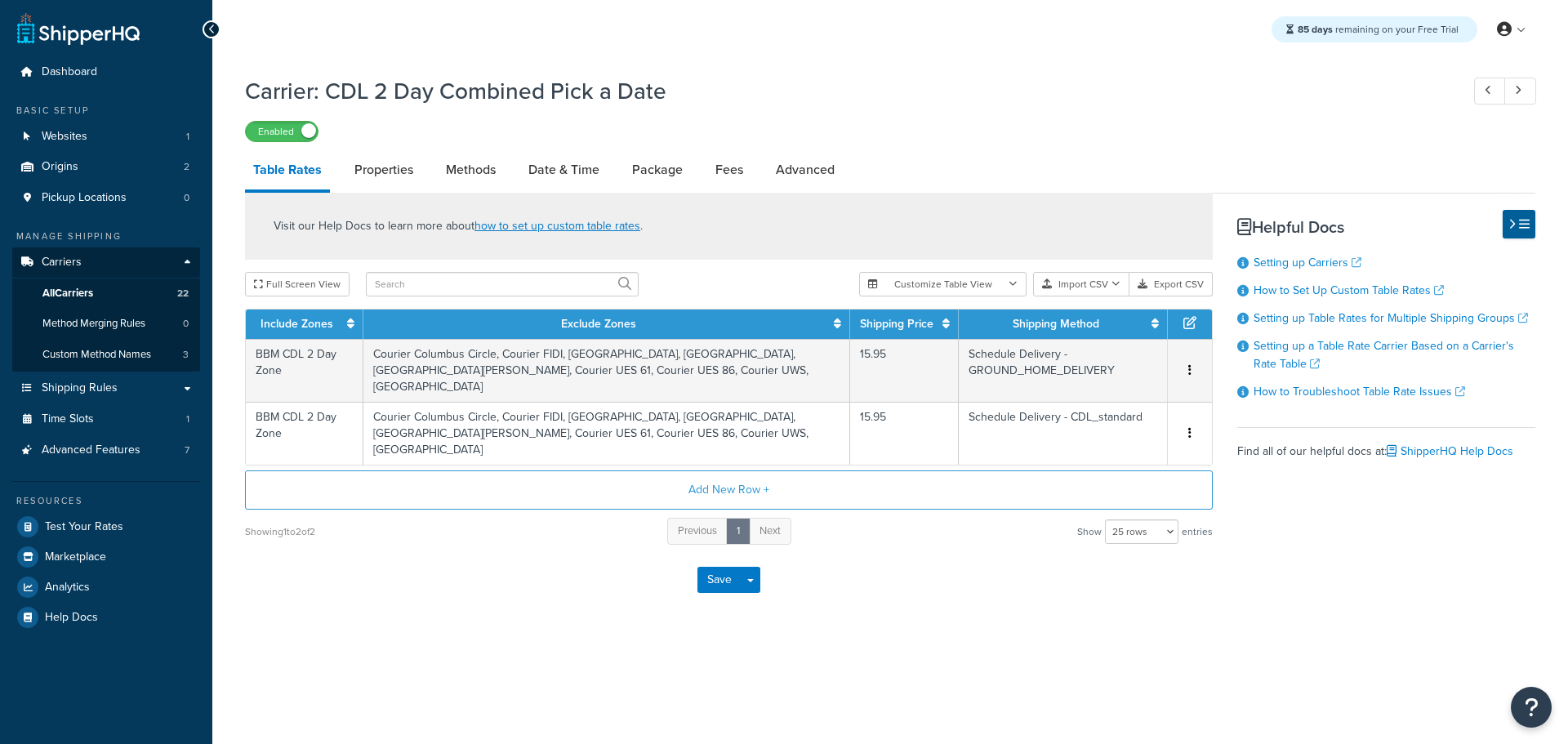
select select "25"
click at [78, 299] on span "All Carriers" at bounding box center [67, 293] width 50 height 14
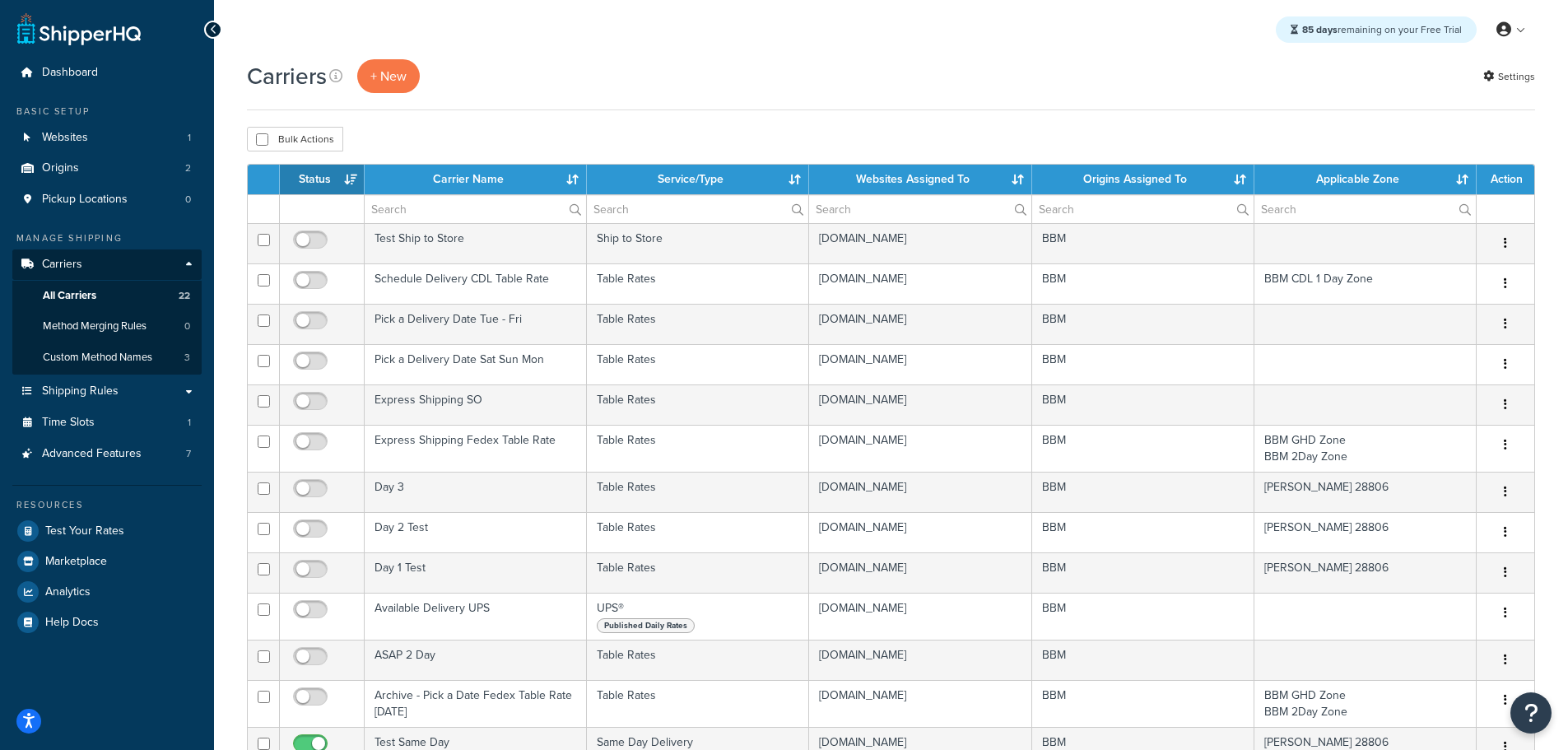
select select "15"
click at [331, 178] on th "Status" at bounding box center [322, 179] width 85 height 29
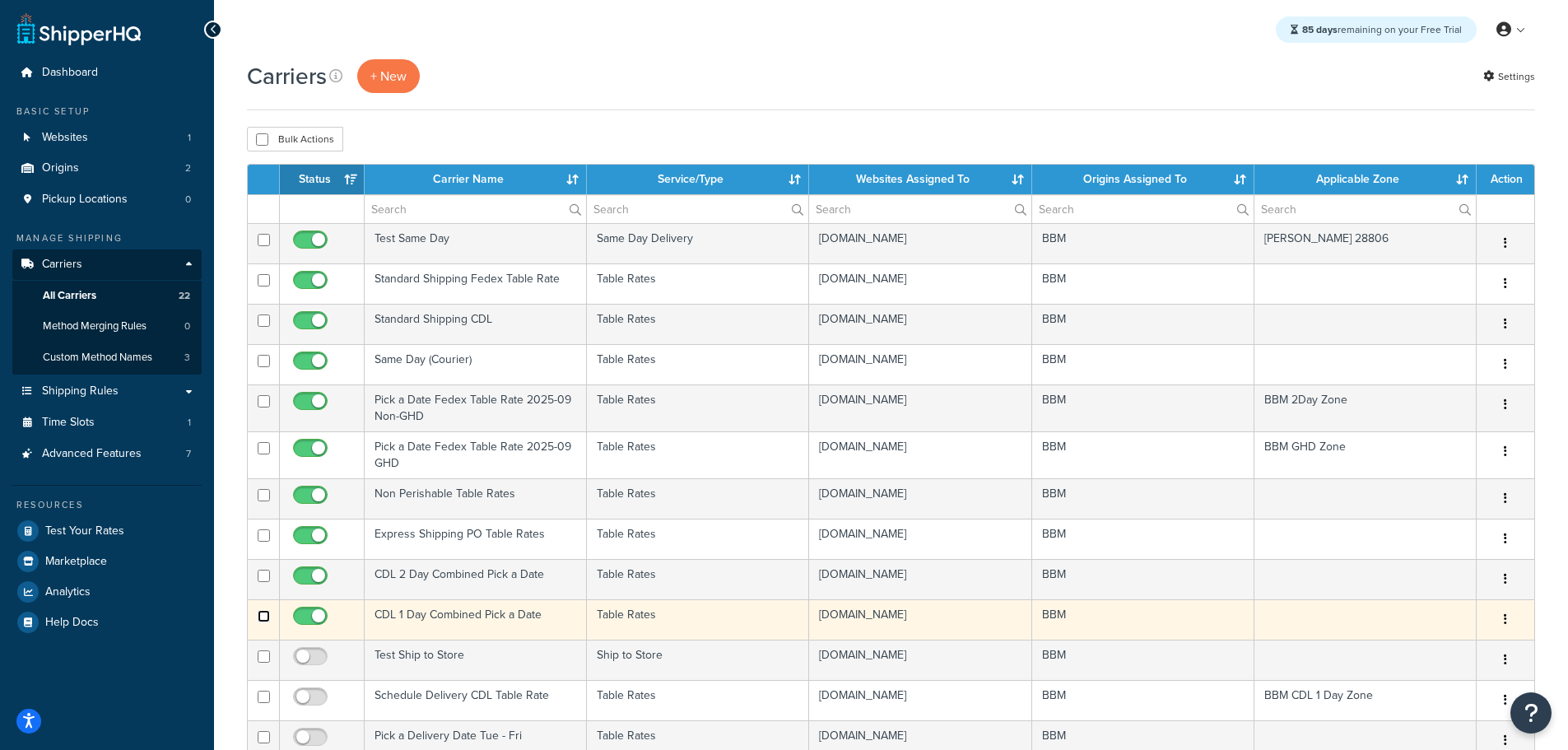
click at [264, 616] on input "checkbox" at bounding box center [264, 616] width 12 height 12
checkbox input "true"
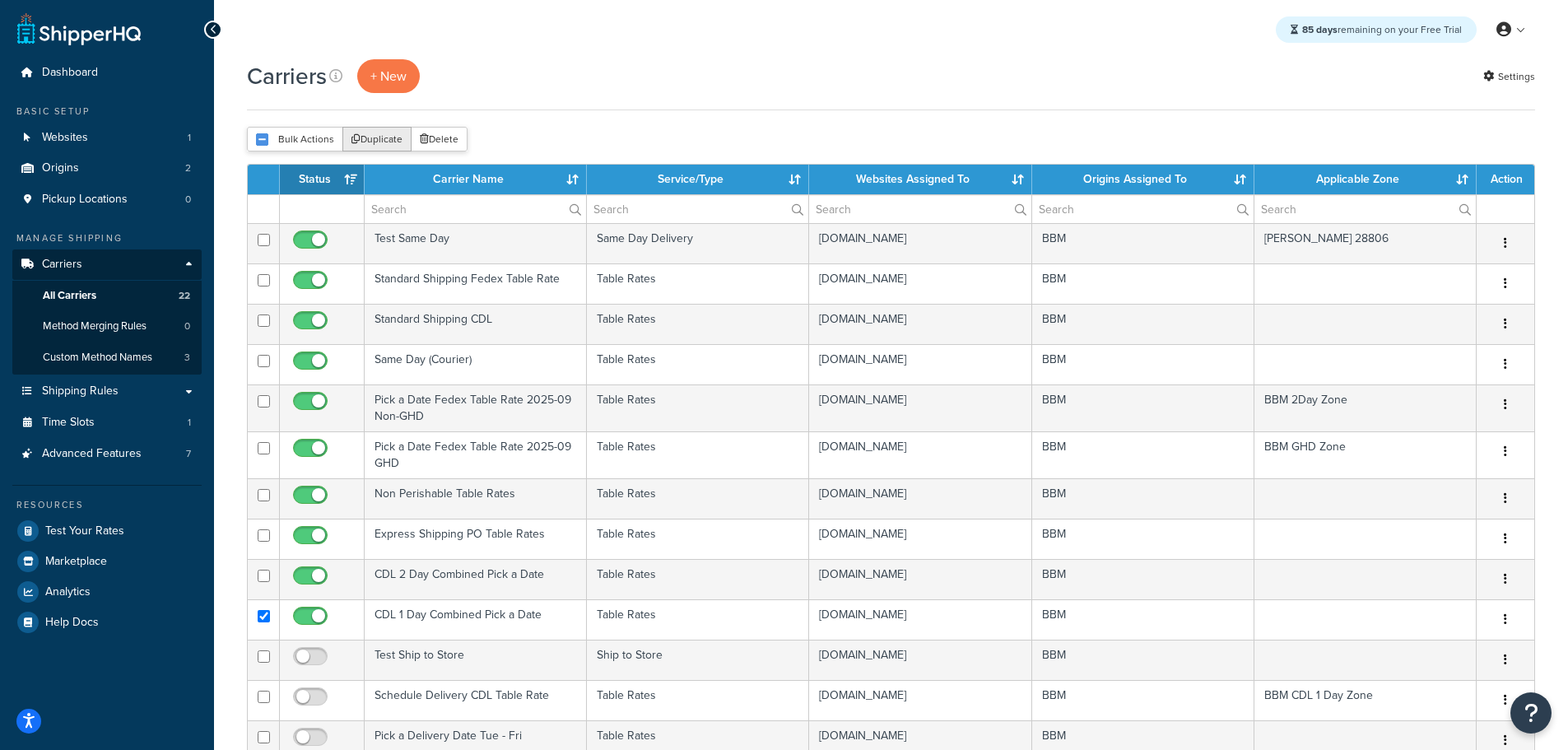
click at [377, 139] on button "Duplicate" at bounding box center [377, 139] width 69 height 25
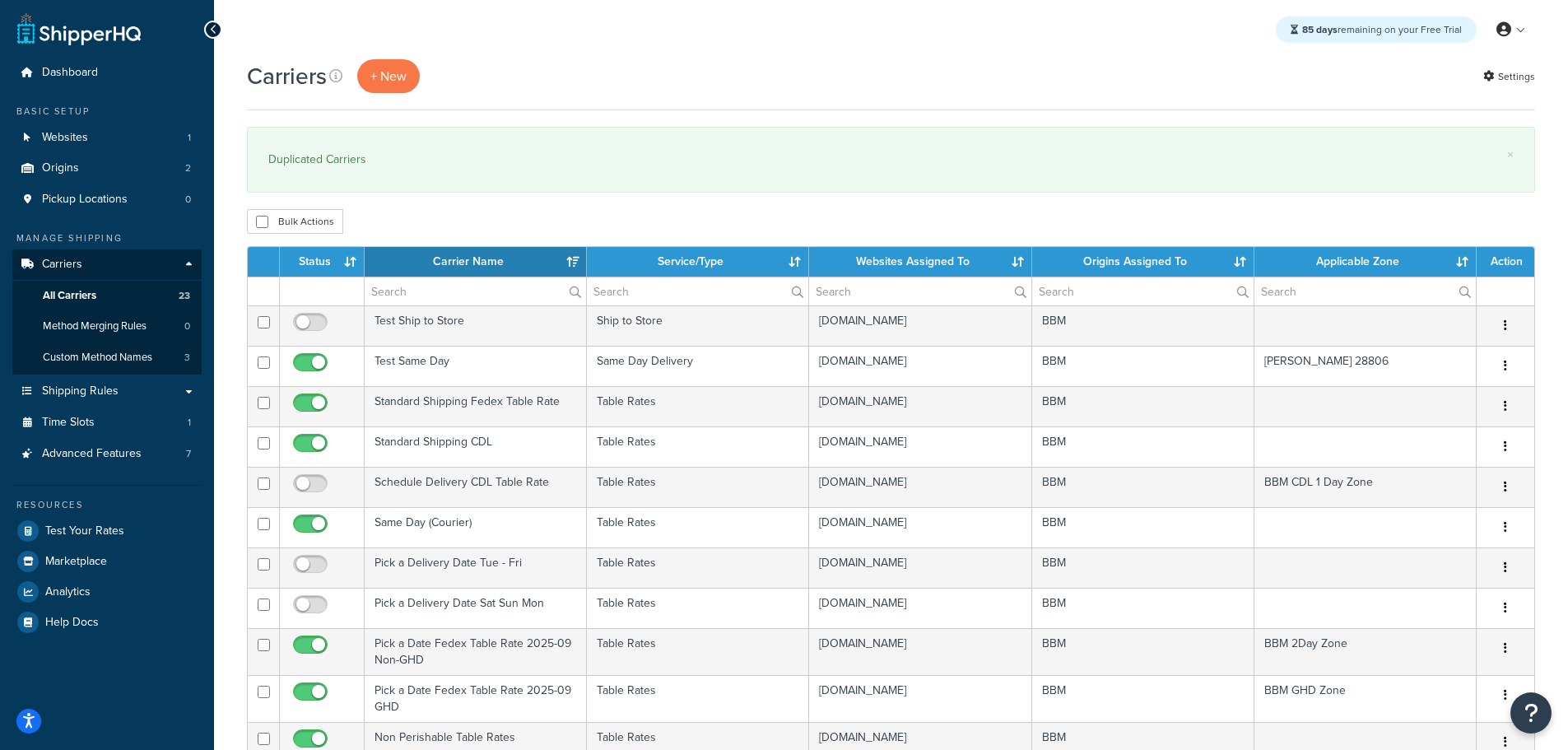
select select "15"
click at [478, 260] on th "Carrier Name" at bounding box center [475, 261] width 222 height 29
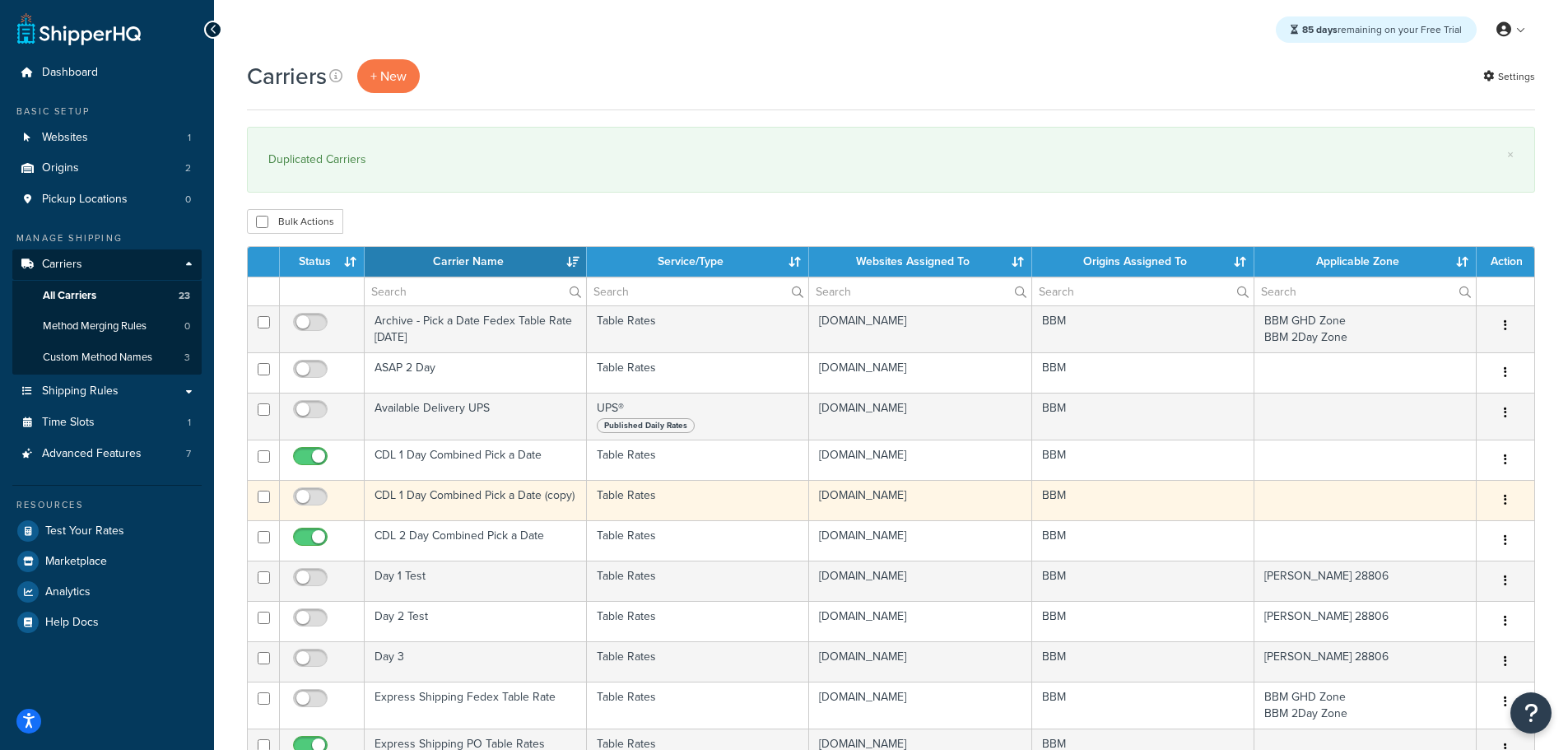
click at [460, 493] on td "CDL 1 Day Combined Pick a Date (copy)" at bounding box center [475, 500] width 222 height 40
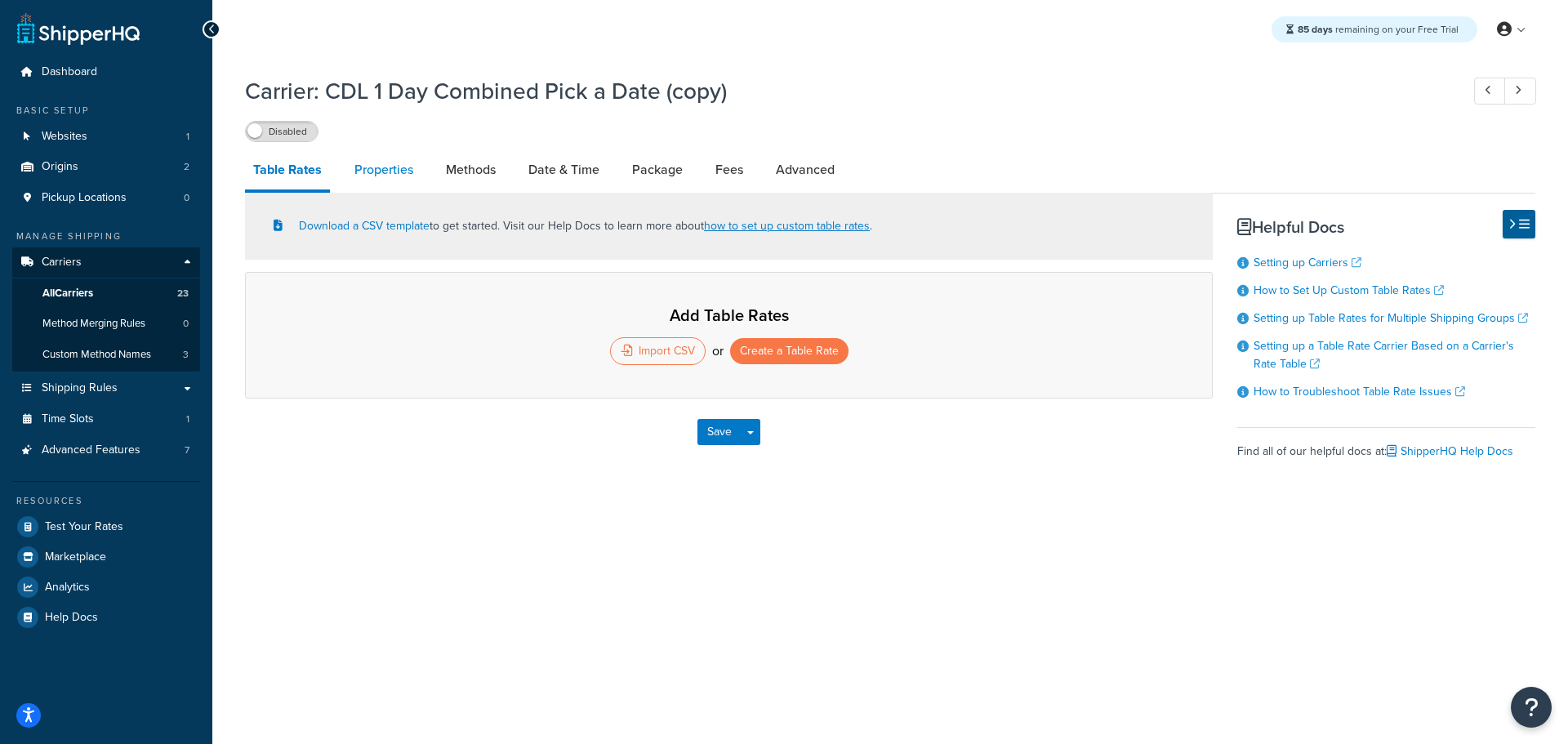
click at [399, 166] on link "Properties" at bounding box center [384, 170] width 75 height 39
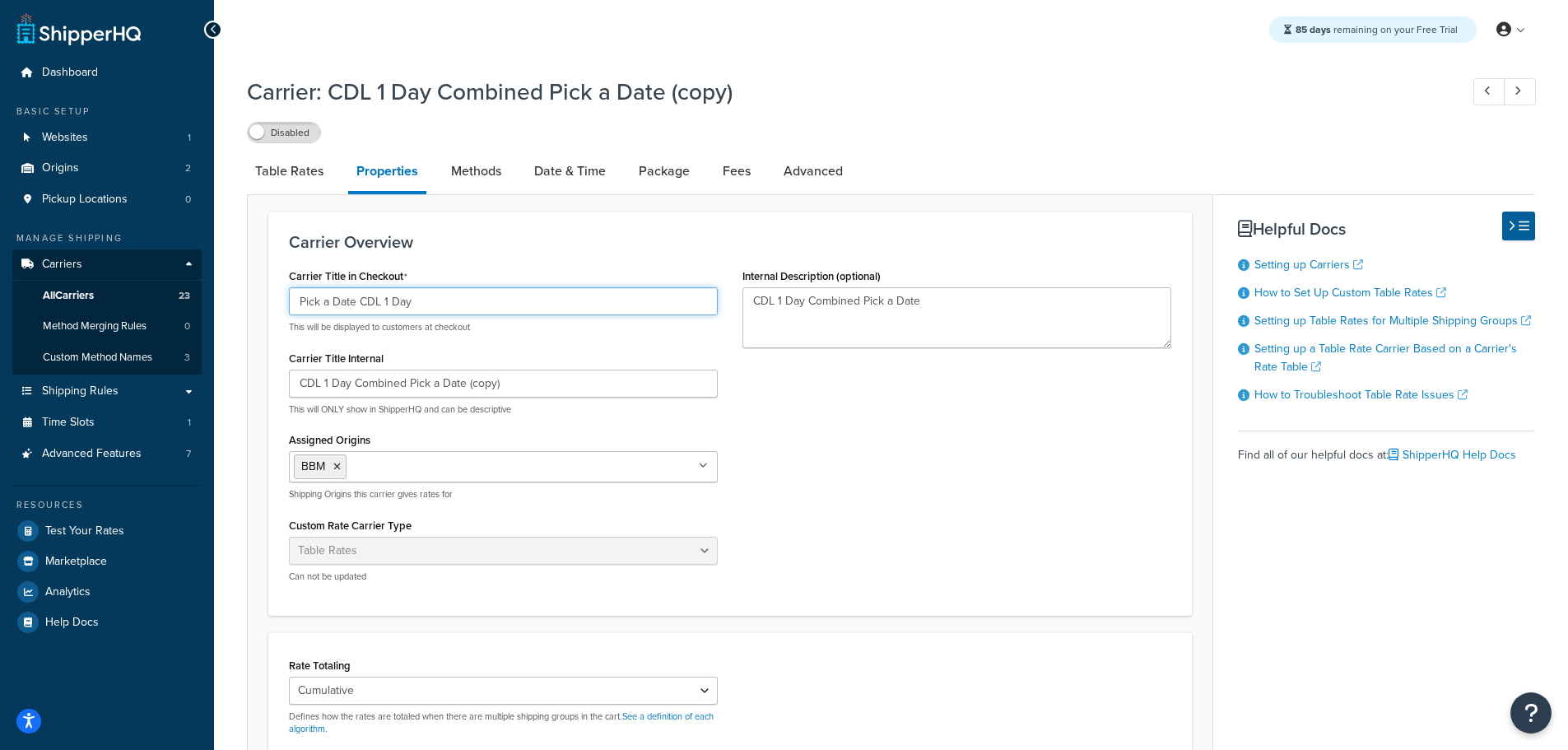
click at [372, 298] on input "Pick a Date CDL 1 Day" at bounding box center [502, 300] width 429 height 28
type input "Pick a Date GHD"
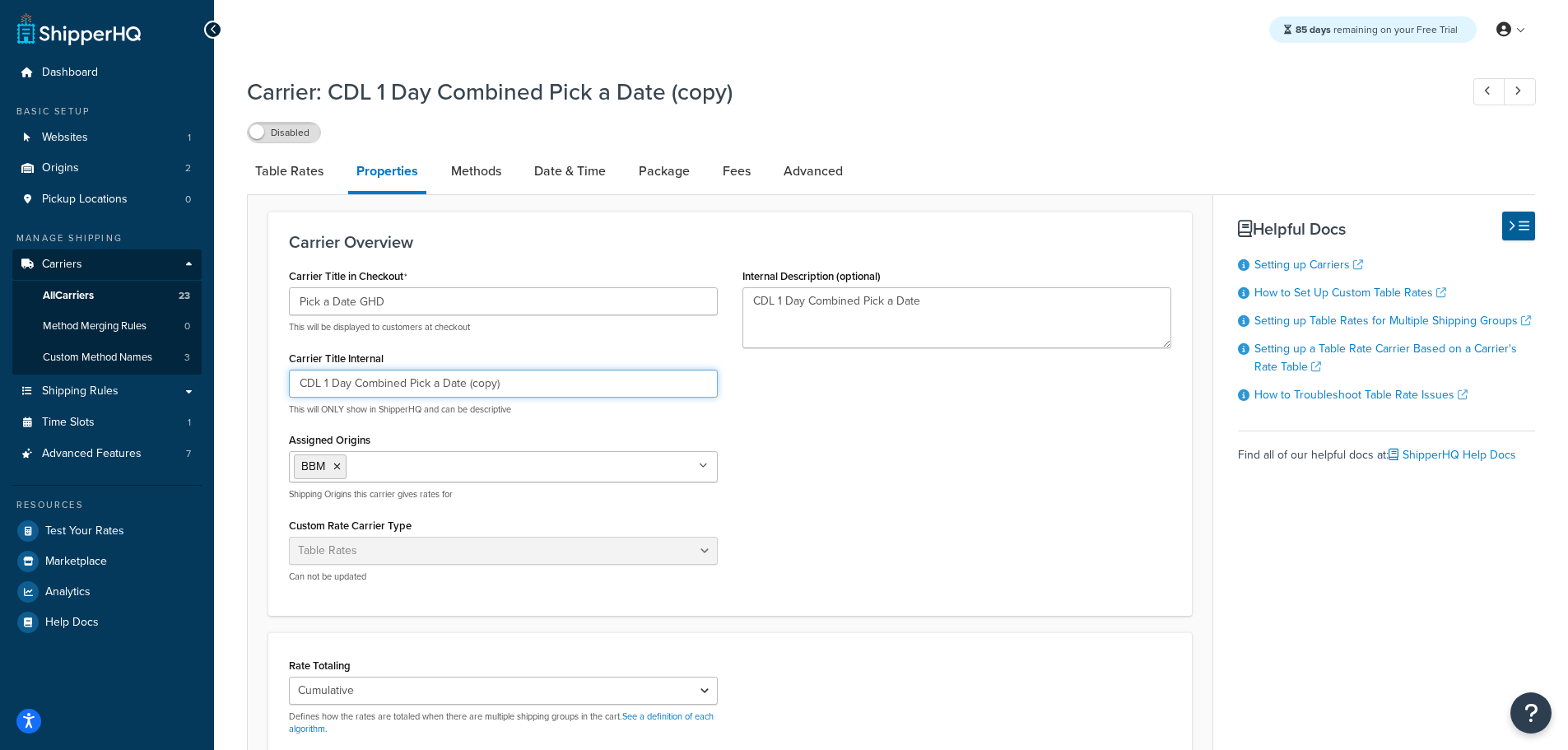
drag, startPoint x: 313, startPoint y: 386, endPoint x: 274, endPoint y: 390, distance: 39.2
click at [274, 390] on div "Carrier Overview Carrier Title in Checkout Pick a Date GHD This will be display…" at bounding box center [730, 413] width 924 height 404
drag, startPoint x: 410, startPoint y: 383, endPoint x: 243, endPoint y: 382, distance: 167.0
click at [243, 382] on div "Carrier: CDL 1 Day Combined Pick a Date (copy) Disabled Table Rates Properties …" at bounding box center [891, 565] width 1354 height 994
type input "GHD Pick a Date"
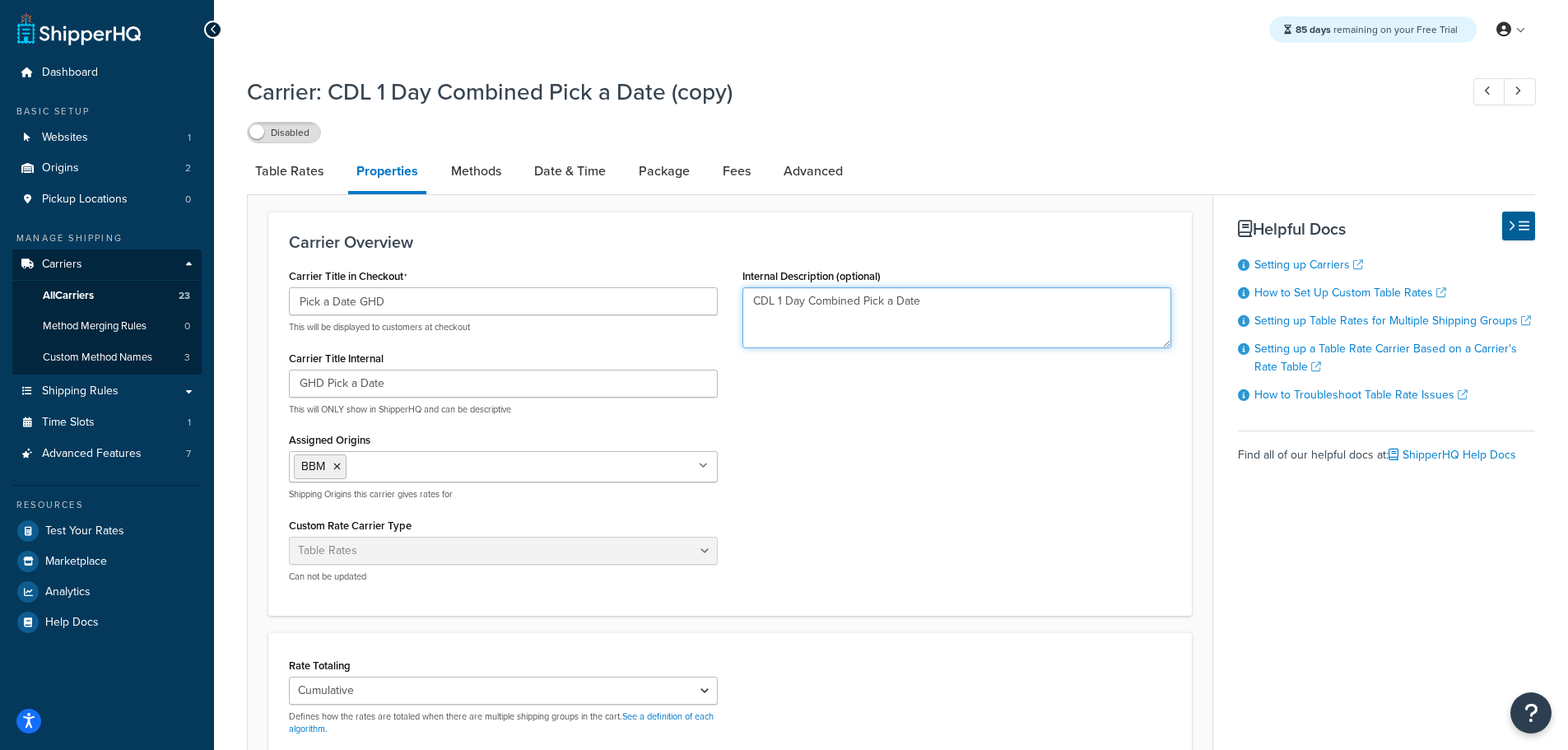
drag, startPoint x: 451, startPoint y: 299, endPoint x: 437, endPoint y: 301, distance: 14.1
click at [439, 298] on div "Carrier Title in Checkout Pick a Date GHD This will be displayed to customers a…" at bounding box center [730, 429] width 907 height 330
paste textarea "GHD Pick a Date"
type textarea "GHD Pick a Date"
click at [812, 169] on link "Advanced" at bounding box center [813, 171] width 76 height 39
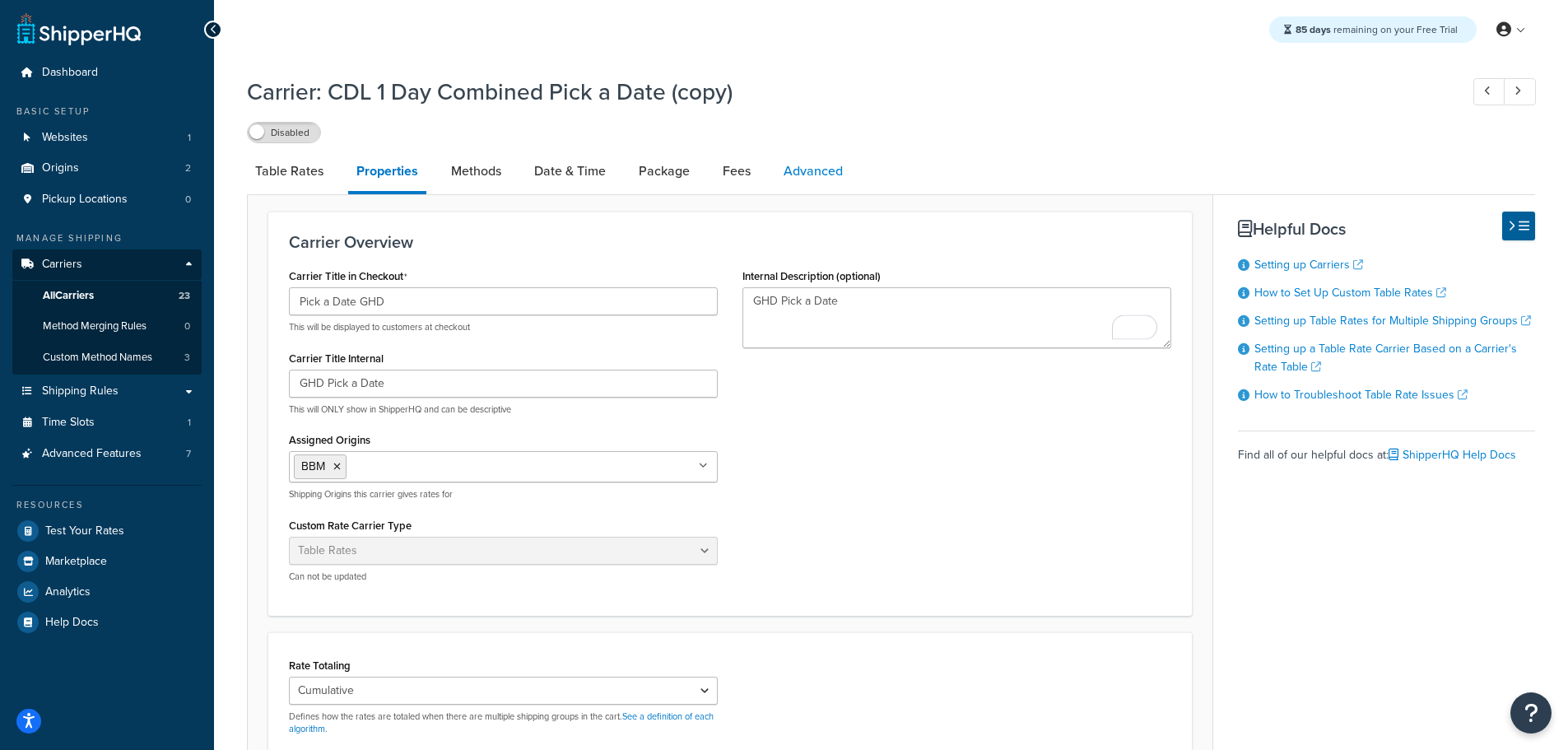
select select "false"
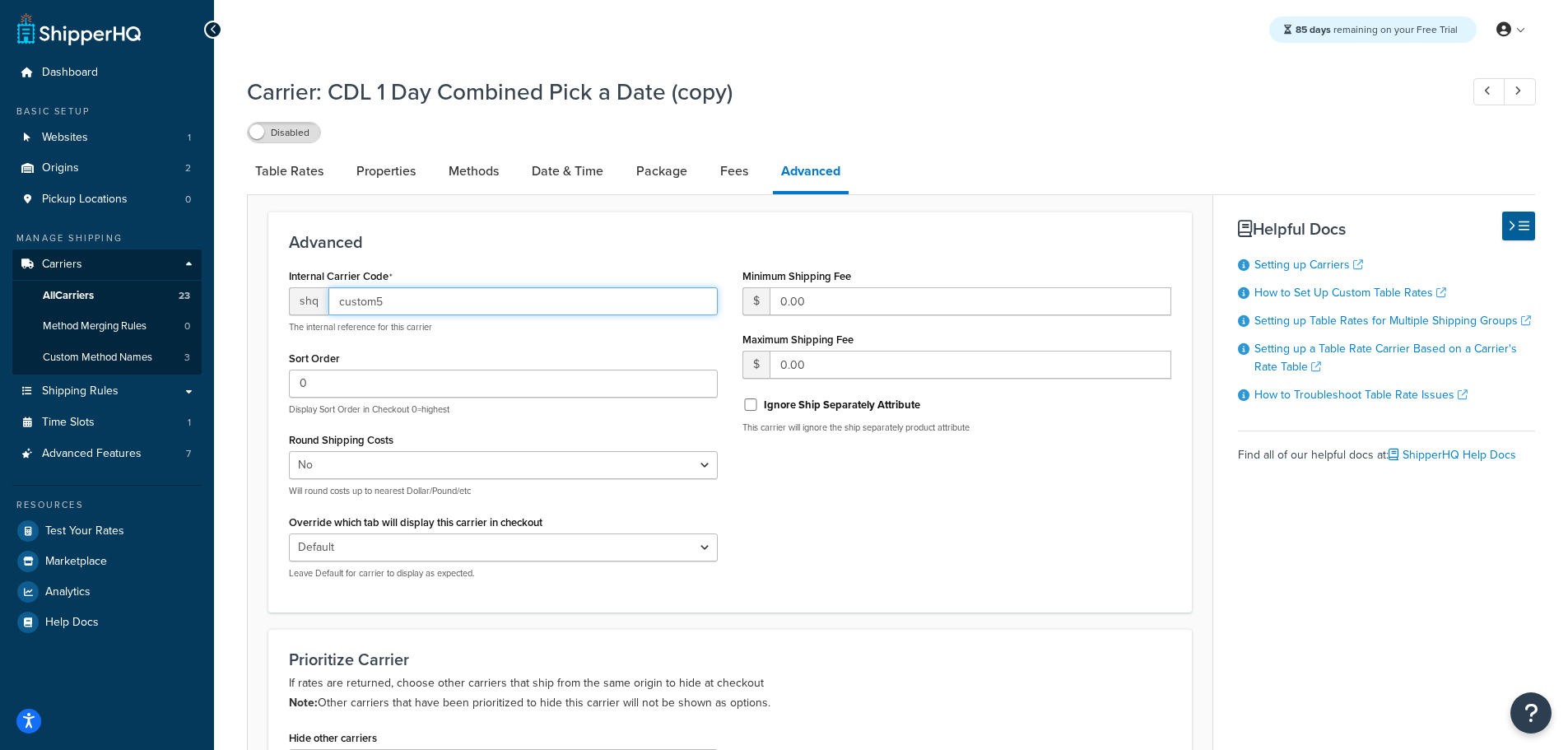
drag, startPoint x: 157, startPoint y: 306, endPoint x: 138, endPoint y: 304, distance: 19.1
click at [147, 306] on div "Dashboard Basic Setup Websites 1 Origins 2 Pickup Locations 0 Manage Shipping C…" at bounding box center [784, 577] width 1568 height 1154
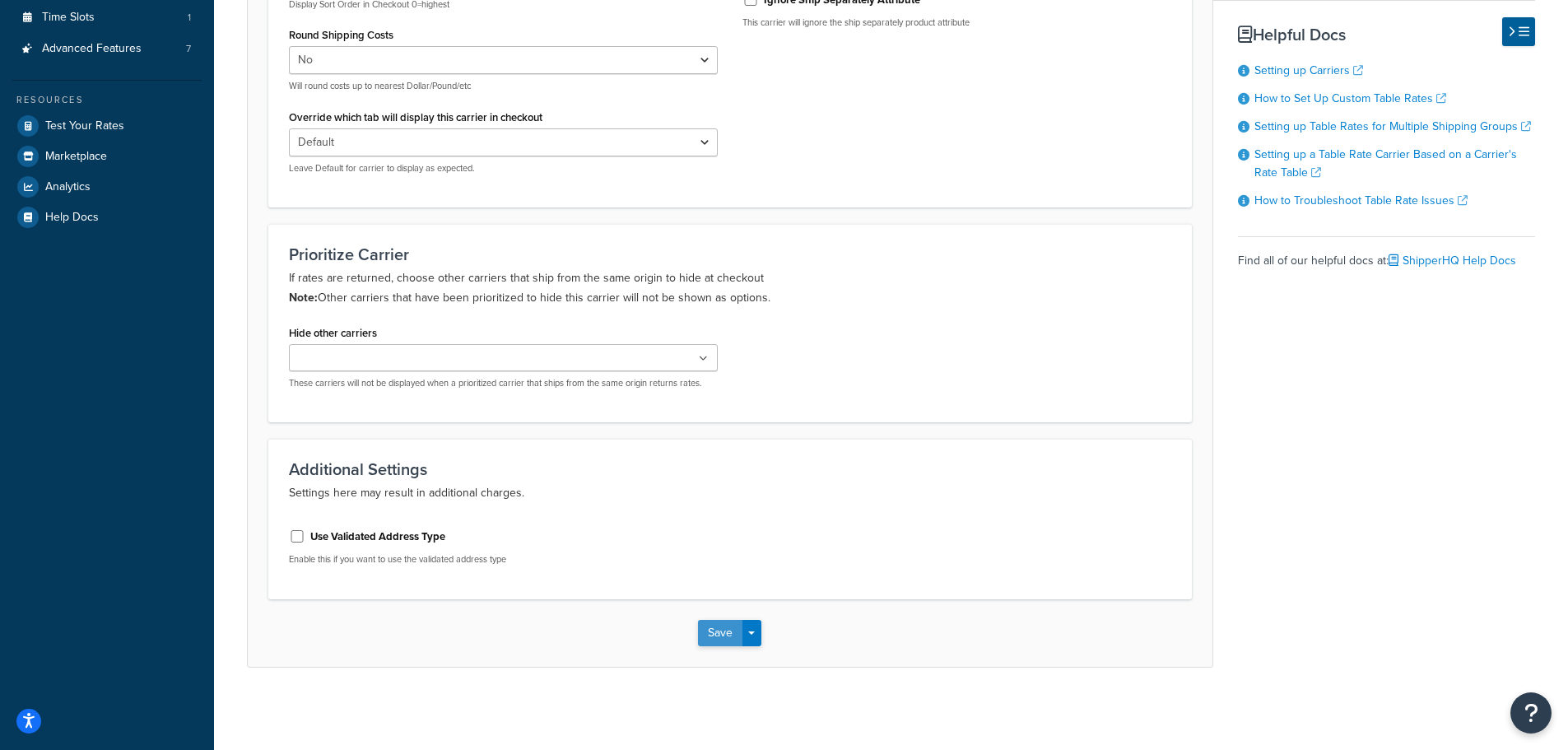
type input "-fedex-ghd"
click at [708, 631] on button "Save" at bounding box center [720, 633] width 45 height 27
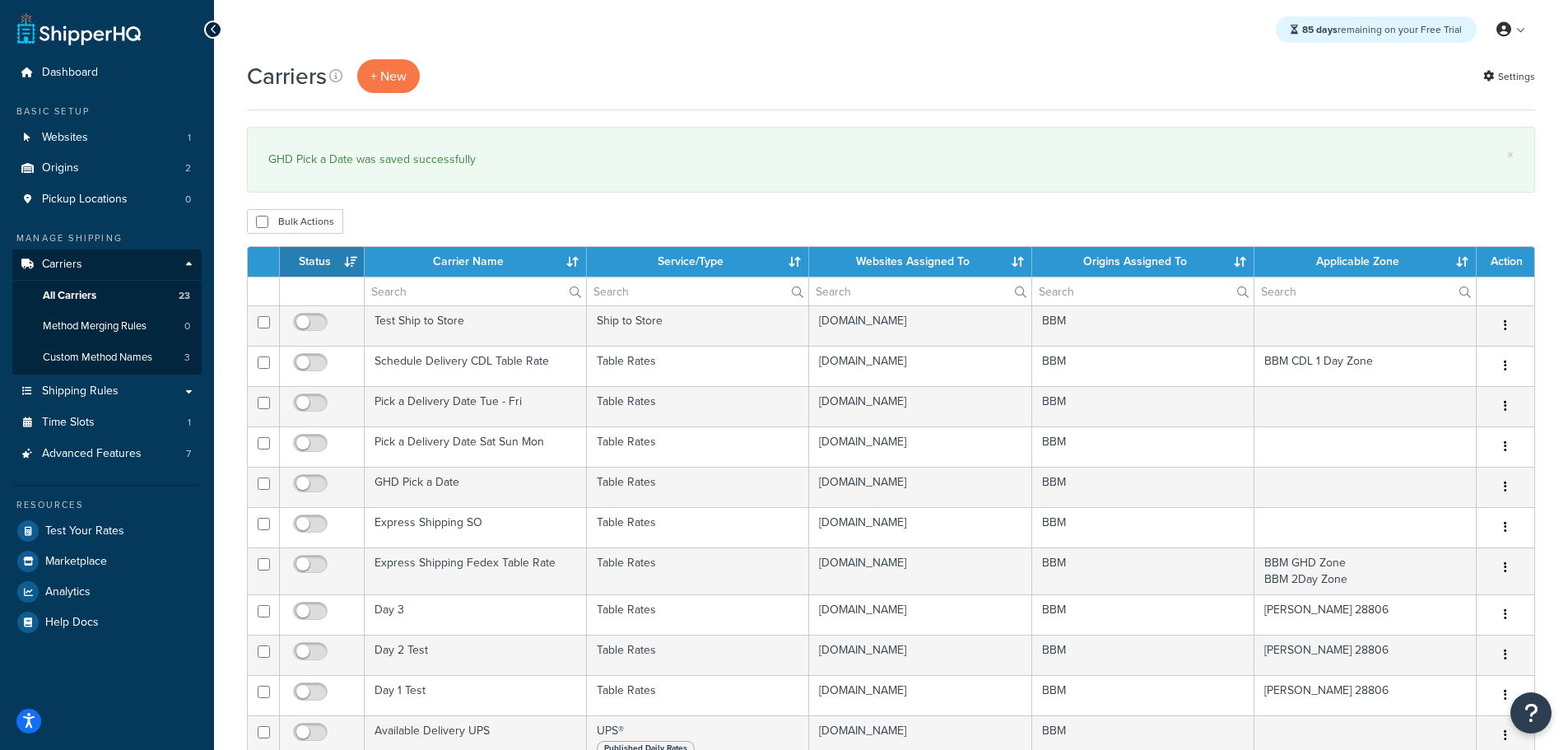
select select "15"
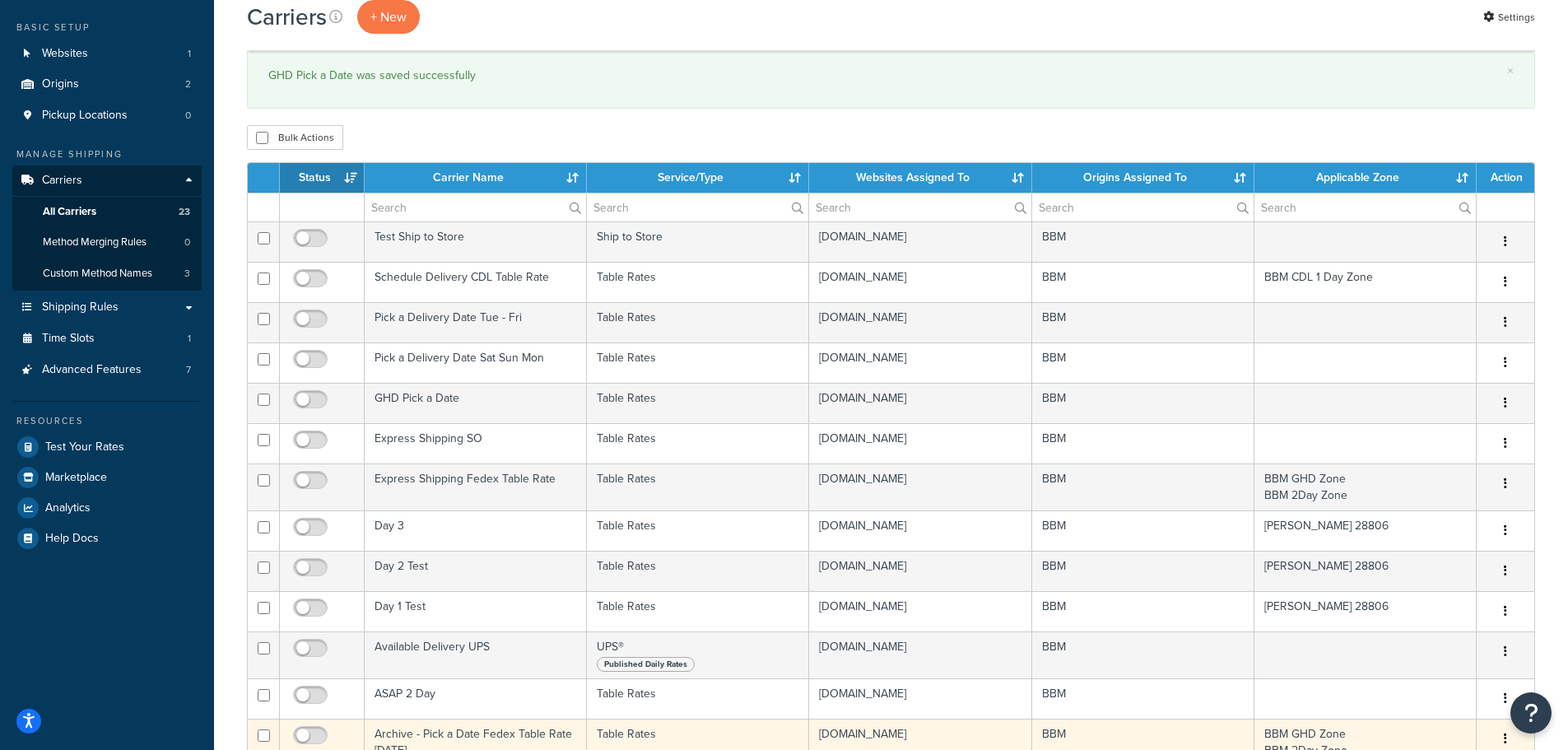
scroll to position [82, 0]
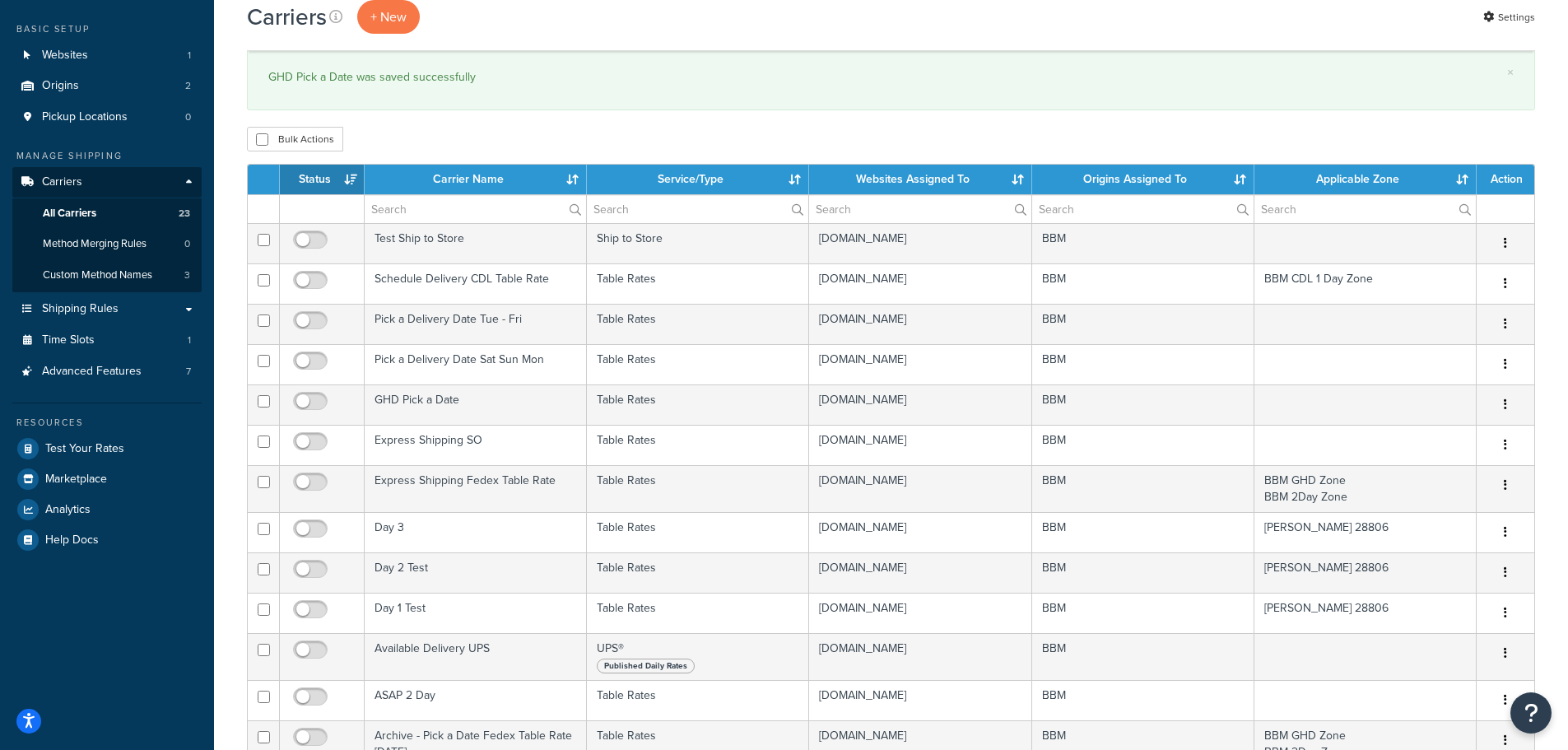
click at [497, 167] on th "Carrier Name" at bounding box center [475, 179] width 222 height 29
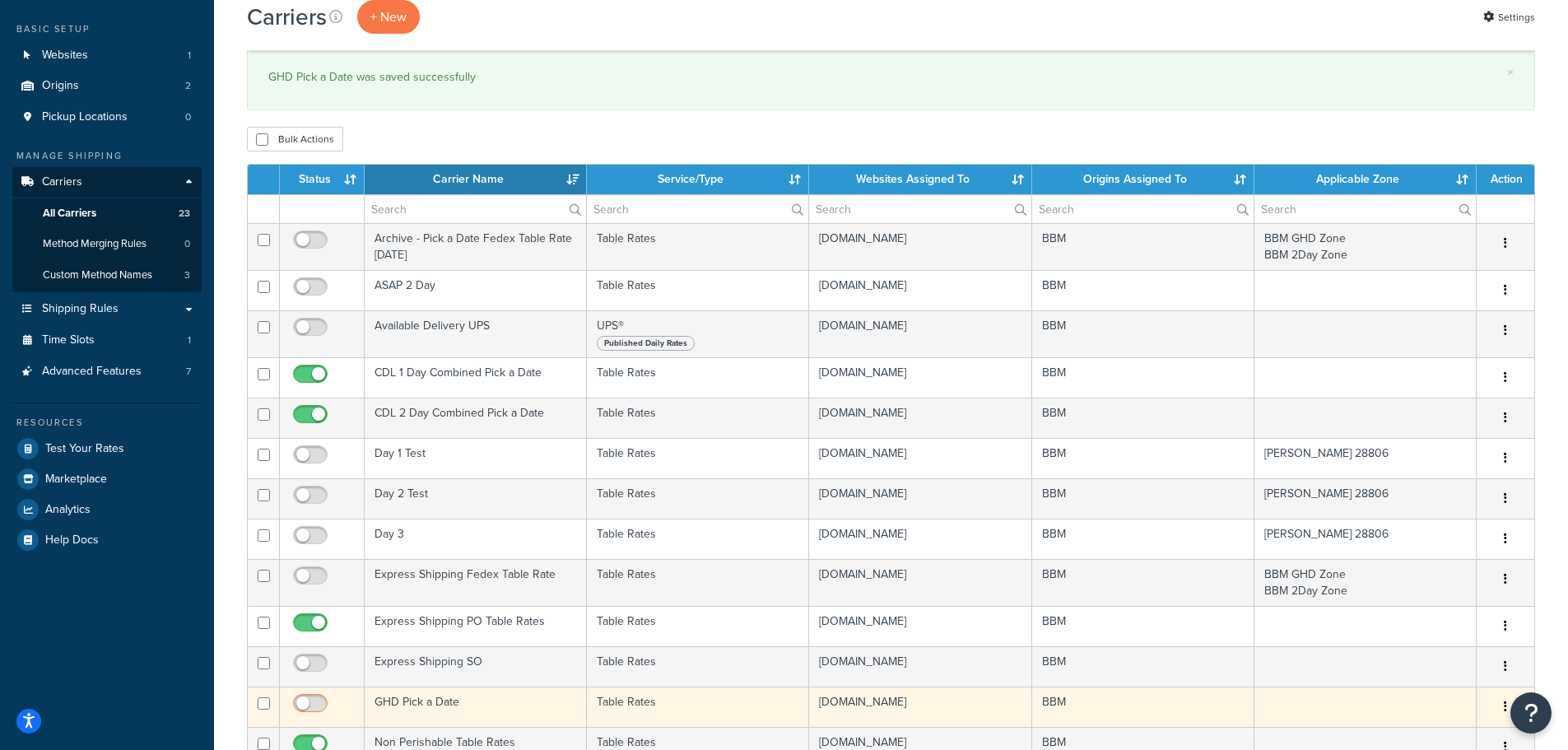
click at [321, 700] on input "checkbox" at bounding box center [312, 707] width 45 height 20
checkbox input "true"
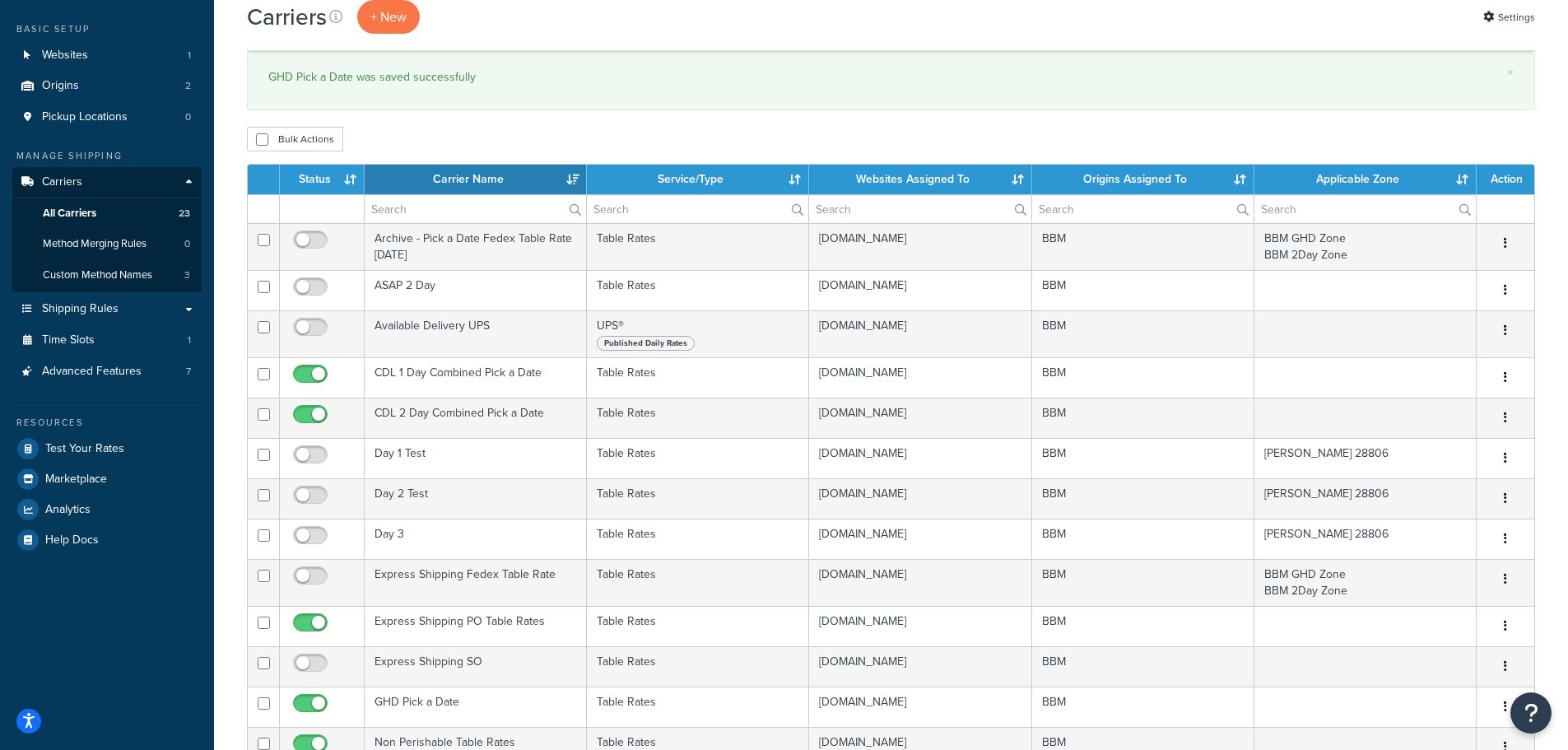
click at [328, 178] on th "Status" at bounding box center [322, 179] width 85 height 29
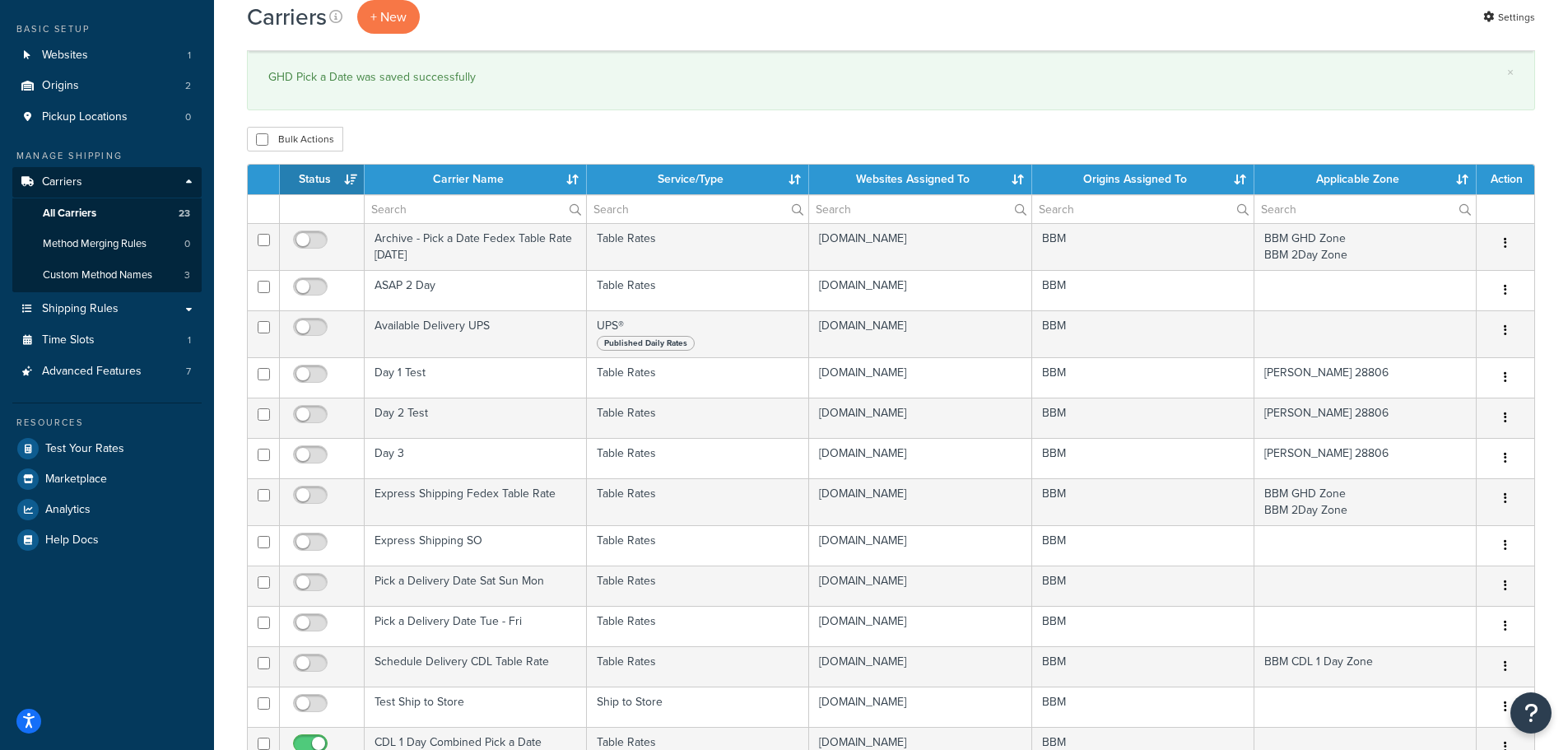
click at [333, 176] on th "Status" at bounding box center [322, 179] width 85 height 29
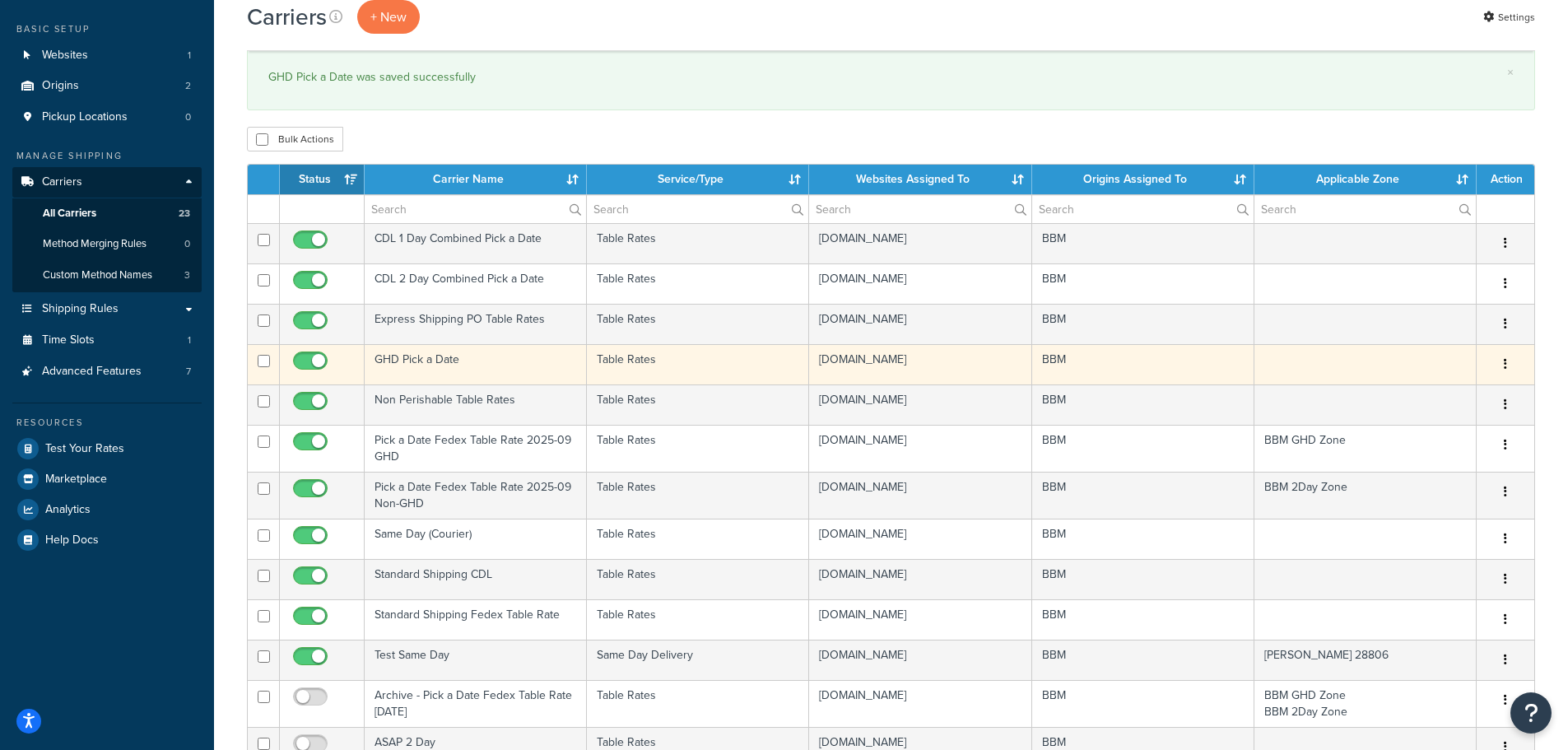
click at [410, 351] on td "GHD Pick a Date" at bounding box center [475, 363] width 222 height 40
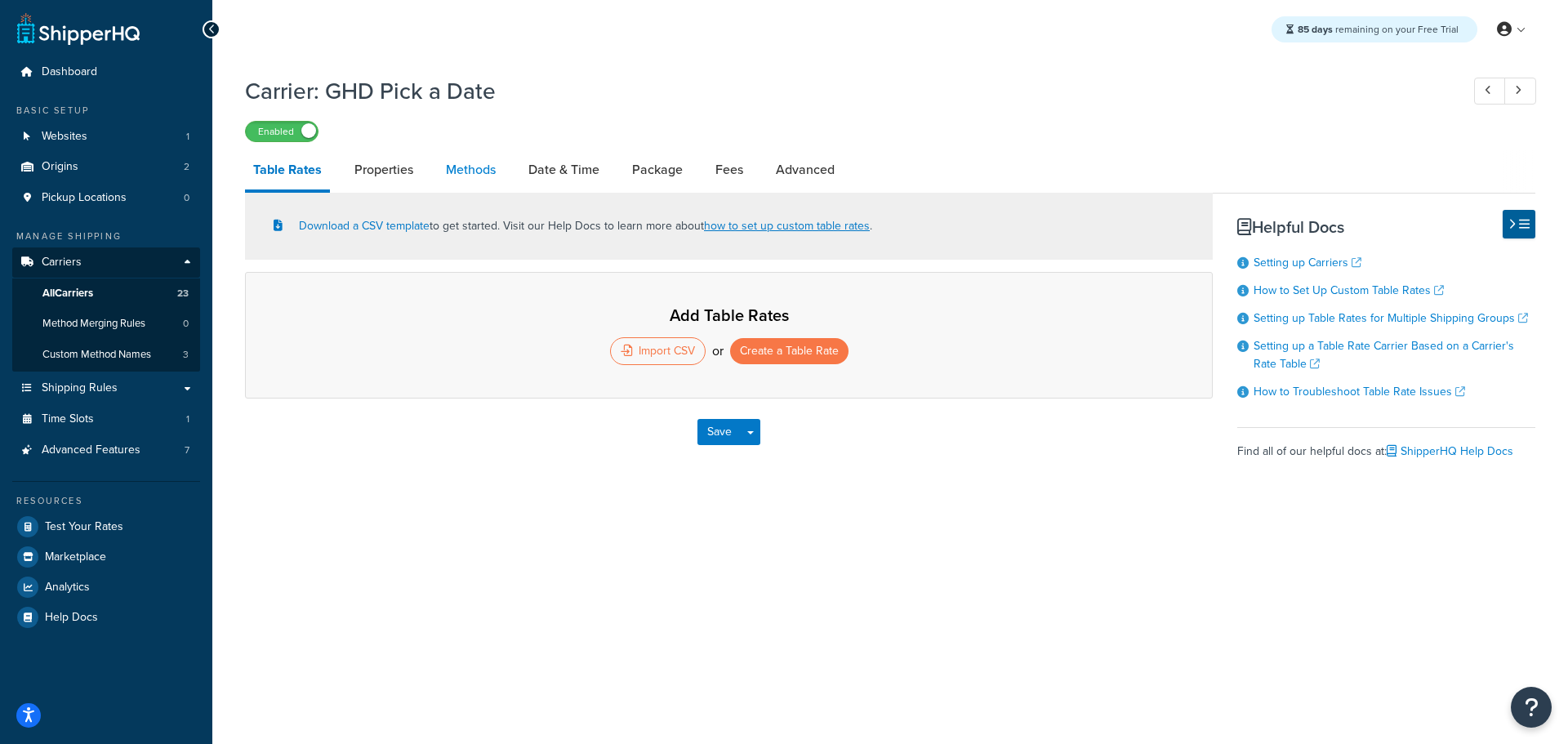
click at [483, 173] on link "Methods" at bounding box center [470, 170] width 66 height 39
select select "25"
